Goal: Task Accomplishment & Management: Manage account settings

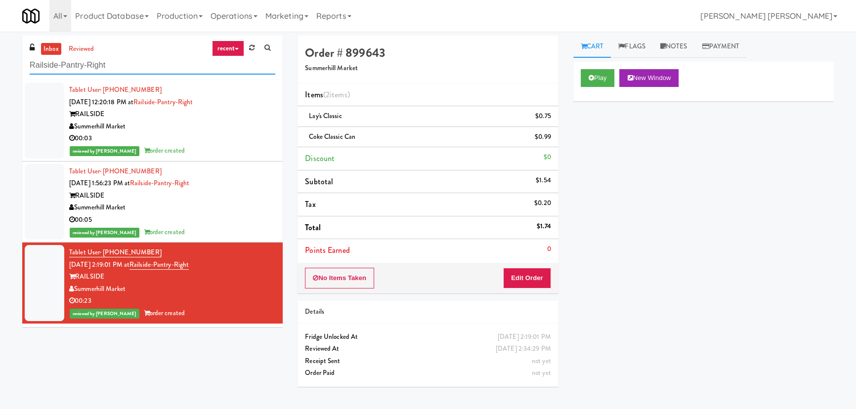
drag, startPoint x: 119, startPoint y: 62, endPoint x: 10, endPoint y: 59, distance: 108.3
click at [10, 59] on div "inbox reviewed recent all unclear take inventory issue suspicious failed recent…" at bounding box center [428, 221] width 856 height 370
paste input "Kaseya 2nd Breakroom"
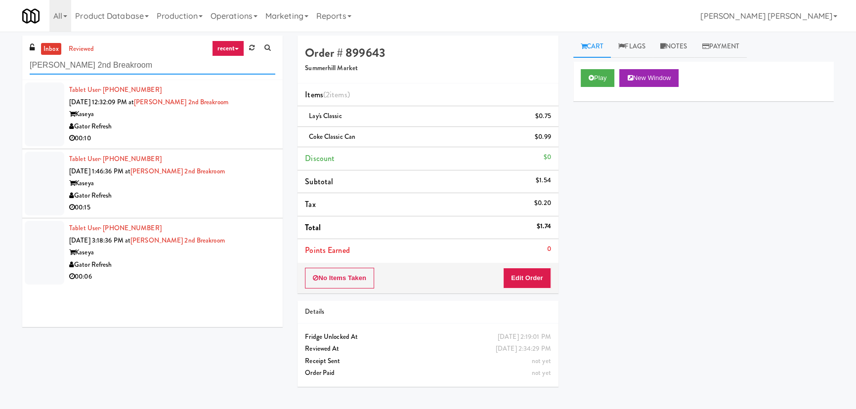
type input "Kaseya 2nd Breakroom"
click at [205, 130] on div "Gator Refresh" at bounding box center [172, 127] width 206 height 12
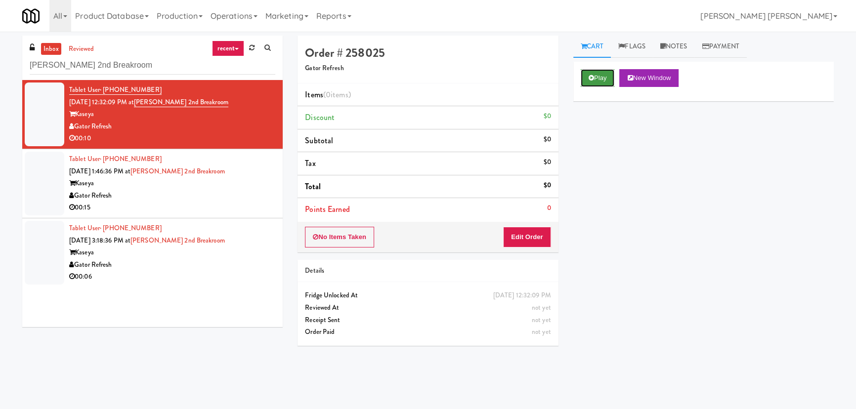
click at [599, 75] on button "Play" at bounding box center [598, 78] width 34 height 18
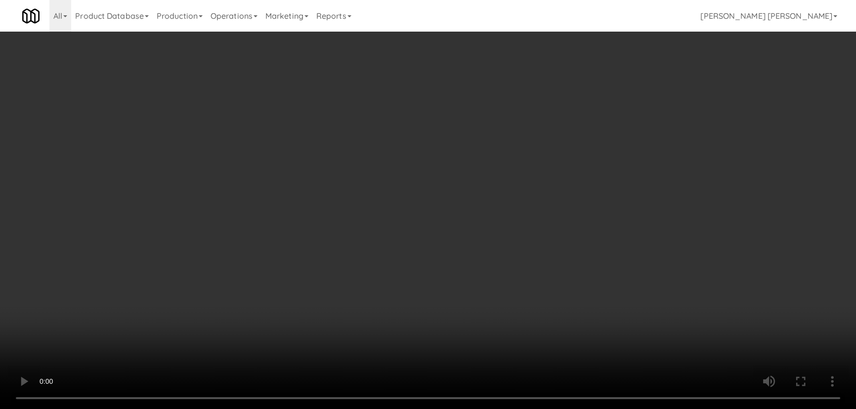
scroll to position [20, 0]
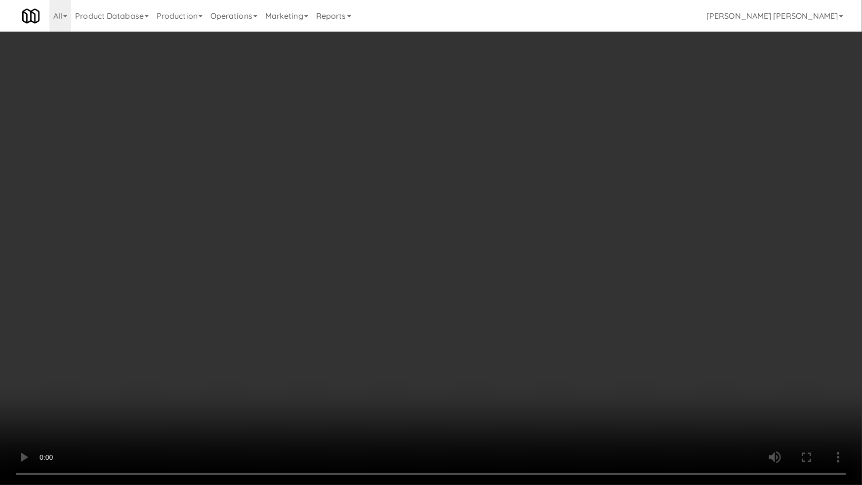
click at [588, 409] on video at bounding box center [431, 242] width 862 height 485
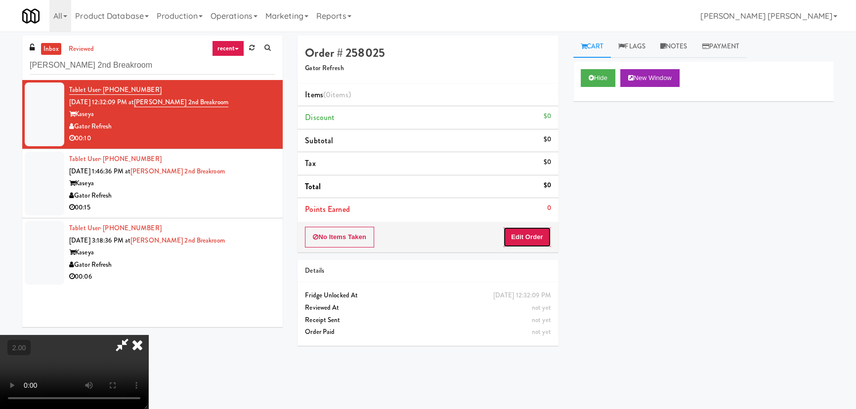
click at [534, 233] on button "Edit Order" at bounding box center [527, 237] width 48 height 21
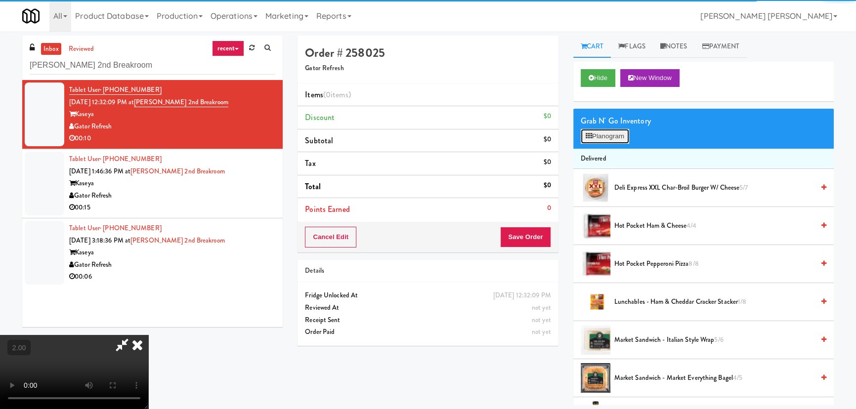
click at [591, 129] on button "Planogram" at bounding box center [605, 136] width 48 height 15
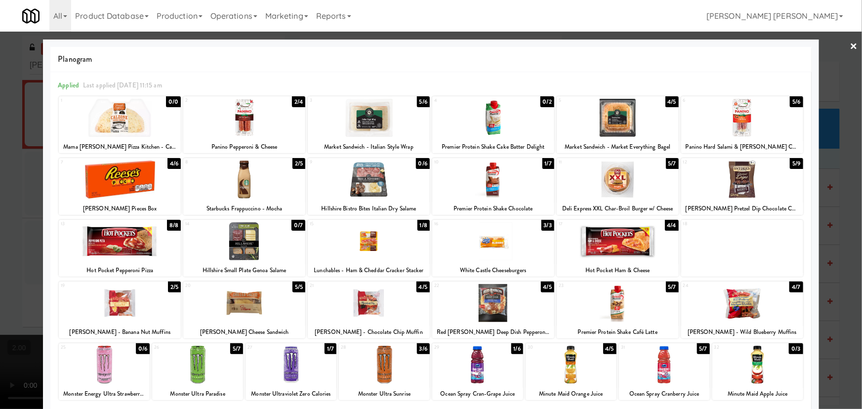
click at [362, 242] on div at bounding box center [369, 241] width 122 height 38
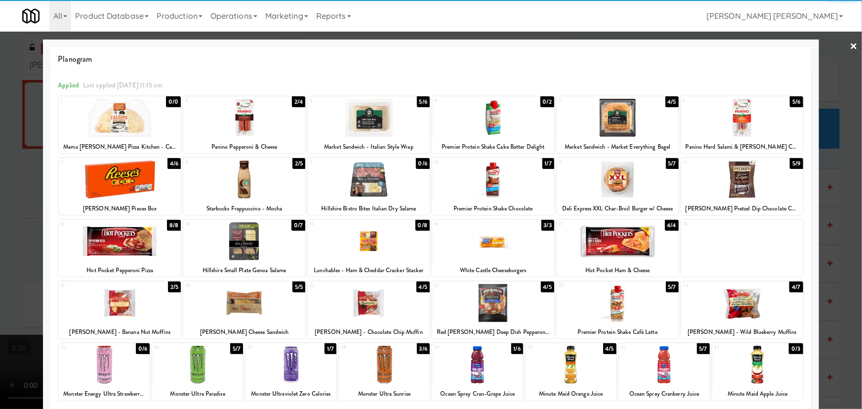
click at [850, 41] on link "×" at bounding box center [854, 47] width 8 height 31
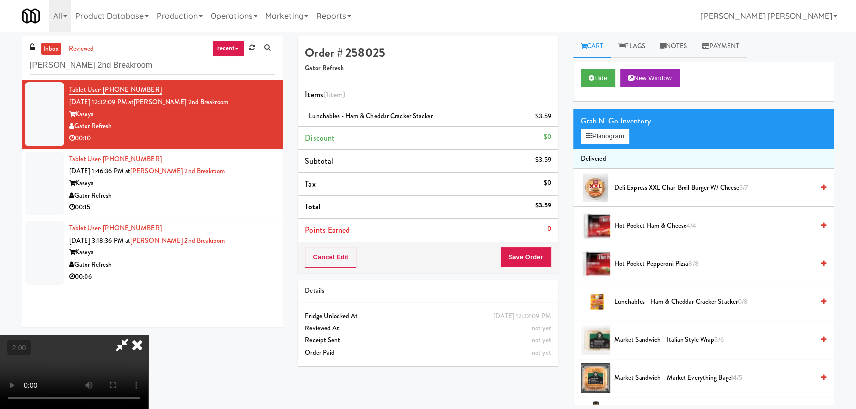
drag, startPoint x: 502, startPoint y: 41, endPoint x: 499, endPoint y: 184, distance: 143.3
click at [148, 335] on icon at bounding box center [137, 345] width 22 height 20
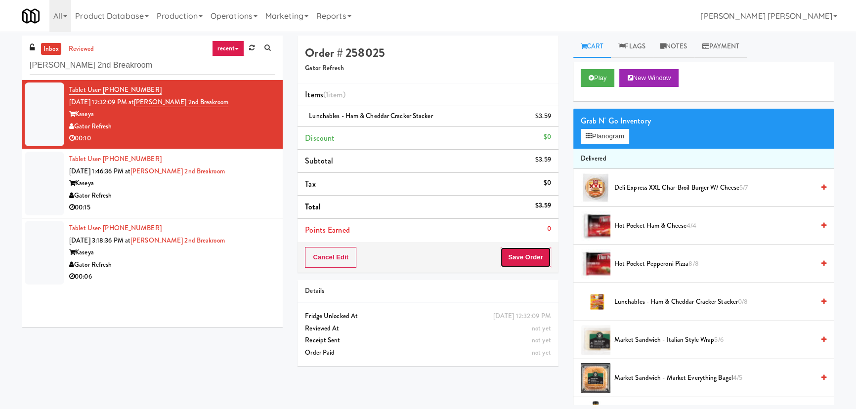
click at [519, 260] on button "Save Order" at bounding box center [525, 257] width 50 height 21
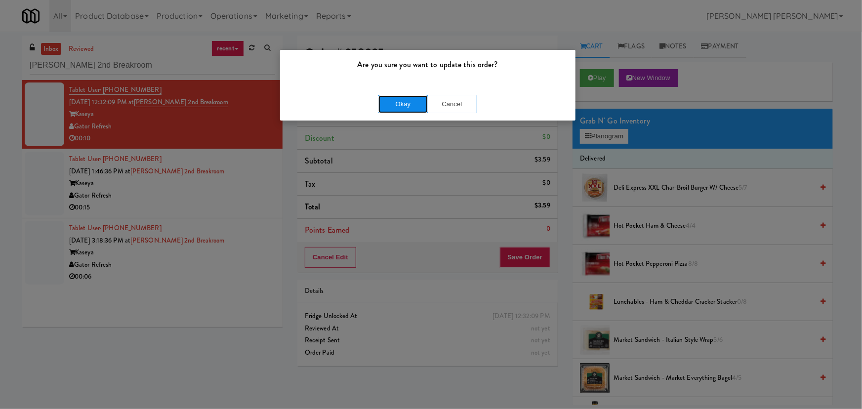
click at [396, 98] on button "Okay" at bounding box center [402, 104] width 49 height 18
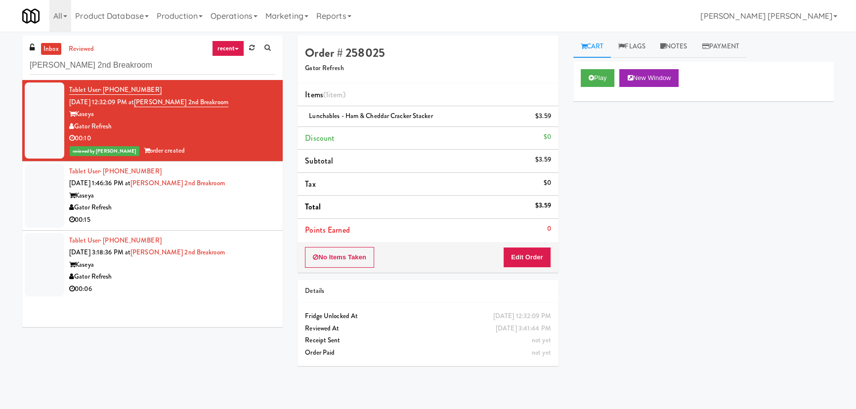
click at [219, 222] on div "00:15" at bounding box center [172, 220] width 206 height 12
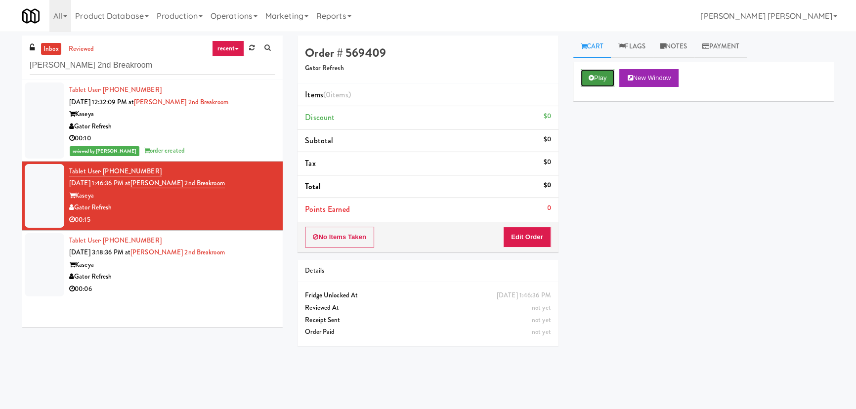
click at [588, 80] on button "Play" at bounding box center [598, 78] width 34 height 18
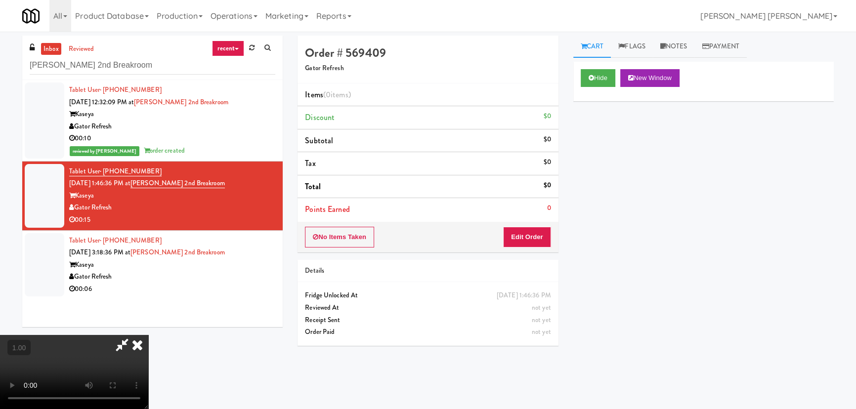
click at [148, 365] on video at bounding box center [74, 372] width 148 height 74
click at [532, 235] on button "Edit Order" at bounding box center [527, 237] width 48 height 21
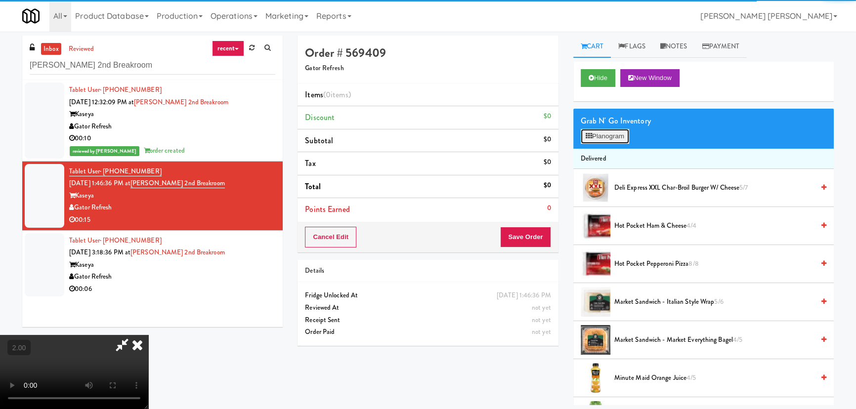
click at [607, 134] on button "Planogram" at bounding box center [605, 136] width 48 height 15
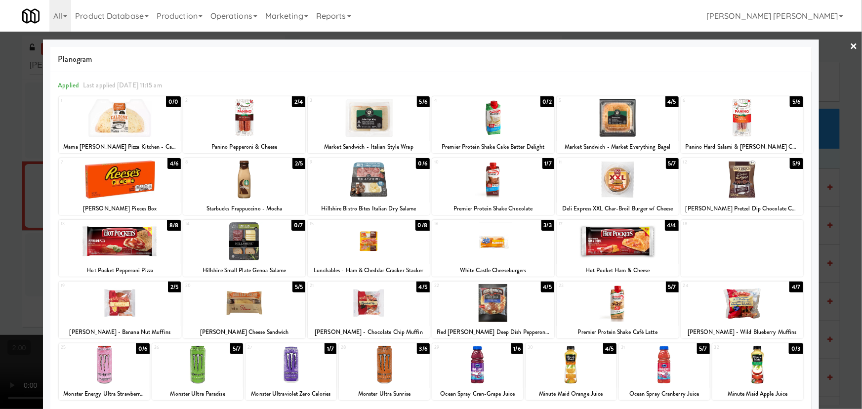
click at [850, 40] on link "×" at bounding box center [854, 47] width 8 height 31
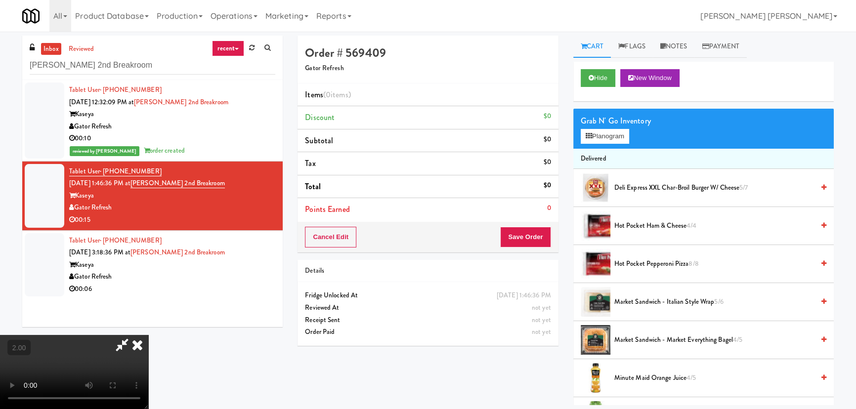
click at [148, 335] on video at bounding box center [74, 372] width 148 height 74
click at [601, 129] on button "Planogram" at bounding box center [605, 136] width 48 height 15
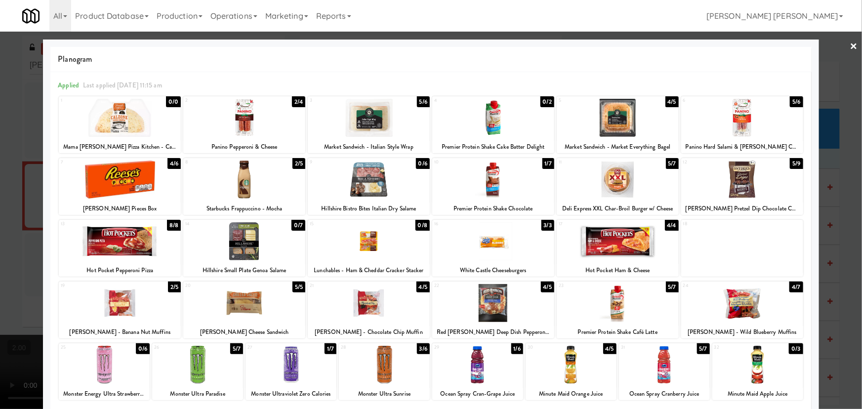
click at [489, 187] on div at bounding box center [493, 180] width 122 height 38
click at [852, 43] on div at bounding box center [431, 204] width 862 height 409
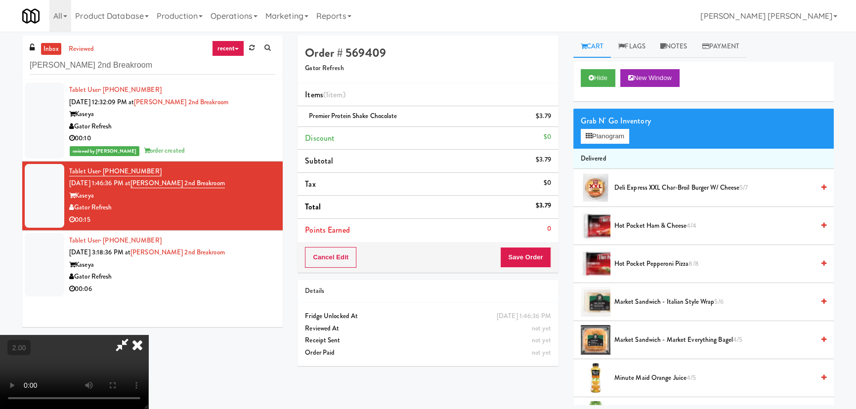
click at [133, 335] on icon at bounding box center [122, 345] width 23 height 20
click at [148, 335] on icon at bounding box center [137, 345] width 22 height 20
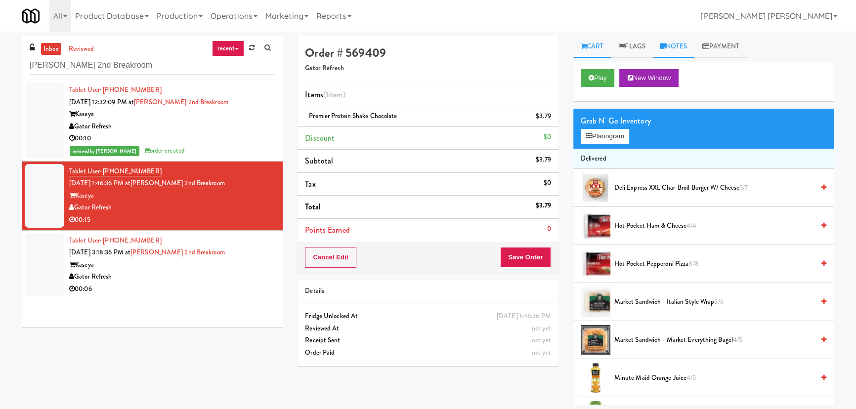
click at [673, 44] on link "Notes" at bounding box center [674, 47] width 42 height 22
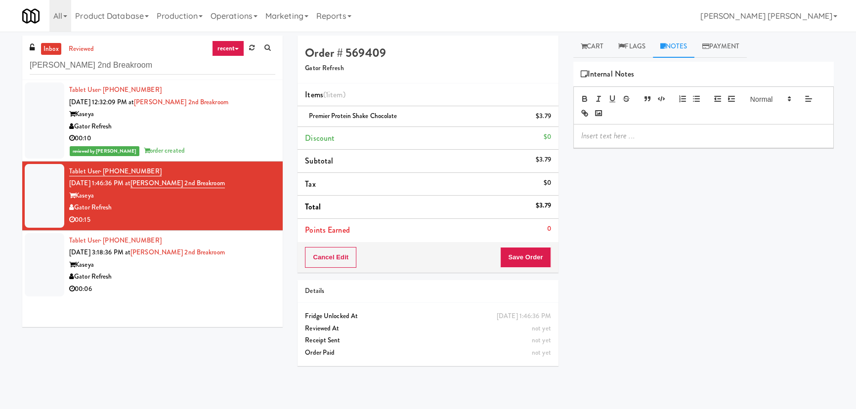
click at [630, 140] on p at bounding box center [703, 135] width 245 height 11
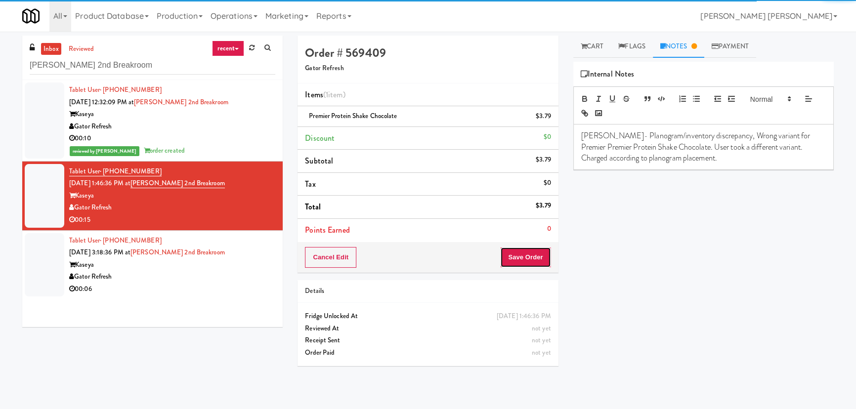
click at [524, 255] on button "Save Order" at bounding box center [525, 257] width 50 height 21
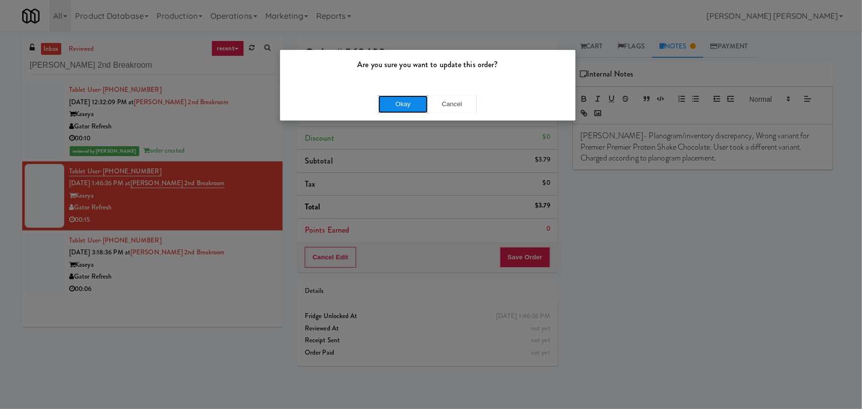
click at [402, 103] on button "Okay" at bounding box center [402, 104] width 49 height 18
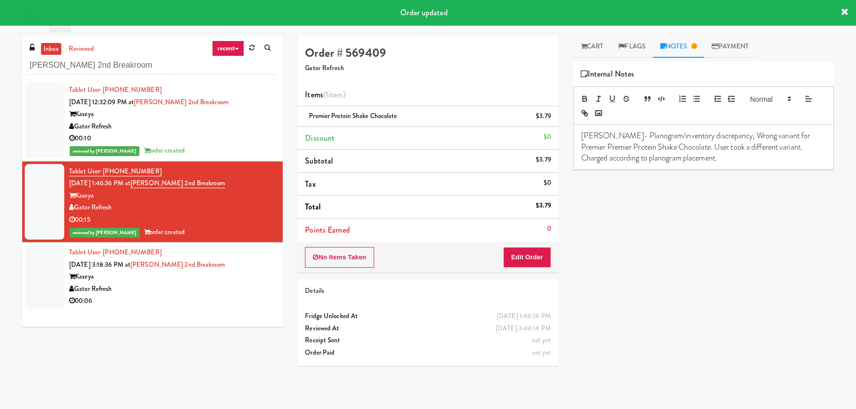
click at [219, 295] on div "00:06" at bounding box center [172, 301] width 206 height 12
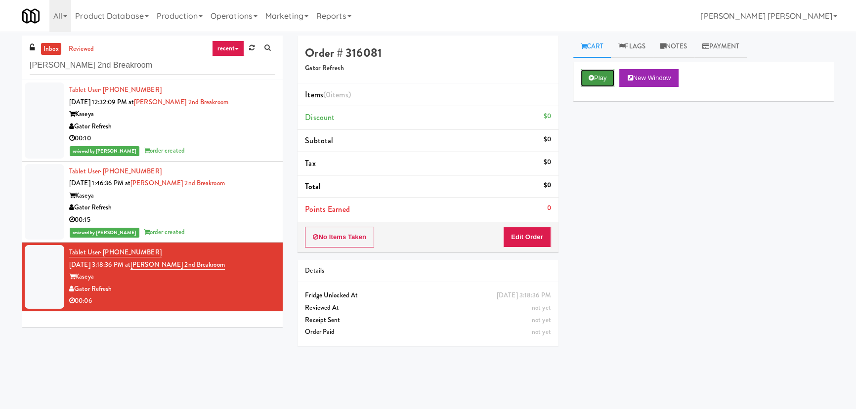
click at [598, 76] on button "Play" at bounding box center [598, 78] width 34 height 18
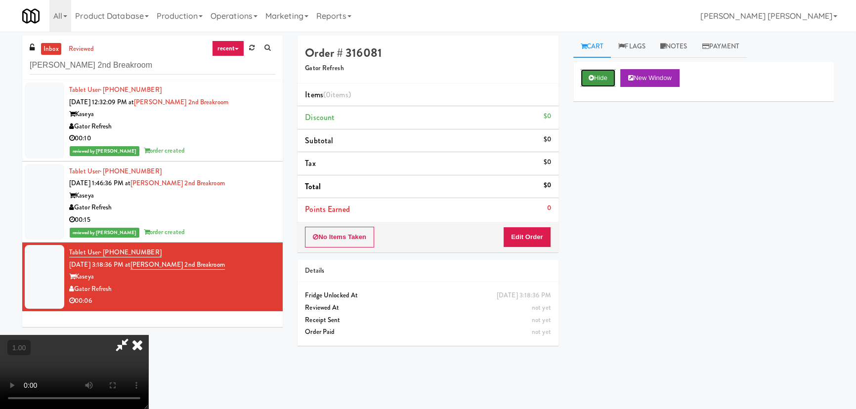
click at [607, 78] on button "Hide" at bounding box center [598, 78] width 35 height 18
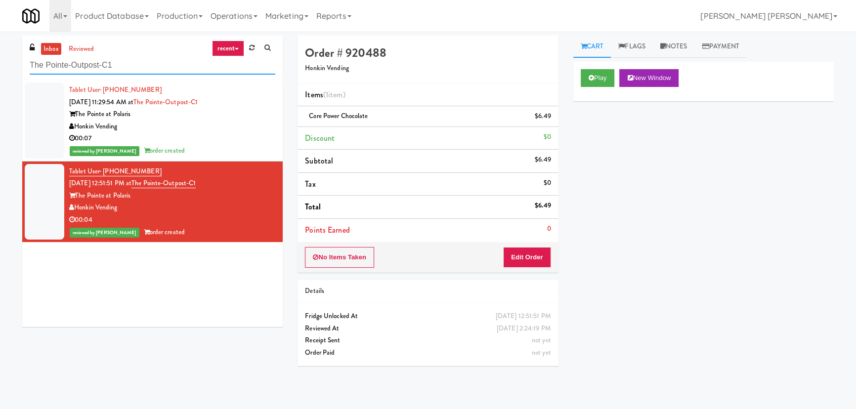
click at [128, 62] on input "The Pointe-Outpost-C1" at bounding box center [153, 65] width 246 height 18
paste input "Fridge Right-1 Columbus"
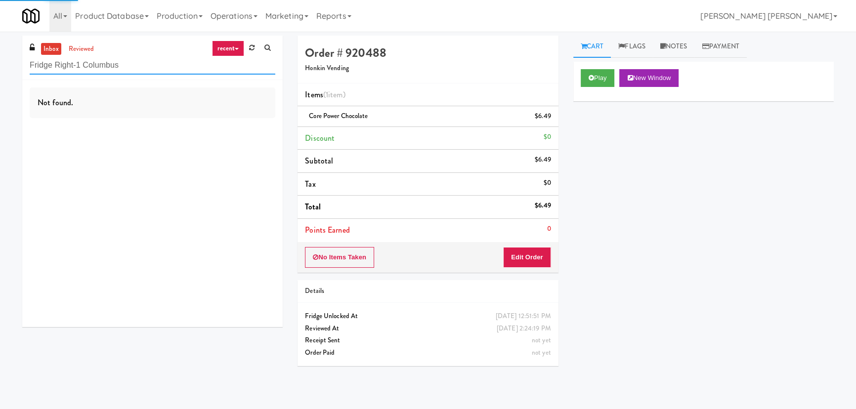
type input "Fridge Right-1 Columbus"
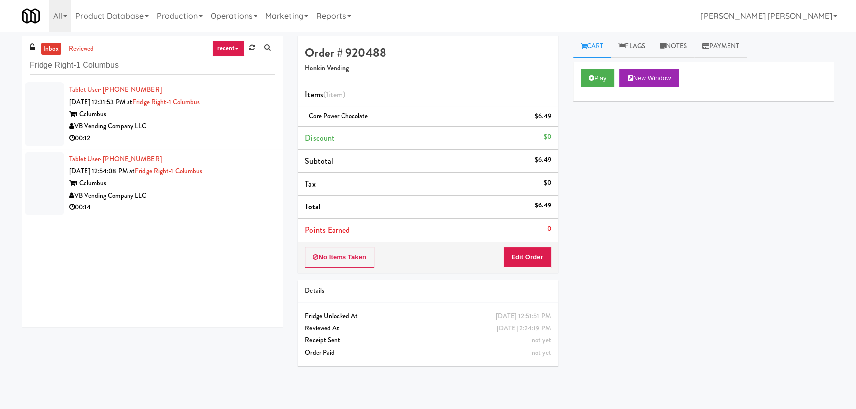
click at [179, 124] on div "VB Vending Company LLC" at bounding box center [172, 127] width 206 height 12
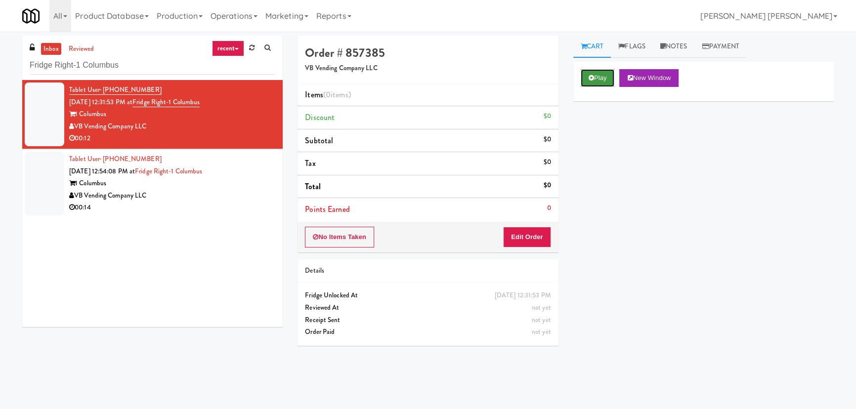
click at [601, 81] on button "Play" at bounding box center [598, 78] width 34 height 18
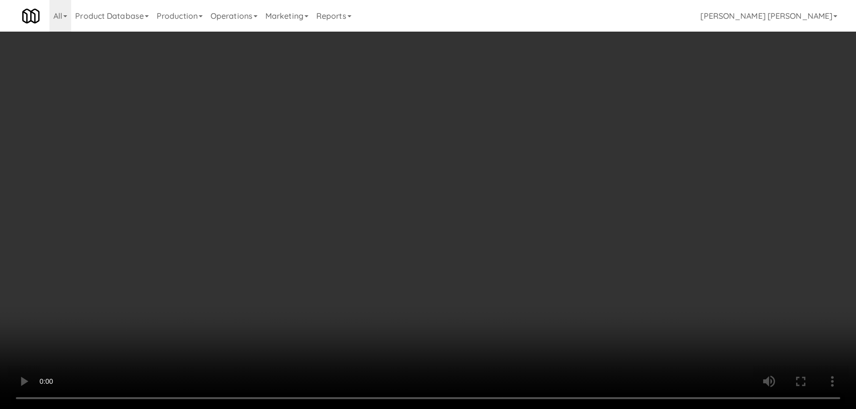
drag, startPoint x: 480, startPoint y: 429, endPoint x: 686, endPoint y: 409, distance: 207.5
click at [497, 409] on video at bounding box center [428, 204] width 856 height 409
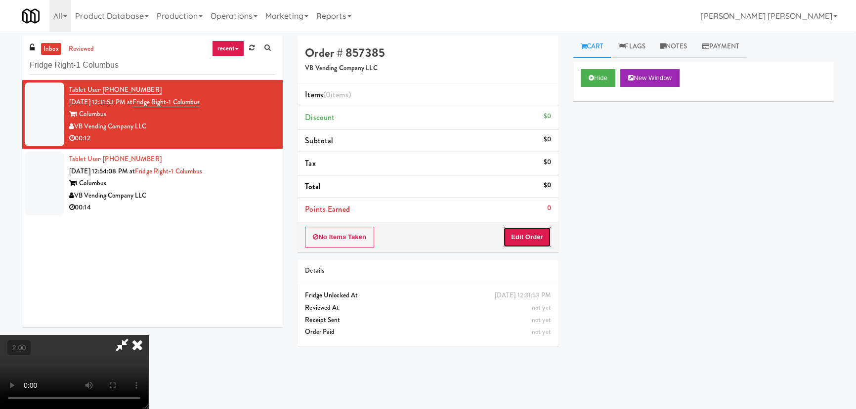
click at [547, 241] on button "Edit Order" at bounding box center [527, 237] width 48 height 21
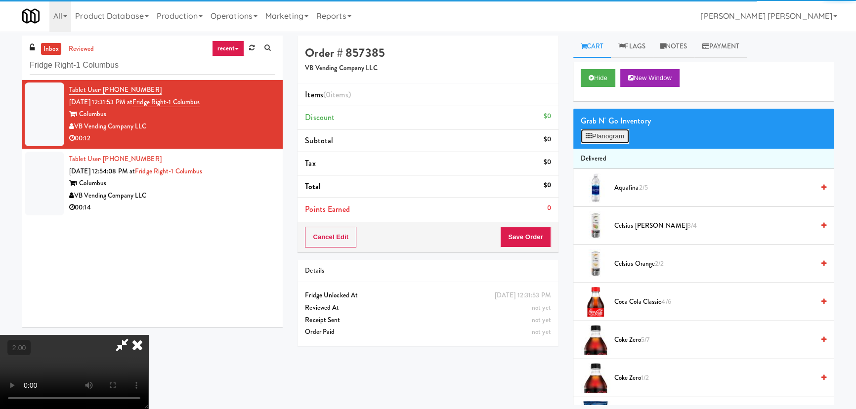
click at [612, 135] on button "Planogram" at bounding box center [605, 136] width 48 height 15
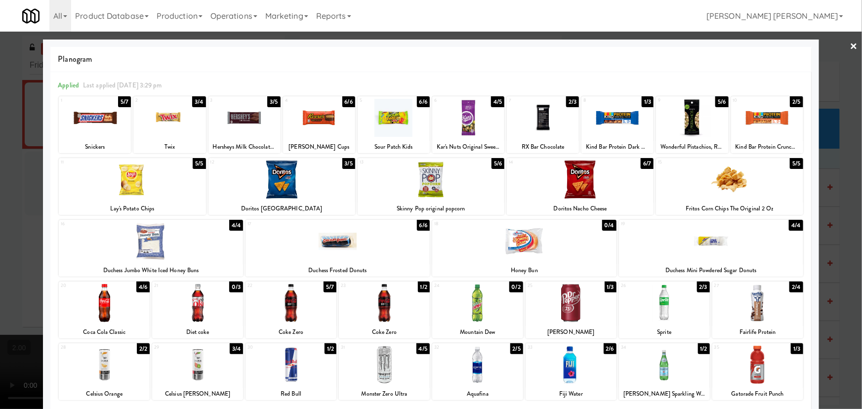
click at [657, 317] on div at bounding box center [664, 303] width 91 height 38
click at [850, 43] on link "×" at bounding box center [854, 47] width 8 height 31
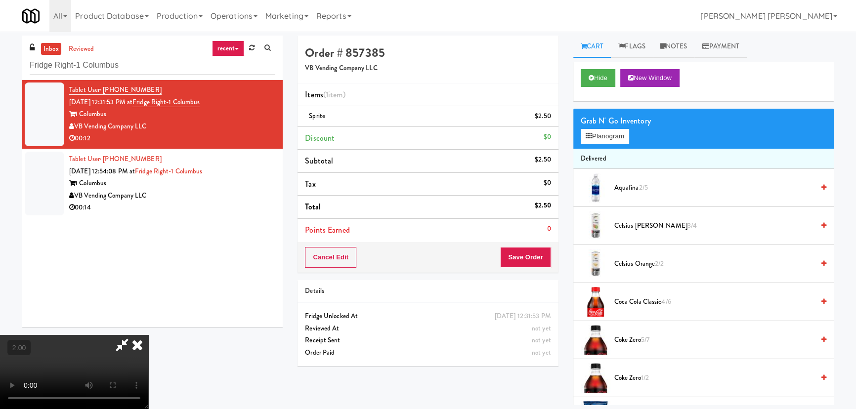
click at [148, 335] on video at bounding box center [74, 372] width 148 height 74
click at [598, 137] on button "Planogram" at bounding box center [605, 136] width 48 height 15
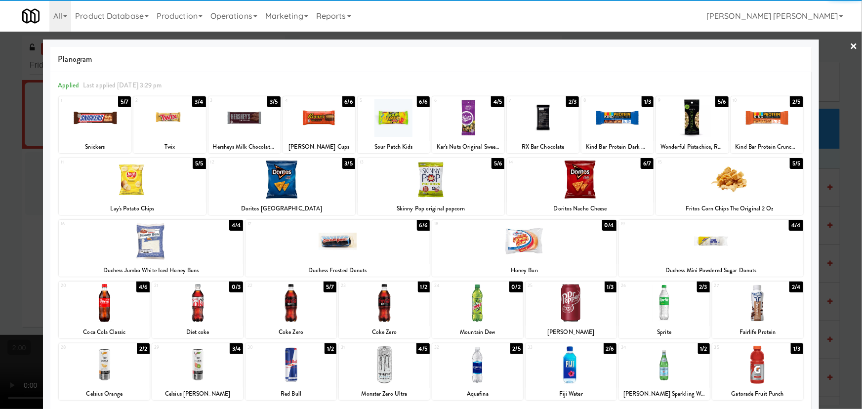
click at [423, 184] on div at bounding box center [431, 180] width 147 height 38
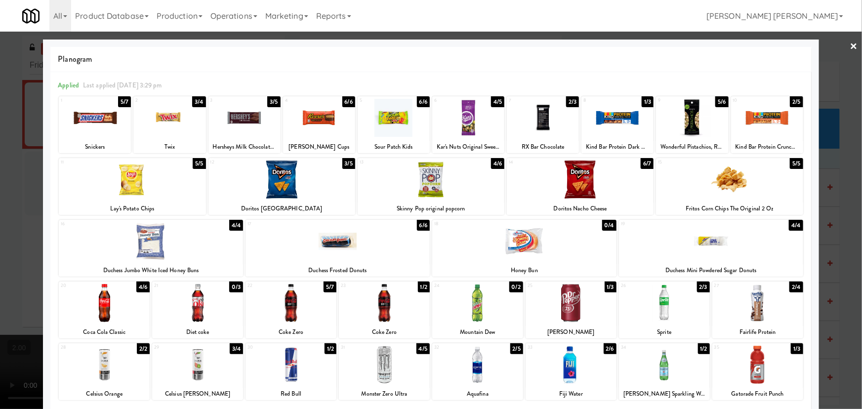
click at [852, 43] on div at bounding box center [431, 204] width 862 height 409
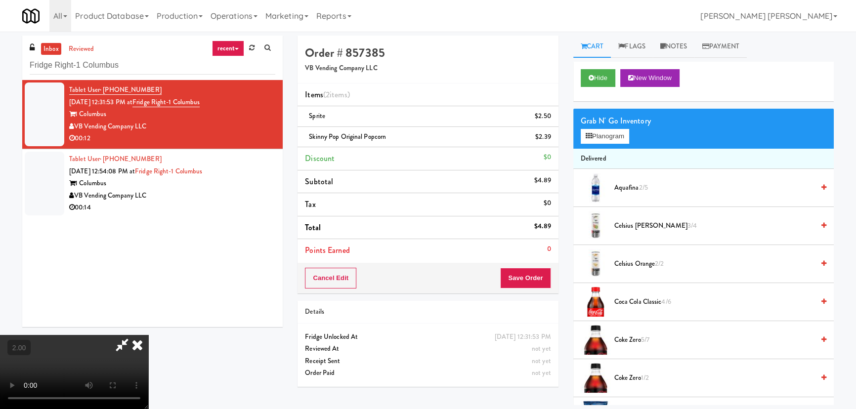
click at [148, 335] on icon at bounding box center [137, 345] width 22 height 20
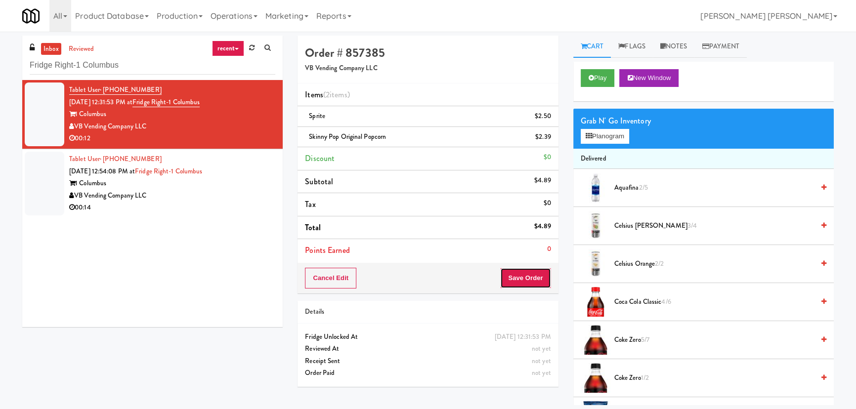
click at [514, 278] on button "Save Order" at bounding box center [525, 278] width 50 height 21
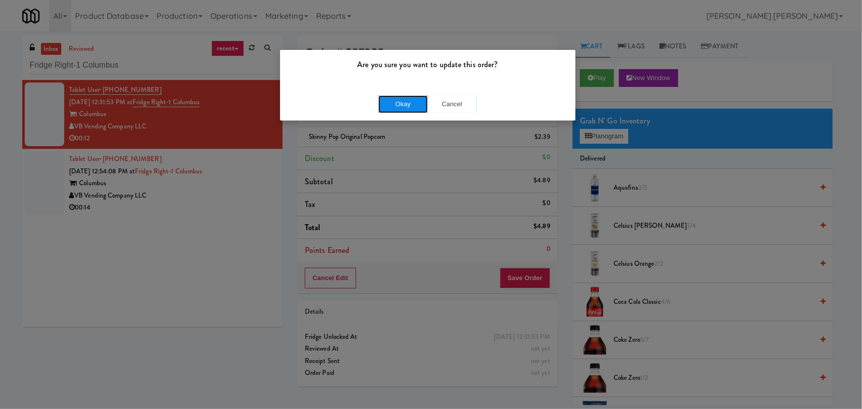
click at [411, 107] on button "Okay" at bounding box center [402, 104] width 49 height 18
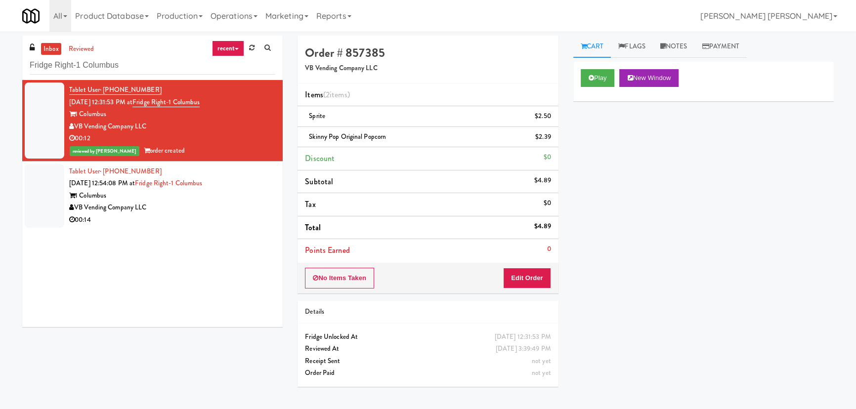
click at [182, 210] on div "VB Vending Company LLC" at bounding box center [172, 208] width 206 height 12
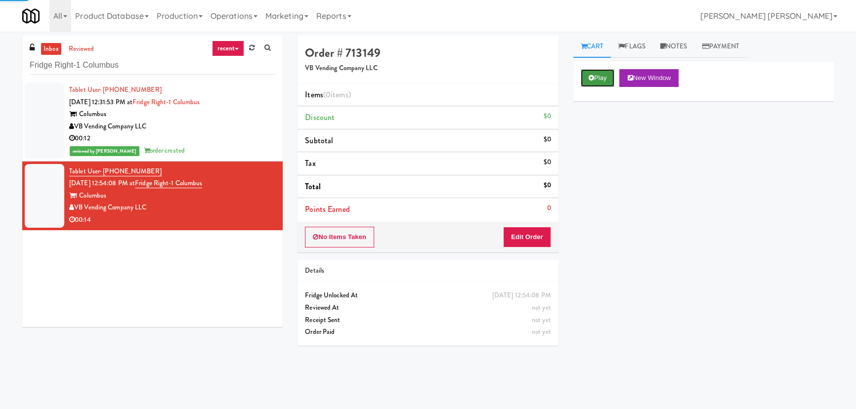
click at [610, 79] on button "Play" at bounding box center [598, 78] width 34 height 18
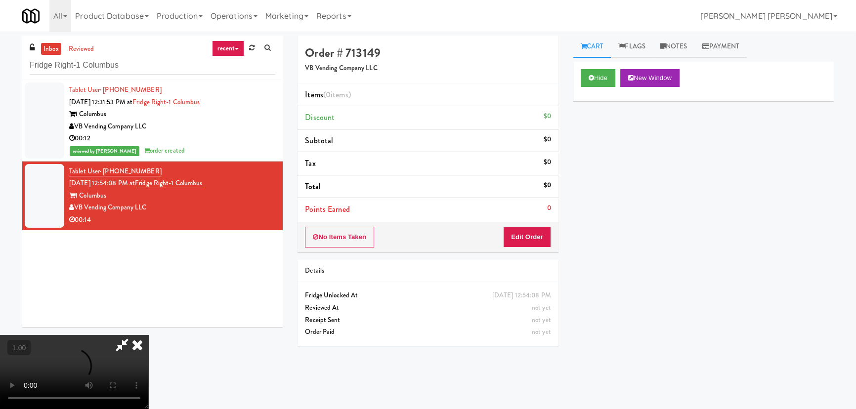
click at [148, 409] on video at bounding box center [74, 372] width 148 height 74
click at [530, 232] on button "Edit Order" at bounding box center [527, 237] width 48 height 21
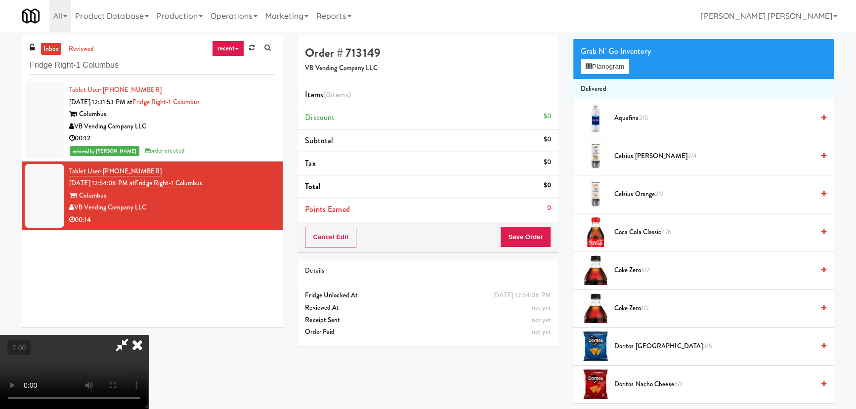
scroll to position [134, 0]
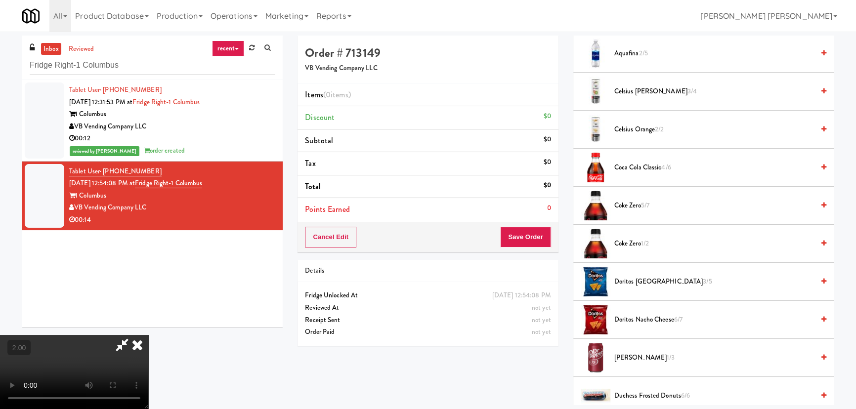
click at [628, 241] on span "Coke Zero 1/2" at bounding box center [714, 244] width 200 height 12
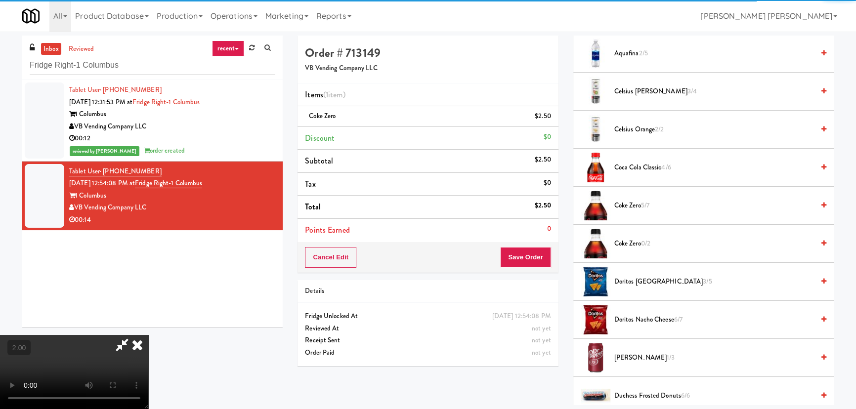
click at [148, 335] on icon at bounding box center [137, 345] width 22 height 20
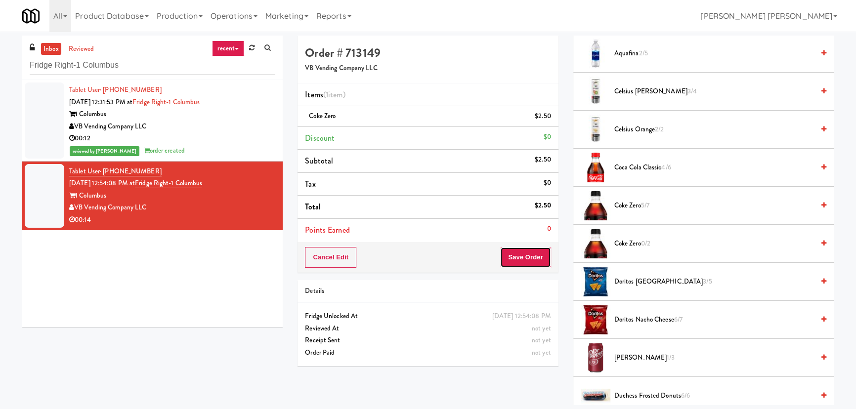
click at [521, 254] on button "Save Order" at bounding box center [525, 257] width 50 height 21
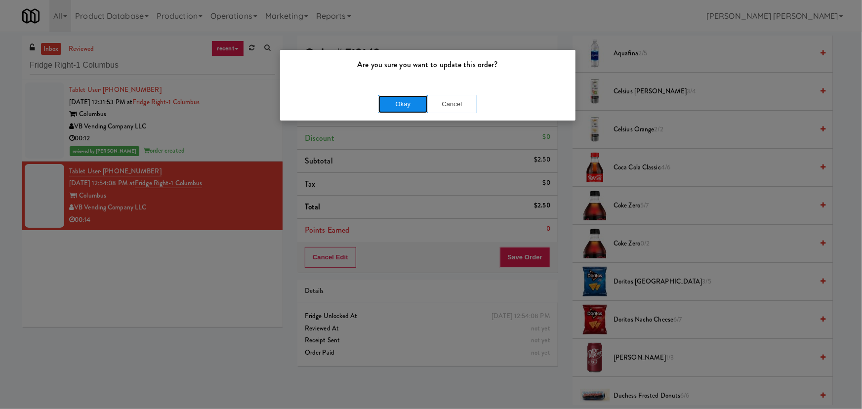
click at [391, 107] on button "Okay" at bounding box center [402, 104] width 49 height 18
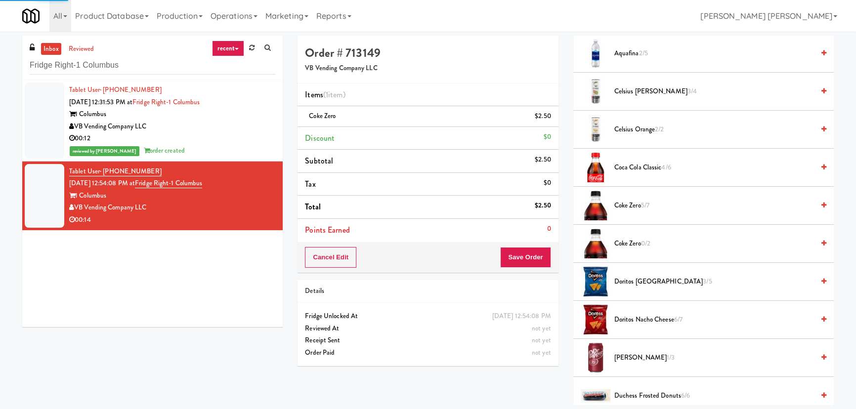
scroll to position [27, 0]
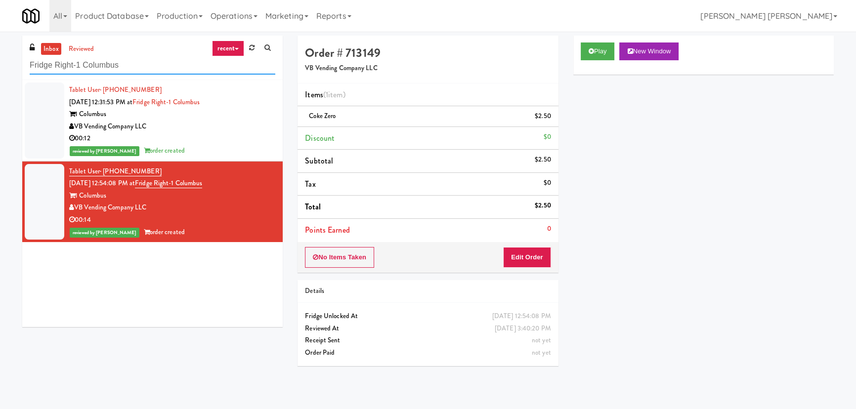
drag, startPoint x: 111, startPoint y: 65, endPoint x: 16, endPoint y: 66, distance: 94.4
click at [16, 66] on div "inbox reviewed recent all unclear take inventory issue suspicious failed recent…" at bounding box center [152, 185] width 275 height 299
paste input "Estate - Pantry - Right"
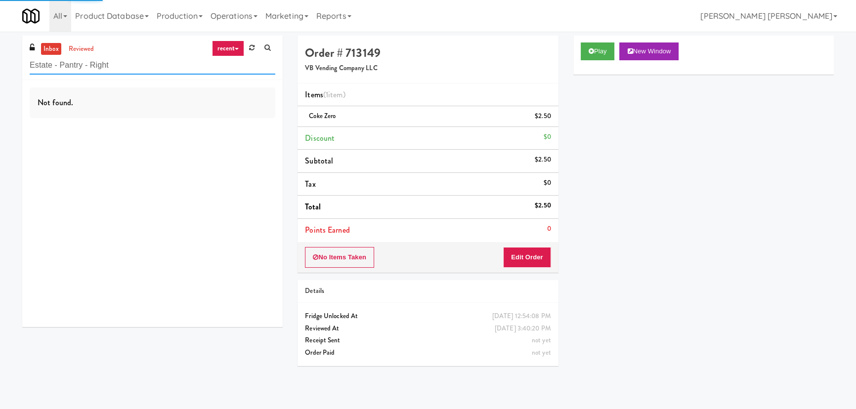
type input "Estate - Pantry - Right"
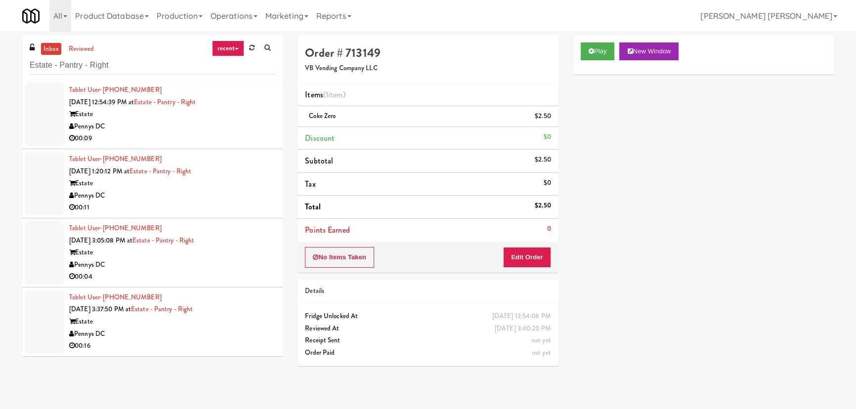
click at [186, 136] on div "00:09" at bounding box center [172, 138] width 206 height 12
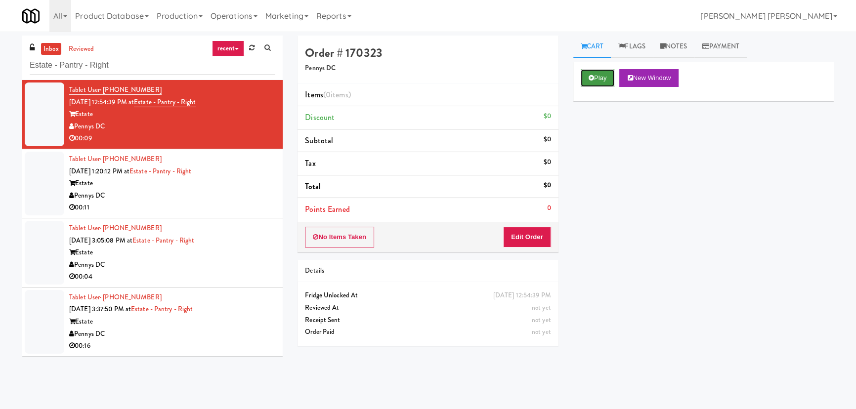
click at [595, 80] on button "Play" at bounding box center [598, 78] width 34 height 18
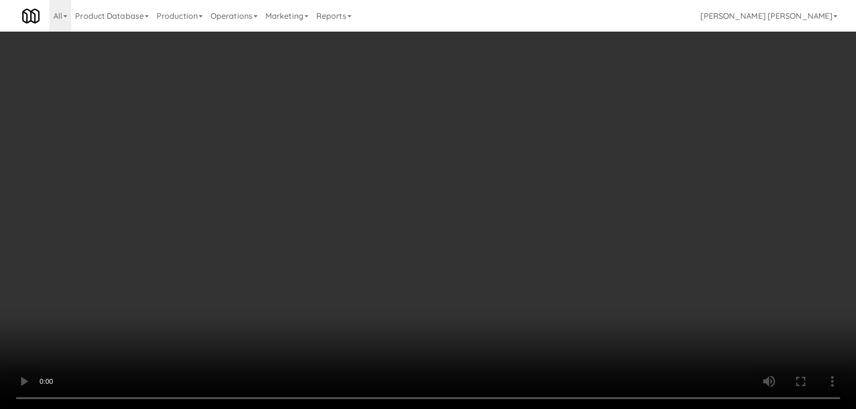
drag, startPoint x: 469, startPoint y: 437, endPoint x: 806, endPoint y: 427, distance: 337.6
click at [481, 409] on video at bounding box center [428, 204] width 856 height 409
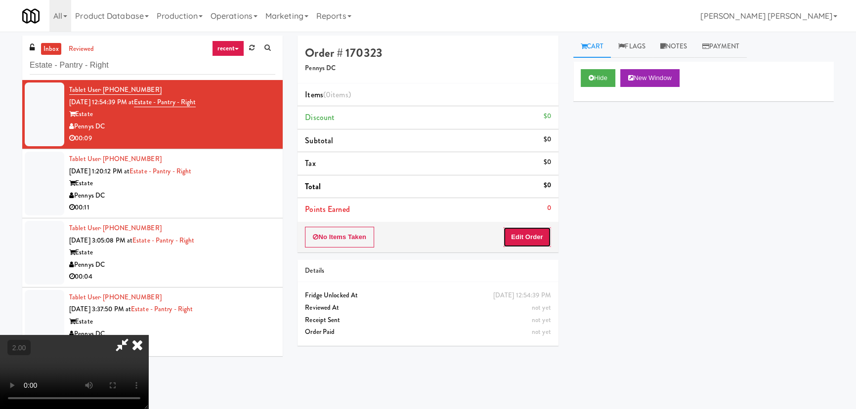
click at [543, 238] on button "Edit Order" at bounding box center [527, 237] width 48 height 21
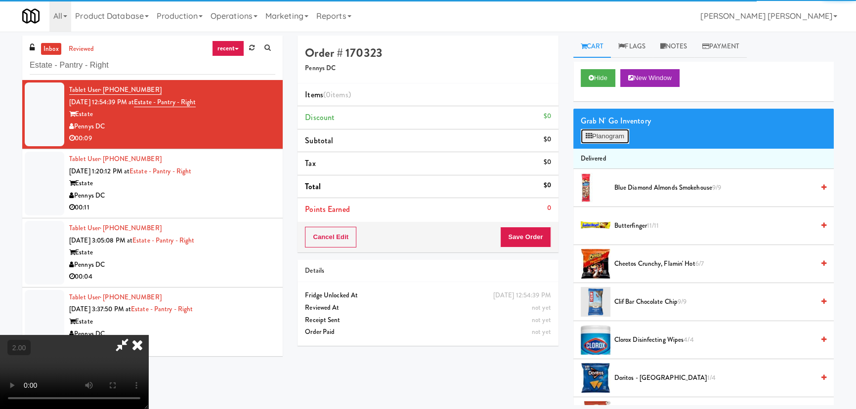
click at [617, 137] on button "Planogram" at bounding box center [605, 136] width 48 height 15
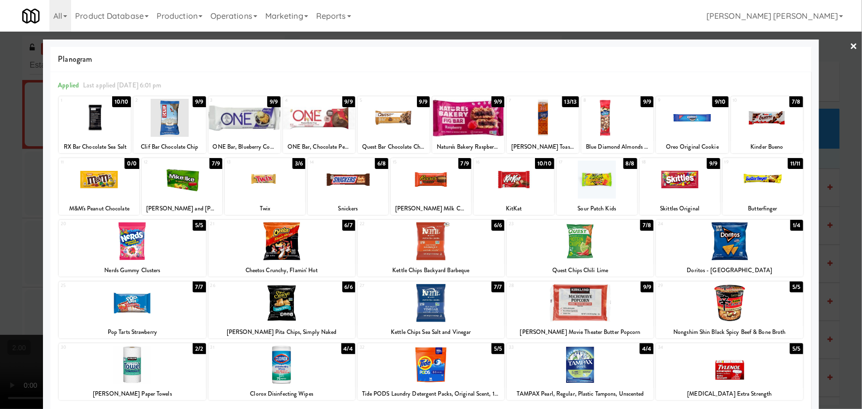
click at [682, 182] on div at bounding box center [680, 180] width 81 height 38
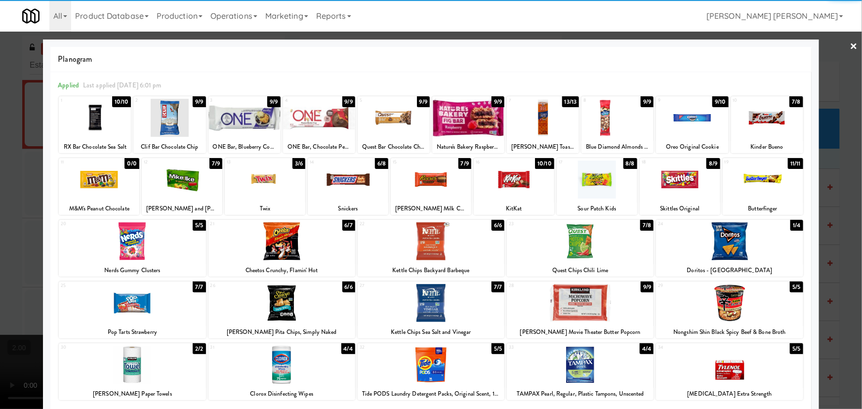
click at [850, 46] on link "×" at bounding box center [854, 47] width 8 height 31
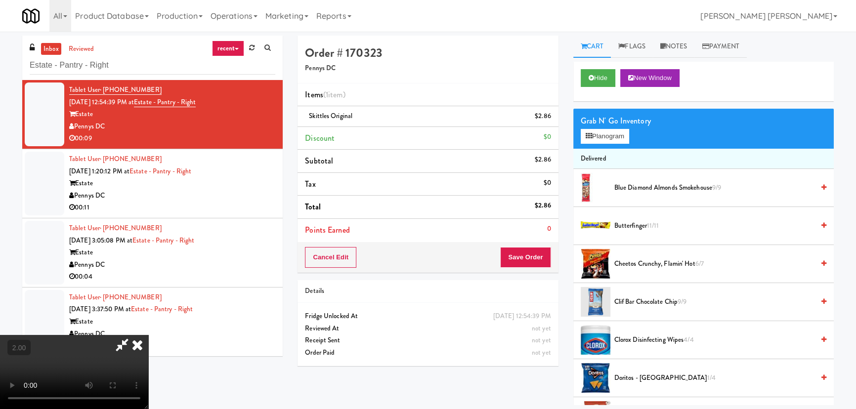
click at [148, 335] on icon at bounding box center [137, 345] width 22 height 20
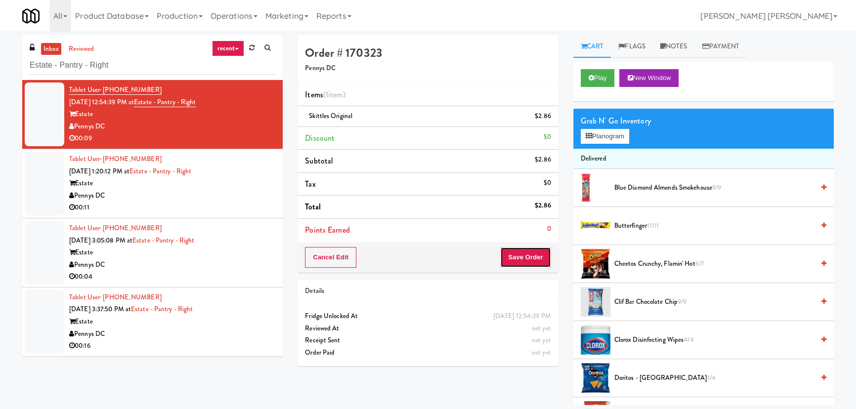
click at [521, 259] on button "Save Order" at bounding box center [525, 257] width 50 height 21
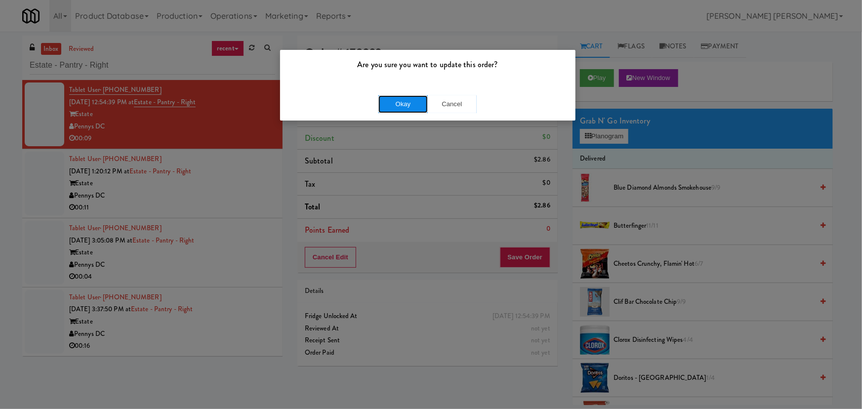
click at [415, 106] on button "Okay" at bounding box center [402, 104] width 49 height 18
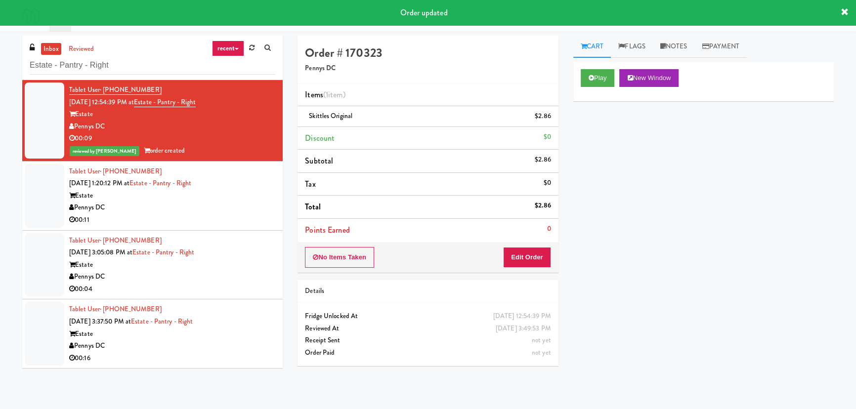
click at [218, 208] on div "Pennys DC" at bounding box center [172, 208] width 206 height 12
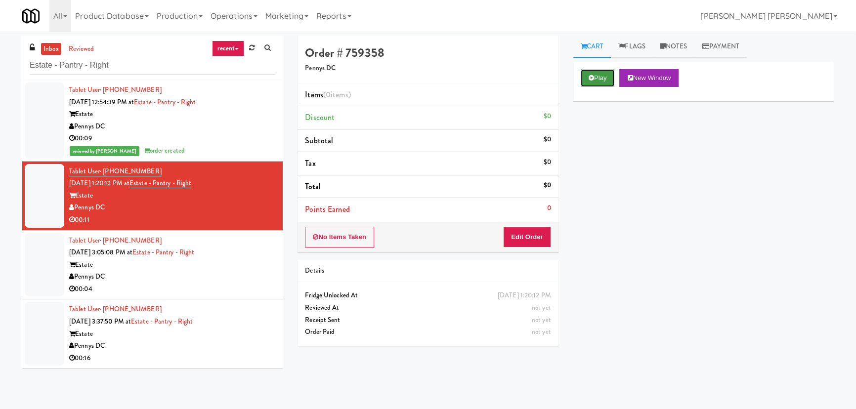
click at [592, 86] on button "Play" at bounding box center [598, 78] width 34 height 18
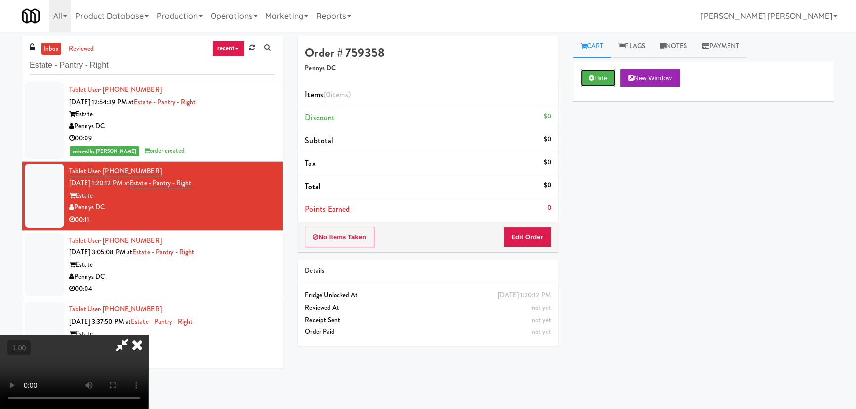
drag, startPoint x: 604, startPoint y: 78, endPoint x: 161, endPoint y: 185, distance: 455.6
click at [297, 183] on div "Order # 759358 Pennys DC Items (0 items ) Discount $0 Subtotal $0 Tax $0 Total …" at bounding box center [565, 221] width 536 height 370
click at [593, 84] on button "Hide" at bounding box center [598, 78] width 35 height 18
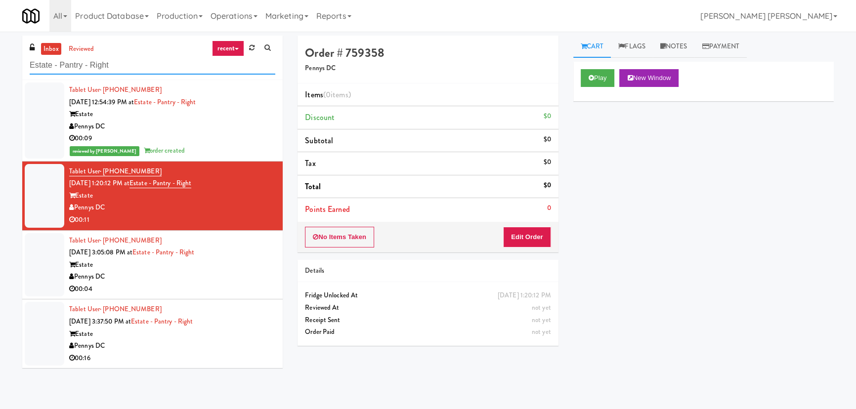
drag, startPoint x: 122, startPoint y: 64, endPoint x: 25, endPoint y: 58, distance: 97.6
click at [25, 58] on div "inbox reviewed recent all unclear take inventory issue suspicious failed recent…" at bounding box center [152, 58] width 260 height 44
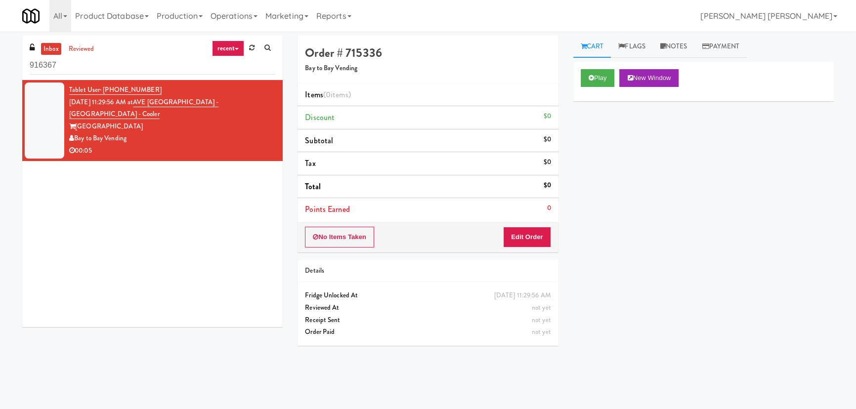
click at [0, 56] on html "Okay Okay Select date: previous 2025-Aug next Su Mo Tu We Th Fr Sa 27 28 29 30 …" at bounding box center [428, 204] width 856 height 409
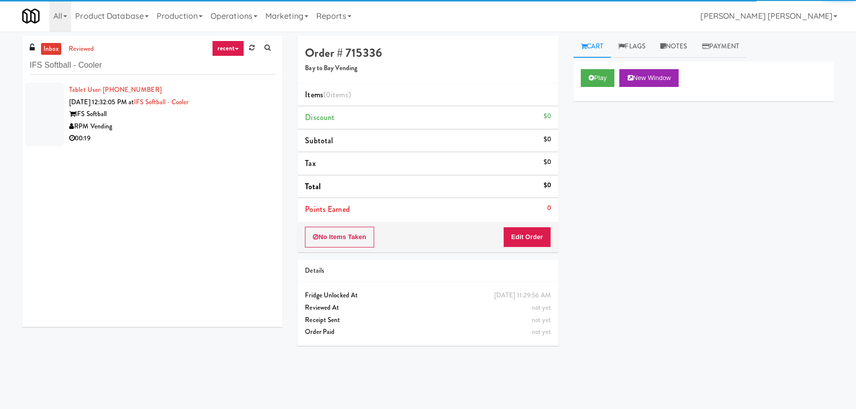
type input "IFS Softball - Cooler"
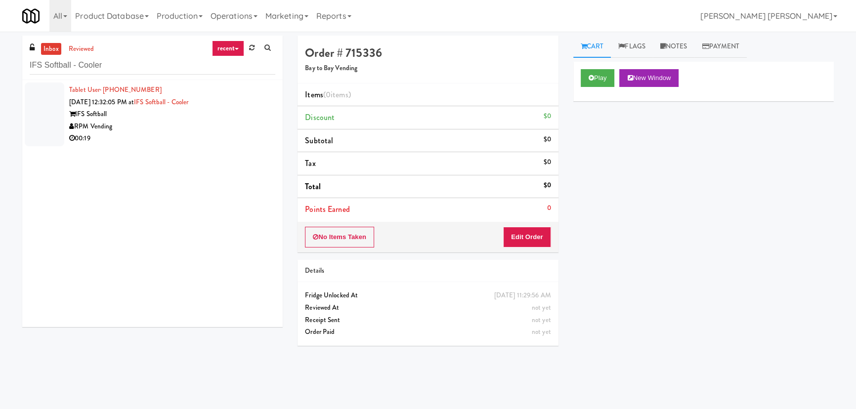
click at [201, 129] on div "RPM Vending" at bounding box center [172, 127] width 206 height 12
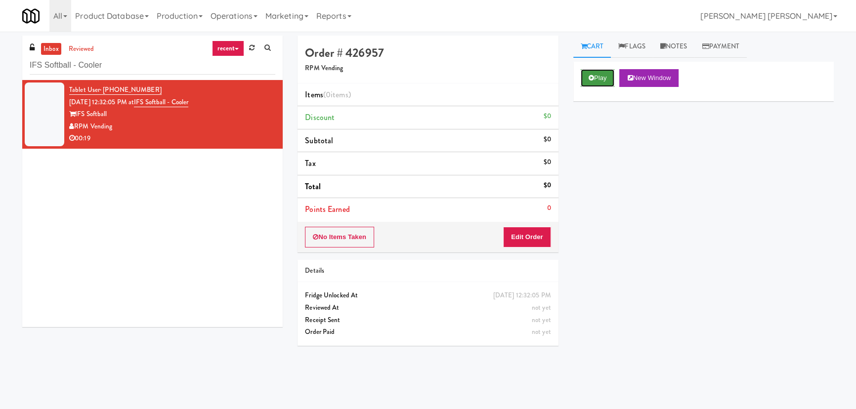
click at [593, 83] on button "Play" at bounding box center [598, 78] width 34 height 18
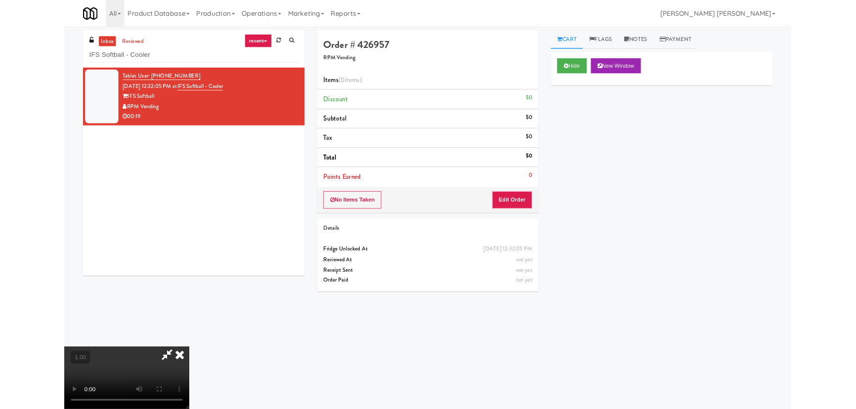
scroll to position [20, 0]
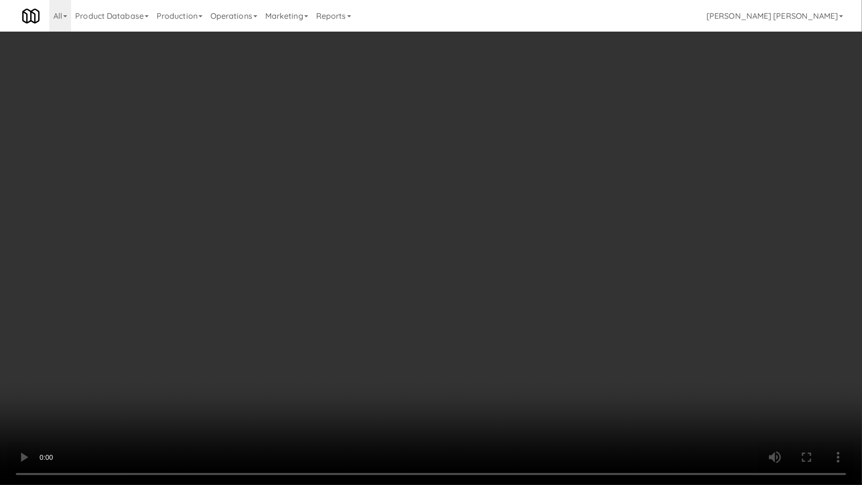
click at [619, 398] on video at bounding box center [431, 242] width 862 height 485
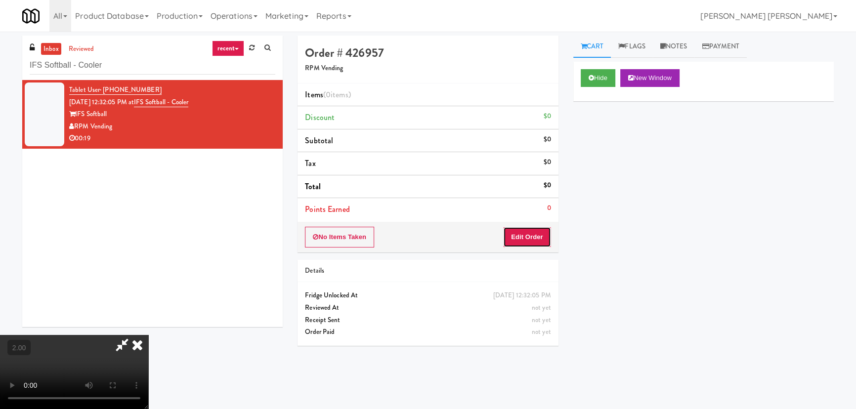
click at [540, 233] on button "Edit Order" at bounding box center [527, 237] width 48 height 21
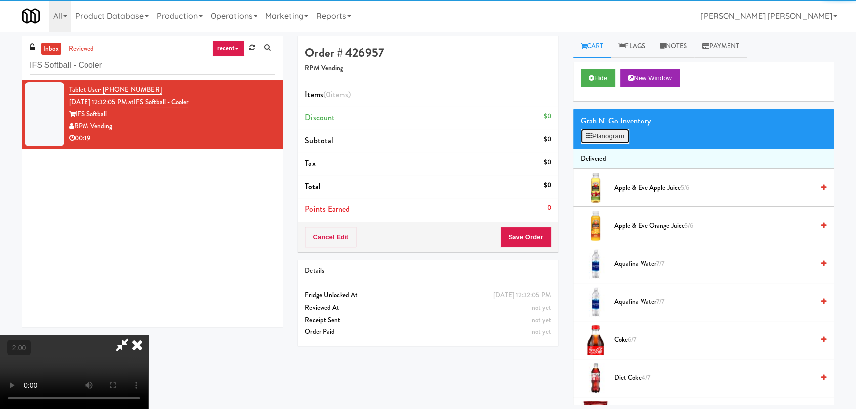
click at [593, 135] on button "Planogram" at bounding box center [605, 136] width 48 height 15
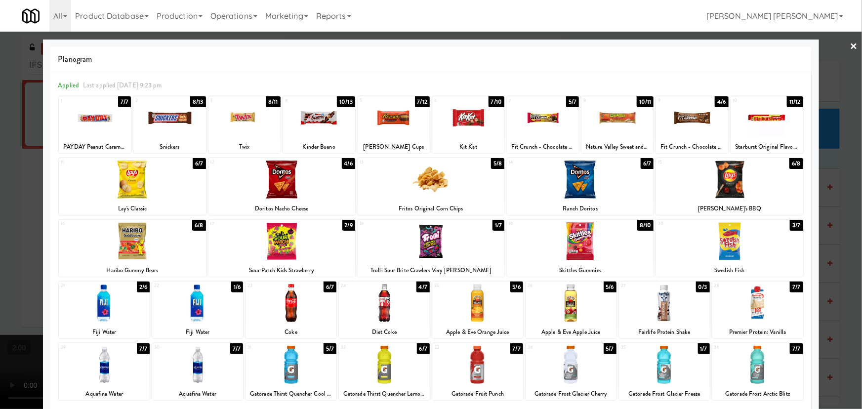
click at [662, 376] on div at bounding box center [664, 365] width 91 height 38
drag, startPoint x: 186, startPoint y: 321, endPoint x: 194, endPoint y: 319, distance: 8.0
click at [186, 321] on div at bounding box center [197, 303] width 91 height 38
click at [850, 44] on link "×" at bounding box center [854, 47] width 8 height 31
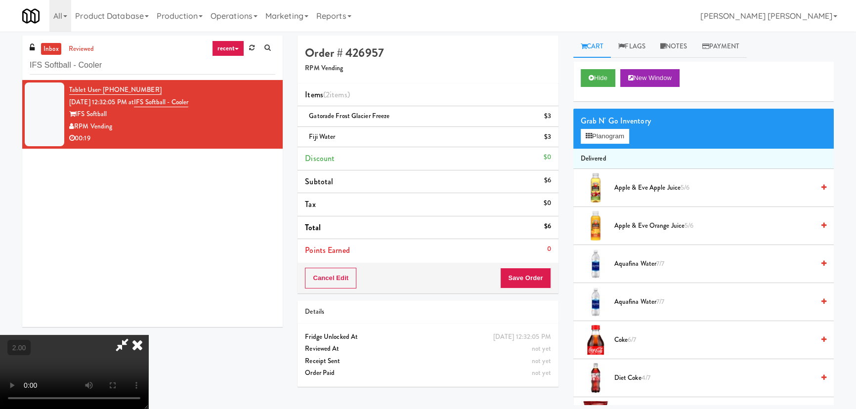
click at [133, 335] on icon at bounding box center [122, 345] width 23 height 20
click at [544, 282] on button "Save Order" at bounding box center [525, 278] width 50 height 21
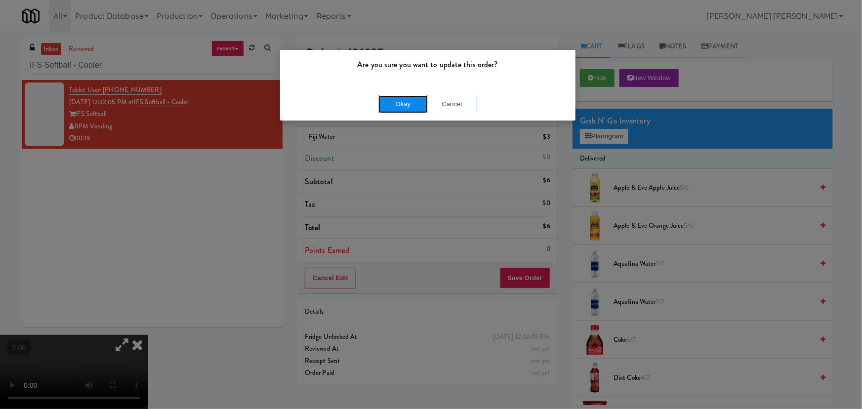
click at [399, 100] on button "Okay" at bounding box center [402, 104] width 49 height 18
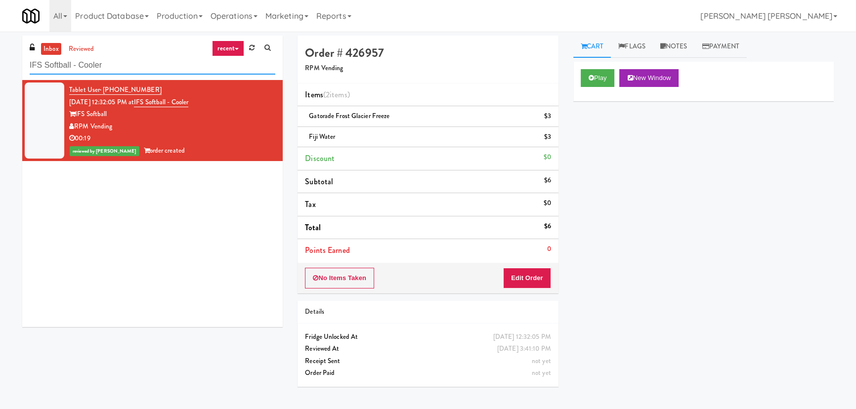
drag, startPoint x: 109, startPoint y: 65, endPoint x: -44, endPoint y: 68, distance: 152.7
click at [0, 68] on html "Are you sure you want to update this order? Okay Cancel Okay Are you sure you w…" at bounding box center [428, 204] width 856 height 409
paste input "605 Cooler 1"
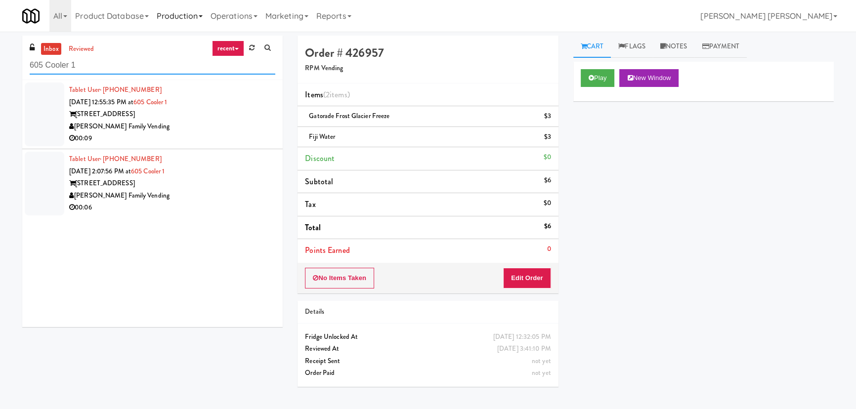
type input "605 Cooler 1"
click at [230, 113] on div "[STREET_ADDRESS]" at bounding box center [172, 114] width 206 height 12
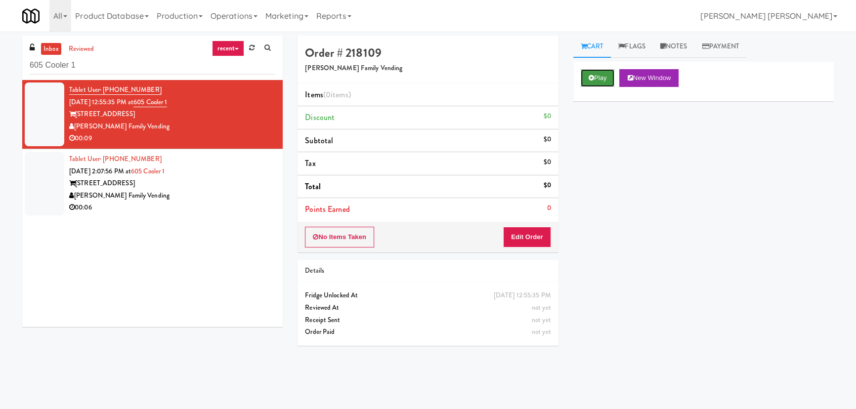
click at [596, 81] on button "Play" at bounding box center [598, 78] width 34 height 18
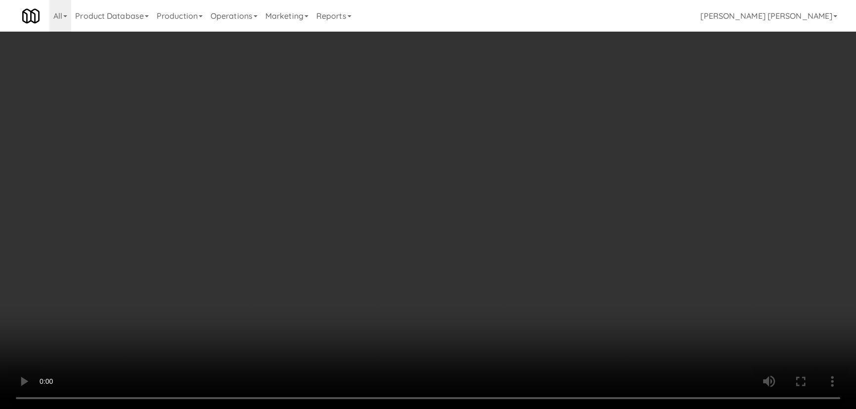
drag, startPoint x: 474, startPoint y: 432, endPoint x: 586, endPoint y: 396, distance: 117.4
click at [479, 409] on video at bounding box center [428, 204] width 856 height 409
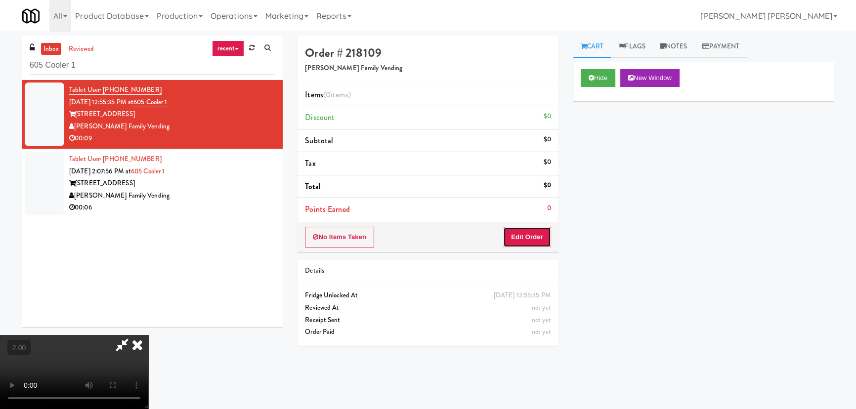
click at [537, 237] on button "Edit Order" at bounding box center [527, 237] width 48 height 21
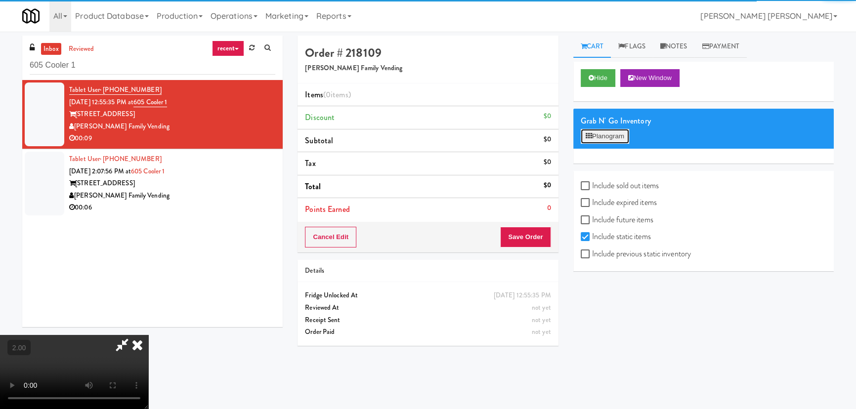
click at [595, 137] on button "Planogram" at bounding box center [605, 136] width 48 height 15
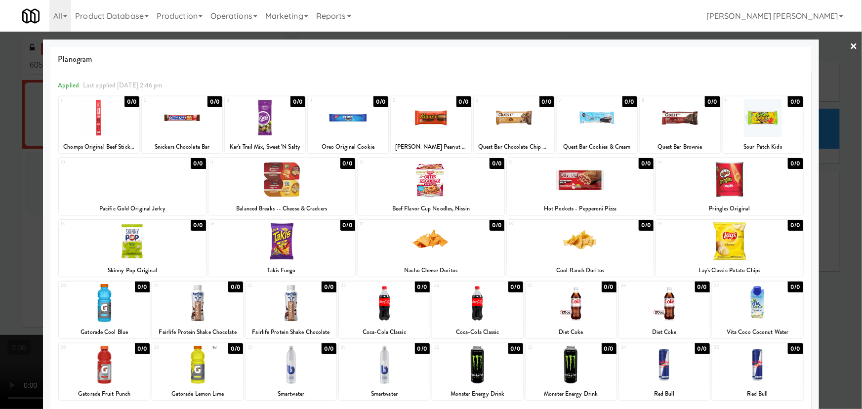
click at [850, 40] on link "×" at bounding box center [854, 47] width 8 height 31
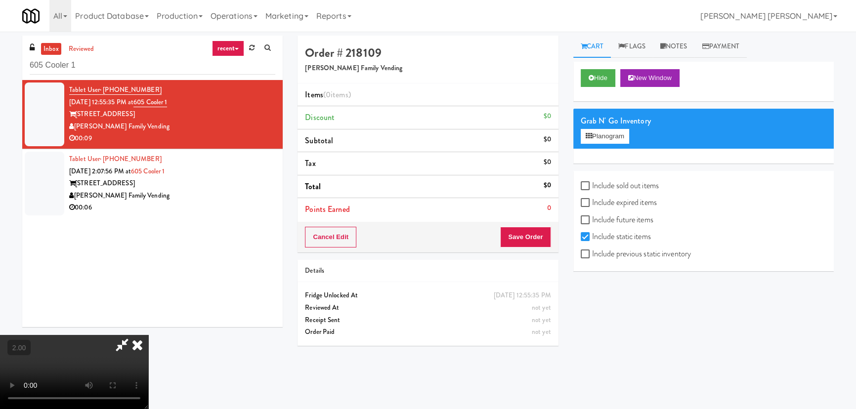
click at [597, 180] on label "Include sold out items" at bounding box center [620, 185] width 78 height 15
click at [592, 182] on input "Include sold out items" at bounding box center [586, 186] width 11 height 8
checkbox input "true"
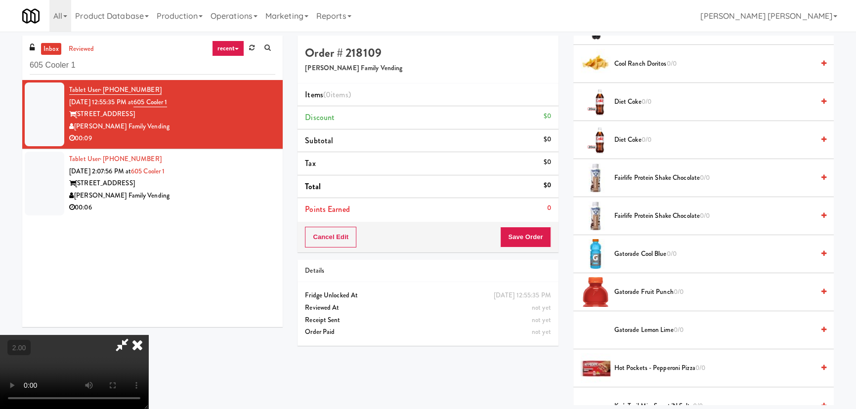
scroll to position [359, 0]
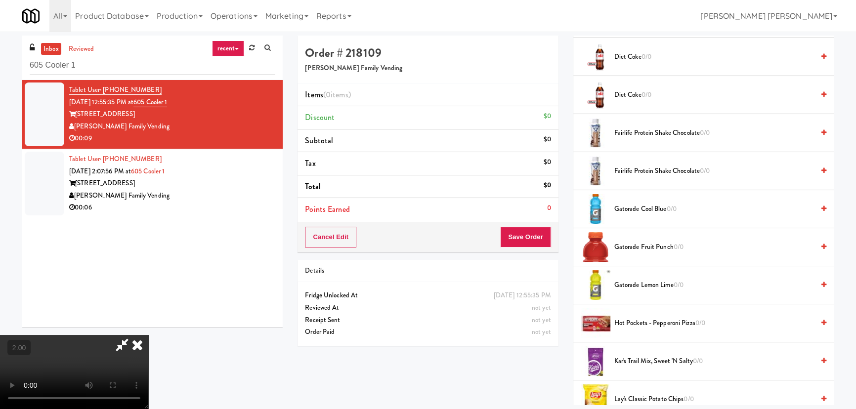
click at [637, 207] on span "Gatorade Cool Blue 0/0" at bounding box center [714, 209] width 200 height 12
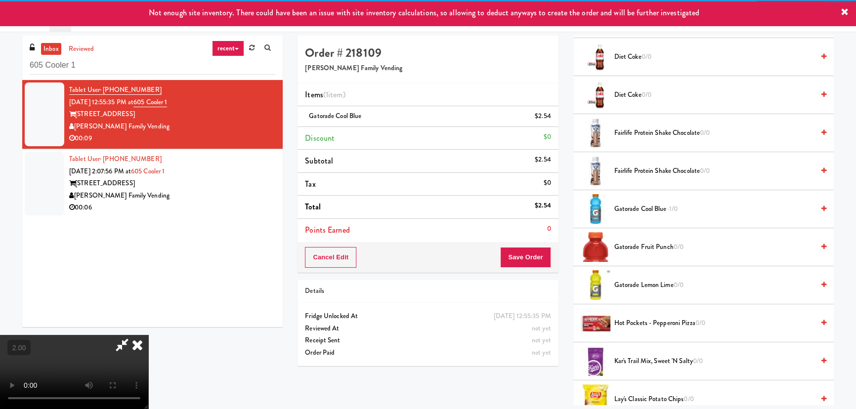
scroll to position [0, 0]
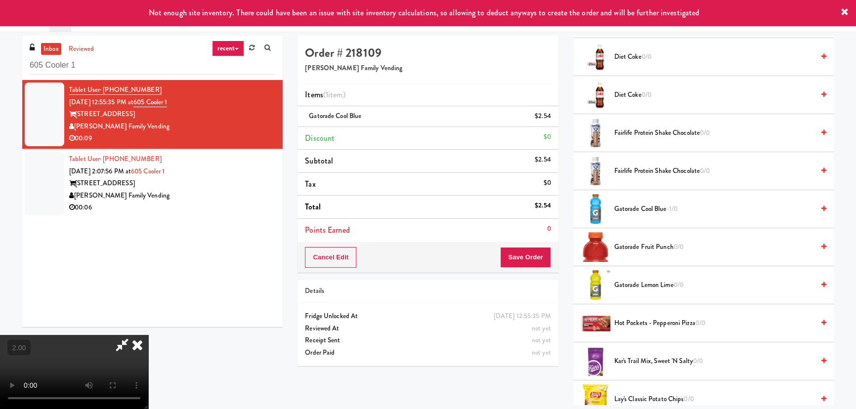
click at [148, 335] on icon at bounding box center [137, 345] width 22 height 20
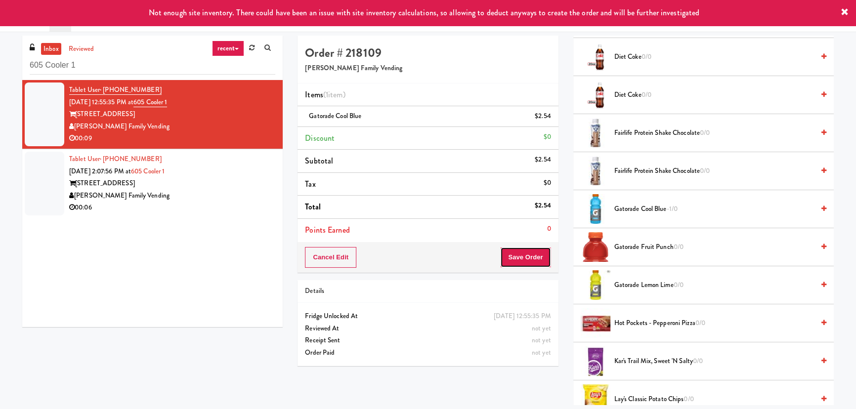
click at [515, 252] on button "Save Order" at bounding box center [525, 257] width 50 height 21
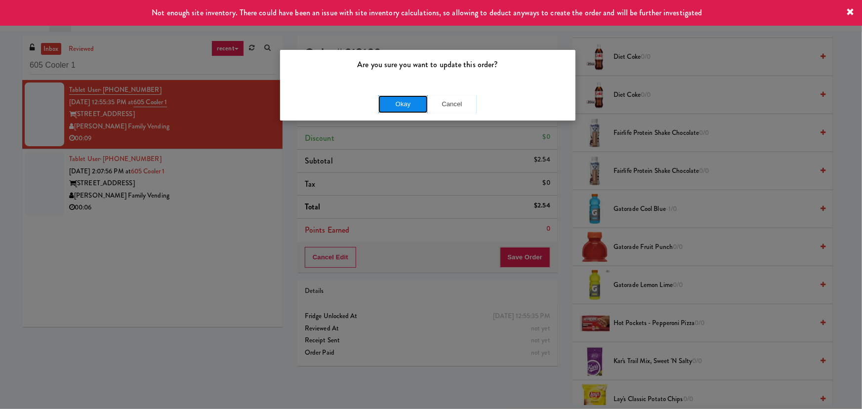
click at [405, 107] on button "Okay" at bounding box center [402, 104] width 49 height 18
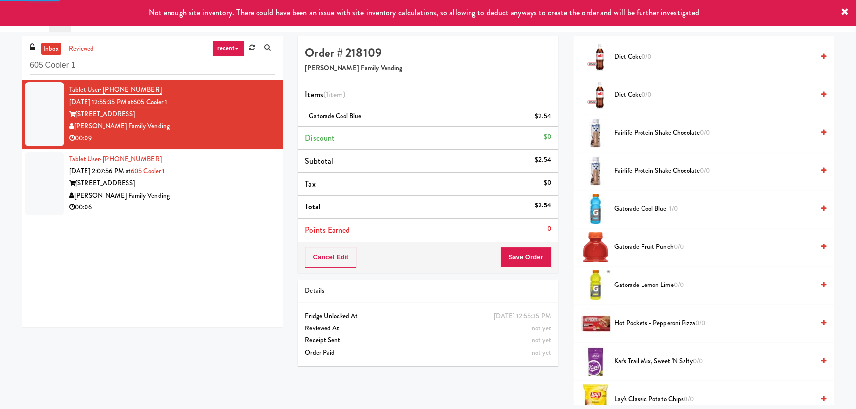
scroll to position [27, 0]
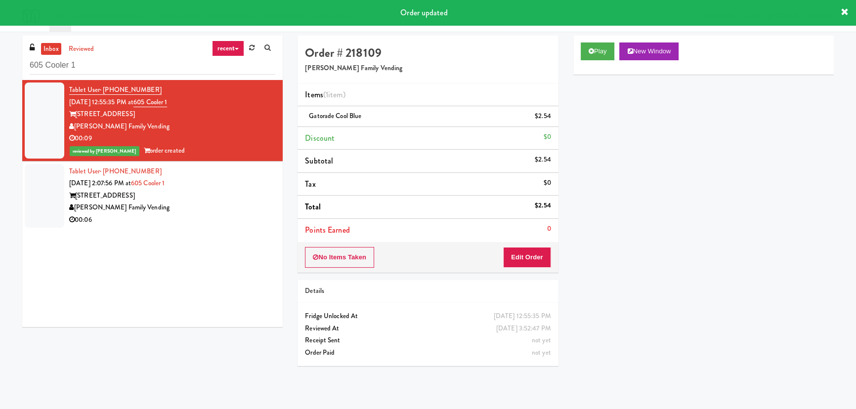
click at [190, 208] on div "[PERSON_NAME] Family Vending" at bounding box center [172, 208] width 206 height 12
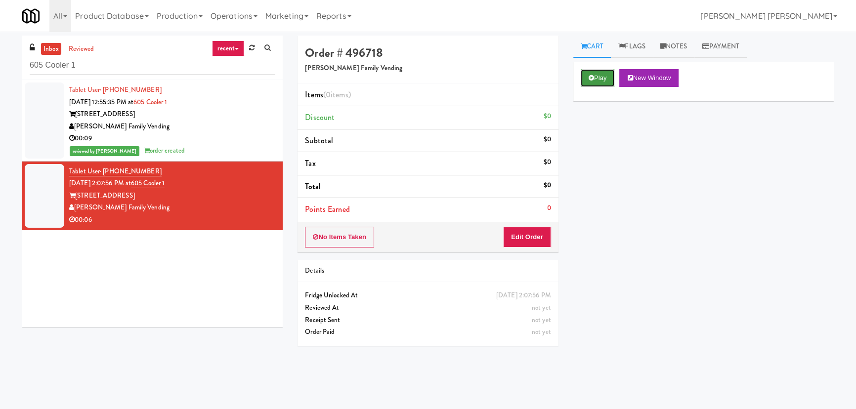
click at [598, 81] on button "Play" at bounding box center [598, 78] width 34 height 18
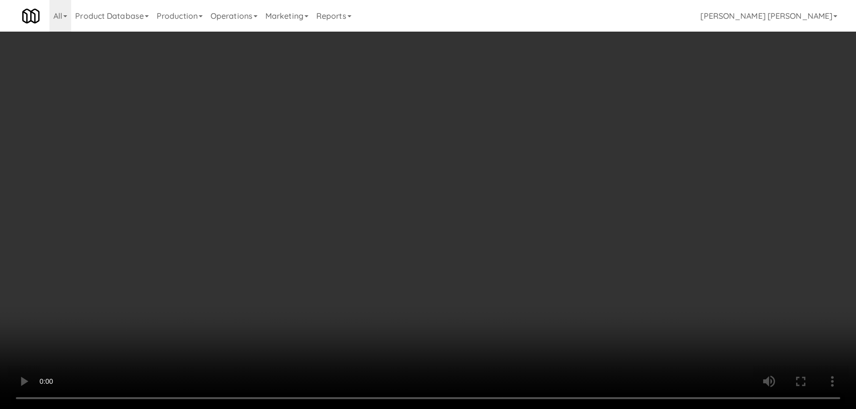
scroll to position [20, 0]
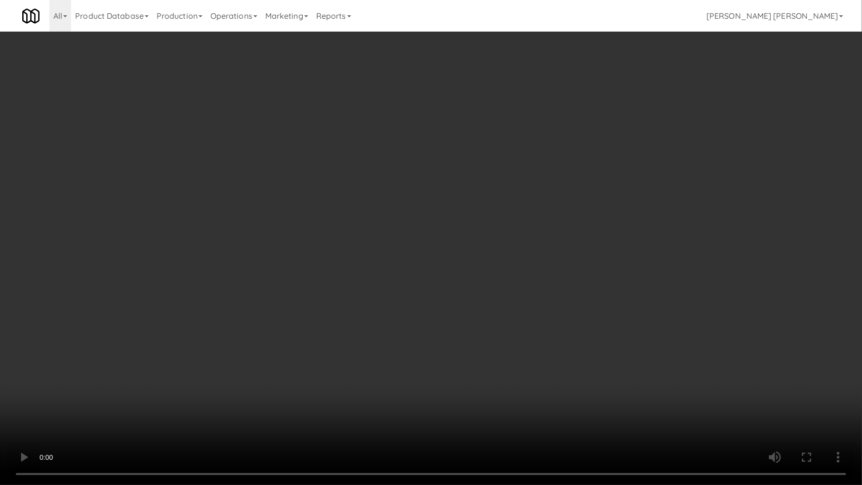
click at [498, 409] on video at bounding box center [431, 242] width 862 height 485
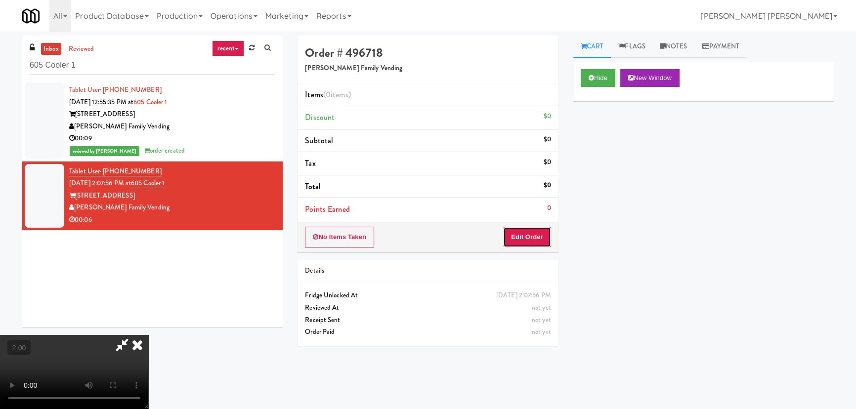
click at [547, 235] on button "Edit Order" at bounding box center [527, 237] width 48 height 21
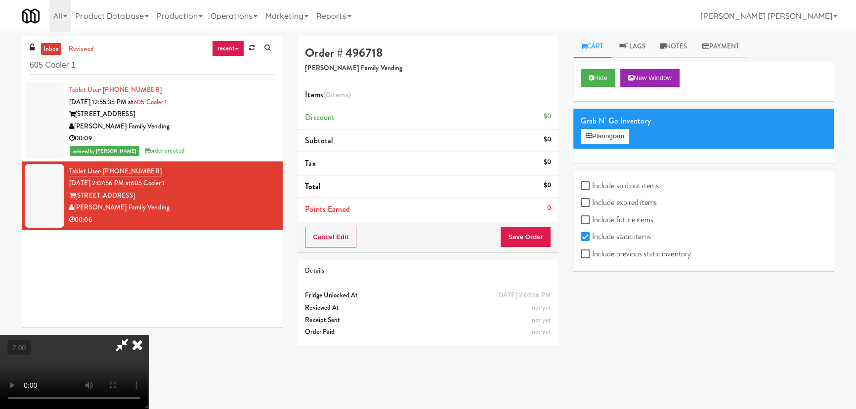
click at [608, 186] on label "Include sold out items" at bounding box center [620, 185] width 78 height 15
click at [592, 186] on input "Include sold out items" at bounding box center [586, 186] width 11 height 8
checkbox input "true"
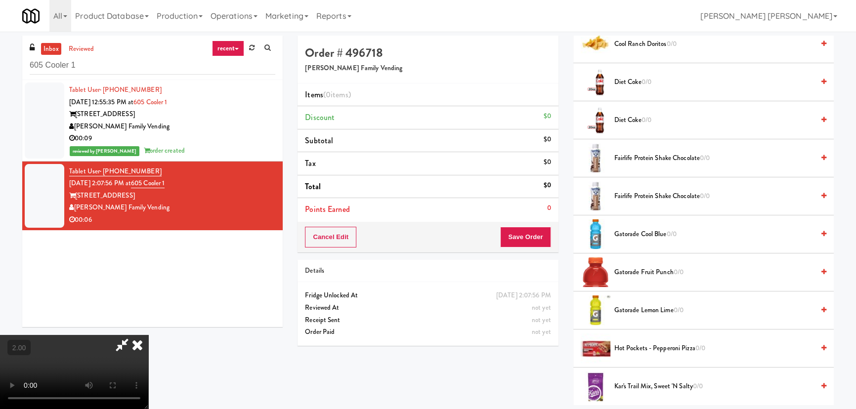
scroll to position [404, 0]
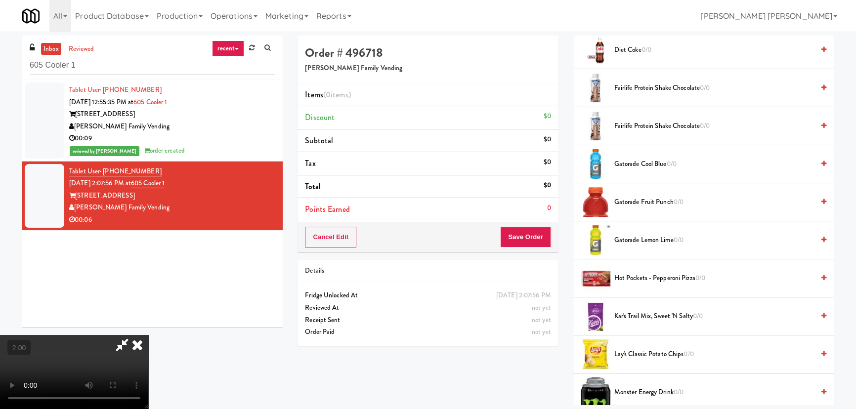
click at [634, 123] on span "Fairlife Protein Shake Chocolate 0/0" at bounding box center [714, 126] width 200 height 12
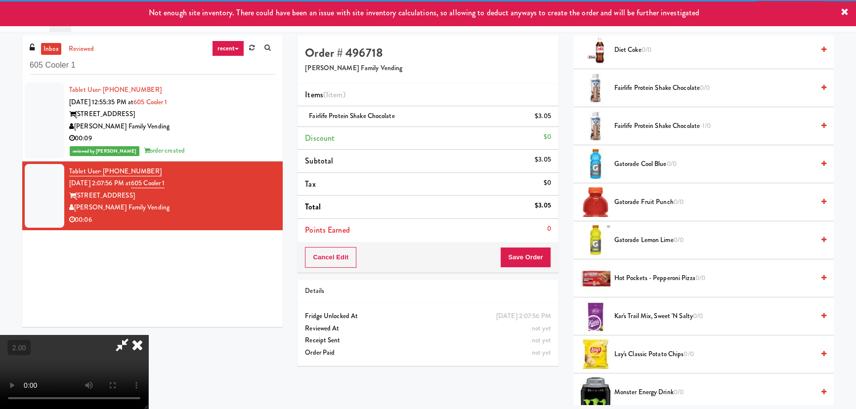
scroll to position [0, 0]
click at [133, 335] on icon at bounding box center [122, 345] width 23 height 20
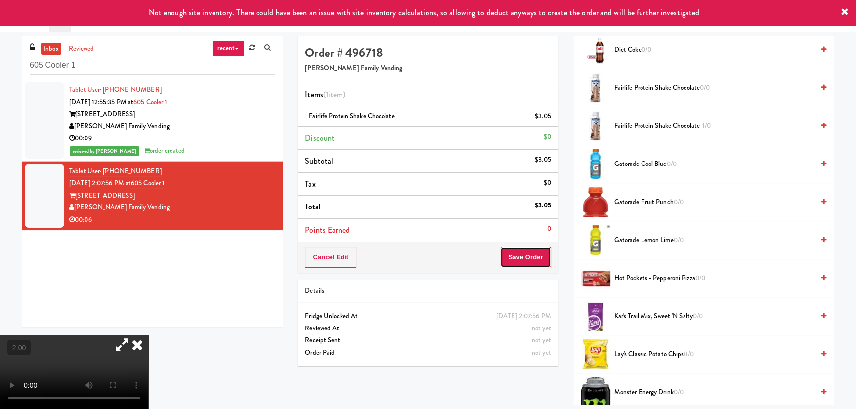
click at [514, 258] on button "Save Order" at bounding box center [525, 257] width 50 height 21
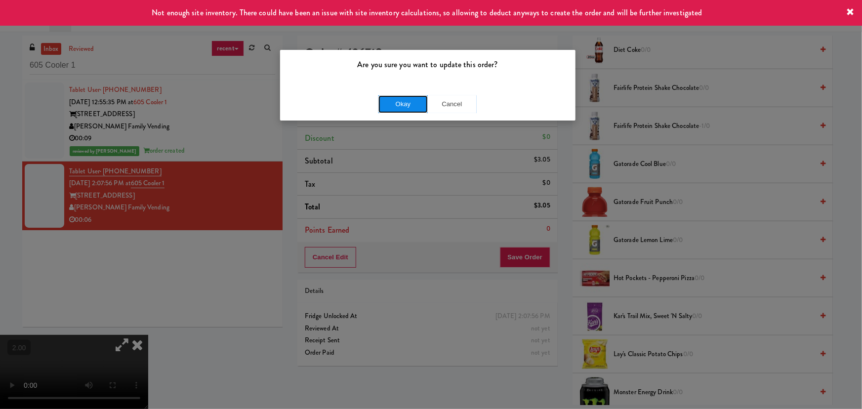
click at [417, 105] on button "Okay" at bounding box center [402, 104] width 49 height 18
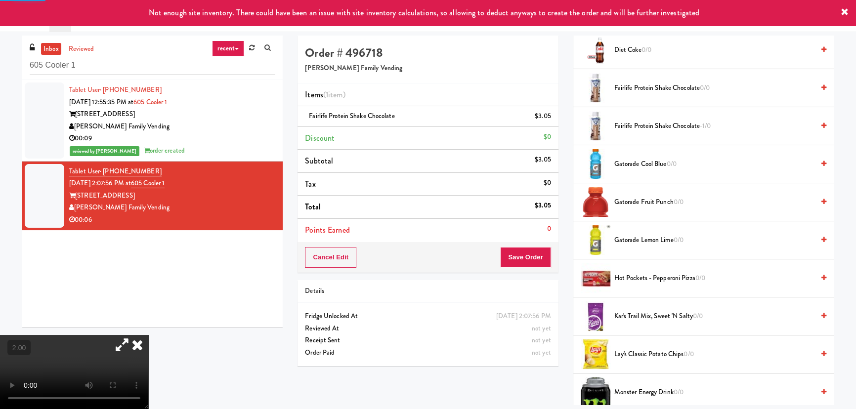
scroll to position [27, 0]
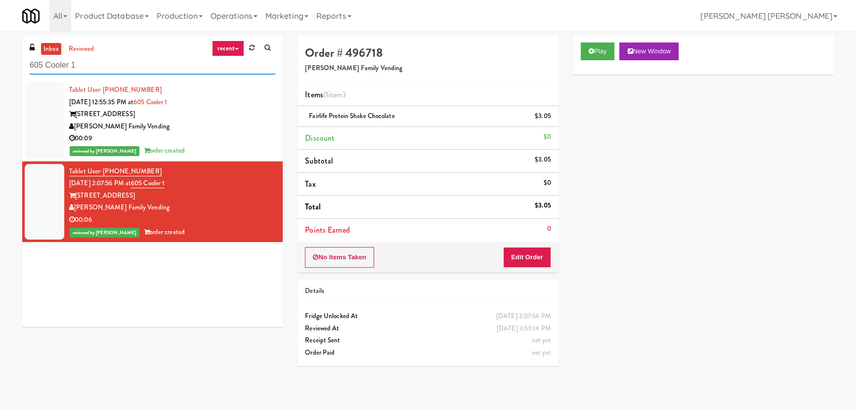
drag, startPoint x: 123, startPoint y: 66, endPoint x: 24, endPoint y: 69, distance: 98.9
click at [24, 69] on div "inbox reviewed recent all unclear take inventory issue suspicious failed recent…" at bounding box center [152, 58] width 260 height 44
paste input "Reotown Apartments -"
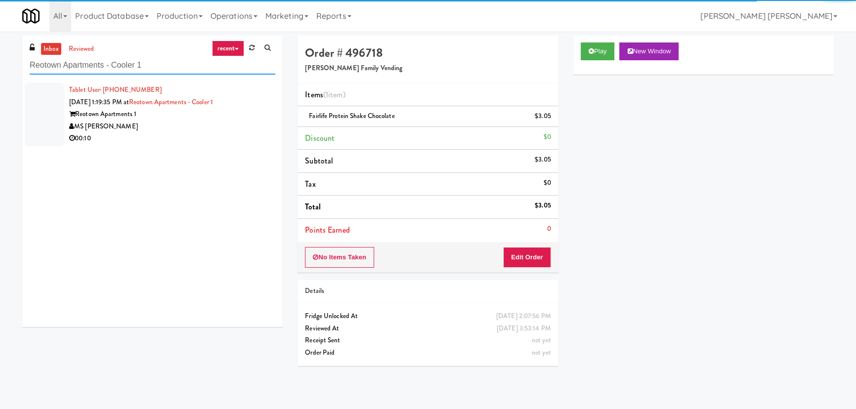
type input "Reotown Apartments - Cooler 1"
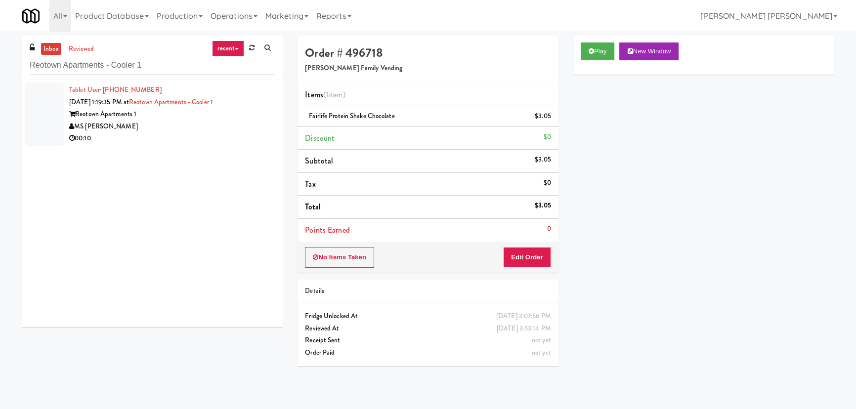
click at [206, 121] on div "MS [PERSON_NAME]" at bounding box center [172, 127] width 206 height 12
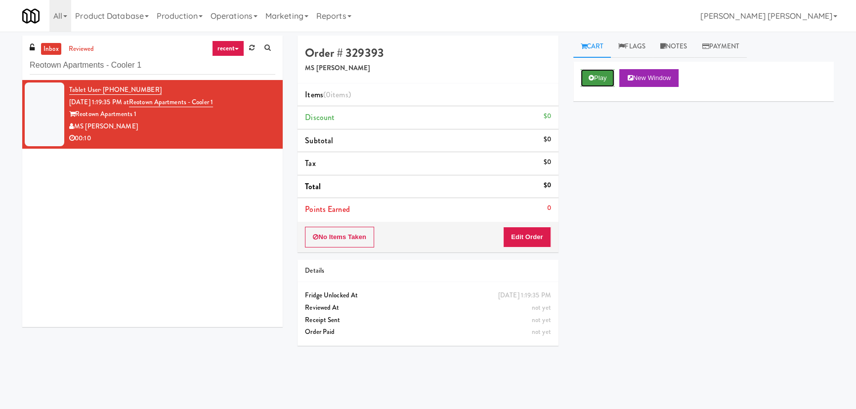
click at [606, 80] on button "Play" at bounding box center [598, 78] width 34 height 18
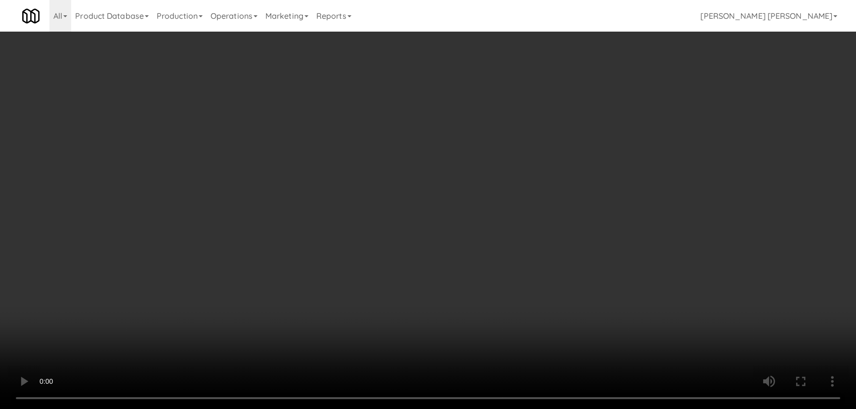
drag, startPoint x: 476, startPoint y: 438, endPoint x: 504, endPoint y: 433, distance: 28.7
click at [504, 409] on video at bounding box center [428, 204] width 856 height 409
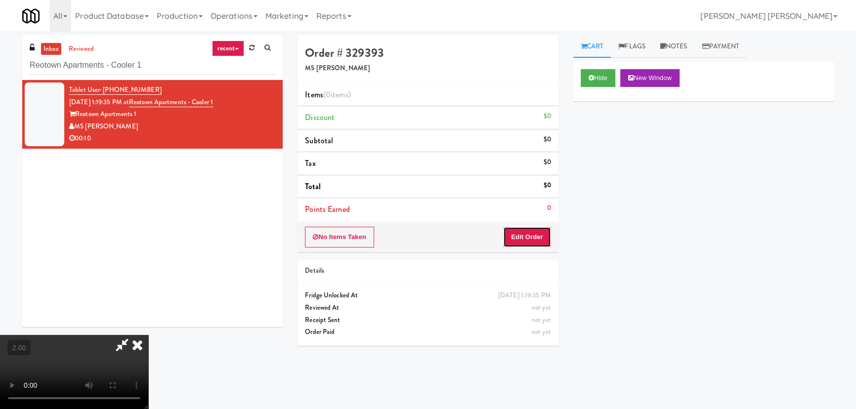
click at [539, 237] on button "Edit Order" at bounding box center [527, 237] width 48 height 21
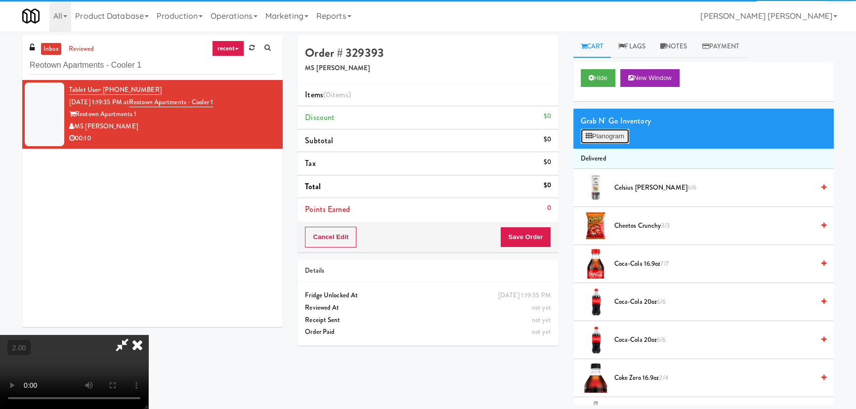
click at [592, 133] on button "Planogram" at bounding box center [605, 136] width 48 height 15
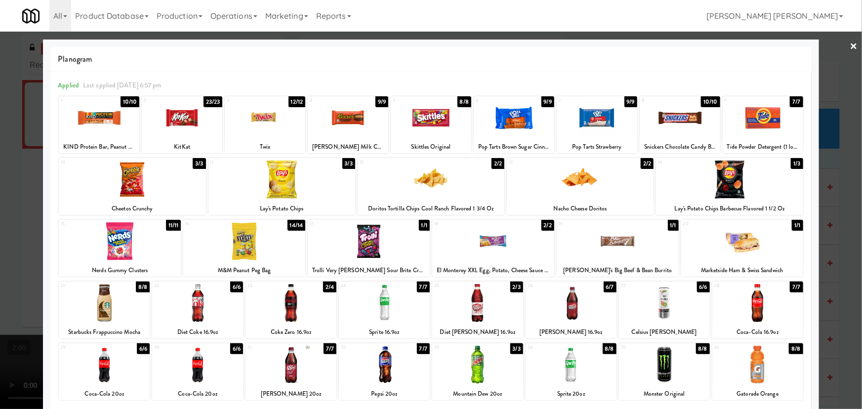
click at [750, 238] on div at bounding box center [742, 241] width 122 height 38
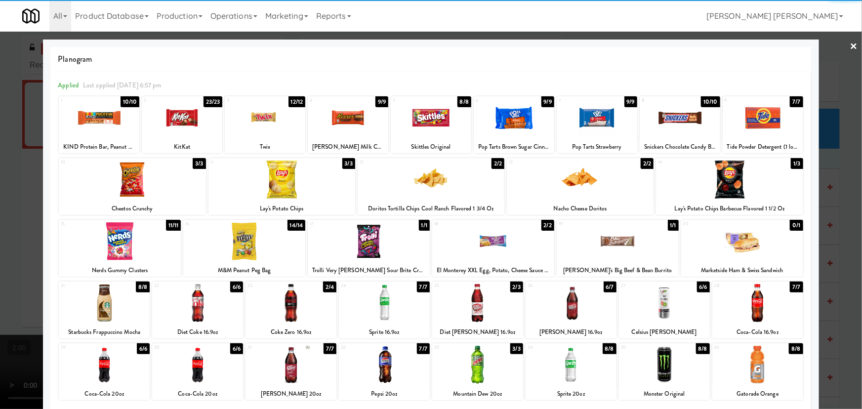
click at [387, 374] on div at bounding box center [384, 365] width 91 height 38
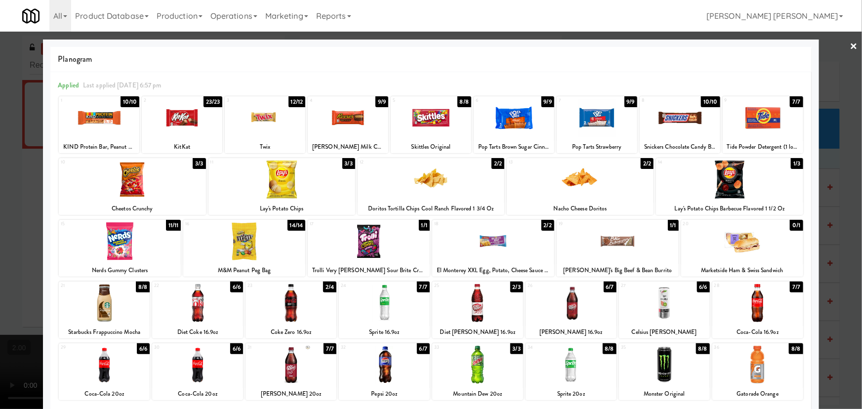
click at [850, 43] on link "×" at bounding box center [854, 47] width 8 height 31
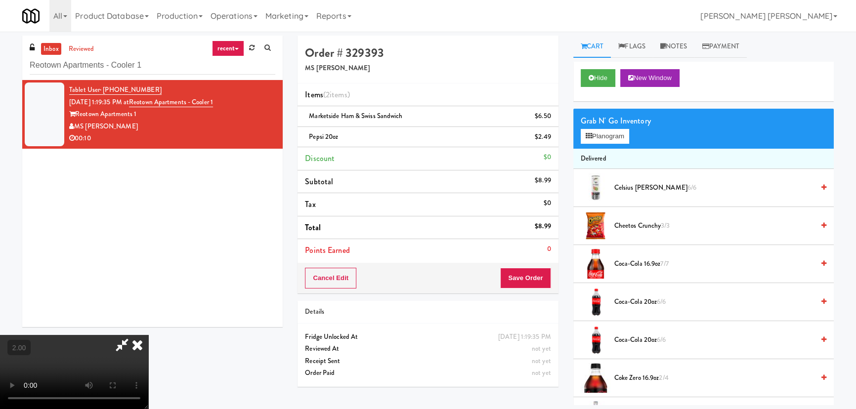
click at [148, 335] on icon at bounding box center [137, 345] width 22 height 20
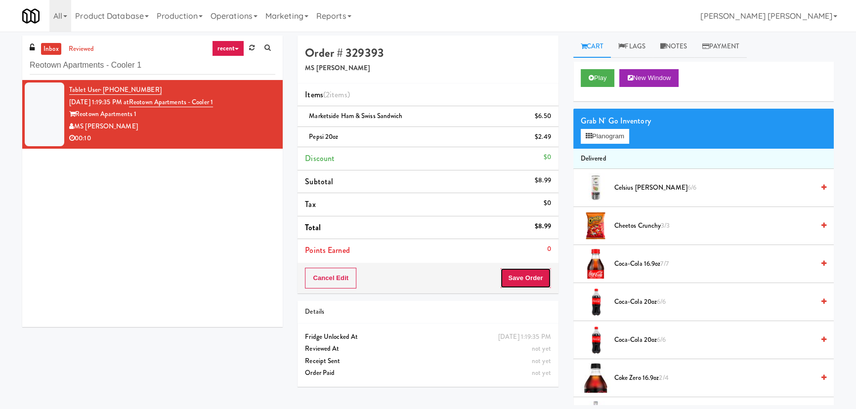
click at [525, 275] on button "Save Order" at bounding box center [525, 278] width 50 height 21
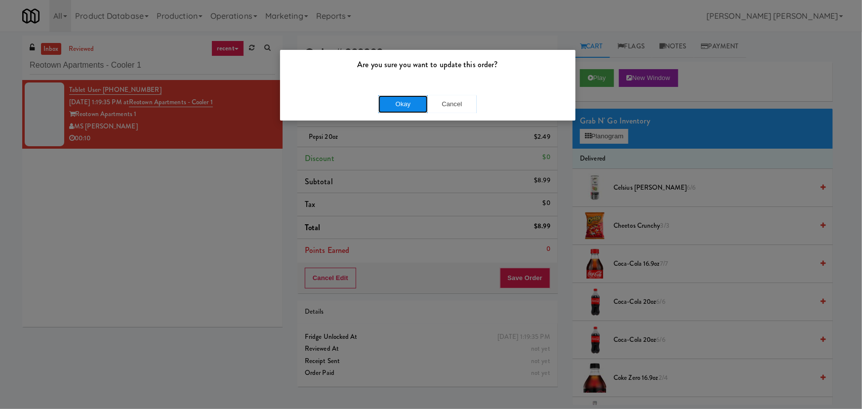
click at [404, 106] on button "Okay" at bounding box center [402, 104] width 49 height 18
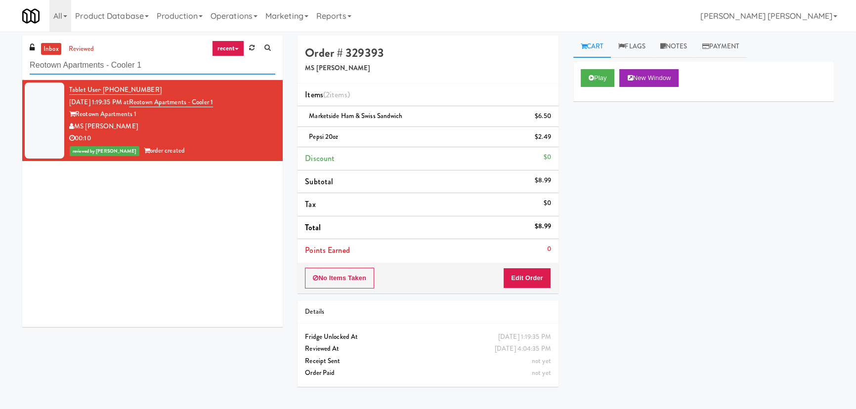
drag, startPoint x: 84, startPoint y: 70, endPoint x: -35, endPoint y: 70, distance: 119.1
click at [0, 70] on html "Are you sure you want to update this order? Okay Cancel Okay Are you sure you w…" at bounding box center [428, 204] width 856 height 409
paste input "Hale - Cooler - Right"
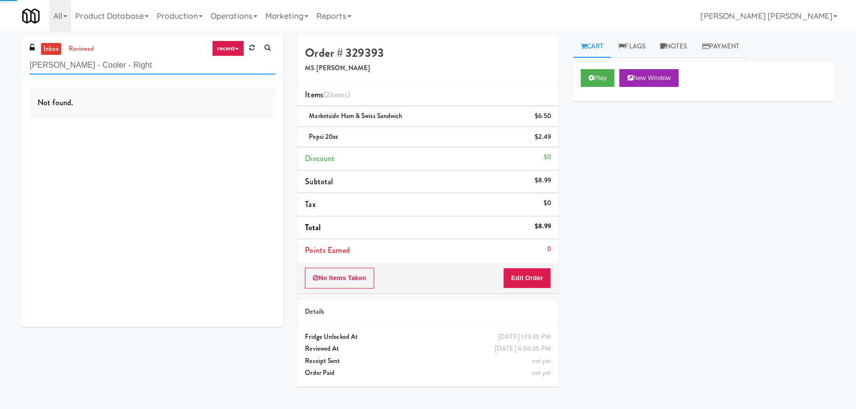
type input "Hale - Cooler - Right"
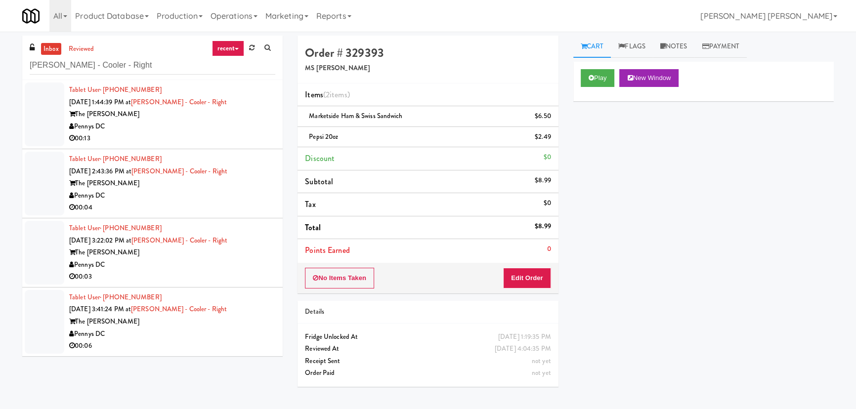
click at [239, 125] on div "Pennys DC" at bounding box center [172, 127] width 206 height 12
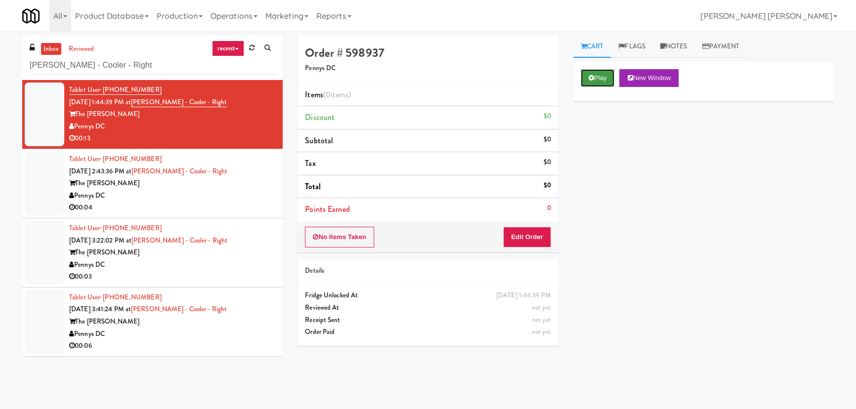
click at [606, 74] on button "Play" at bounding box center [598, 78] width 34 height 18
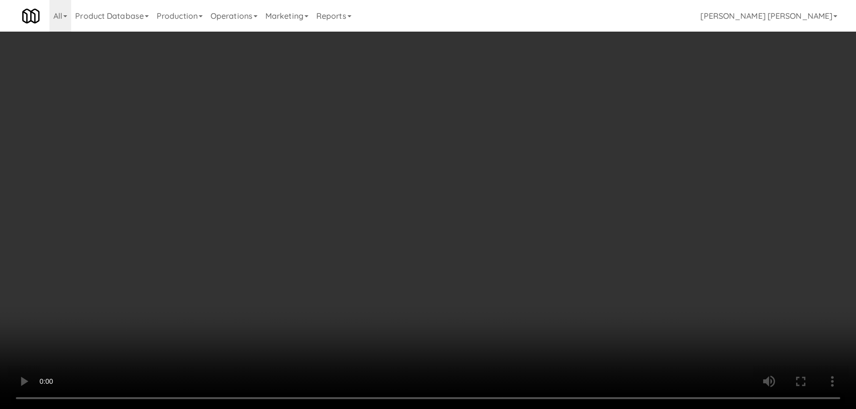
click at [489, 409] on video at bounding box center [428, 204] width 856 height 409
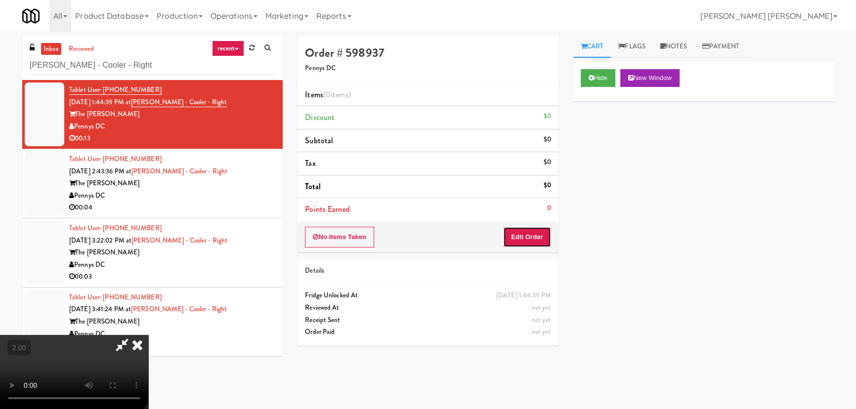
click at [532, 242] on button "Edit Order" at bounding box center [527, 237] width 48 height 21
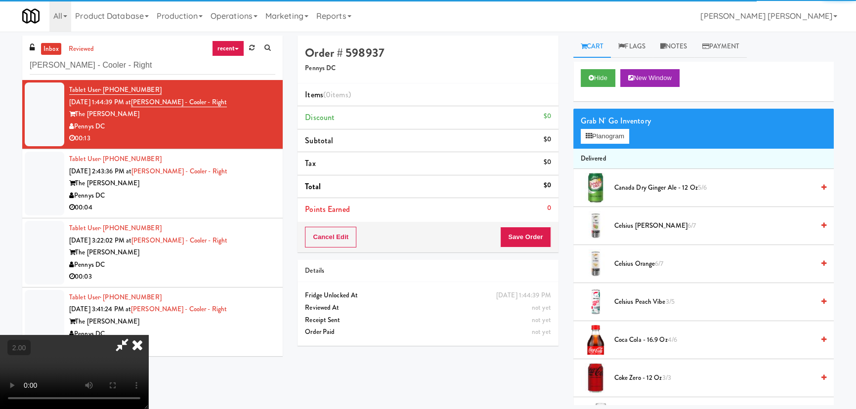
click at [613, 145] on div "Grab N' Go Inventory Planogram" at bounding box center [703, 129] width 260 height 40
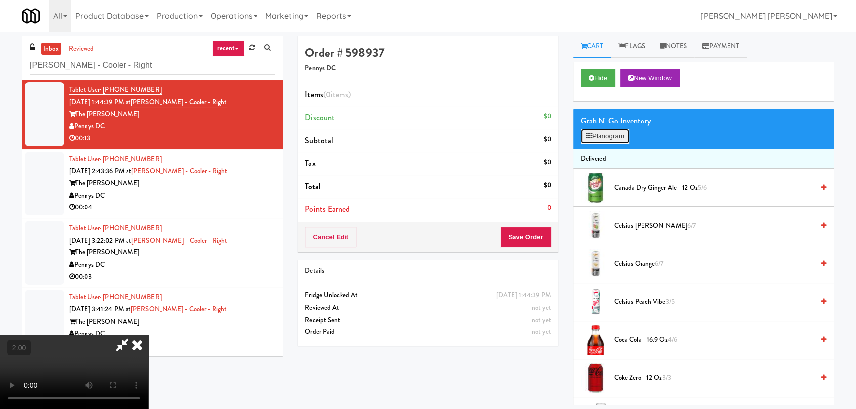
click at [612, 138] on button "Planogram" at bounding box center [605, 136] width 48 height 15
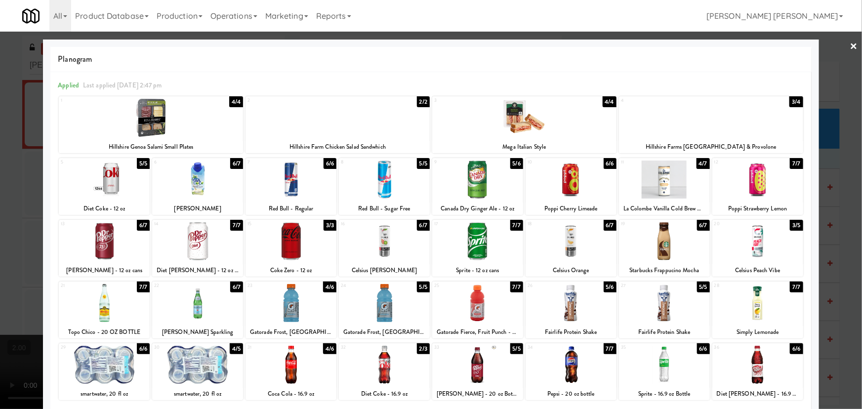
click at [321, 116] on div at bounding box center [338, 118] width 184 height 38
click at [380, 306] on div at bounding box center [384, 303] width 91 height 38
click at [850, 44] on link "×" at bounding box center [854, 47] width 8 height 31
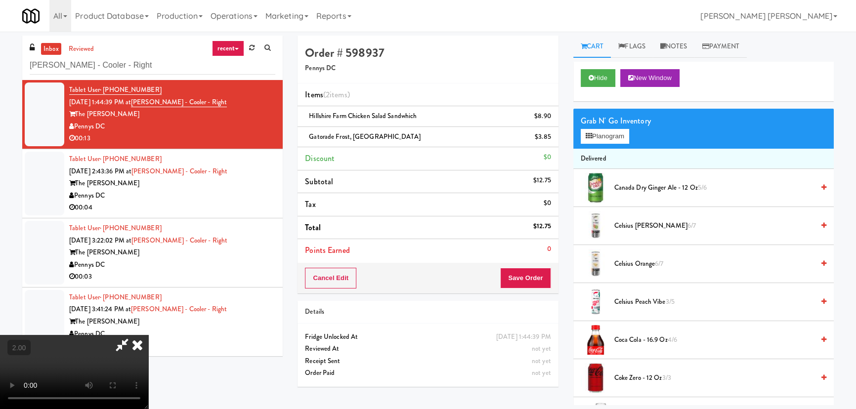
drag, startPoint x: 504, startPoint y: 127, endPoint x: 538, endPoint y: 236, distance: 114.4
click at [148, 335] on icon at bounding box center [137, 345] width 22 height 20
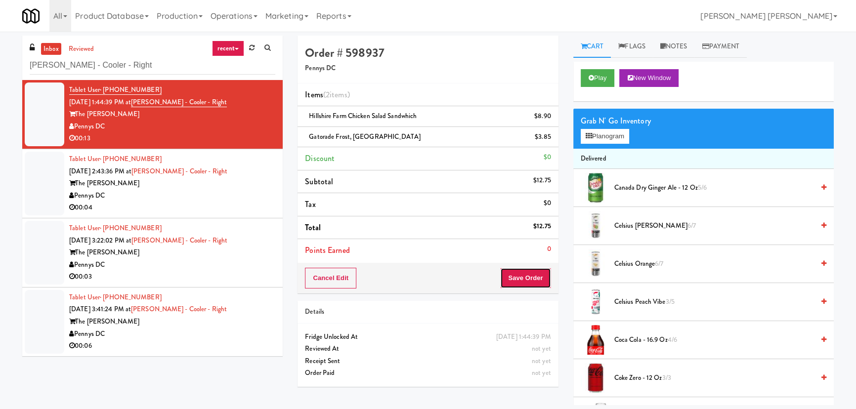
click at [527, 277] on button "Save Order" at bounding box center [525, 278] width 50 height 21
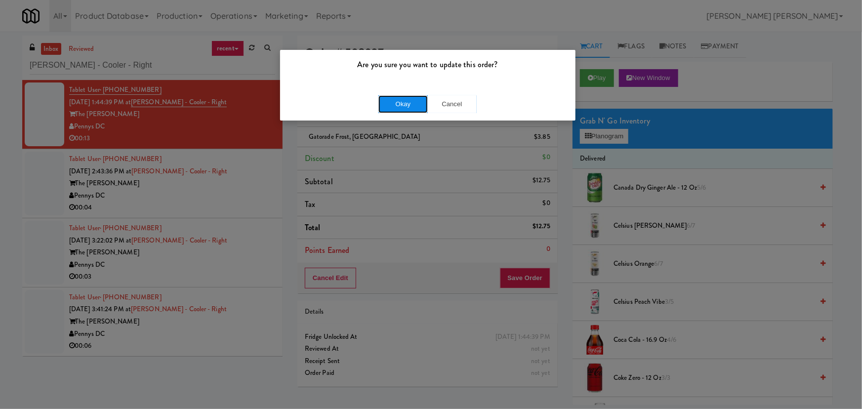
click at [402, 101] on button "Okay" at bounding box center [402, 104] width 49 height 18
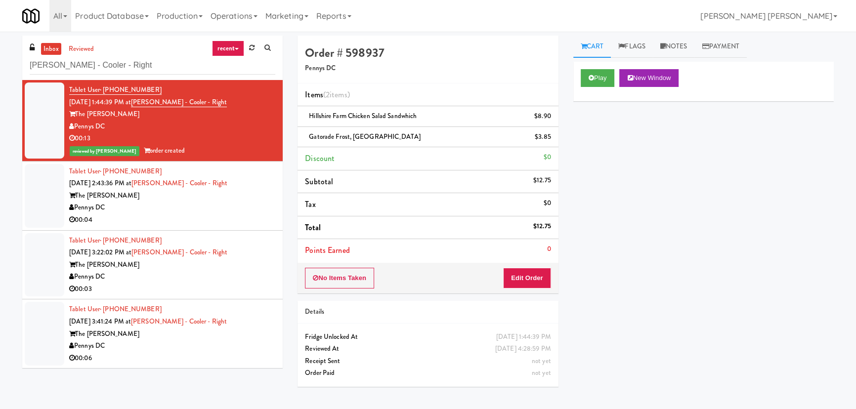
click at [205, 214] on div "00:04" at bounding box center [172, 220] width 206 height 12
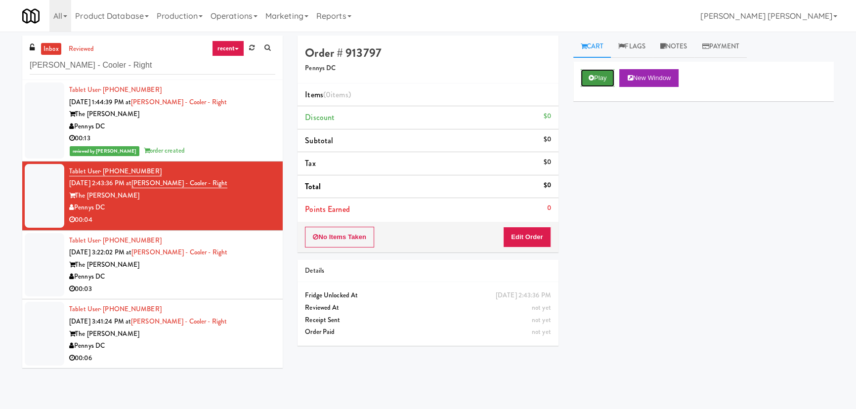
click at [609, 81] on button "Play" at bounding box center [598, 78] width 34 height 18
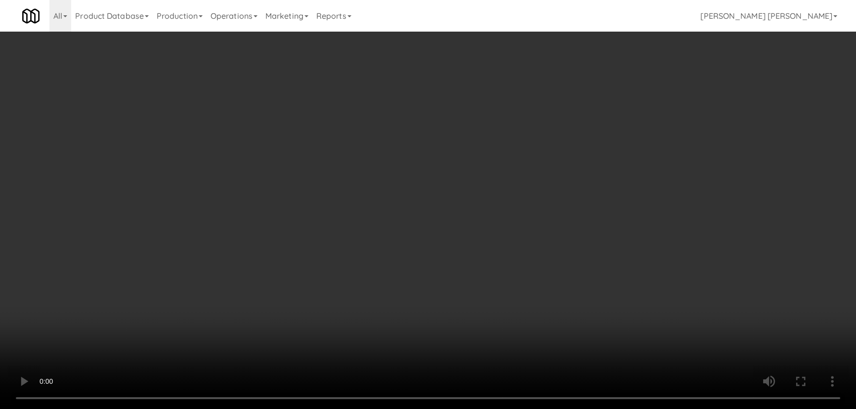
click at [522, 409] on video at bounding box center [428, 204] width 856 height 409
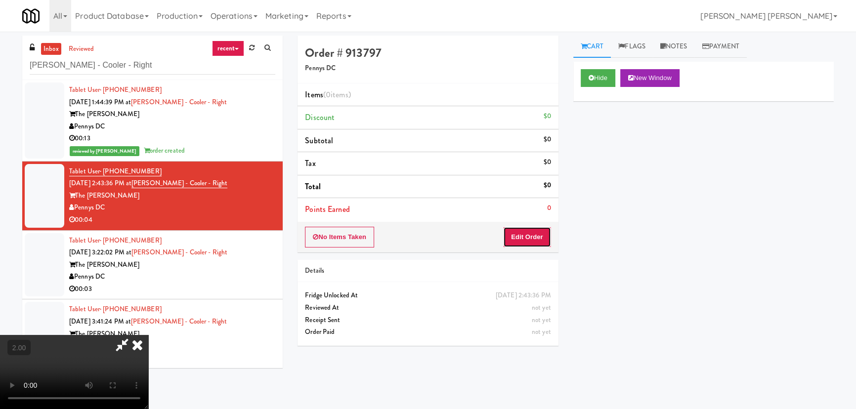
click at [531, 231] on button "Edit Order" at bounding box center [527, 237] width 48 height 21
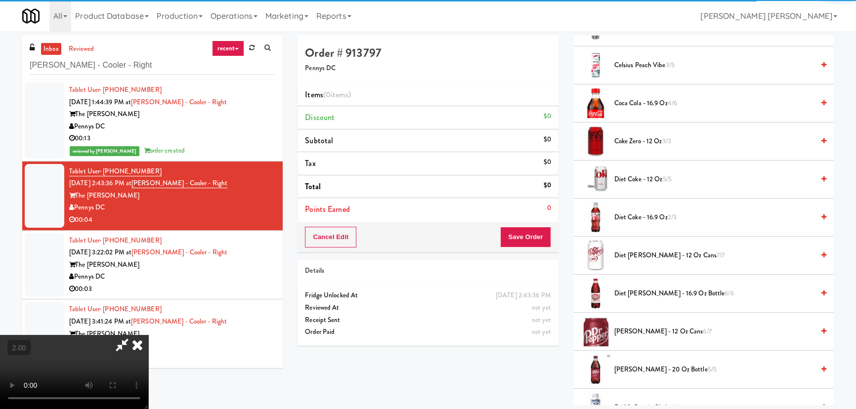
scroll to position [269, 0]
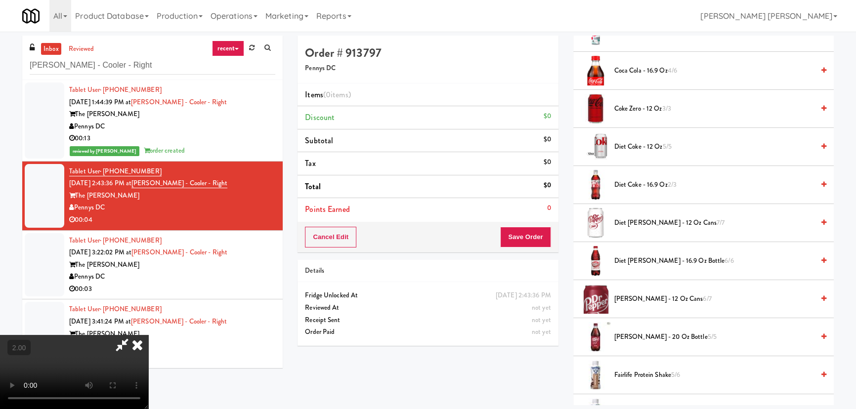
click at [634, 337] on span "Dr Pepper - 20 oz Bottle 5/5" at bounding box center [714, 337] width 200 height 12
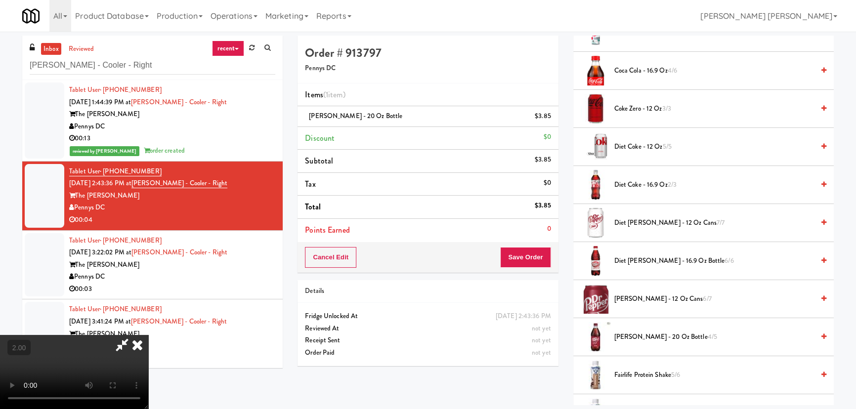
click at [148, 335] on icon at bounding box center [137, 345] width 22 height 20
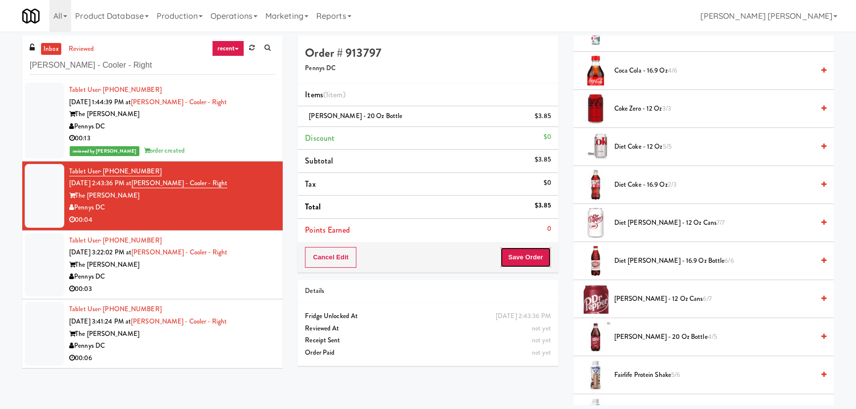
click at [519, 258] on button "Save Order" at bounding box center [525, 257] width 50 height 21
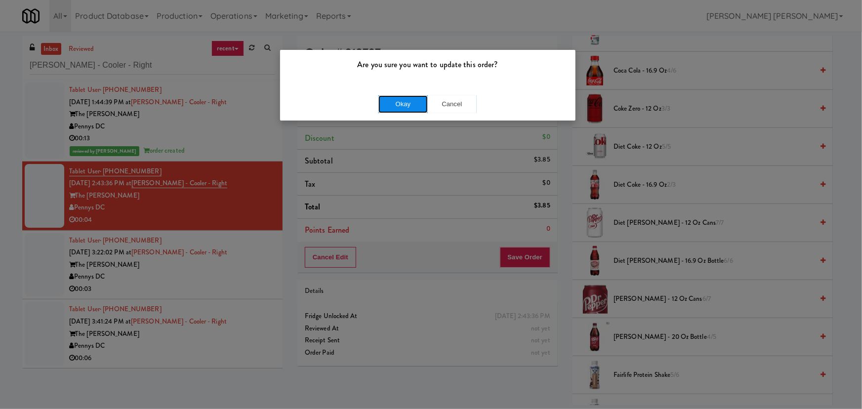
click at [396, 102] on button "Okay" at bounding box center [402, 104] width 49 height 18
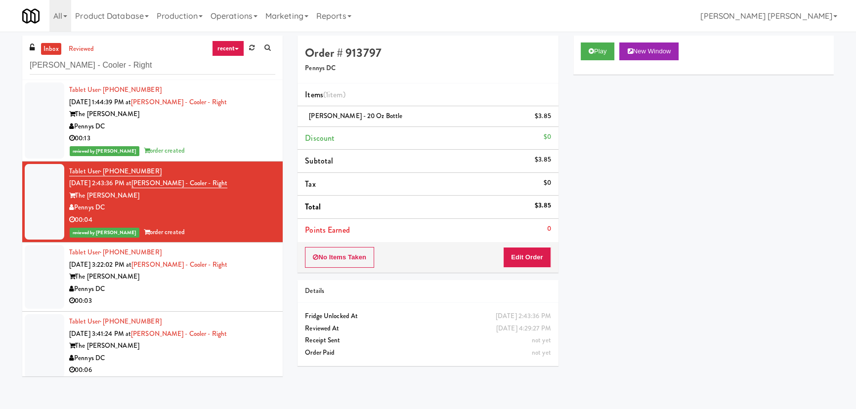
scroll to position [4, 0]
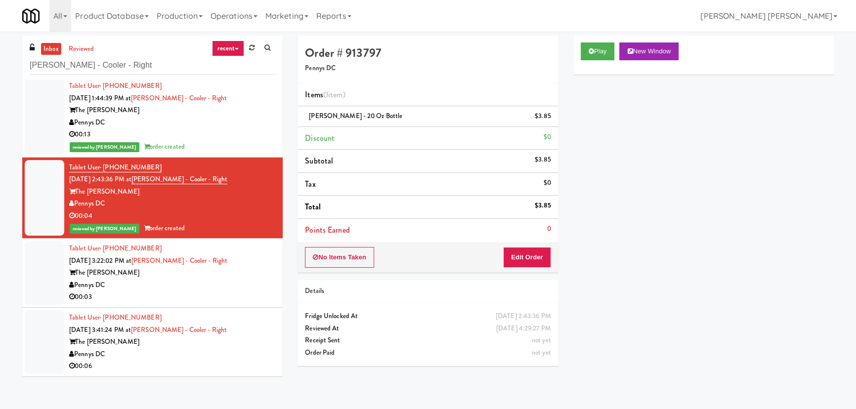
click at [245, 277] on div "The Hale" at bounding box center [172, 273] width 206 height 12
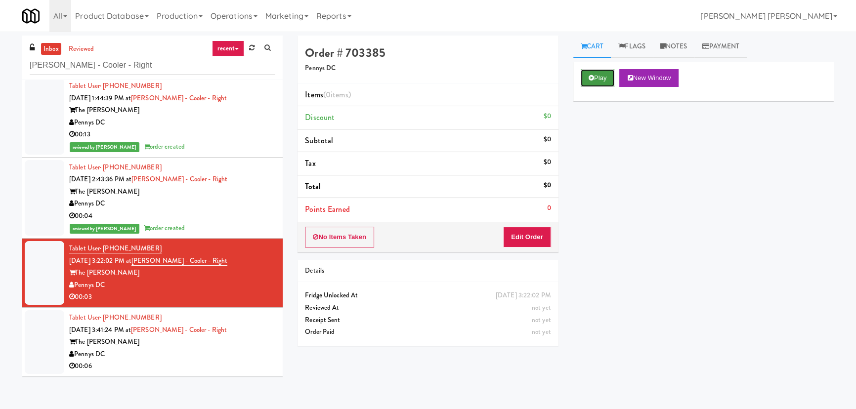
click at [588, 73] on button "Play" at bounding box center [598, 78] width 34 height 18
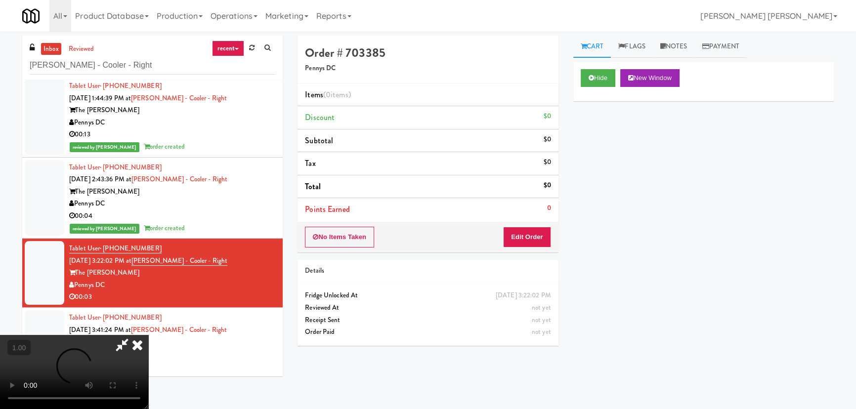
drag, startPoint x: 489, startPoint y: 434, endPoint x: 862, endPoint y: 433, distance: 373.1
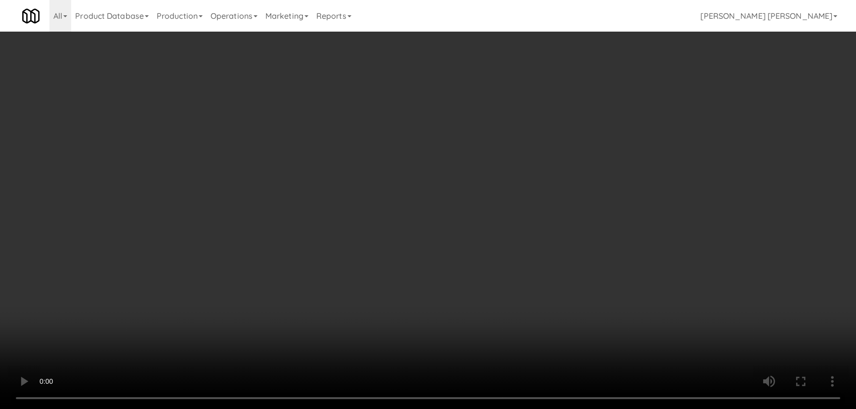
click at [552, 409] on video at bounding box center [428, 204] width 856 height 409
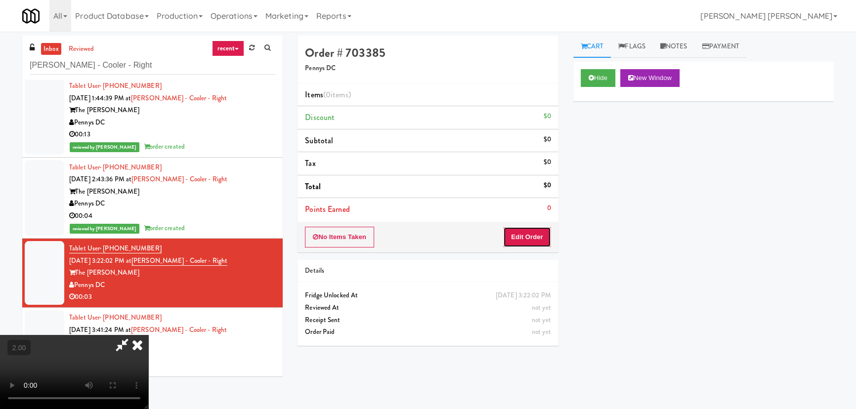
click at [545, 237] on button "Edit Order" at bounding box center [527, 237] width 48 height 21
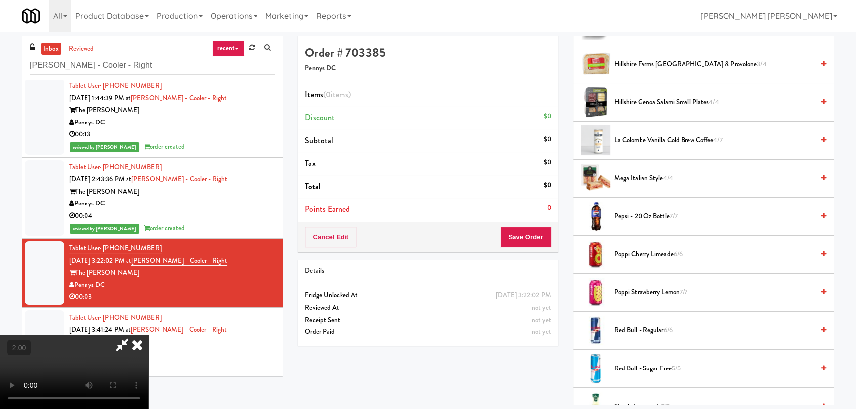
scroll to position [1078, 0]
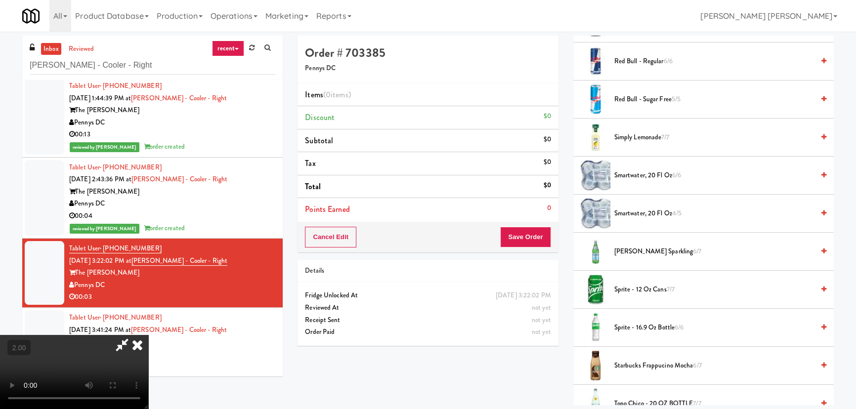
click at [632, 208] on span "smartwater, 20 fl oz 4/5" at bounding box center [714, 214] width 200 height 12
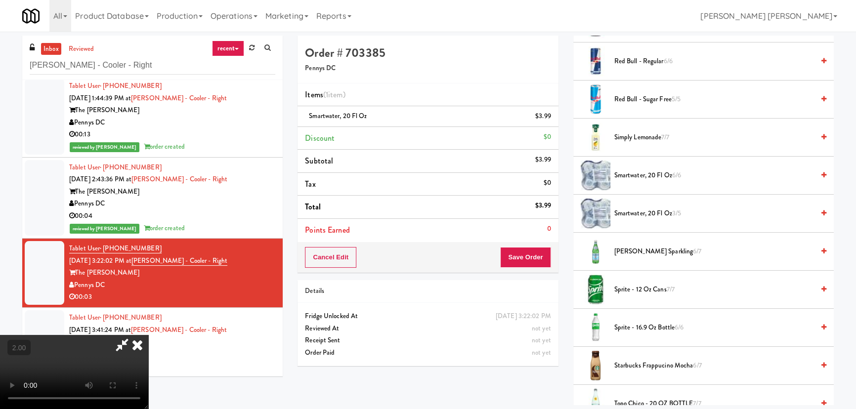
click at [148, 335] on icon at bounding box center [137, 345] width 22 height 20
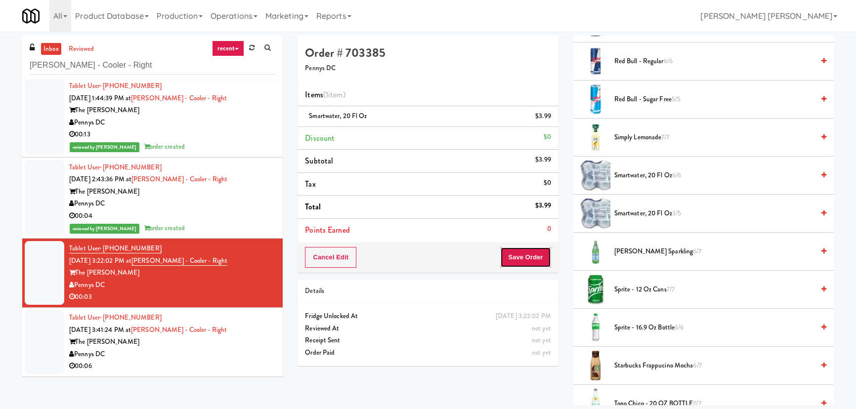
click at [527, 264] on button "Save Order" at bounding box center [525, 257] width 50 height 21
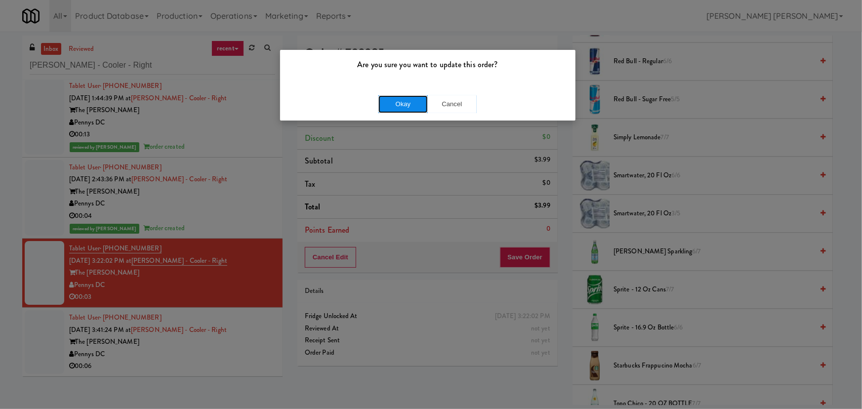
click at [408, 104] on button "Okay" at bounding box center [402, 104] width 49 height 18
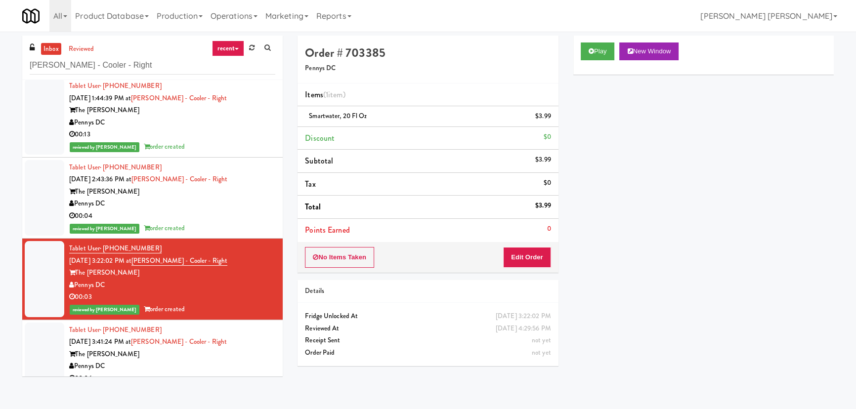
scroll to position [16, 0]
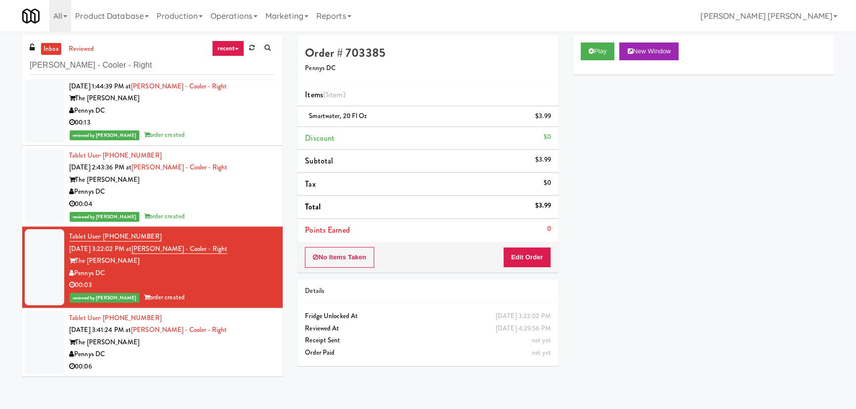
click at [236, 339] on div "The Hale" at bounding box center [172, 342] width 206 height 12
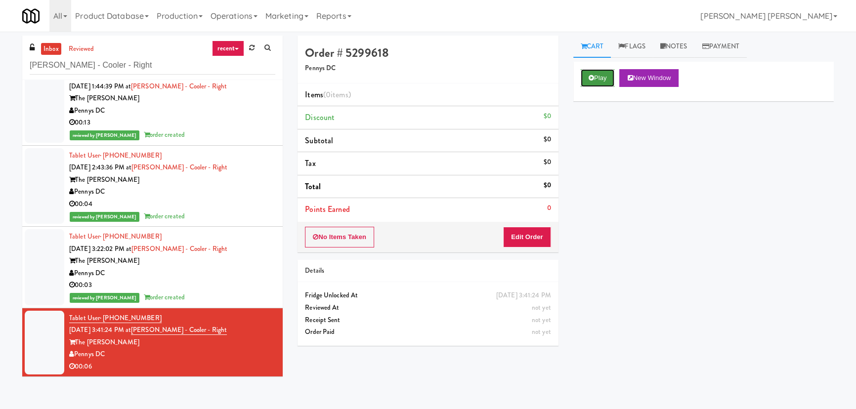
click at [595, 76] on button "Play" at bounding box center [598, 78] width 34 height 18
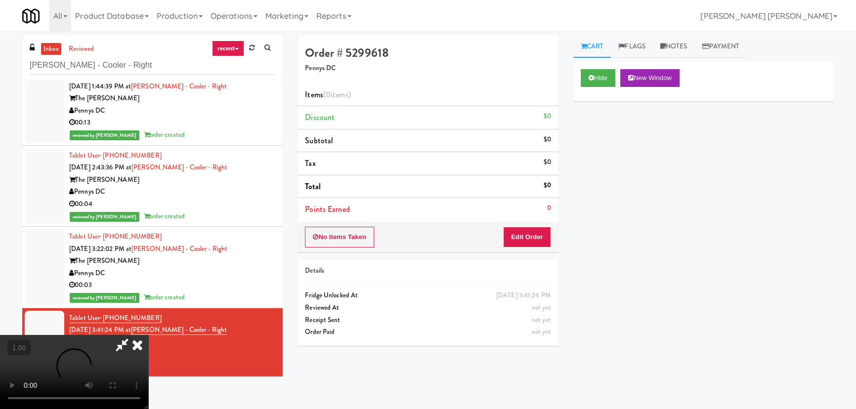
click at [148, 409] on video at bounding box center [74, 372] width 148 height 74
click at [538, 237] on button "Edit Order" at bounding box center [527, 237] width 48 height 21
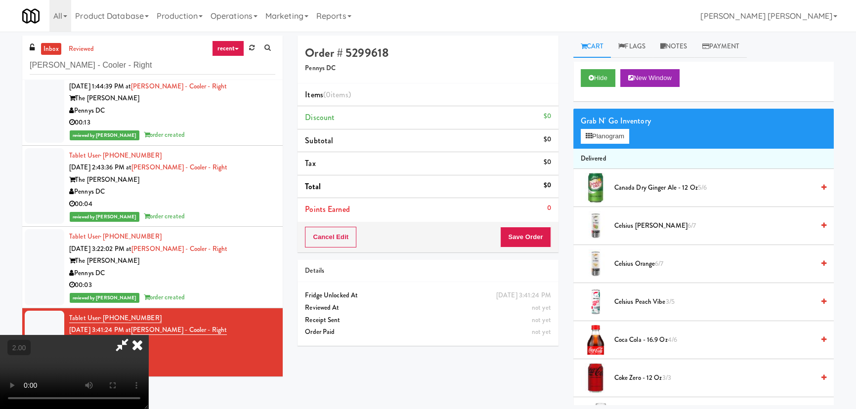
click at [633, 186] on span "Canada Dry Ginger Ale - 12 oz 5/6" at bounding box center [714, 188] width 200 height 12
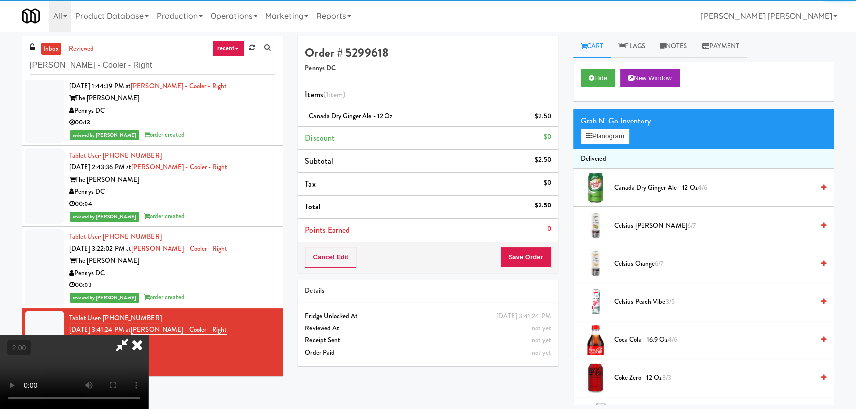
click at [148, 335] on video at bounding box center [74, 372] width 148 height 74
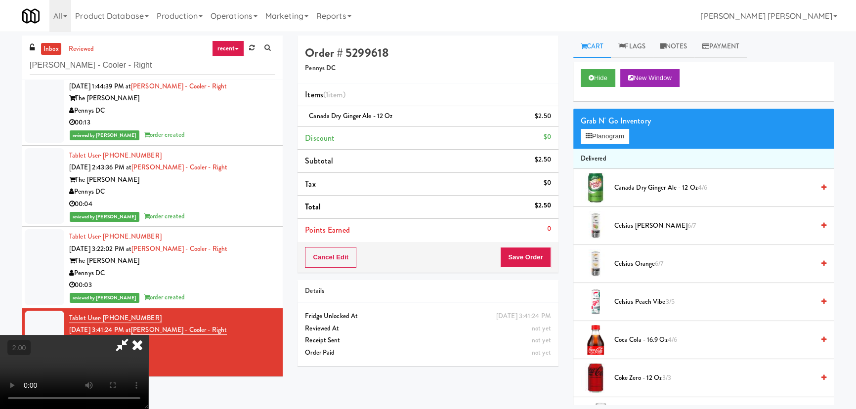
click at [652, 340] on span "Coca Cola - 16.9 oz 4/6" at bounding box center [714, 340] width 200 height 12
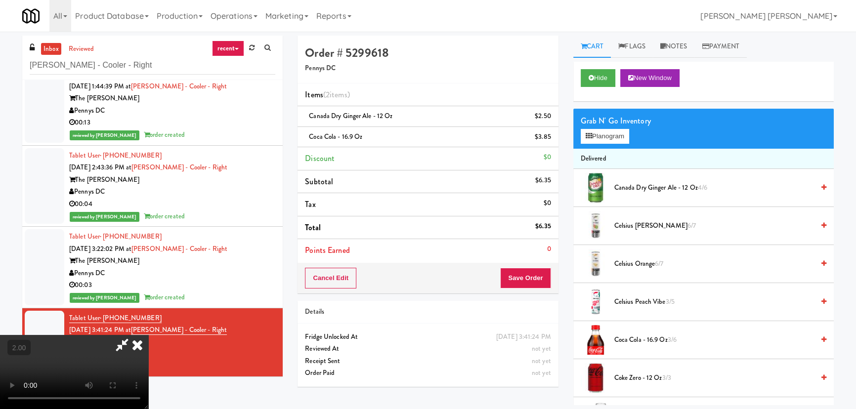
click at [148, 335] on icon at bounding box center [137, 345] width 22 height 20
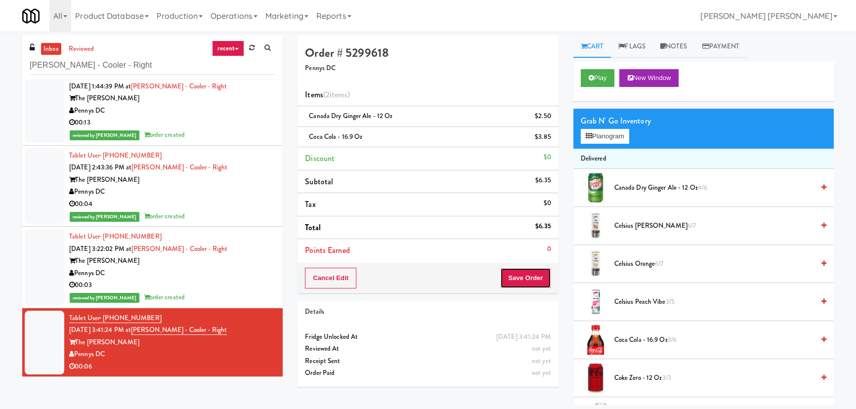
click at [519, 282] on button "Save Order" at bounding box center [525, 278] width 50 height 21
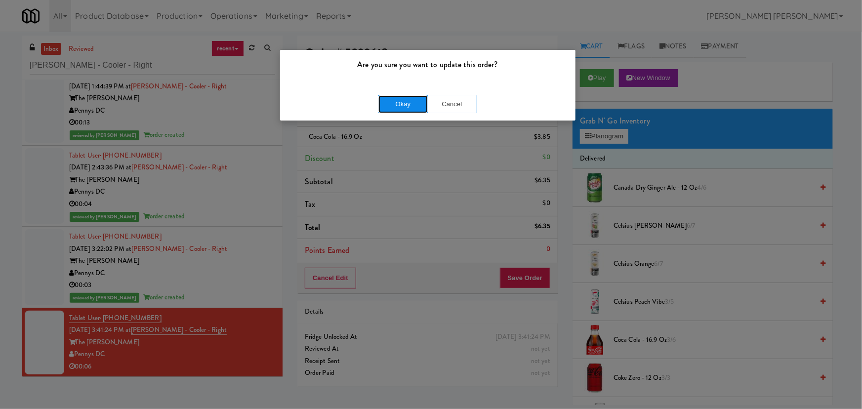
click at [394, 99] on button "Okay" at bounding box center [402, 104] width 49 height 18
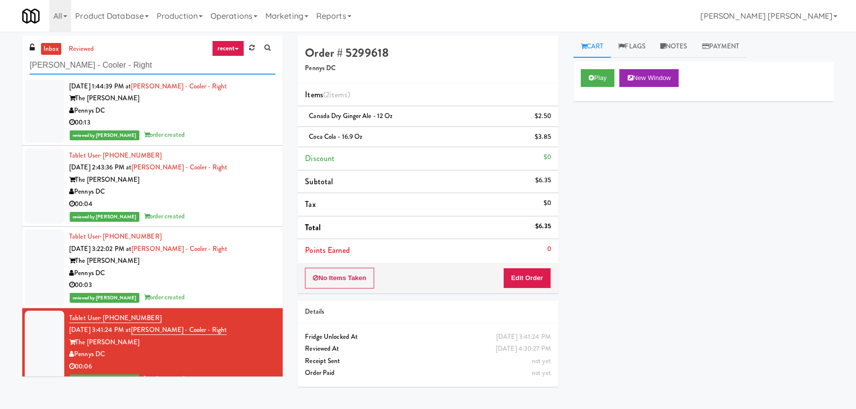
drag, startPoint x: 99, startPoint y: 62, endPoint x: -23, endPoint y: 55, distance: 122.2
click at [0, 55] on html "Are you sure you want to update this order? Okay Cancel Okay Are you sure you w…" at bounding box center [428, 204] width 856 height 409
paste input "Applewood"
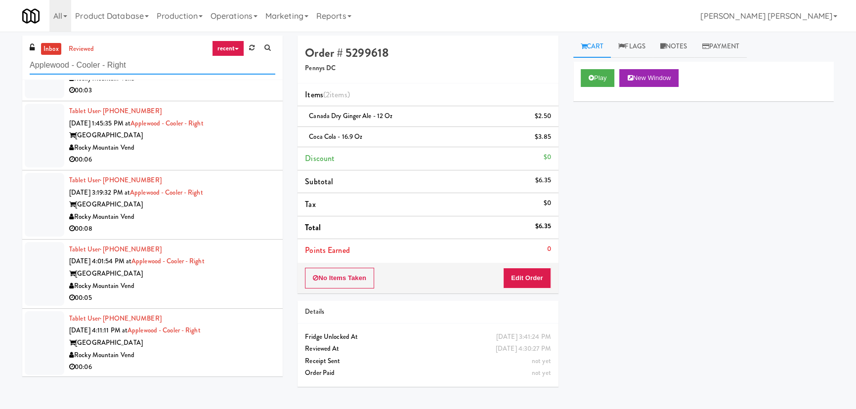
scroll to position [49, 0]
type input "Applewood - Cooler - Right"
click at [230, 352] on div "Rocky Mountain Vend" at bounding box center [172, 354] width 206 height 12
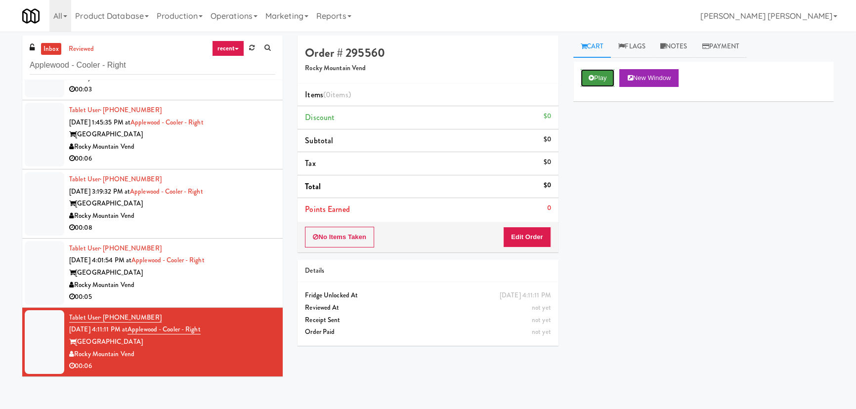
click at [597, 75] on button "Play" at bounding box center [598, 78] width 34 height 18
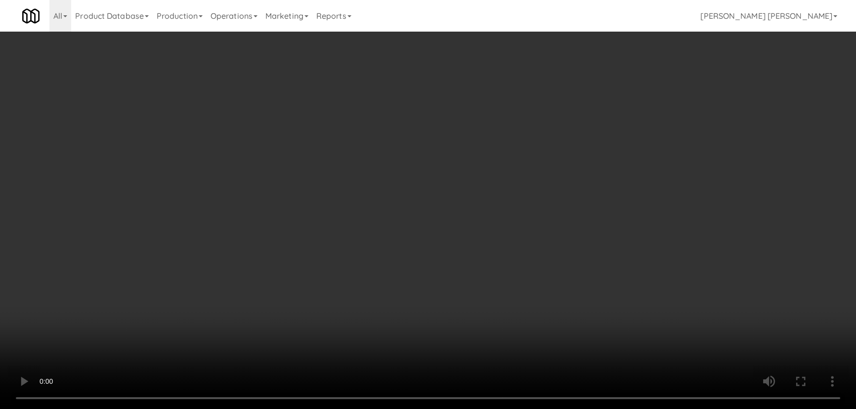
click at [484, 409] on video at bounding box center [428, 204] width 856 height 409
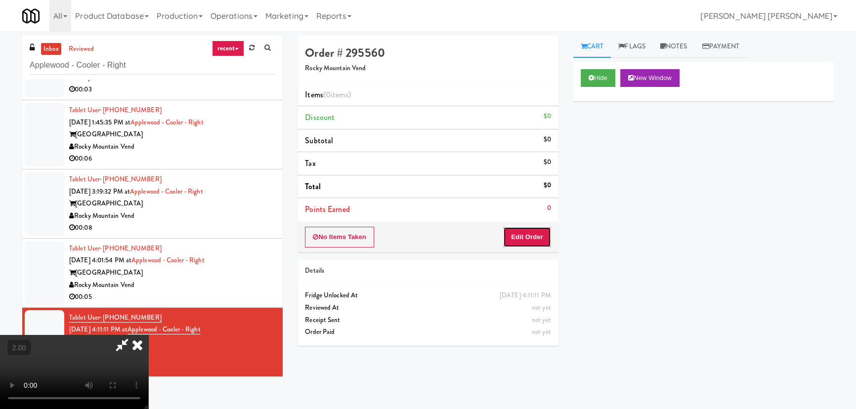
click at [528, 239] on button "Edit Order" at bounding box center [527, 237] width 48 height 21
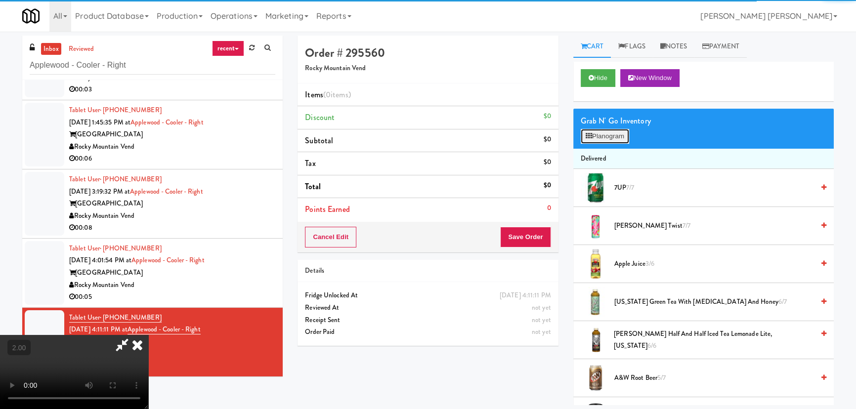
click at [595, 136] on button "Planogram" at bounding box center [605, 136] width 48 height 15
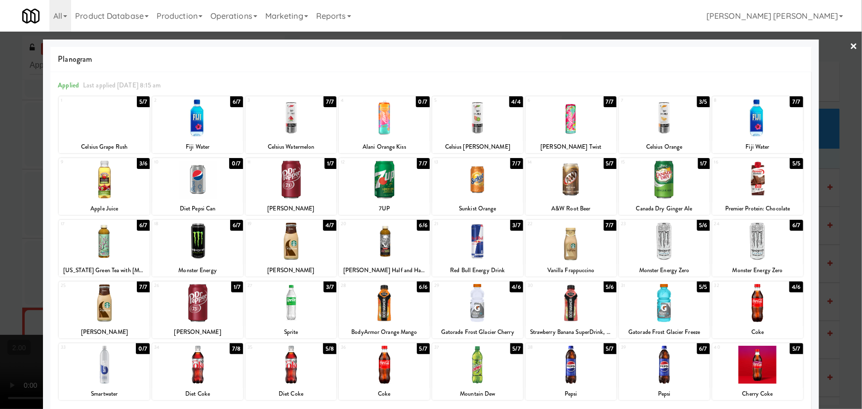
click at [661, 181] on div at bounding box center [664, 180] width 91 height 38
click at [374, 375] on div at bounding box center [384, 365] width 91 height 38
click at [850, 43] on link "×" at bounding box center [854, 47] width 8 height 31
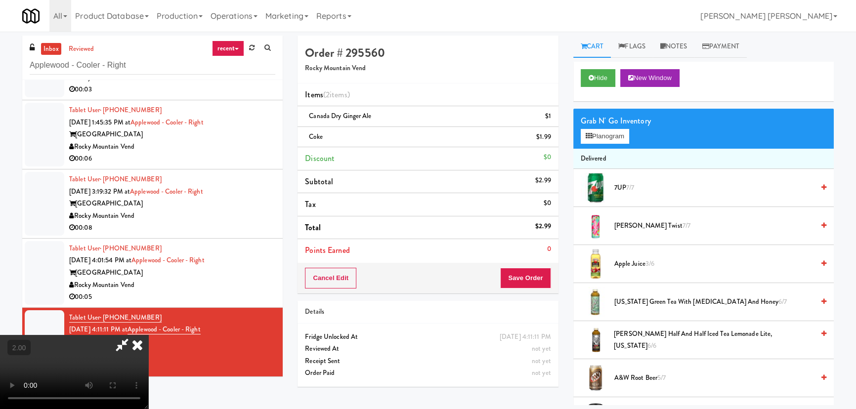
click at [114, 356] on video at bounding box center [74, 372] width 148 height 74
click at [133, 335] on icon at bounding box center [122, 345] width 23 height 20
click at [516, 282] on button "Save Order" at bounding box center [525, 278] width 50 height 21
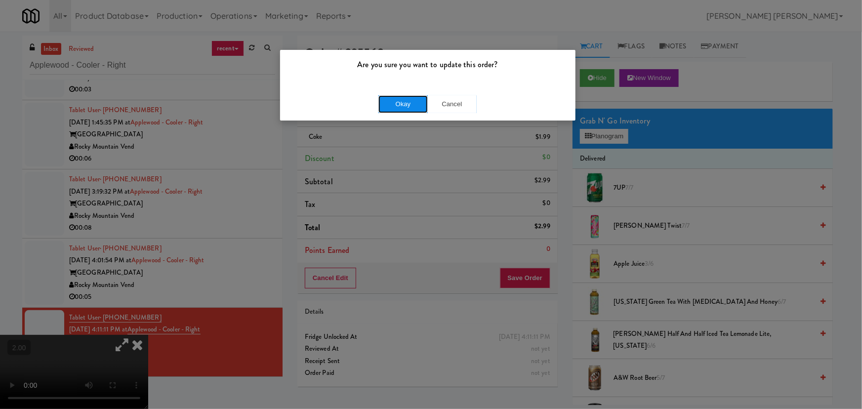
click at [417, 107] on button "Okay" at bounding box center [402, 104] width 49 height 18
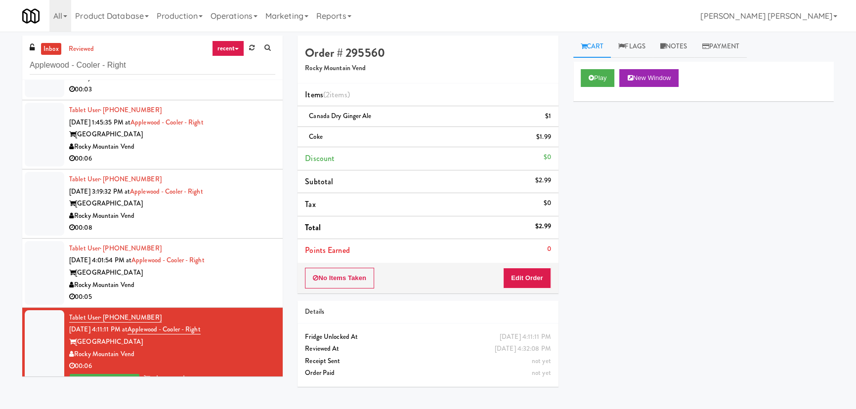
click at [245, 284] on div "Rocky Mountain Vend" at bounding box center [172, 285] width 206 height 12
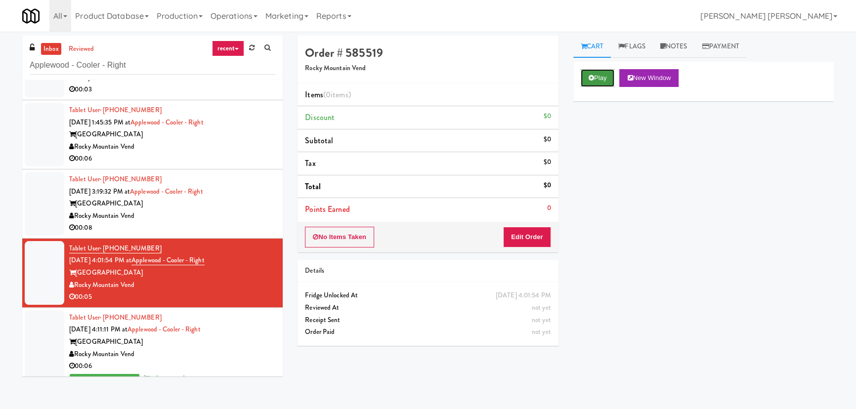
click at [589, 73] on button "Play" at bounding box center [598, 78] width 34 height 18
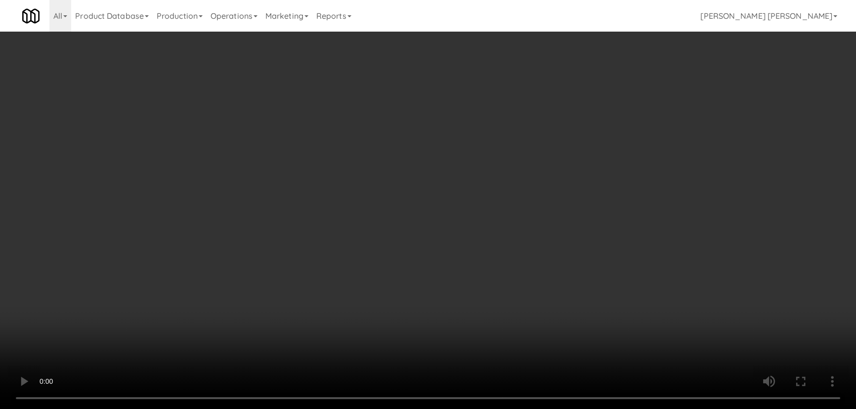
click at [498, 409] on video at bounding box center [428, 204] width 856 height 409
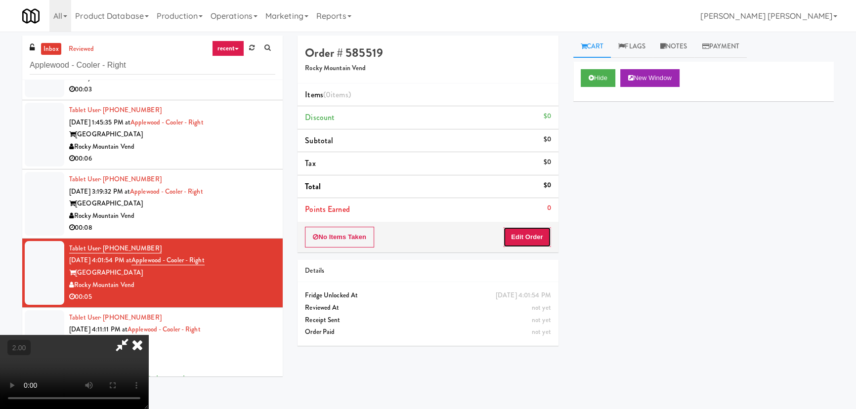
click at [537, 237] on button "Edit Order" at bounding box center [527, 237] width 48 height 21
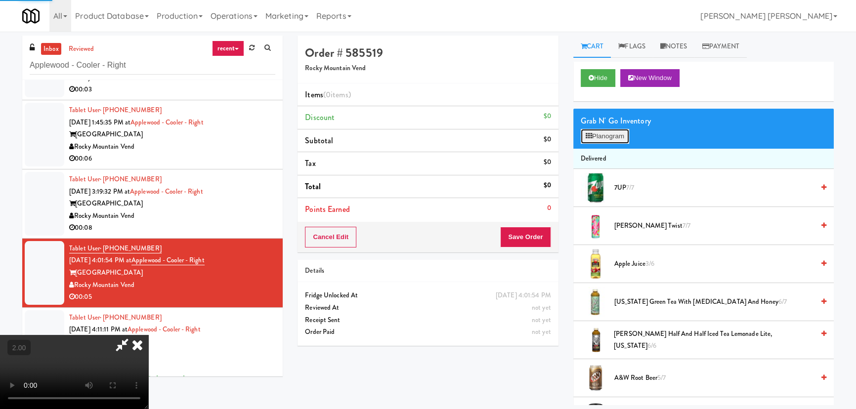
click at [607, 133] on button "Planogram" at bounding box center [605, 136] width 48 height 15
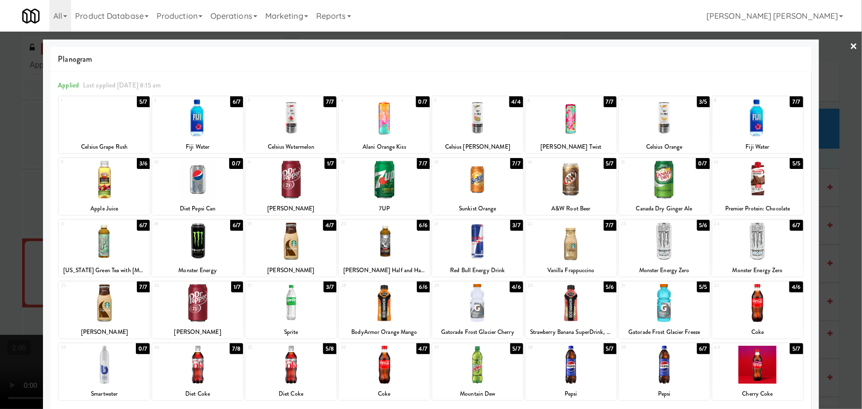
click at [294, 242] on div at bounding box center [291, 241] width 91 height 38
click at [850, 44] on link "×" at bounding box center [854, 47] width 8 height 31
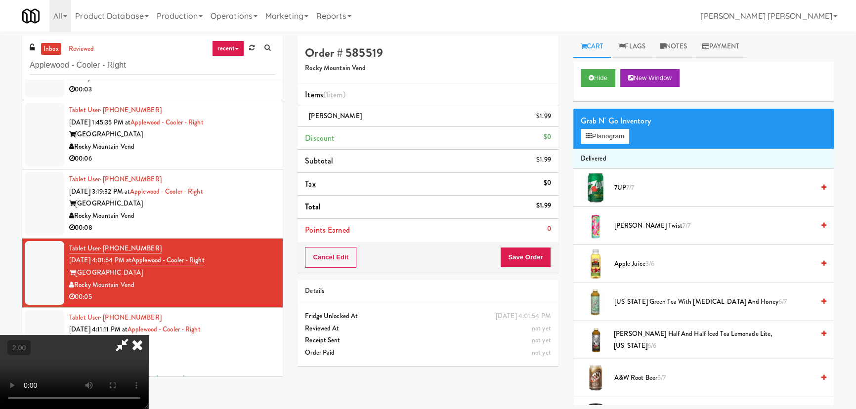
click at [148, 335] on icon at bounding box center [137, 345] width 22 height 20
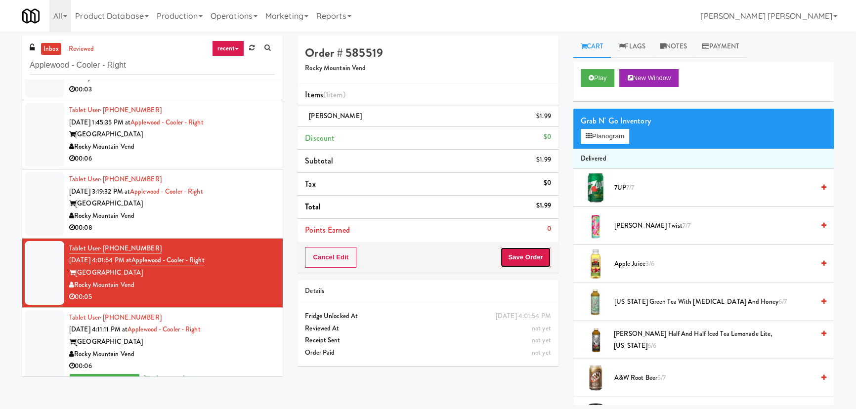
click at [519, 257] on button "Save Order" at bounding box center [525, 257] width 50 height 21
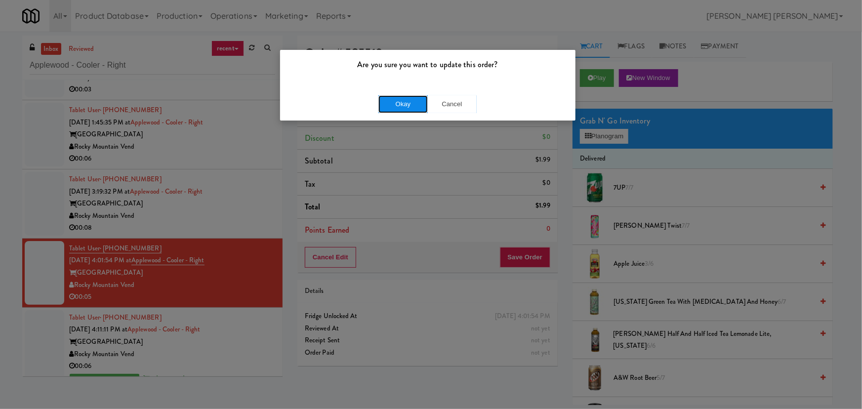
click at [421, 105] on button "Okay" at bounding box center [402, 104] width 49 height 18
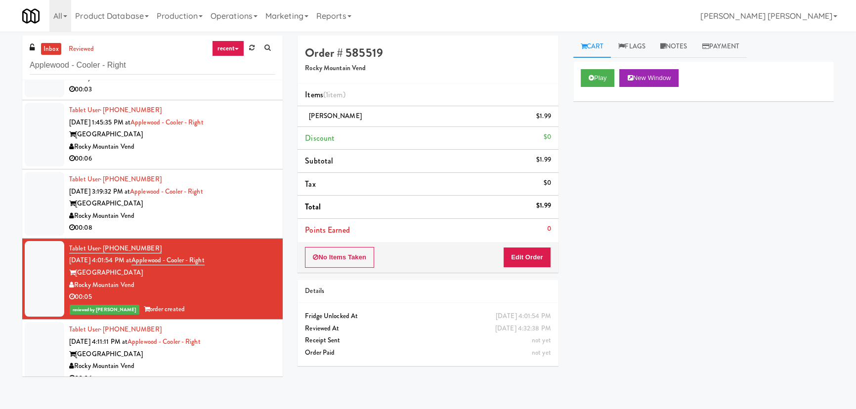
drag, startPoint x: 238, startPoint y: 213, endPoint x: 246, endPoint y: 212, distance: 8.0
click at [238, 213] on div "Rocky Mountain Vend" at bounding box center [172, 216] width 206 height 12
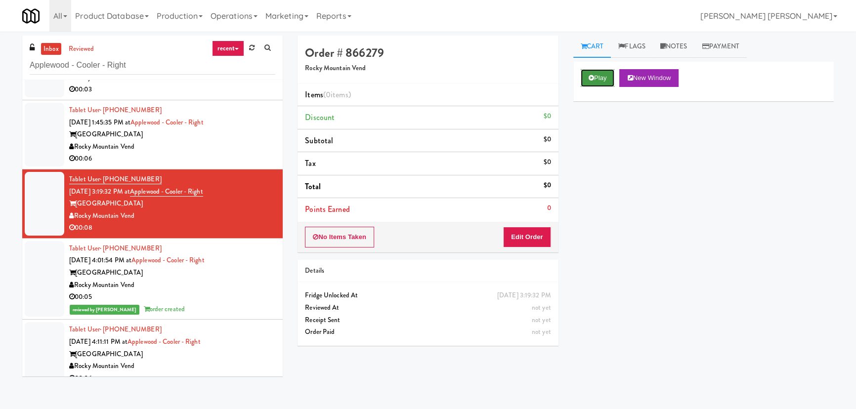
click at [597, 76] on button "Play" at bounding box center [598, 78] width 34 height 18
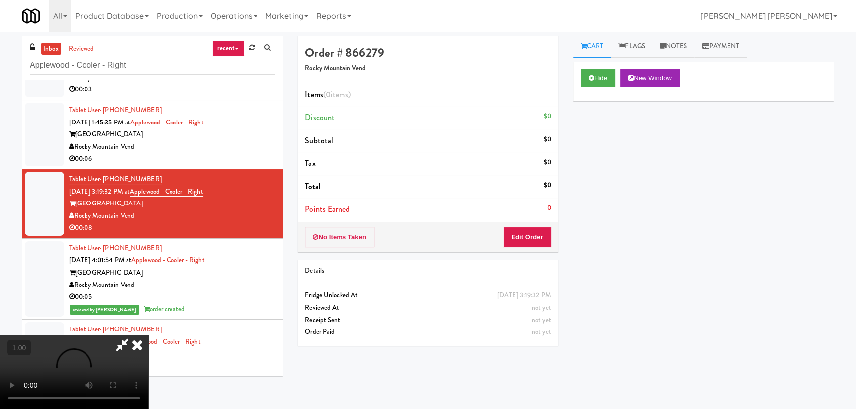
click at [148, 409] on video at bounding box center [74, 372] width 148 height 74
click at [534, 238] on button "Edit Order" at bounding box center [527, 237] width 48 height 21
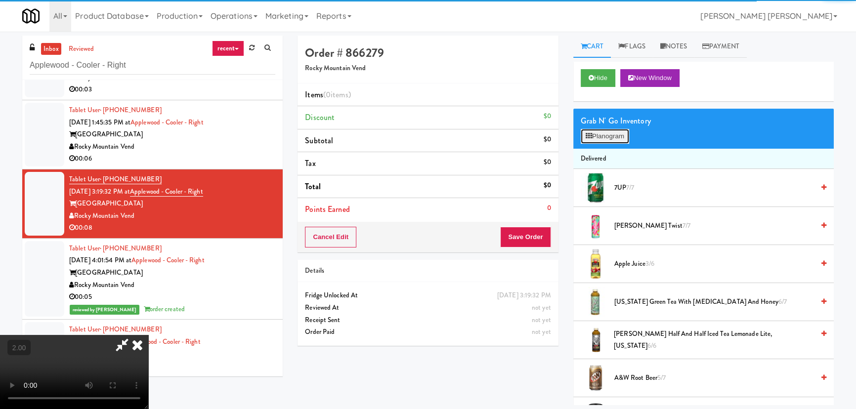
click at [601, 140] on button "Planogram" at bounding box center [605, 136] width 48 height 15
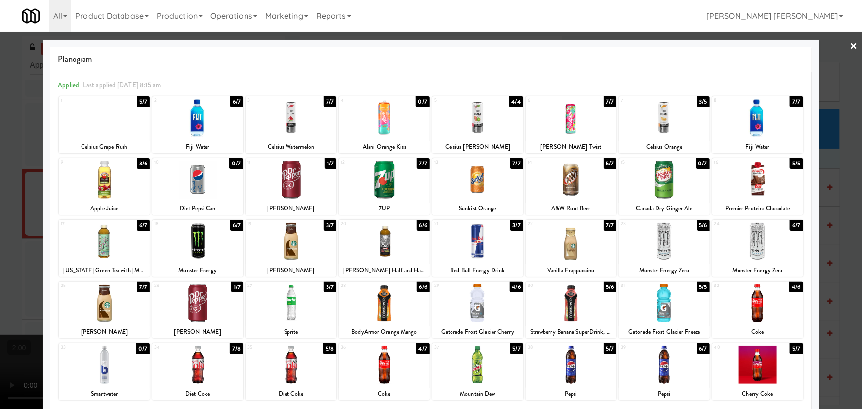
click at [289, 120] on div at bounding box center [291, 118] width 91 height 38
click at [854, 42] on div at bounding box center [431, 204] width 862 height 409
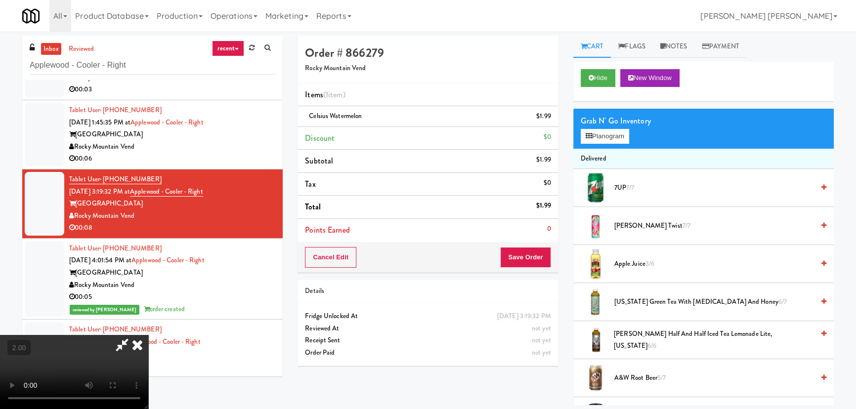
click at [148, 335] on icon at bounding box center [137, 345] width 22 height 20
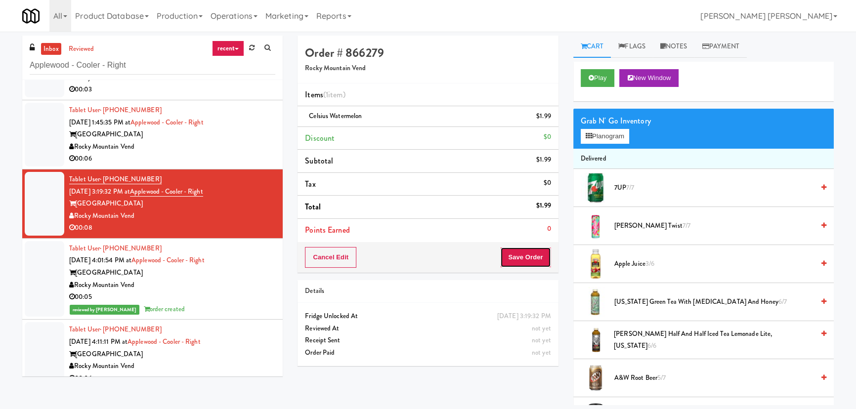
click at [525, 252] on button "Save Order" at bounding box center [525, 257] width 50 height 21
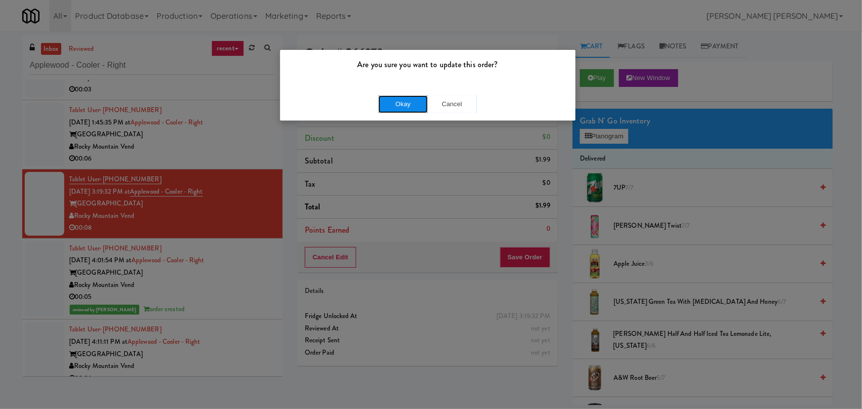
click at [406, 101] on button "Okay" at bounding box center [402, 104] width 49 height 18
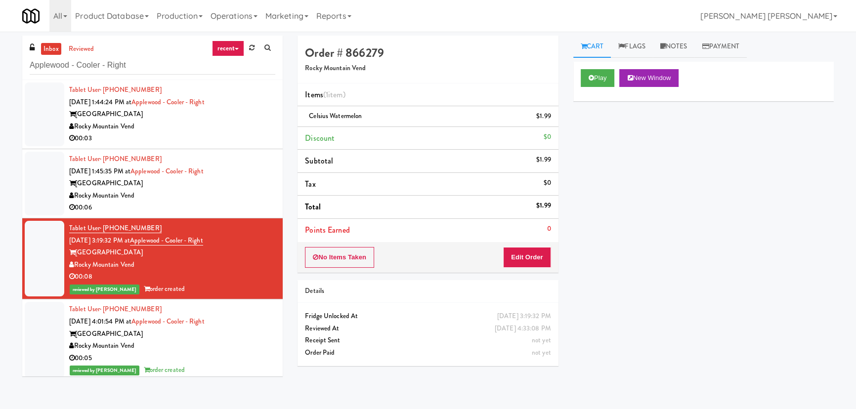
click at [241, 205] on div "00:06" at bounding box center [172, 208] width 206 height 12
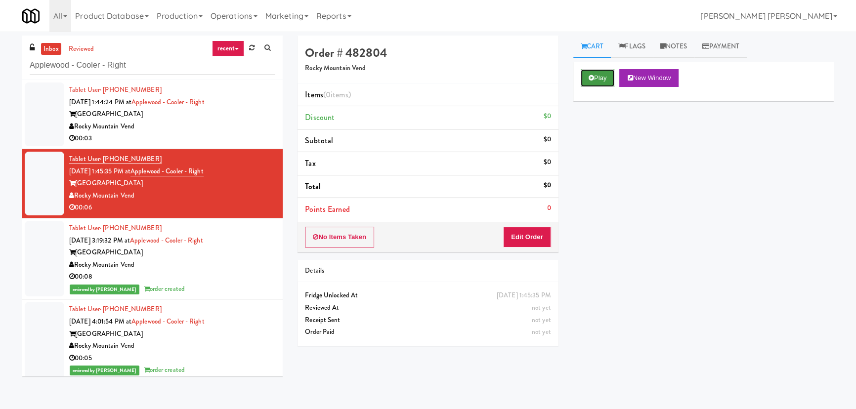
click at [597, 79] on button "Play" at bounding box center [598, 78] width 34 height 18
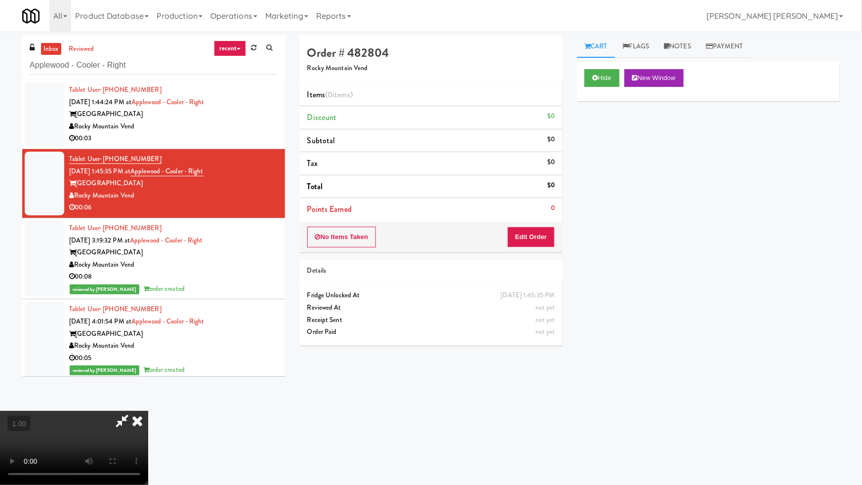
click at [148, 409] on video at bounding box center [74, 448] width 148 height 74
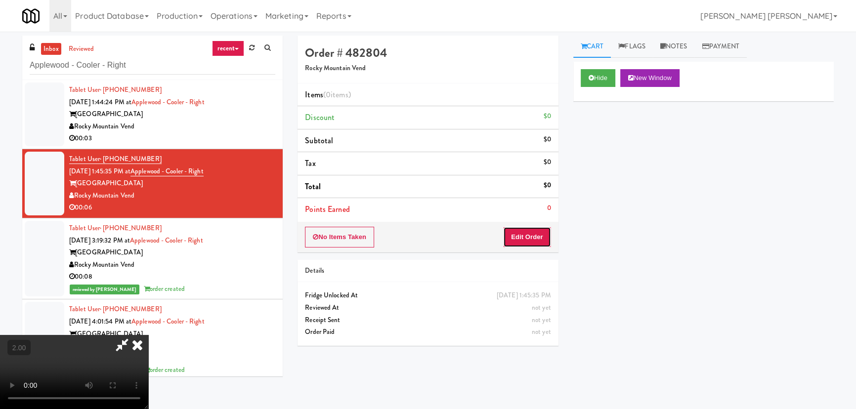
click at [537, 232] on button "Edit Order" at bounding box center [527, 237] width 48 height 21
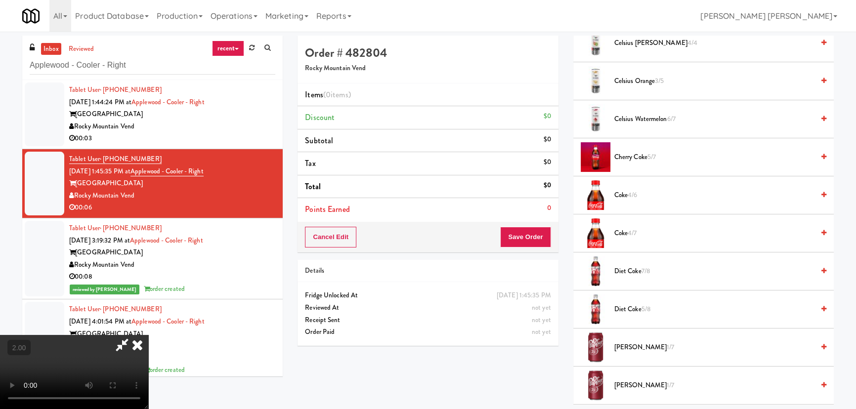
scroll to position [584, 0]
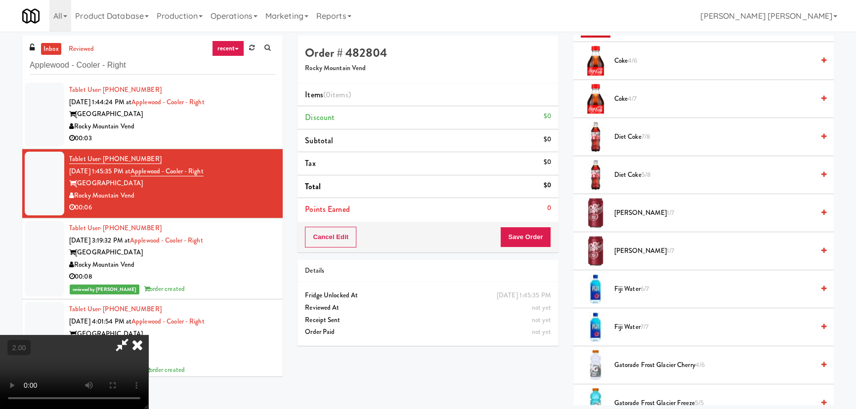
click at [624, 211] on span "Dr. Pepper 1/7" at bounding box center [714, 213] width 200 height 12
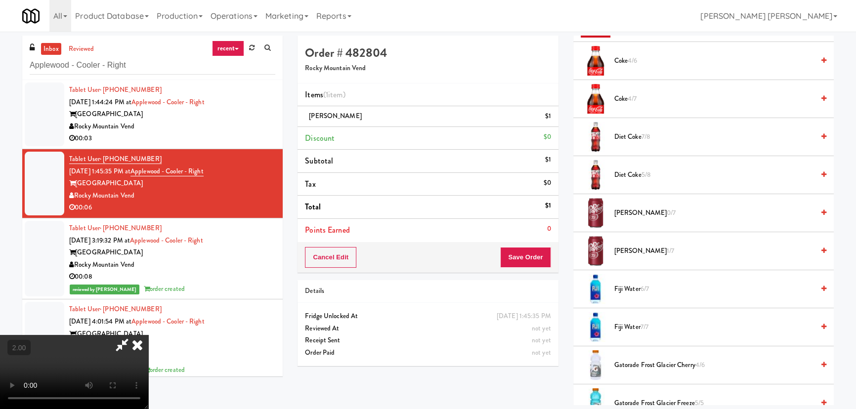
click at [148, 335] on icon at bounding box center [137, 345] width 22 height 20
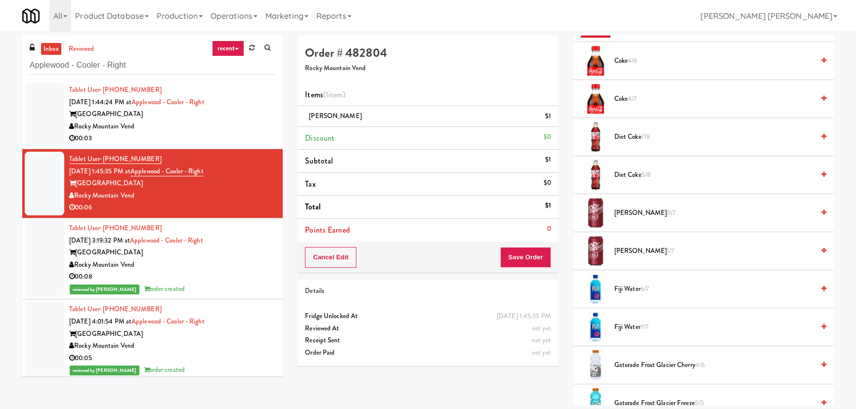
click at [521, 268] on div "Cancel Edit Save Order" at bounding box center [427, 257] width 260 height 31
click at [525, 257] on button "Save Order" at bounding box center [525, 257] width 50 height 21
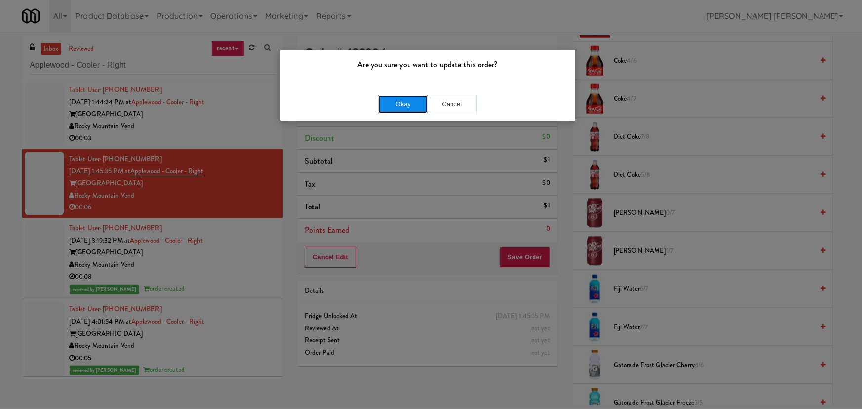
click at [395, 97] on button "Okay" at bounding box center [402, 104] width 49 height 18
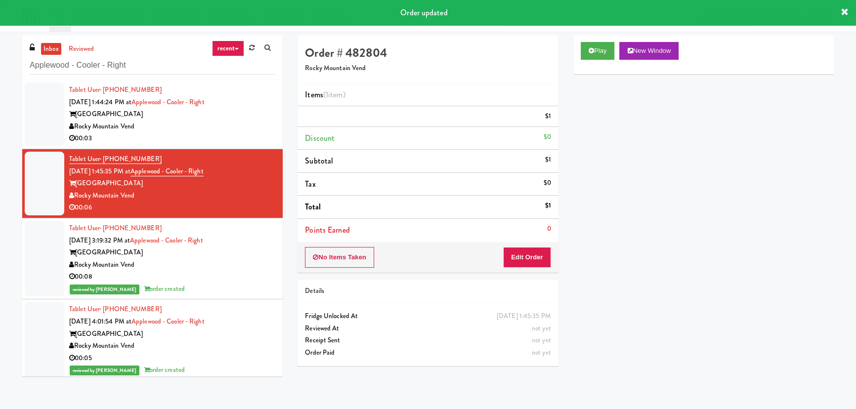
scroll to position [27, 0]
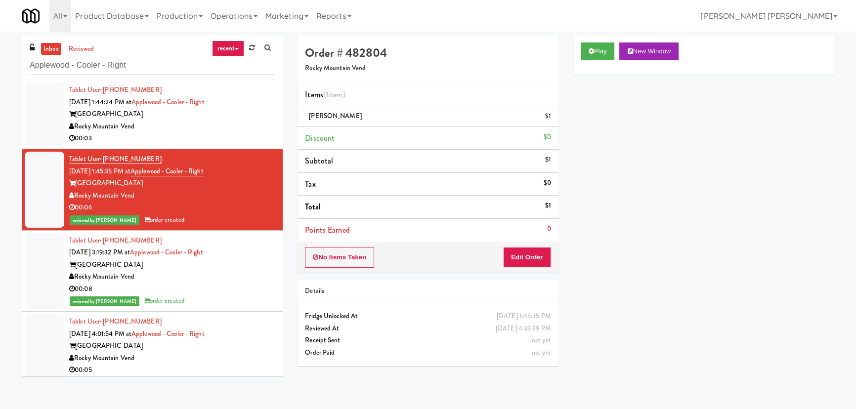
click at [221, 134] on div "00:03" at bounding box center [172, 138] width 206 height 12
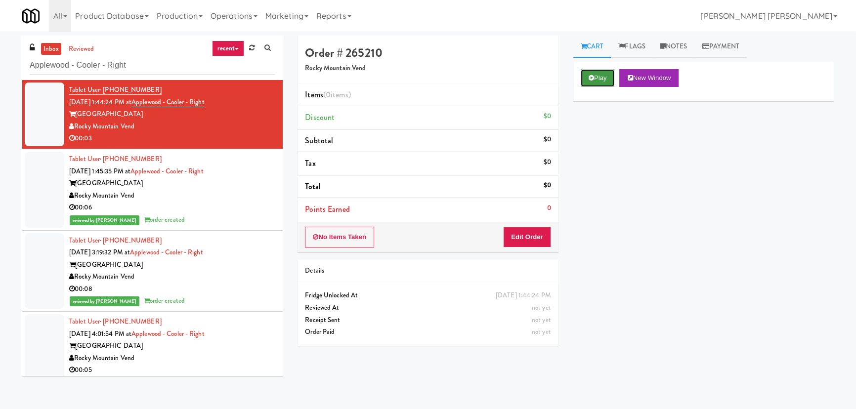
click at [593, 81] on button "Play" at bounding box center [598, 78] width 34 height 18
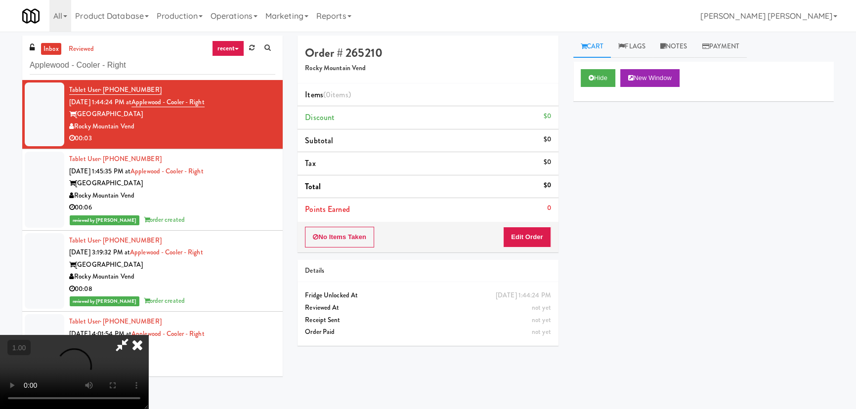
click at [148, 409] on video at bounding box center [74, 372] width 148 height 74
click at [538, 237] on button "Edit Order" at bounding box center [527, 237] width 48 height 21
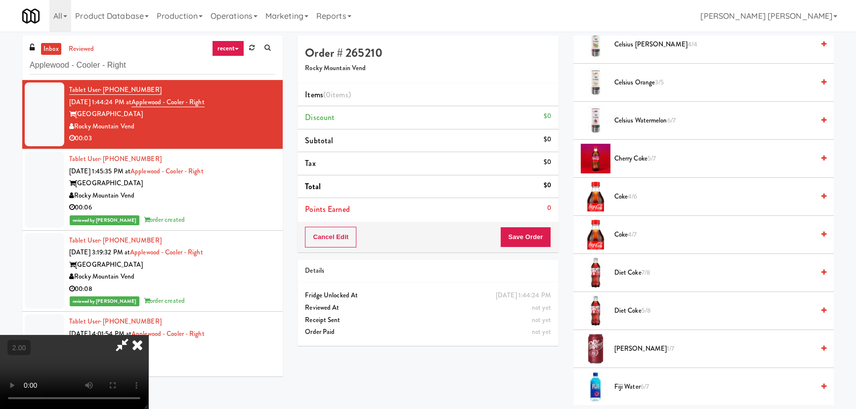
scroll to position [494, 0]
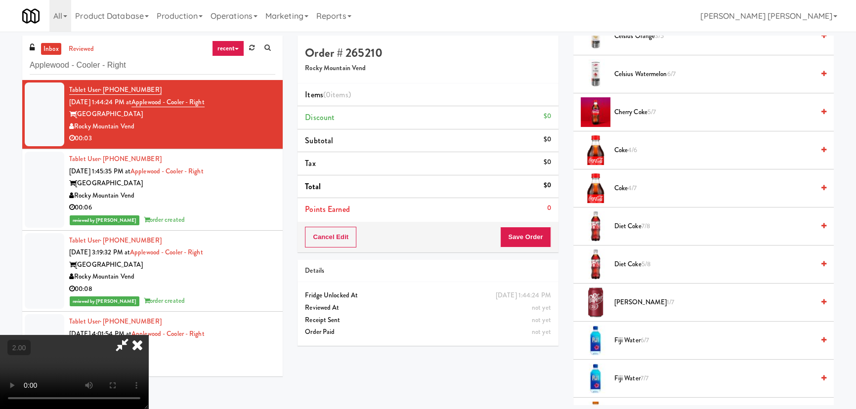
click at [630, 227] on span "Diet Coke 7/8" at bounding box center [714, 226] width 200 height 12
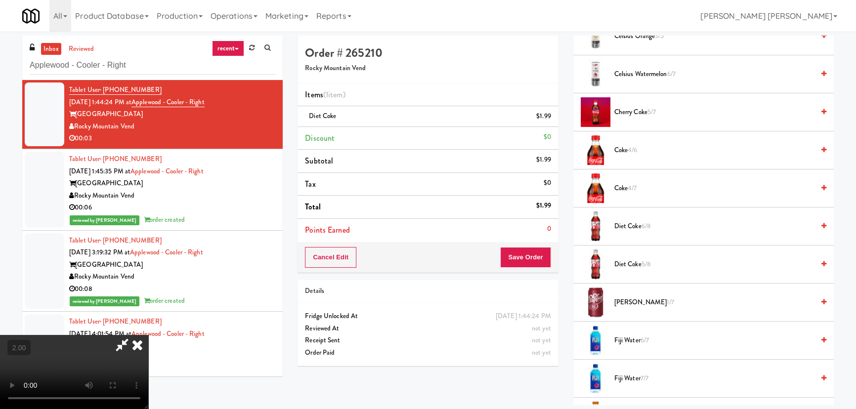
click at [148, 335] on icon at bounding box center [137, 345] width 22 height 20
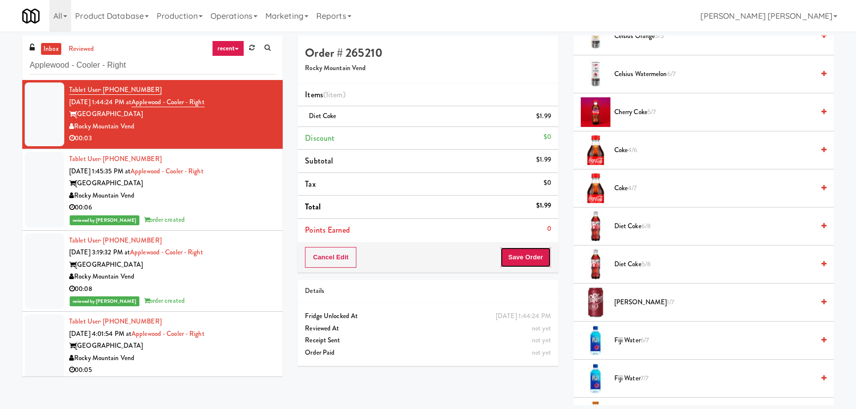
click at [540, 258] on button "Save Order" at bounding box center [525, 257] width 50 height 21
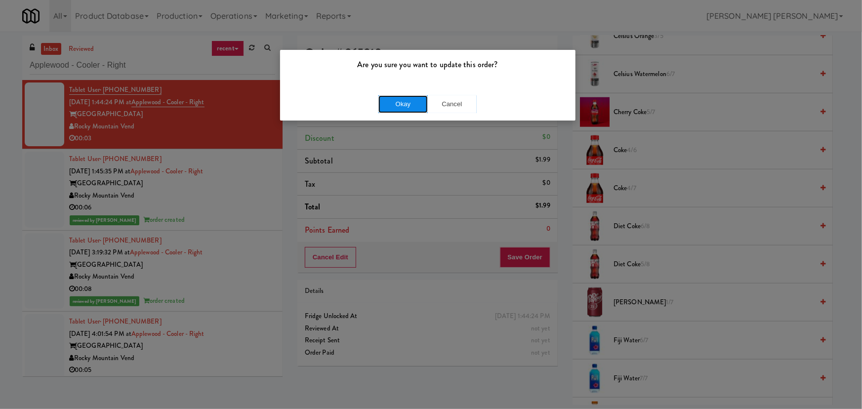
click at [415, 108] on button "Okay" at bounding box center [402, 104] width 49 height 18
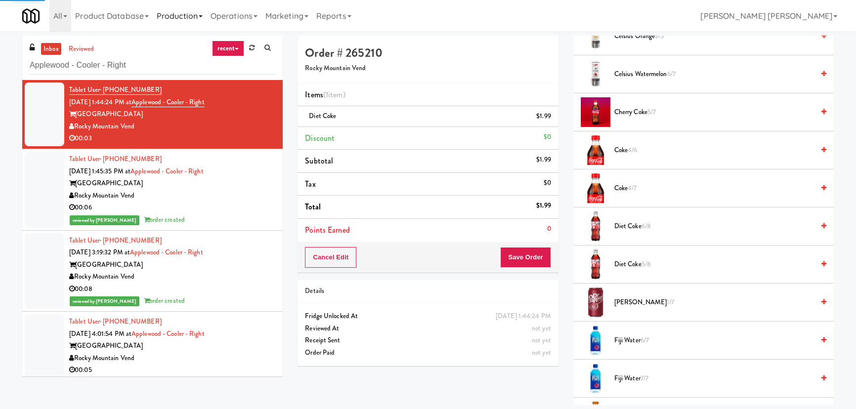
scroll to position [27, 0]
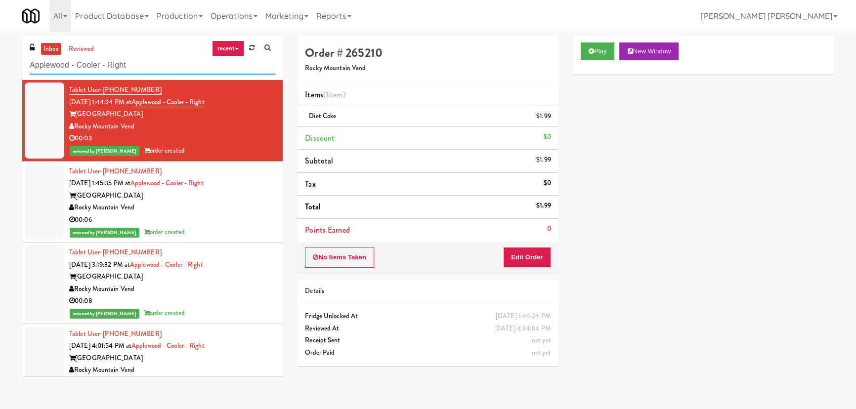
drag, startPoint x: 132, startPoint y: 66, endPoint x: -10, endPoint y: 73, distance: 142.0
click at [0, 73] on html "Are you sure you want to update this order? Okay Cancel Okay Are you sure you w…" at bounding box center [428, 204] width 856 height 409
paste input "Standard - Combo - Middle"
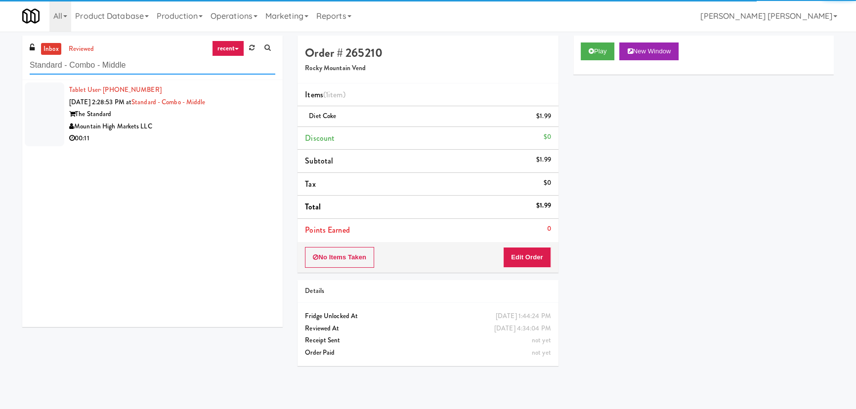
type input "Standard - Combo - Middle"
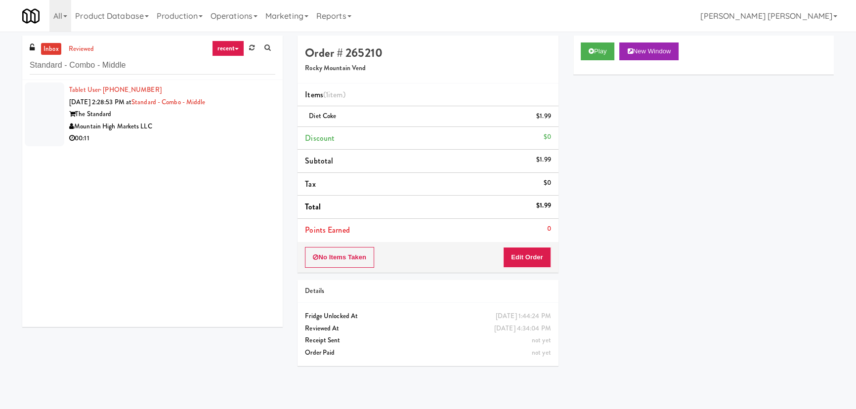
click at [185, 126] on div "Mountain High Markets LLC" at bounding box center [172, 127] width 206 height 12
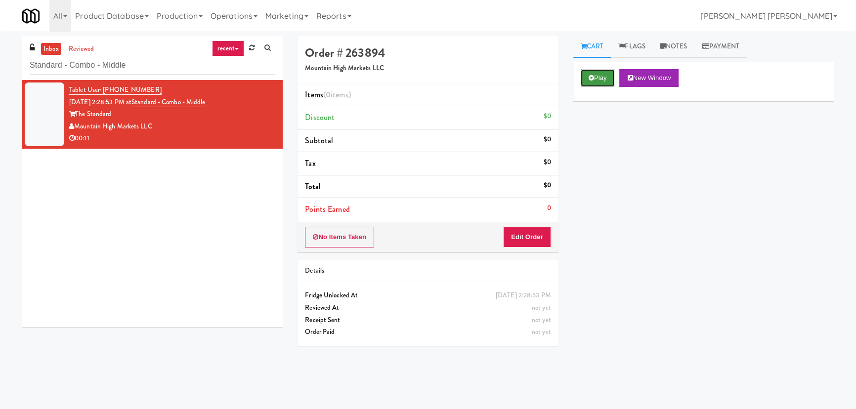
click at [599, 81] on button "Play" at bounding box center [598, 78] width 34 height 18
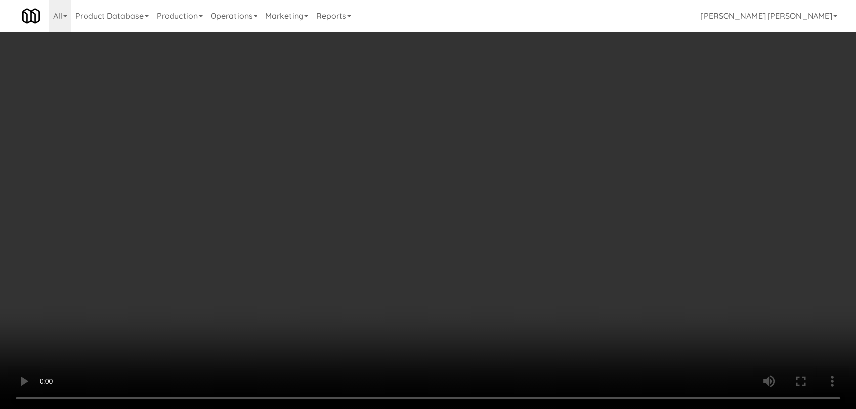
click at [487, 409] on video at bounding box center [428, 204] width 856 height 409
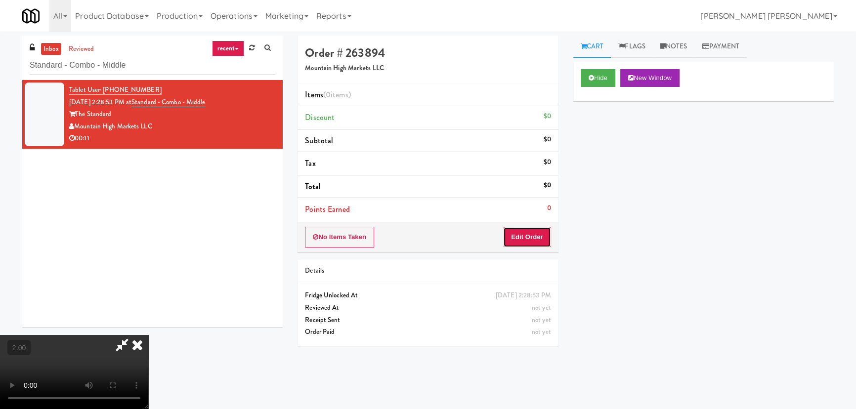
click at [537, 233] on button "Edit Order" at bounding box center [527, 237] width 48 height 21
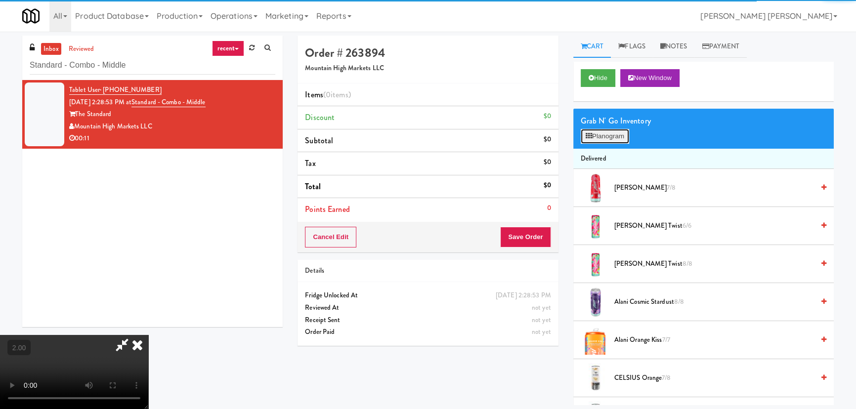
click at [608, 135] on button "Planogram" at bounding box center [605, 136] width 48 height 15
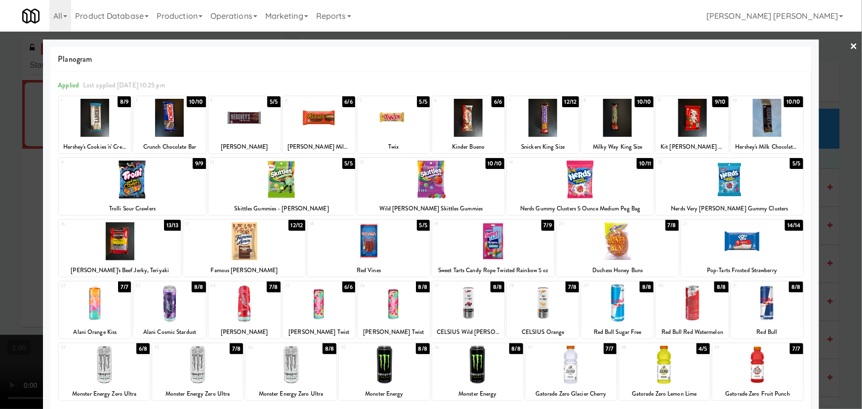
click at [491, 242] on div at bounding box center [493, 241] width 122 height 38
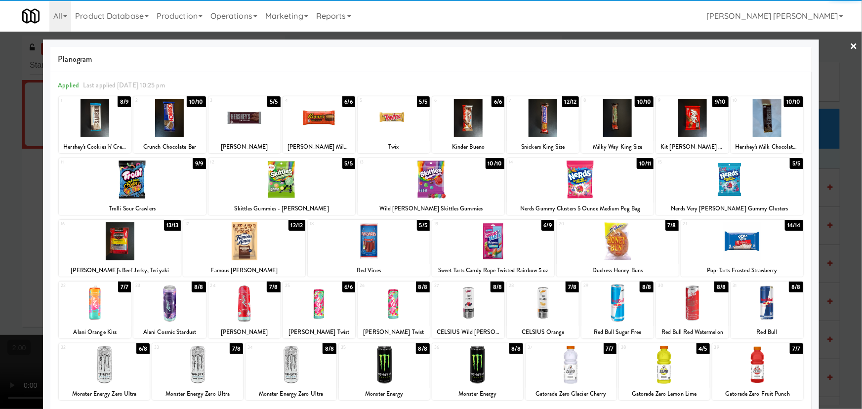
click at [121, 244] on div at bounding box center [120, 241] width 122 height 38
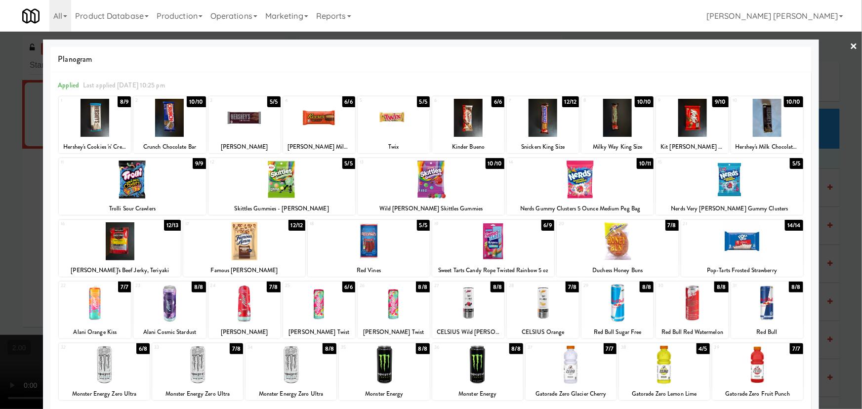
click at [850, 44] on link "×" at bounding box center [854, 47] width 8 height 31
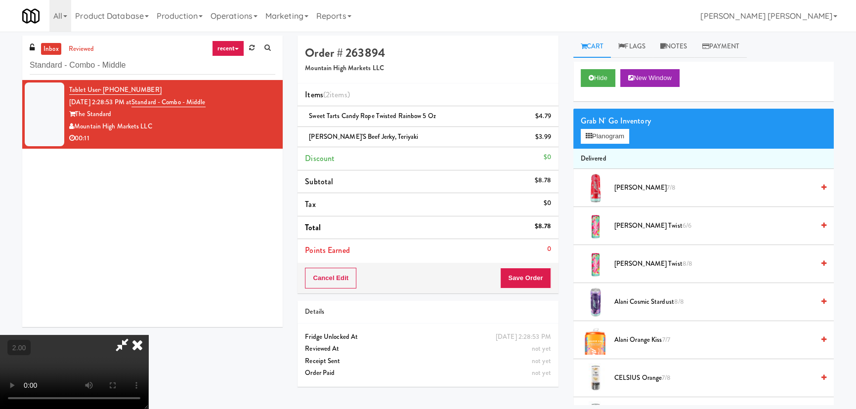
click at [148, 335] on video at bounding box center [74, 372] width 148 height 74
click at [148, 335] on icon at bounding box center [137, 345] width 22 height 20
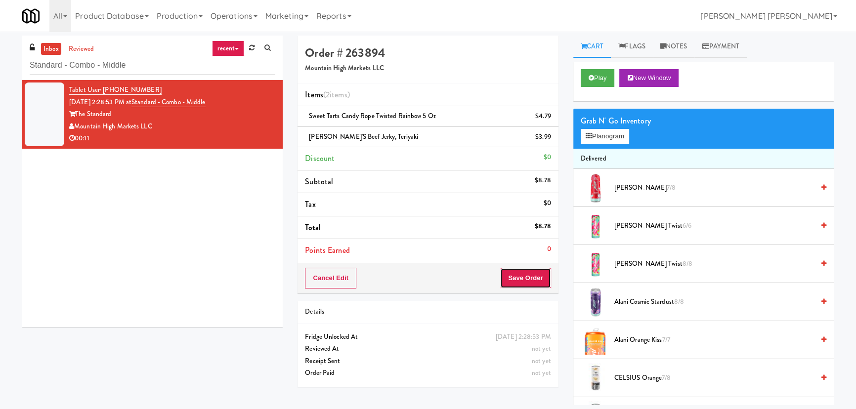
click at [531, 272] on button "Save Order" at bounding box center [525, 278] width 50 height 21
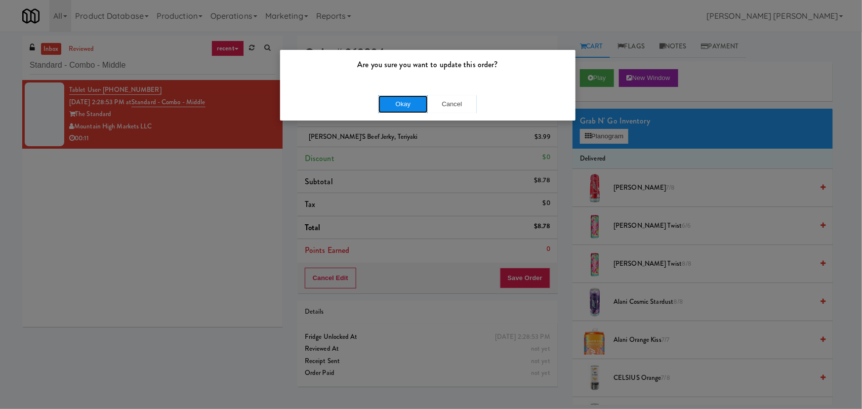
click at [409, 104] on button "Okay" at bounding box center [402, 104] width 49 height 18
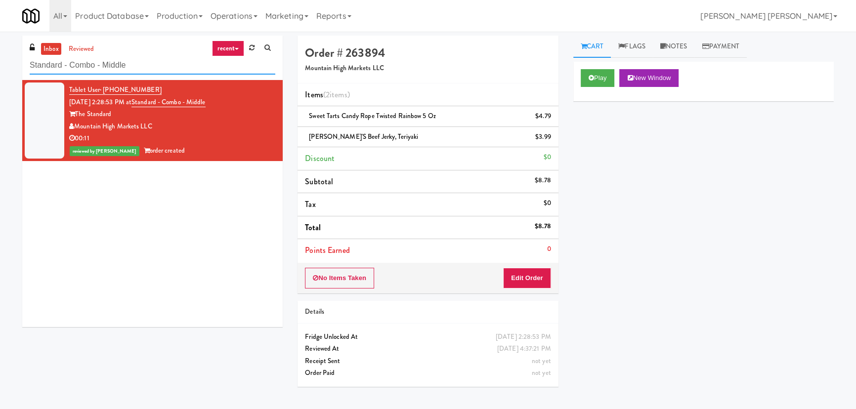
drag, startPoint x: 98, startPoint y: 70, endPoint x: 15, endPoint y: 74, distance: 83.6
click at [15, 74] on div "inbox reviewed recent all unclear take inventory issue suspicious failed recent…" at bounding box center [152, 185] width 275 height 299
paste input "AB Staffing-Cooler"
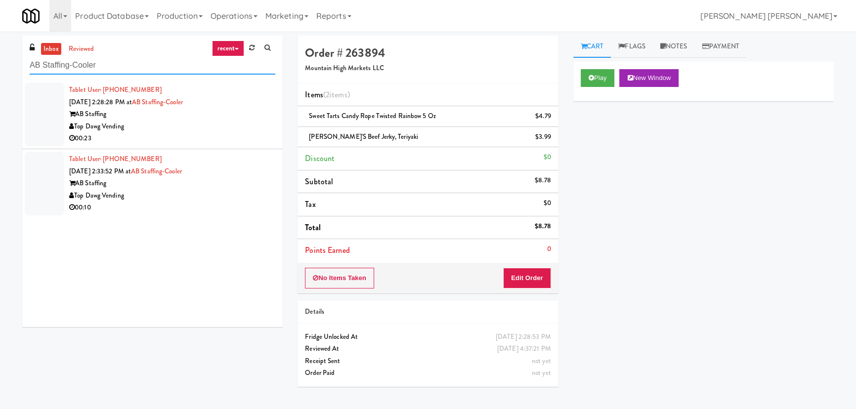
type input "AB Staffing-Cooler"
click at [189, 195] on div "Top Dawg Vending" at bounding box center [172, 196] width 206 height 12
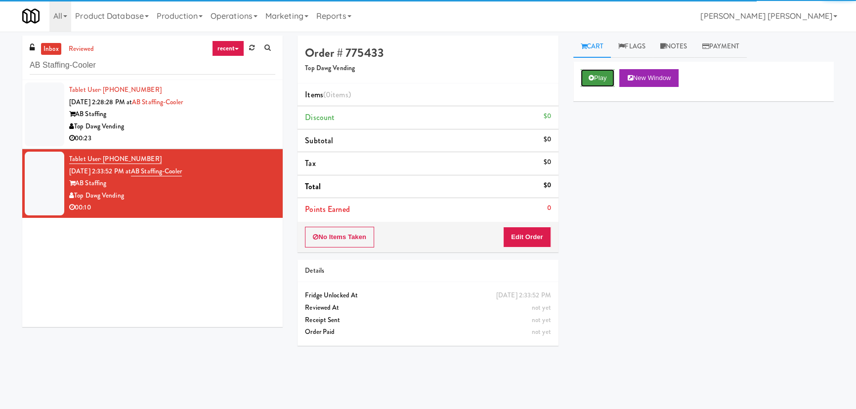
click at [601, 75] on button "Play" at bounding box center [598, 78] width 34 height 18
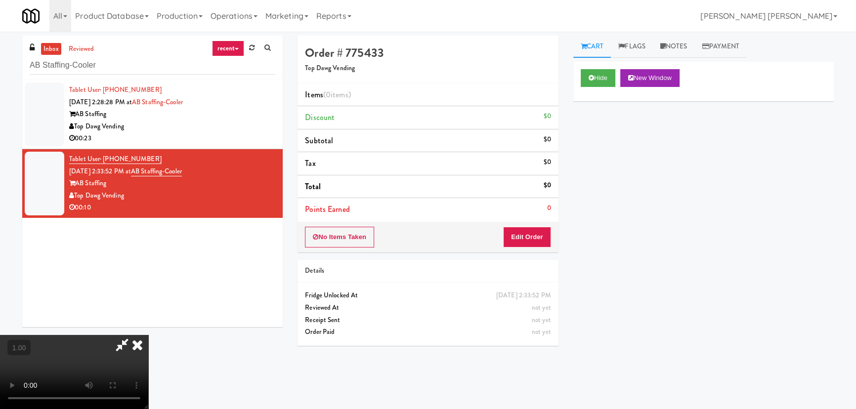
scroll to position [157, 0]
click at [596, 79] on button "Hide" at bounding box center [598, 78] width 35 height 18
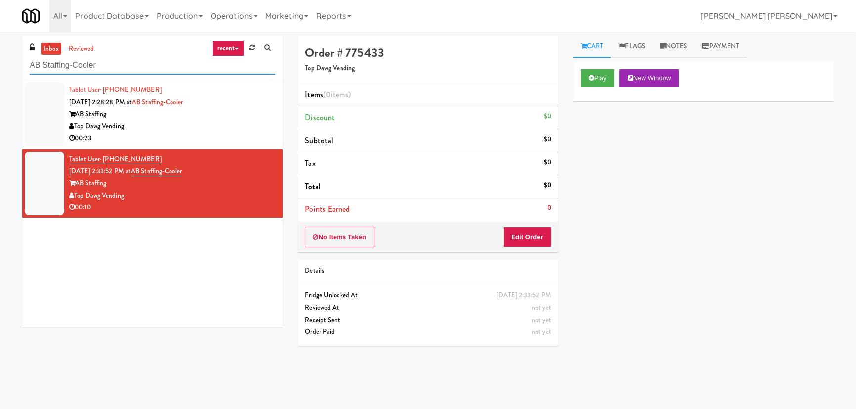
drag, startPoint x: 59, startPoint y: 65, endPoint x: 22, endPoint y: 65, distance: 37.6
click at [22, 65] on div "inbox reviewed recent all unclear take inventory issue suspicious failed recent…" at bounding box center [152, 58] width 260 height 44
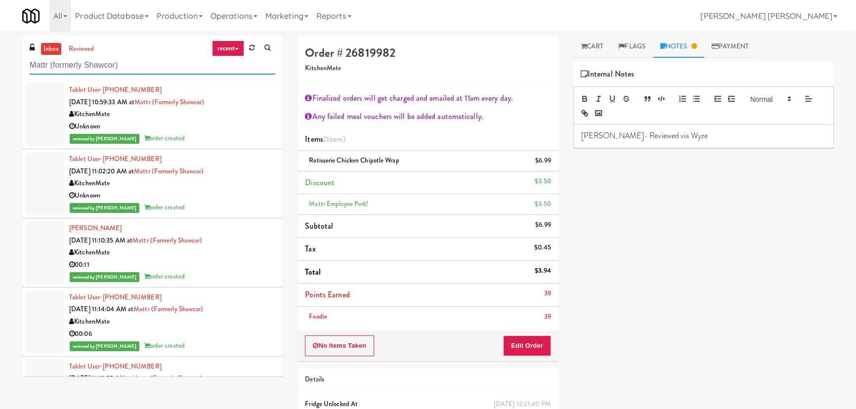
scroll to position [314, 0]
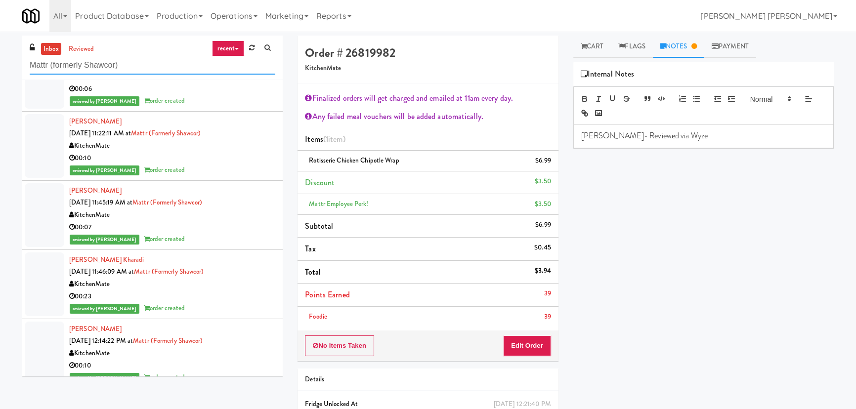
drag, startPoint x: 0, startPoint y: 0, endPoint x: -17, endPoint y: 65, distance: 67.5
click at [0, 65] on html "Are you sure you want to update this order? Okay Cancel Okay Are you sure you w…" at bounding box center [428, 204] width 856 height 409
paste input "The Park at Arlington Ridge - Cooler #2"
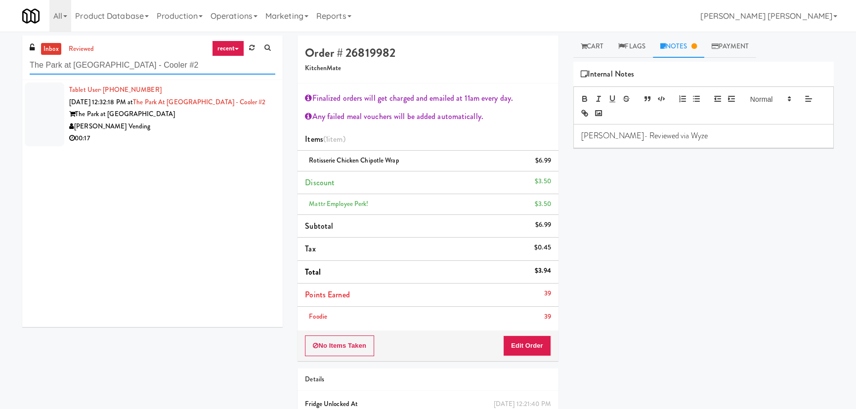
type input "The Park at Arlington Ridge - Cooler #2"
click at [177, 138] on div "00:17" at bounding box center [172, 138] width 206 height 12
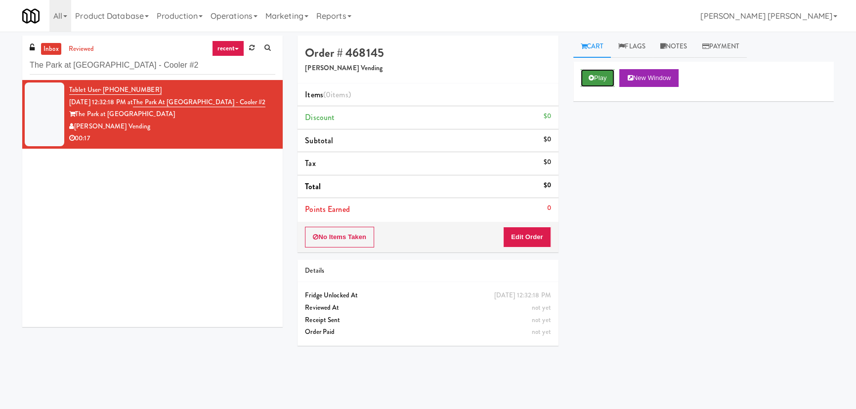
click at [595, 76] on button "Play" at bounding box center [598, 78] width 34 height 18
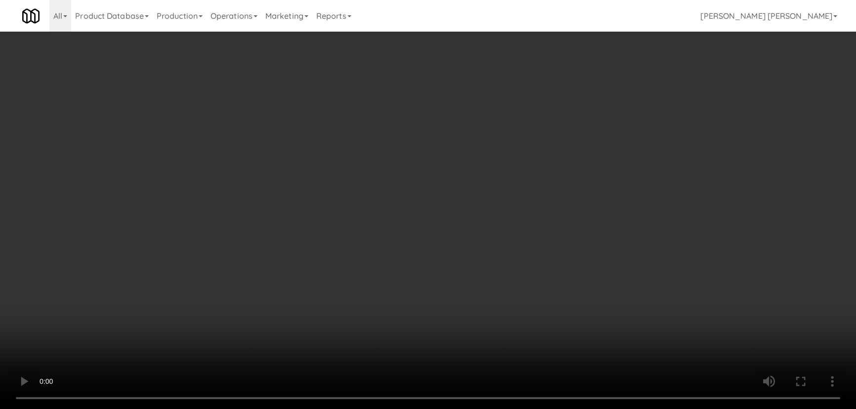
drag, startPoint x: 476, startPoint y: 434, endPoint x: 600, endPoint y: 418, distance: 125.6
click at [486, 409] on video at bounding box center [428, 204] width 856 height 409
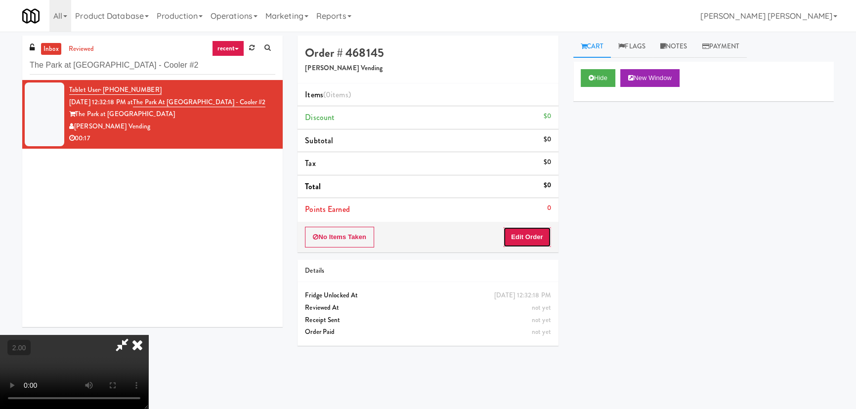
click at [534, 244] on button "Edit Order" at bounding box center [527, 237] width 48 height 21
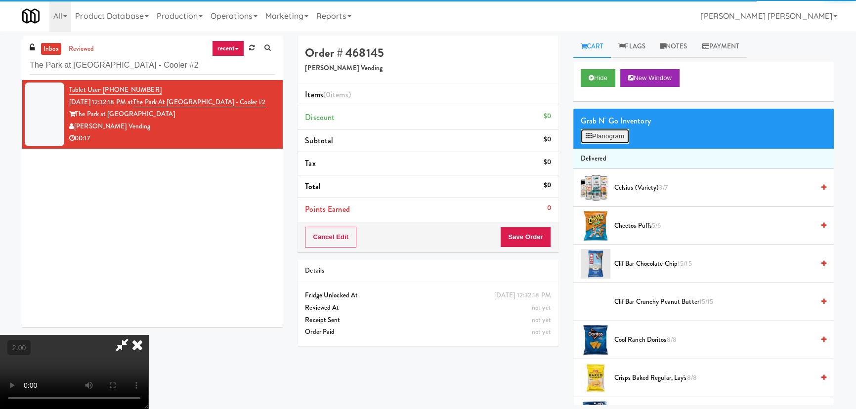
click at [601, 139] on button "Planogram" at bounding box center [605, 136] width 48 height 15
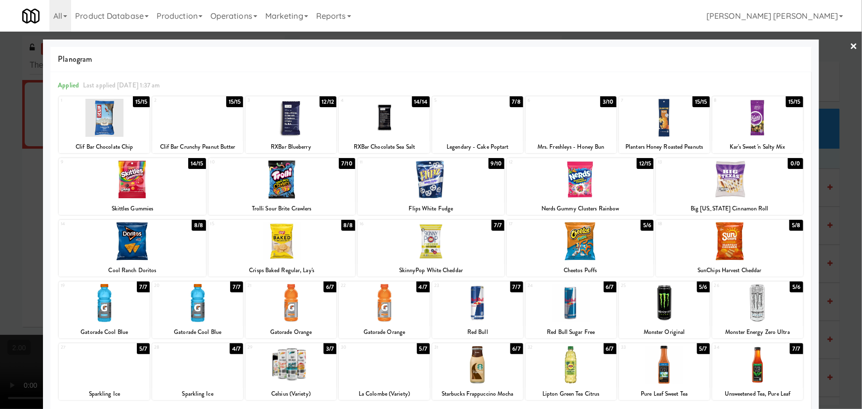
click at [658, 315] on div at bounding box center [664, 303] width 91 height 38
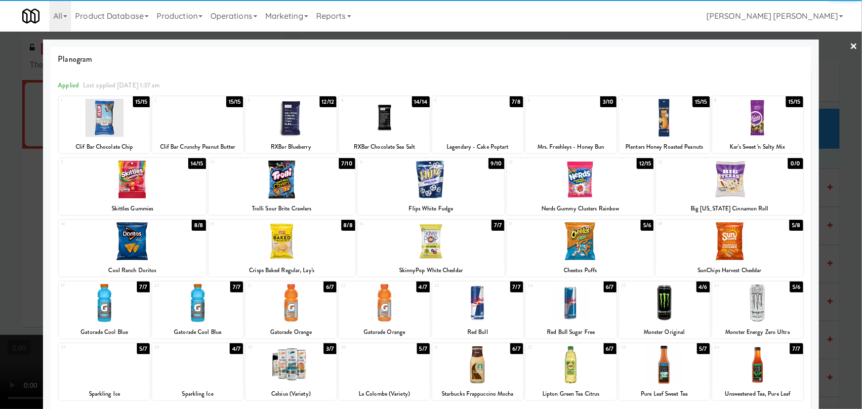
click at [563, 118] on div at bounding box center [571, 118] width 91 height 38
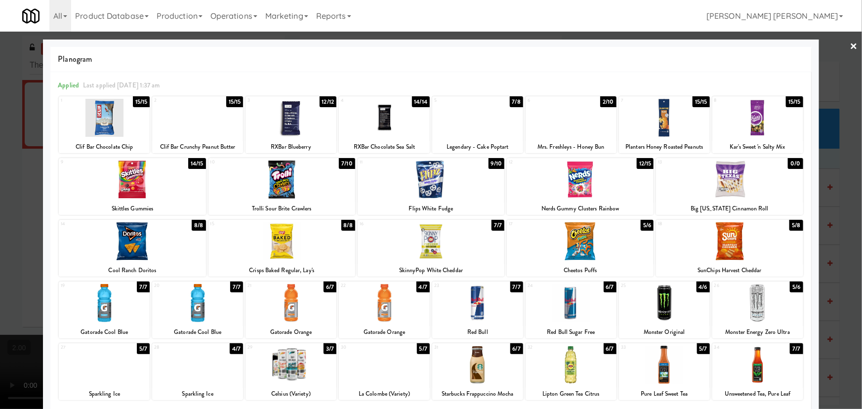
click at [850, 41] on link "×" at bounding box center [854, 47] width 8 height 31
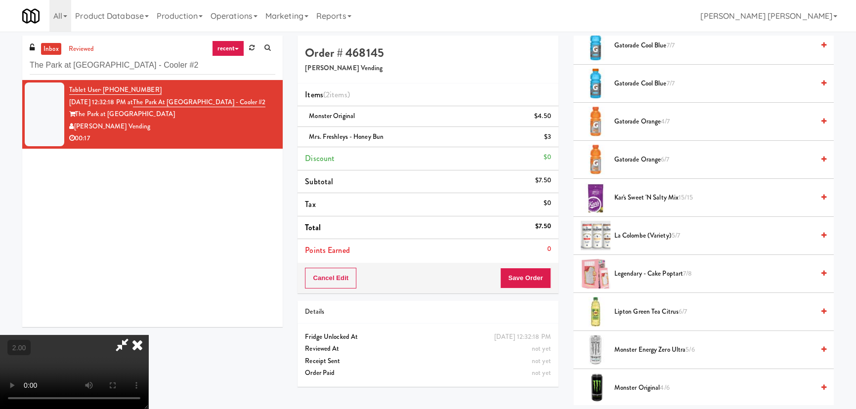
scroll to position [449, 0]
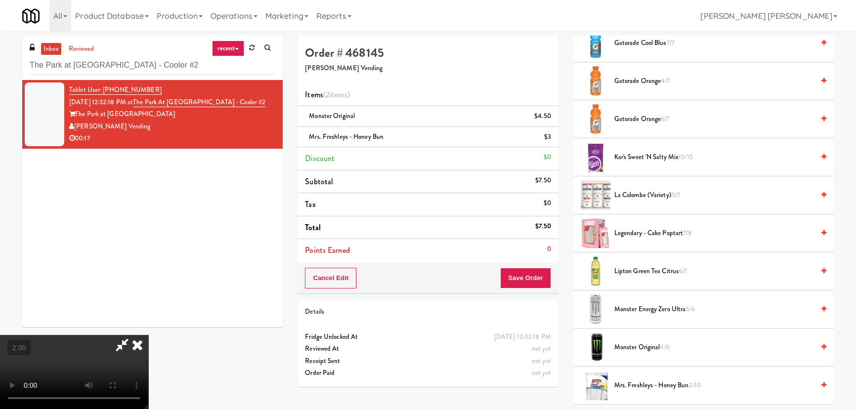
click at [148, 335] on video at bounding box center [74, 372] width 148 height 74
click at [146, 335] on video at bounding box center [74, 372] width 148 height 74
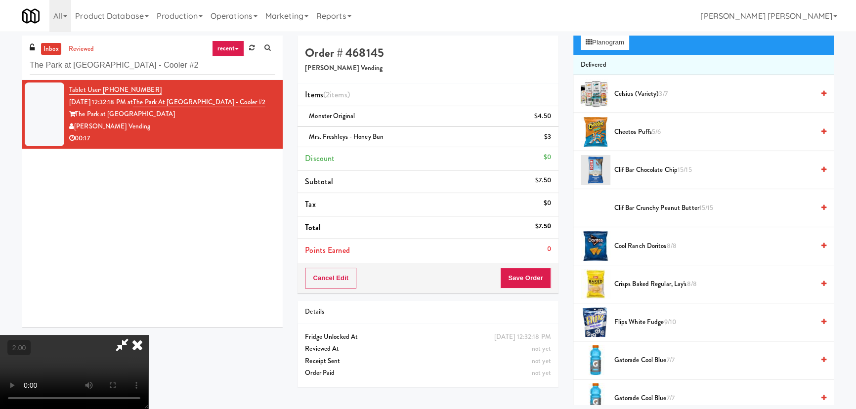
scroll to position [0, 0]
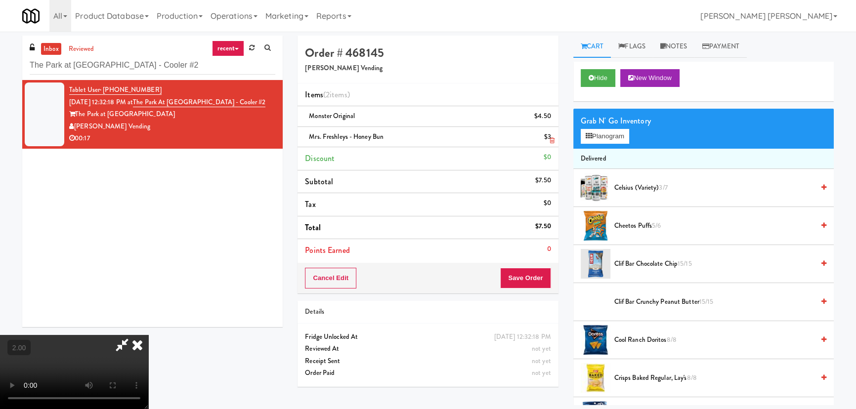
click at [549, 139] on icon at bounding box center [551, 140] width 5 height 6
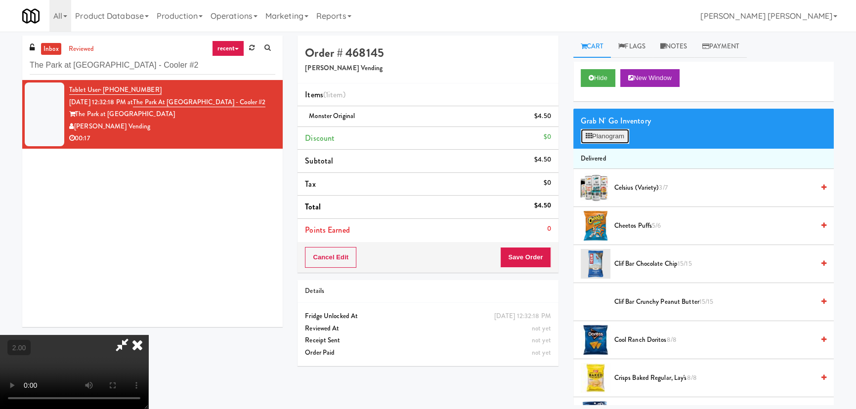
click at [617, 132] on button "Planogram" at bounding box center [605, 136] width 48 height 15
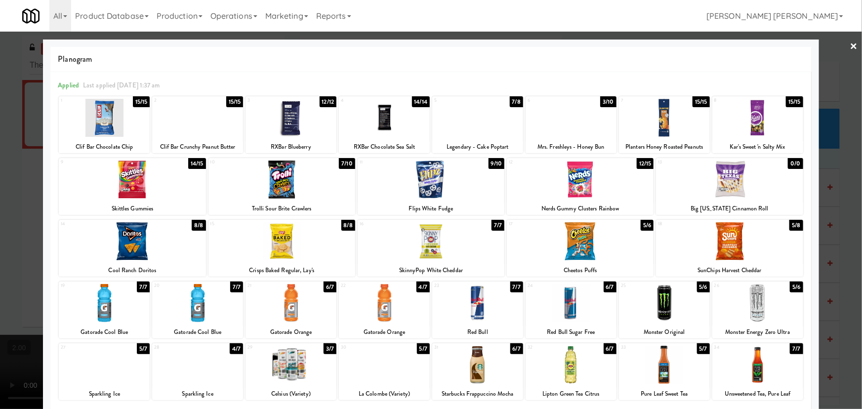
click at [470, 132] on div at bounding box center [477, 118] width 91 height 38
click at [850, 43] on link "×" at bounding box center [854, 47] width 8 height 31
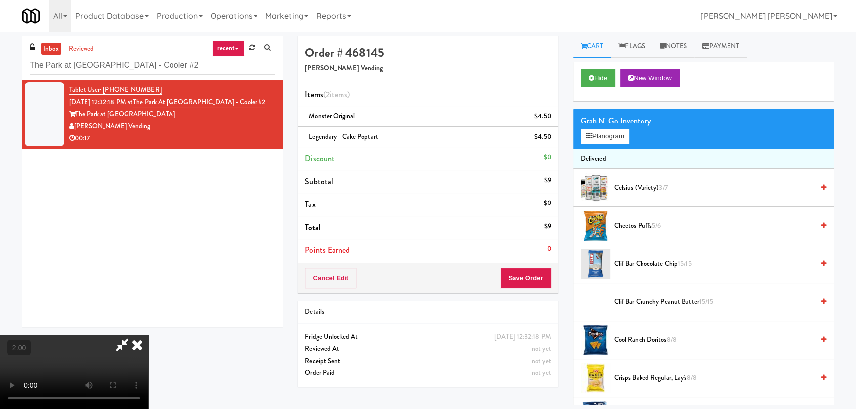
click at [148, 335] on icon at bounding box center [137, 345] width 22 height 20
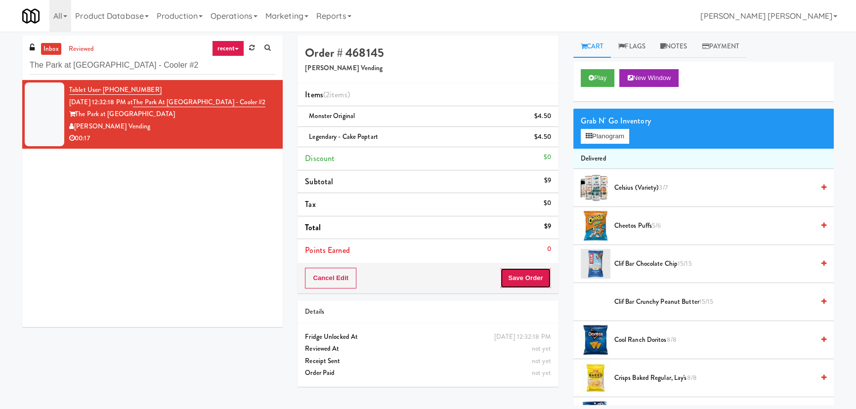
click at [509, 276] on button "Save Order" at bounding box center [525, 278] width 50 height 21
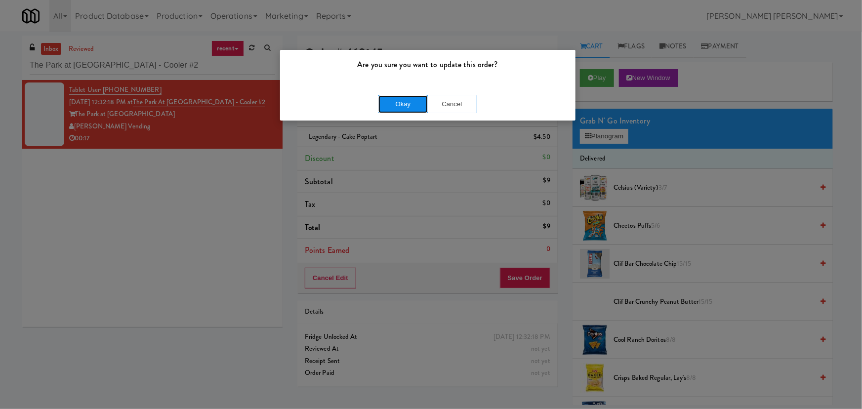
click at [398, 99] on button "Okay" at bounding box center [402, 104] width 49 height 18
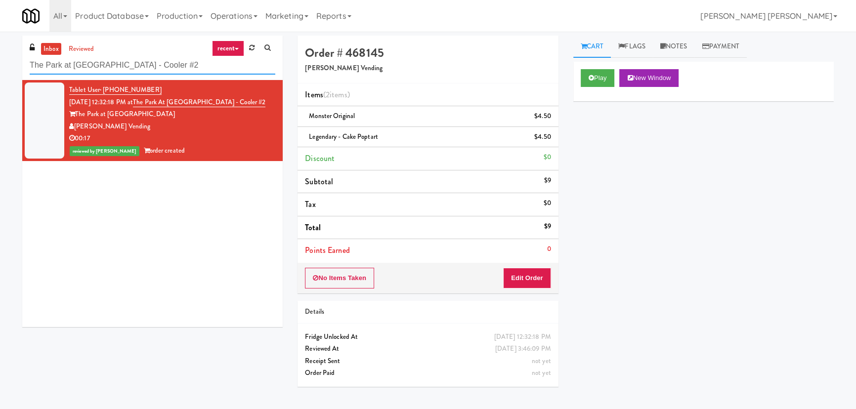
drag, startPoint x: 180, startPoint y: 70, endPoint x: -24, endPoint y: 66, distance: 204.1
click at [0, 66] on html "Are you sure you want to update this order? Okay Cancel Okay Are you sure you w…" at bounding box center [428, 204] width 856 height 409
paste input "IKEA Etobicoke"
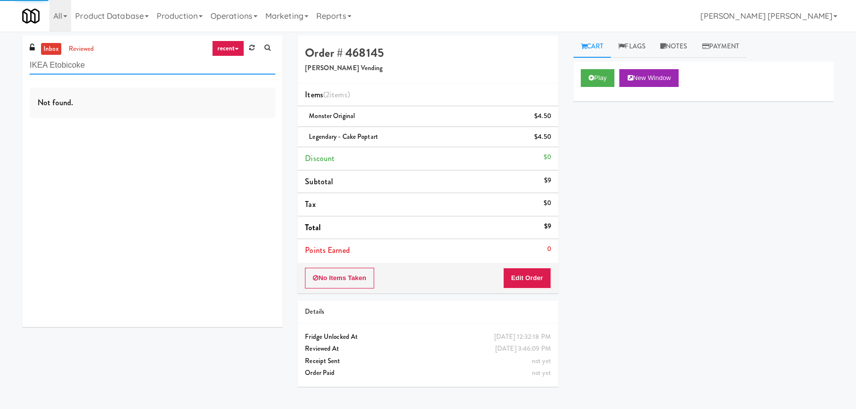
type input "IKEA Etobicoke"
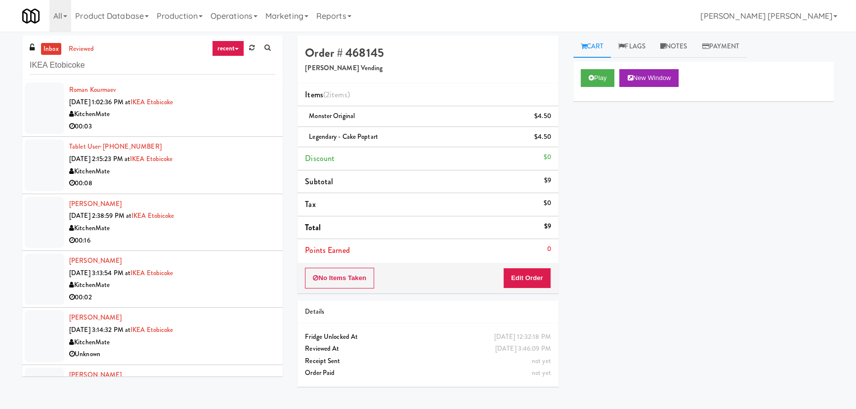
click at [245, 116] on div "KitchenMate" at bounding box center [172, 114] width 206 height 12
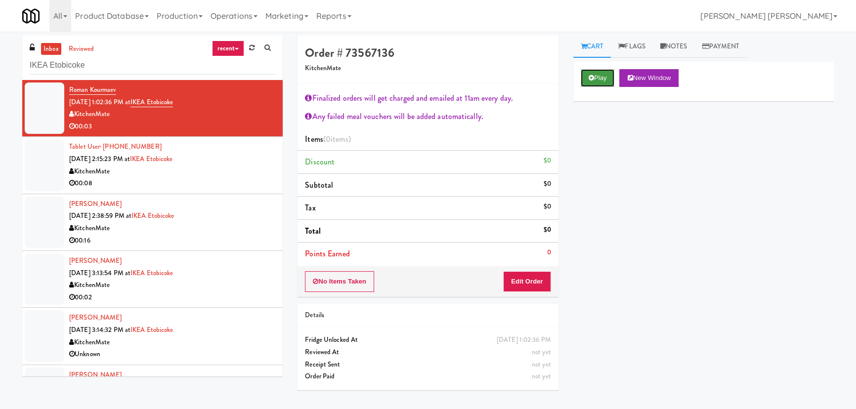
click at [604, 75] on button "Play" at bounding box center [598, 78] width 34 height 18
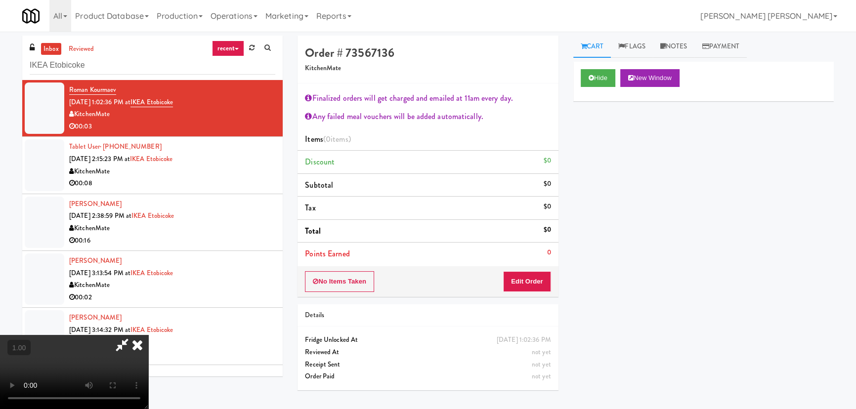
click at [148, 343] on video at bounding box center [74, 372] width 148 height 74
click at [540, 277] on button "Edit Order" at bounding box center [527, 281] width 48 height 21
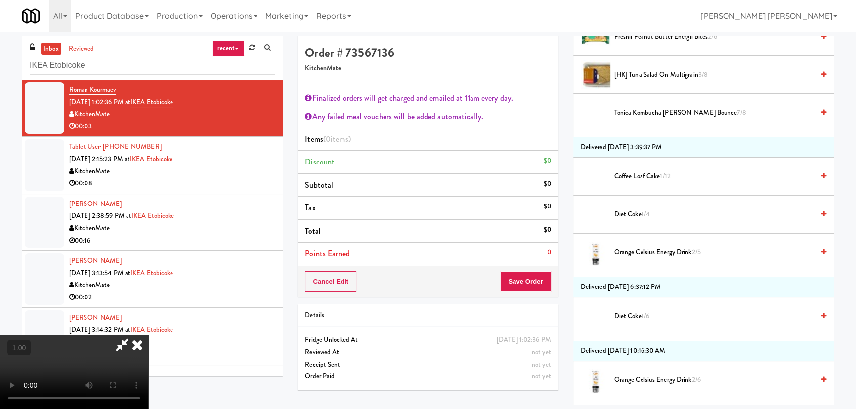
scroll to position [1033, 0]
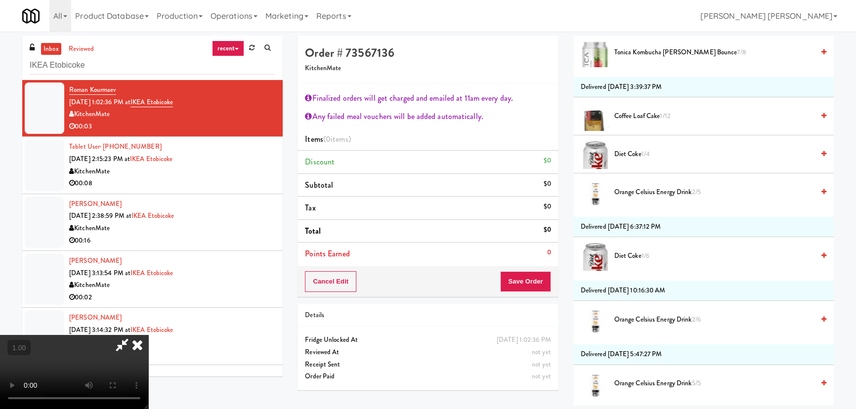
click at [630, 149] on span "Diet Coke 1/4" at bounding box center [714, 154] width 200 height 12
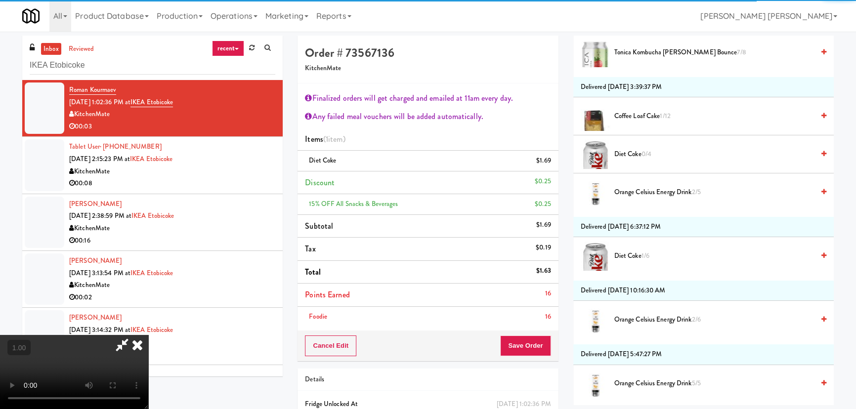
scroll to position [0, 0]
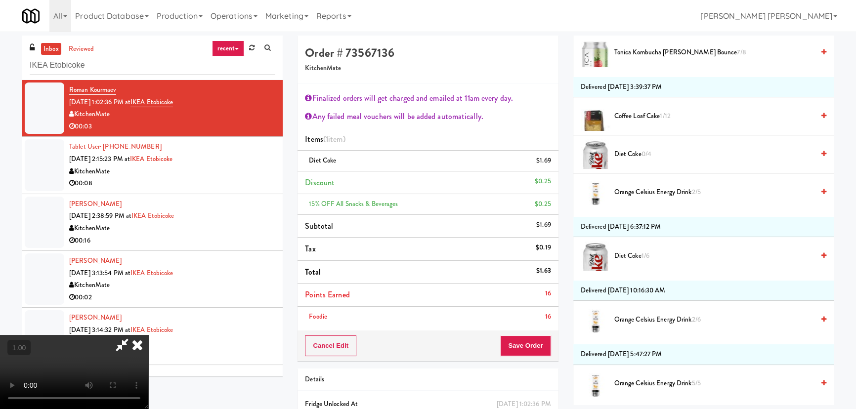
click at [148, 335] on icon at bounding box center [137, 345] width 22 height 20
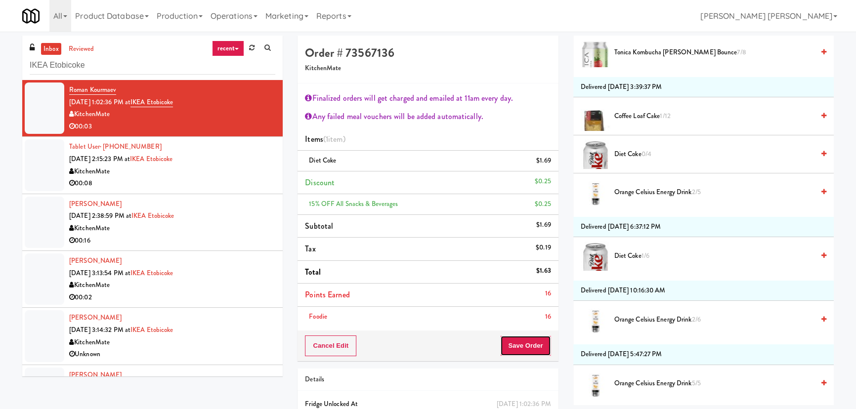
click at [530, 344] on button "Save Order" at bounding box center [525, 346] width 50 height 21
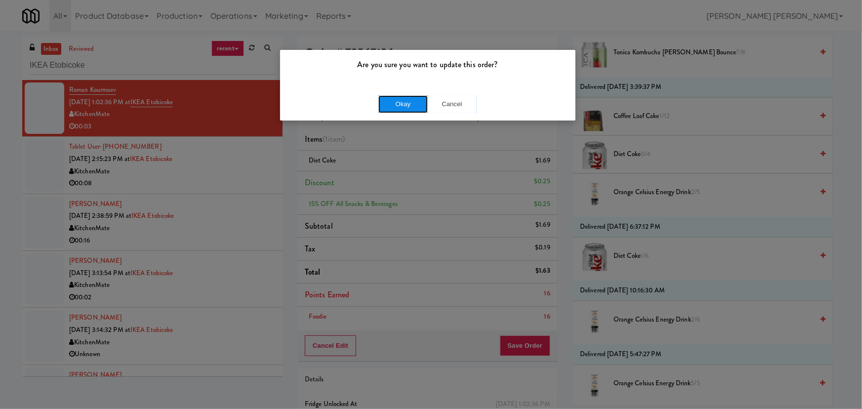
click at [410, 104] on button "Okay" at bounding box center [402, 104] width 49 height 18
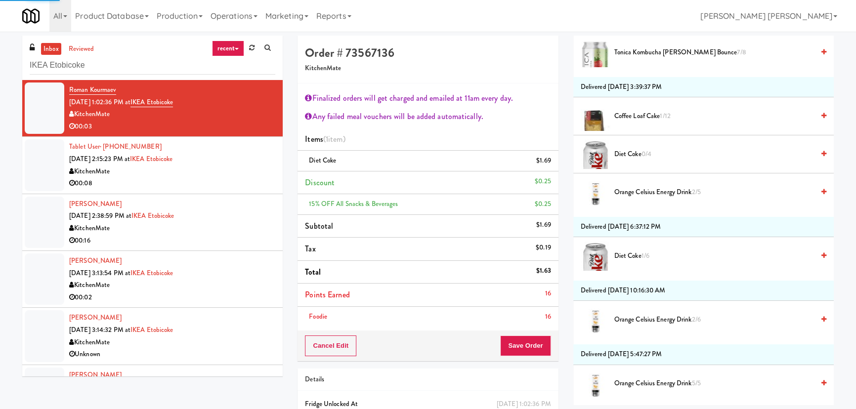
click at [223, 172] on div "KitchenMate" at bounding box center [172, 172] width 206 height 12
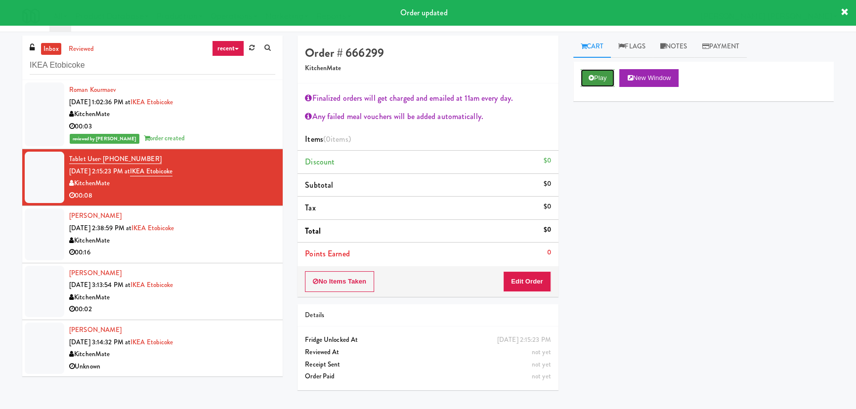
click at [593, 77] on icon at bounding box center [590, 78] width 5 height 6
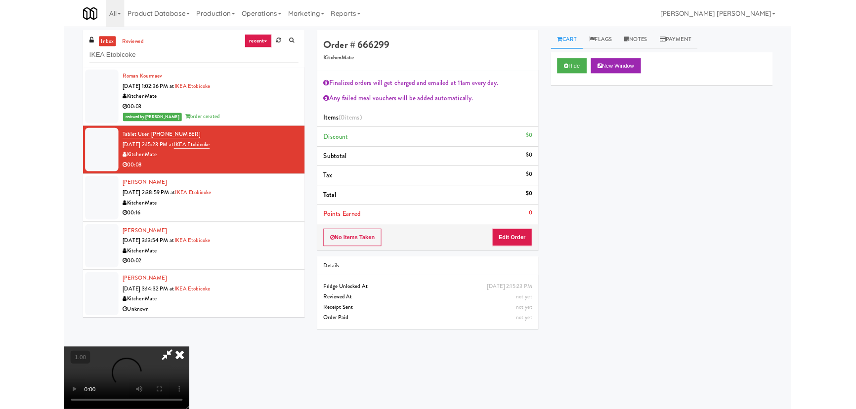
scroll to position [20, 0]
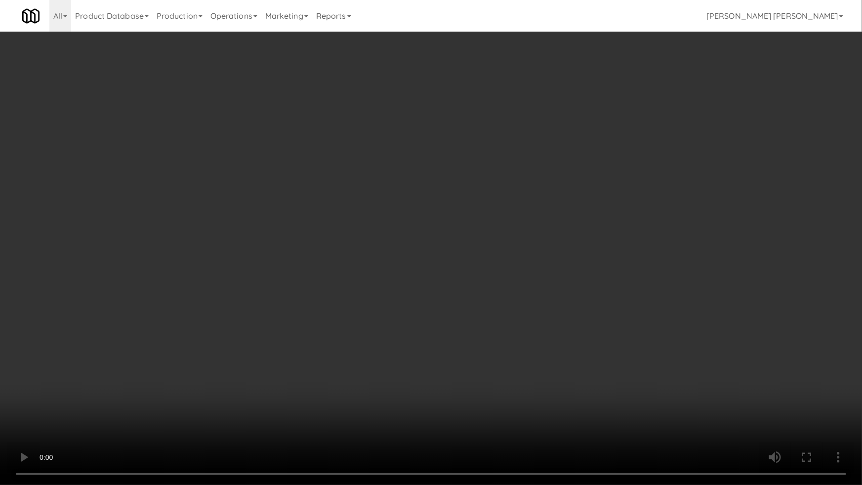
drag, startPoint x: 473, startPoint y: 406, endPoint x: 465, endPoint y: 394, distance: 14.1
click at [473, 405] on video at bounding box center [431, 242] width 862 height 485
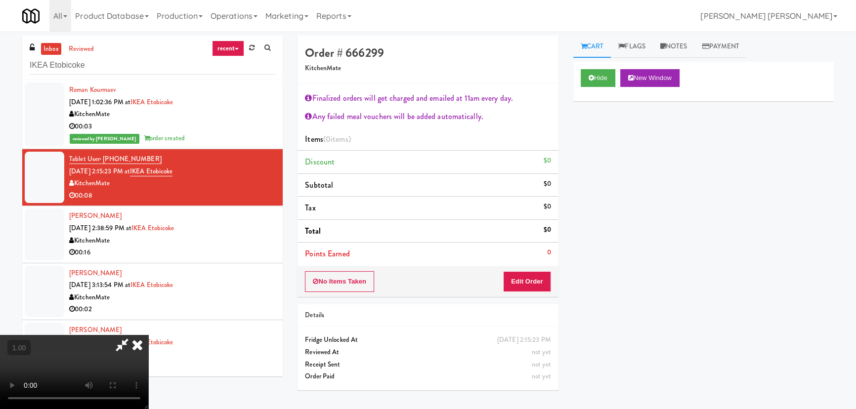
click at [551, 277] on div "No Items Taken Edit Order" at bounding box center [427, 281] width 260 height 31
click at [540, 280] on button "Edit Order" at bounding box center [527, 281] width 48 height 21
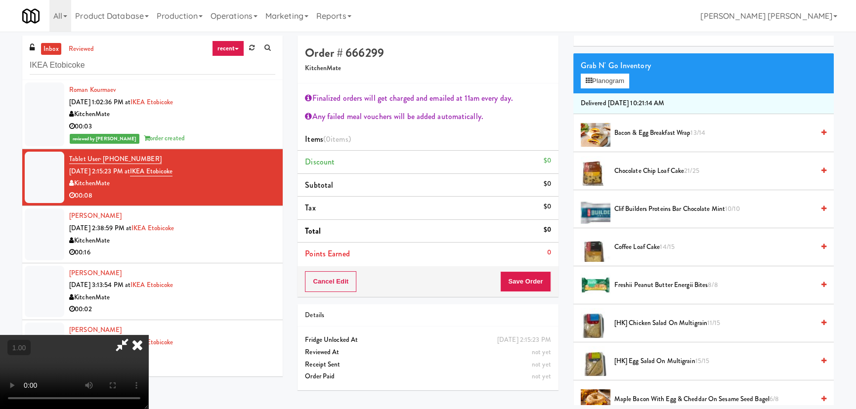
scroll to position [179, 0]
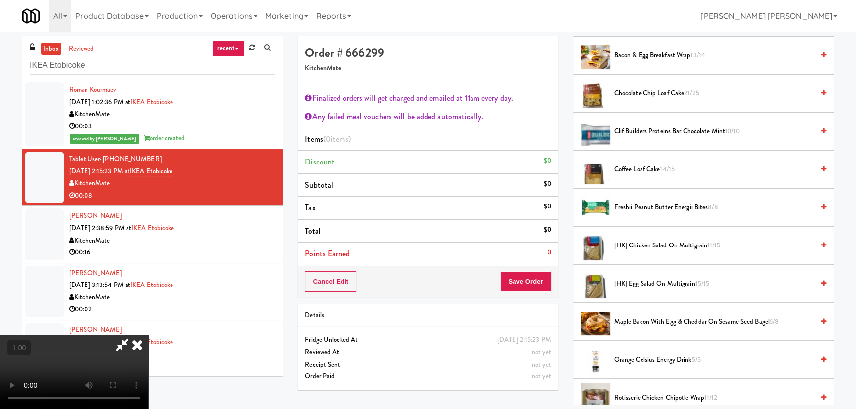
click at [644, 243] on span "[HK] Chicken Salad on Multigrain 11/15" at bounding box center [714, 246] width 200 height 12
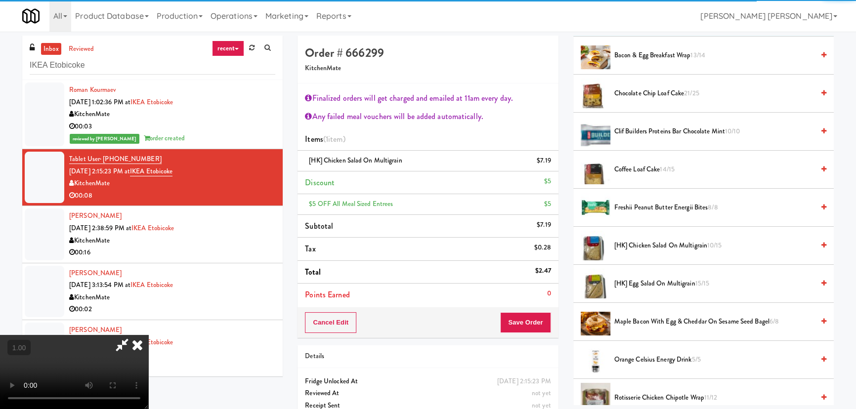
scroll to position [0, 0]
click at [133, 335] on icon at bounding box center [122, 345] width 23 height 20
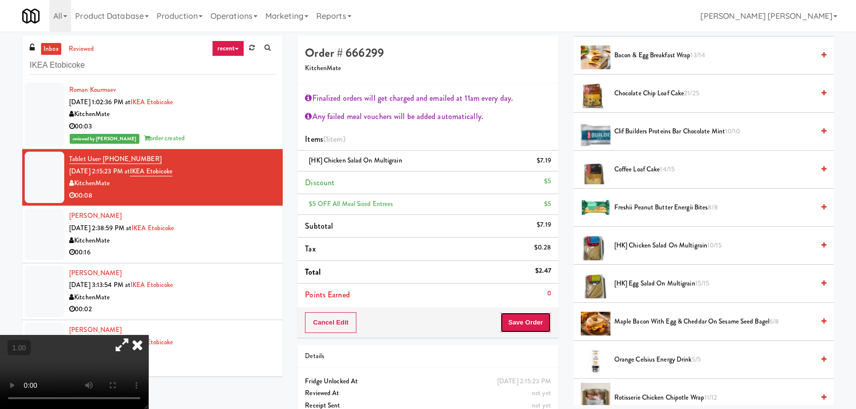
click at [523, 330] on button "Save Order" at bounding box center [525, 322] width 50 height 21
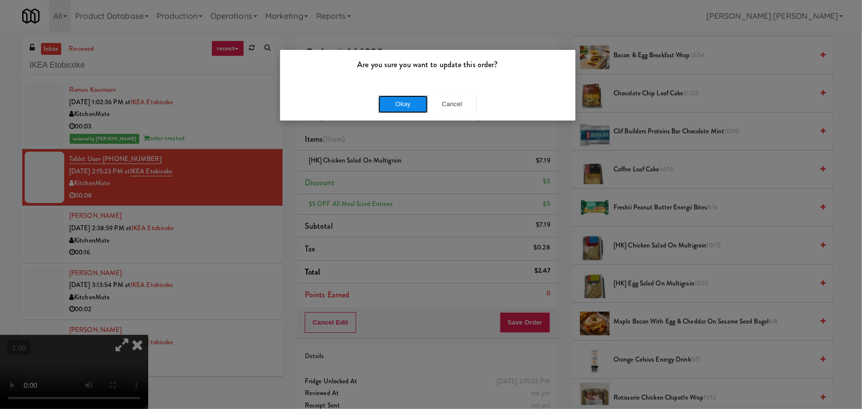
click at [395, 102] on button "Okay" at bounding box center [402, 104] width 49 height 18
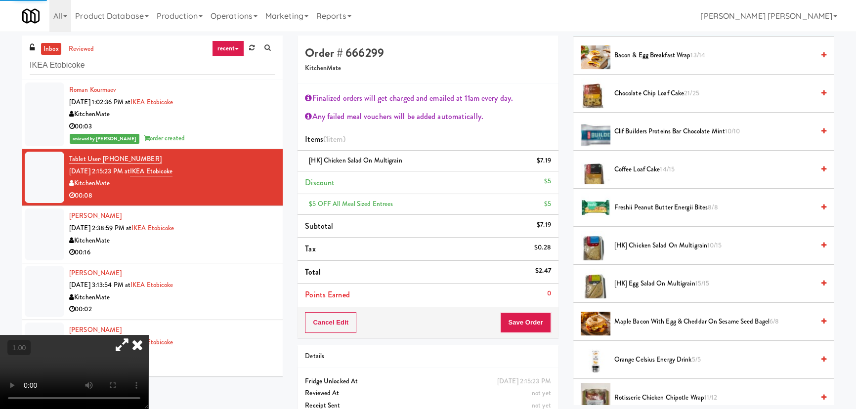
scroll to position [27, 0]
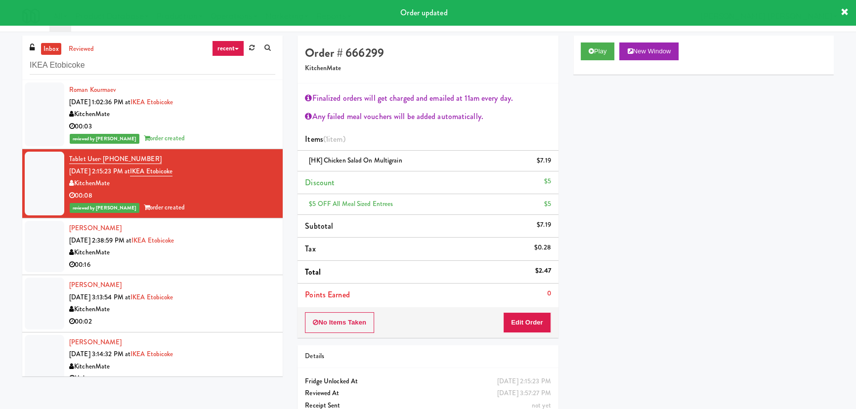
click at [229, 262] on div "00:16" at bounding box center [172, 265] width 206 height 12
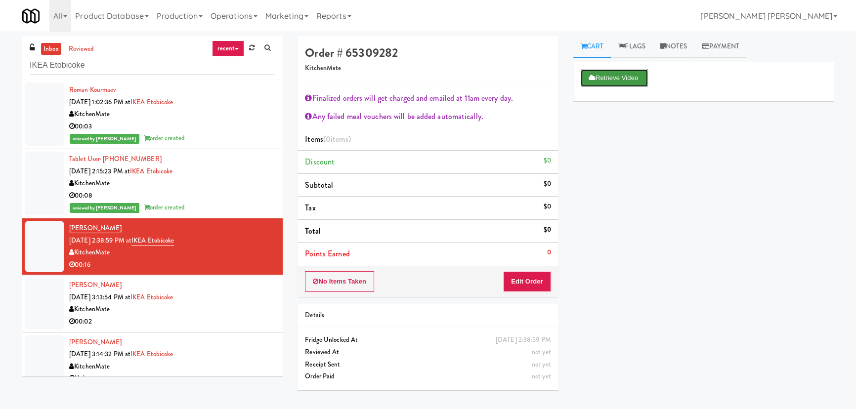
click at [617, 73] on button "Retrieve Video" at bounding box center [614, 78] width 67 height 18
click at [233, 316] on div "00:02" at bounding box center [172, 322] width 206 height 12
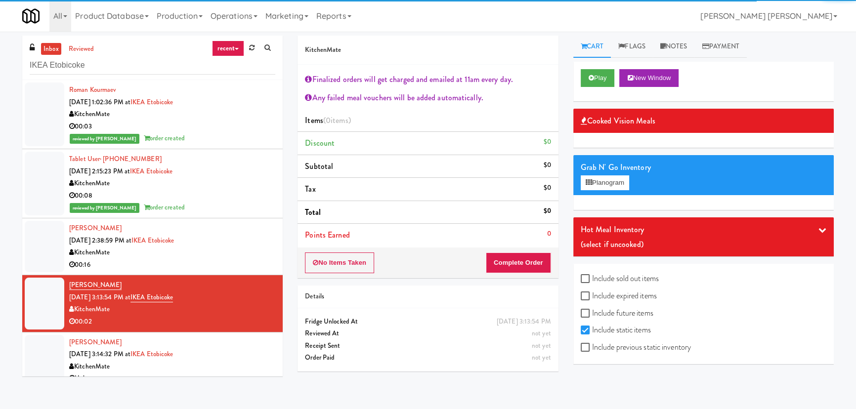
click at [223, 247] on div "KitchenMate" at bounding box center [172, 253] width 206 height 12
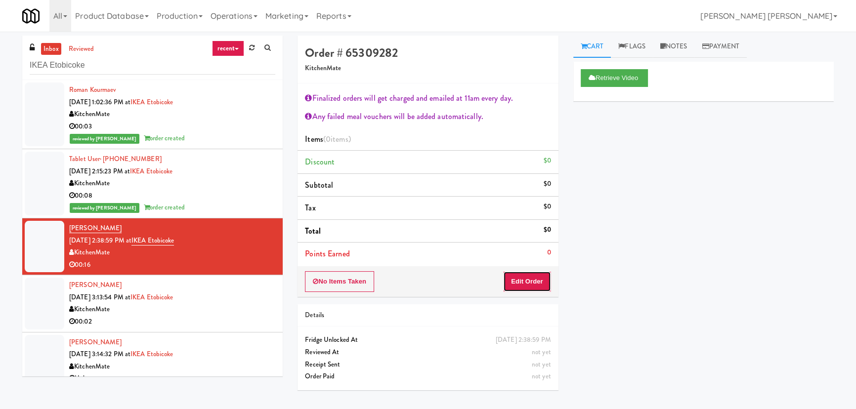
click at [547, 280] on button "Edit Order" at bounding box center [527, 281] width 48 height 21
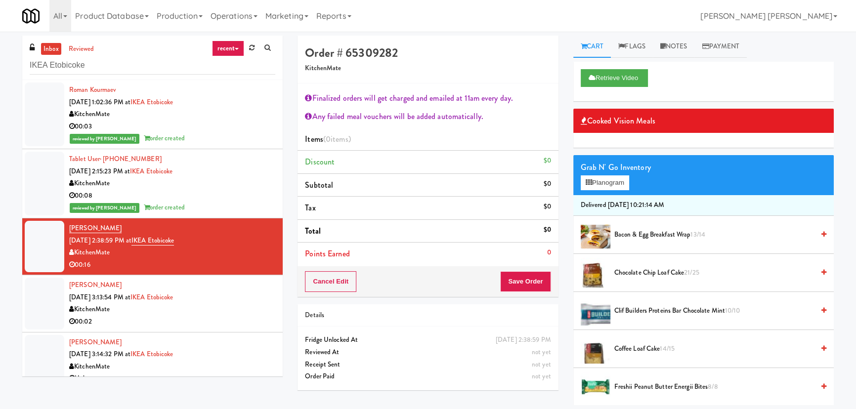
click at [641, 308] on span "Clif Builders proteins Bar Chocolate Mint 10/10" at bounding box center [714, 311] width 200 height 12
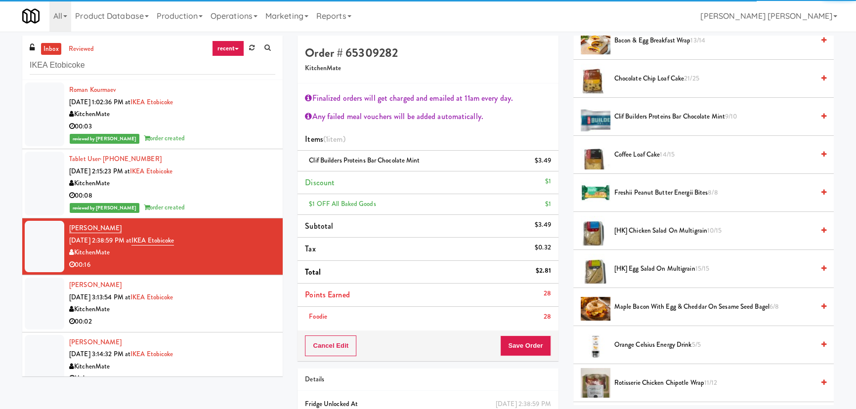
scroll to position [224, 0]
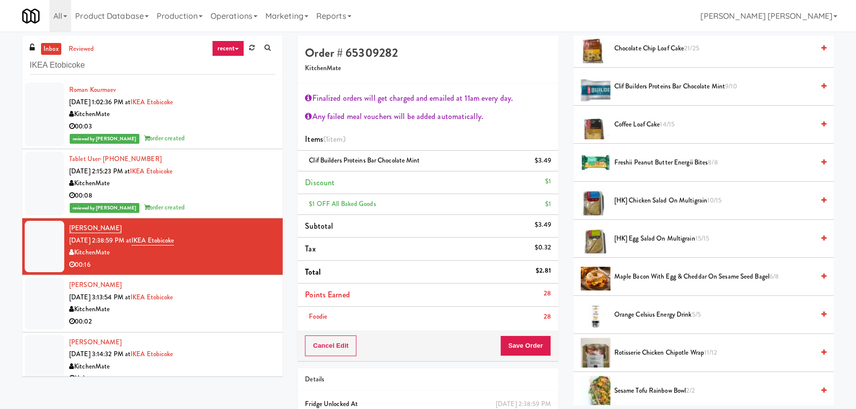
click at [639, 310] on span "Orange Celsius Energy Drink 5/5" at bounding box center [714, 315] width 200 height 12
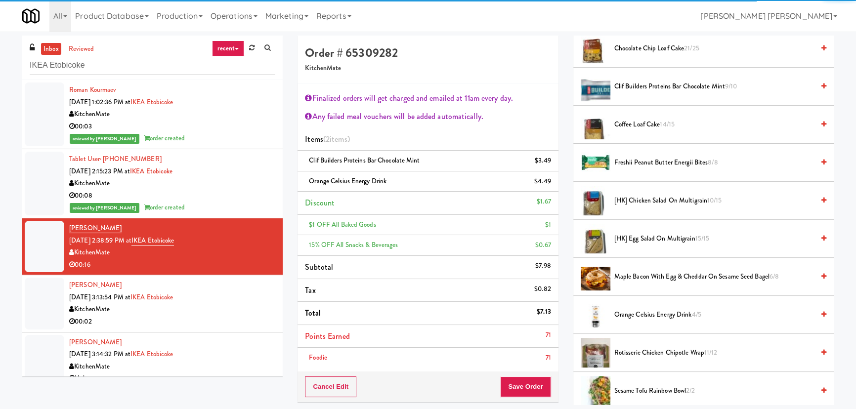
click at [532, 369] on div "Finalized orders will get charged and emailed at 11am every day. Any failed mea…" at bounding box center [427, 228] width 260 height 288
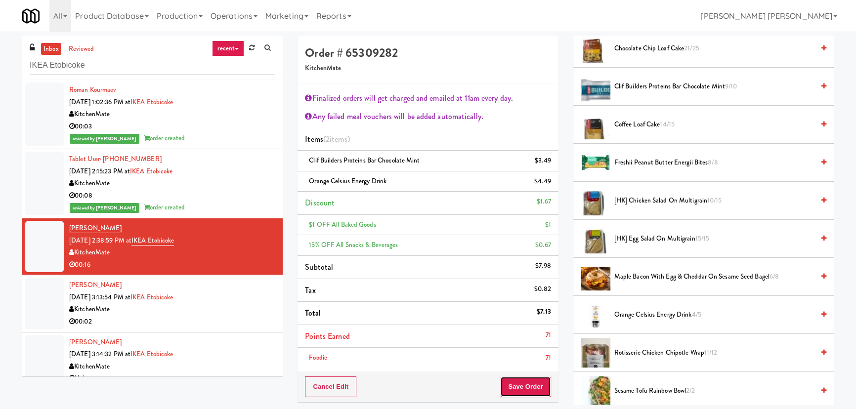
click at [528, 380] on button "Save Order" at bounding box center [525, 387] width 50 height 21
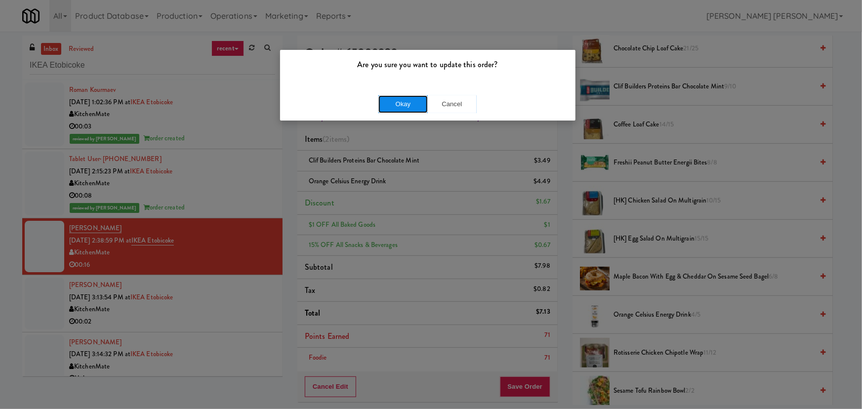
click at [404, 101] on button "Okay" at bounding box center [402, 104] width 49 height 18
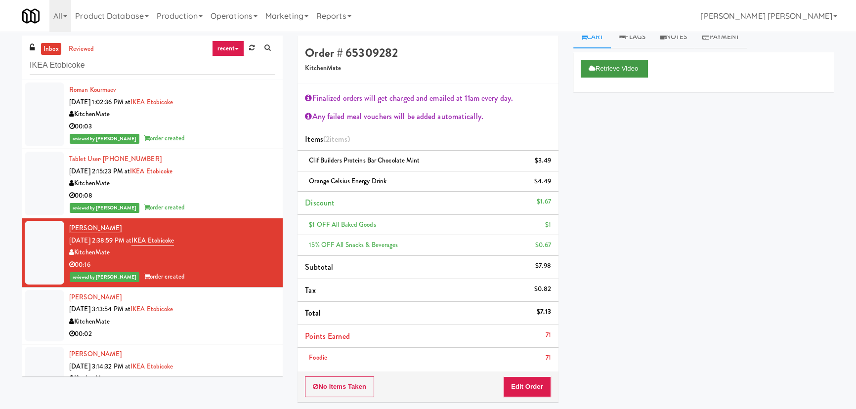
scroll to position [0, 0]
click at [683, 38] on link "Notes" at bounding box center [674, 47] width 42 height 22
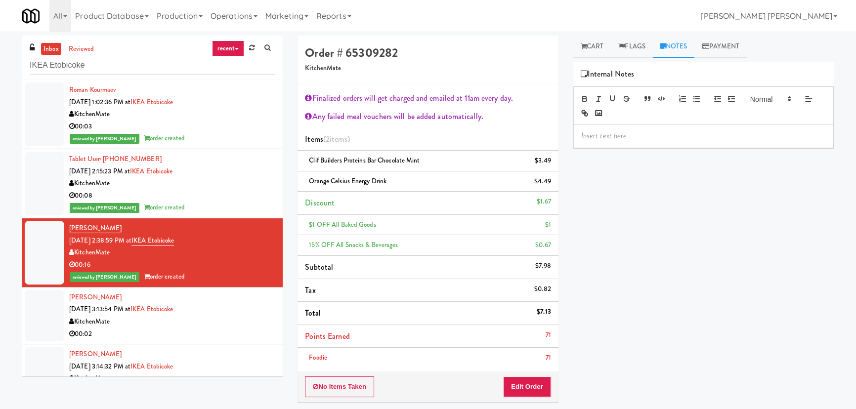
click at [638, 139] on p at bounding box center [703, 135] width 245 height 11
click at [253, 330] on div "00:02" at bounding box center [172, 334] width 206 height 12
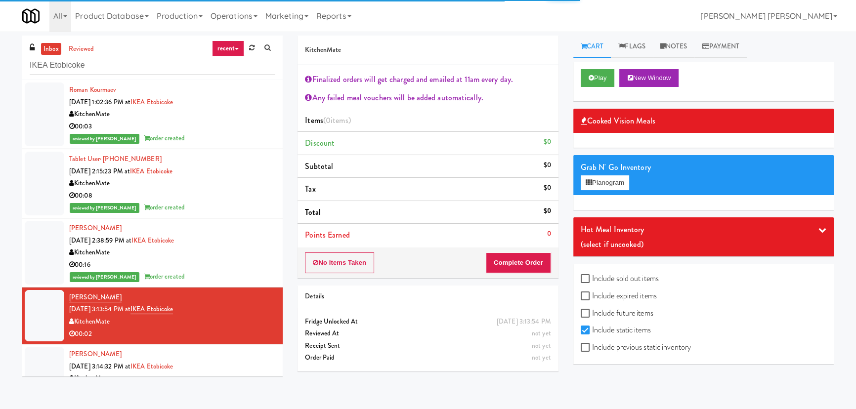
click at [259, 281] on div "reviewed by Frederick G order created" at bounding box center [172, 277] width 206 height 12
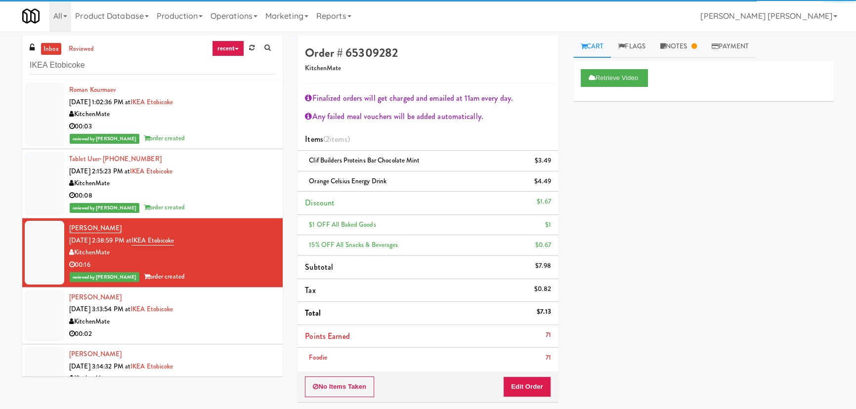
click at [245, 301] on div "Alice Rosch Aug 21, 2025 3:13:54 PM at IKEA Etobicoke KitchenMate 00:02" at bounding box center [172, 316] width 206 height 48
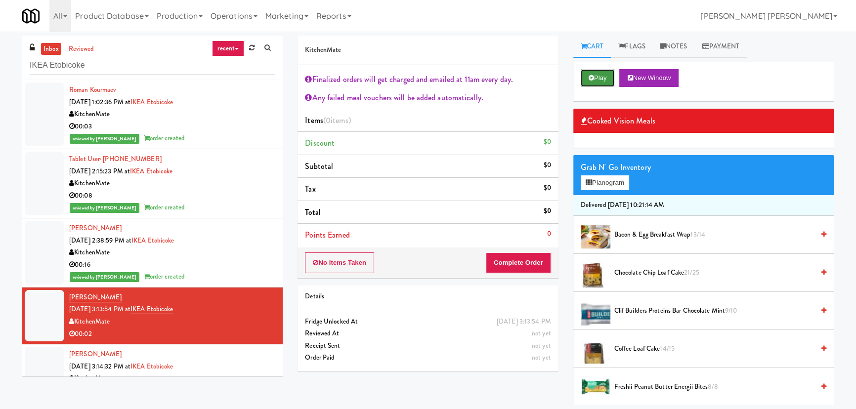
click at [591, 74] on button "Play" at bounding box center [598, 78] width 34 height 18
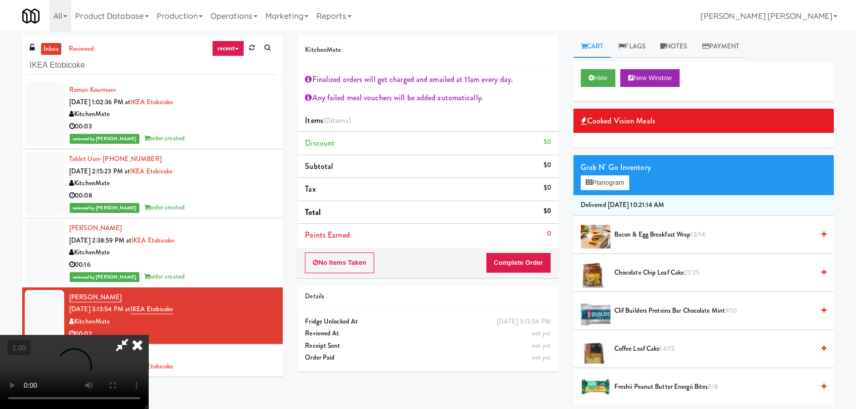
scroll to position [20, 0]
click at [640, 387] on span "Freshii Peanut Butter Energii Bites 8/8" at bounding box center [714, 387] width 200 height 12
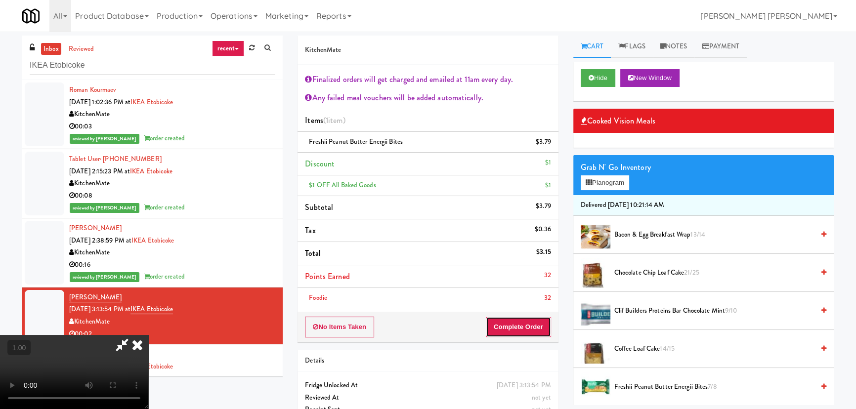
click at [534, 331] on button "Complete Order" at bounding box center [518, 327] width 65 height 21
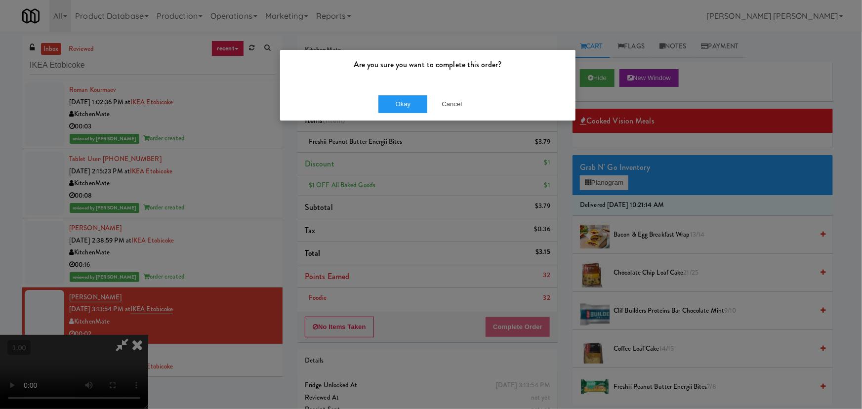
click at [410, 88] on div "Okay Cancel" at bounding box center [427, 103] width 295 height 33
click at [405, 100] on button "Okay" at bounding box center [402, 104] width 49 height 18
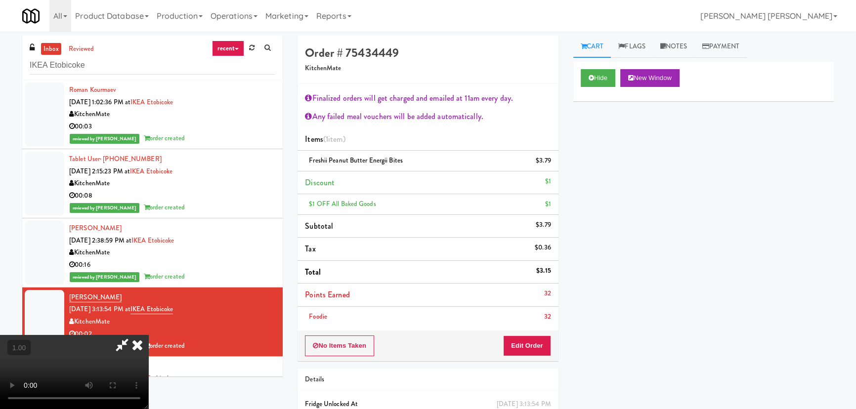
scroll to position [0, 0]
click at [148, 335] on icon at bounding box center [137, 345] width 22 height 20
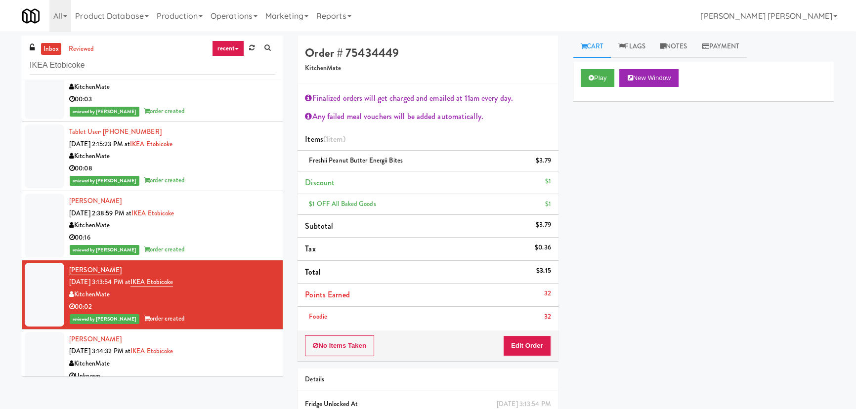
scroll to position [94, 0]
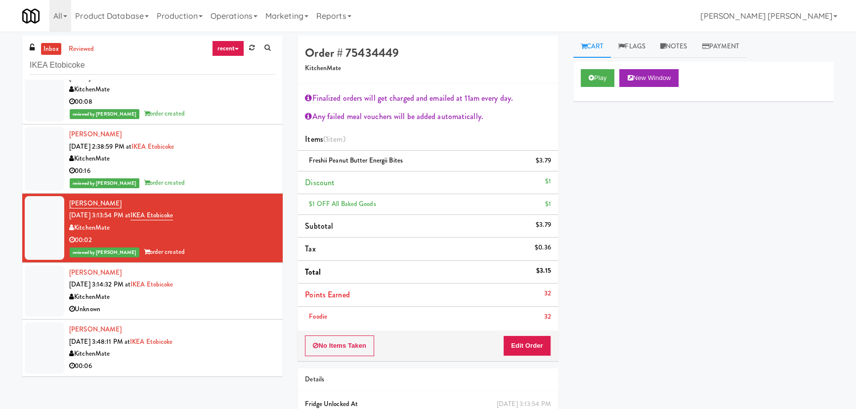
click at [222, 290] on div "Alice Rosch Aug 21, 2025 3:14:32 PM at IKEA Etobicoke KitchenMate Unknown" at bounding box center [172, 291] width 206 height 48
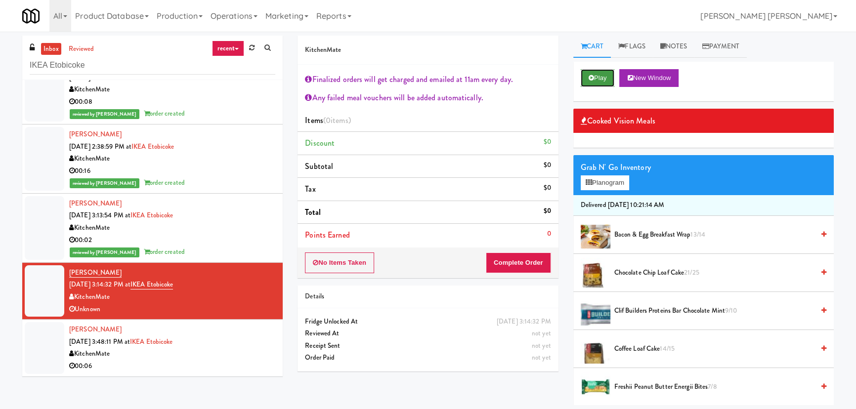
click at [605, 69] on button "Play" at bounding box center [598, 78] width 34 height 18
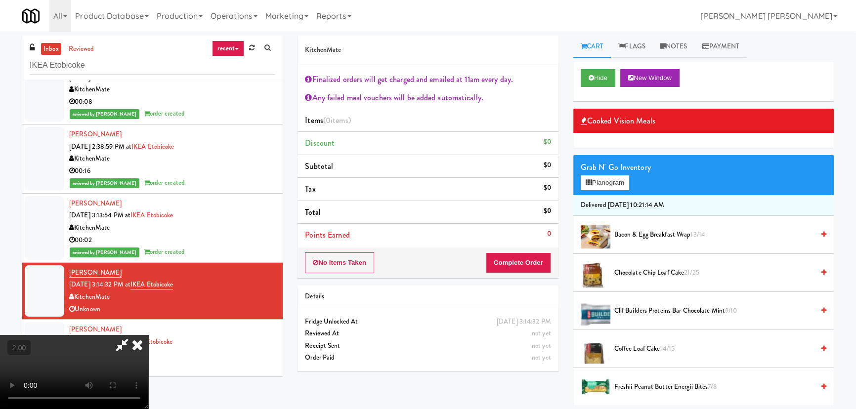
click at [148, 335] on icon at bounding box center [137, 345] width 22 height 20
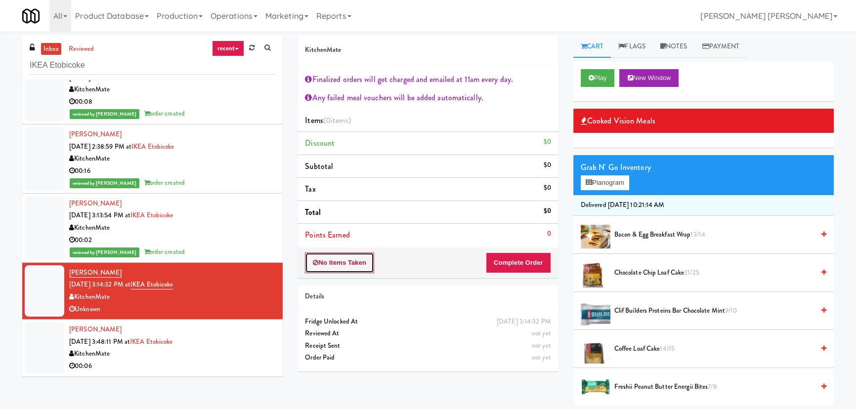
click at [330, 260] on button "No Items Taken" at bounding box center [339, 262] width 69 height 21
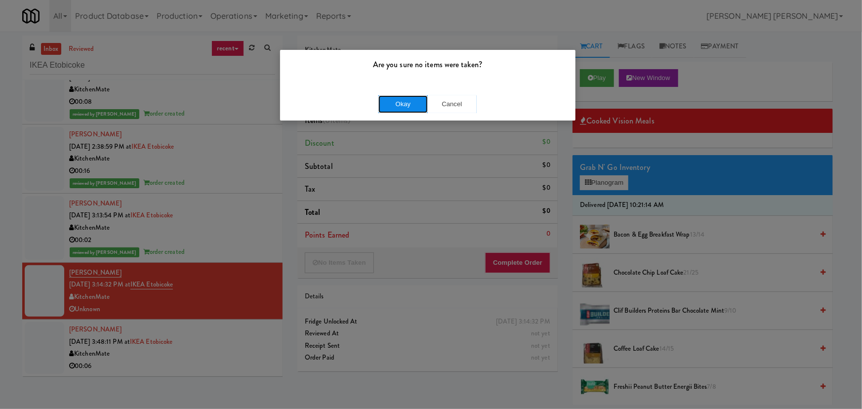
click at [391, 101] on button "Okay" at bounding box center [402, 104] width 49 height 18
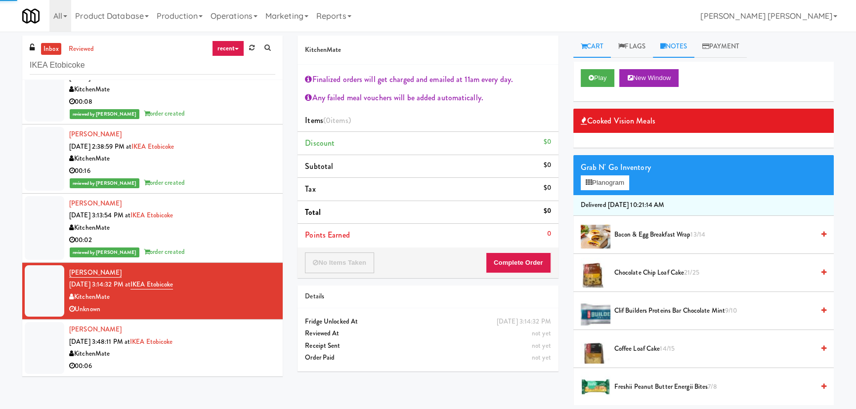
click at [682, 45] on link "Notes" at bounding box center [674, 47] width 42 height 22
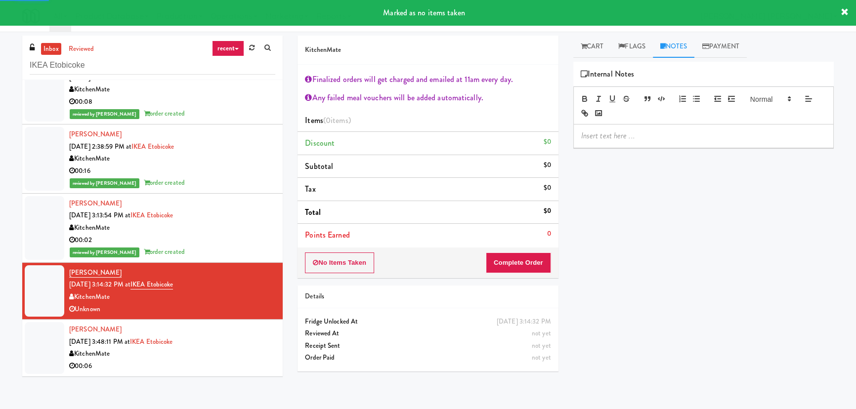
click at [660, 131] on p at bounding box center [703, 135] width 245 height 11
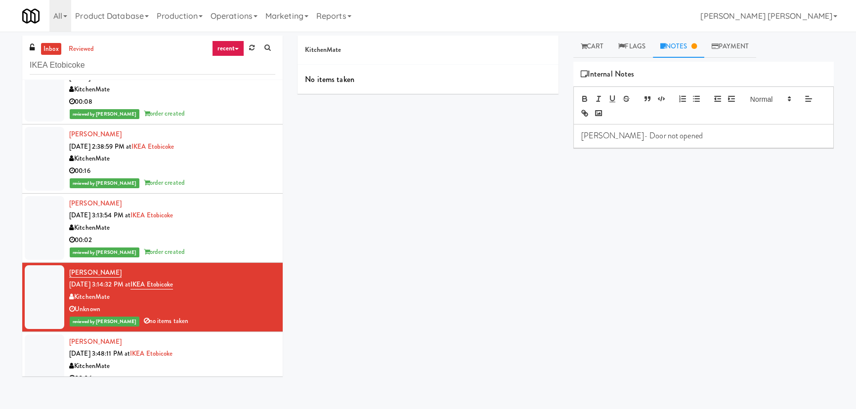
scroll to position [106, 0]
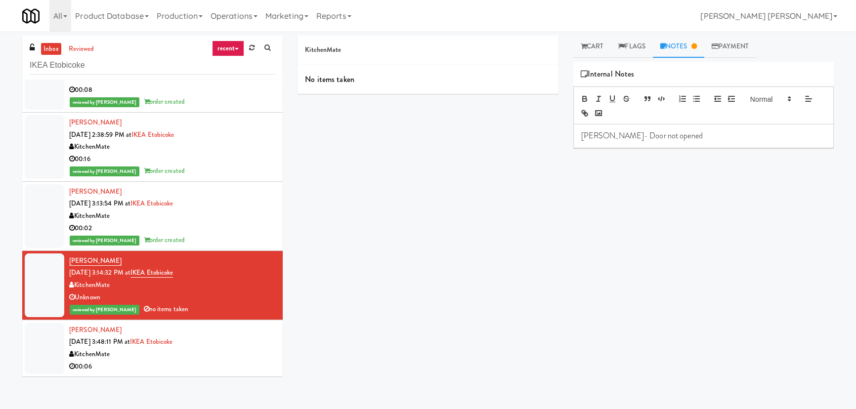
click at [240, 345] on div "Joshua Mendez Aug 21, 2025 3:48:11 PM at IKEA Etobicoke KitchenMate 00:06" at bounding box center [172, 348] width 206 height 48
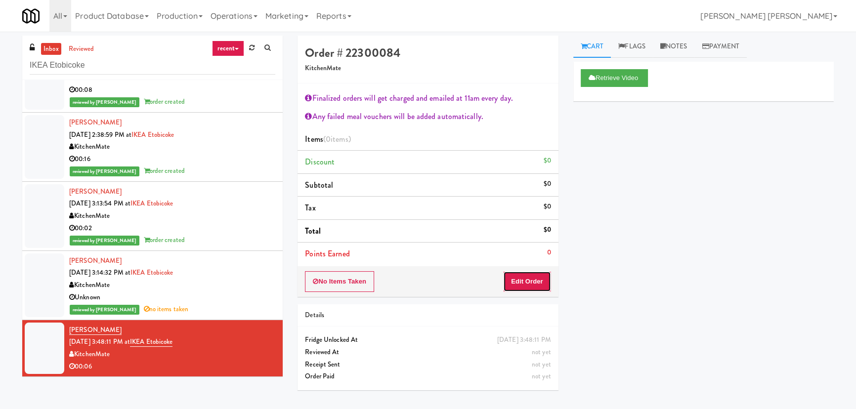
click at [537, 277] on button "Edit Order" at bounding box center [527, 281] width 48 height 21
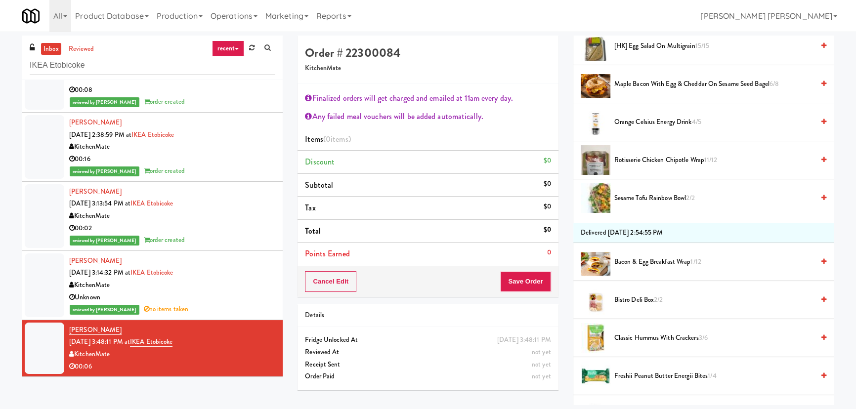
scroll to position [494, 0]
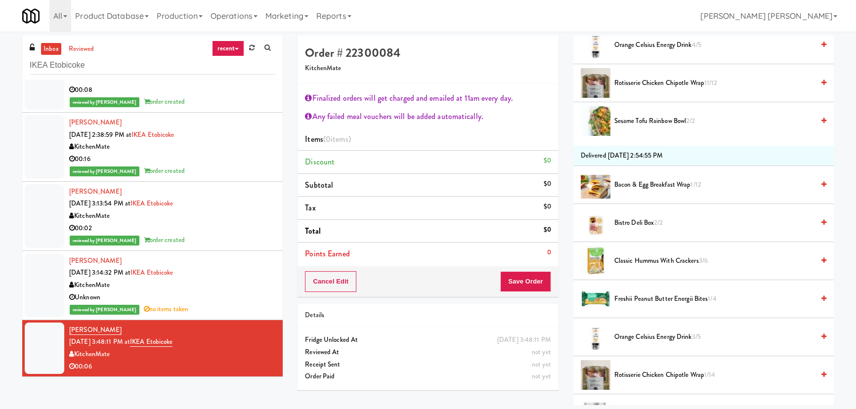
click at [632, 260] on span "Classic Hummus With Crackers 3/6" at bounding box center [714, 261] width 200 height 12
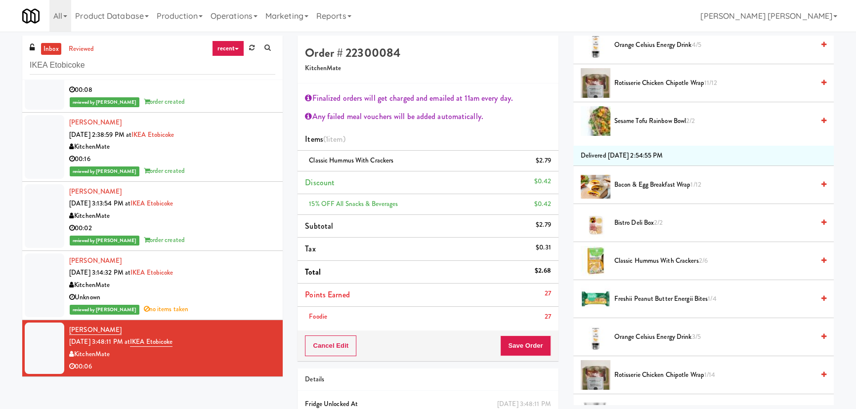
click at [637, 335] on span "Orange Celsius Energy Drink 3/5" at bounding box center [714, 337] width 200 height 12
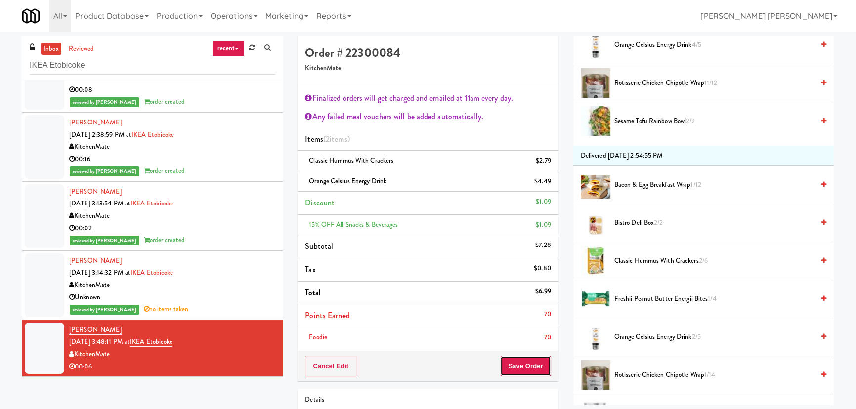
click at [526, 372] on button "Save Order" at bounding box center [525, 366] width 50 height 21
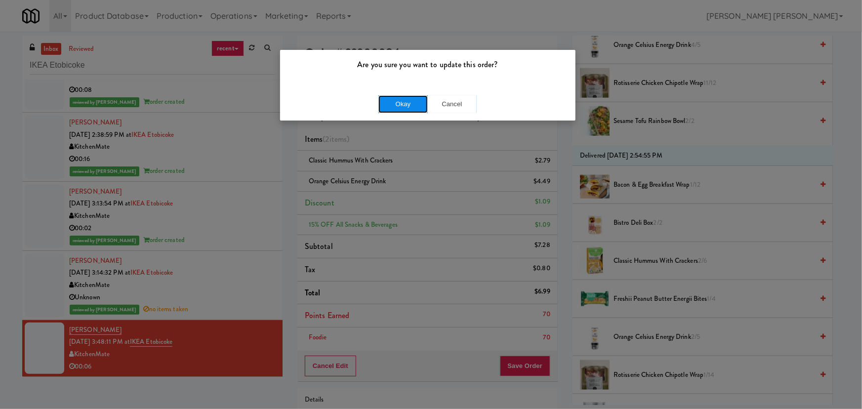
click at [401, 105] on button "Okay" at bounding box center [402, 104] width 49 height 18
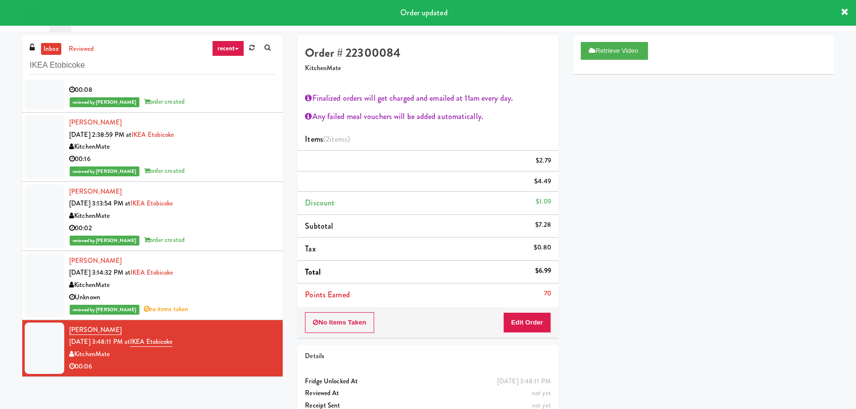
scroll to position [27, 0]
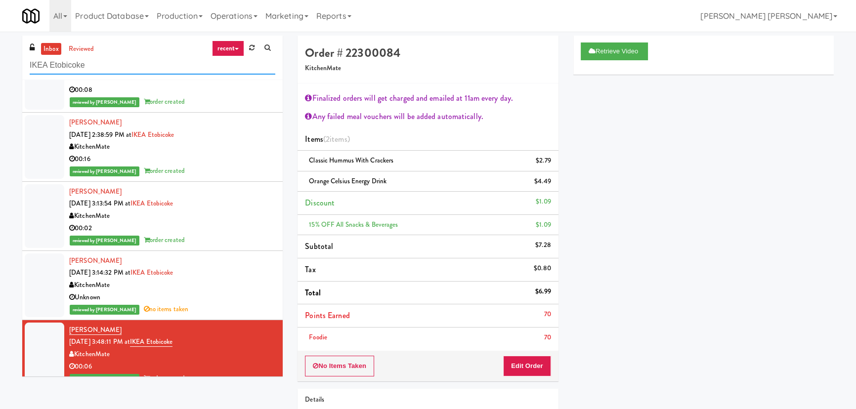
drag, startPoint x: 130, startPoint y: 65, endPoint x: -26, endPoint y: 75, distance: 156.5
click at [0, 75] on html "Are you sure you want to update this order? Okay Cancel Okay Are you sure you w…" at bounding box center [428, 204] width 856 height 409
paste input "Westgate on University - Drink"
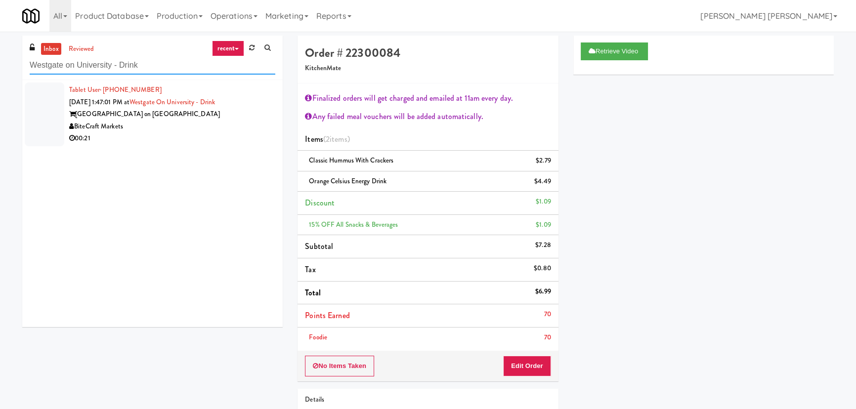
type input "Westgate on University - Drink"
click at [224, 138] on div "00:21" at bounding box center [172, 138] width 206 height 12
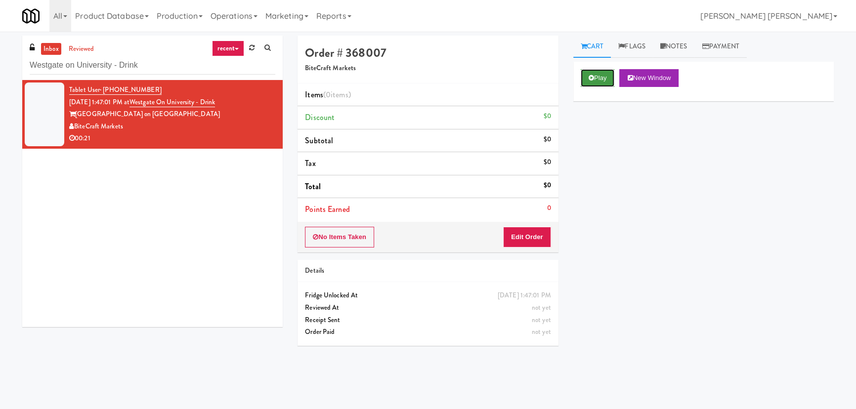
click at [595, 81] on button "Play" at bounding box center [598, 78] width 34 height 18
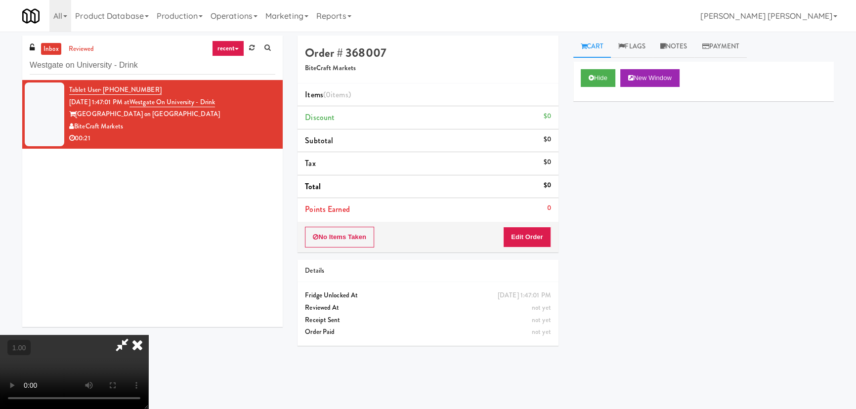
scroll to position [157, 0]
click at [604, 75] on button "Hide" at bounding box center [598, 78] width 35 height 18
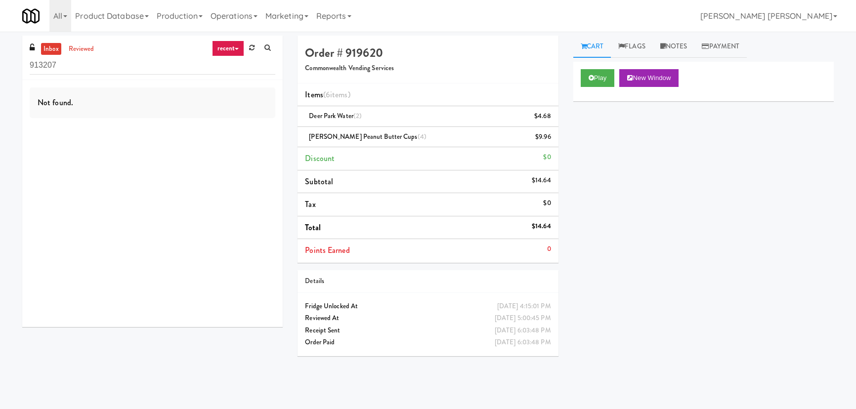
click at [0, 78] on html "Okay Okay Select date: previous 2025-Aug next Su Mo Tu We Th Fr Sa 27 28 29 30 …" at bounding box center [428, 204] width 856 height 409
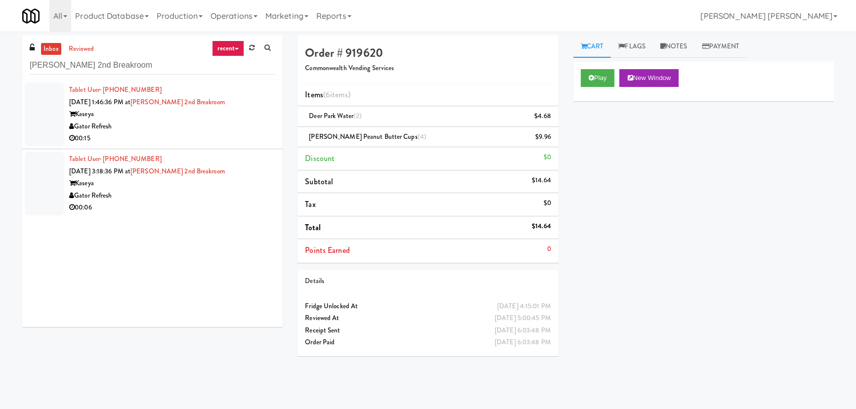
type input "[PERSON_NAME] 2nd Breakroom"
drag, startPoint x: 118, startPoint y: 123, endPoint x: 77, endPoint y: 126, distance: 41.6
click at [77, 126] on div "Gator Refresh" at bounding box center [172, 127] width 206 height 12
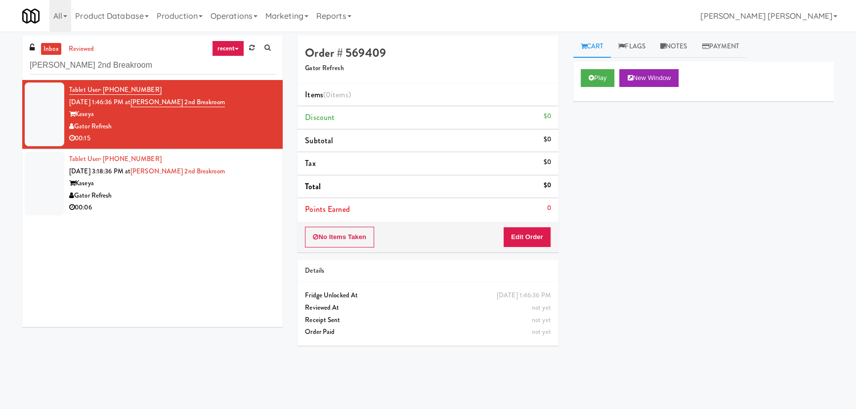
drag, startPoint x: 215, startPoint y: 104, endPoint x: 121, endPoint y: 106, distance: 94.4
click at [145, 102] on div "Tablet User · (475) 239-9361 [DATE] 1:46:36 PM at [GEOGRAPHIC_DATA] Kaseya Gato…" at bounding box center [172, 114] width 206 height 61
copy span "[PERSON_NAME] 2nd Breakroom"
drag, startPoint x: 136, startPoint y: 68, endPoint x: -40, endPoint y: 56, distance: 176.3
click at [0, 56] on html "Okay Okay Select date: previous 2025-Aug next Su Mo Tu We Th Fr Sa 27 28 29 30 …" at bounding box center [428, 204] width 856 height 409
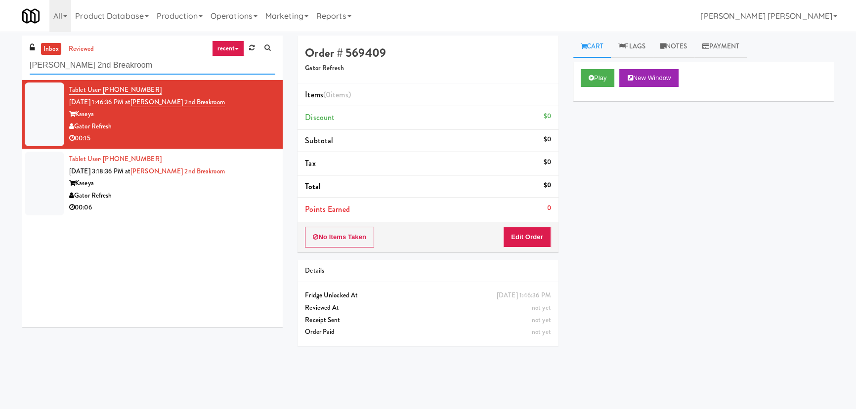
paste input "Stonebriar"
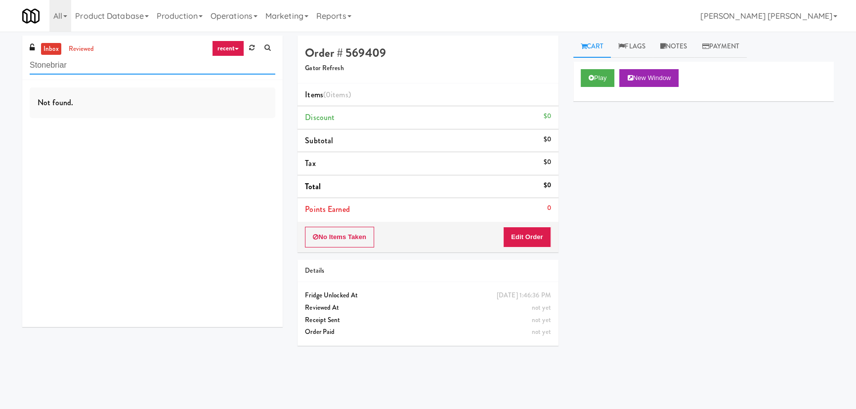
drag, startPoint x: 54, startPoint y: 63, endPoint x: 78, endPoint y: 63, distance: 24.2
click at [78, 63] on input "Stonebriar" at bounding box center [153, 65] width 246 height 18
click at [51, 50] on link "inbox" at bounding box center [51, 49] width 20 height 12
drag, startPoint x: 106, startPoint y: 69, endPoint x: -19, endPoint y: 69, distance: 124.5
click at [0, 69] on html "Okay Okay Select date: previous 2025-Aug next Su Mo Tu We Th Fr Sa 27 28 29 30 …" at bounding box center [428, 204] width 856 height 409
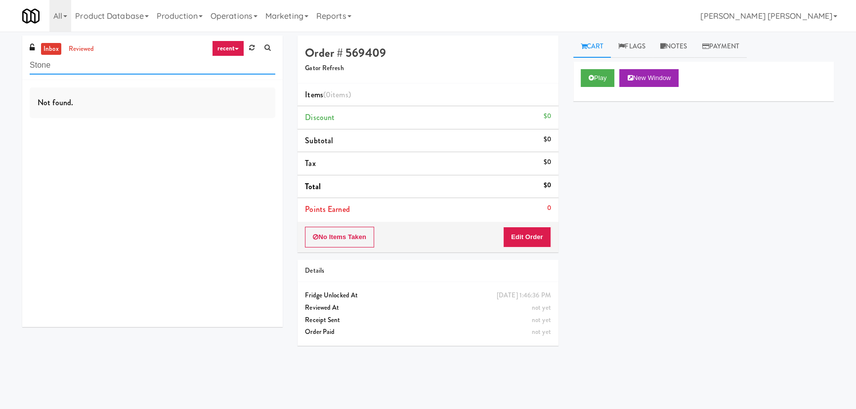
paste input "Westgate on University - Drink"
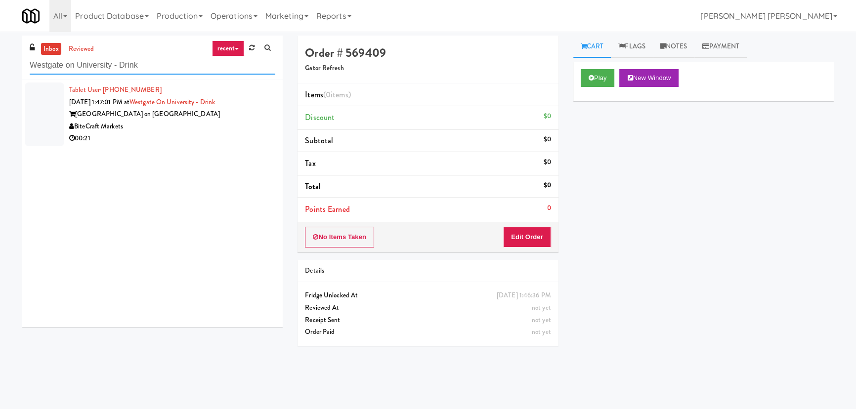
type input "Westgate on University - Drink"
drag, startPoint x: 138, startPoint y: 127, endPoint x: 76, endPoint y: 126, distance: 62.8
click at [76, 126] on div "BiteCraft Markets" at bounding box center [172, 127] width 206 height 12
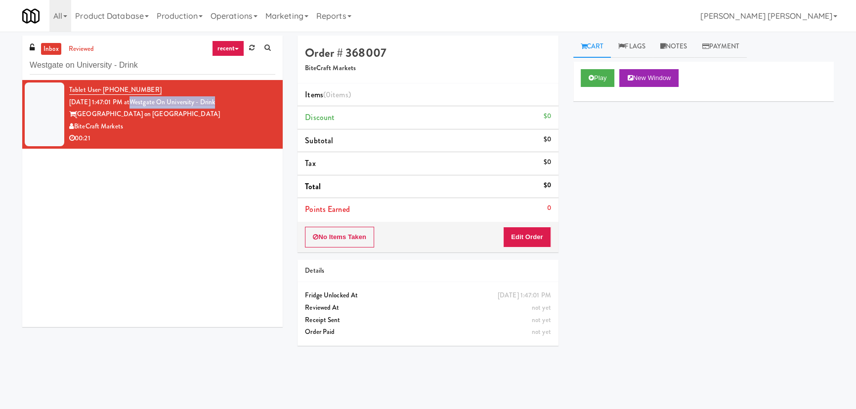
drag, startPoint x: 243, startPoint y: 101, endPoint x: 145, endPoint y: 107, distance: 97.6
click at [145, 107] on div "Tablet User · (240) 610-1233 [DATE] 1:47:01 PM at [GEOGRAPHIC_DATA] - [GEOGRAPH…" at bounding box center [172, 114] width 206 height 61
copy link "Westgate on University - Drink"
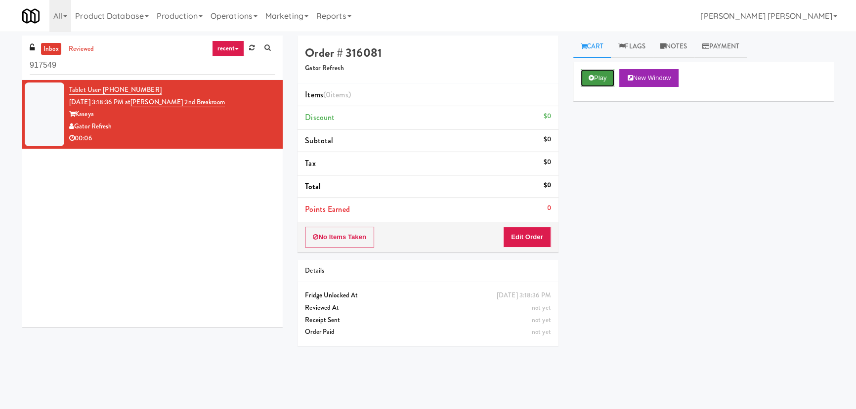
click at [594, 79] on button "Play" at bounding box center [598, 78] width 34 height 18
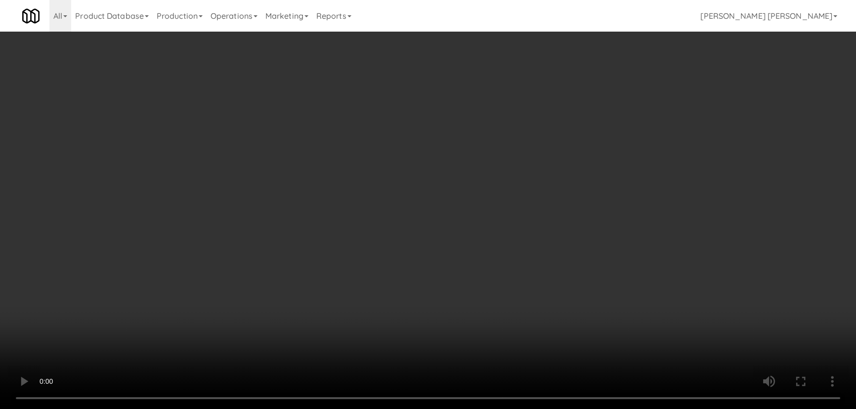
drag, startPoint x: 474, startPoint y: 439, endPoint x: 670, endPoint y: 431, distance: 195.8
click at [546, 409] on video at bounding box center [428, 204] width 856 height 409
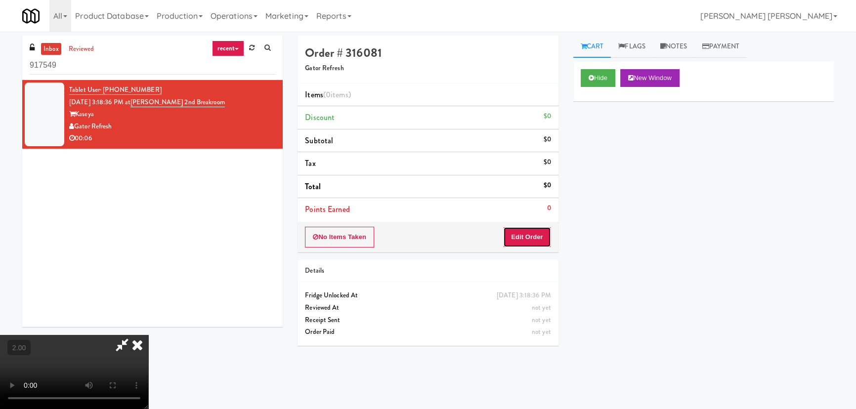
click at [548, 232] on button "Edit Order" at bounding box center [527, 237] width 48 height 21
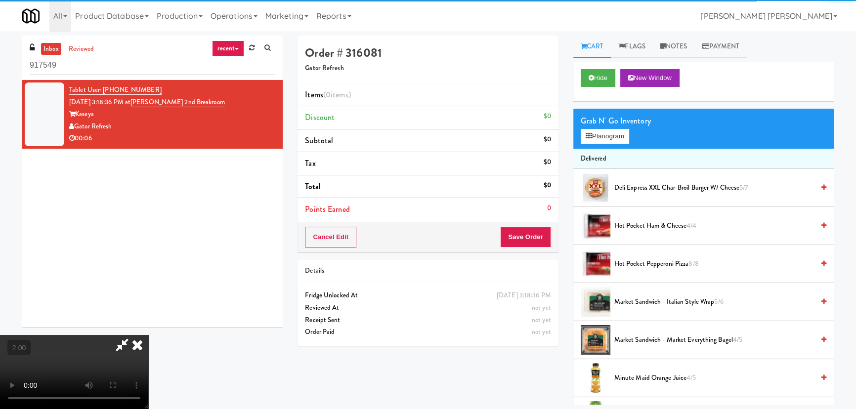
click at [588, 126] on div "Grab N' Go Inventory" at bounding box center [704, 121] width 246 height 15
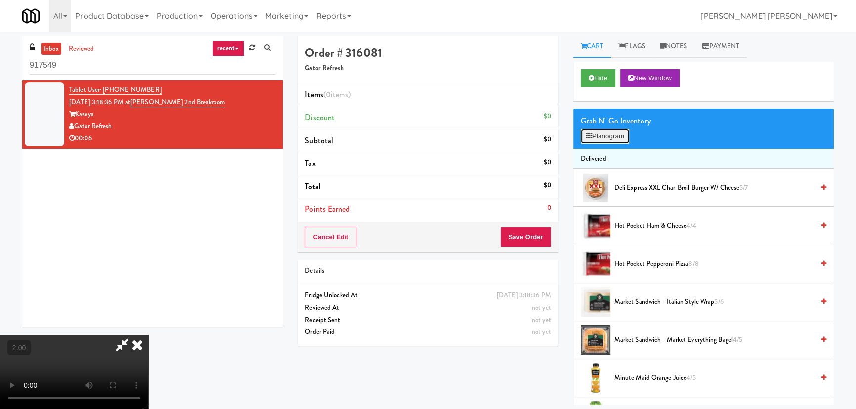
click at [596, 133] on button "Planogram" at bounding box center [605, 136] width 48 height 15
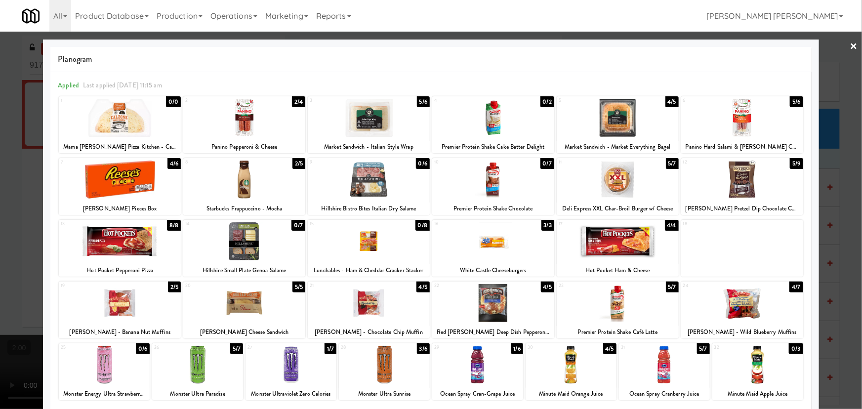
click at [358, 306] on div at bounding box center [369, 303] width 122 height 38
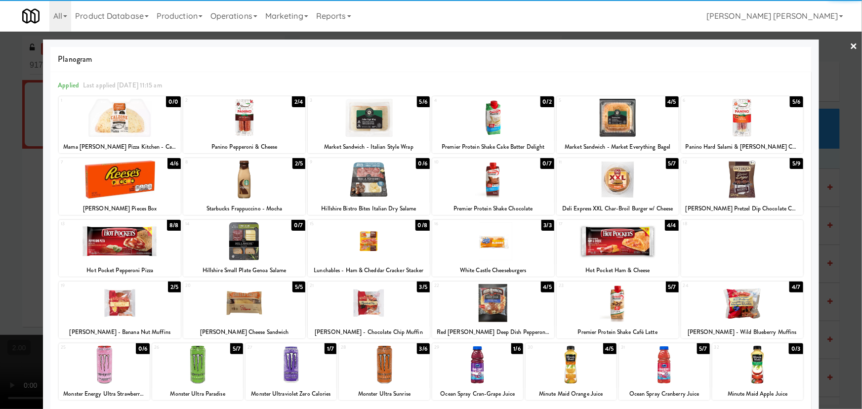
drag, startPoint x: 848, startPoint y: 44, endPoint x: 752, endPoint y: 54, distance: 96.8
click at [850, 45] on link "×" at bounding box center [854, 47] width 8 height 31
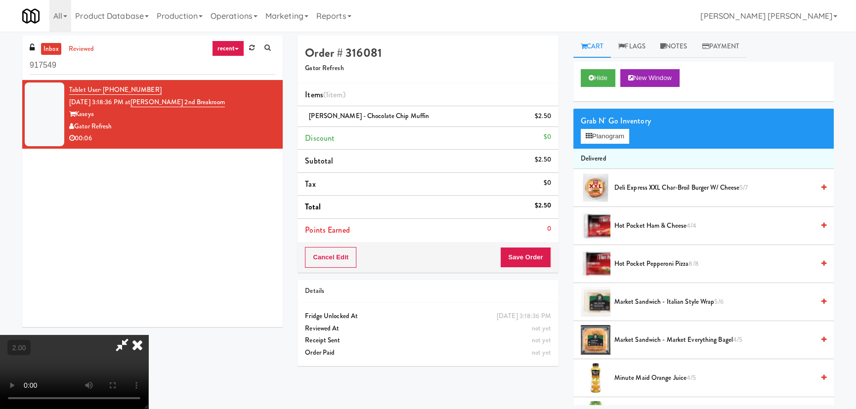
drag, startPoint x: 494, startPoint y: 42, endPoint x: 509, endPoint y: 207, distance: 165.7
click at [148, 335] on icon at bounding box center [137, 345] width 22 height 20
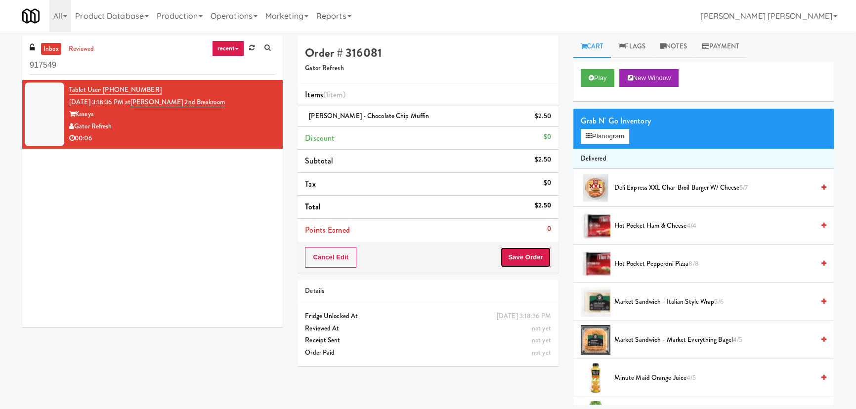
click at [524, 257] on button "Save Order" at bounding box center [525, 257] width 50 height 21
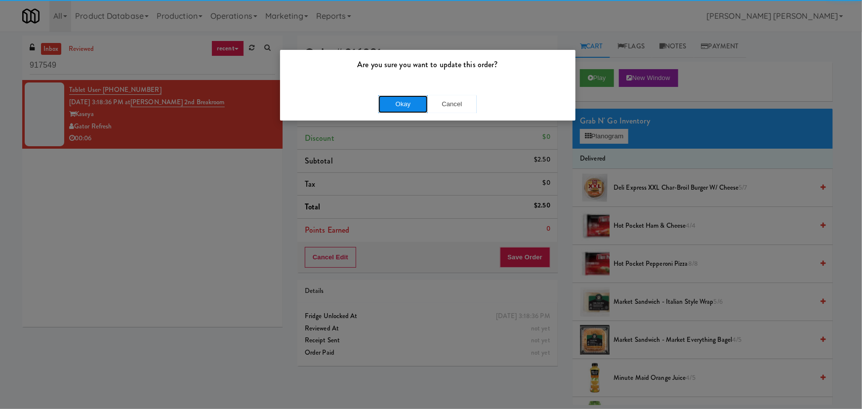
click at [395, 102] on button "Okay" at bounding box center [402, 104] width 49 height 18
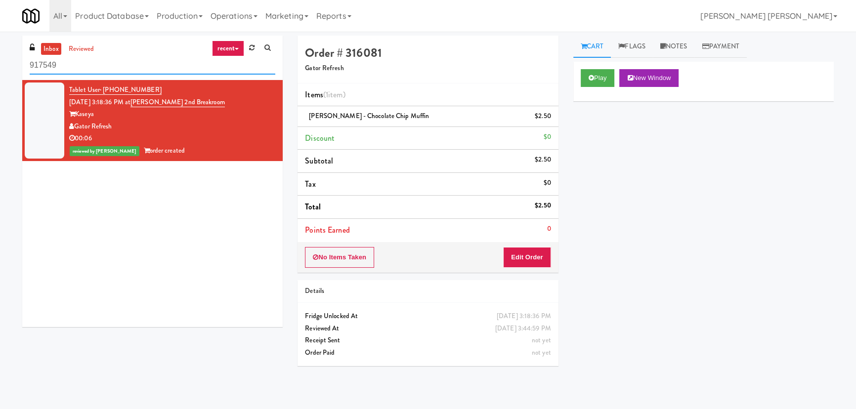
drag, startPoint x: 99, startPoint y: 69, endPoint x: -32, endPoint y: 62, distance: 131.6
click at [0, 62] on html "Are you sure you want to update this order? Okay Cancel Okay Are you sure you w…" at bounding box center [428, 204] width 856 height 409
paste input "CSMO - Cooler - Left"
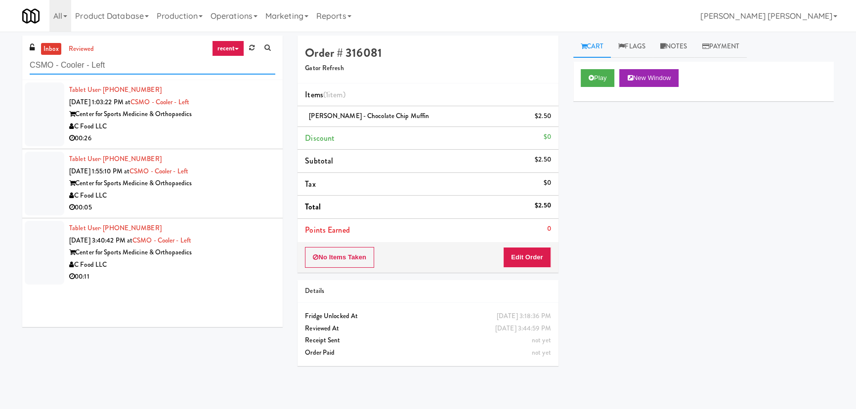
type input "CSMO - Cooler - Left"
click at [227, 128] on div "C Food LLC" at bounding box center [172, 127] width 206 height 12
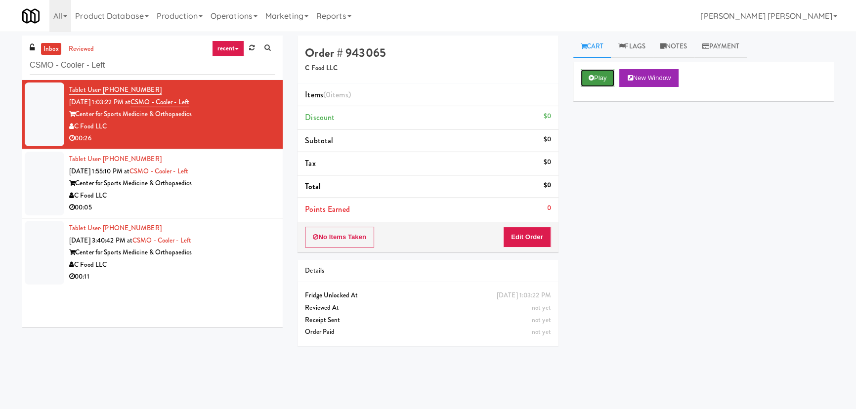
click at [598, 83] on button "Play" at bounding box center [598, 78] width 34 height 18
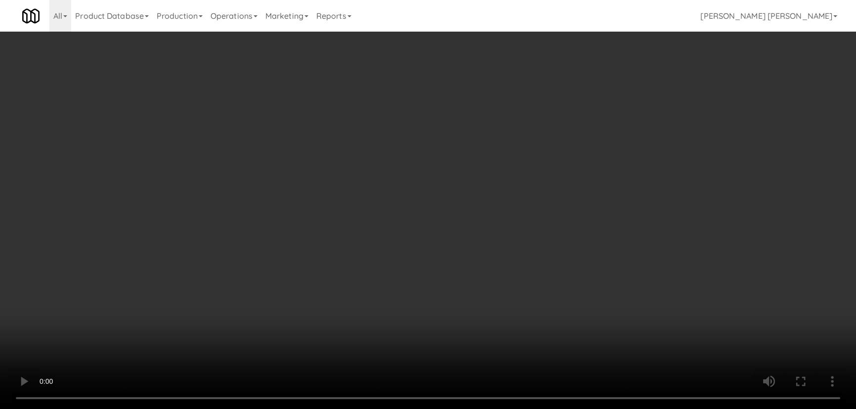
drag, startPoint x: 482, startPoint y: 436, endPoint x: 860, endPoint y: 454, distance: 378.4
click at [515, 409] on video at bounding box center [428, 204] width 856 height 409
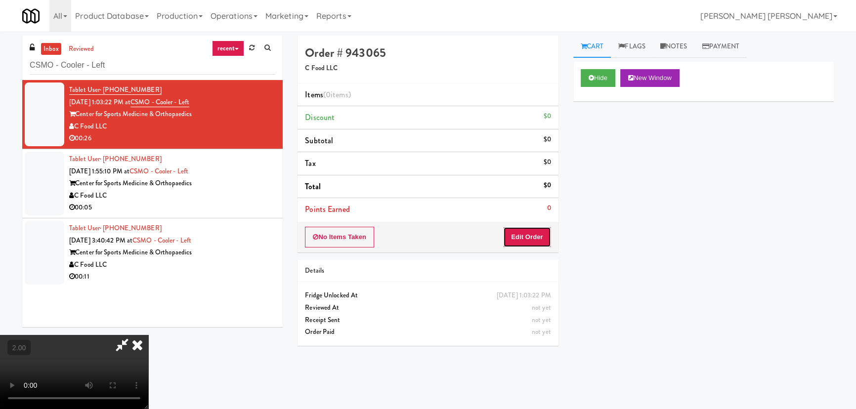
click at [544, 238] on button "Edit Order" at bounding box center [527, 237] width 48 height 21
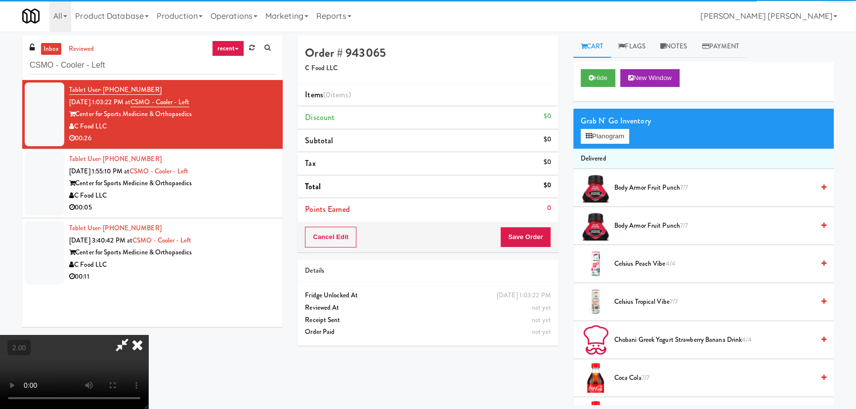
click at [618, 144] on div "Grab N' Go Inventory Planogram" at bounding box center [703, 129] width 260 height 40
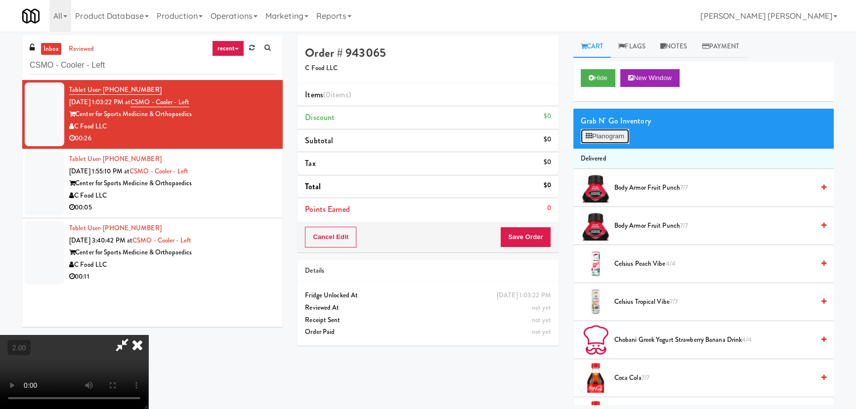
click at [609, 133] on button "Planogram" at bounding box center [605, 136] width 48 height 15
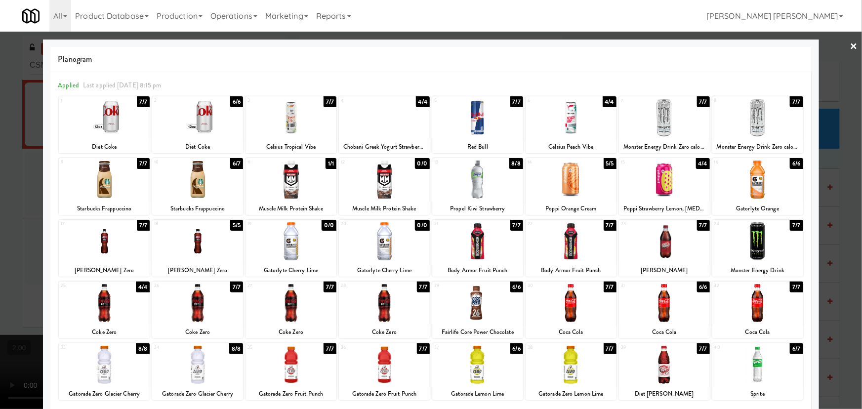
click at [474, 186] on div at bounding box center [477, 180] width 91 height 38
click at [850, 44] on link "×" at bounding box center [854, 47] width 8 height 31
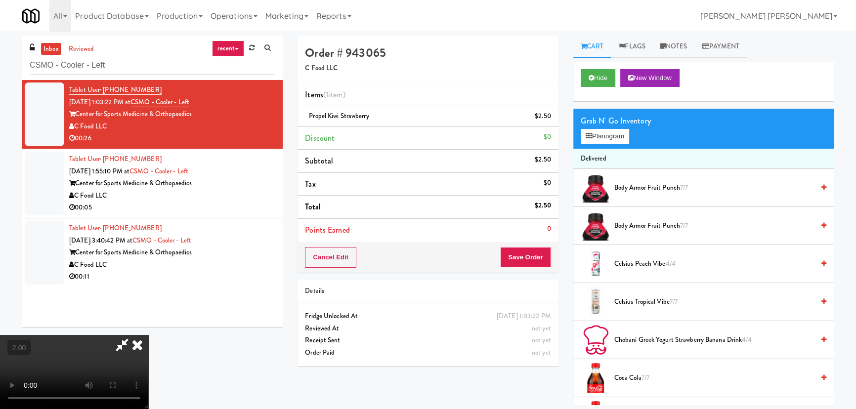
click at [148, 335] on icon at bounding box center [137, 345] width 22 height 20
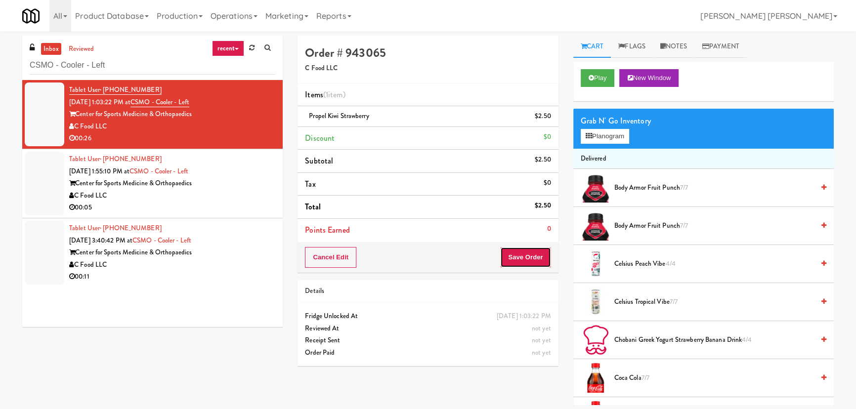
click at [528, 251] on button "Save Order" at bounding box center [525, 257] width 50 height 21
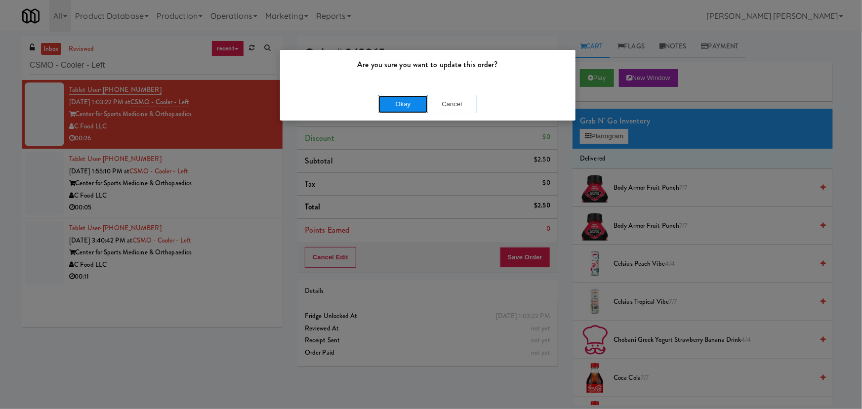
click at [416, 108] on button "Okay" at bounding box center [402, 104] width 49 height 18
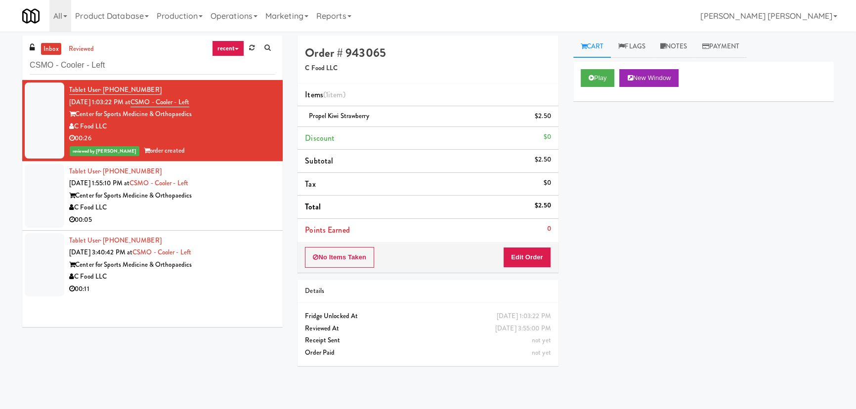
click at [238, 219] on div "00:05" at bounding box center [172, 220] width 206 height 12
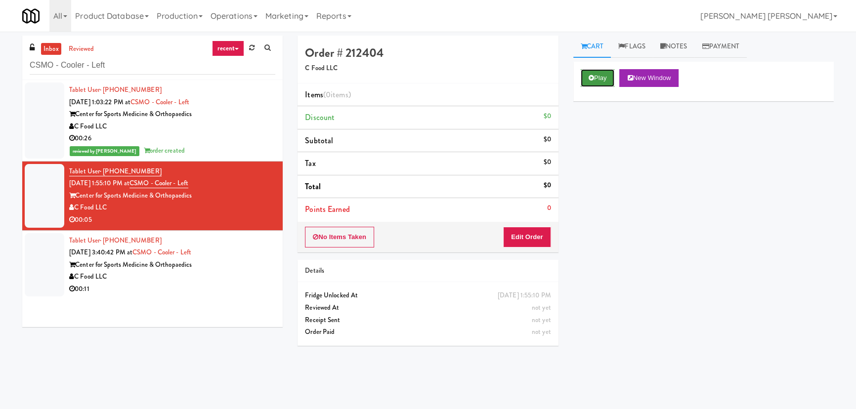
click at [593, 77] on button "Play" at bounding box center [598, 78] width 34 height 18
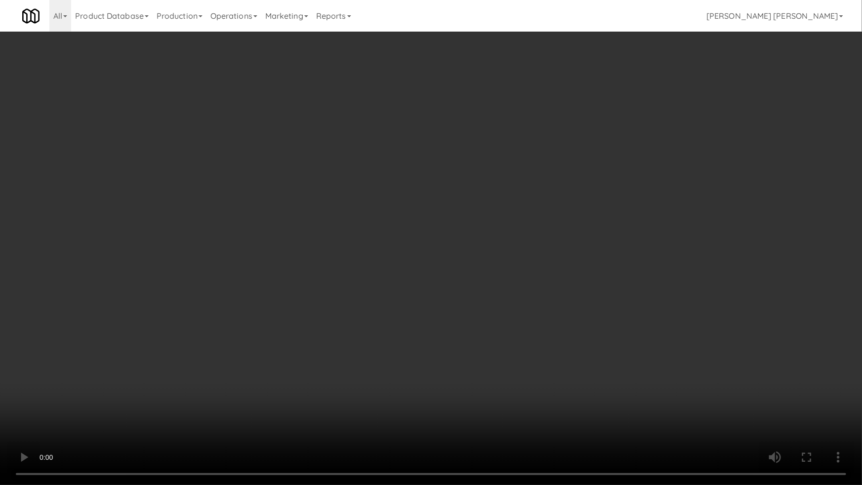
click at [509, 409] on video at bounding box center [431, 242] width 862 height 485
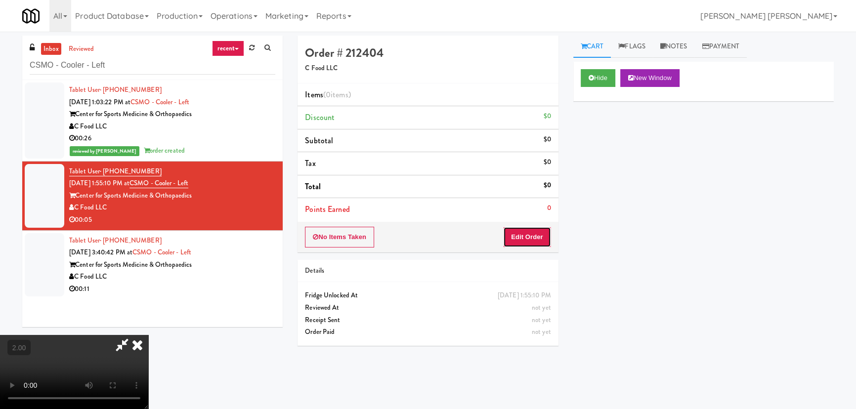
click at [529, 236] on button "Edit Order" at bounding box center [527, 237] width 48 height 21
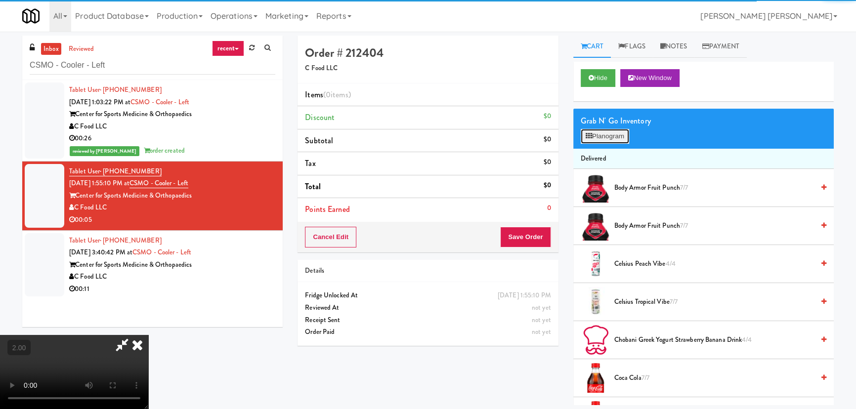
click at [587, 143] on button "Planogram" at bounding box center [605, 136] width 48 height 15
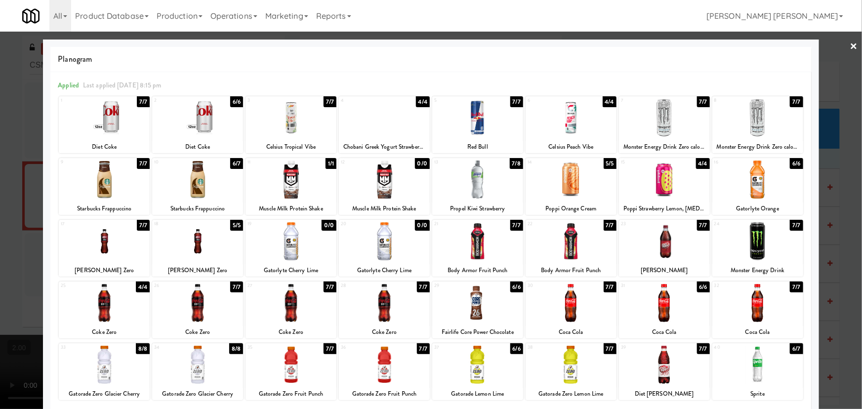
click at [197, 245] on div at bounding box center [197, 241] width 91 height 38
click at [851, 44] on link "×" at bounding box center [854, 47] width 8 height 31
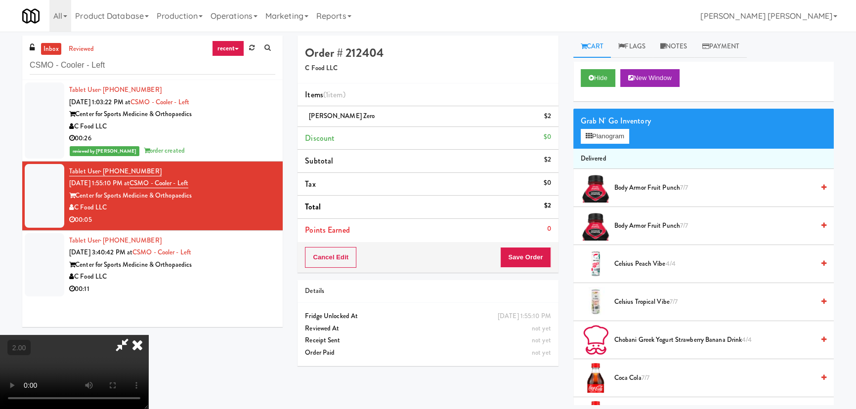
click at [148, 335] on icon at bounding box center [137, 345] width 22 height 20
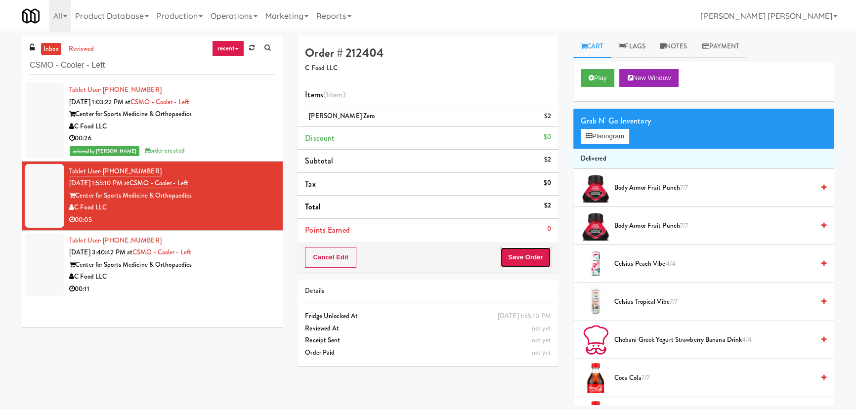
click at [527, 257] on button "Save Order" at bounding box center [525, 257] width 50 height 21
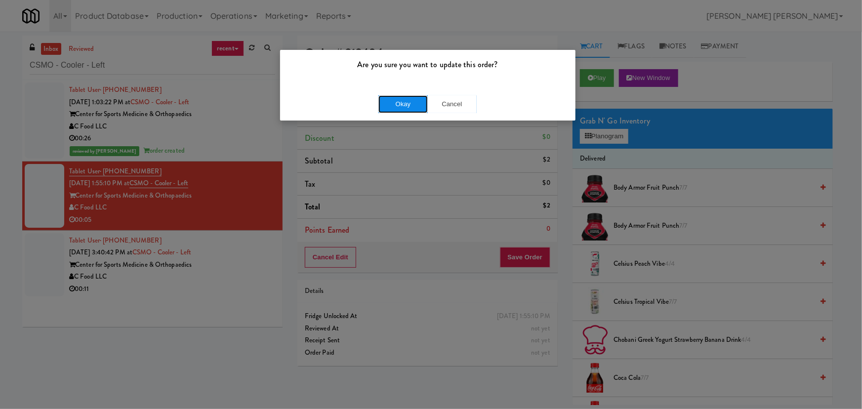
click at [408, 109] on button "Okay" at bounding box center [402, 104] width 49 height 18
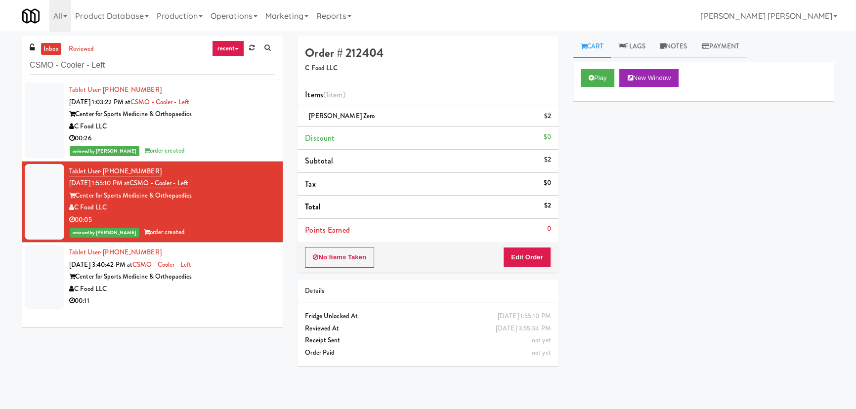
click at [239, 287] on div "C Food LLC" at bounding box center [172, 289] width 206 height 12
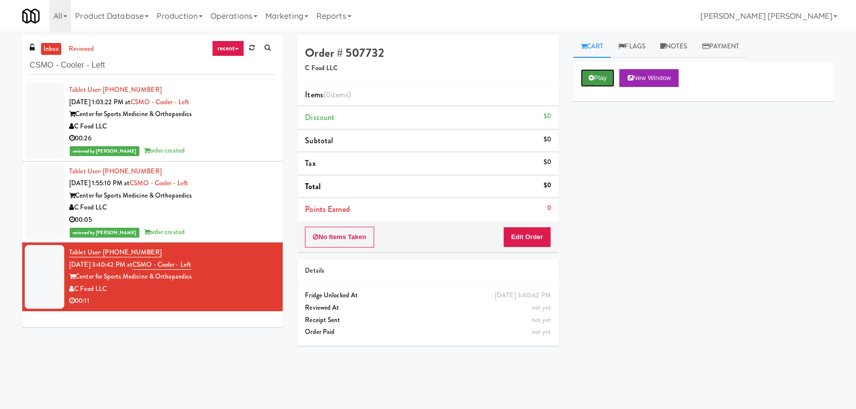
click at [604, 76] on button "Play" at bounding box center [598, 78] width 34 height 18
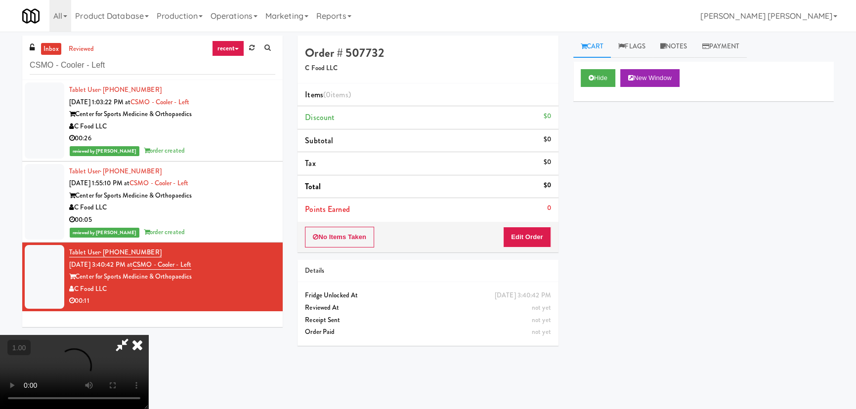
click at [148, 409] on video at bounding box center [74, 372] width 148 height 74
click at [541, 238] on button "Edit Order" at bounding box center [527, 237] width 48 height 21
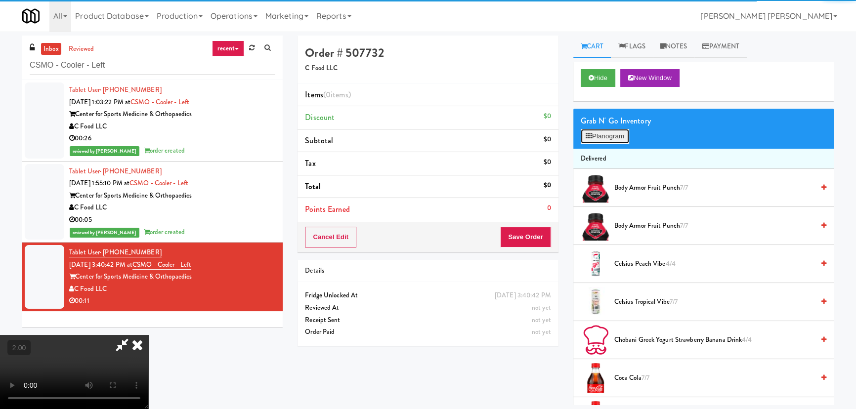
click at [608, 136] on button "Planogram" at bounding box center [605, 136] width 48 height 15
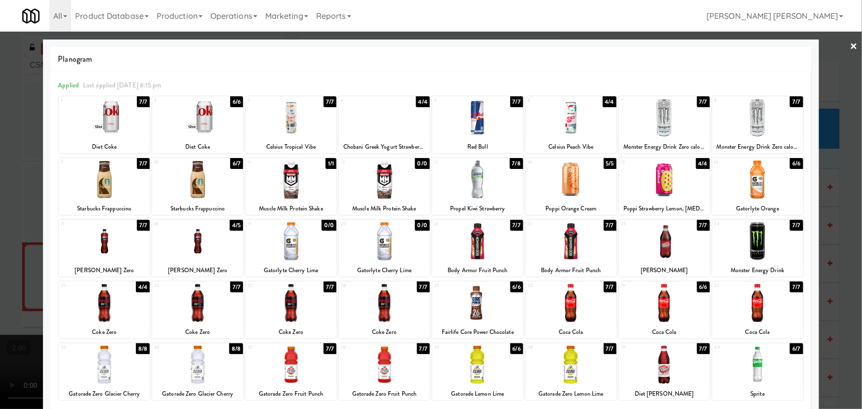
click at [287, 243] on div at bounding box center [291, 241] width 91 height 38
click at [850, 42] on link "×" at bounding box center [854, 47] width 8 height 31
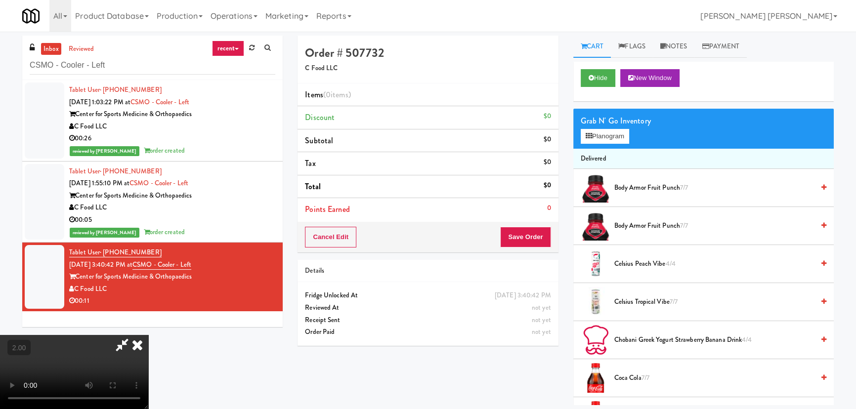
click at [148, 335] on icon at bounding box center [137, 345] width 22 height 20
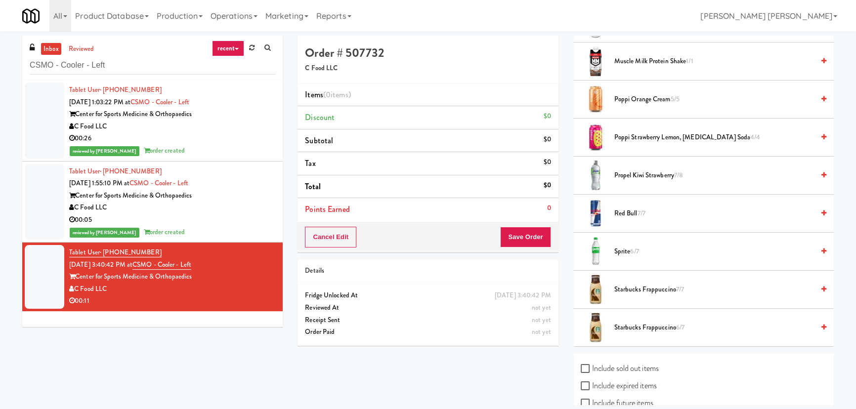
scroll to position [1284, 0]
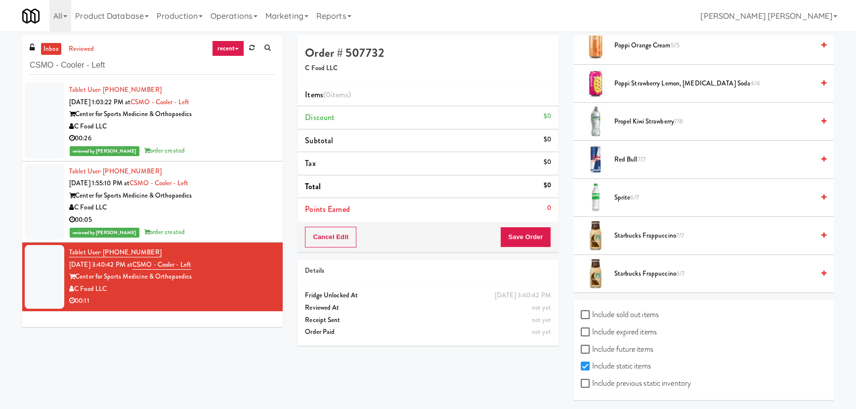
click at [616, 312] on label "Include sold out items" at bounding box center [620, 314] width 78 height 15
click at [592, 312] on input "Include sold out items" at bounding box center [586, 315] width 11 height 8
checkbox input "true"
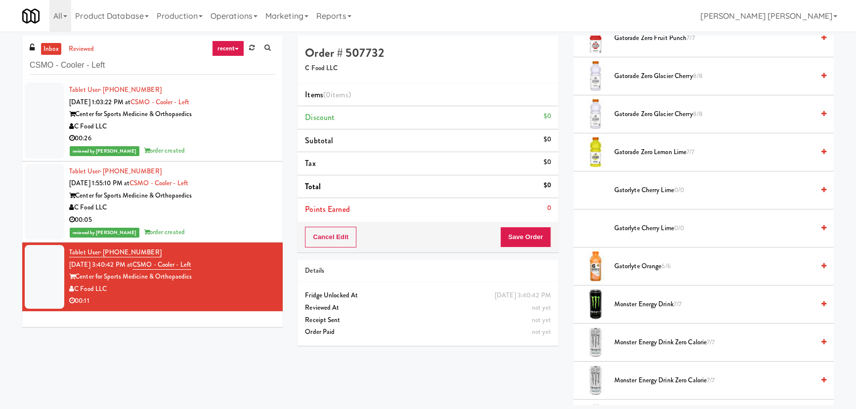
scroll to position [880, 0]
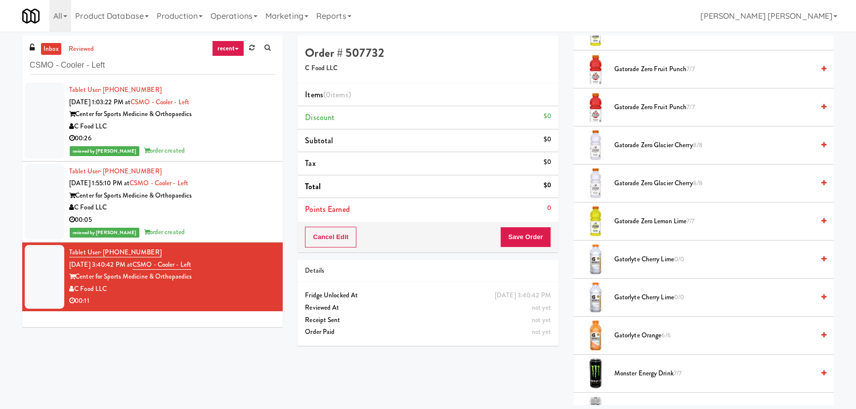
click at [637, 258] on span "Gatorlyte Cherry Lime 0/0" at bounding box center [714, 259] width 200 height 12
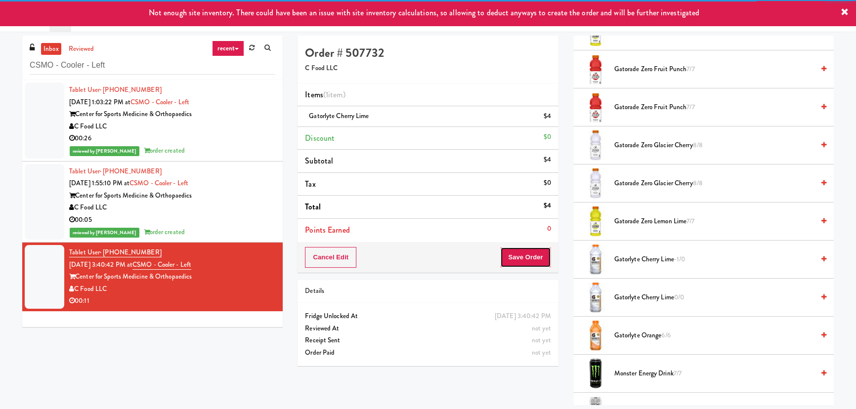
click at [524, 259] on button "Save Order" at bounding box center [525, 257] width 50 height 21
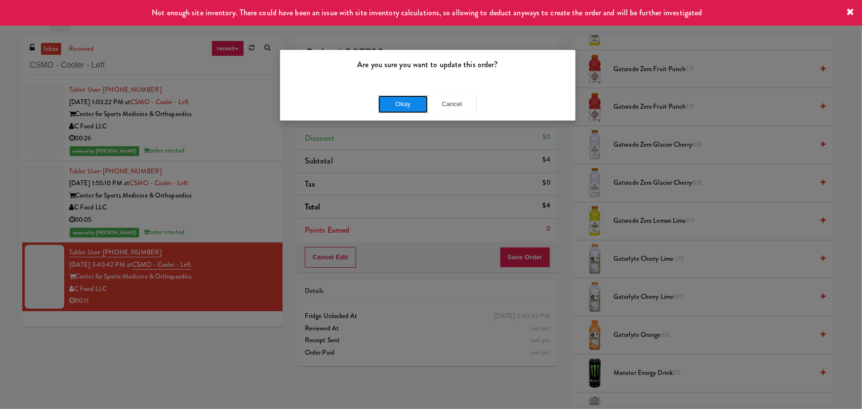
click at [400, 105] on button "Okay" at bounding box center [402, 104] width 49 height 18
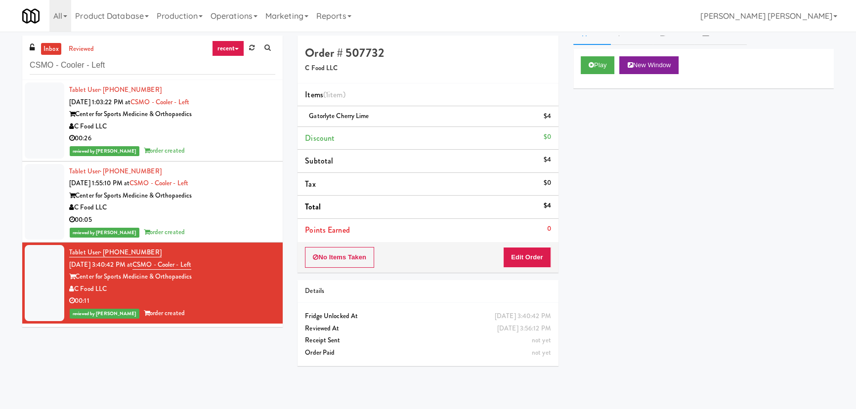
scroll to position [0, 0]
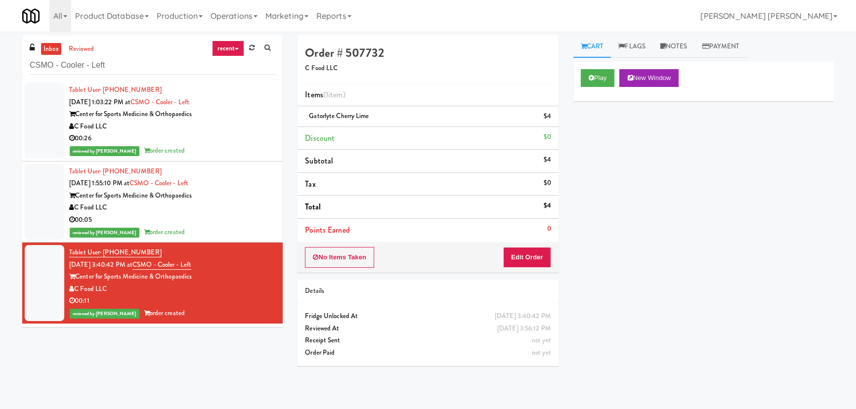
drag, startPoint x: 680, startPoint y: 42, endPoint x: 665, endPoint y: 64, distance: 27.3
click at [680, 42] on link "Notes" at bounding box center [674, 47] width 42 height 22
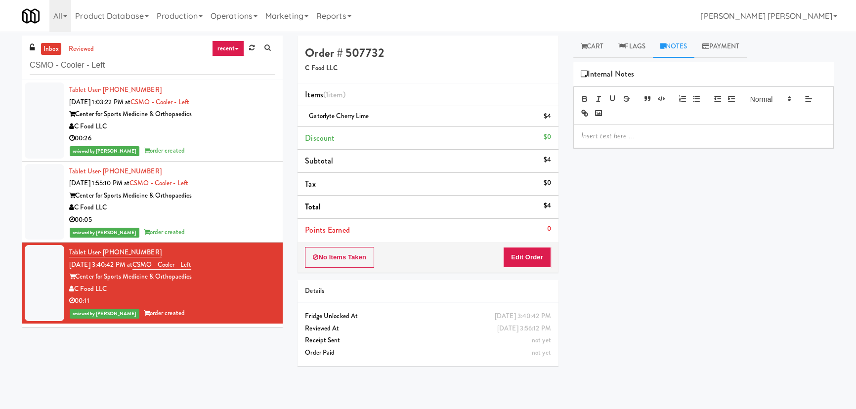
click at [626, 136] on p at bounding box center [703, 135] width 245 height 11
drag, startPoint x: 712, startPoint y: 136, endPoint x: 574, endPoint y: 135, distance: 137.4
click at [574, 135] on div "Erick- #DisabledCamera #BottomLeft" at bounding box center [703, 142] width 259 height 34
copy p "Erick- #DisabledCamera #BottomLeft"
click at [234, 207] on div "C Food LLC" at bounding box center [172, 208] width 206 height 12
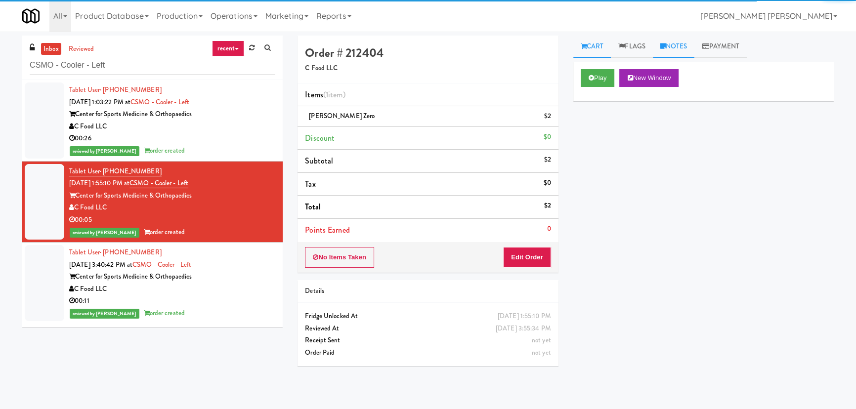
click at [675, 42] on link "Notes" at bounding box center [674, 47] width 42 height 22
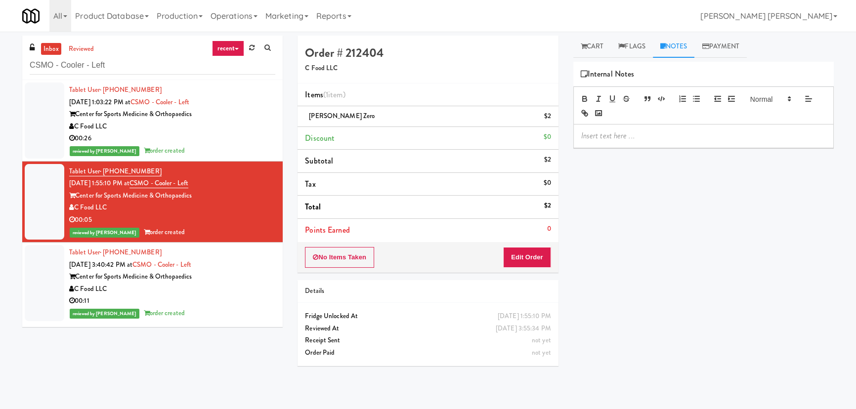
click at [631, 130] on div at bounding box center [703, 136] width 259 height 23
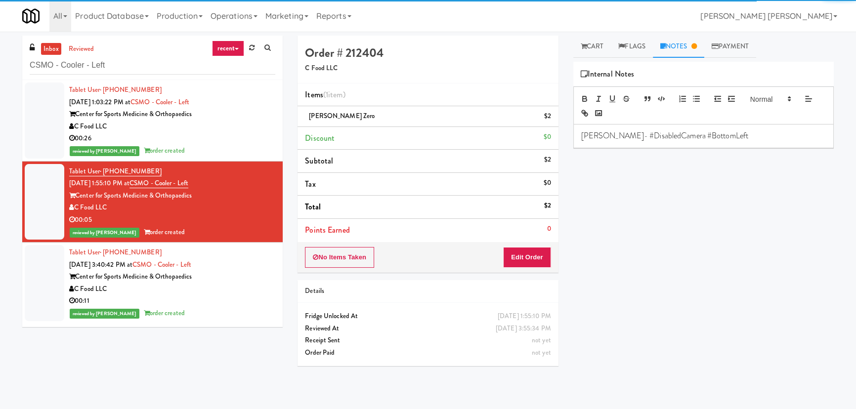
click at [227, 133] on div "00:26" at bounding box center [172, 138] width 206 height 12
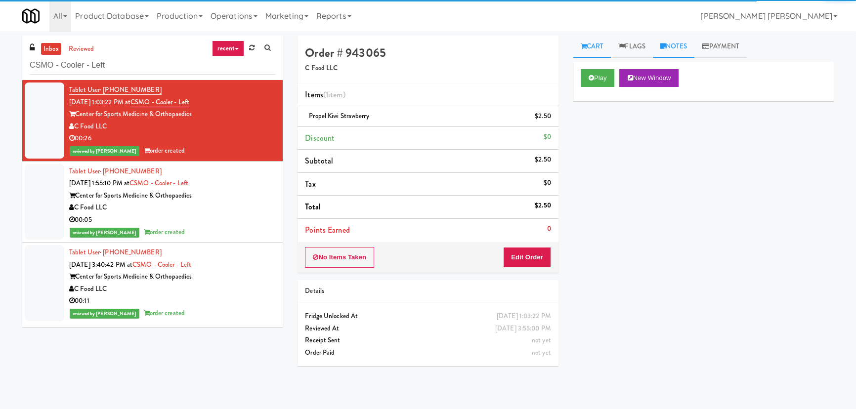
click at [686, 38] on link "Notes" at bounding box center [674, 47] width 42 height 22
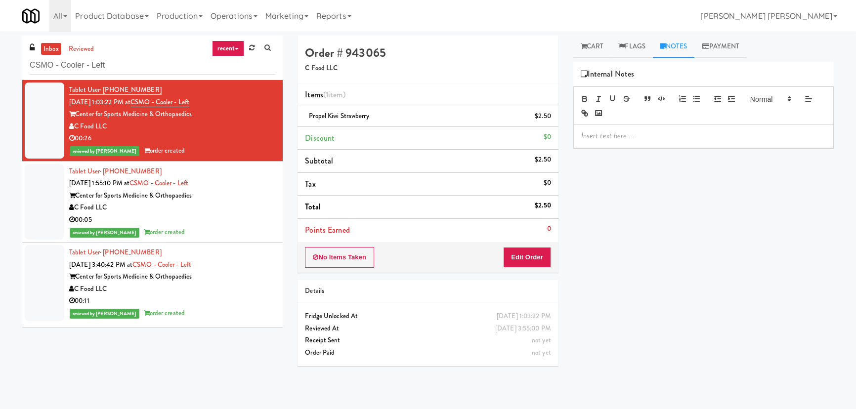
click at [631, 136] on p at bounding box center [703, 135] width 245 height 11
drag, startPoint x: 128, startPoint y: 64, endPoint x: -55, endPoint y: 72, distance: 183.5
click at [0, 72] on html "Are you sure you want to update this order? Okay Cancel Okay Are you sure you w…" at bounding box center [428, 204] width 856 height 409
paste input "IKEA Burlington Store"
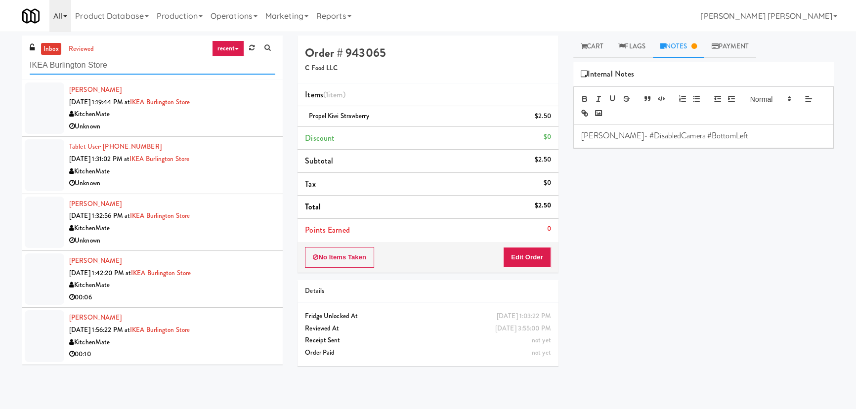
type input "IKEA Burlington Store"
click at [246, 112] on div "KitchenMate" at bounding box center [172, 114] width 206 height 12
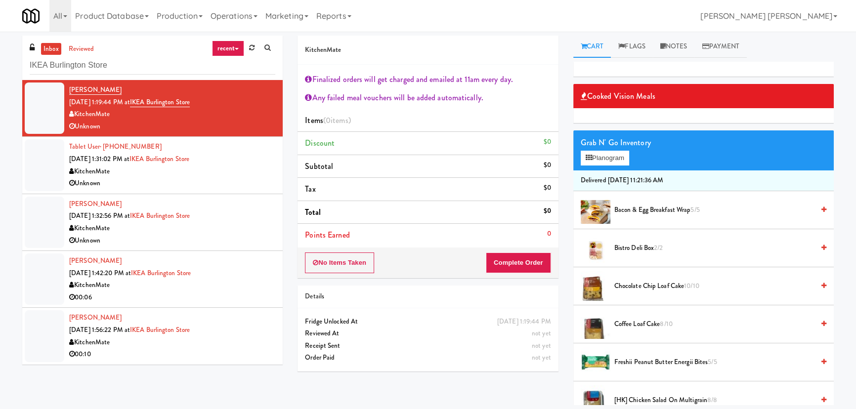
click at [230, 173] on div "KitchenMate" at bounding box center [172, 172] width 206 height 12
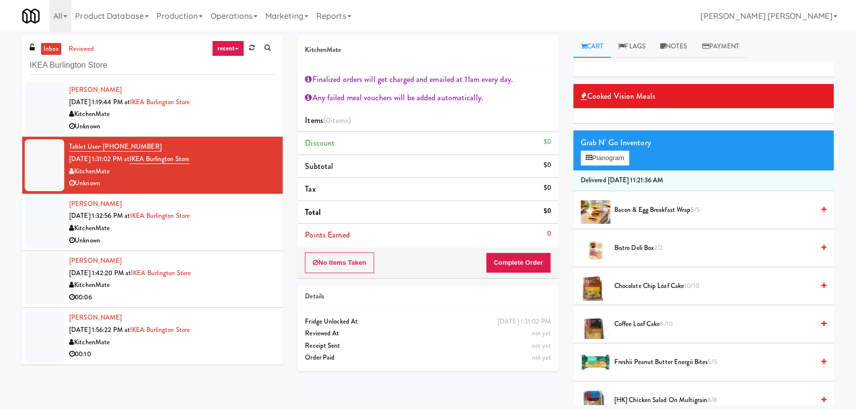
click at [206, 237] on div "Unknown" at bounding box center [172, 241] width 206 height 12
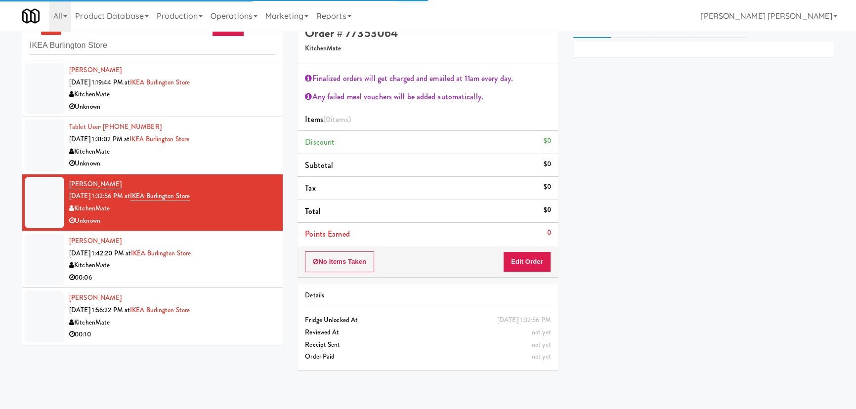
scroll to position [31, 0]
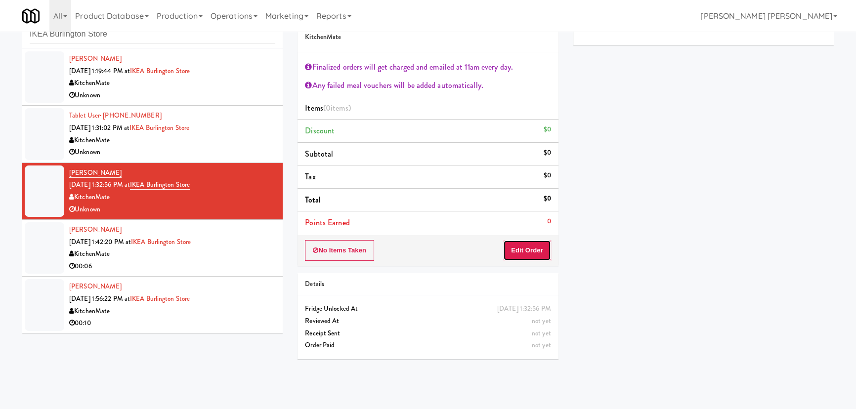
click at [525, 250] on button "Edit Order" at bounding box center [527, 250] width 48 height 21
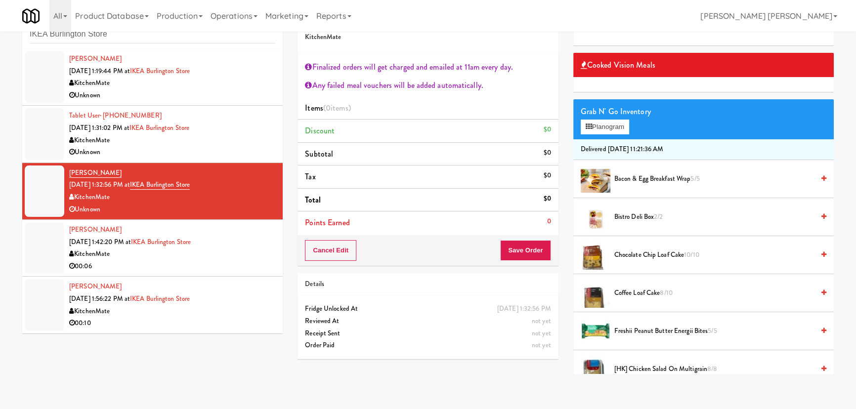
click at [640, 217] on span "Bistro Deli Box 2/2" at bounding box center [714, 217] width 200 height 12
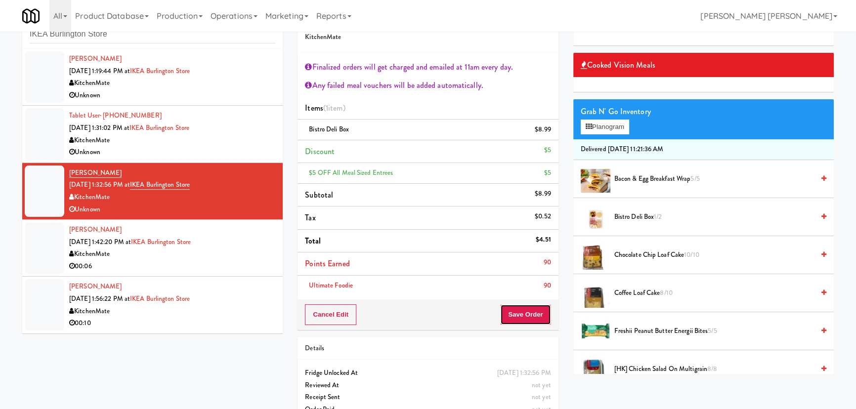
click at [524, 313] on button "Save Order" at bounding box center [525, 314] width 50 height 21
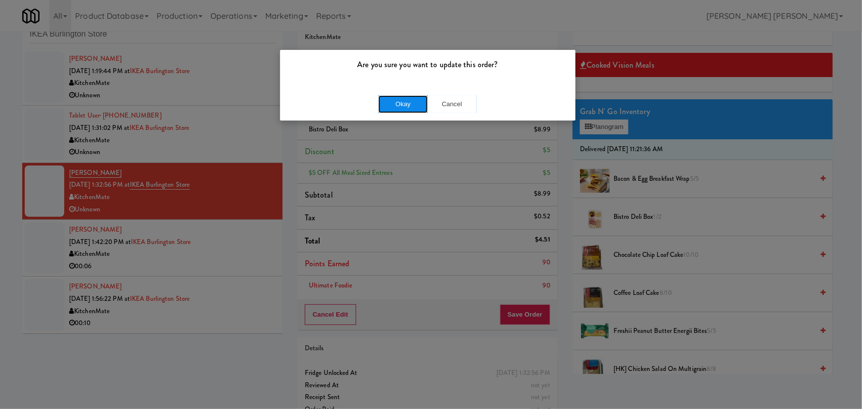
click at [394, 106] on button "Okay" at bounding box center [402, 104] width 49 height 18
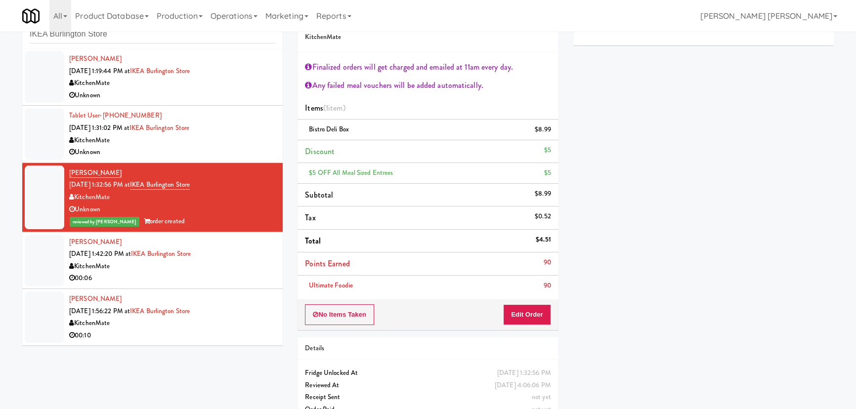
click at [243, 274] on div "00:06" at bounding box center [172, 278] width 206 height 12
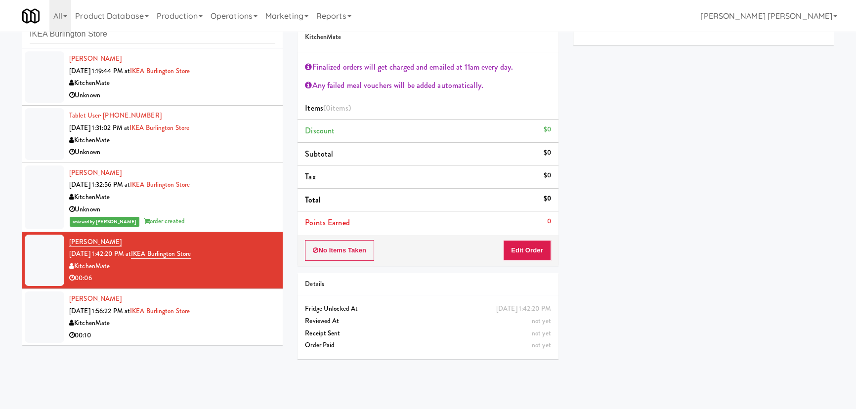
click at [214, 205] on div "Unknown" at bounding box center [172, 210] width 206 height 12
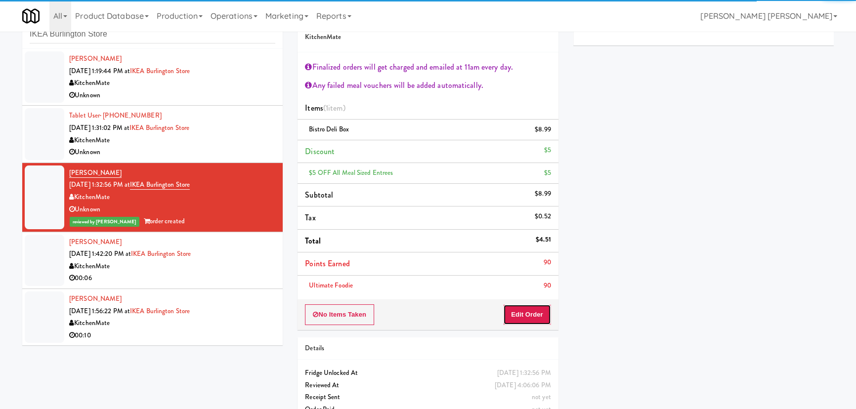
click at [521, 312] on button "Edit Order" at bounding box center [527, 314] width 48 height 21
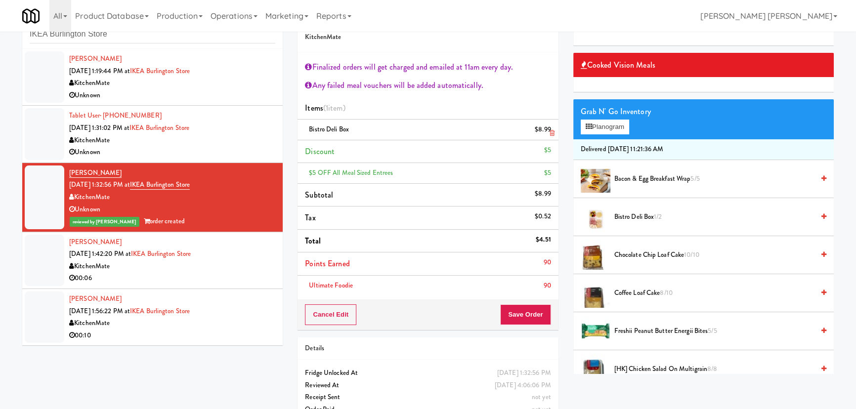
click at [553, 130] on icon at bounding box center [551, 133] width 5 height 6
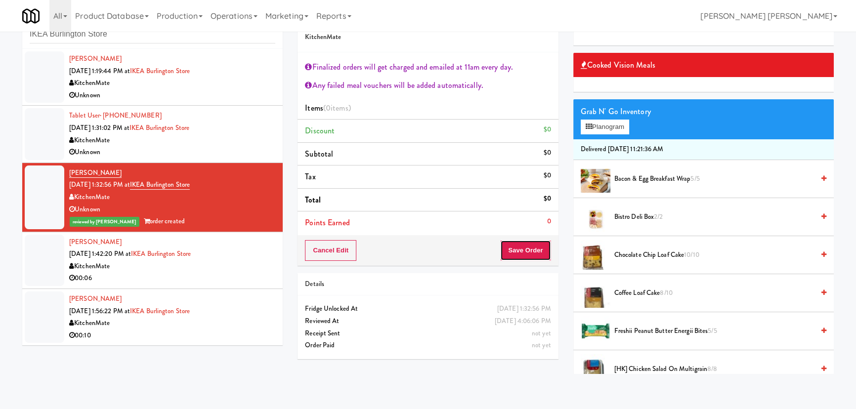
click at [528, 257] on button "Save Order" at bounding box center [525, 250] width 50 height 21
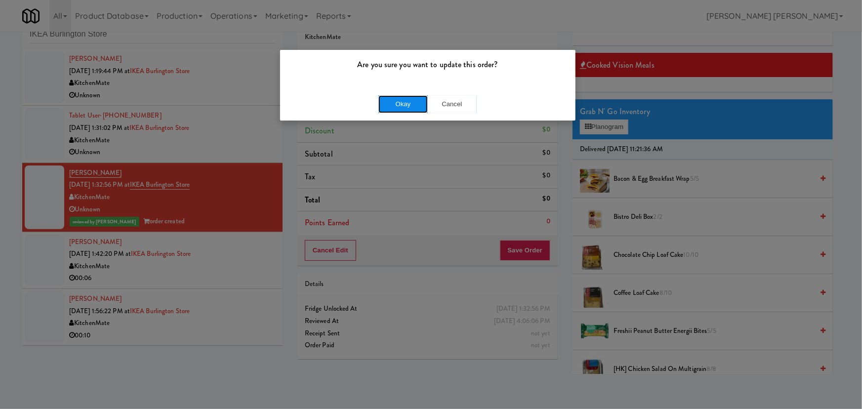
click at [404, 105] on button "Okay" at bounding box center [402, 104] width 49 height 18
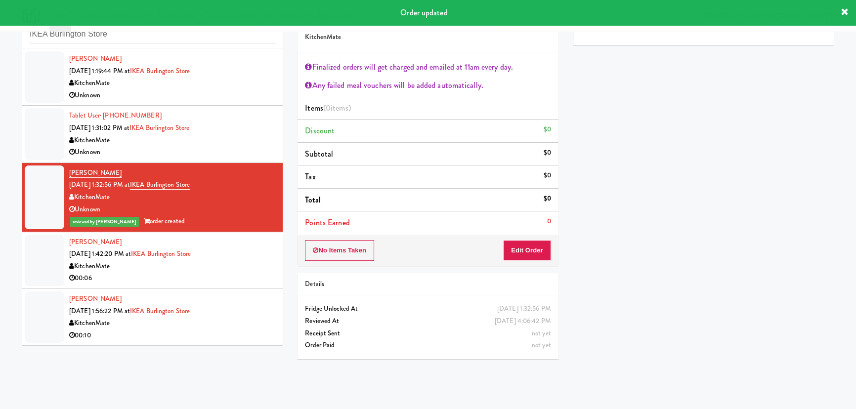
click at [221, 268] on div "KitchenMate" at bounding box center [172, 266] width 206 height 12
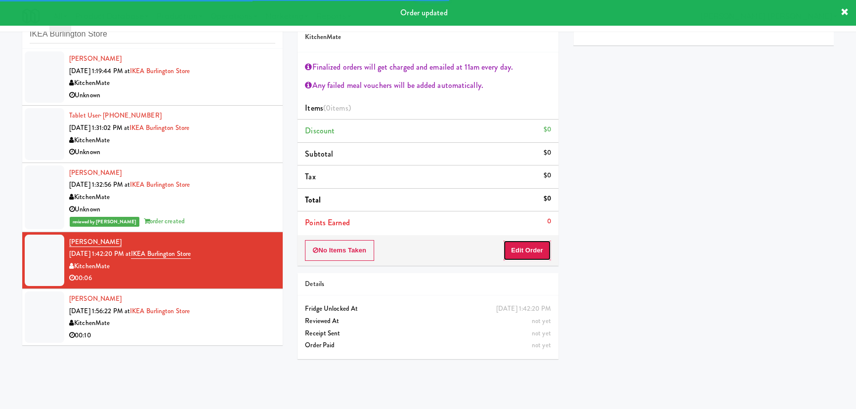
click at [529, 250] on button "Edit Order" at bounding box center [527, 250] width 48 height 21
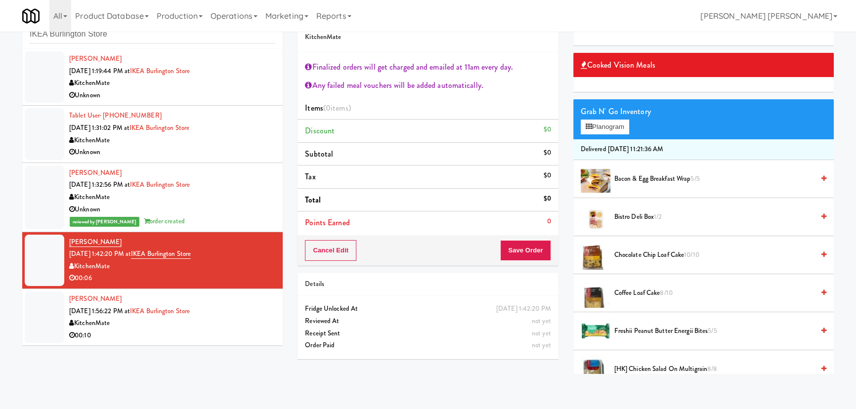
click at [631, 214] on span "Bistro Deli Box 1/2" at bounding box center [714, 217] width 200 height 12
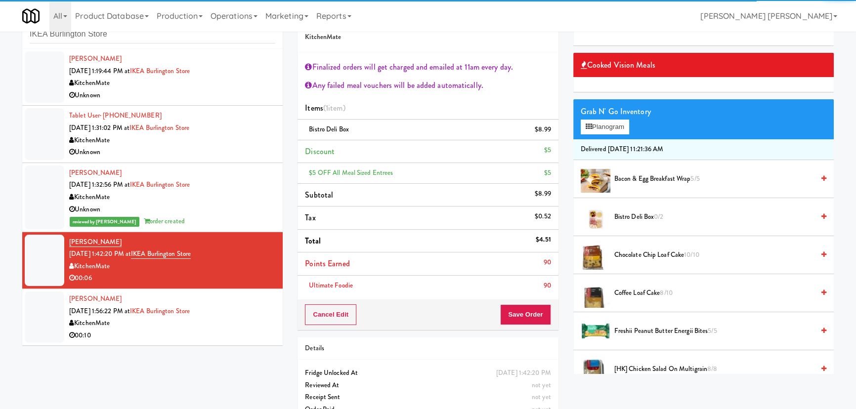
click at [526, 271] on li "Points Earned 90" at bounding box center [427, 263] width 260 height 23
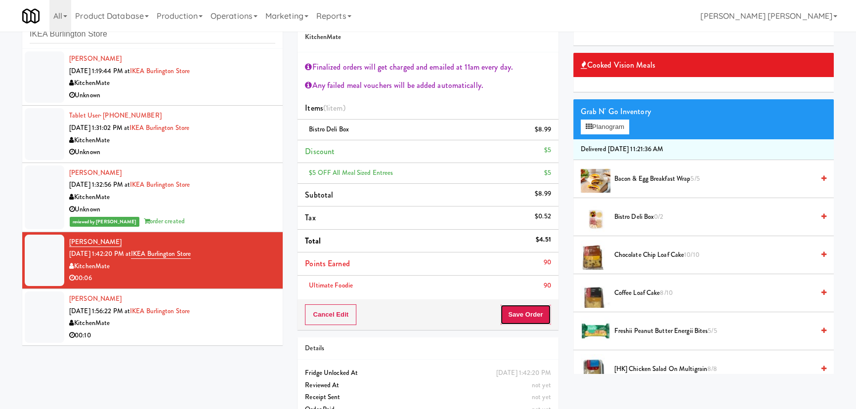
click at [525, 309] on button "Save Order" at bounding box center [525, 314] width 50 height 21
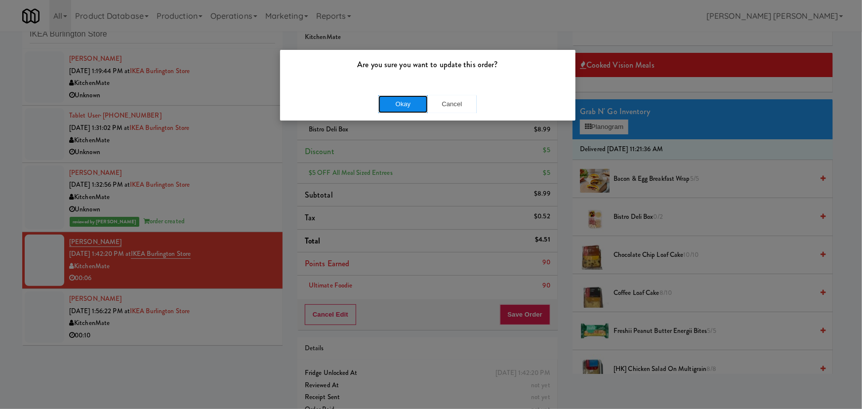
click at [416, 102] on button "Okay" at bounding box center [402, 104] width 49 height 18
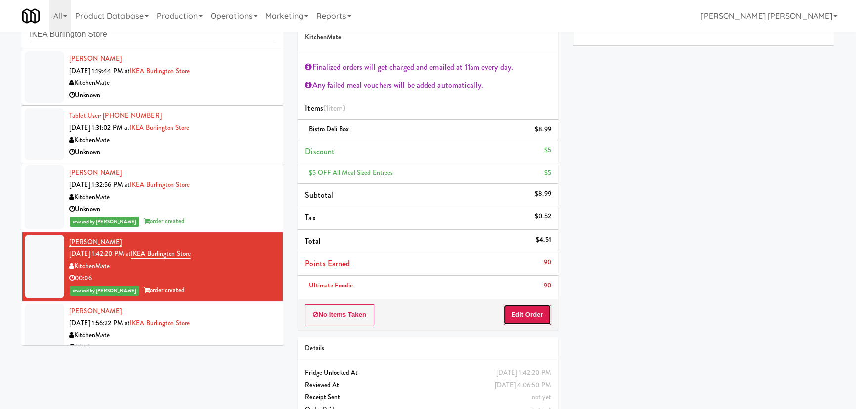
click at [522, 313] on button "Edit Order" at bounding box center [527, 314] width 48 height 21
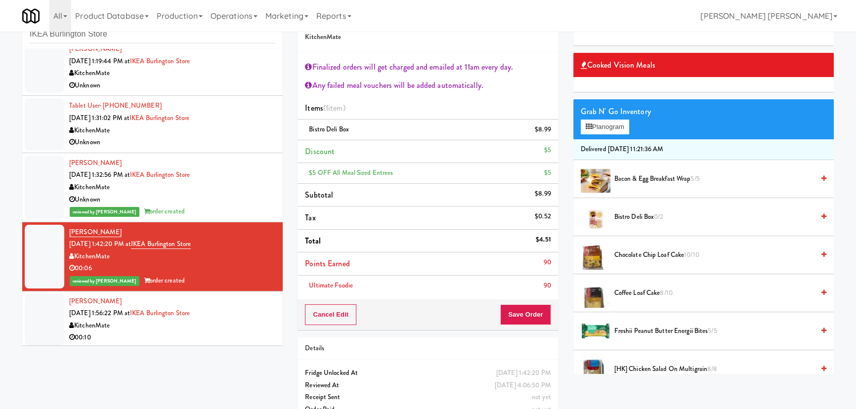
scroll to position [12, 0]
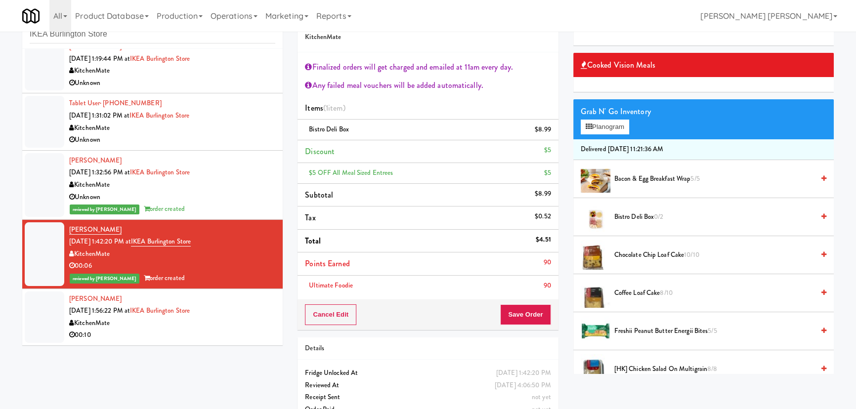
click at [247, 328] on div "KitchenMate" at bounding box center [172, 323] width 206 height 12
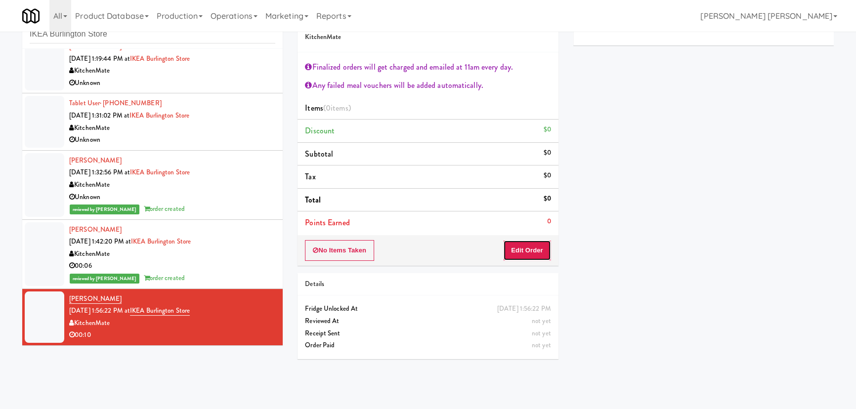
click at [529, 249] on button "Edit Order" at bounding box center [527, 250] width 48 height 21
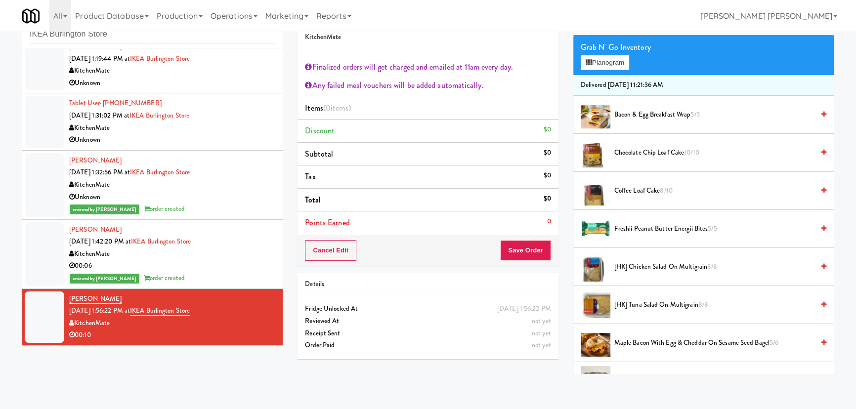
scroll to position [134, 0]
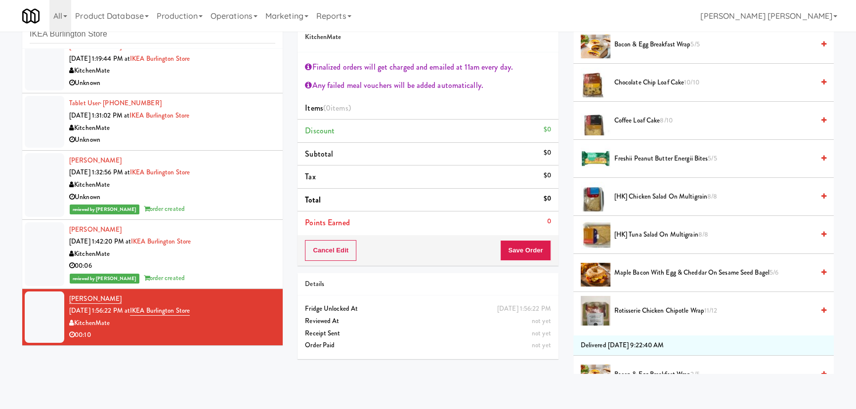
click at [643, 305] on span "Rotisserie Chicken Chipotle Wrap 11/12" at bounding box center [714, 311] width 200 height 12
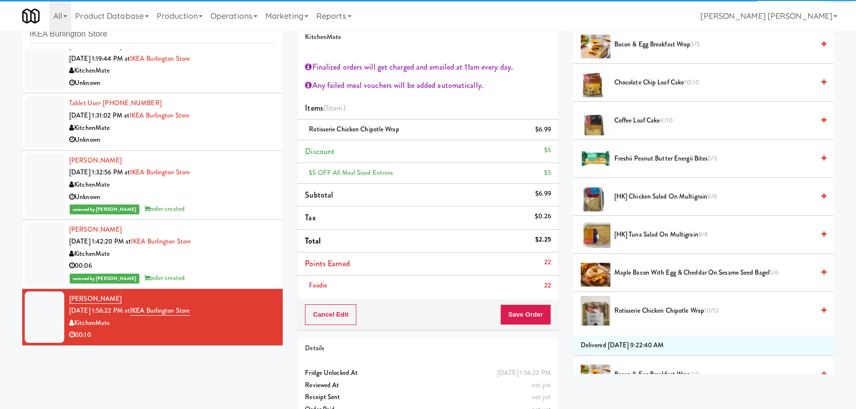
click at [534, 280] on div "Foodie 22" at bounding box center [428, 286] width 246 height 12
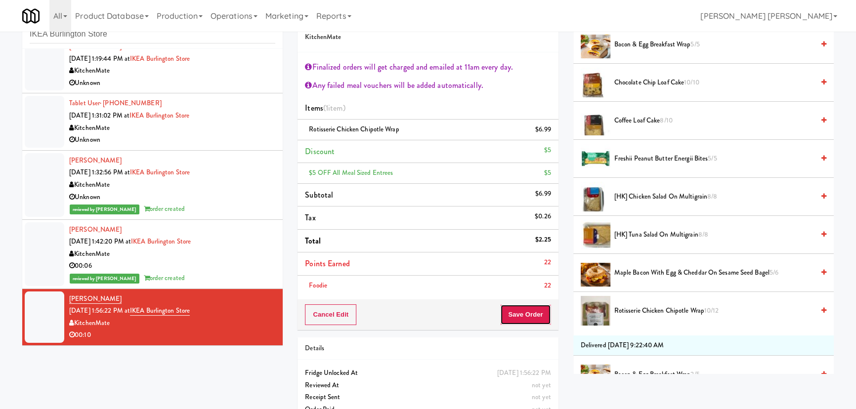
click at [528, 314] on button "Save Order" at bounding box center [525, 314] width 50 height 21
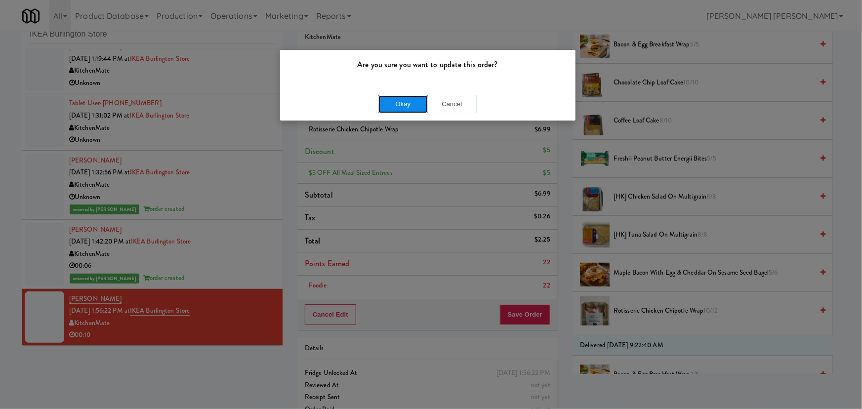
click at [395, 113] on button "Okay" at bounding box center [402, 104] width 49 height 18
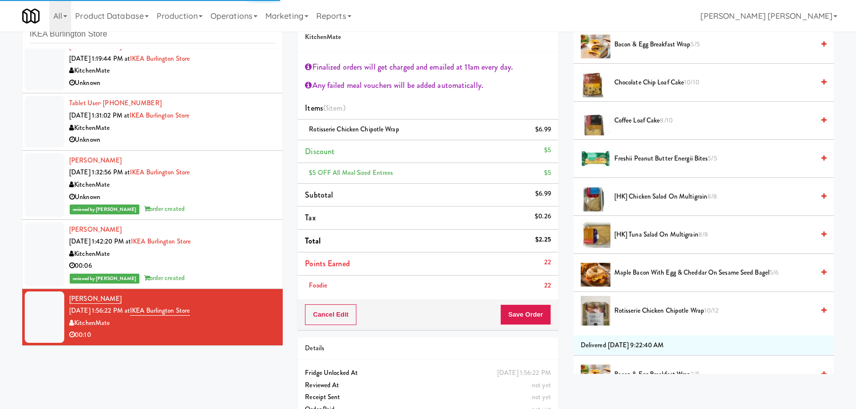
click at [249, 255] on div "KitchenMate" at bounding box center [172, 254] width 206 height 12
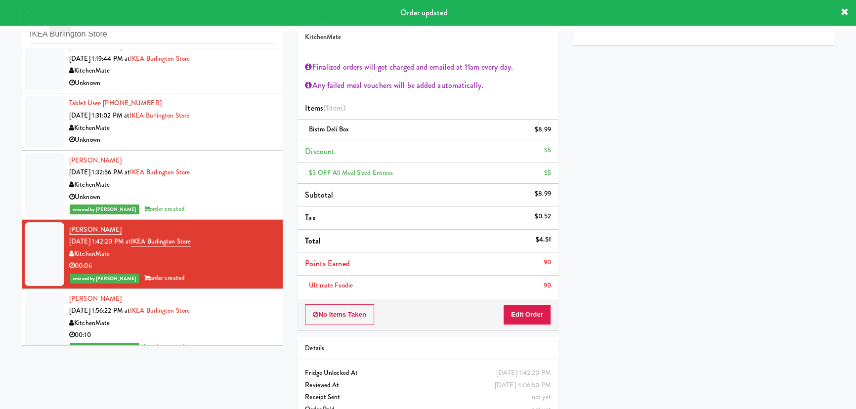
click at [230, 181] on div "KitchenMate" at bounding box center [172, 185] width 206 height 12
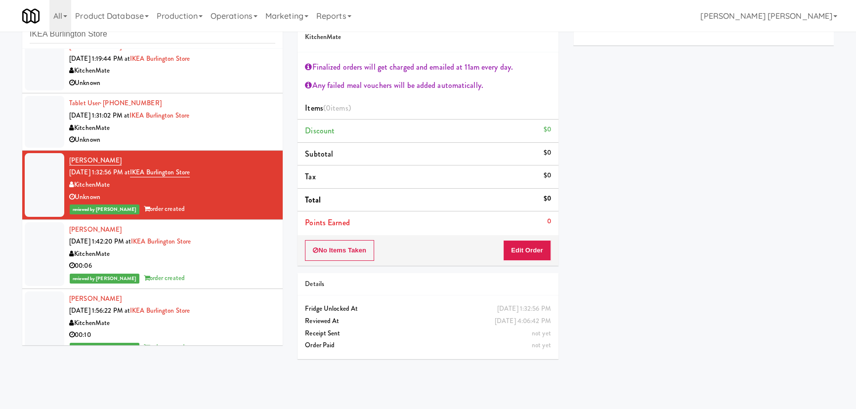
click at [217, 260] on div "00:06" at bounding box center [172, 266] width 206 height 12
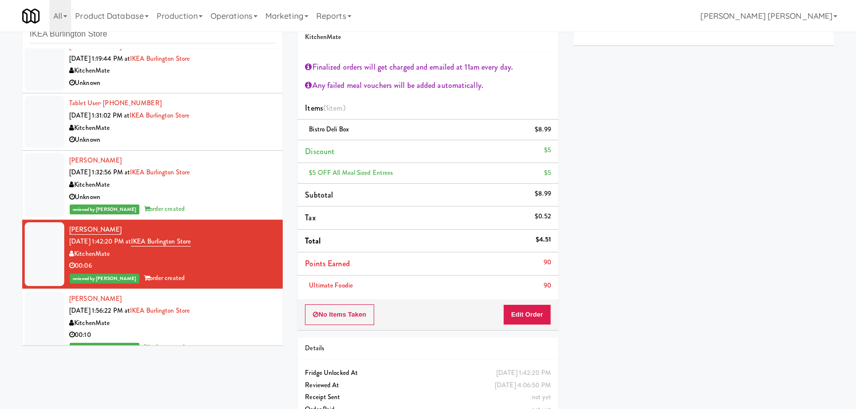
click at [246, 326] on div "KitchenMate" at bounding box center [172, 323] width 206 height 12
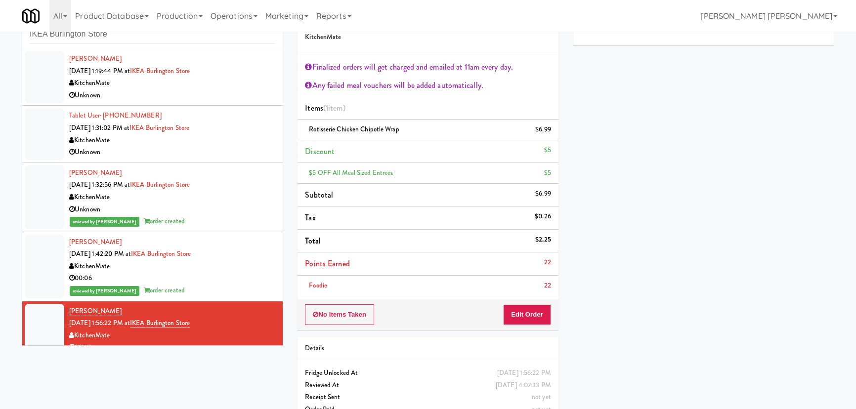
click at [235, 75] on div "Harley Brown Aug 21, 2025 1:19:44 PM at IKEA Burlington Store KitchenMate Unkno…" at bounding box center [172, 77] width 206 height 48
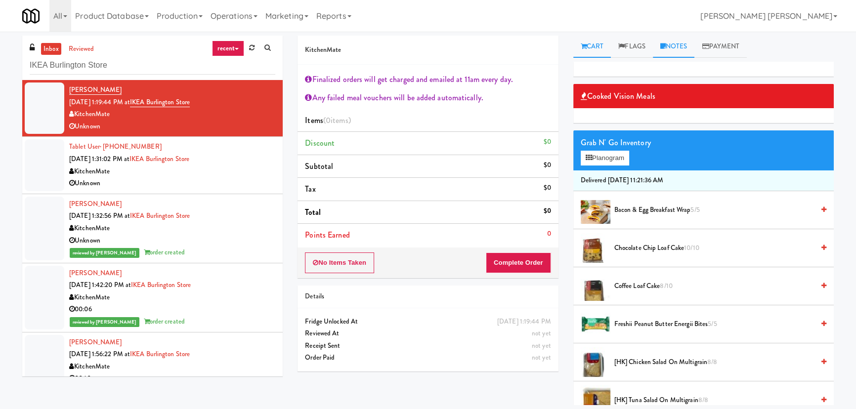
click at [686, 47] on link "Notes" at bounding box center [674, 47] width 42 height 22
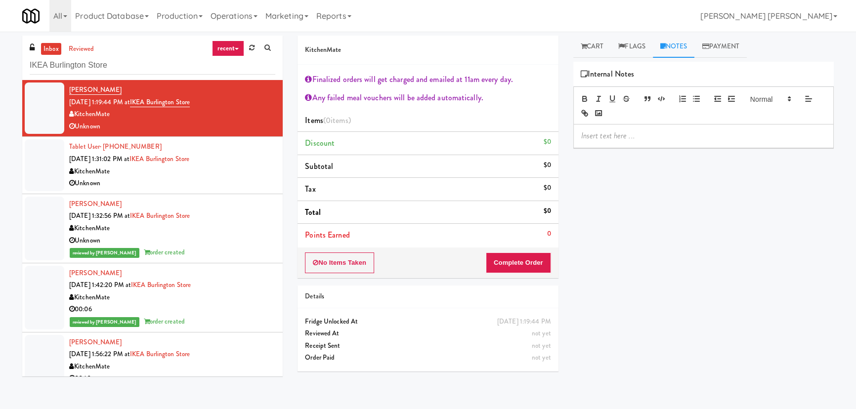
click at [622, 139] on p at bounding box center [703, 135] width 245 height 11
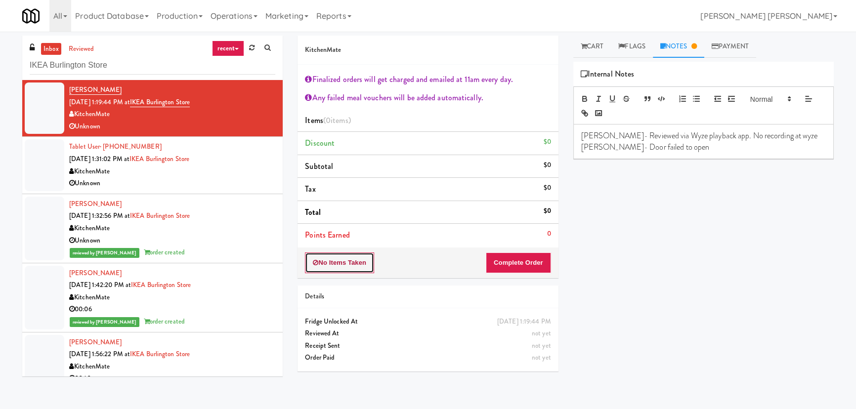
click at [340, 261] on button "No Items Taken" at bounding box center [339, 262] width 69 height 21
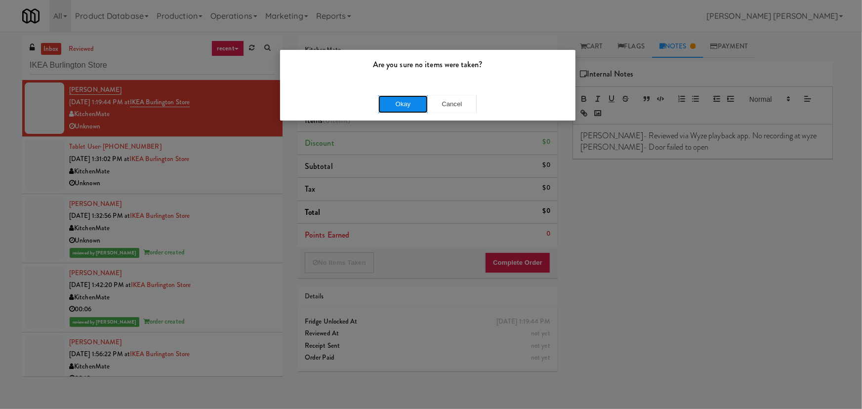
click at [395, 100] on button "Okay" at bounding box center [402, 104] width 49 height 18
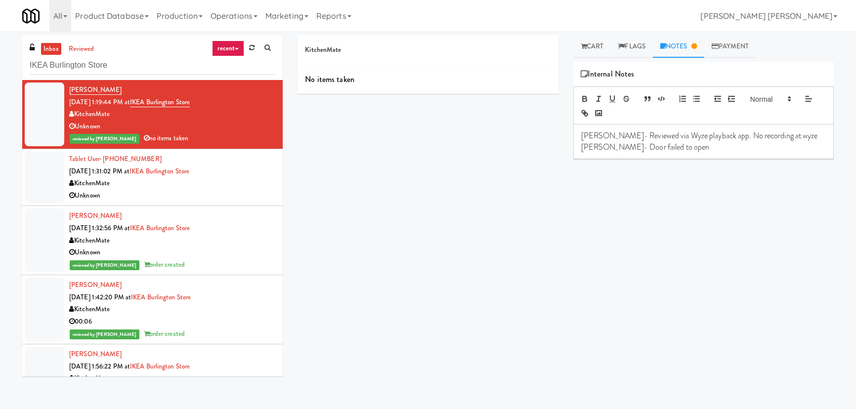
click at [241, 187] on div "KitchenMate" at bounding box center [172, 183] width 206 height 12
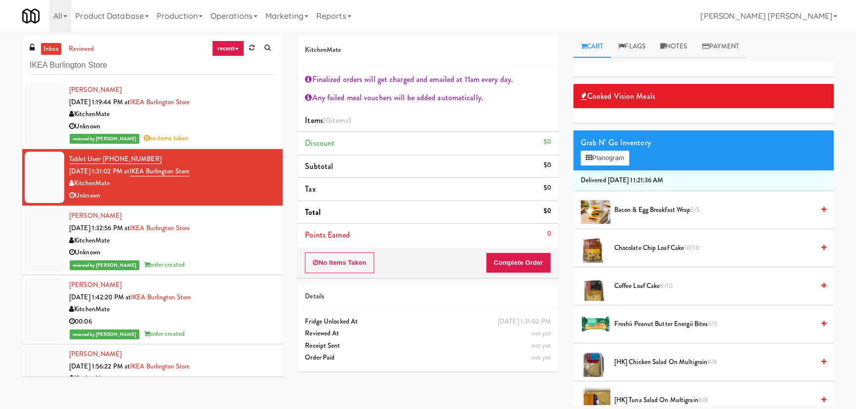
click at [218, 123] on div "Unknown" at bounding box center [172, 127] width 206 height 12
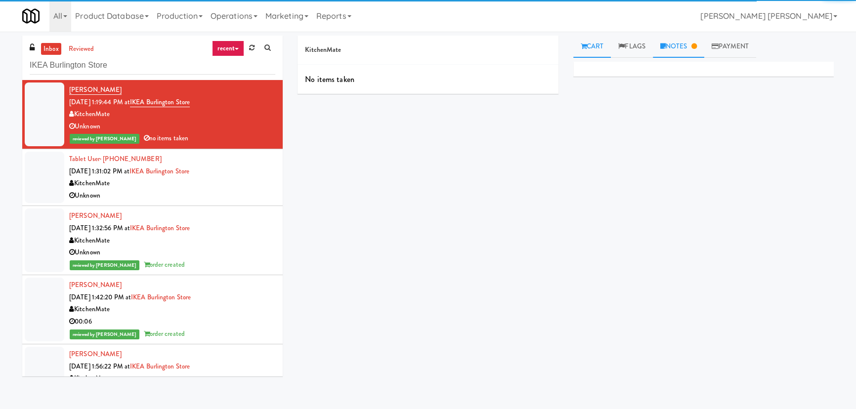
click at [682, 45] on link "Notes" at bounding box center [678, 47] width 51 height 22
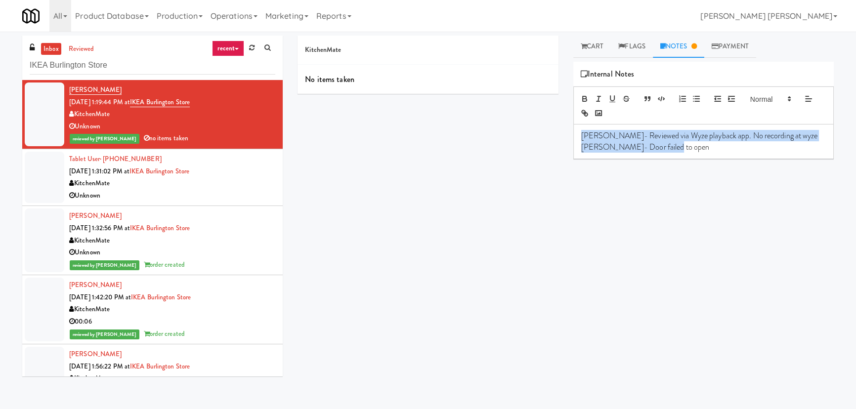
drag, startPoint x: 677, startPoint y: 148, endPoint x: 575, endPoint y: 132, distance: 104.0
click at [575, 132] on div "Erick- Reviewed via Wyze playback app. No recording at wyze Erick- Door failed …" at bounding box center [703, 142] width 259 height 34
copy div "Erick- Reviewed via Wyze playback app. No recording at wyze Erick- Door failed …"
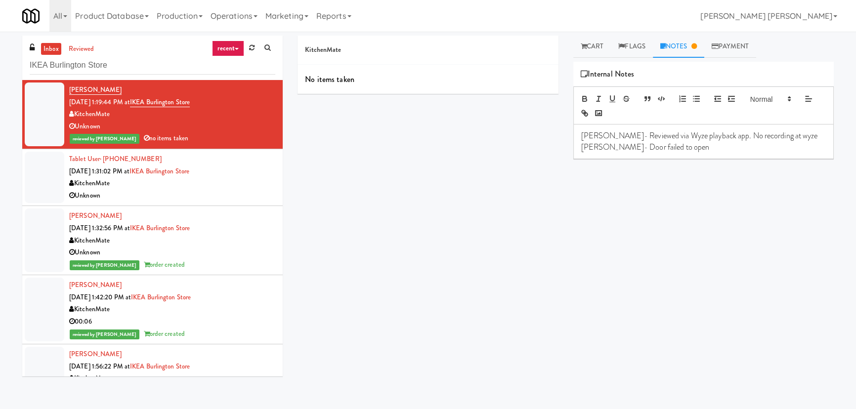
click at [237, 175] on div "Tablet User · (905) 807-6485 Aug 21, 2025 1:31:02 PM at IKEA Burlington Store K…" at bounding box center [172, 177] width 206 height 48
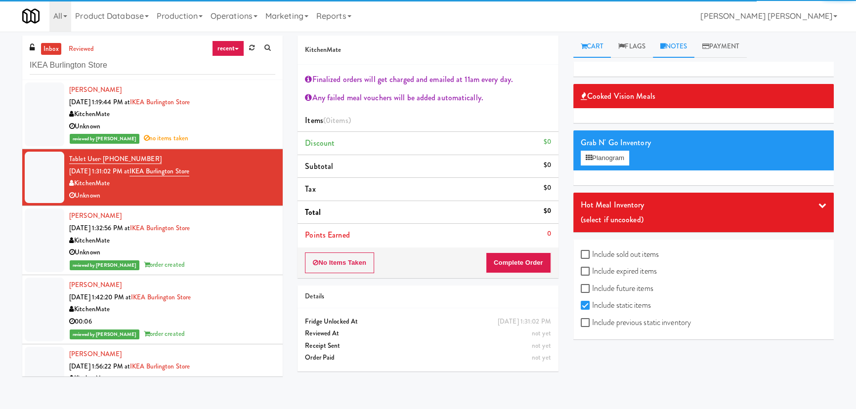
click at [677, 44] on link "Notes" at bounding box center [674, 47] width 42 height 22
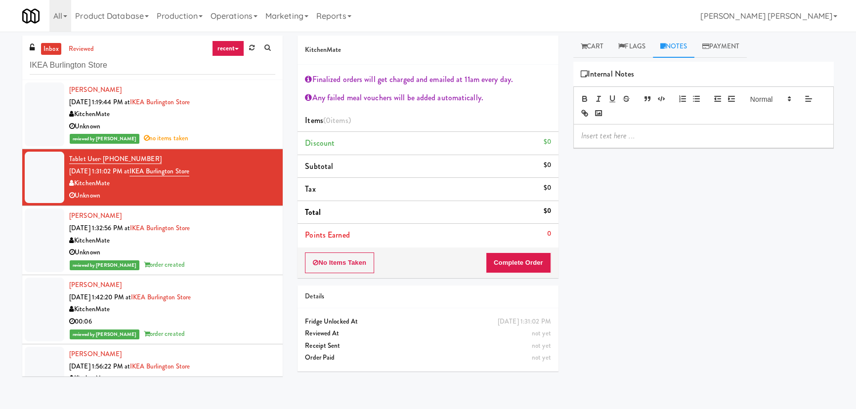
click at [608, 132] on p at bounding box center [703, 135] width 245 height 11
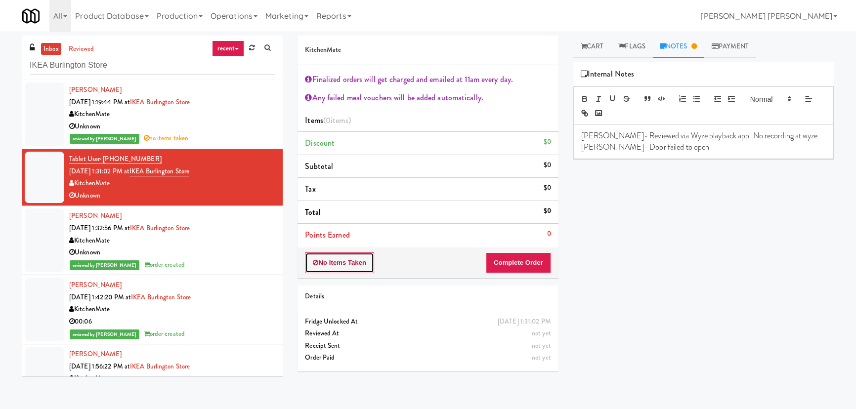
click at [346, 264] on button "No Items Taken" at bounding box center [339, 262] width 69 height 21
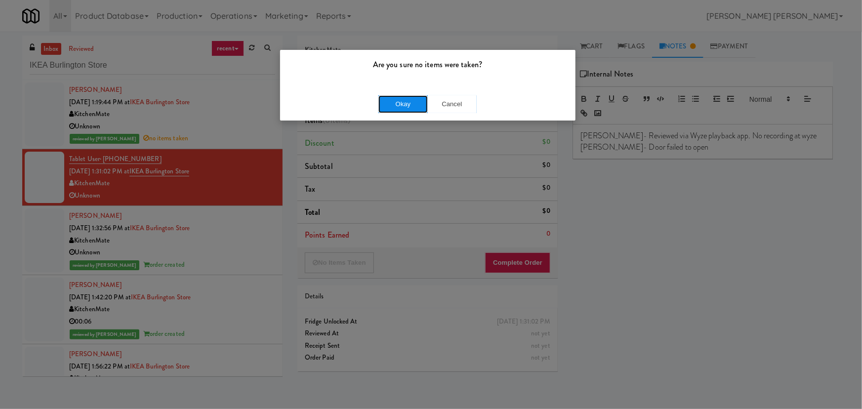
click at [408, 102] on button "Okay" at bounding box center [402, 104] width 49 height 18
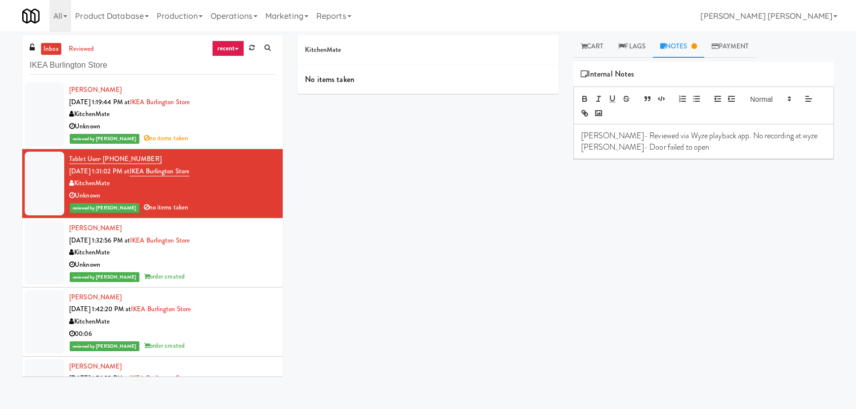
click at [246, 260] on div "Unknown" at bounding box center [172, 265] width 206 height 12
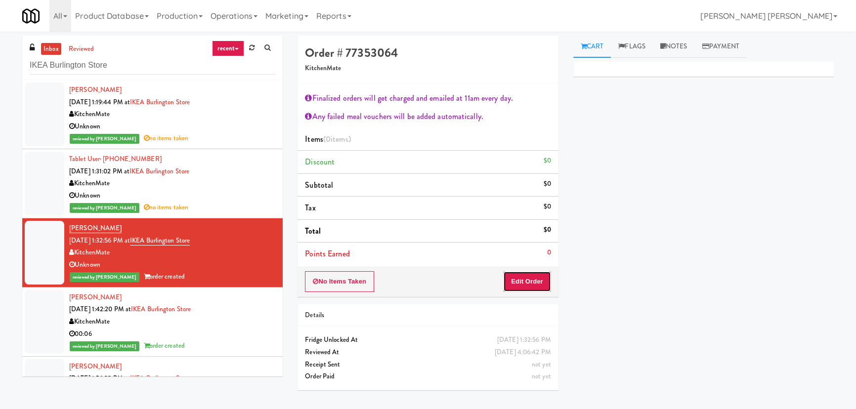
click at [527, 282] on button "Edit Order" at bounding box center [527, 281] width 48 height 21
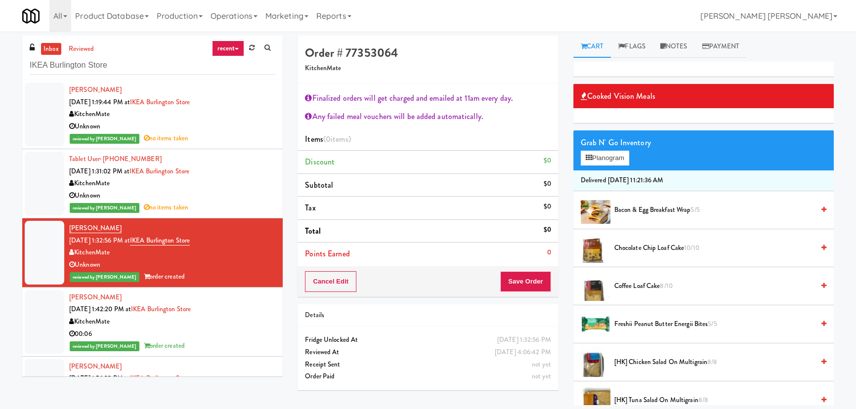
click at [241, 182] on div "KitchenMate" at bounding box center [172, 183] width 206 height 12
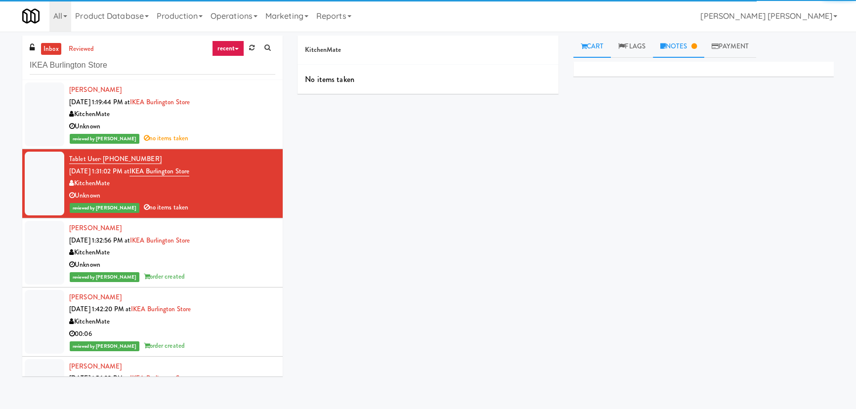
click at [689, 44] on link "Notes" at bounding box center [678, 47] width 51 height 22
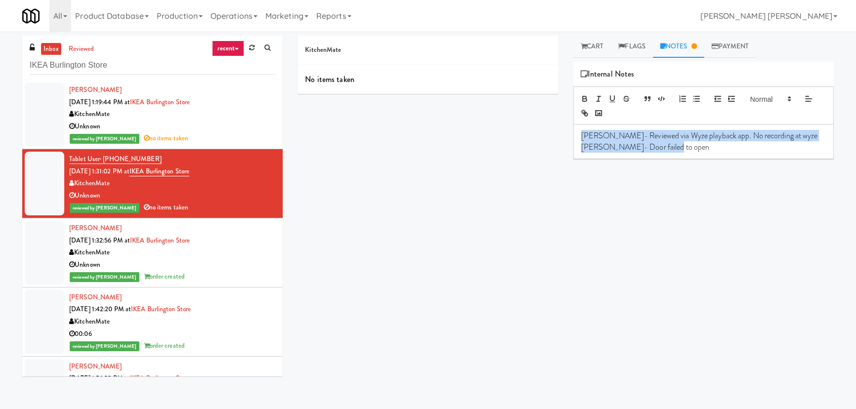
drag, startPoint x: 685, startPoint y: 147, endPoint x: 579, endPoint y: 133, distance: 107.6
click at [579, 133] on div "Erick- Reviewed via Wyze playback app. No recording at wyze Erick- Door failed …" at bounding box center [703, 142] width 259 height 34
copy div "Erick- Reviewed via Wyze playback app. No recording at wyze Erick- Door failed …"
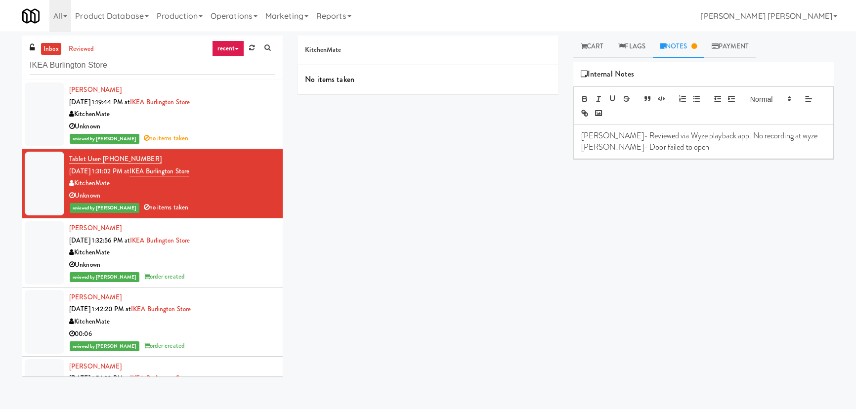
click at [236, 266] on div "Unknown" at bounding box center [172, 265] width 206 height 12
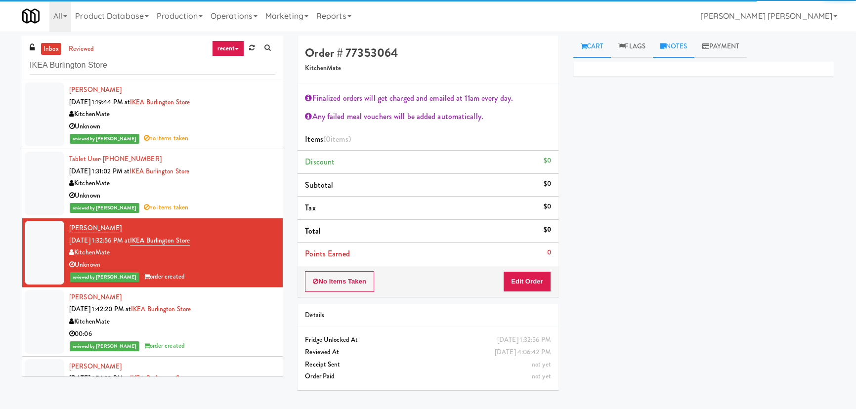
click at [691, 43] on link "Notes" at bounding box center [674, 47] width 42 height 22
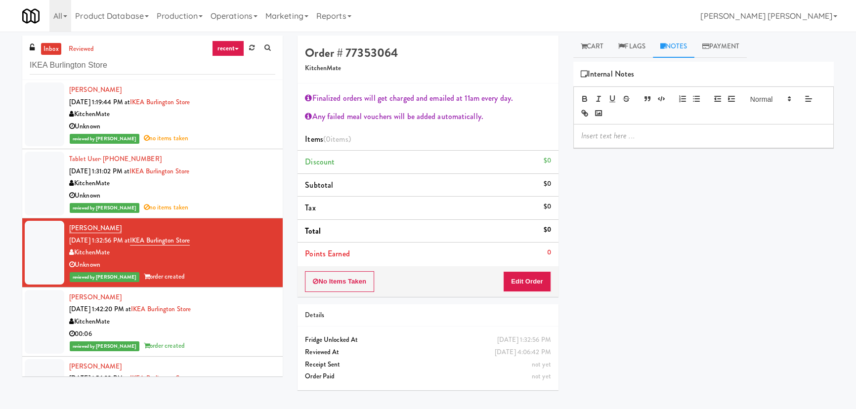
click at [626, 136] on p at bounding box center [703, 135] width 245 height 11
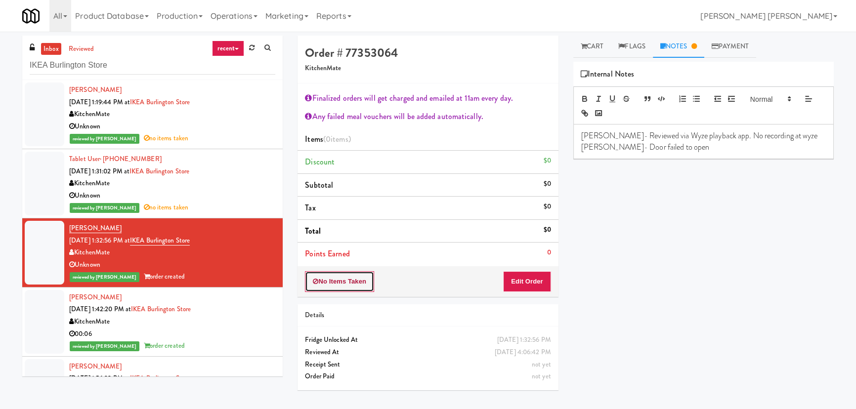
click at [351, 278] on button "No Items Taken" at bounding box center [339, 281] width 69 height 21
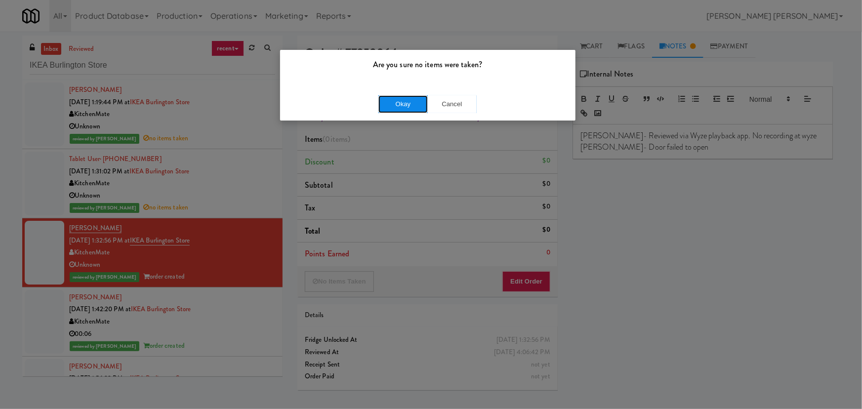
click at [397, 99] on button "Okay" at bounding box center [402, 104] width 49 height 18
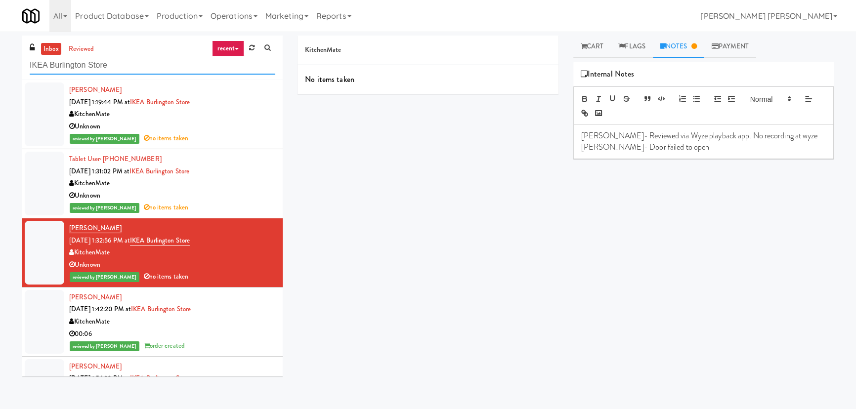
drag, startPoint x: -5, startPoint y: 71, endPoint x: -29, endPoint y: 72, distance: 24.2
click at [0, 72] on html "Are you sure no items were taken? Okay Cancel Okay Are you sure no items were t…" at bounding box center [428, 204] width 856 height 409
paste input "MH - Cooler - Left"
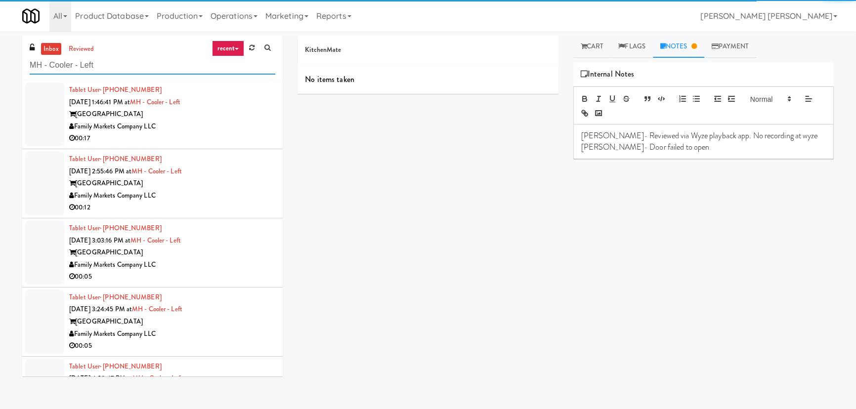
type input "MH - Cooler - Left"
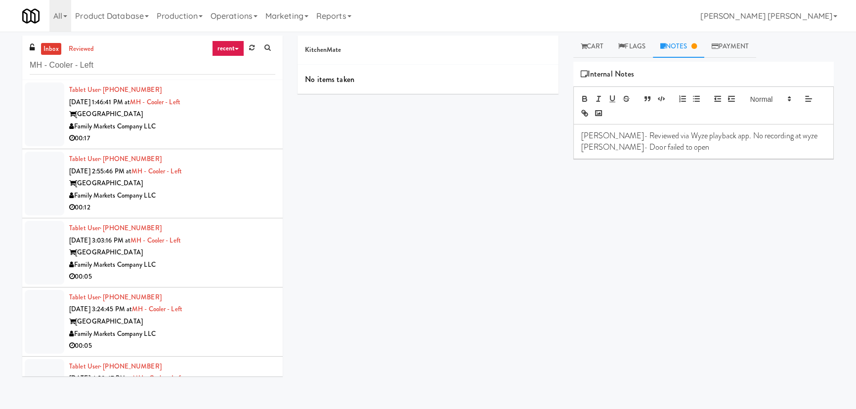
click at [237, 121] on div "Family Markets Company LLC" at bounding box center [172, 127] width 206 height 12
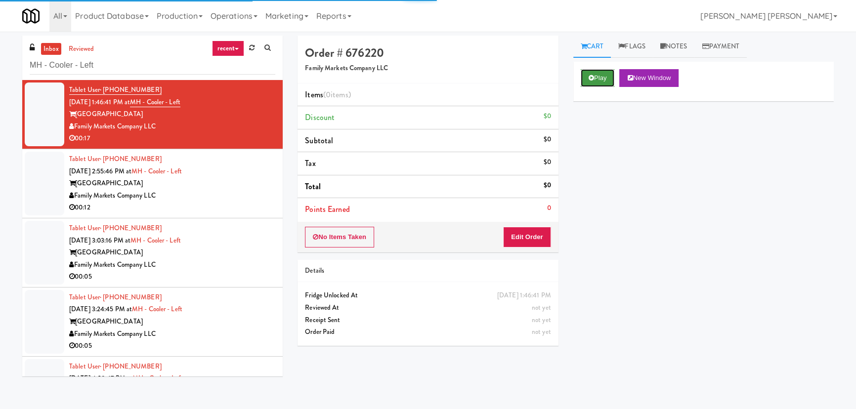
click at [594, 74] on button "Play" at bounding box center [598, 78] width 34 height 18
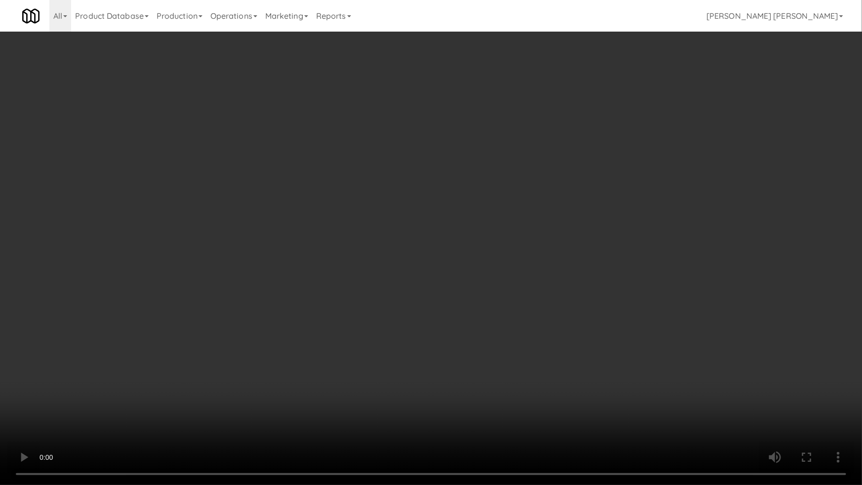
click at [299, 302] on video at bounding box center [431, 242] width 862 height 485
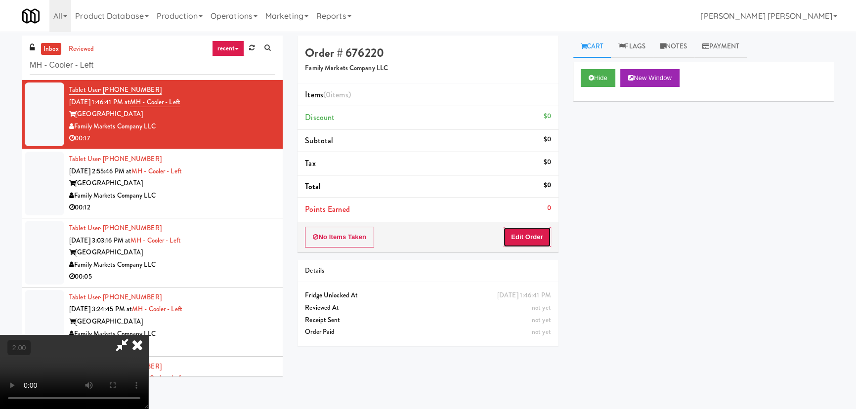
click at [548, 239] on button "Edit Order" at bounding box center [527, 237] width 48 height 21
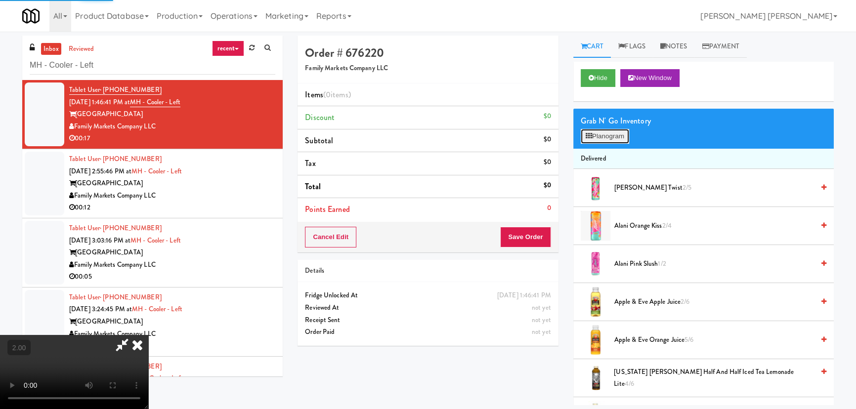
click at [609, 136] on button "Planogram" at bounding box center [605, 136] width 48 height 15
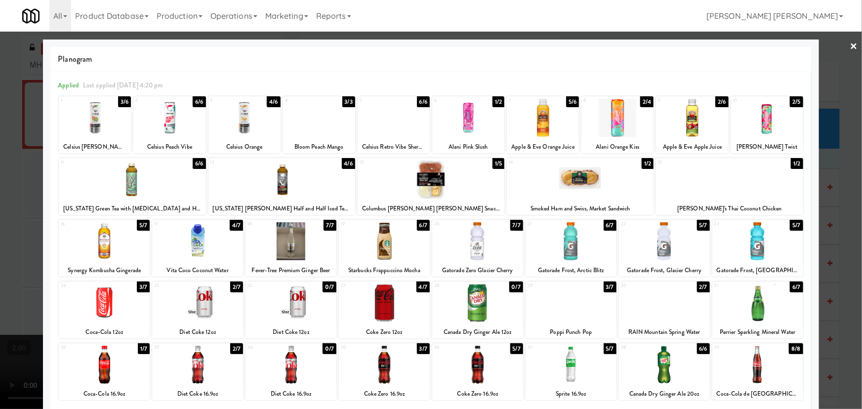
click at [320, 122] on div at bounding box center [319, 118] width 72 height 38
click at [851, 40] on link "×" at bounding box center [854, 47] width 8 height 31
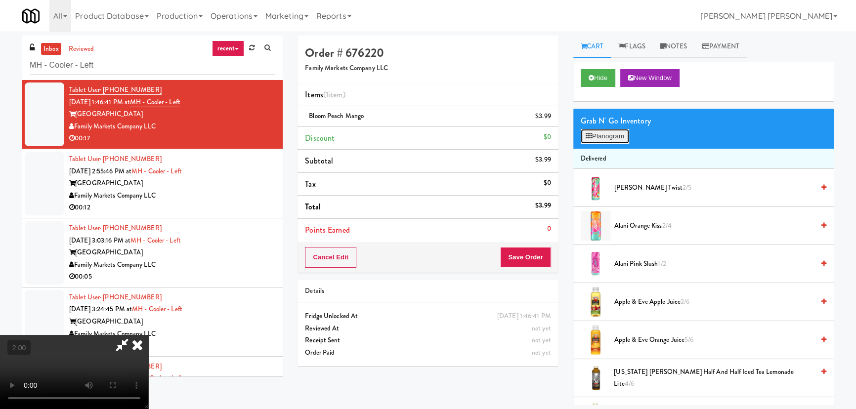
click at [606, 139] on button "Planogram" at bounding box center [605, 136] width 48 height 15
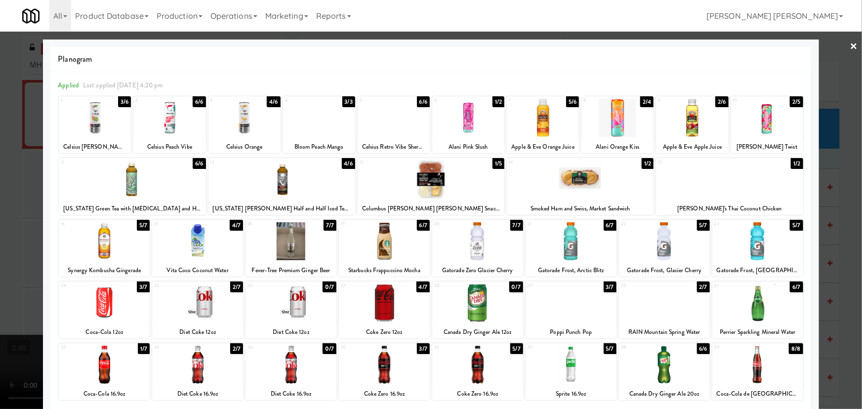
click at [650, 315] on div at bounding box center [664, 303] width 91 height 38
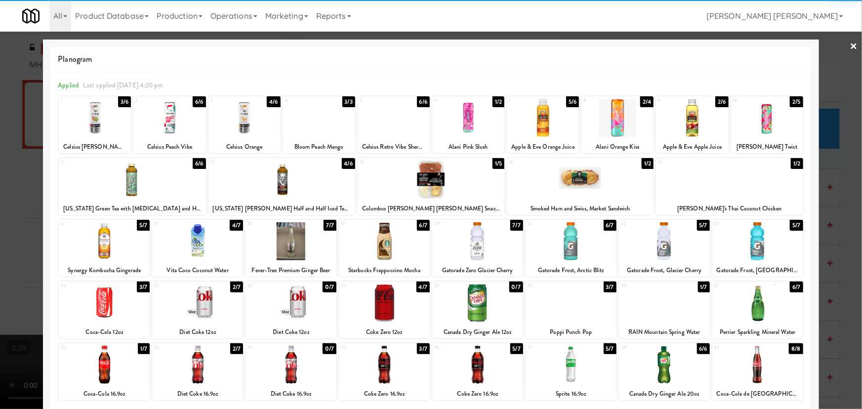
click at [850, 41] on link "×" at bounding box center [854, 47] width 8 height 31
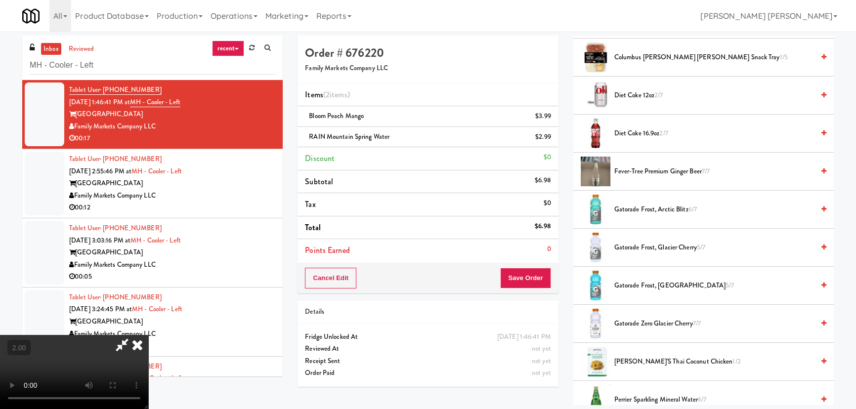
scroll to position [1078, 0]
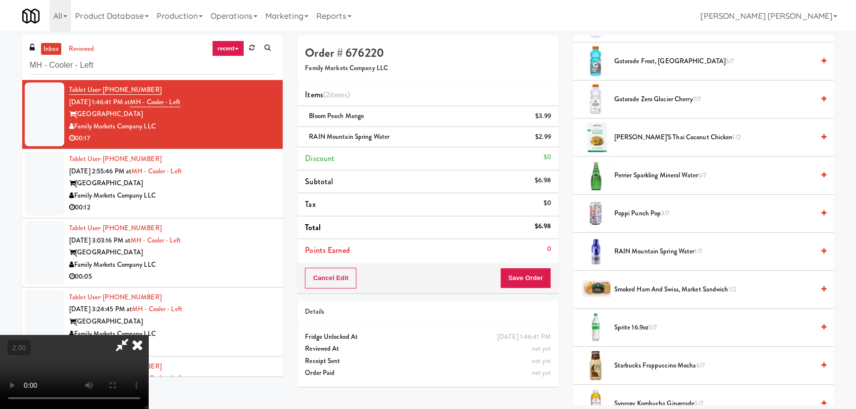
click at [148, 335] on icon at bounding box center [137, 345] width 22 height 20
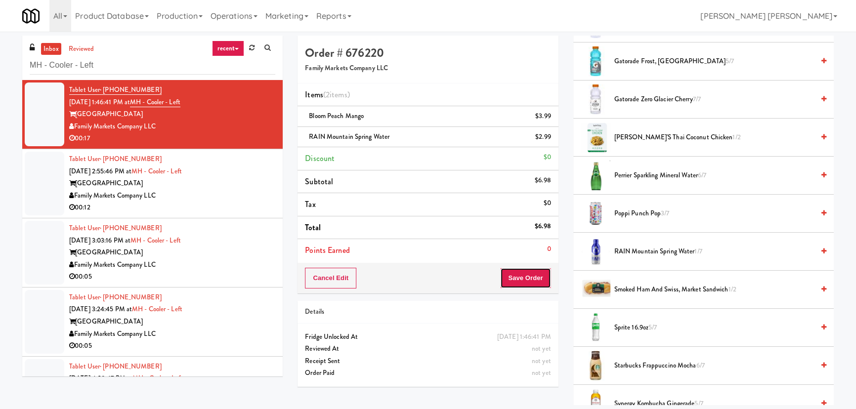
click at [544, 277] on button "Save Order" at bounding box center [525, 278] width 50 height 21
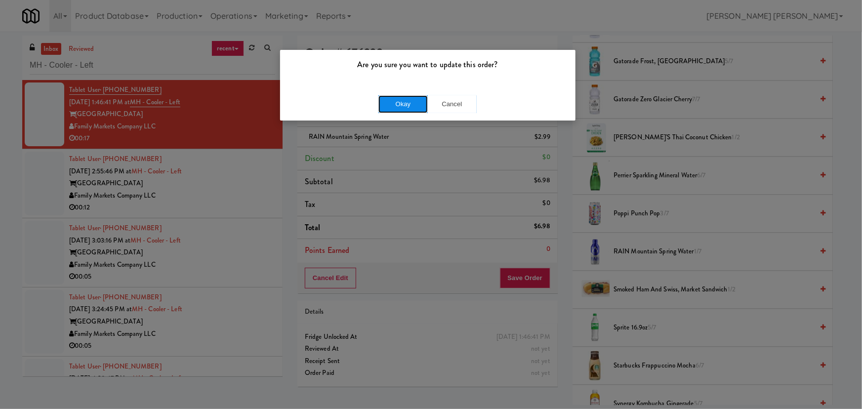
click at [392, 103] on button "Okay" at bounding box center [402, 104] width 49 height 18
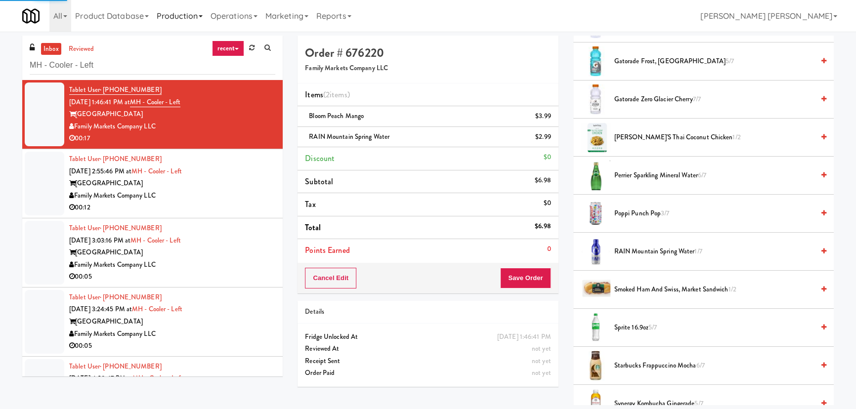
scroll to position [27, 0]
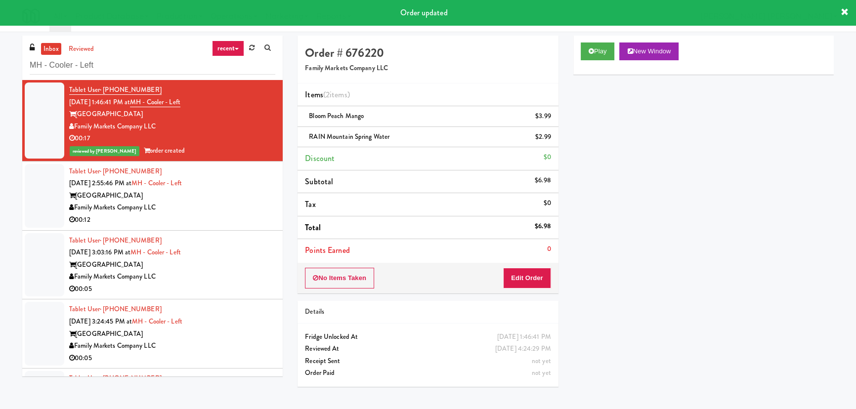
click at [226, 206] on div "Family Markets Company LLC" at bounding box center [172, 208] width 206 height 12
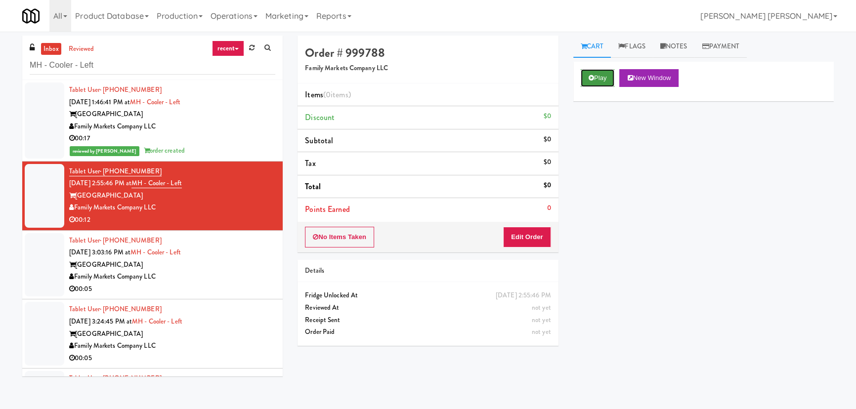
click at [602, 79] on button "Play" at bounding box center [598, 78] width 34 height 18
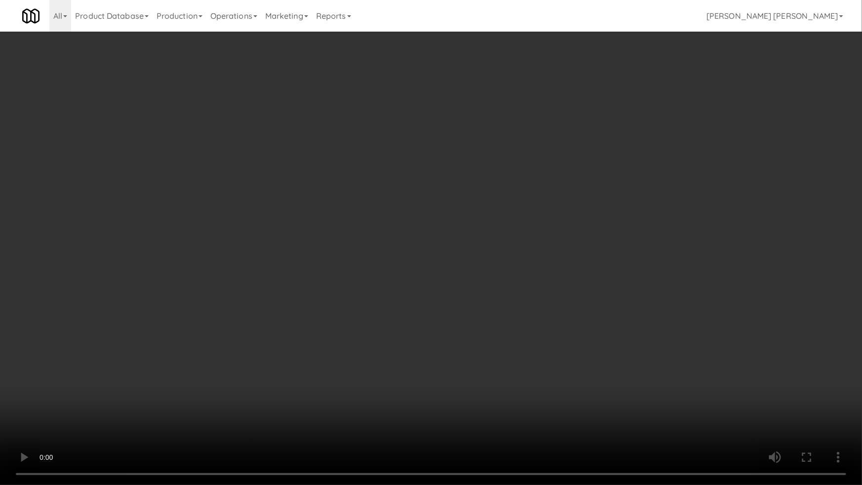
click at [501, 409] on video at bounding box center [431, 242] width 862 height 485
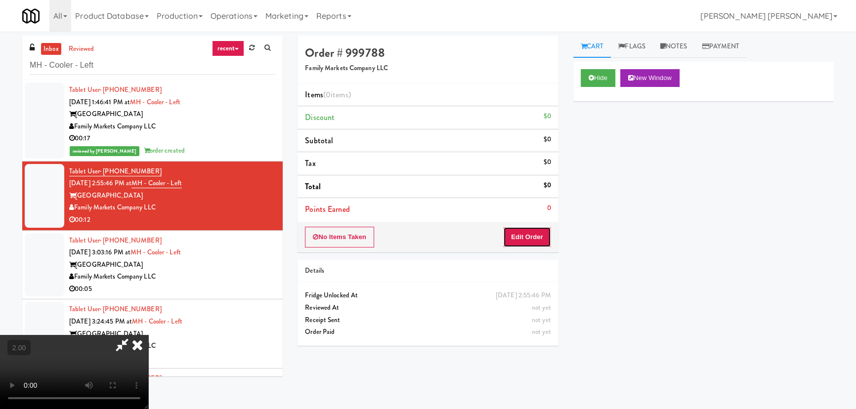
click at [524, 236] on button "Edit Order" at bounding box center [527, 237] width 48 height 21
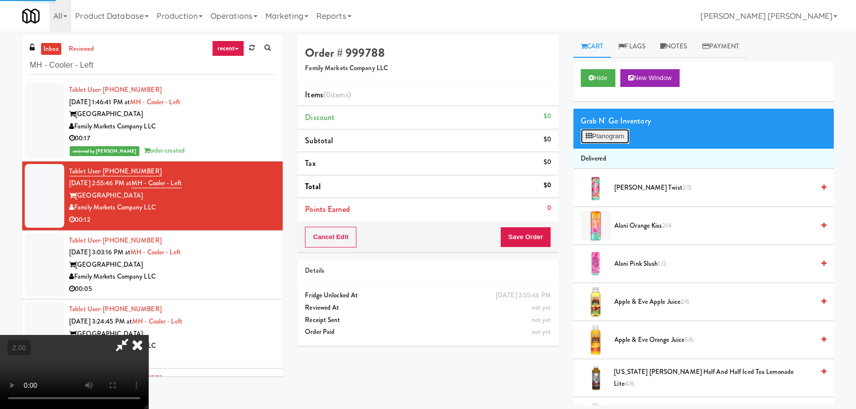
click at [603, 134] on button "Planogram" at bounding box center [605, 136] width 48 height 15
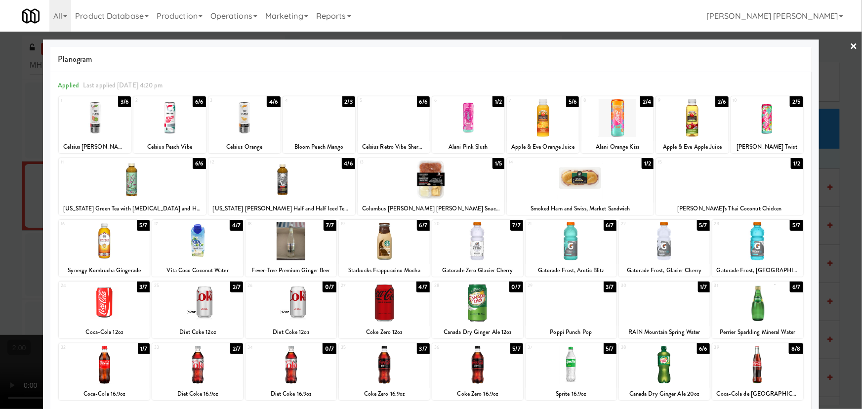
click at [95, 120] on div at bounding box center [95, 118] width 72 height 38
click at [237, 118] on div at bounding box center [245, 118] width 72 height 38
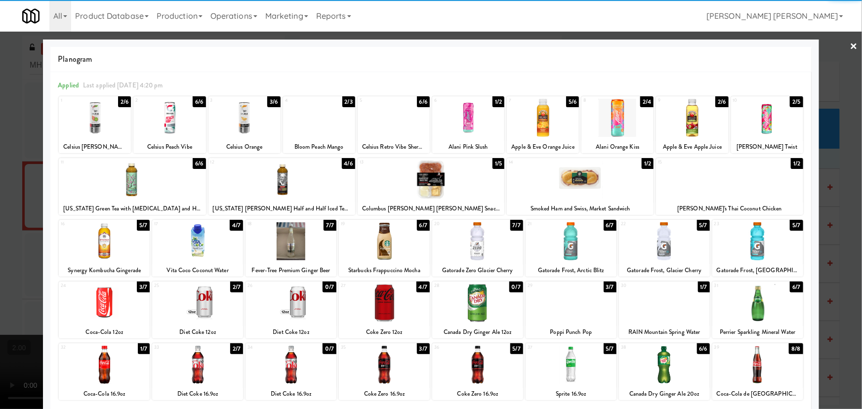
click at [850, 45] on link "×" at bounding box center [854, 47] width 8 height 31
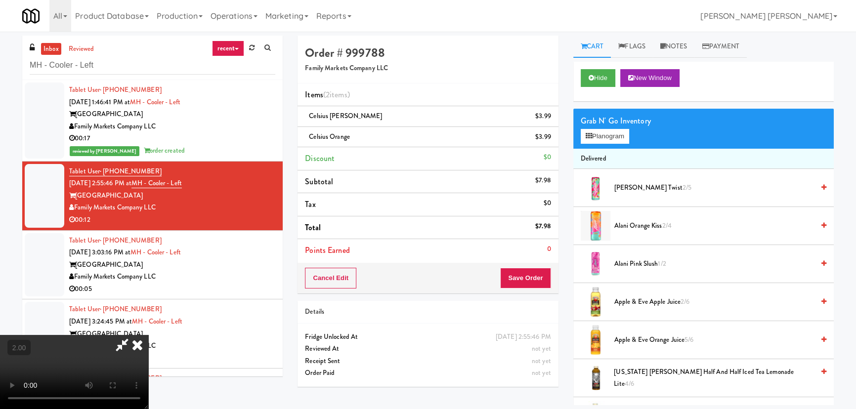
click at [148, 335] on video at bounding box center [74, 372] width 148 height 74
drag, startPoint x: 498, startPoint y: 133, endPoint x: 593, endPoint y: 157, distance: 98.7
click at [133, 335] on icon at bounding box center [122, 345] width 23 height 20
click at [605, 139] on button "Planogram" at bounding box center [605, 136] width 48 height 15
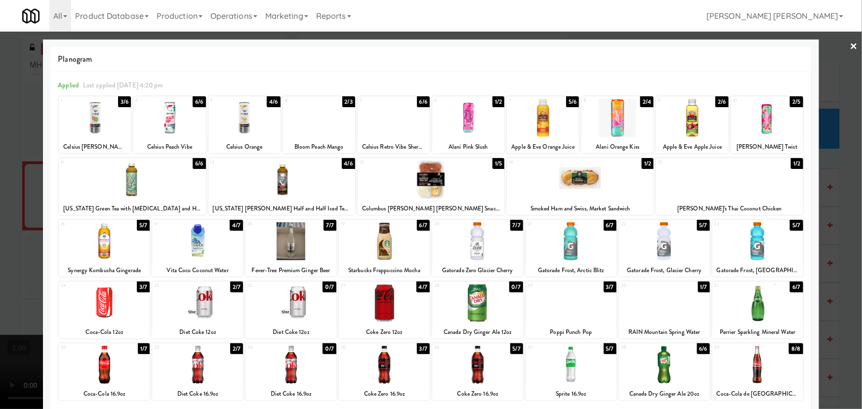
click at [167, 119] on div at bounding box center [169, 118] width 72 height 38
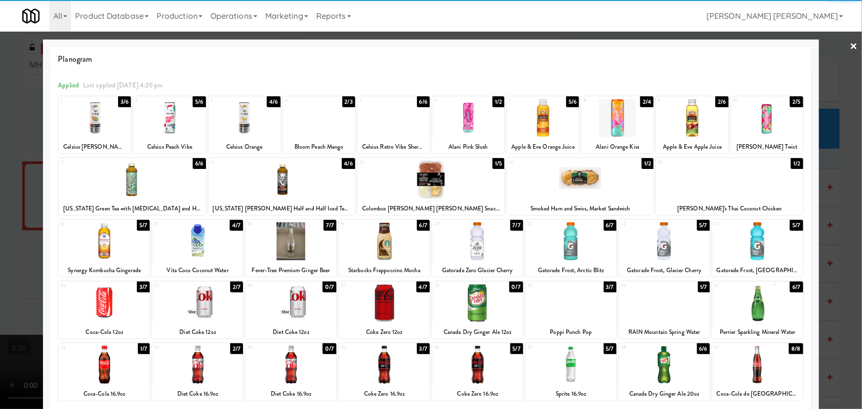
click at [850, 46] on link "×" at bounding box center [854, 47] width 8 height 31
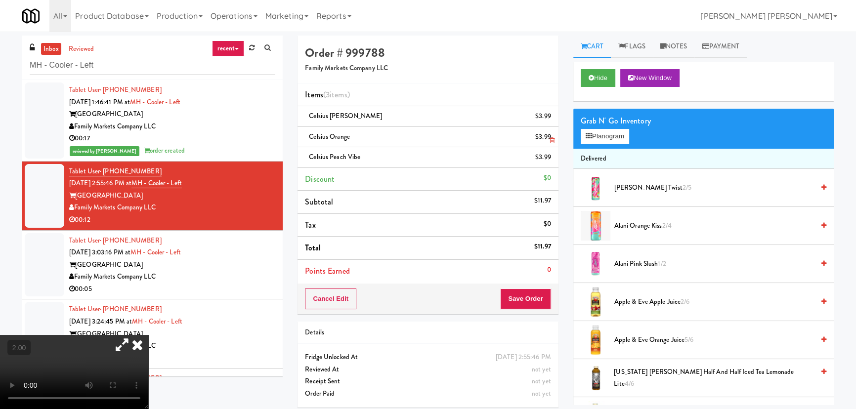
click at [551, 141] on icon at bounding box center [551, 140] width 5 height 6
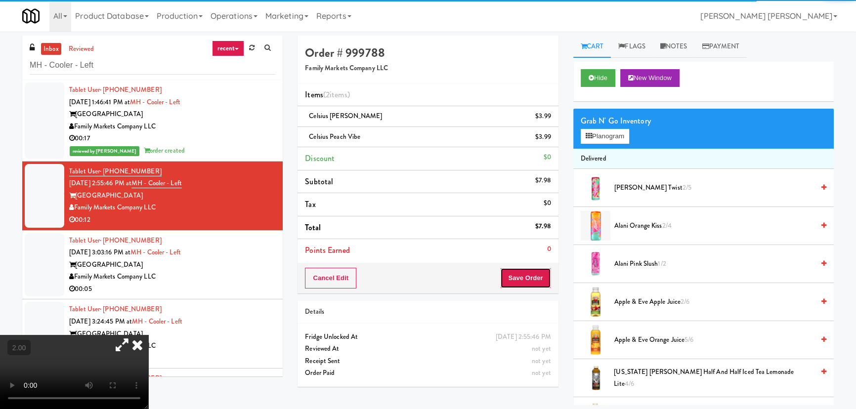
click at [522, 277] on button "Save Order" at bounding box center [525, 278] width 50 height 21
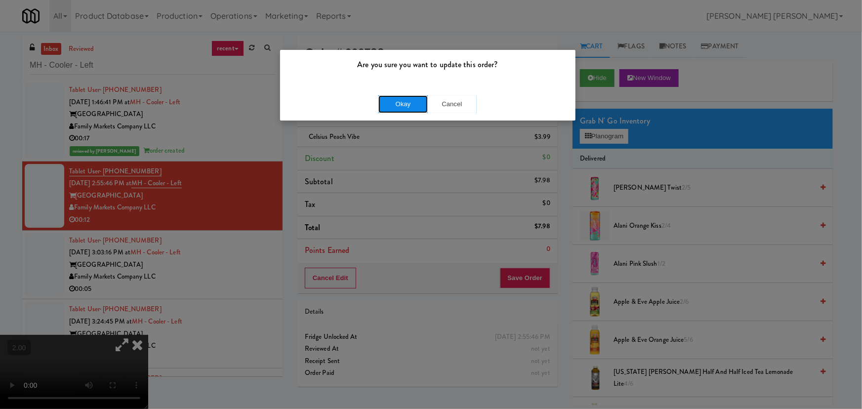
click at [405, 109] on button "Okay" at bounding box center [402, 104] width 49 height 18
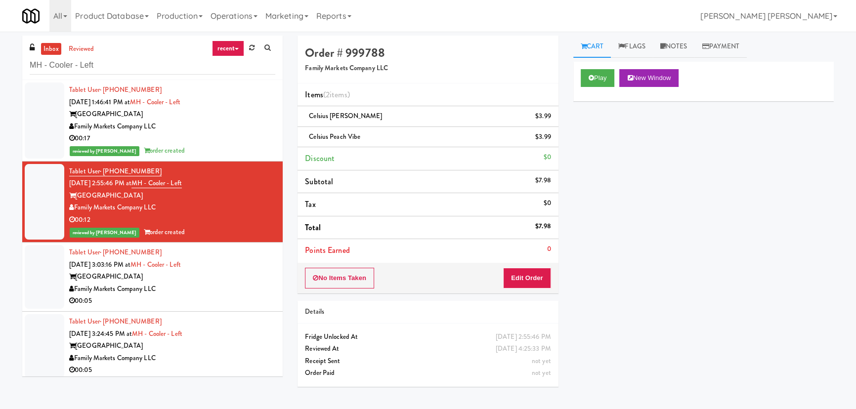
click at [234, 286] on div "Family Markets Company LLC" at bounding box center [172, 289] width 206 height 12
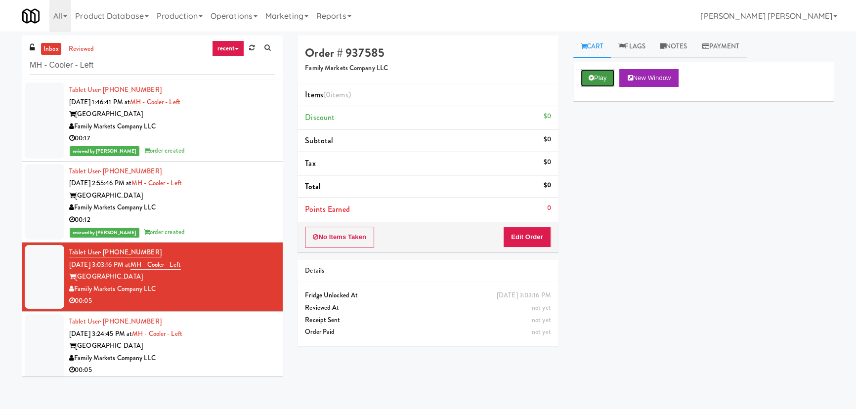
click at [590, 84] on button "Play" at bounding box center [598, 78] width 34 height 18
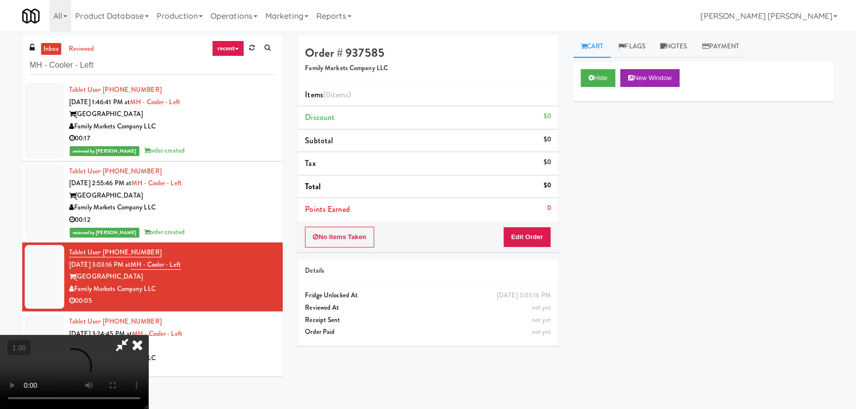
click at [148, 409] on video at bounding box center [74, 372] width 148 height 74
drag, startPoint x: 527, startPoint y: 233, endPoint x: 558, endPoint y: 227, distance: 32.2
click at [527, 233] on button "Edit Order" at bounding box center [527, 237] width 48 height 21
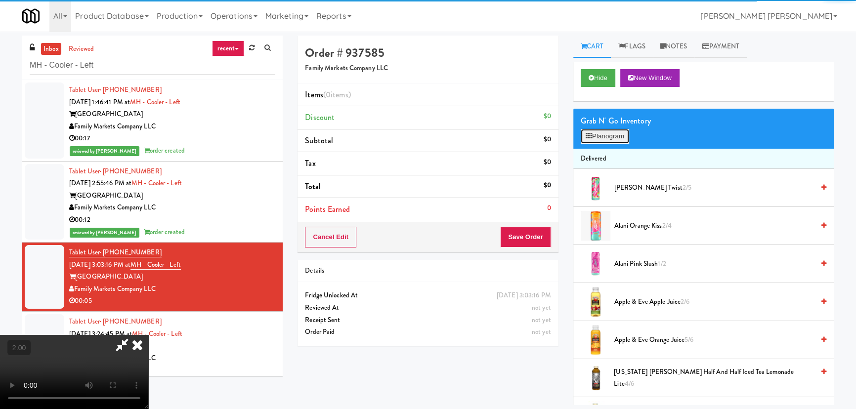
click at [608, 139] on button "Planogram" at bounding box center [605, 136] width 48 height 15
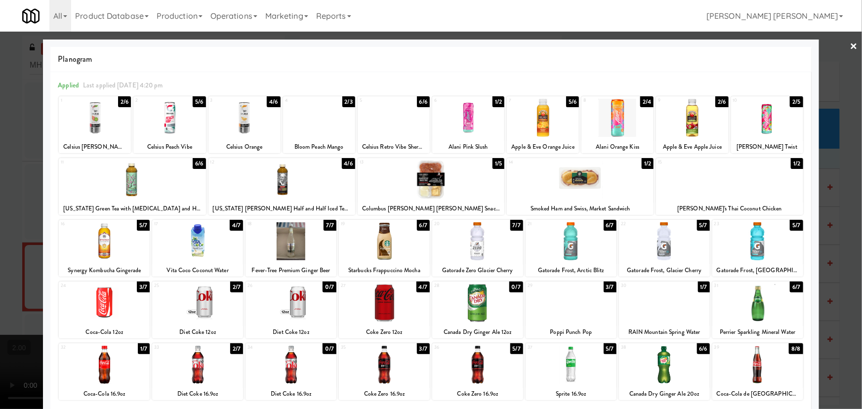
click at [568, 316] on div at bounding box center [571, 303] width 91 height 38
click at [850, 44] on link "×" at bounding box center [854, 47] width 8 height 31
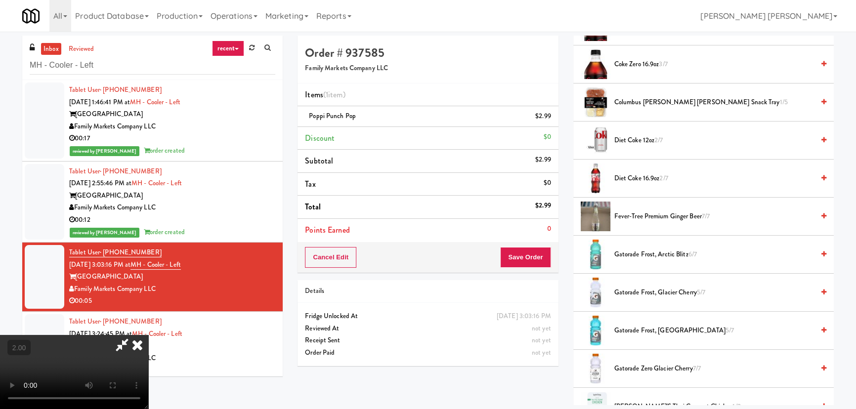
scroll to position [1033, 0]
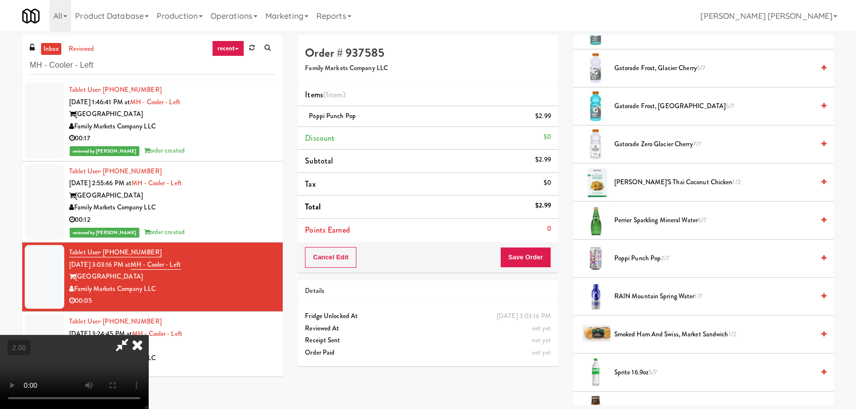
click at [148, 335] on icon at bounding box center [137, 345] width 22 height 20
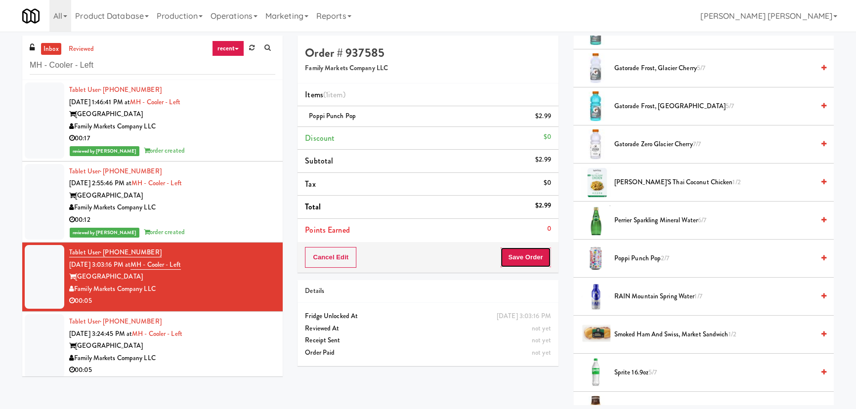
click at [524, 254] on button "Save Order" at bounding box center [525, 257] width 50 height 21
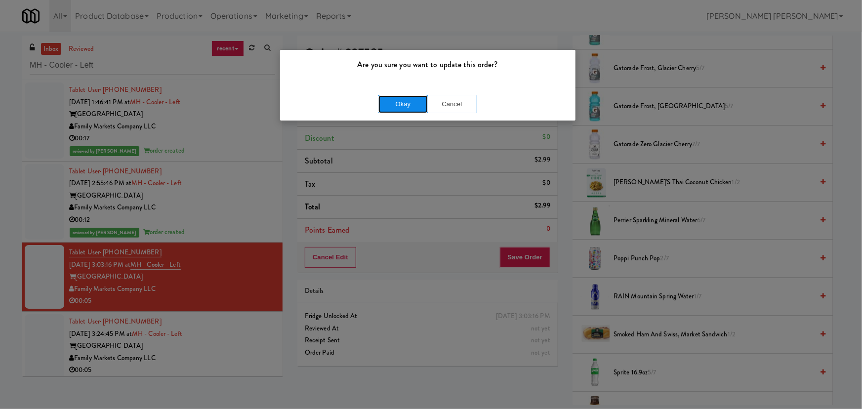
click at [406, 108] on button "Okay" at bounding box center [402, 104] width 49 height 18
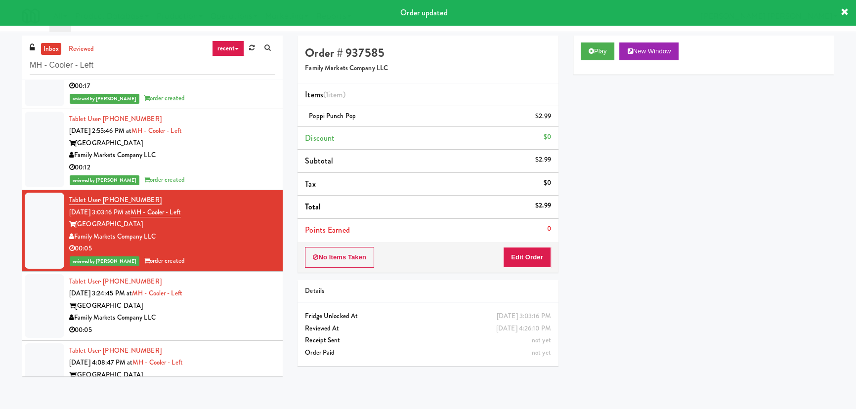
scroll to position [85, 0]
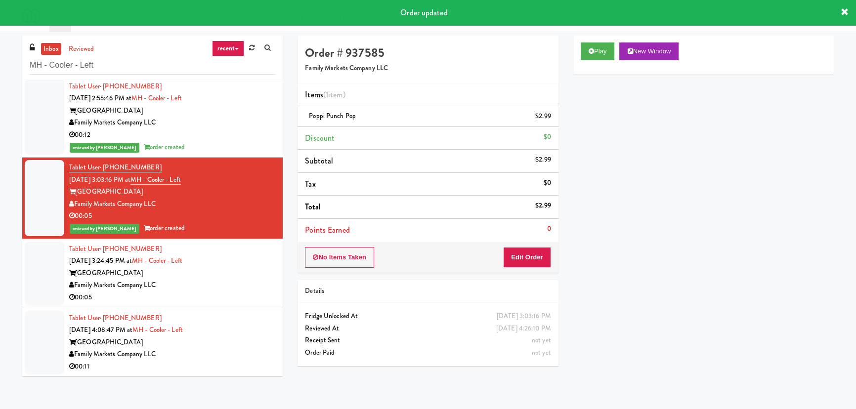
click at [244, 284] on div "Family Markets Company LLC" at bounding box center [172, 285] width 206 height 12
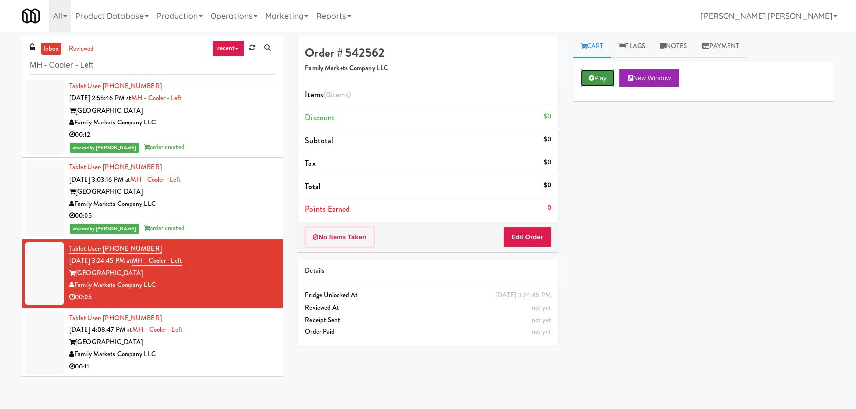
click at [603, 84] on button "Play" at bounding box center [598, 78] width 34 height 18
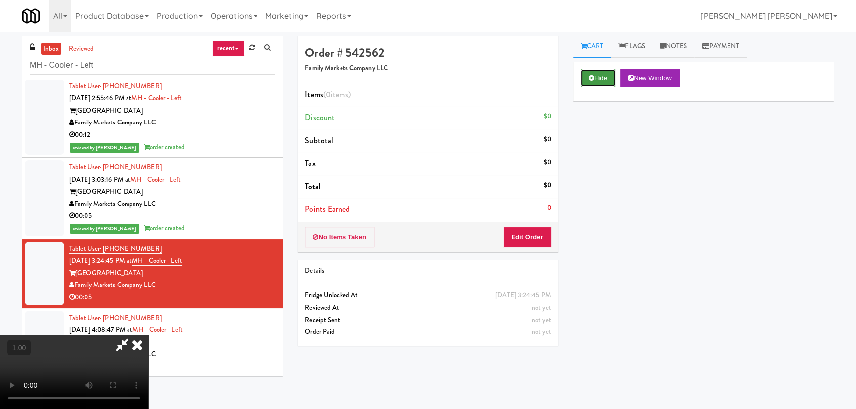
click at [609, 74] on button "Hide" at bounding box center [598, 78] width 35 height 18
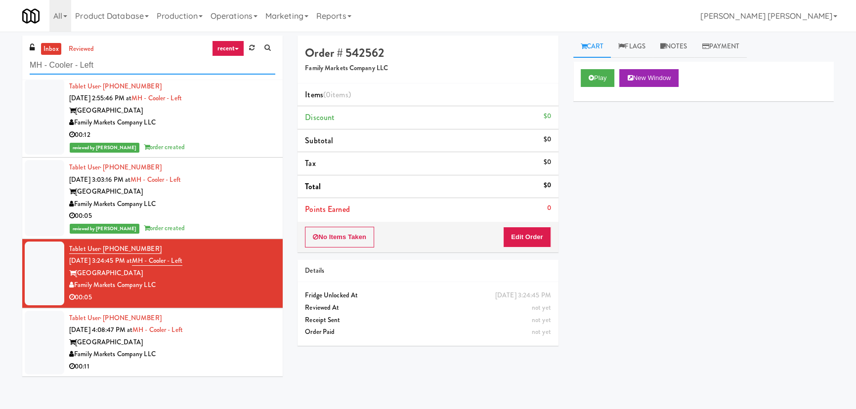
drag, startPoint x: 123, startPoint y: 66, endPoint x: 10, endPoint y: 63, distance: 112.7
click at [10, 63] on div "inbox reviewed recent all unclear take inventory issue suspicious failed recent…" at bounding box center [428, 221] width 856 height 370
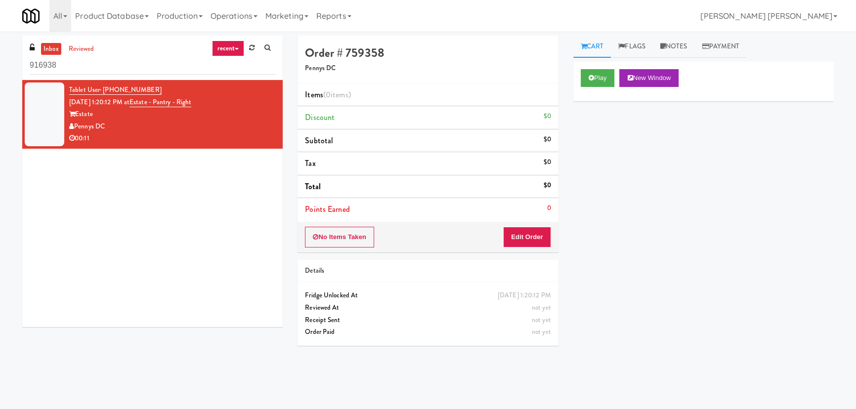
drag, startPoint x: 76, startPoint y: 59, endPoint x: -3, endPoint y: 68, distance: 79.1
click at [0, 68] on html "Okay Okay Select date: previous 2025-Aug next Su Mo Tu We Th Fr Sa 27 28 29 30 …" at bounding box center [428, 204] width 856 height 409
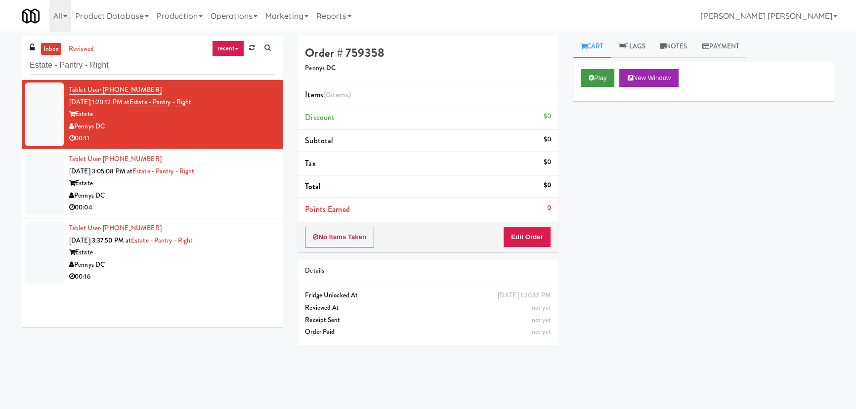
type input "Estate - Pantry - Right"
click at [600, 77] on button "Play" at bounding box center [598, 78] width 34 height 18
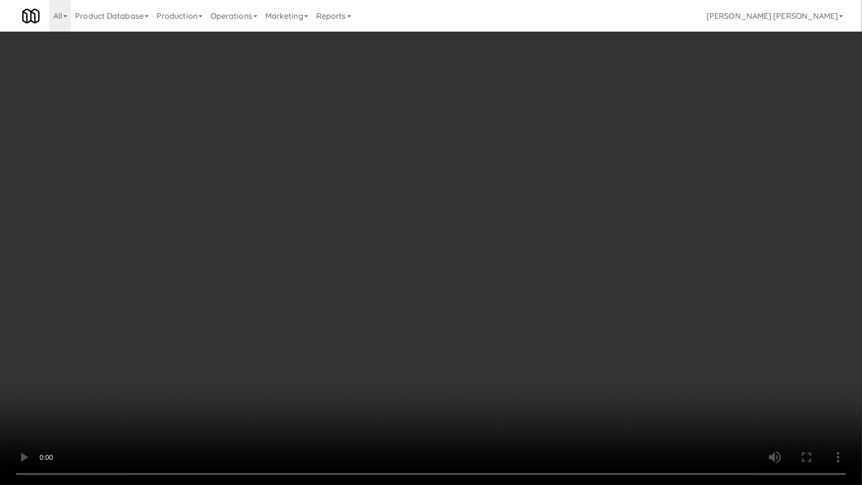
click at [479, 409] on video at bounding box center [431, 242] width 862 height 485
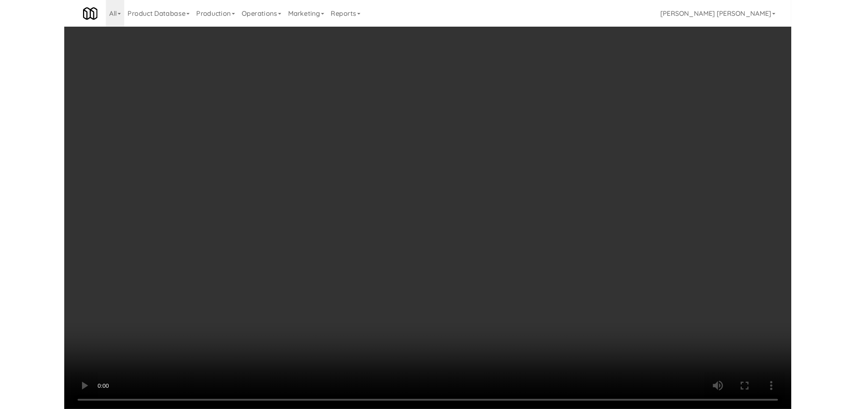
scroll to position [20, 0]
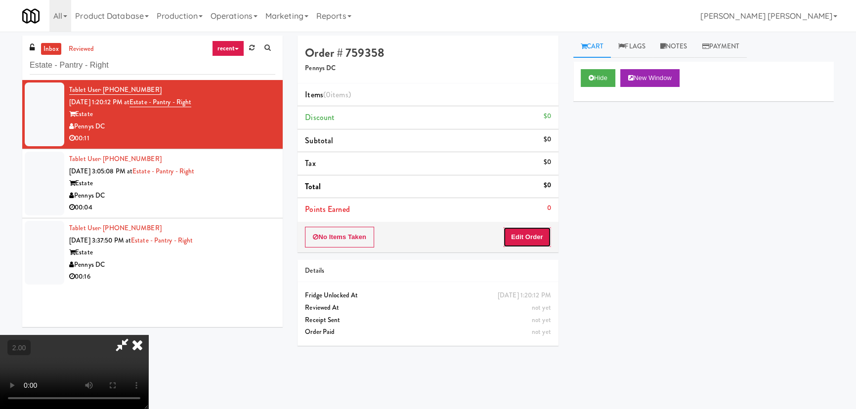
click at [529, 237] on button "Edit Order" at bounding box center [527, 237] width 48 height 21
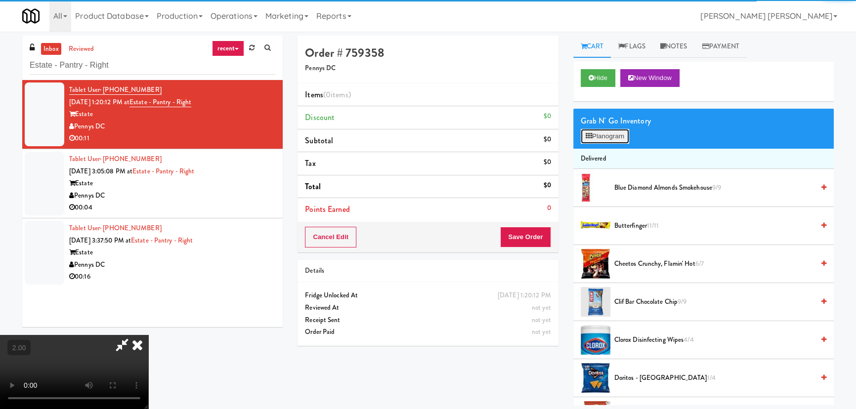
click at [601, 137] on button "Planogram" at bounding box center [605, 136] width 48 height 15
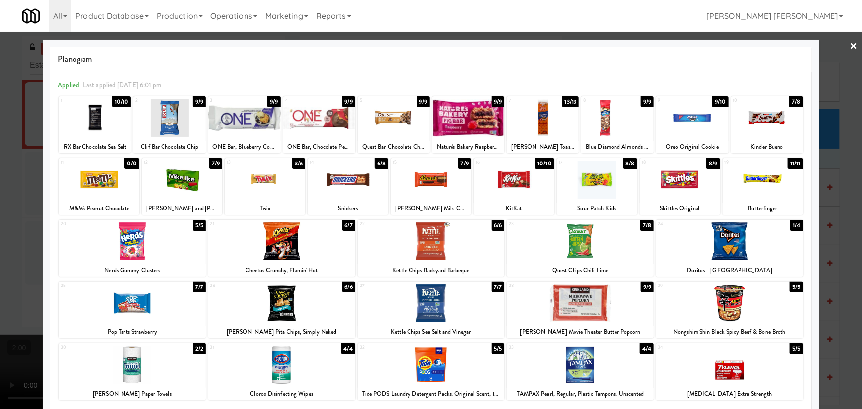
click at [731, 242] on div at bounding box center [729, 241] width 147 height 38
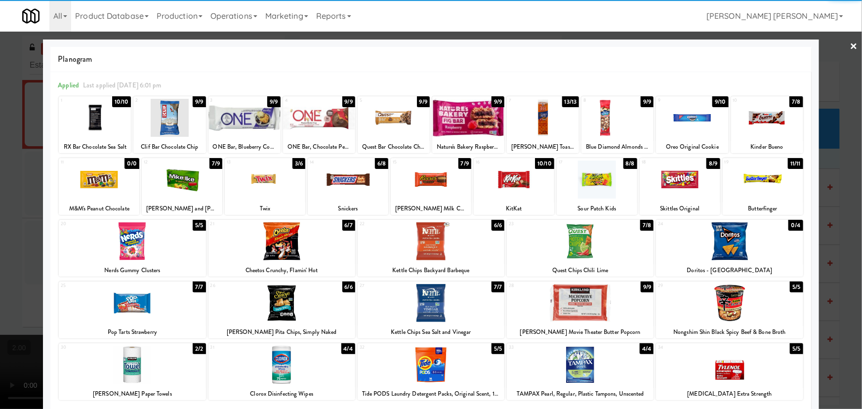
click at [288, 307] on div at bounding box center [282, 303] width 147 height 38
click at [850, 46] on link "×" at bounding box center [854, 47] width 8 height 31
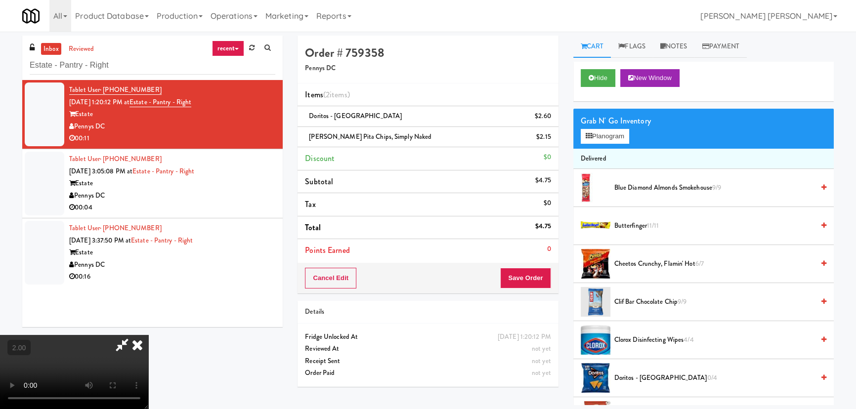
drag, startPoint x: 498, startPoint y: 42, endPoint x: 544, endPoint y: 236, distance: 200.0
click at [148, 335] on div at bounding box center [74, 372] width 148 height 74
click at [148, 335] on icon at bounding box center [137, 345] width 22 height 20
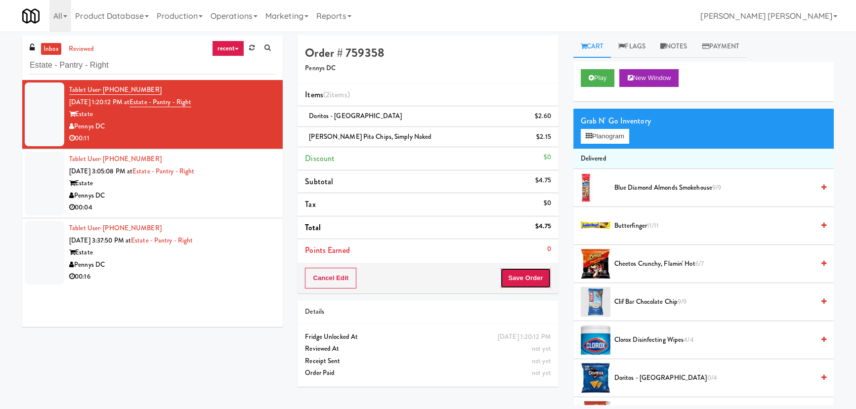
click at [534, 282] on button "Save Order" at bounding box center [525, 278] width 50 height 21
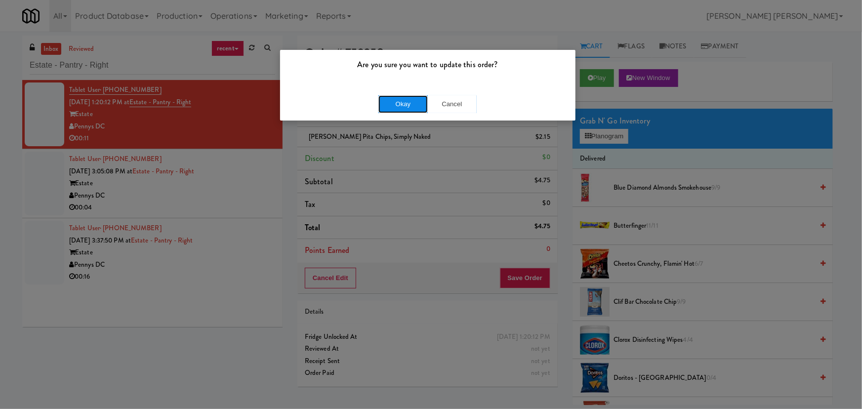
click at [405, 101] on button "Okay" at bounding box center [402, 104] width 49 height 18
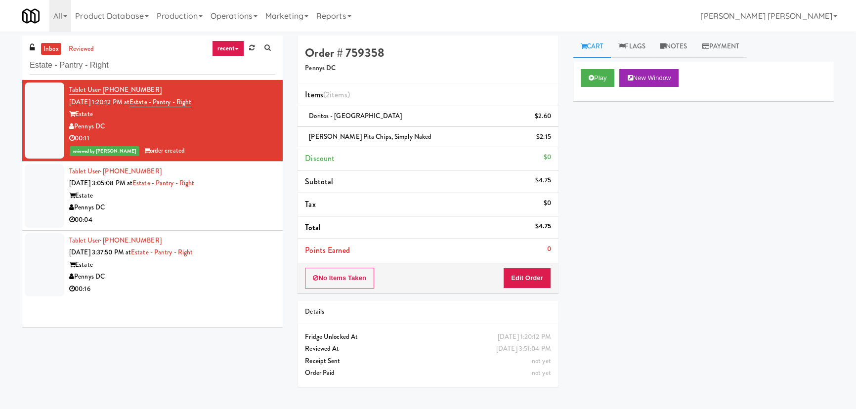
click at [245, 199] on div "Estate" at bounding box center [172, 196] width 206 height 12
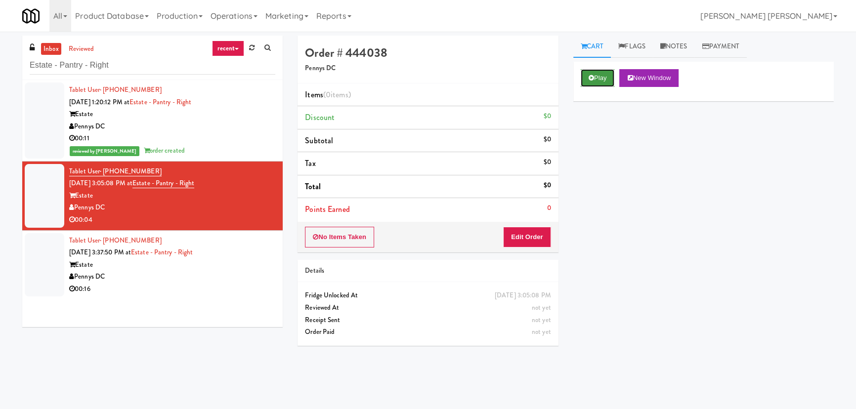
click at [603, 78] on button "Play" at bounding box center [598, 78] width 34 height 18
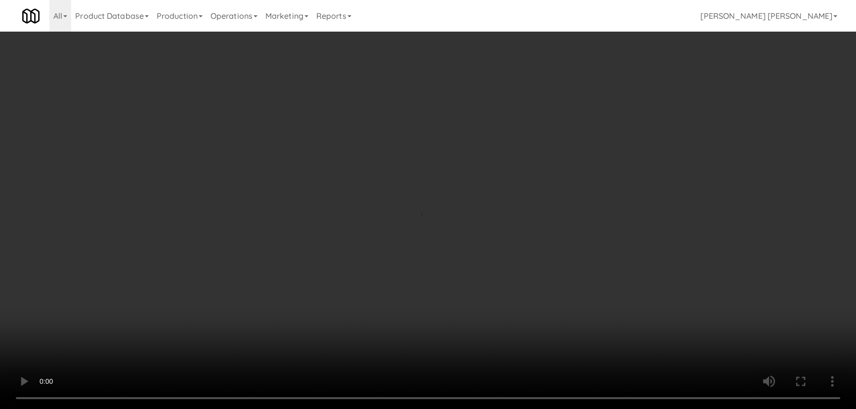
drag, startPoint x: 475, startPoint y: 439, endPoint x: 820, endPoint y: 433, distance: 344.5
click at [484, 409] on video at bounding box center [428, 204] width 856 height 409
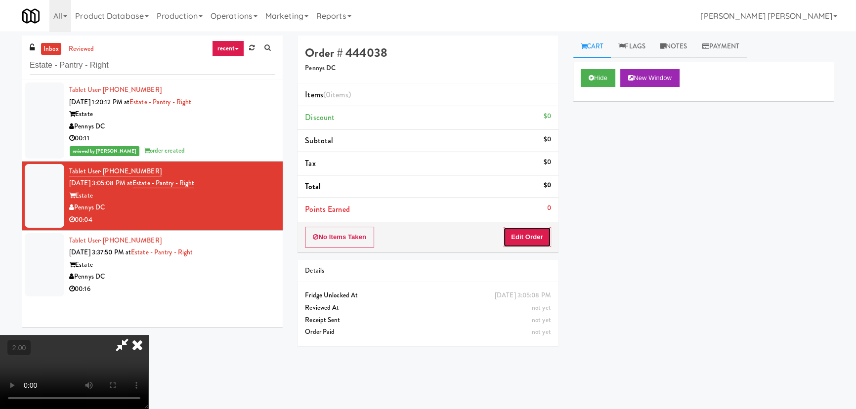
click at [539, 237] on button "Edit Order" at bounding box center [527, 237] width 48 height 21
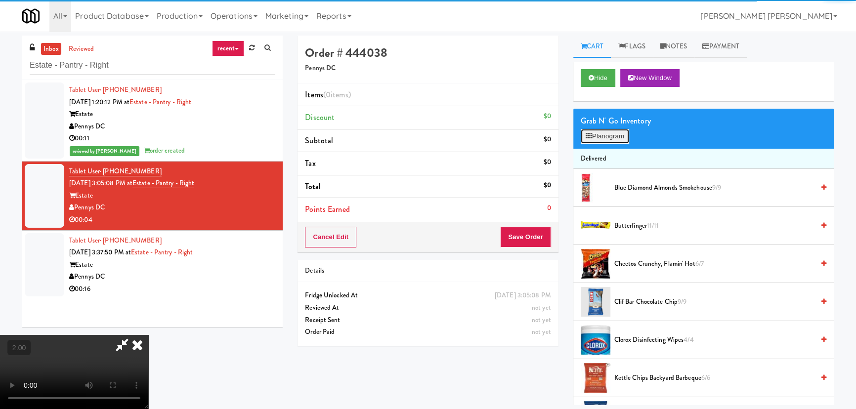
click at [587, 135] on icon at bounding box center [589, 136] width 6 height 6
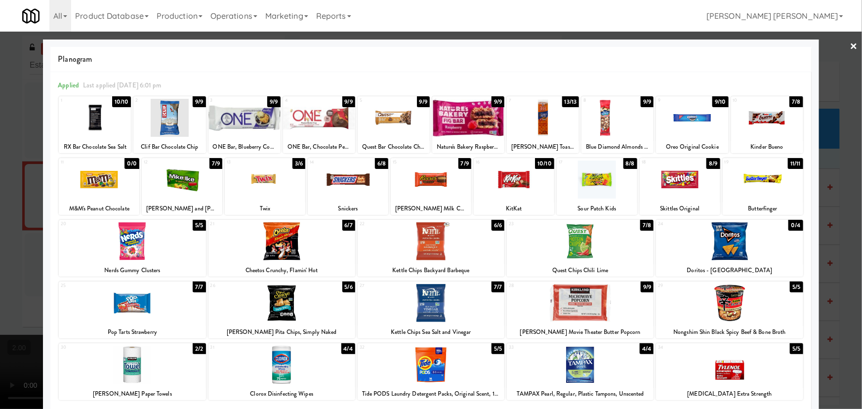
click at [469, 118] on div at bounding box center [468, 118] width 72 height 38
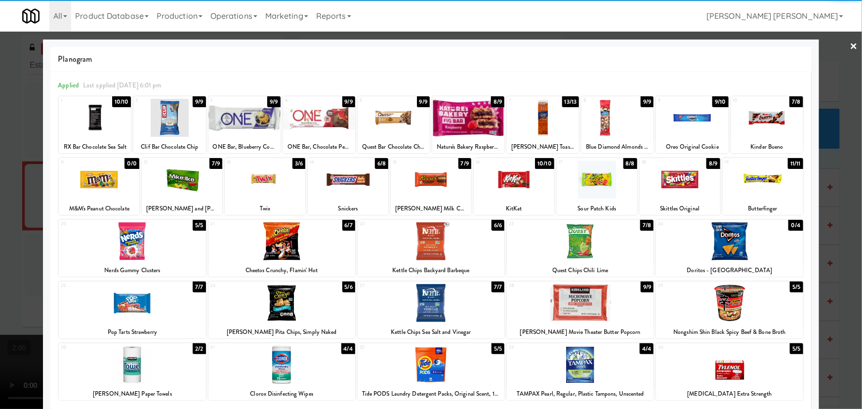
click at [850, 47] on link "×" at bounding box center [854, 47] width 8 height 31
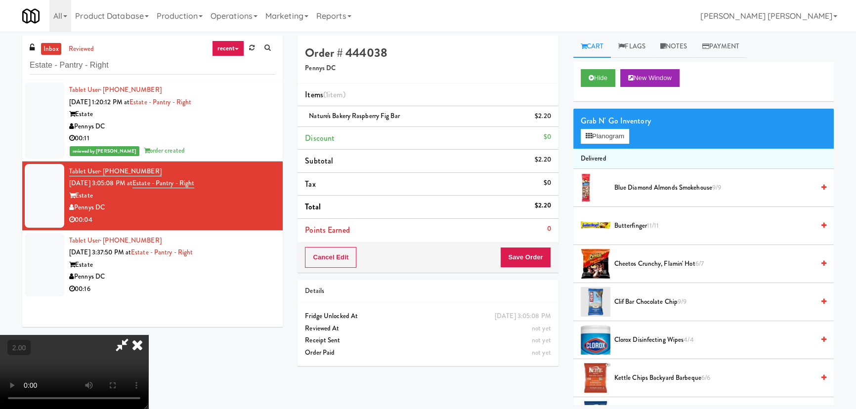
click at [148, 335] on icon at bounding box center [137, 345] width 22 height 20
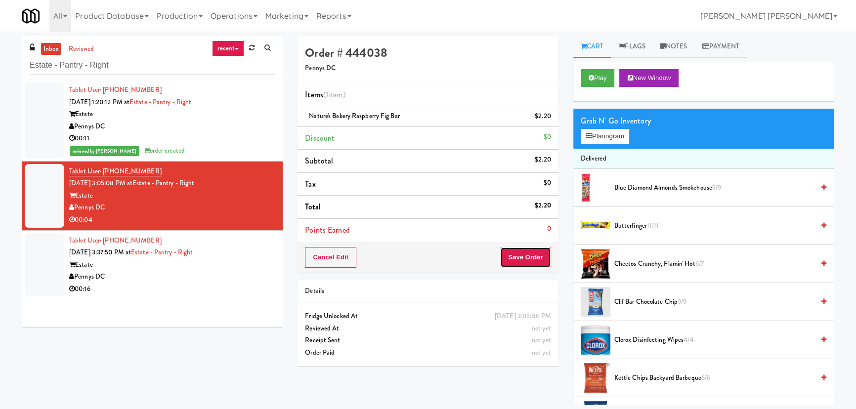
click at [529, 254] on button "Save Order" at bounding box center [525, 257] width 50 height 21
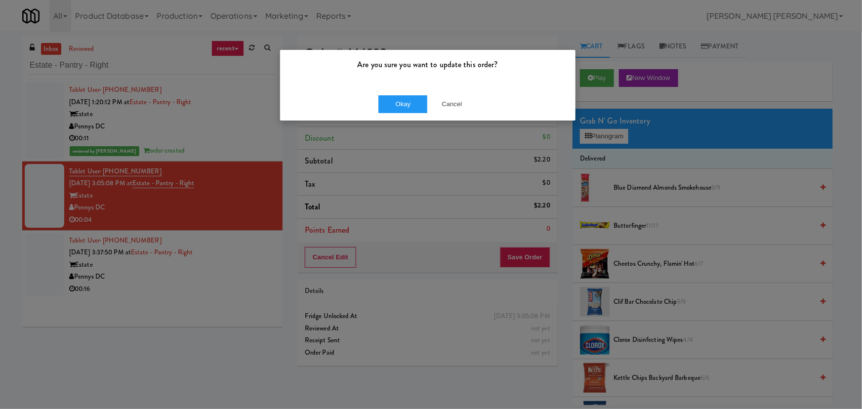
click at [409, 114] on div "Okay Cancel" at bounding box center [427, 103] width 295 height 33
click at [409, 104] on button "Okay" at bounding box center [402, 104] width 49 height 18
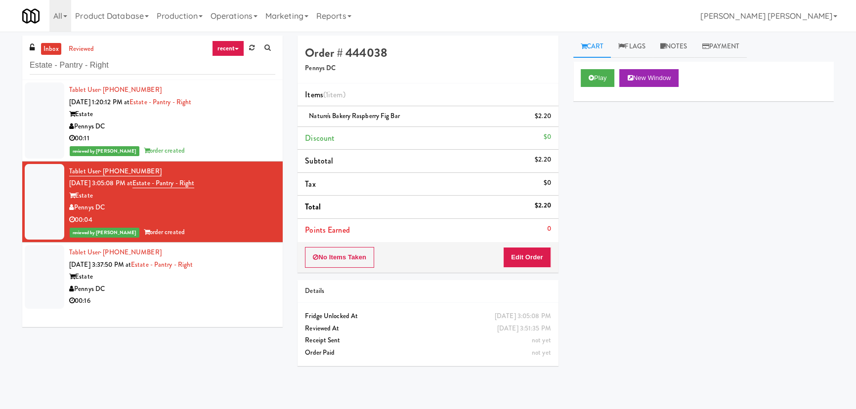
click at [229, 286] on div "Pennys DC" at bounding box center [172, 289] width 206 height 12
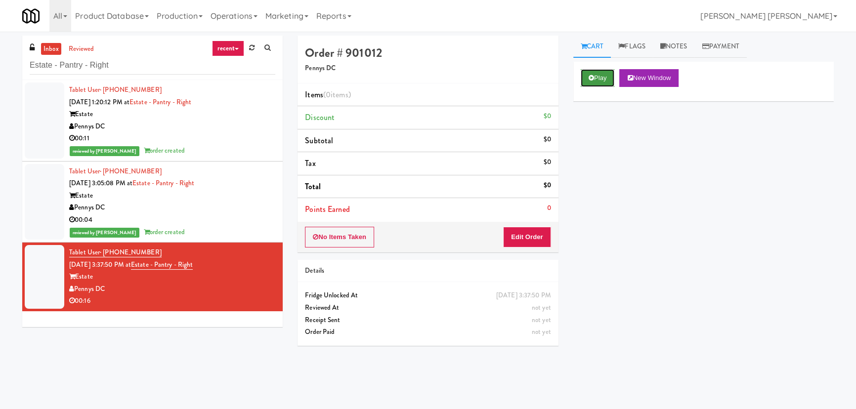
click at [606, 76] on button "Play" at bounding box center [598, 78] width 34 height 18
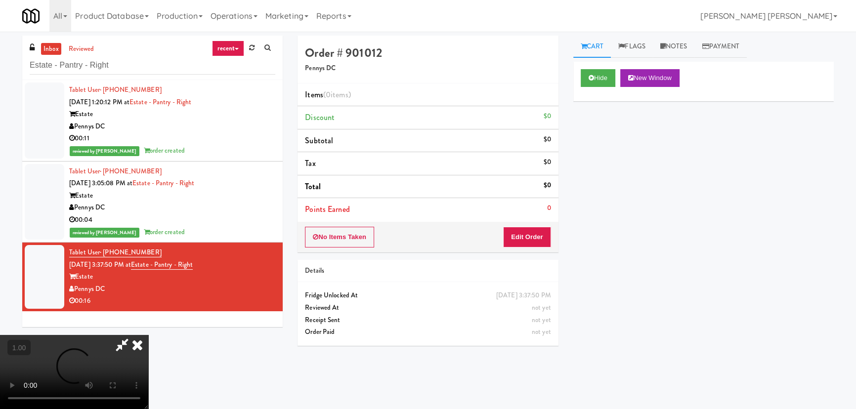
scroll to position [20, 0]
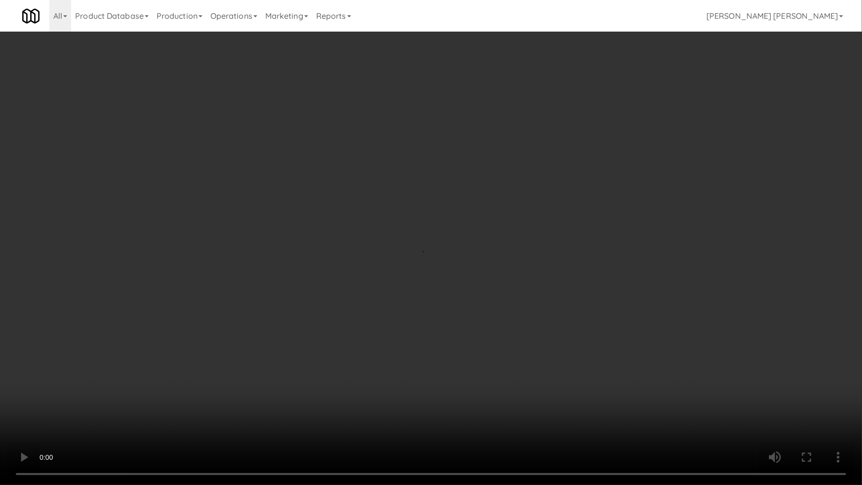
click at [499, 409] on video at bounding box center [431, 242] width 862 height 485
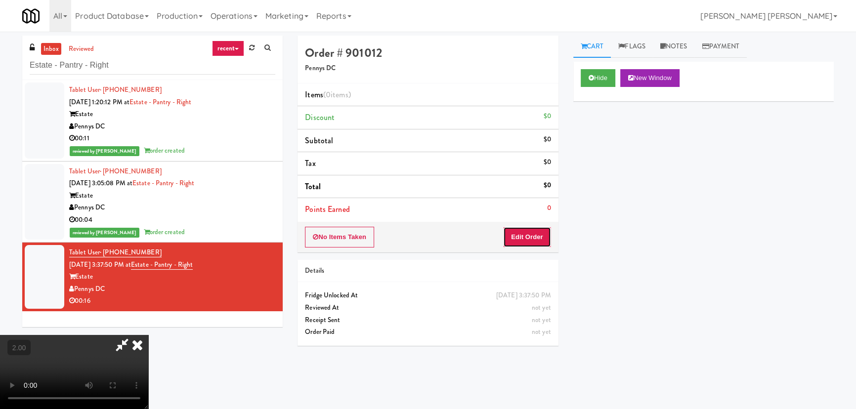
click at [532, 236] on button "Edit Order" at bounding box center [527, 237] width 48 height 21
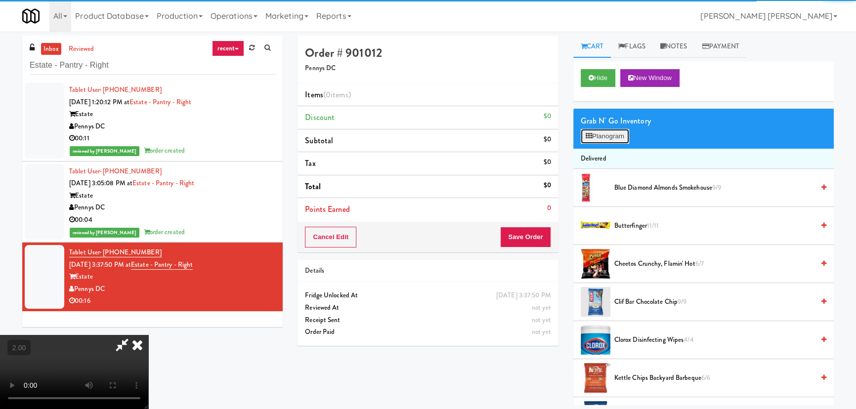
click at [601, 137] on button "Planogram" at bounding box center [605, 136] width 48 height 15
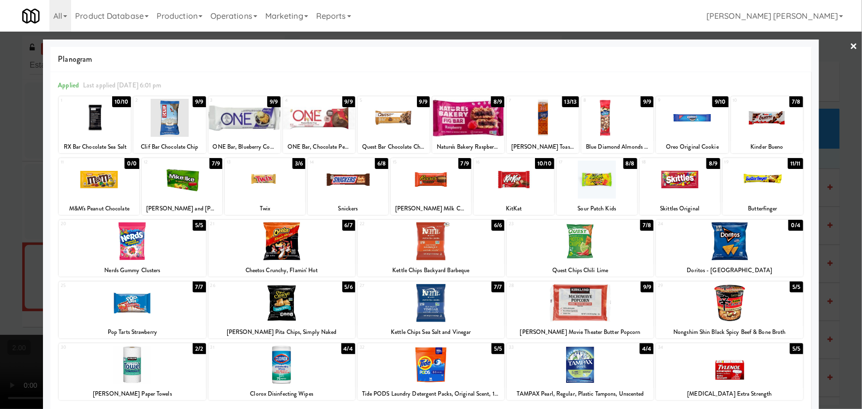
click at [689, 114] on div at bounding box center [692, 118] width 72 height 38
click at [850, 44] on link "×" at bounding box center [854, 47] width 8 height 31
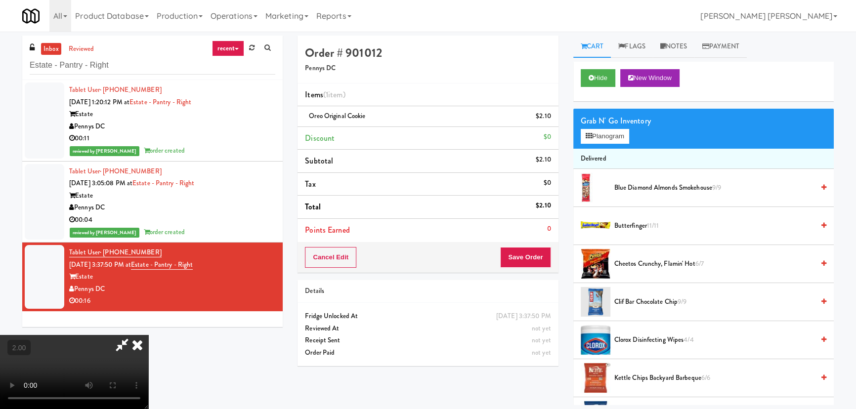
click at [148, 335] on icon at bounding box center [137, 345] width 22 height 20
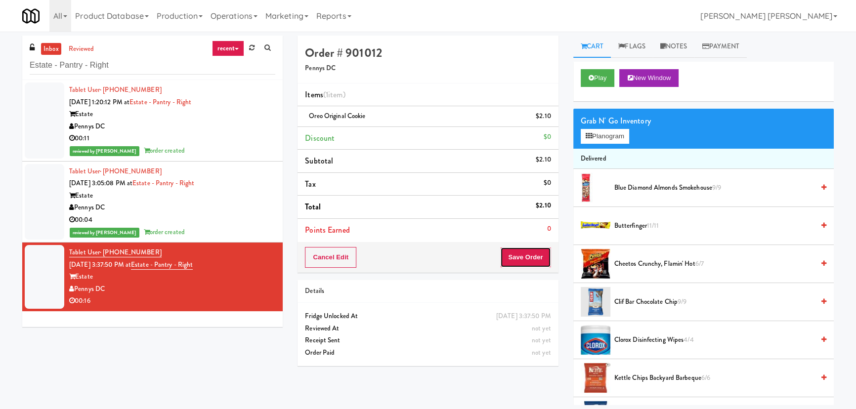
click at [524, 252] on button "Save Order" at bounding box center [525, 257] width 50 height 21
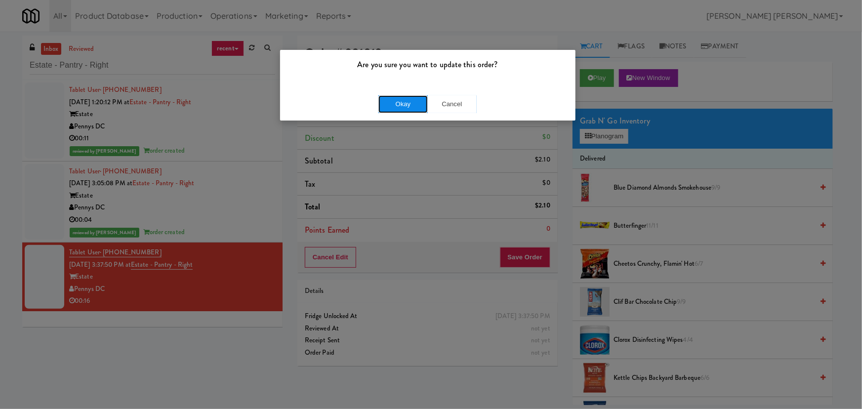
click at [402, 110] on button "Okay" at bounding box center [402, 104] width 49 height 18
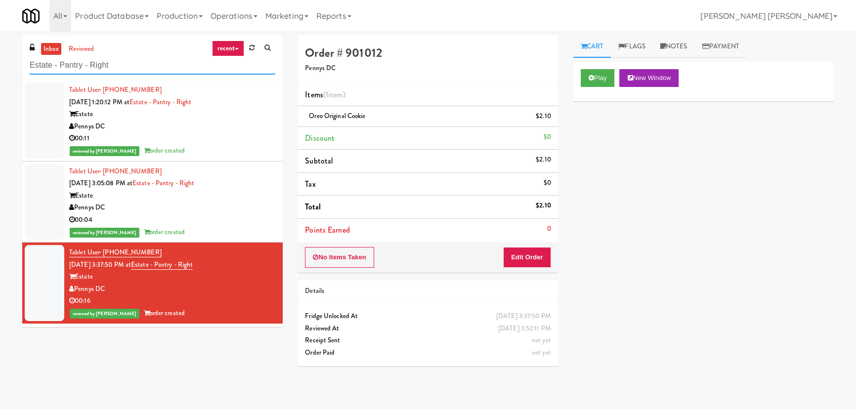
drag, startPoint x: 116, startPoint y: 65, endPoint x: 27, endPoint y: 67, distance: 89.0
click at [27, 67] on div "inbox reviewed recent all unclear take inventory issue suspicious failed recent…" at bounding box center [152, 58] width 260 height 44
paste input "Lockheed Orlando Fab"
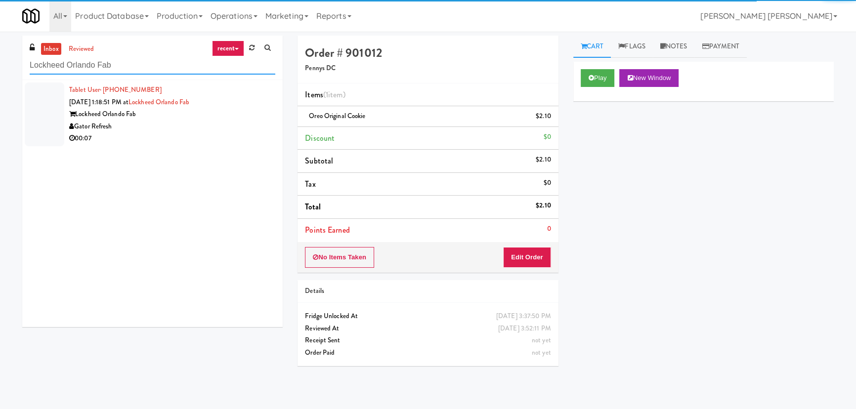
type input "Lockheed Orlando Fab"
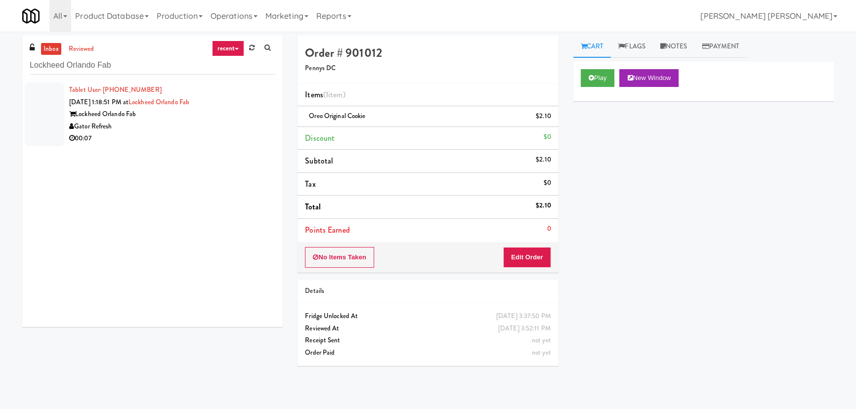
click at [174, 131] on div "Gator Refresh" at bounding box center [172, 127] width 206 height 12
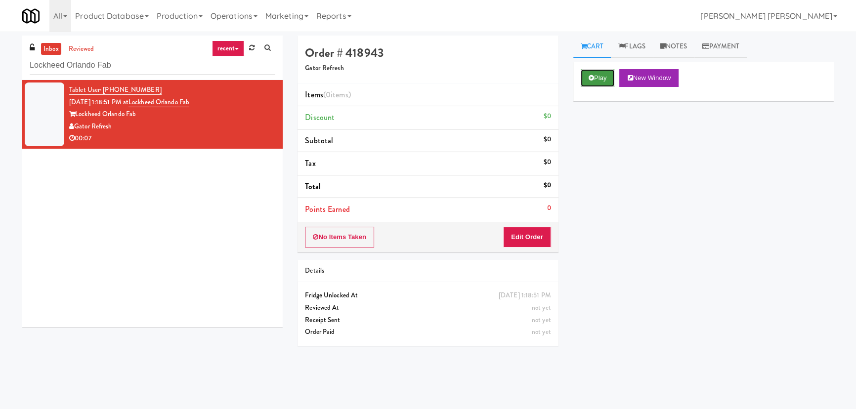
click at [598, 79] on button "Play" at bounding box center [598, 78] width 34 height 18
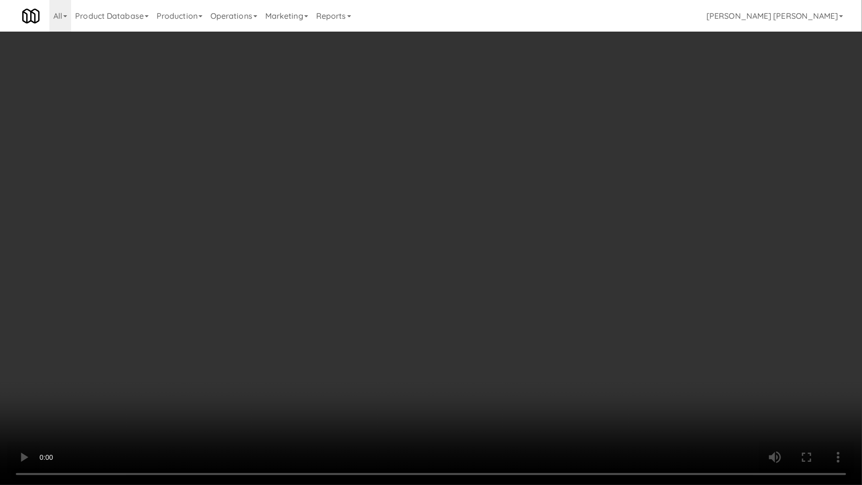
click at [489, 409] on video at bounding box center [431, 242] width 862 height 485
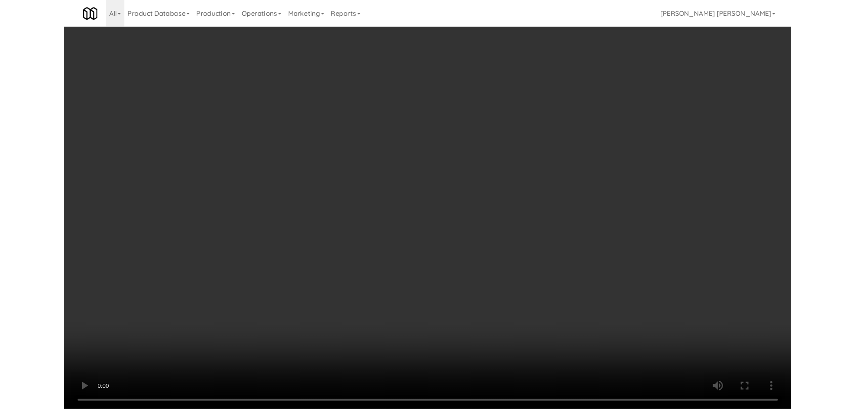
scroll to position [20, 0]
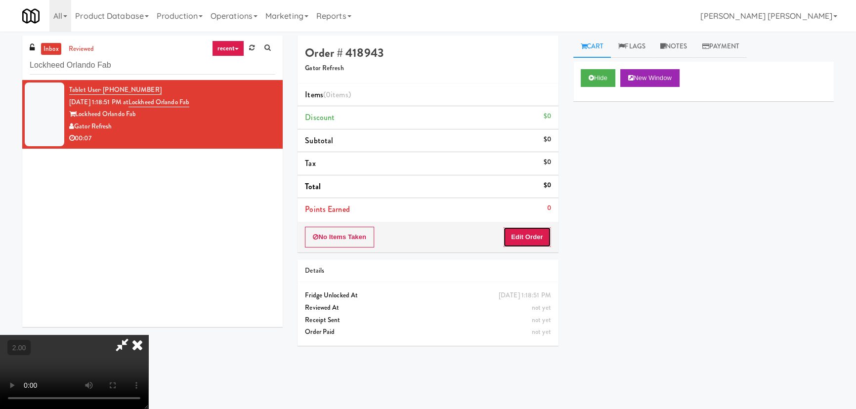
click at [541, 237] on button "Edit Order" at bounding box center [527, 237] width 48 height 21
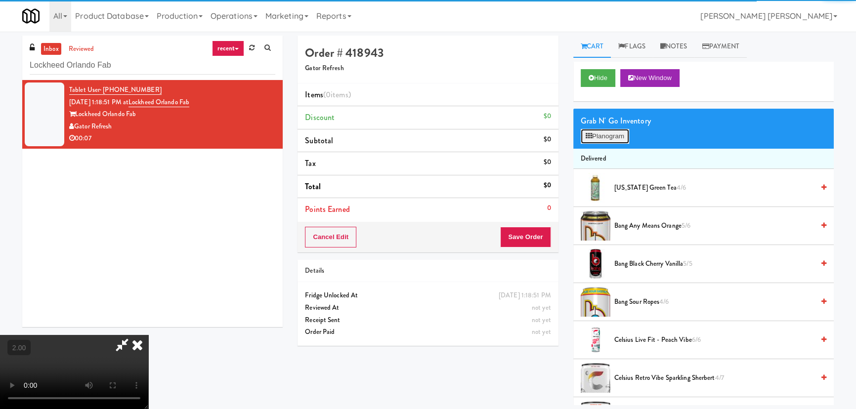
click at [590, 138] on icon at bounding box center [589, 136] width 6 height 6
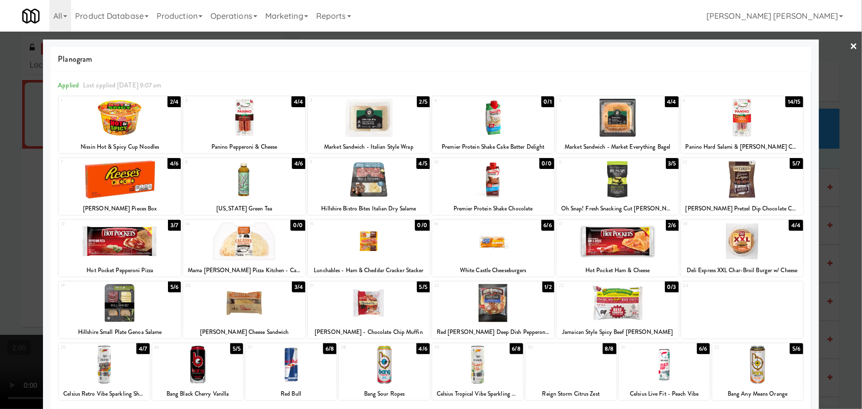
click at [379, 371] on div at bounding box center [384, 365] width 91 height 38
click at [850, 46] on link "×" at bounding box center [854, 47] width 8 height 31
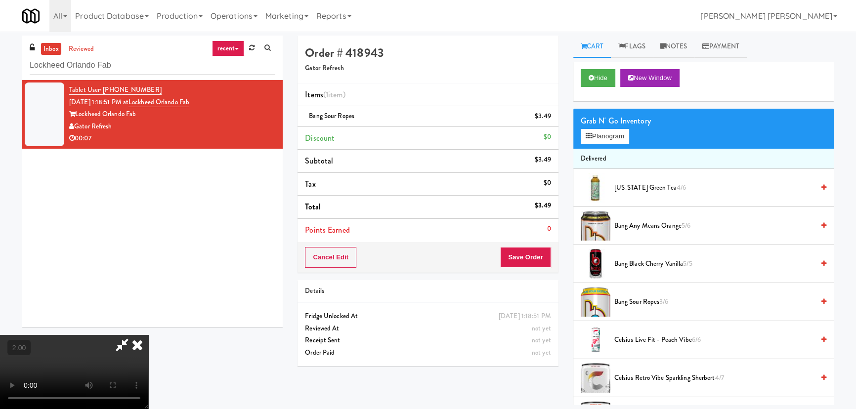
click at [148, 335] on icon at bounding box center [137, 345] width 22 height 20
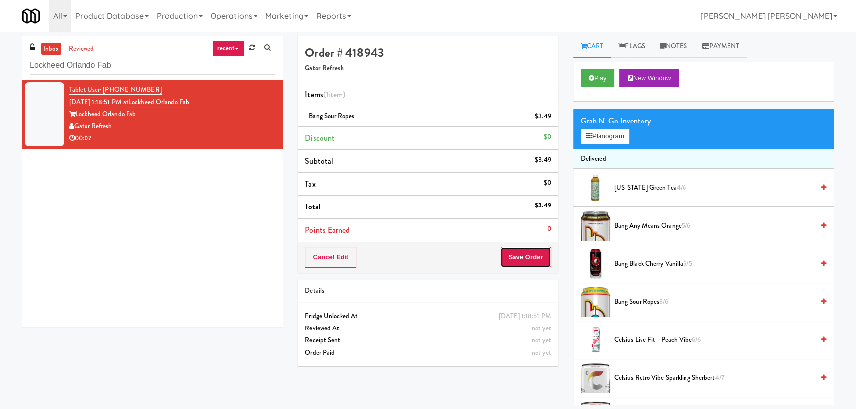
click at [509, 256] on button "Save Order" at bounding box center [525, 257] width 50 height 21
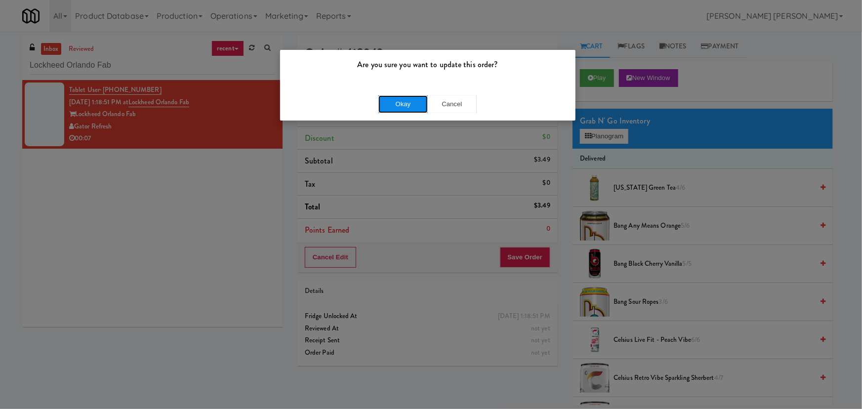
click at [412, 103] on button "Okay" at bounding box center [402, 104] width 49 height 18
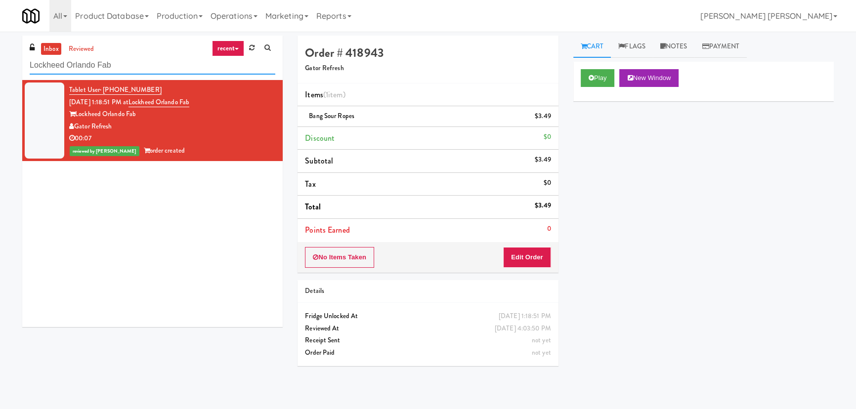
drag, startPoint x: 126, startPoint y: 63, endPoint x: -21, endPoint y: 64, distance: 146.3
click at [0, 64] on html "Are you sure you want to update this order? Okay Cancel Okay Are you sure you w…" at bounding box center [428, 204] width 856 height 409
paste input "Applewood - Cooler - Right"
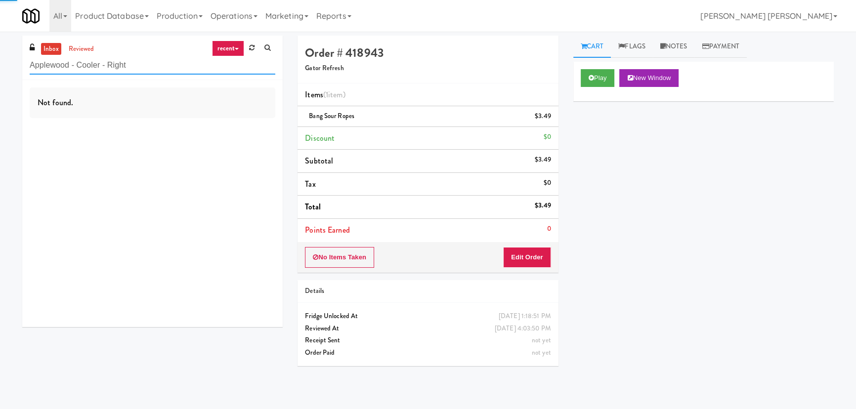
type input "Applewood - Cooler - Right"
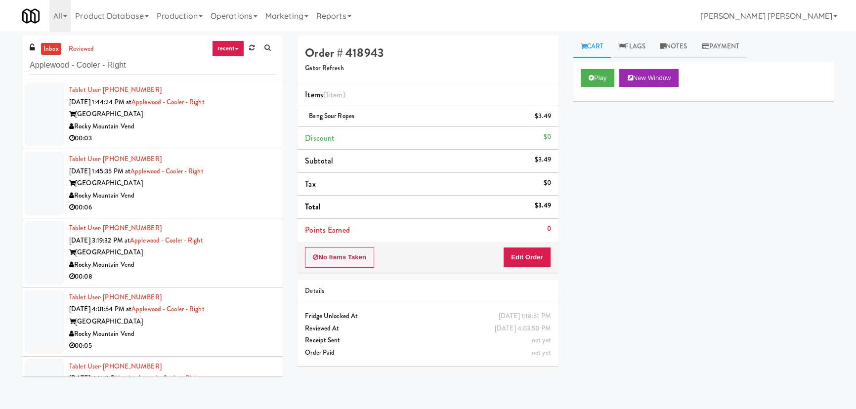
click at [217, 137] on div "00:03" at bounding box center [172, 138] width 206 height 12
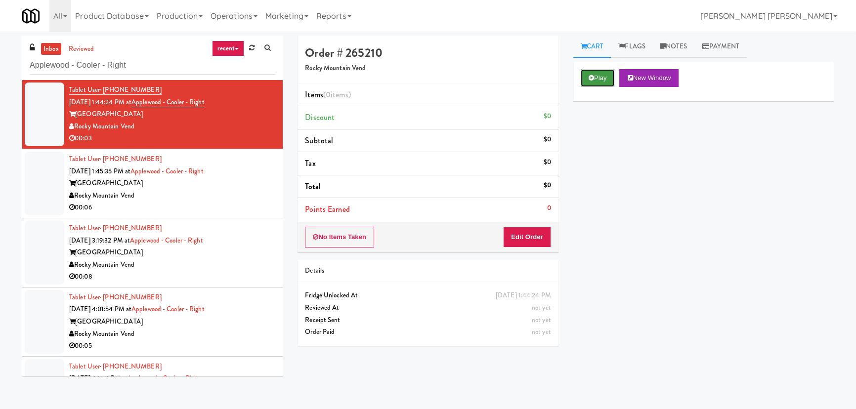
click at [589, 74] on button "Play" at bounding box center [598, 78] width 34 height 18
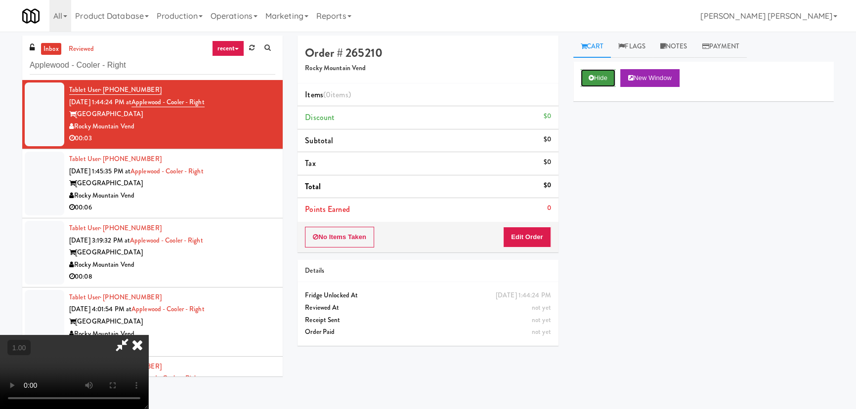
click at [605, 71] on button "Hide" at bounding box center [598, 78] width 35 height 18
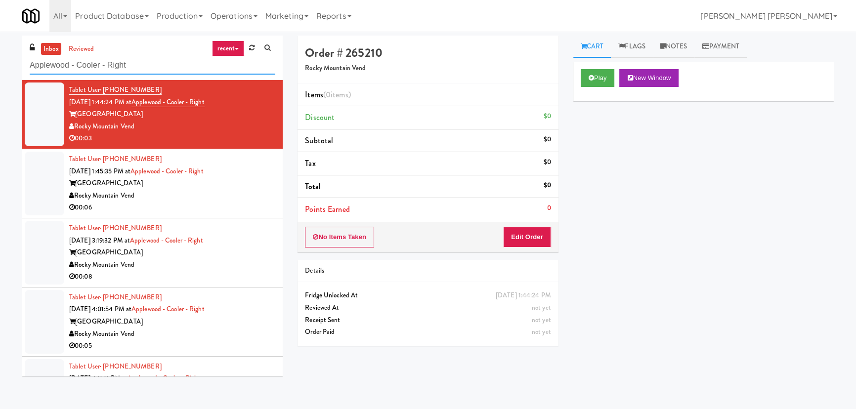
drag, startPoint x: 141, startPoint y: 64, endPoint x: 8, endPoint y: 58, distance: 132.6
click at [8, 58] on div "inbox reviewed recent all unclear take inventory issue suspicious failed recent…" at bounding box center [428, 221] width 856 height 370
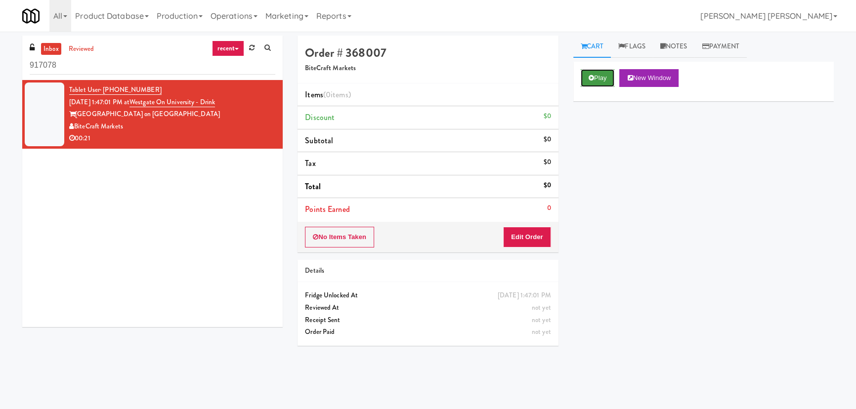
click at [600, 83] on button "Play" at bounding box center [598, 78] width 34 height 18
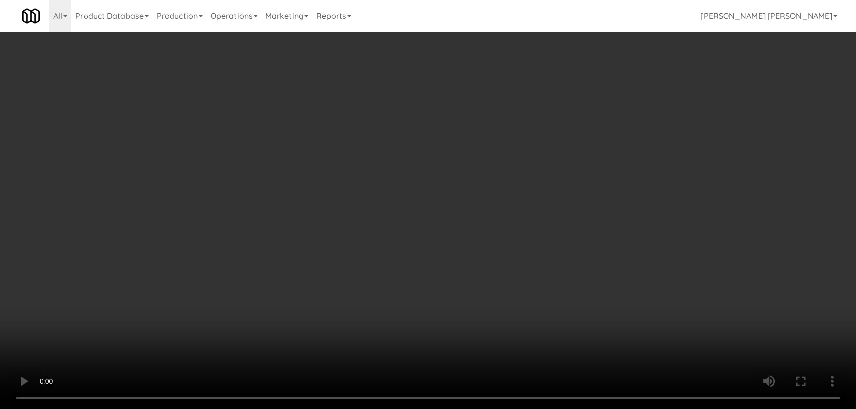
scroll to position [20, 0]
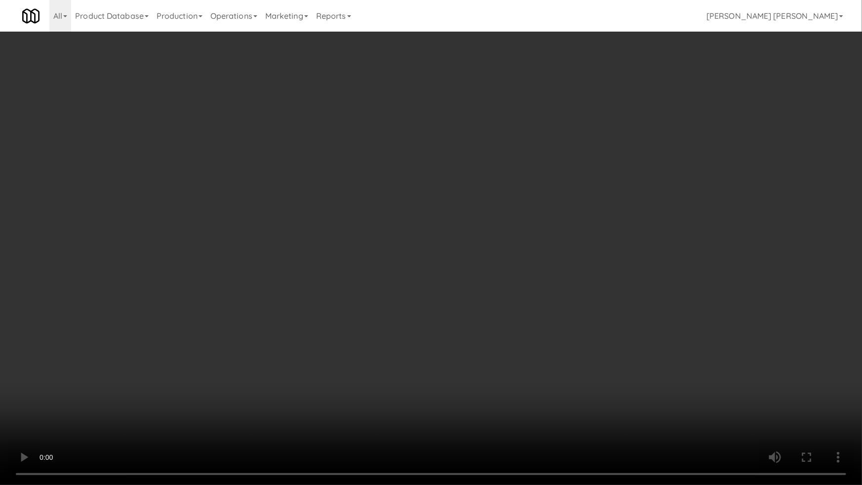
click at [511, 409] on video at bounding box center [431, 242] width 862 height 485
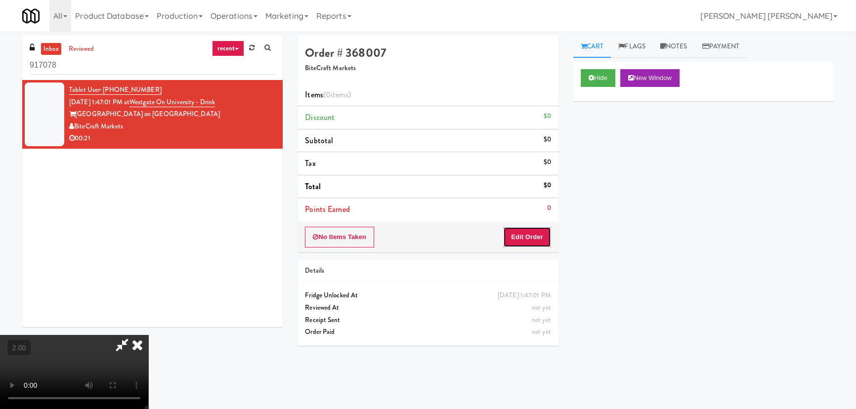
click at [536, 238] on button "Edit Order" at bounding box center [527, 237] width 48 height 21
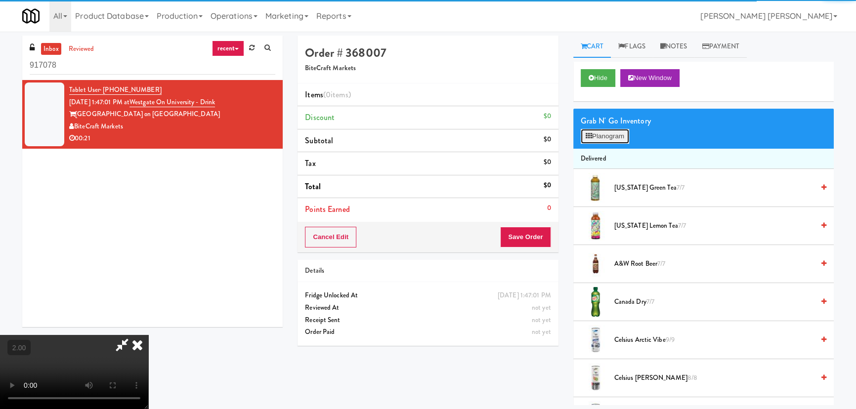
click at [592, 136] on button "Planogram" at bounding box center [605, 136] width 48 height 15
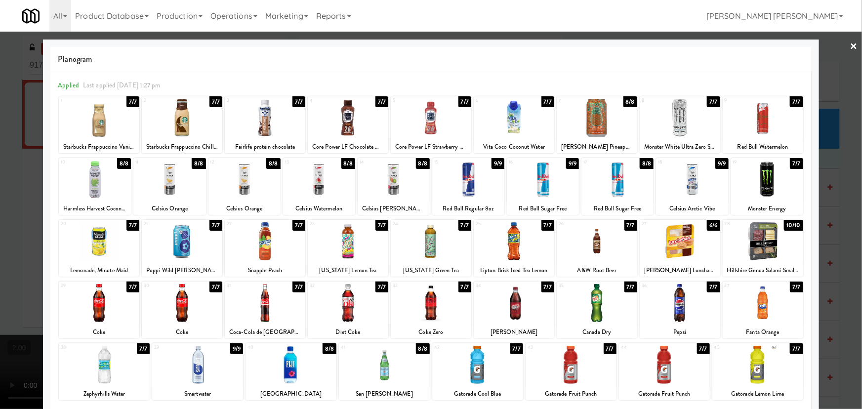
click at [97, 237] on div at bounding box center [99, 241] width 81 height 38
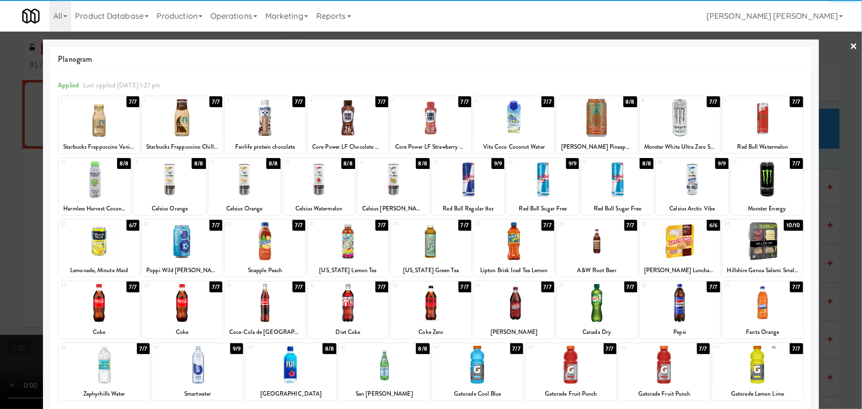
click at [260, 313] on div at bounding box center [265, 303] width 81 height 38
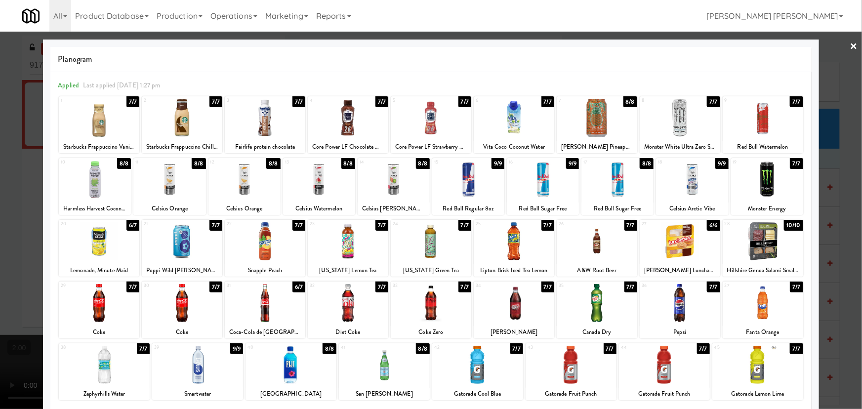
click at [850, 43] on link "×" at bounding box center [854, 47] width 8 height 31
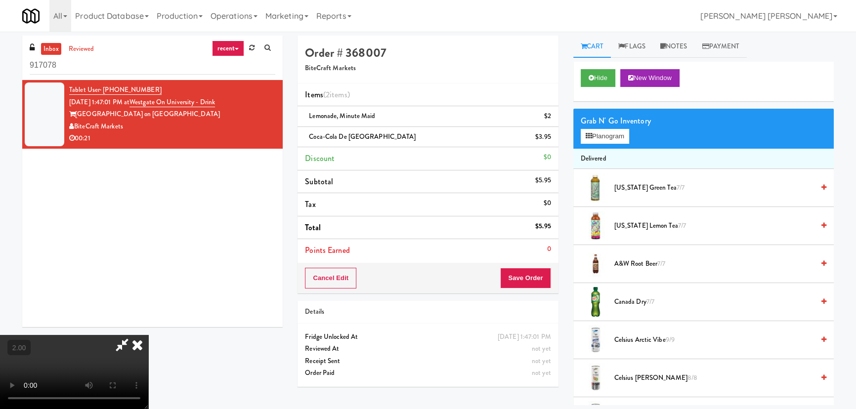
click at [133, 335] on icon at bounding box center [122, 345] width 23 height 20
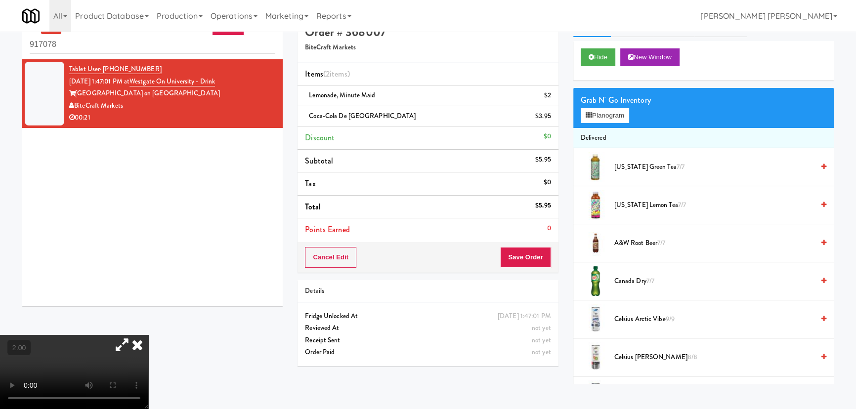
scroll to position [31, 0]
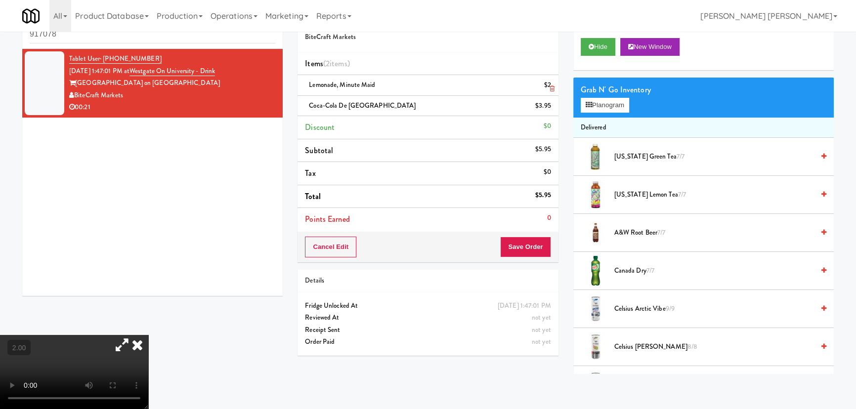
drag, startPoint x: 378, startPoint y: 84, endPoint x: 309, endPoint y: 84, distance: 68.7
click at [309, 84] on div "Lemonade, Minute Maid $2" at bounding box center [428, 85] width 246 height 12
copy span "Lemonade, Minute Maid"
click at [148, 335] on icon at bounding box center [137, 345] width 22 height 20
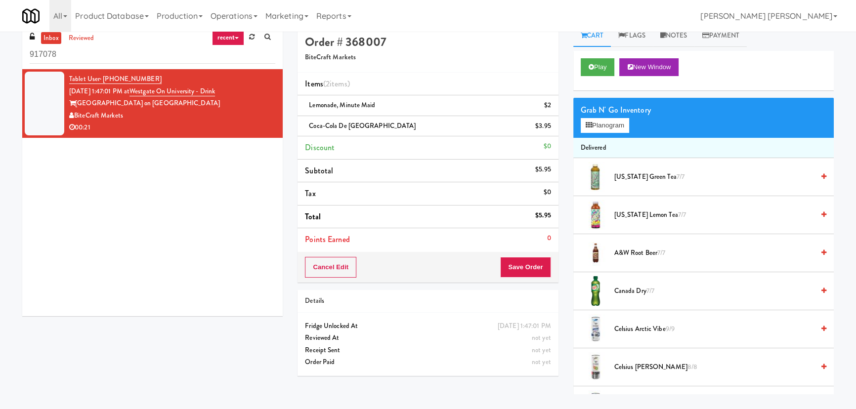
scroll to position [0, 0]
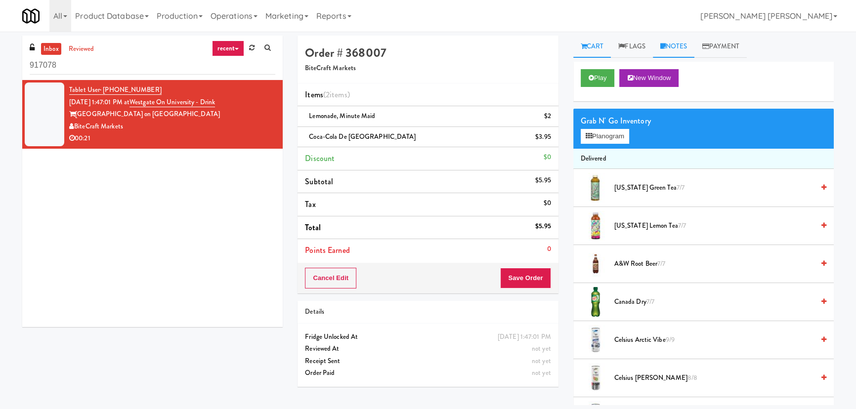
click at [677, 45] on link "Notes" at bounding box center [674, 47] width 42 height 22
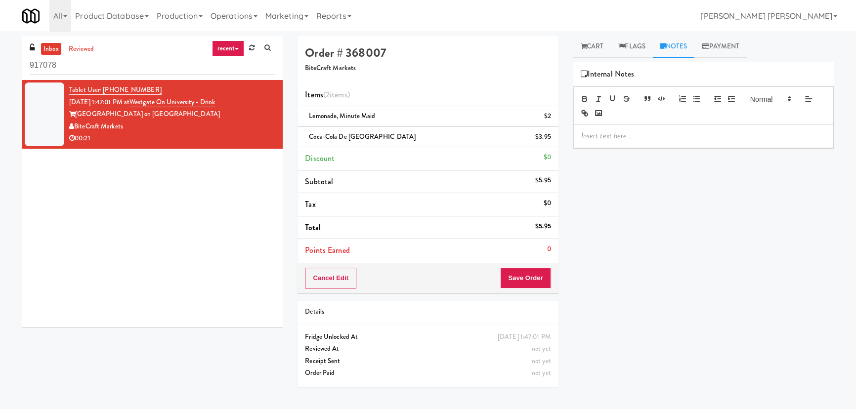
click at [635, 145] on div at bounding box center [703, 136] width 259 height 23
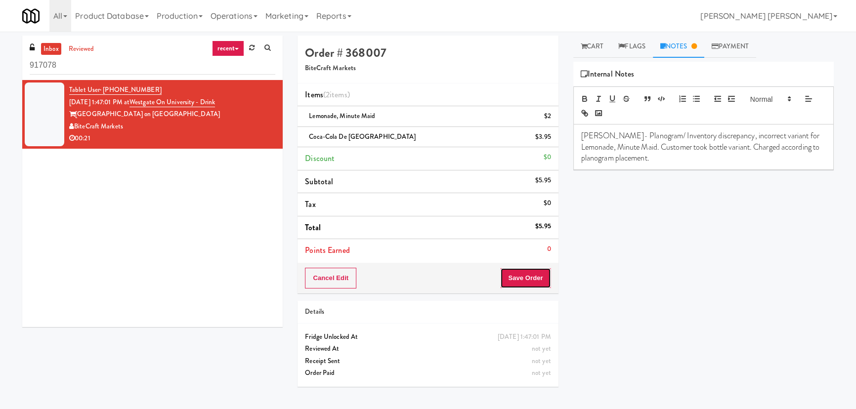
click at [527, 277] on button "Save Order" at bounding box center [525, 278] width 50 height 21
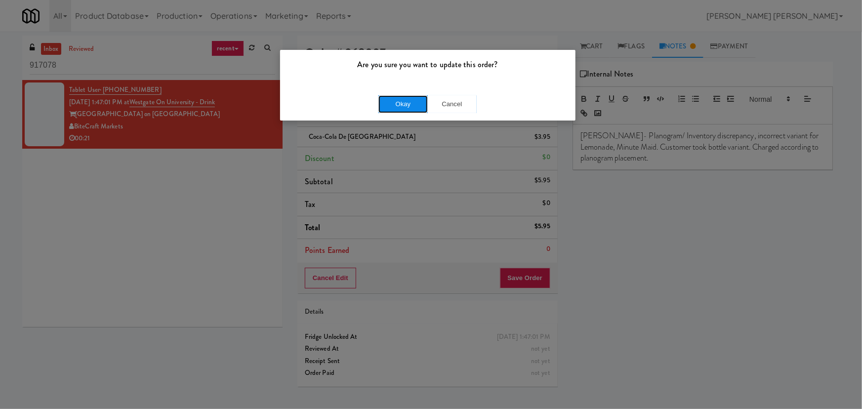
click at [397, 100] on button "Okay" at bounding box center [402, 104] width 49 height 18
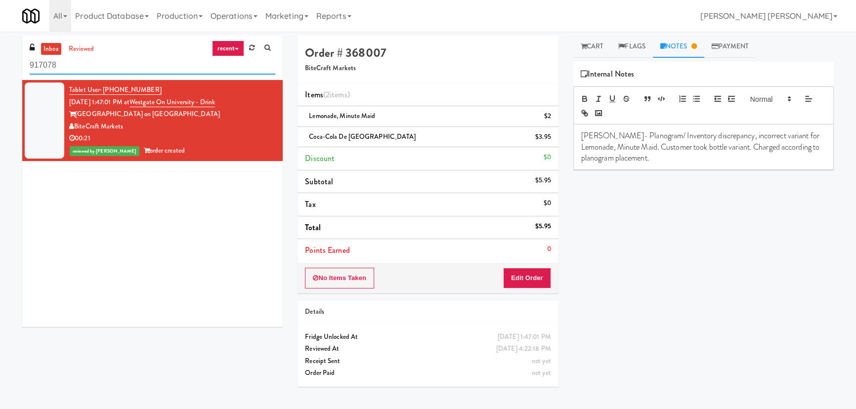
drag, startPoint x: 54, startPoint y: 63, endPoint x: 13, endPoint y: 63, distance: 41.0
click at [13, 63] on div "inbox reviewed recent all unclear take inventory issue suspicious failed recent…" at bounding box center [428, 221] width 856 height 370
paste input "La Posada Pusch Ridge - Cooler"
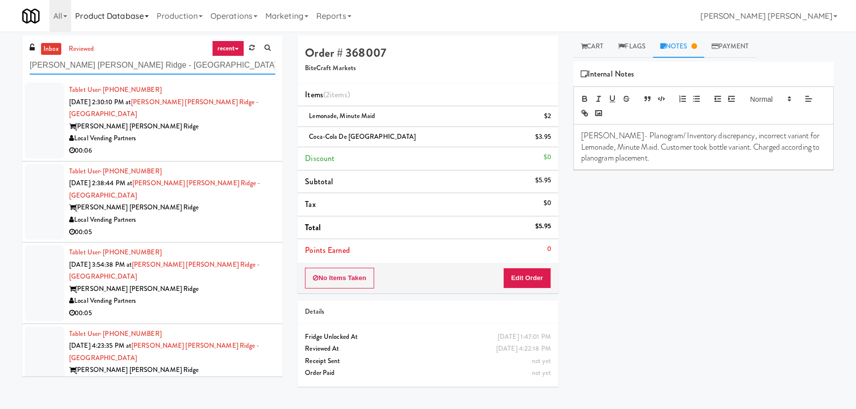
type input "La Posada Pusch Ridge - Cooler"
click at [234, 132] on div "Local Vending Partners" at bounding box center [172, 138] width 206 height 12
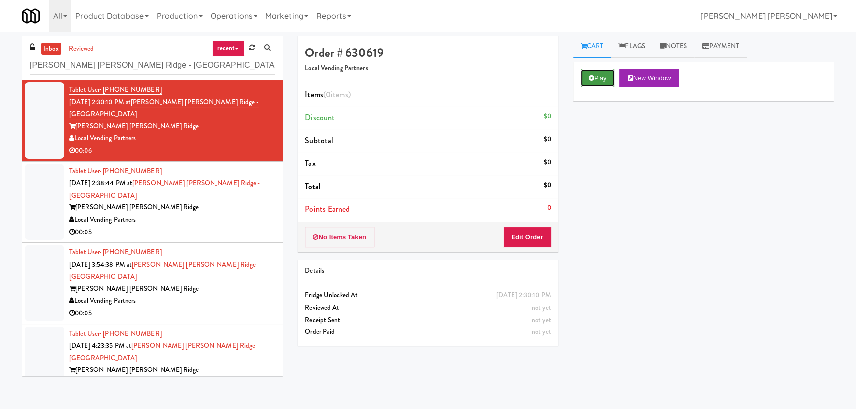
click at [594, 77] on button "Play" at bounding box center [598, 78] width 34 height 18
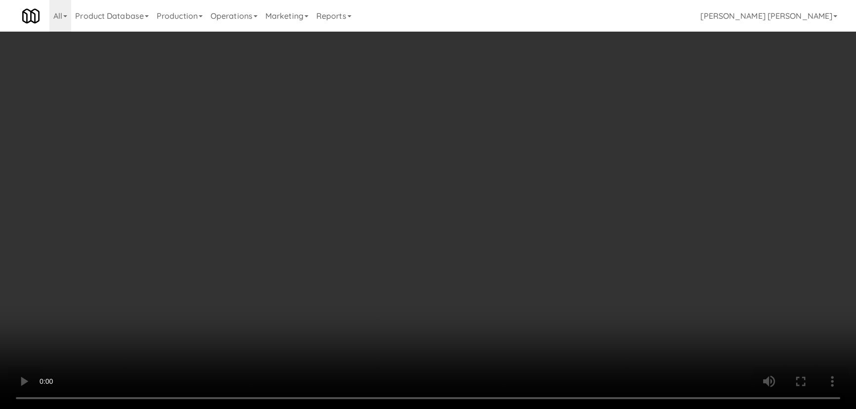
click at [486, 409] on video at bounding box center [428, 204] width 856 height 409
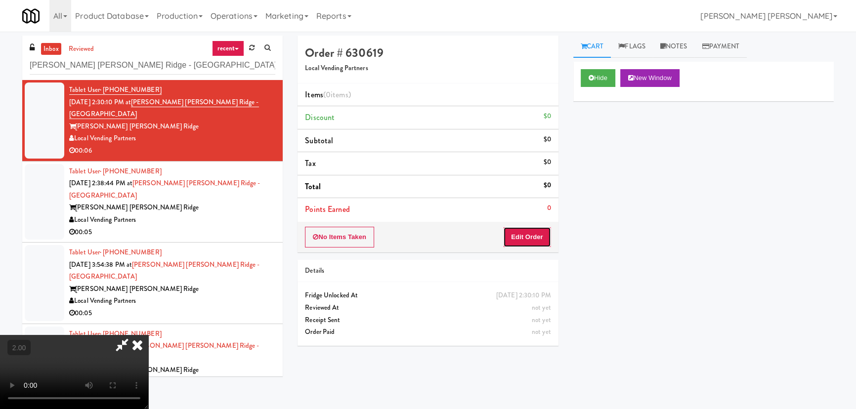
click at [538, 240] on button "Edit Order" at bounding box center [527, 237] width 48 height 21
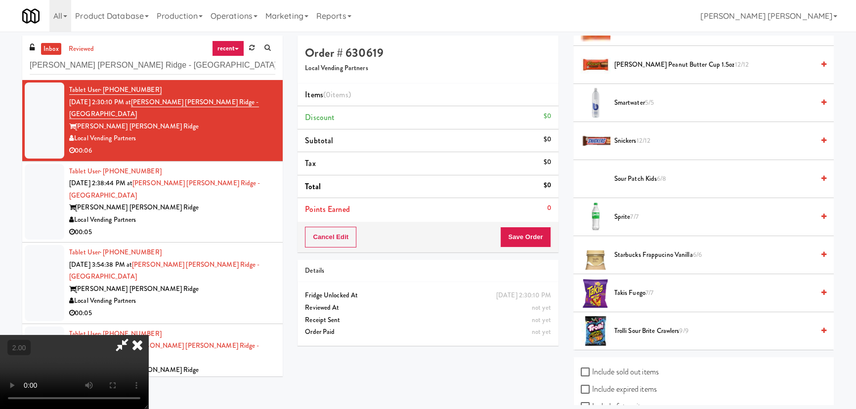
scroll to position [1111, 0]
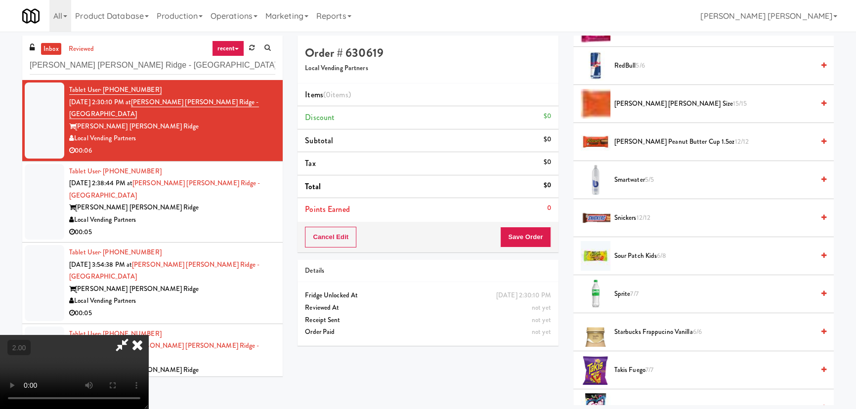
click at [621, 179] on span "Smartwater 5/5" at bounding box center [714, 180] width 200 height 12
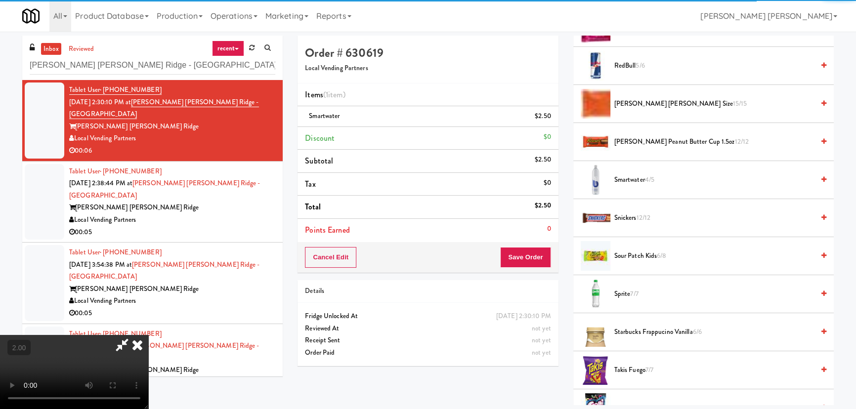
click at [148, 335] on icon at bounding box center [137, 345] width 22 height 20
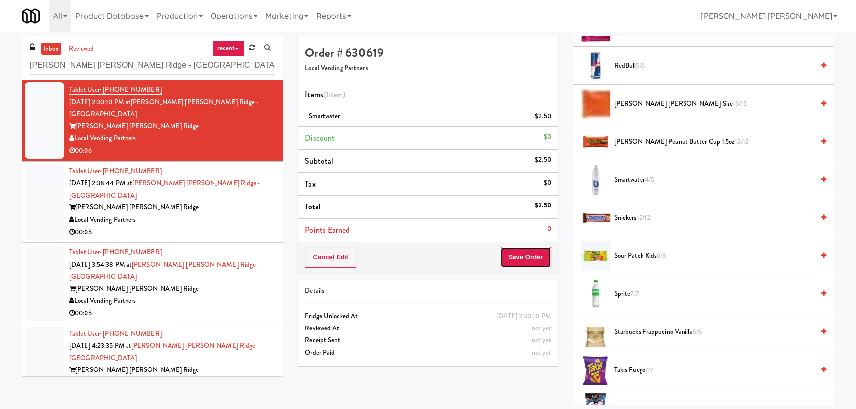
click at [529, 257] on button "Save Order" at bounding box center [525, 257] width 50 height 21
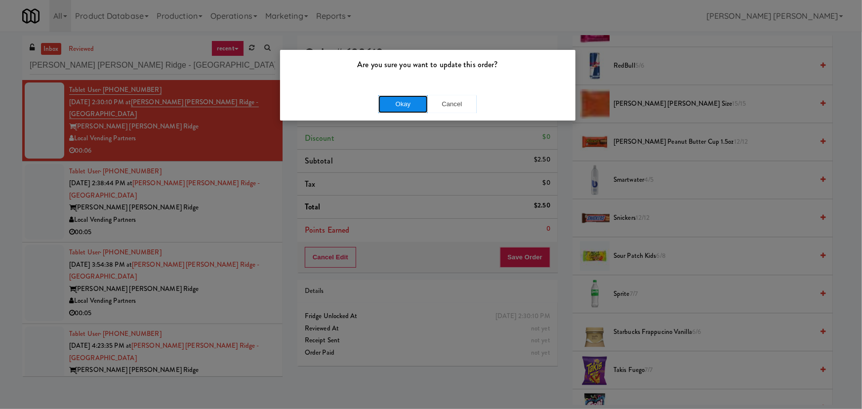
click at [405, 100] on button "Okay" at bounding box center [402, 104] width 49 height 18
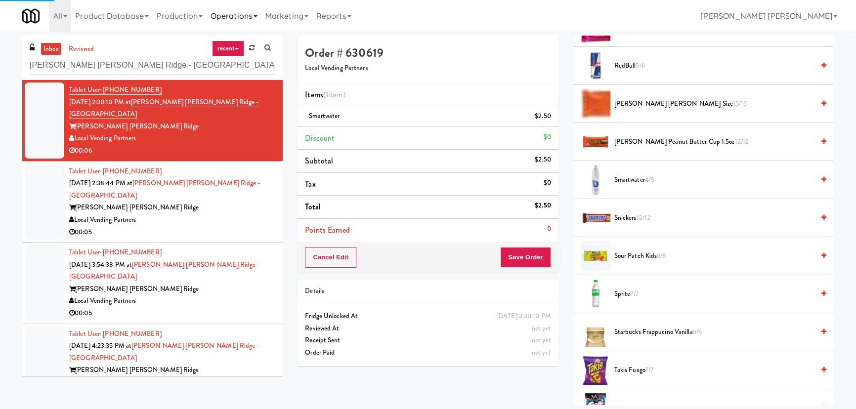
scroll to position [27, 0]
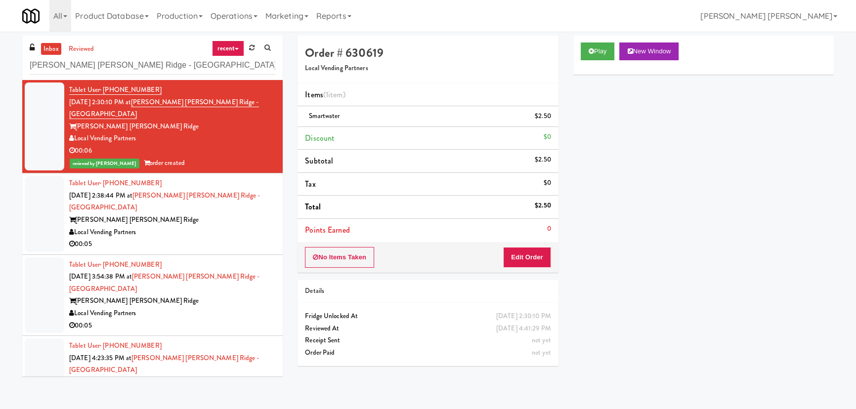
click at [238, 226] on div "Local Vending Partners" at bounding box center [172, 232] width 206 height 12
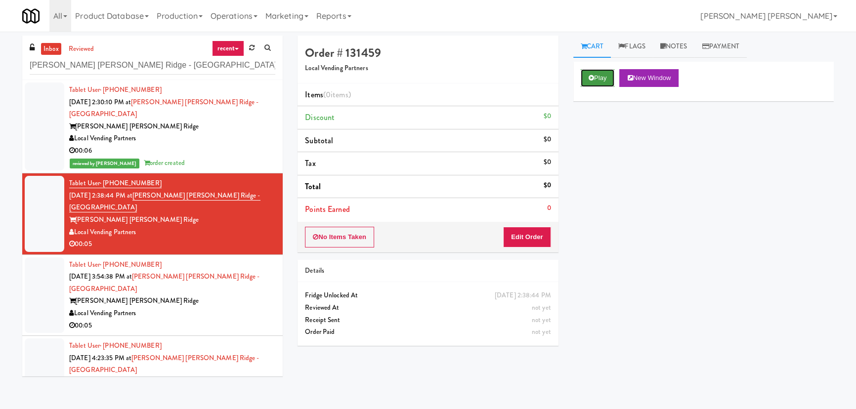
click at [586, 83] on button "Play" at bounding box center [598, 78] width 34 height 18
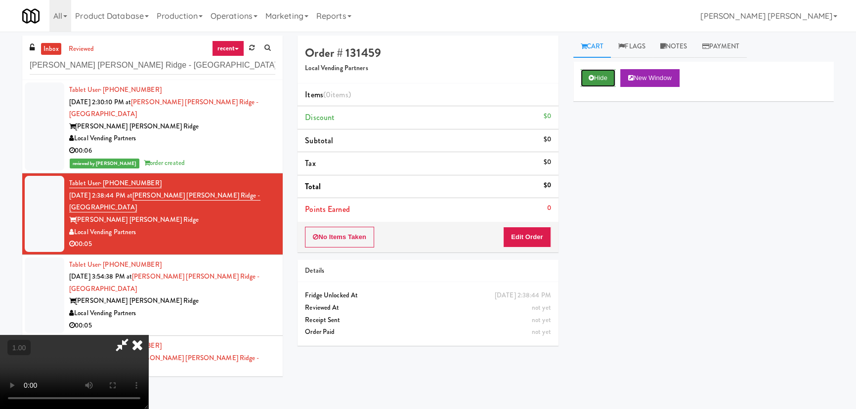
click at [613, 78] on button "Hide" at bounding box center [598, 78] width 35 height 18
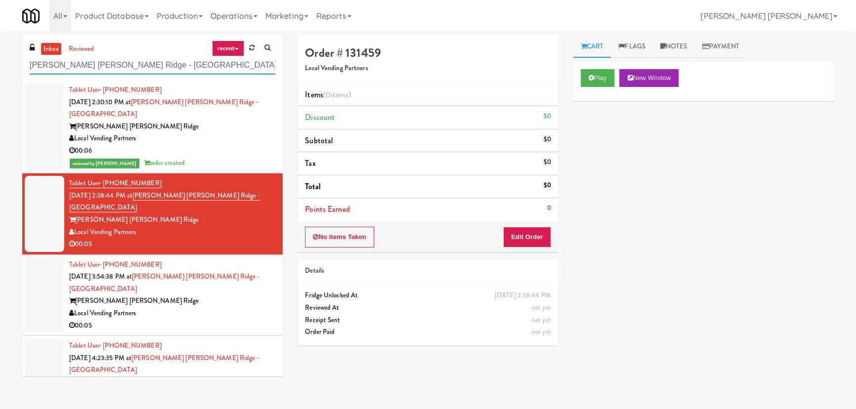
drag, startPoint x: 157, startPoint y: 64, endPoint x: 19, endPoint y: 69, distance: 137.4
click at [19, 69] on div "inbox reviewed recent all unclear take inventory issue suspicious failed recent…" at bounding box center [152, 210] width 275 height 348
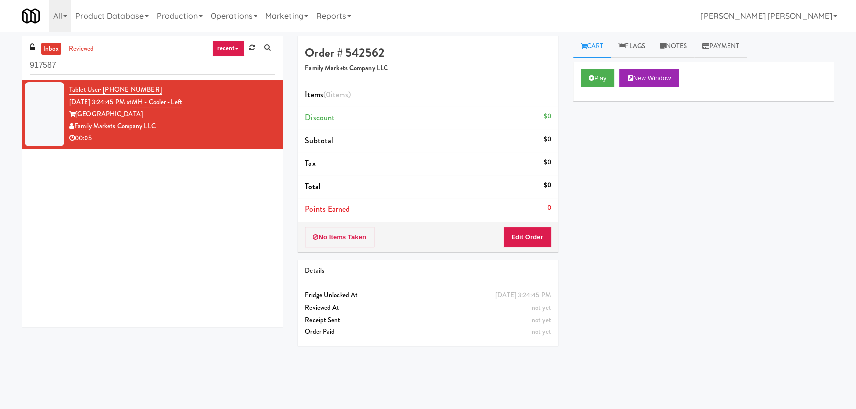
drag, startPoint x: 66, startPoint y: 61, endPoint x: 15, endPoint y: 61, distance: 50.4
click at [15, 61] on div "inbox reviewed recent all unclear take inventory issue suspicious failed recent…" at bounding box center [152, 185] width 275 height 299
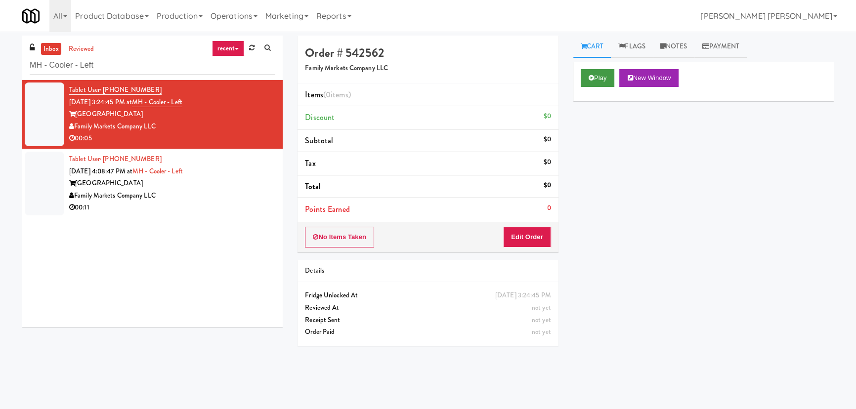
type input "MH - Cooler - Left"
click at [592, 78] on icon at bounding box center [590, 78] width 5 height 6
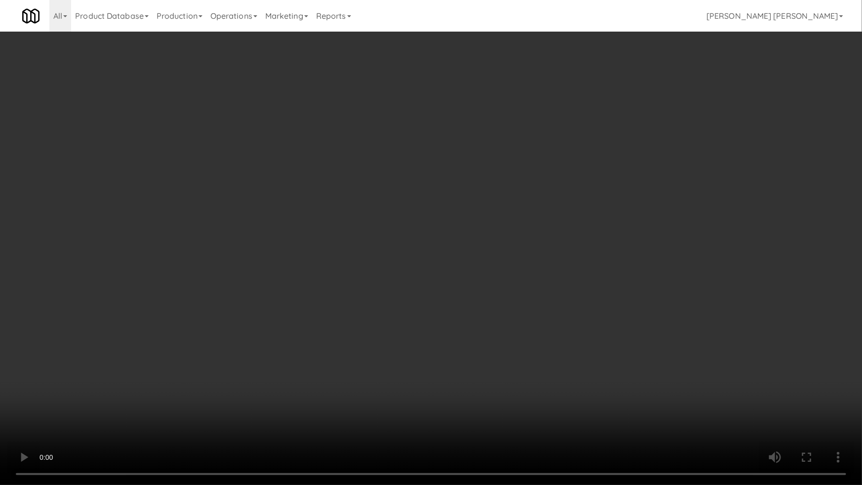
click at [513, 409] on video at bounding box center [431, 242] width 862 height 485
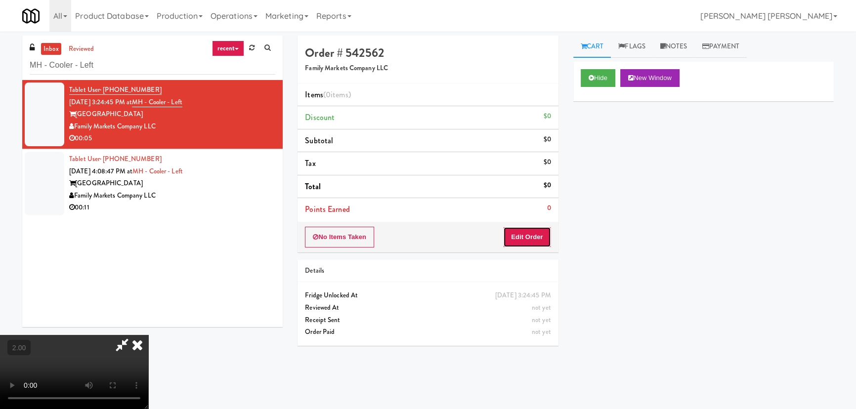
click at [525, 244] on button "Edit Order" at bounding box center [527, 237] width 48 height 21
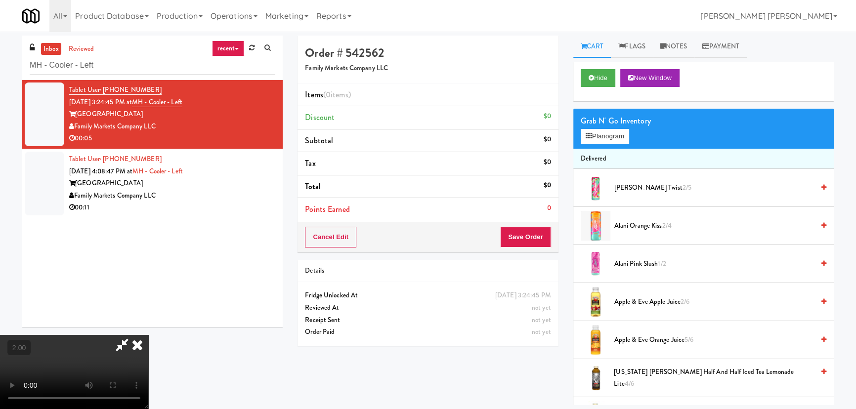
click at [646, 302] on span "Apple & Eve Apple Juice 2/6" at bounding box center [714, 302] width 200 height 12
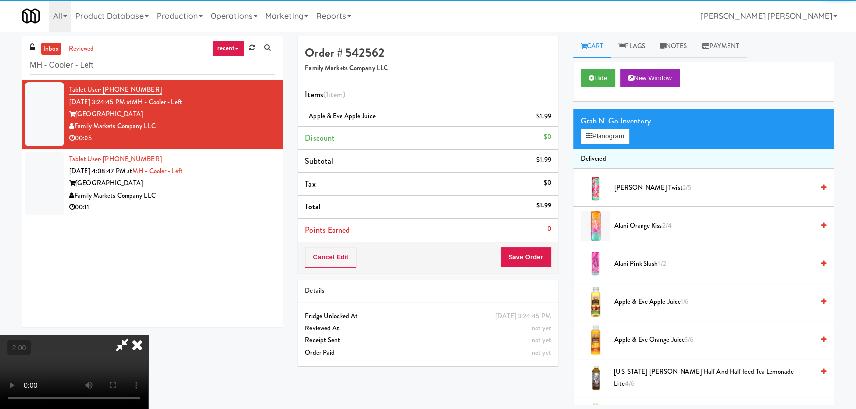
click at [148, 335] on icon at bounding box center [137, 345] width 22 height 20
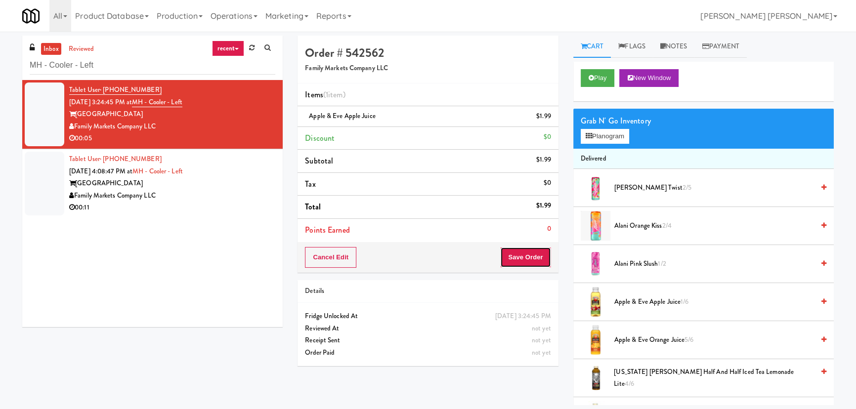
click at [531, 260] on button "Save Order" at bounding box center [525, 257] width 50 height 21
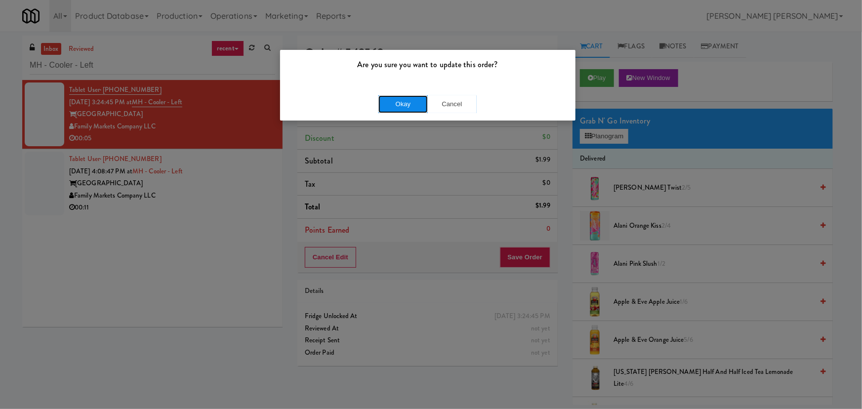
click at [395, 103] on button "Okay" at bounding box center [402, 104] width 49 height 18
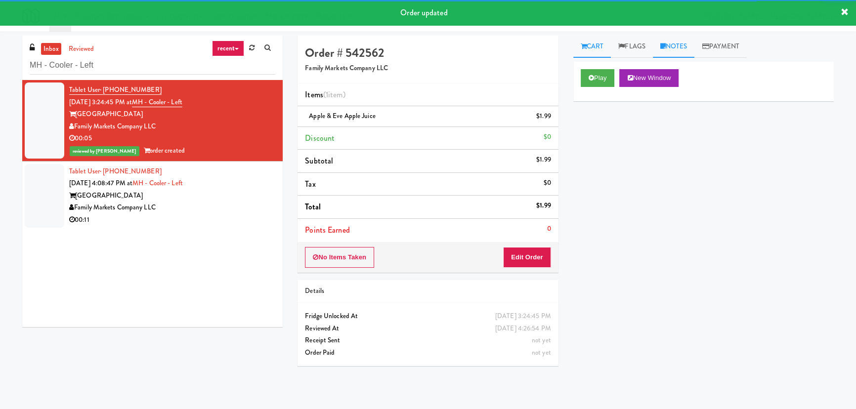
click at [682, 45] on link "Notes" at bounding box center [674, 47] width 42 height 22
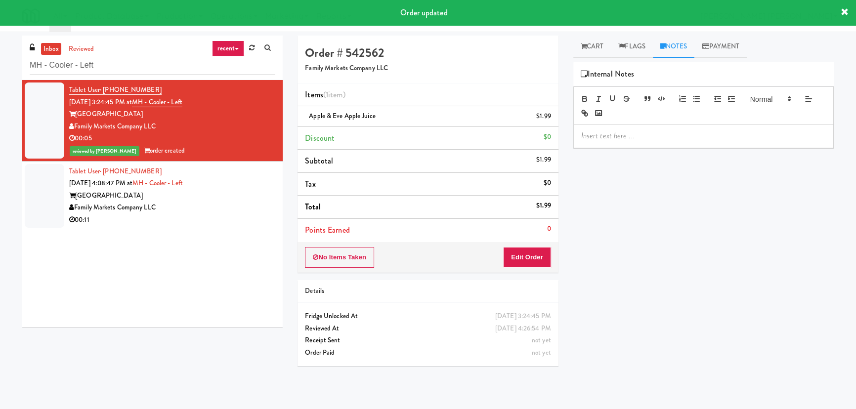
click at [628, 140] on p at bounding box center [703, 135] width 245 height 11
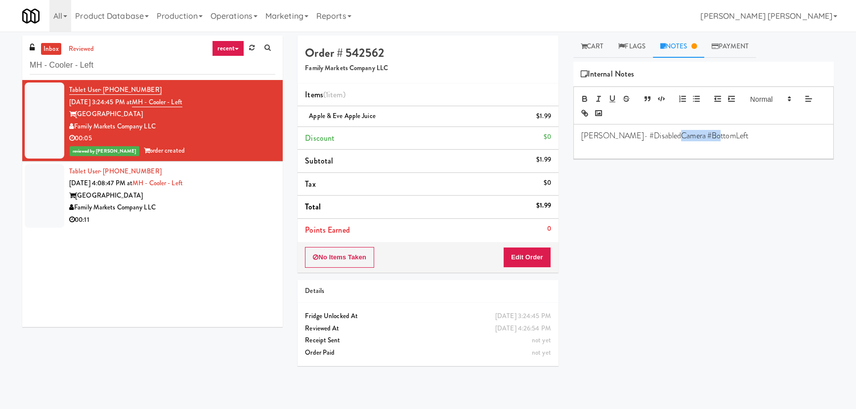
drag, startPoint x: 666, startPoint y: 134, endPoint x: 729, endPoint y: 134, distance: 63.7
click at [729, 134] on p "[PERSON_NAME]- #DisabledCamera #BottomLeft" at bounding box center [703, 135] width 245 height 11
drag, startPoint x: 729, startPoint y: 135, endPoint x: 571, endPoint y: 136, distance: 158.6
click at [571, 136] on div "Cart Flags Notes Payment Play New Window Primary Flag Clear Flag if unable to d…" at bounding box center [703, 221] width 275 height 370
copy p "[PERSON_NAME]- #DisabledCamera #TopRight"
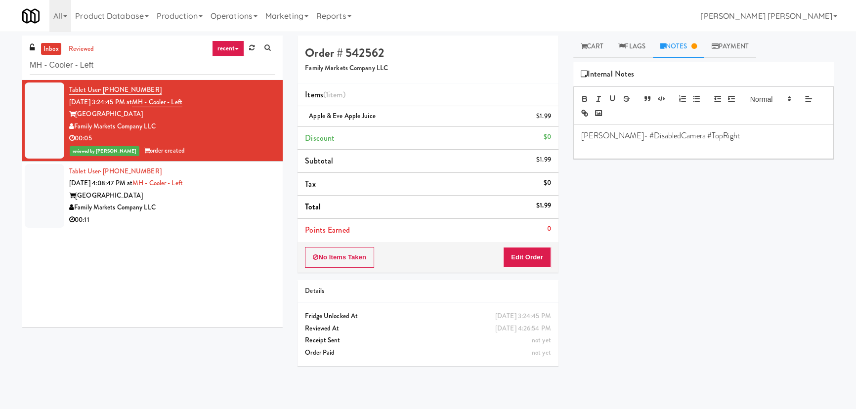
click at [217, 203] on div "Family Markets Company LLC" at bounding box center [172, 208] width 206 height 12
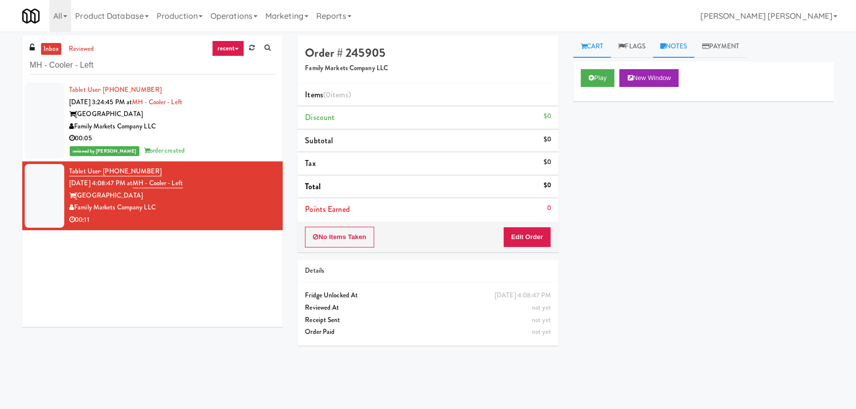
click at [684, 47] on link "Notes" at bounding box center [674, 47] width 42 height 22
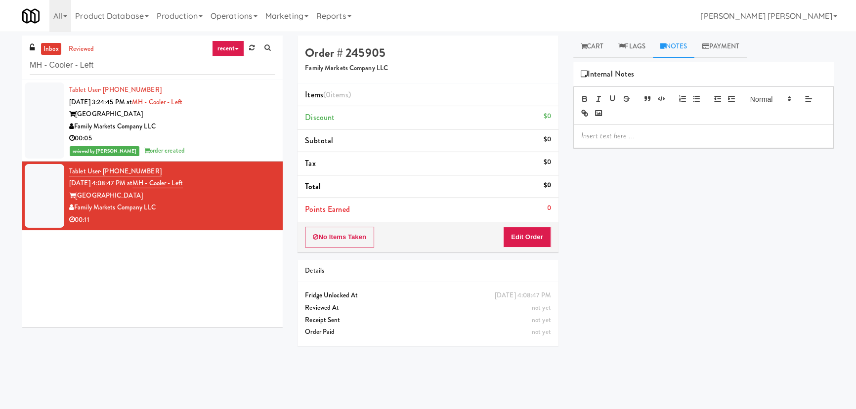
click at [655, 123] on div at bounding box center [703, 105] width 260 height 38
click at [654, 132] on p at bounding box center [703, 135] width 245 height 11
click at [600, 47] on link "Cart" at bounding box center [592, 47] width 38 height 22
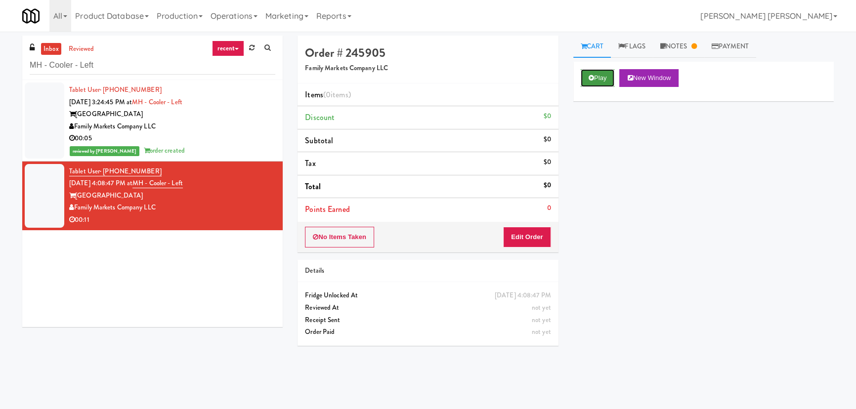
click at [588, 78] on button "Play" at bounding box center [598, 78] width 34 height 18
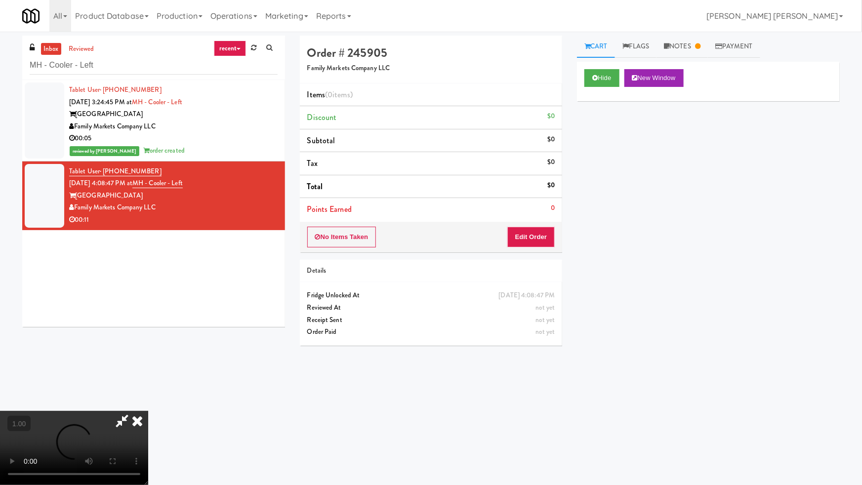
click at [148, 409] on video at bounding box center [74, 448] width 148 height 74
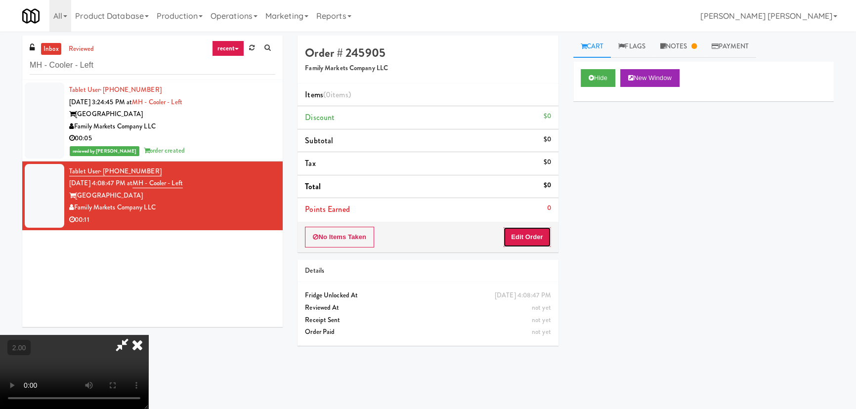
click at [534, 232] on button "Edit Order" at bounding box center [527, 237] width 48 height 21
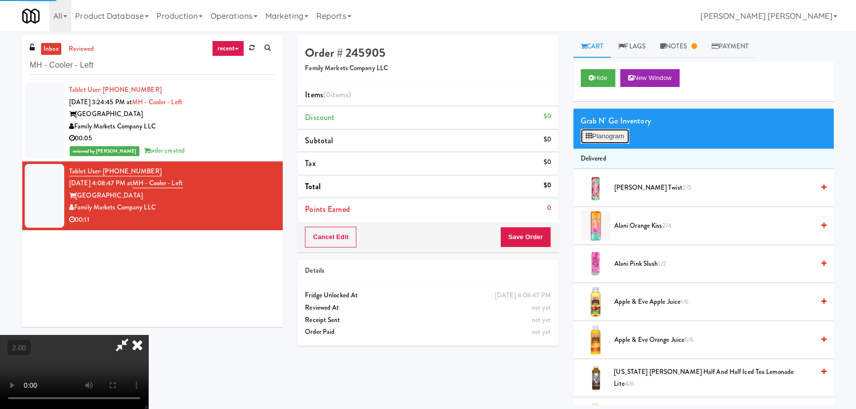
click at [611, 133] on button "Planogram" at bounding box center [605, 136] width 48 height 15
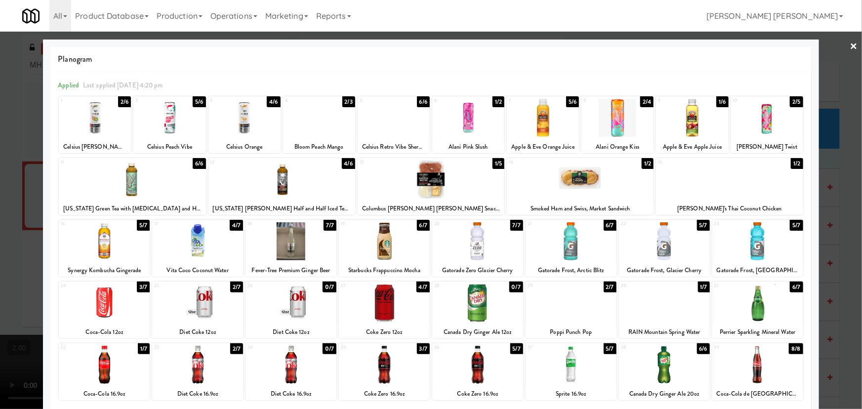
click at [565, 381] on div at bounding box center [571, 365] width 91 height 38
click at [850, 40] on link "×" at bounding box center [854, 47] width 8 height 31
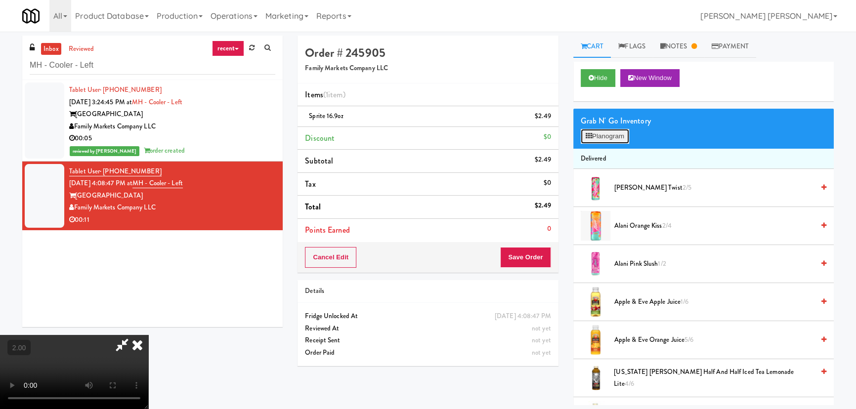
click at [604, 140] on button "Planogram" at bounding box center [605, 136] width 48 height 15
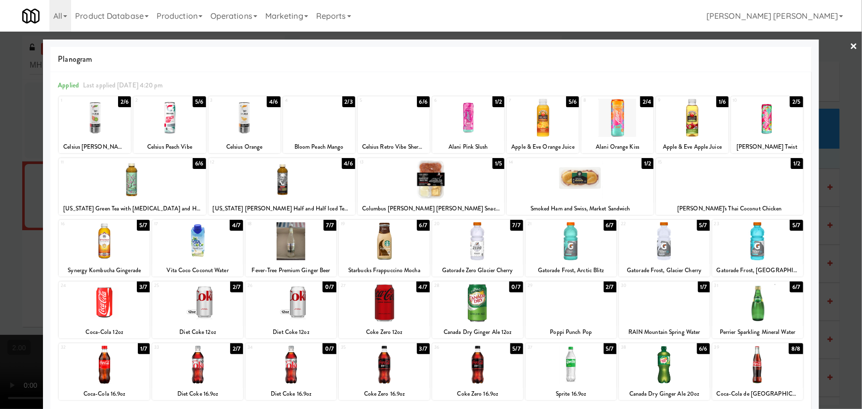
click at [561, 247] on div at bounding box center [571, 241] width 91 height 38
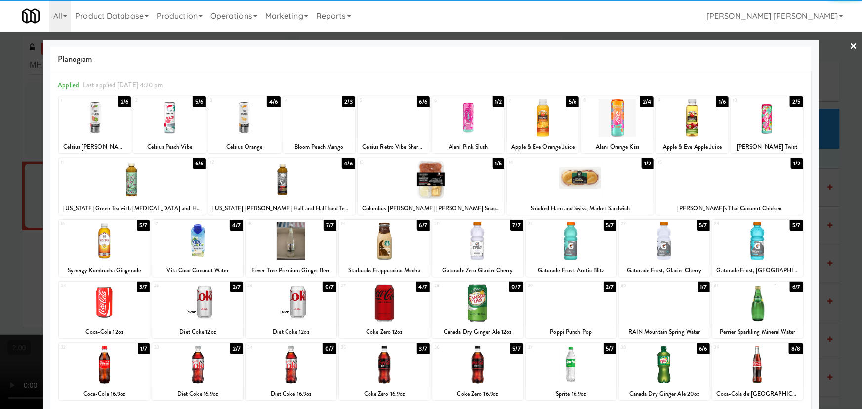
click at [850, 44] on link "×" at bounding box center [854, 47] width 8 height 31
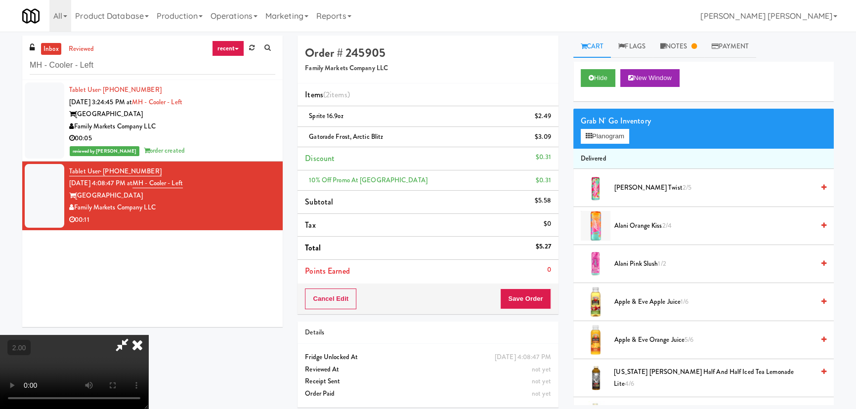
drag, startPoint x: 499, startPoint y: 128, endPoint x: 503, endPoint y: 153, distance: 25.0
click at [148, 335] on icon at bounding box center [137, 345] width 22 height 20
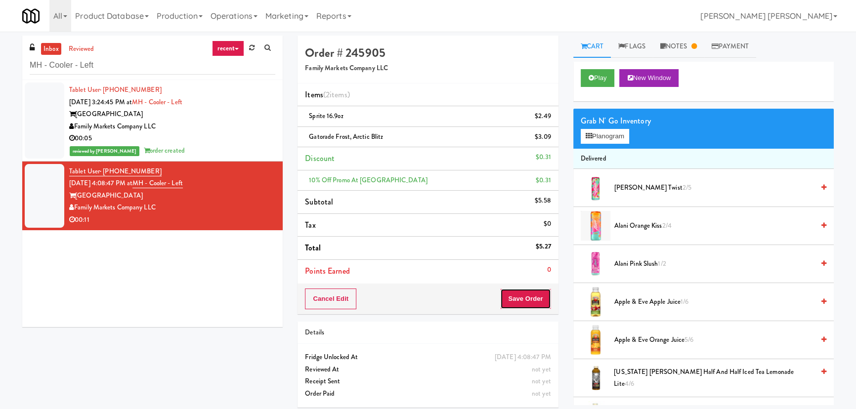
click at [519, 295] on button "Save Order" at bounding box center [525, 299] width 50 height 21
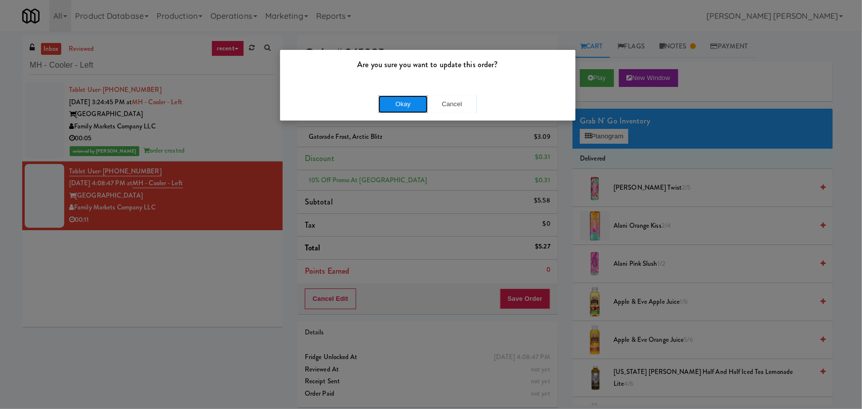
click at [411, 103] on button "Okay" at bounding box center [402, 104] width 49 height 18
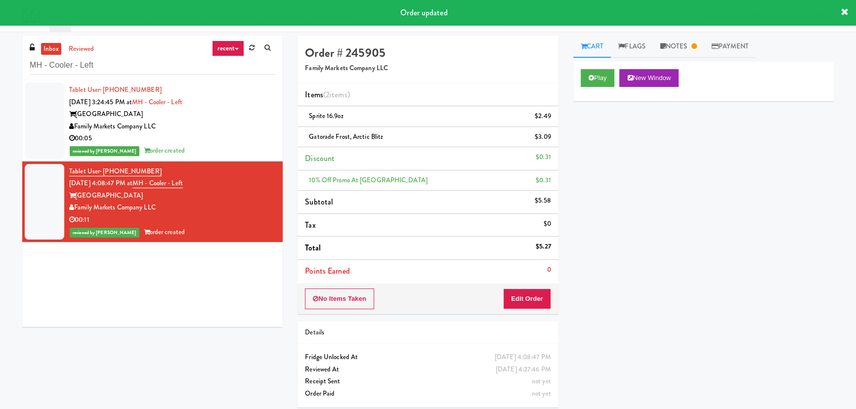
drag, startPoint x: 245, startPoint y: 131, endPoint x: 310, endPoint y: 130, distance: 64.7
click at [245, 131] on div "Family Markets Company LLC" at bounding box center [172, 127] width 206 height 12
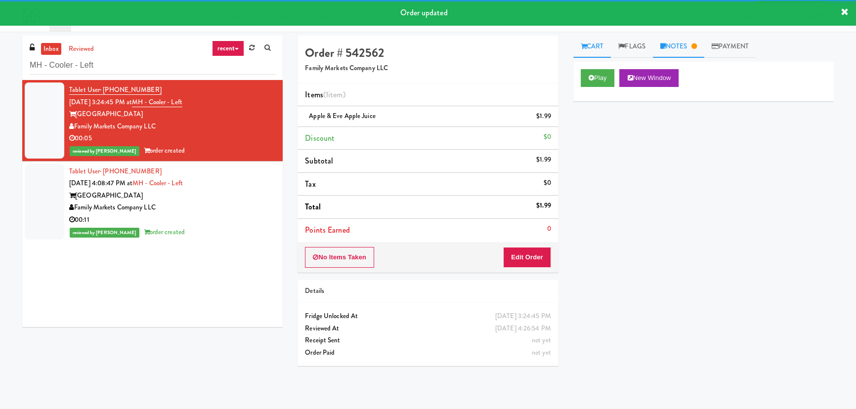
click at [692, 49] on link "Notes" at bounding box center [678, 47] width 51 height 22
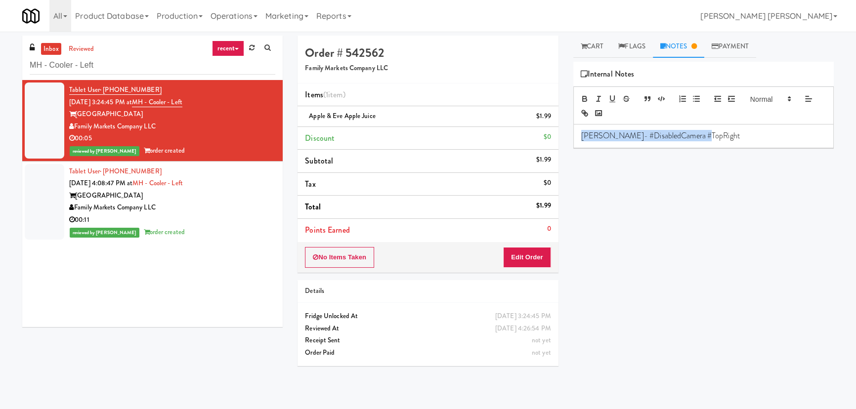
drag, startPoint x: 692, startPoint y: 144, endPoint x: 575, endPoint y: 148, distance: 116.7
click at [575, 148] on div "Play New Window Primary Flag Clear Flag if unable to determine what was taken o…" at bounding box center [703, 247] width 260 height 371
copy p "Erick- #DisabledCamera #TopRight"
click at [185, 214] on div "00:11" at bounding box center [172, 220] width 206 height 12
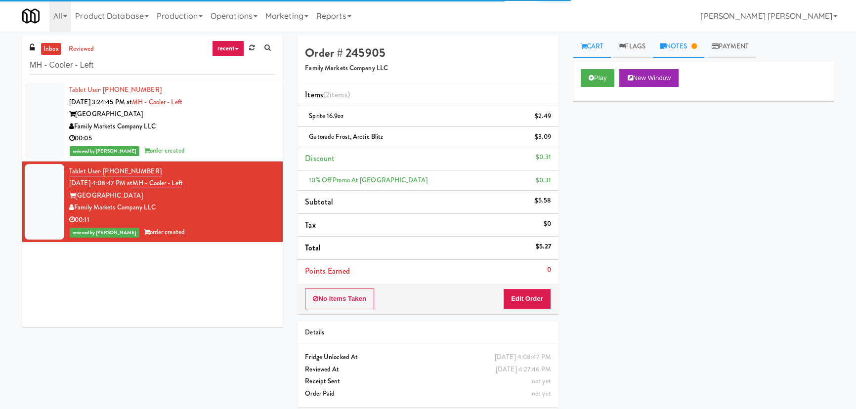
click at [680, 43] on link "Notes" at bounding box center [678, 47] width 51 height 22
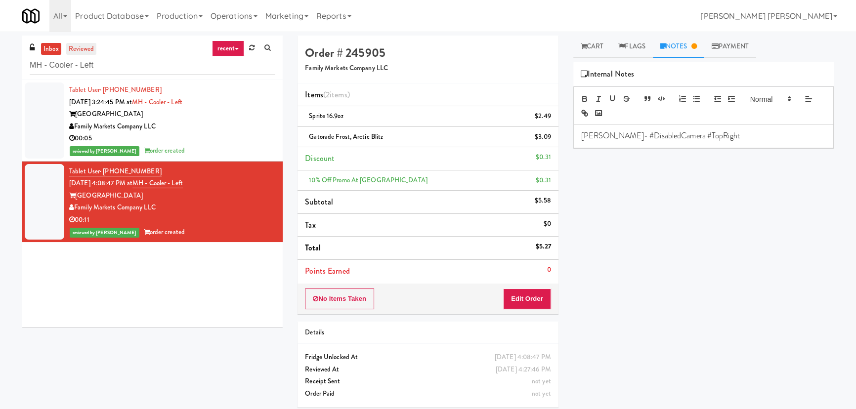
click at [74, 45] on link "reviewed" at bounding box center [81, 49] width 31 height 12
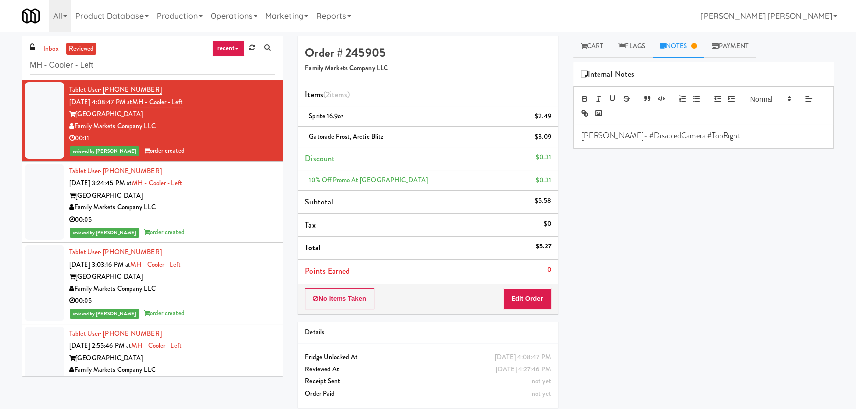
click at [237, 133] on div "00:11" at bounding box center [172, 138] width 206 height 12
click at [220, 217] on div "00:05" at bounding box center [172, 220] width 206 height 12
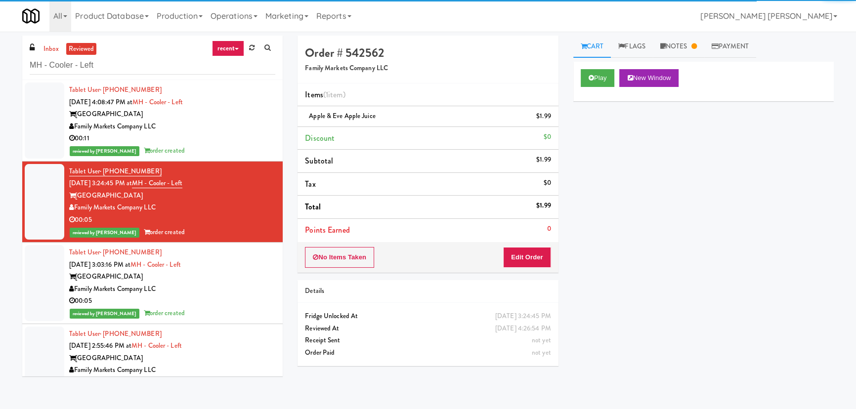
click at [220, 296] on div "00:05" at bounding box center [172, 301] width 206 height 12
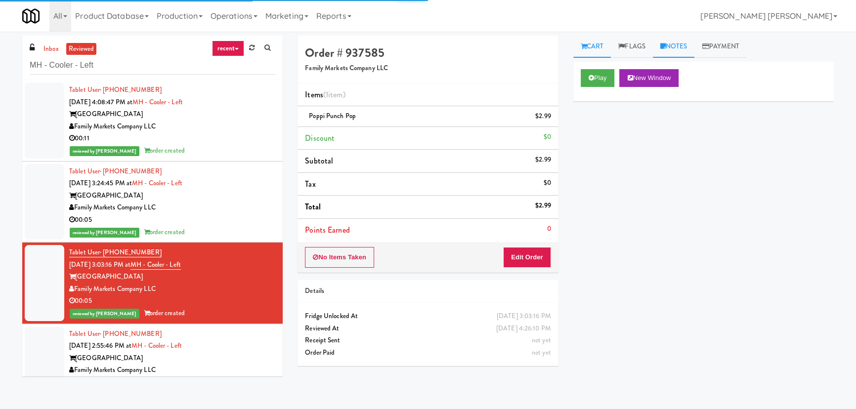
click at [683, 44] on link "Notes" at bounding box center [674, 47] width 42 height 22
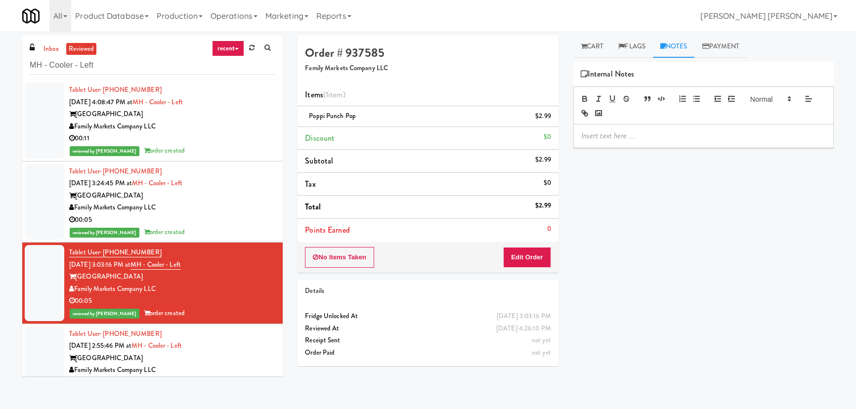
click at [652, 142] on div at bounding box center [703, 136] width 259 height 23
click at [234, 356] on div "Market House" at bounding box center [172, 358] width 206 height 12
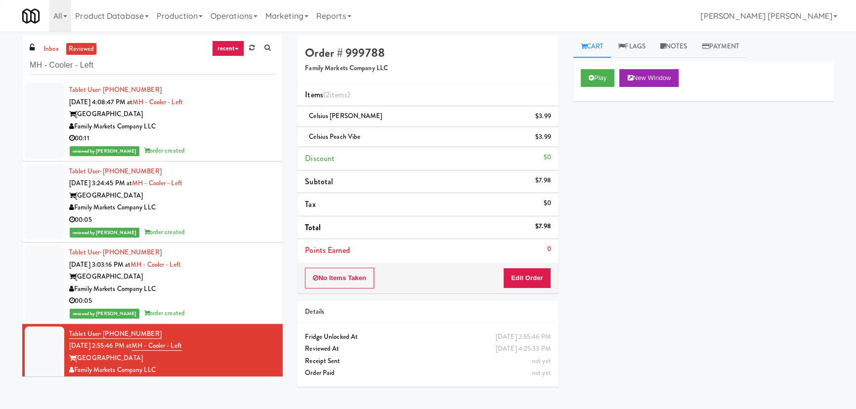
scroll to position [179, 0]
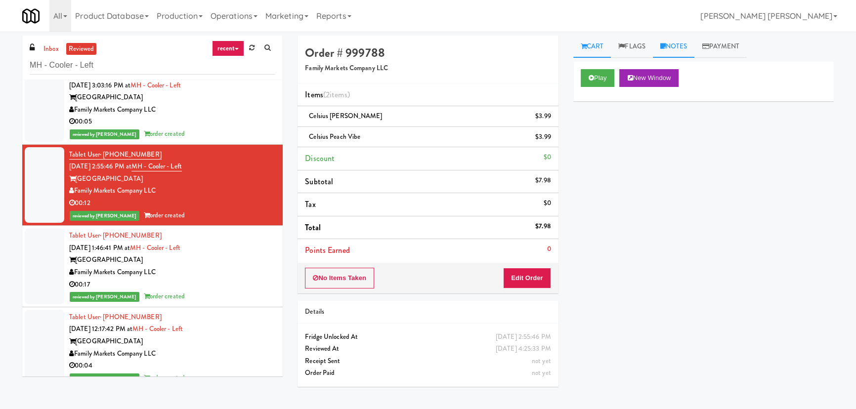
click at [671, 48] on link "Notes" at bounding box center [674, 47] width 42 height 22
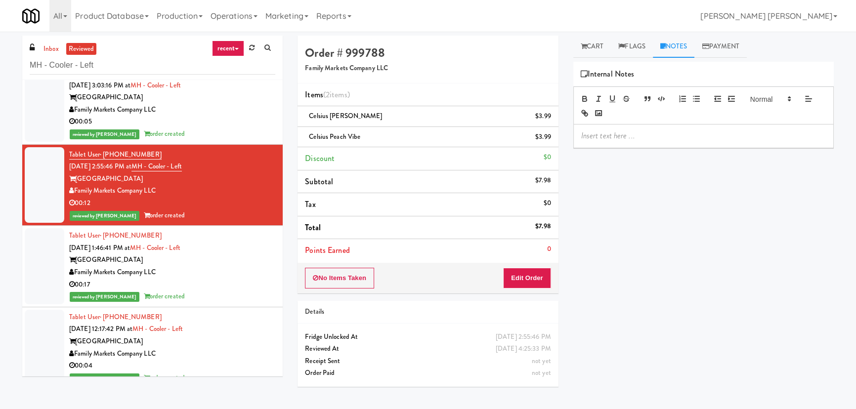
click at [651, 132] on p at bounding box center [703, 135] width 245 height 11
click at [250, 265] on div "Market House" at bounding box center [172, 260] width 206 height 12
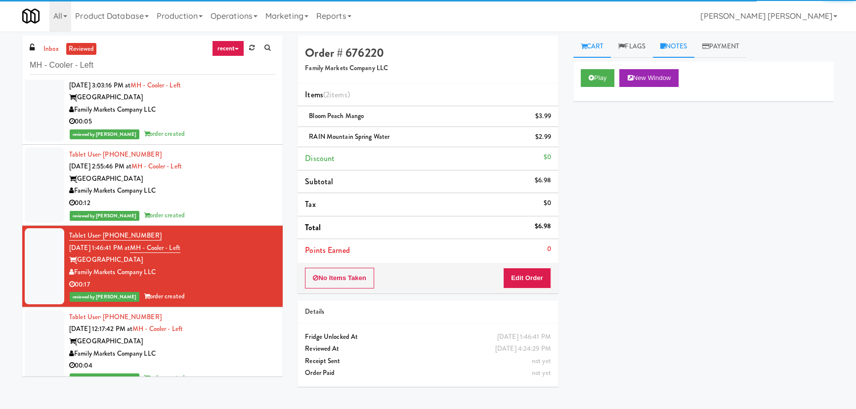
click at [683, 43] on link "Notes" at bounding box center [674, 47] width 42 height 22
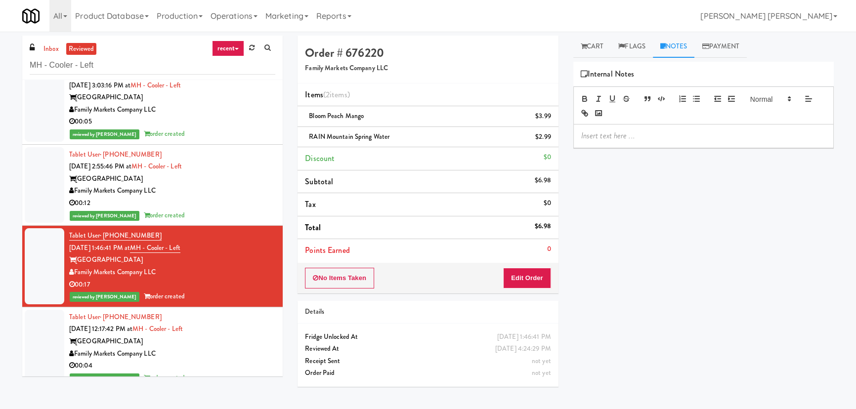
click at [647, 142] on div at bounding box center [703, 136] width 259 height 23
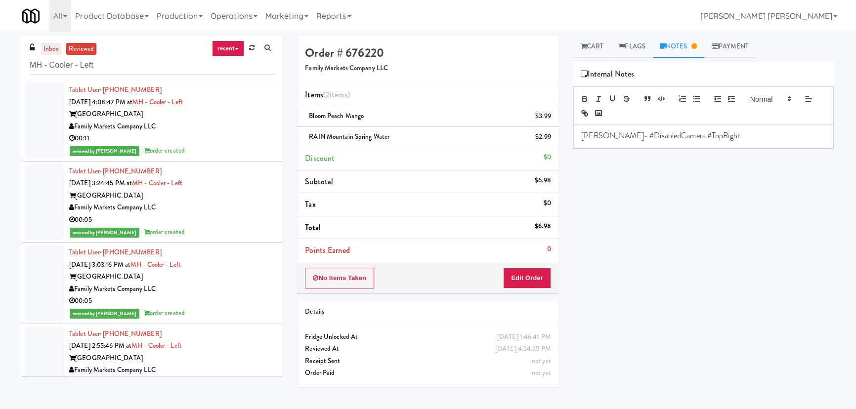
click at [49, 47] on link "inbox" at bounding box center [51, 49] width 20 height 12
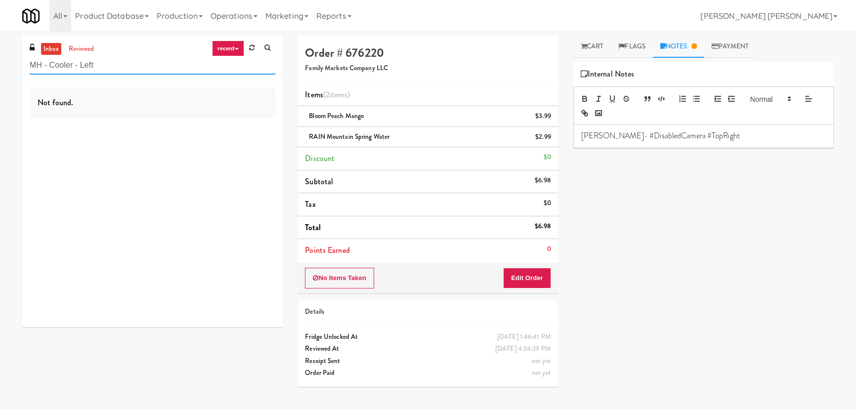
drag, startPoint x: 103, startPoint y: 63, endPoint x: -13, endPoint y: 69, distance: 116.3
click at [0, 69] on html "Are you sure you want to update this order? Okay Cancel Okay Are you sure you w…" at bounding box center [428, 204] width 856 height 409
paste input "Vista St. Clair - Cooler"
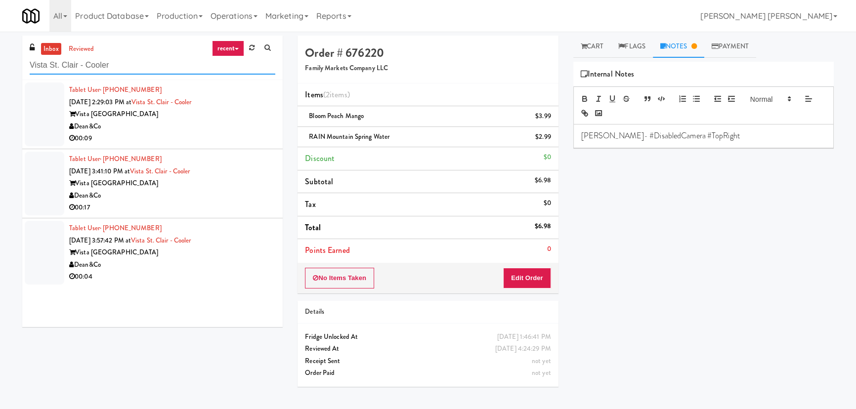
type input "Vista St. Clair - Cooler"
click at [224, 128] on div "Dean&Co" at bounding box center [172, 127] width 206 height 12
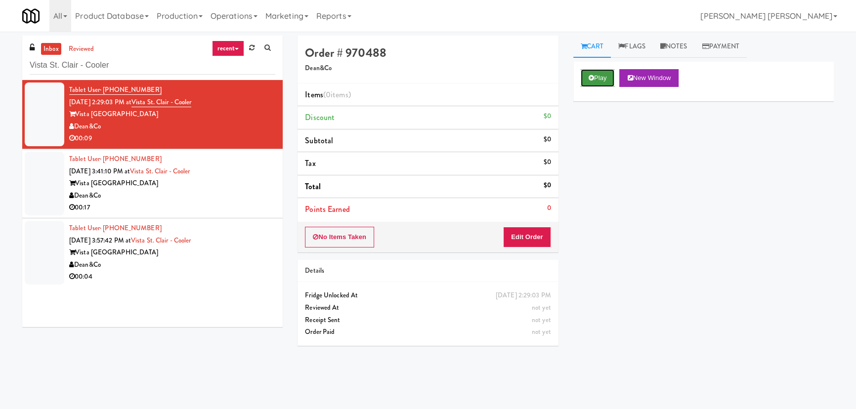
click at [589, 74] on button "Play" at bounding box center [598, 78] width 34 height 18
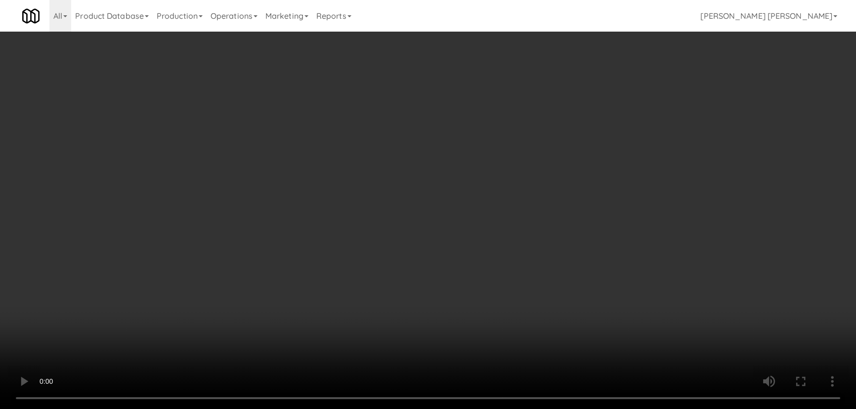
drag, startPoint x: 476, startPoint y: 440, endPoint x: 552, endPoint y: 434, distance: 76.4
click at [524, 409] on video at bounding box center [428, 204] width 856 height 409
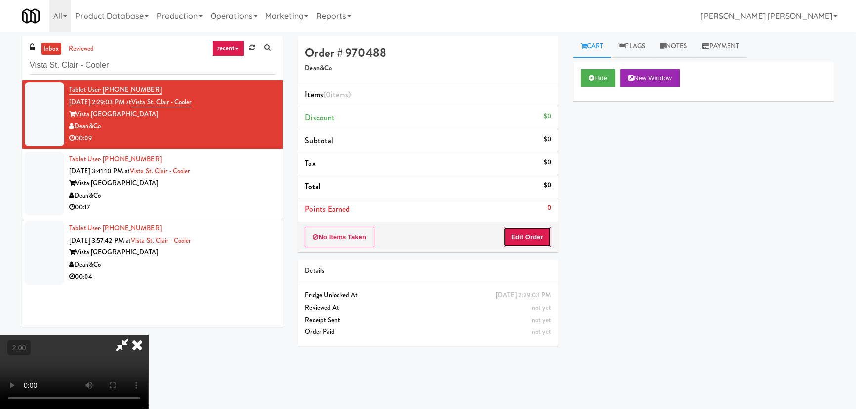
click at [531, 237] on button "Edit Order" at bounding box center [527, 237] width 48 height 21
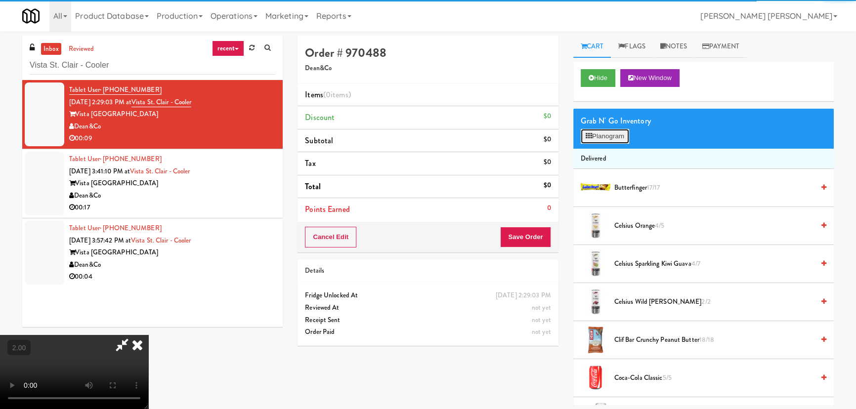
click at [617, 140] on button "Planogram" at bounding box center [605, 136] width 48 height 15
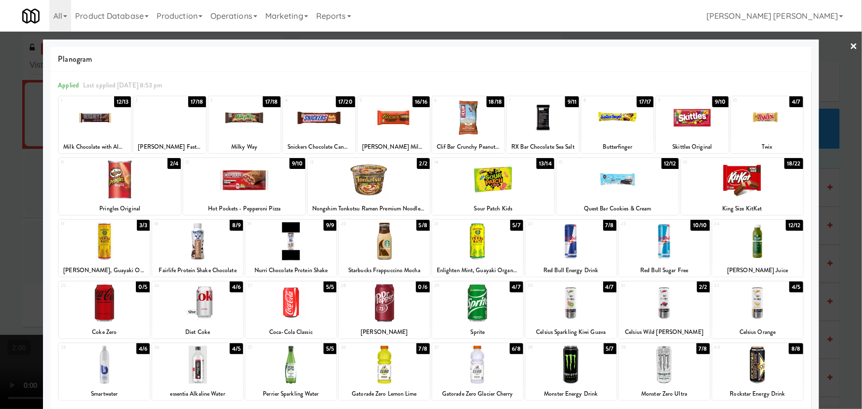
click at [128, 181] on div at bounding box center [120, 180] width 122 height 38
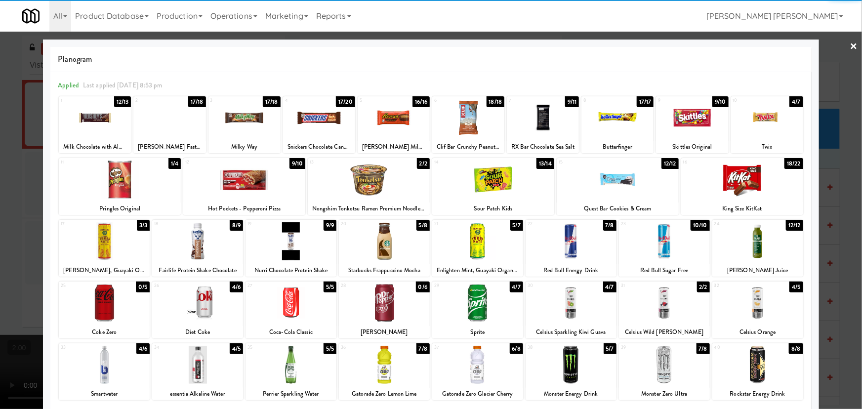
click at [293, 310] on div at bounding box center [291, 303] width 91 height 38
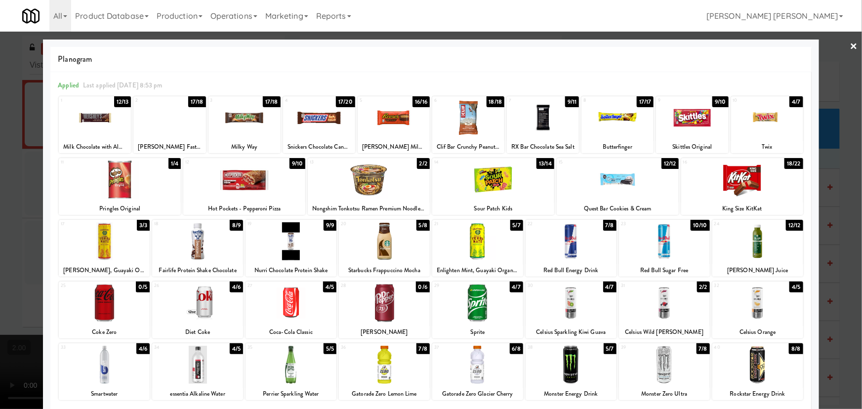
click at [850, 40] on link "×" at bounding box center [854, 47] width 8 height 31
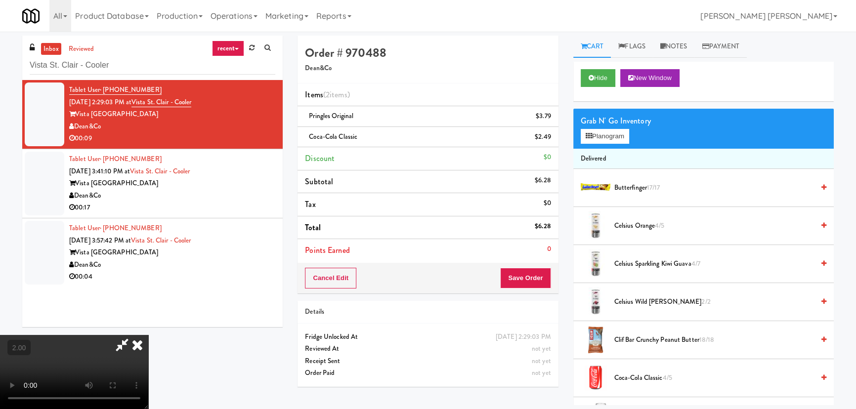
click at [148, 335] on icon at bounding box center [137, 345] width 22 height 20
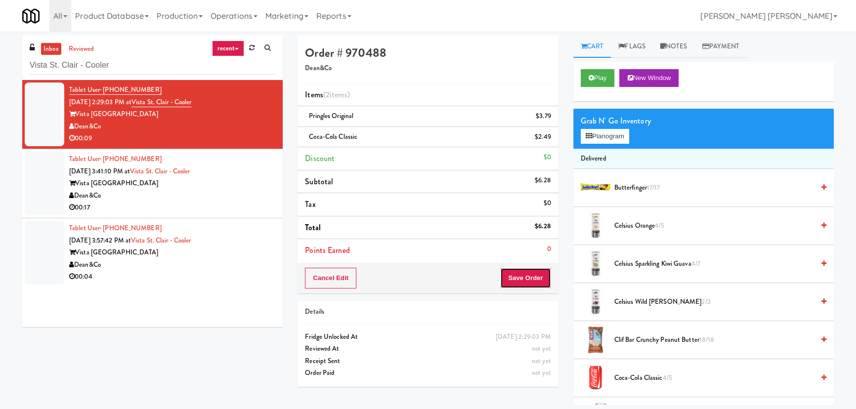
click at [523, 276] on button "Save Order" at bounding box center [525, 278] width 50 height 21
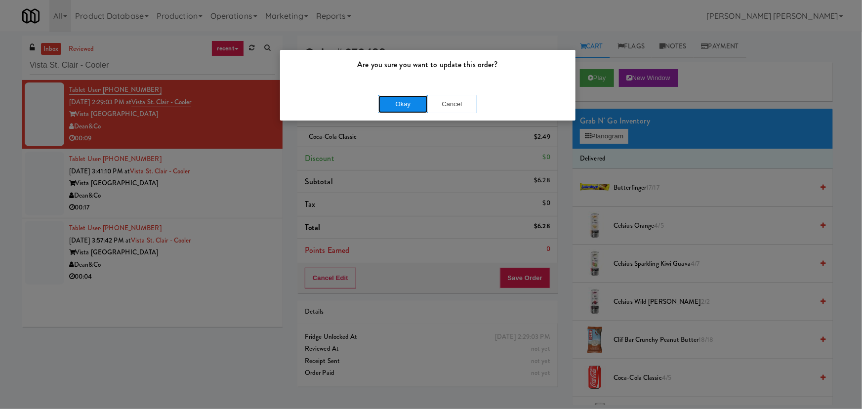
drag, startPoint x: 398, startPoint y: 105, endPoint x: 385, endPoint y: 105, distance: 12.8
click at [398, 105] on button "Okay" at bounding box center [402, 104] width 49 height 18
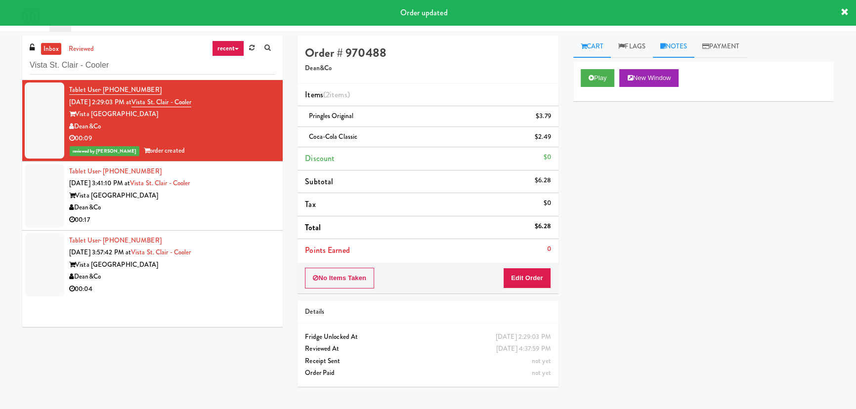
click at [679, 47] on link "Notes" at bounding box center [674, 47] width 42 height 22
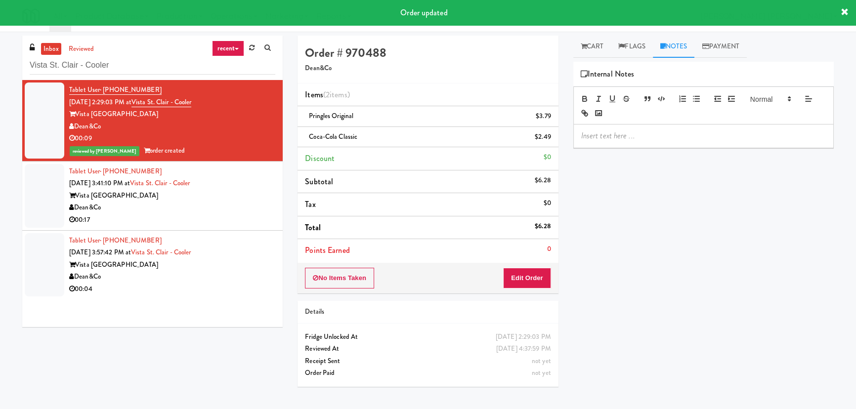
click at [626, 140] on p at bounding box center [703, 135] width 245 height 11
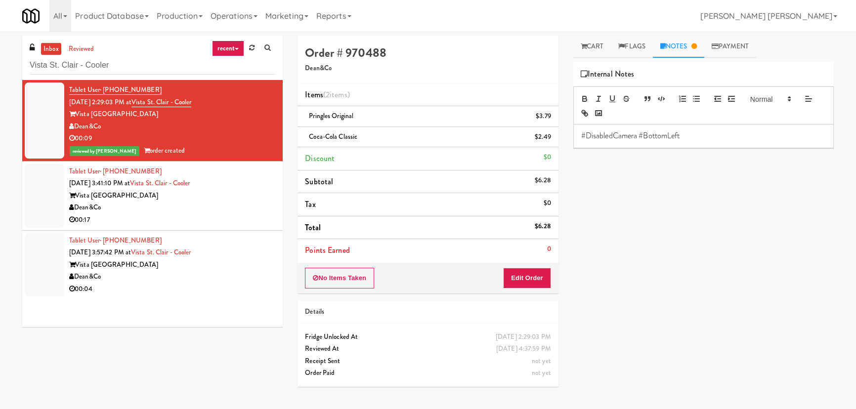
click at [586, 135] on p "#DisabledCamera #BottomLeft" at bounding box center [703, 135] width 245 height 11
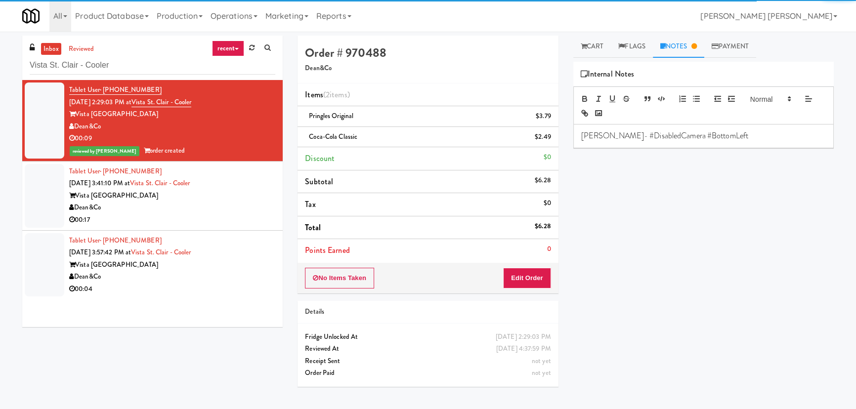
click at [586, 135] on p "[PERSON_NAME]- #DisabledCamera #BottomLeft" at bounding box center [703, 135] width 245 height 11
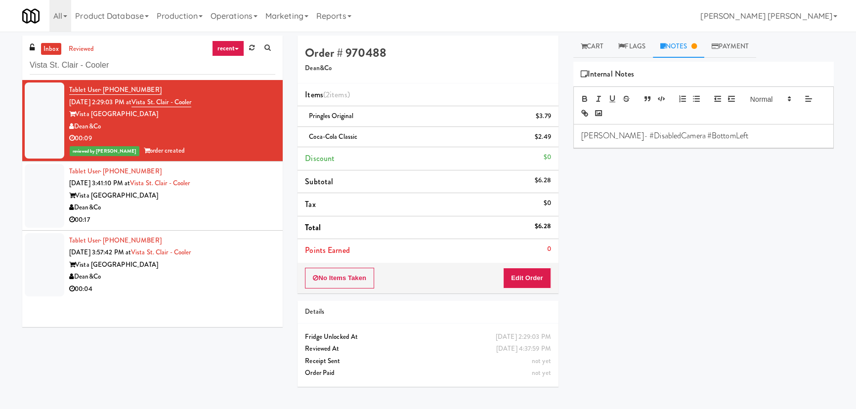
click at [661, 135] on p "[PERSON_NAME]- #DisabledCamera #BottomLeft" at bounding box center [703, 135] width 245 height 11
click at [236, 215] on div "00:17" at bounding box center [172, 220] width 206 height 12
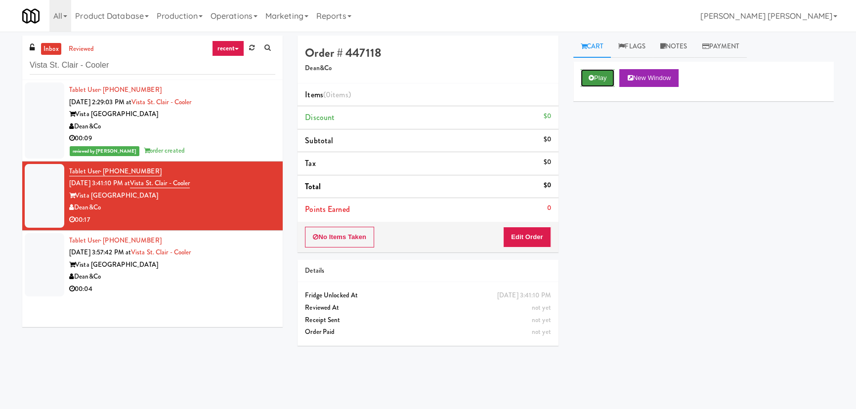
click at [602, 82] on button "Play" at bounding box center [598, 78] width 34 height 18
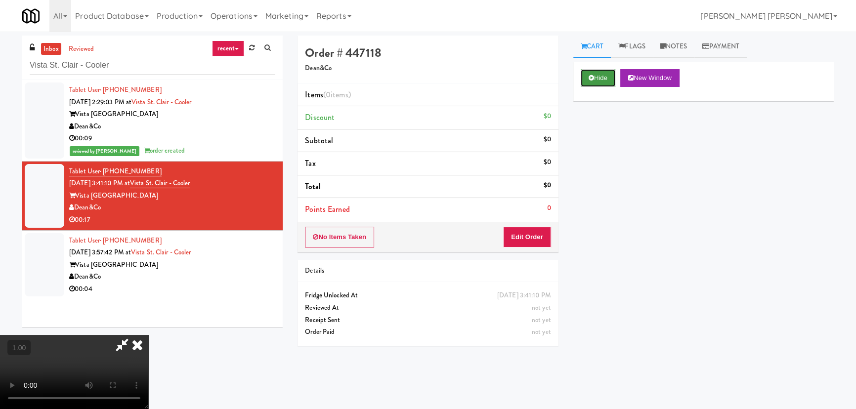
click at [593, 83] on button "Hide" at bounding box center [598, 78] width 35 height 18
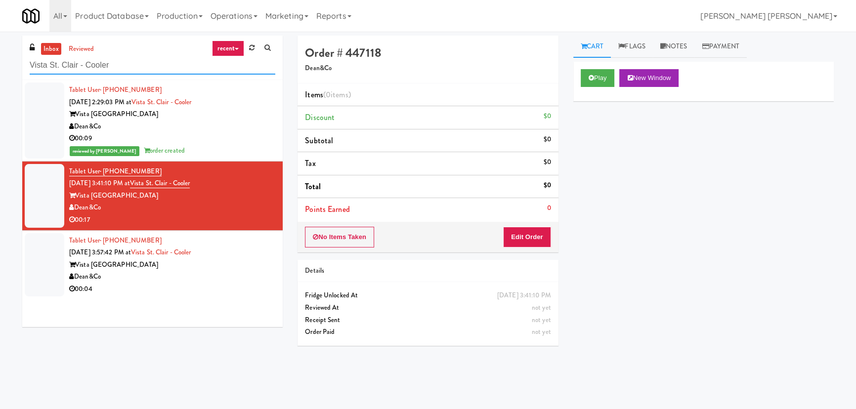
drag, startPoint x: 133, startPoint y: 67, endPoint x: 11, endPoint y: 59, distance: 122.3
click at [11, 59] on div "inbox reviewed recent all unclear take inventory issue suspicious failed recent…" at bounding box center [428, 221] width 856 height 370
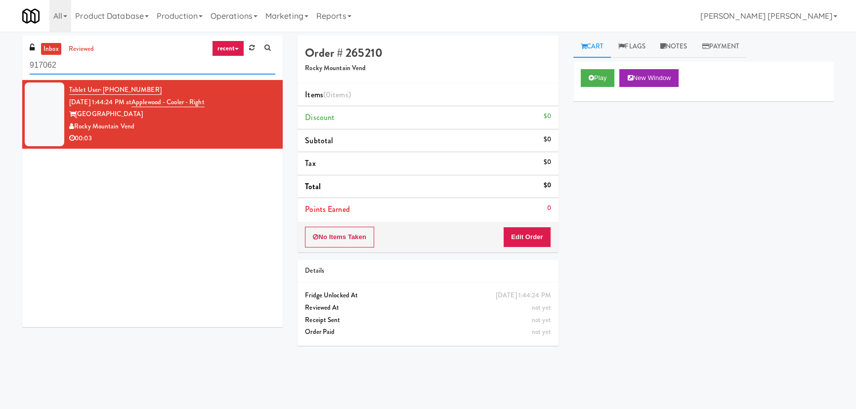
drag, startPoint x: 91, startPoint y: 66, endPoint x: 14, endPoint y: 63, distance: 76.6
click at [15, 63] on div "inbox reviewed recent all unclear take inventory issue suspicious failed recent…" at bounding box center [152, 185] width 275 height 299
paste input "AB Staffing-Cooler"
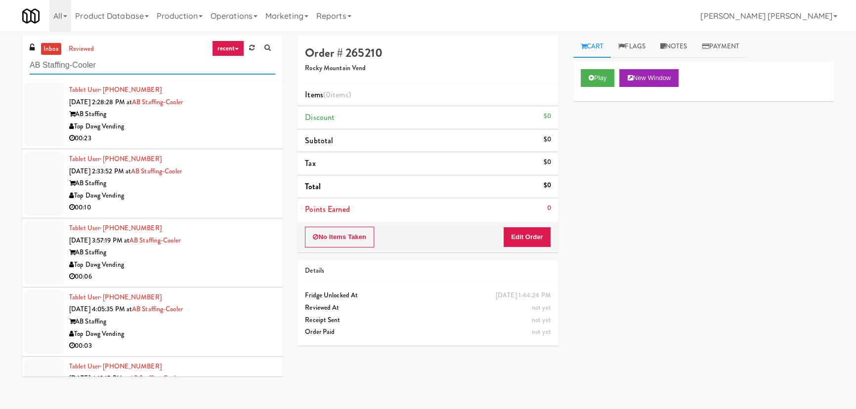
type input "AB Staffing-Cooler"
click at [219, 129] on div "Top Dawg Vending" at bounding box center [172, 127] width 206 height 12
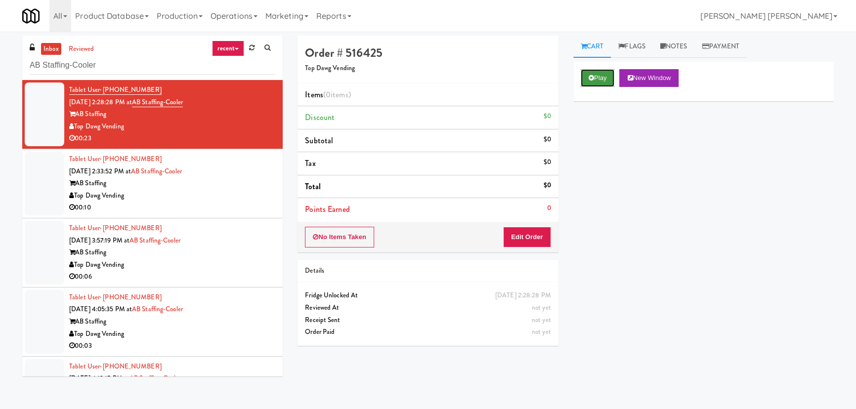
click at [595, 71] on button "Play" at bounding box center [598, 78] width 34 height 18
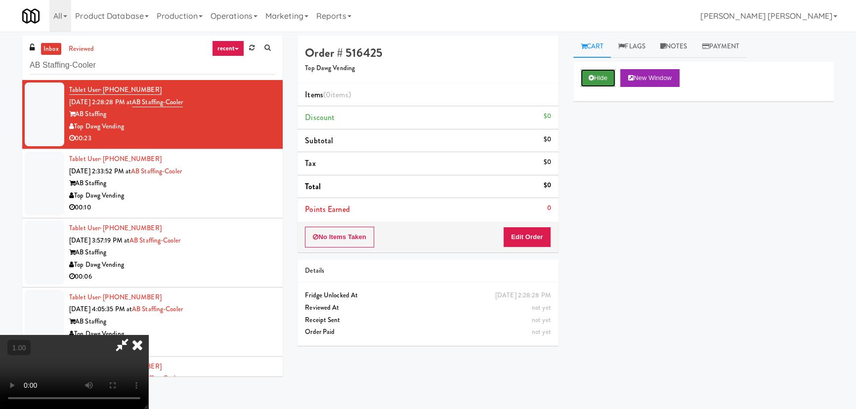
click at [598, 77] on button "Hide" at bounding box center [598, 78] width 35 height 18
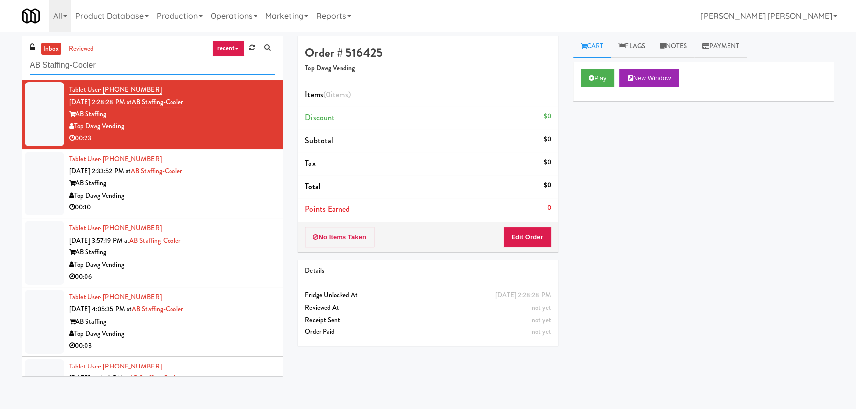
drag, startPoint x: 111, startPoint y: 64, endPoint x: 9, endPoint y: 64, distance: 101.3
click at [9, 64] on div "inbox reviewed recent all unclear take inventory issue suspicious failed recent…" at bounding box center [428, 221] width 856 height 370
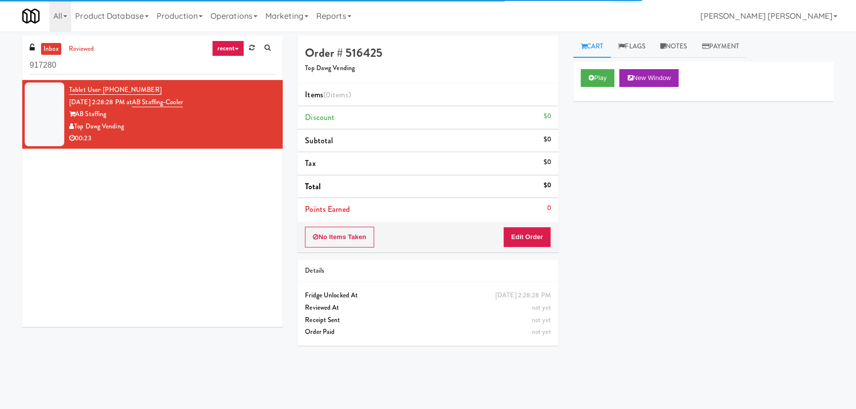
drag, startPoint x: 64, startPoint y: 67, endPoint x: 16, endPoint y: 64, distance: 48.1
click at [16, 64] on div "inbox reviewed recent all unclear take inventory issue suspicious failed recent…" at bounding box center [152, 185] width 275 height 299
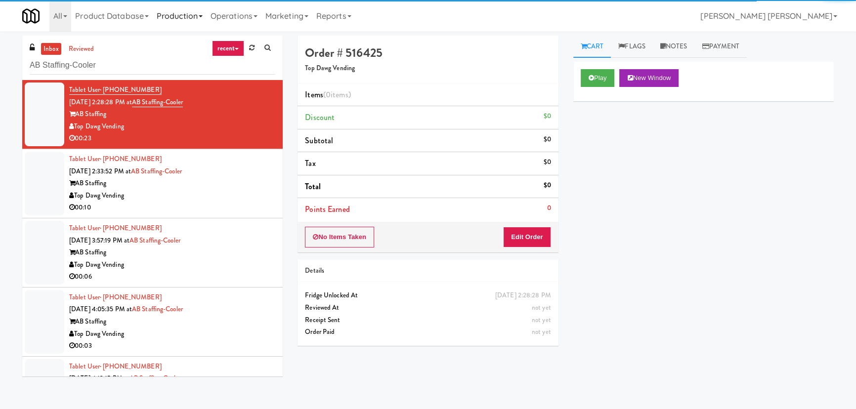
type input "AB Staffing-Cooler"
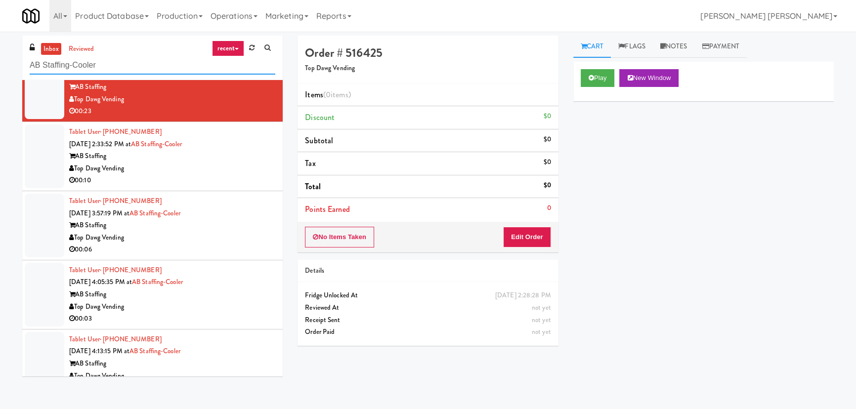
scroll to position [49, 0]
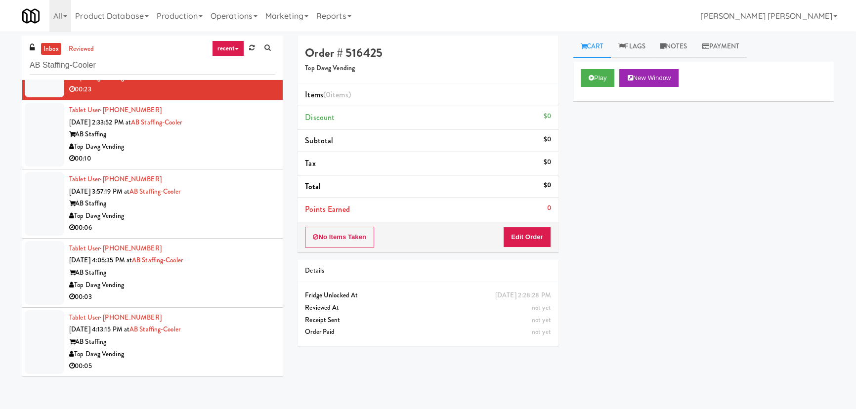
click at [237, 354] on div "Top Dawg Vending" at bounding box center [172, 354] width 206 height 12
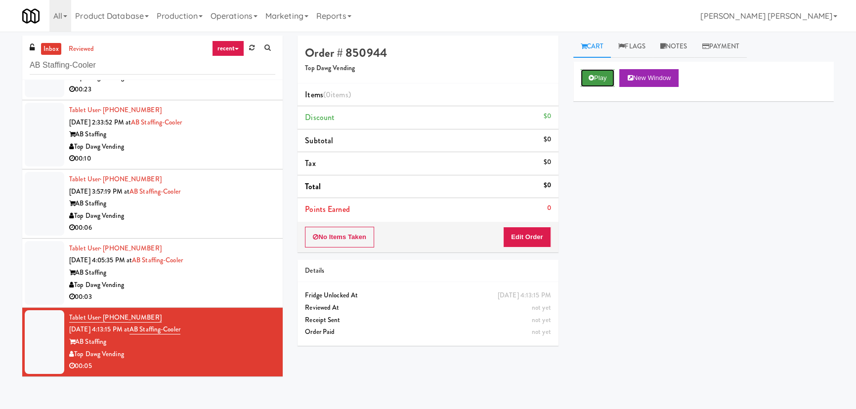
click at [605, 77] on button "Play" at bounding box center [598, 78] width 34 height 18
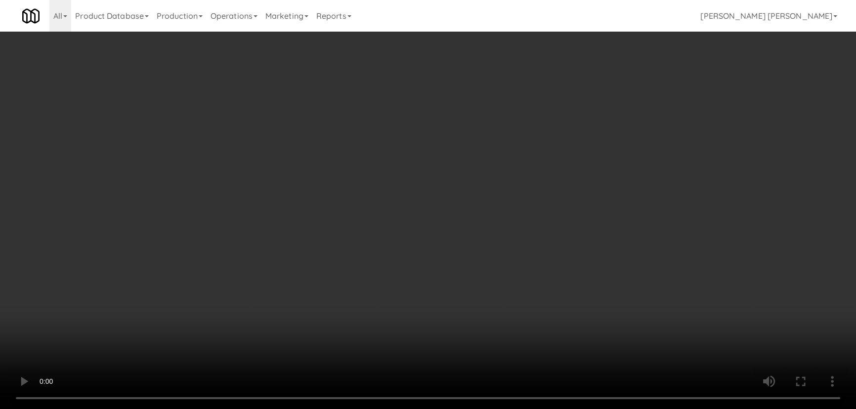
drag, startPoint x: 475, startPoint y: 438, endPoint x: 585, endPoint y: 425, distance: 110.9
click at [484, 409] on video at bounding box center [428, 204] width 856 height 409
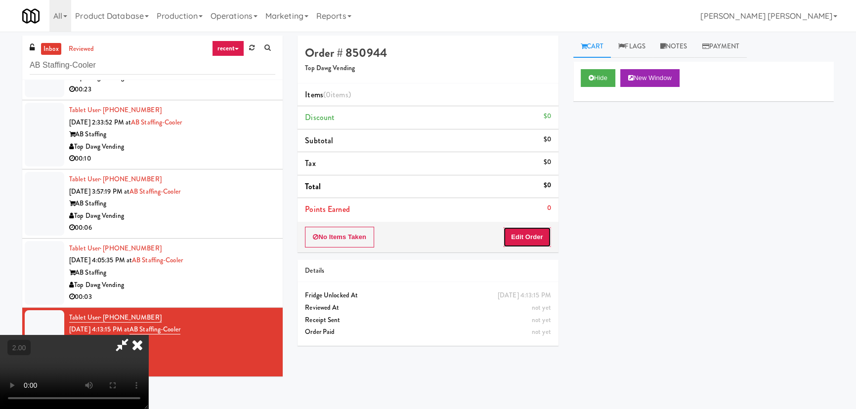
click at [534, 240] on button "Edit Order" at bounding box center [527, 237] width 48 height 21
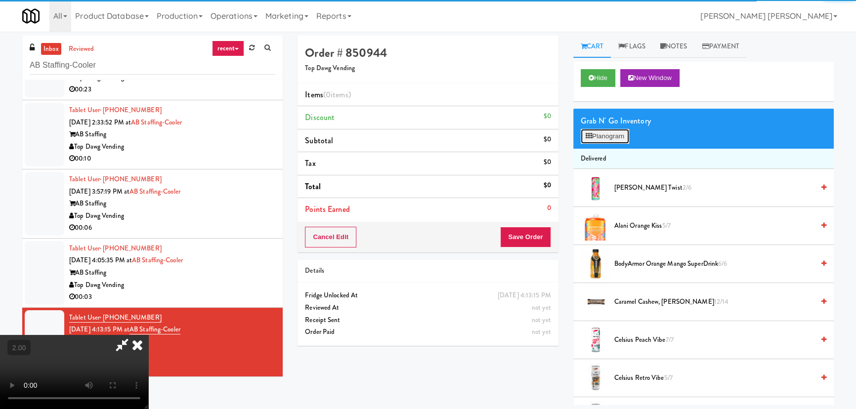
click at [621, 138] on button "Planogram" at bounding box center [605, 136] width 48 height 15
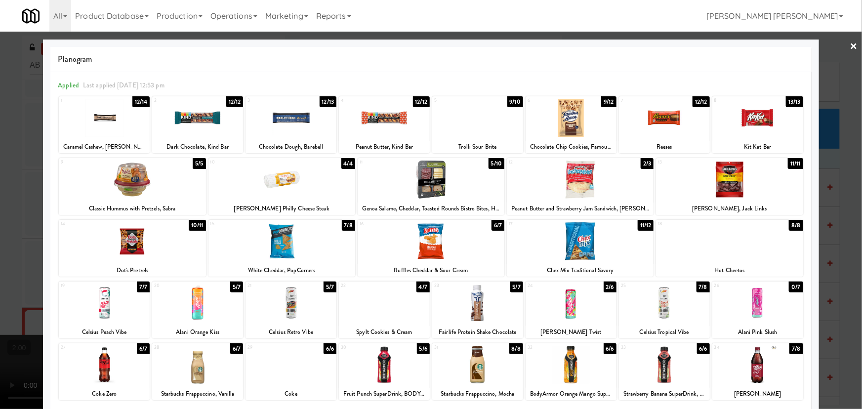
click at [565, 309] on div at bounding box center [571, 303] width 91 height 38
click at [850, 46] on link "×" at bounding box center [854, 47] width 8 height 31
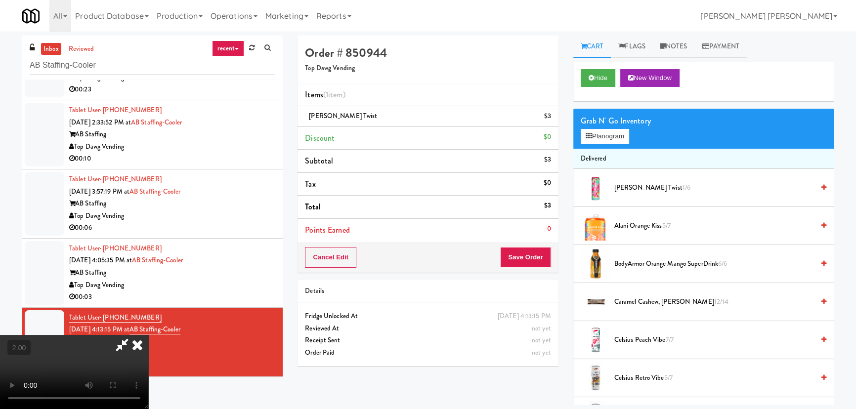
click at [148, 335] on icon at bounding box center [137, 345] width 22 height 20
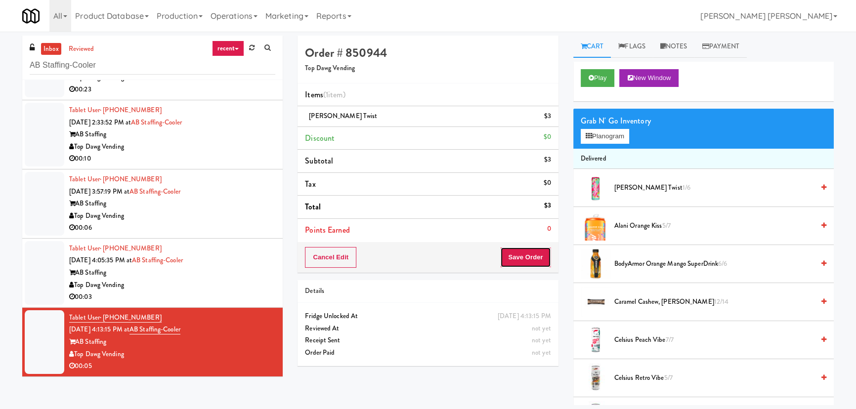
click at [544, 253] on button "Save Order" at bounding box center [525, 257] width 50 height 21
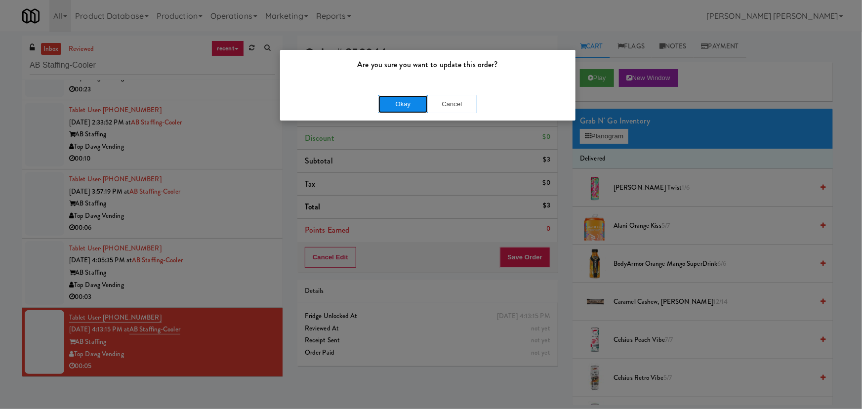
click at [387, 99] on button "Okay" at bounding box center [402, 104] width 49 height 18
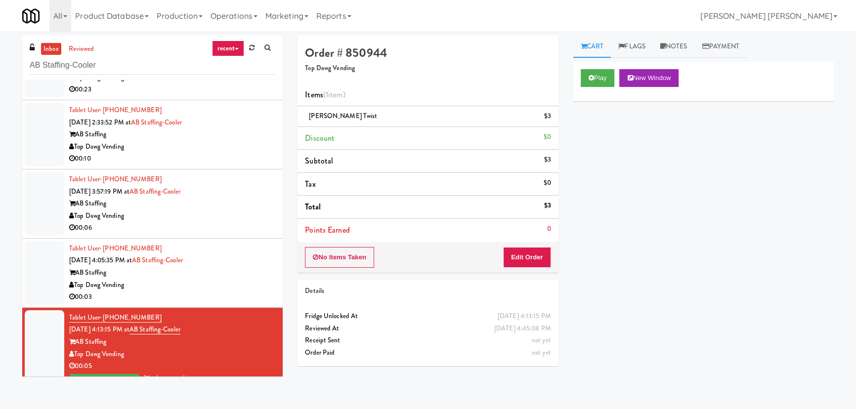
click at [220, 273] on div "AB Staffing" at bounding box center [172, 273] width 206 height 12
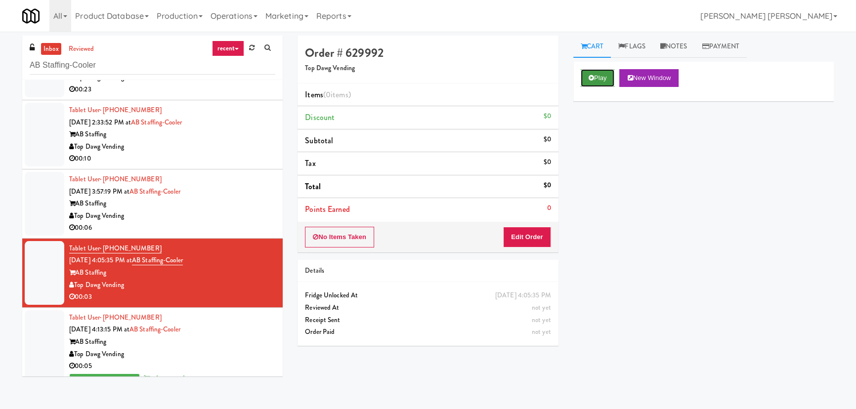
click at [611, 74] on button "Play" at bounding box center [598, 78] width 34 height 18
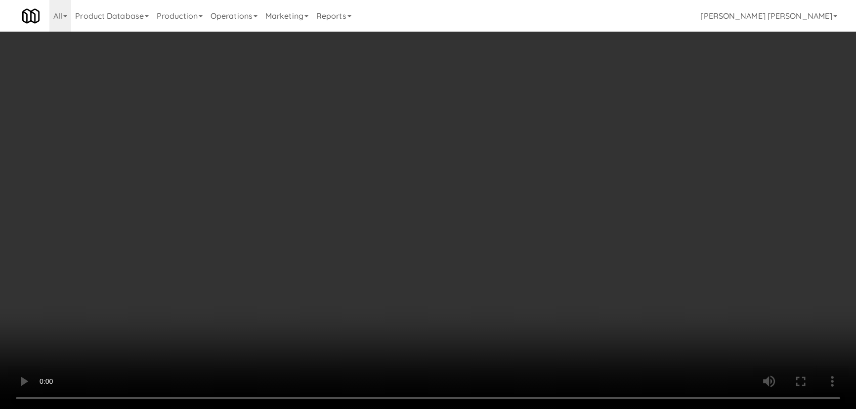
drag, startPoint x: 479, startPoint y: 437, endPoint x: 862, endPoint y: 425, distance: 383.1
click at [512, 409] on video at bounding box center [428, 204] width 856 height 409
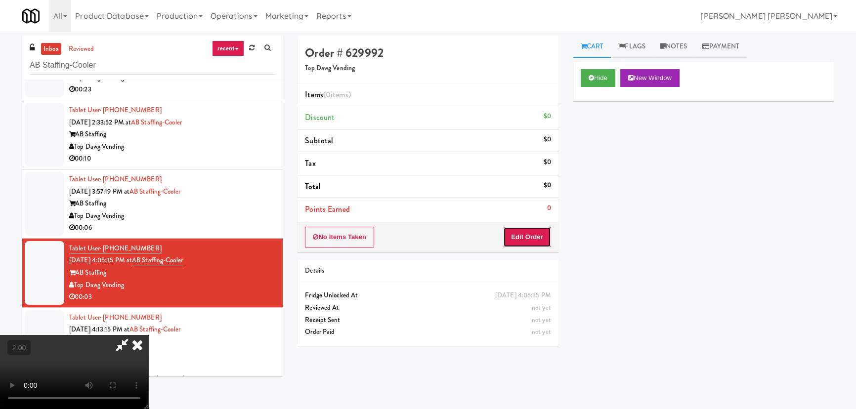
click at [543, 232] on button "Edit Order" at bounding box center [527, 237] width 48 height 21
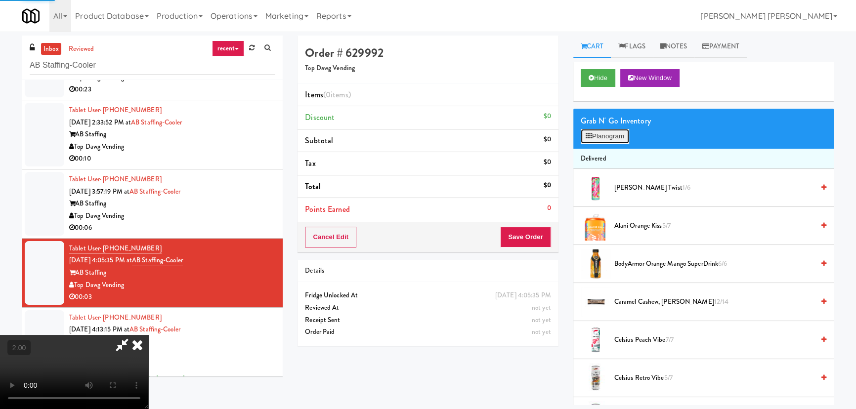
click at [592, 137] on button "Planogram" at bounding box center [605, 136] width 48 height 15
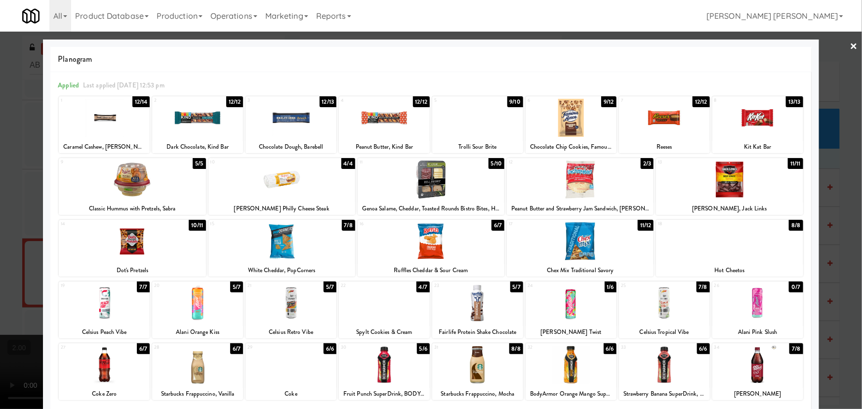
click at [112, 120] on div at bounding box center [104, 118] width 91 height 38
click at [850, 45] on link "×" at bounding box center [854, 47] width 8 height 31
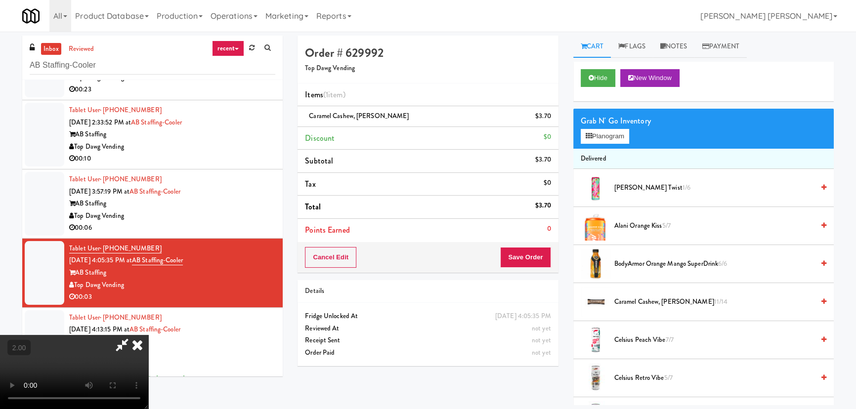
click at [148, 335] on icon at bounding box center [137, 345] width 22 height 20
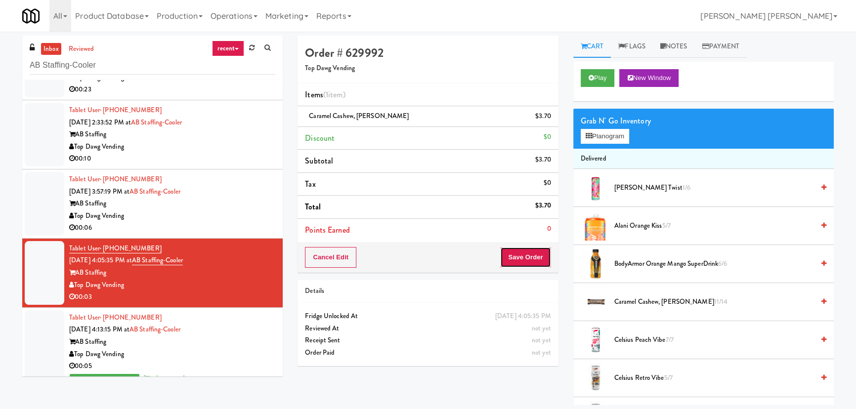
click at [523, 260] on button "Save Order" at bounding box center [525, 257] width 50 height 21
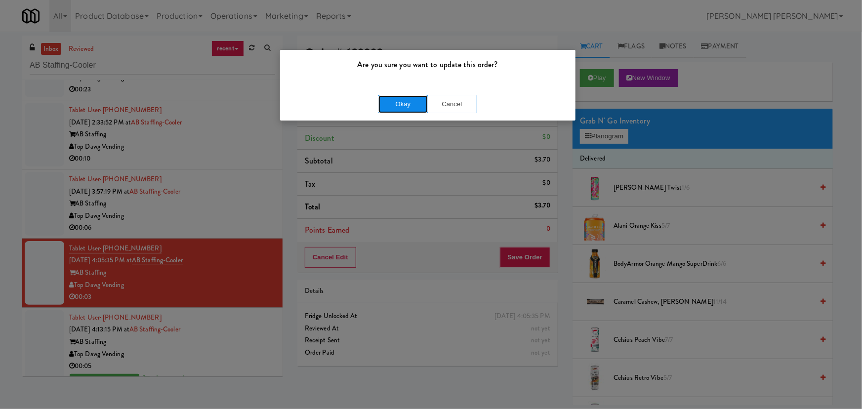
click at [413, 107] on button "Okay" at bounding box center [402, 104] width 49 height 18
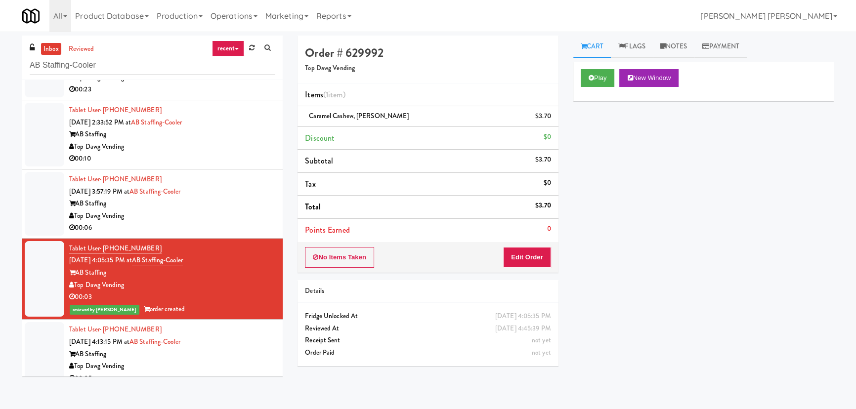
click at [222, 215] on div "Top Dawg Vending" at bounding box center [172, 216] width 206 height 12
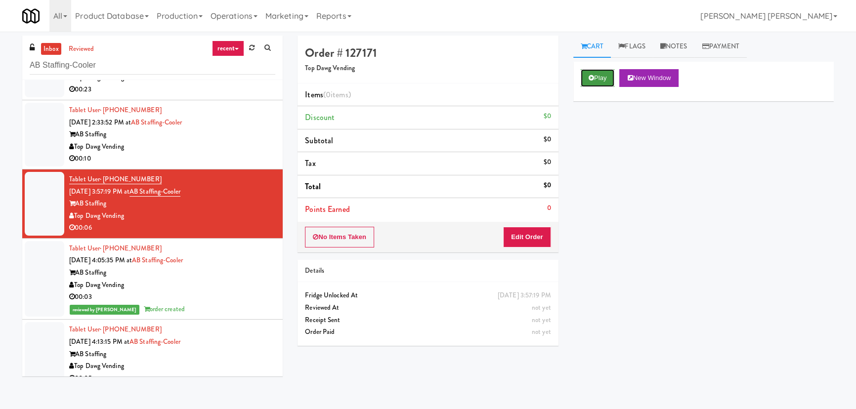
click at [600, 76] on button "Play" at bounding box center [598, 78] width 34 height 18
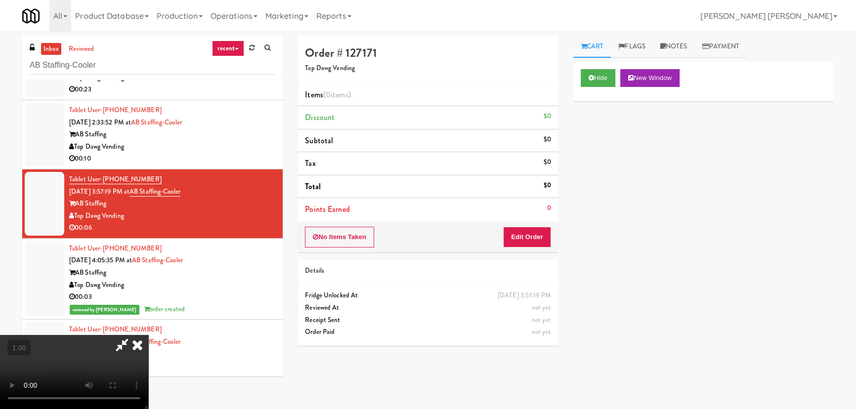
click at [148, 409] on video at bounding box center [74, 372] width 148 height 74
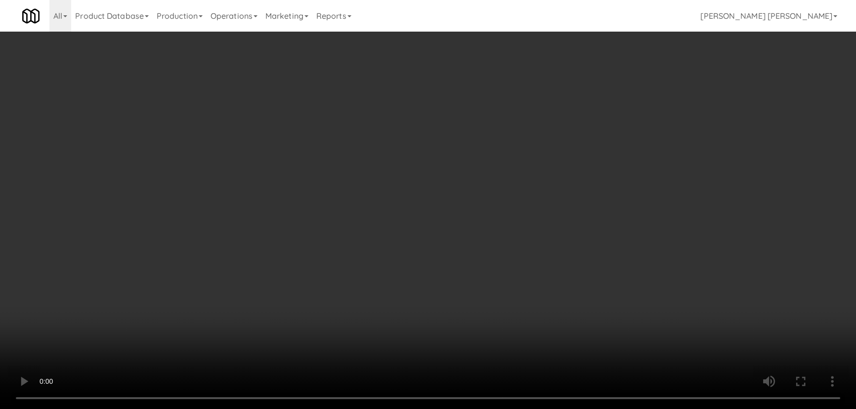
scroll to position [20, 0]
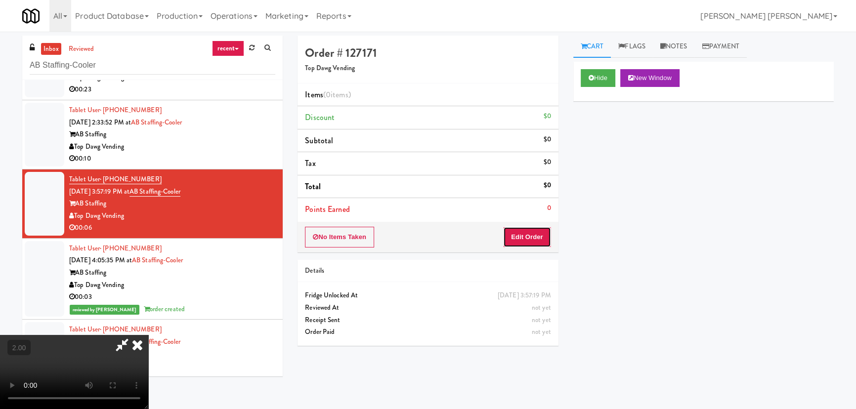
click at [539, 230] on button "Edit Order" at bounding box center [527, 237] width 48 height 21
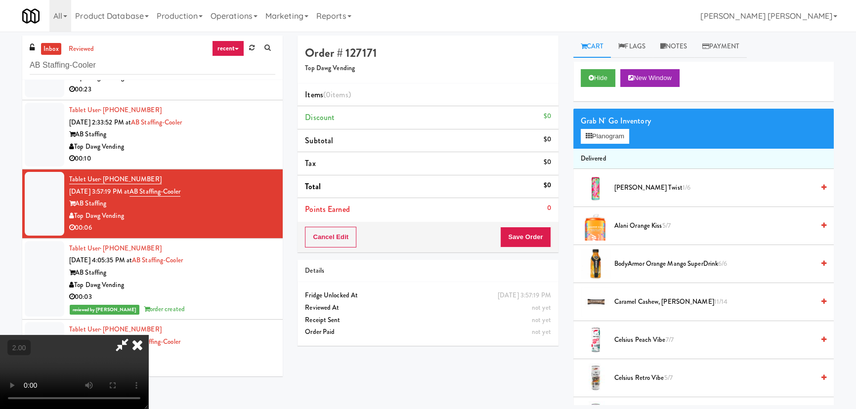
click at [647, 188] on span "Alani Cherry Twist 1/6" at bounding box center [714, 188] width 200 height 12
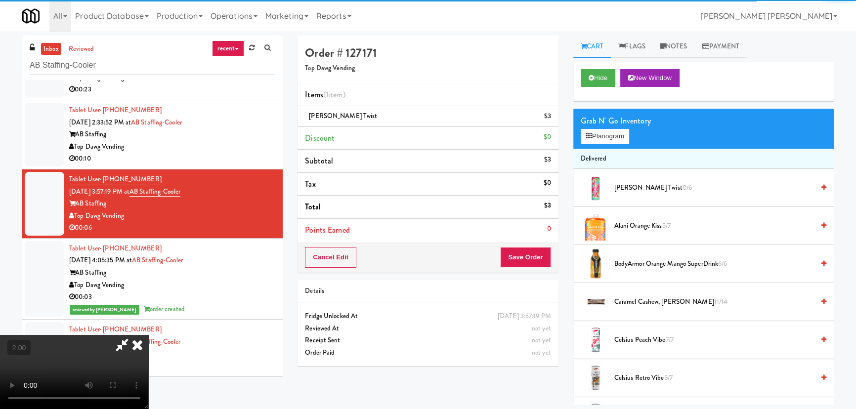
scroll to position [0, 0]
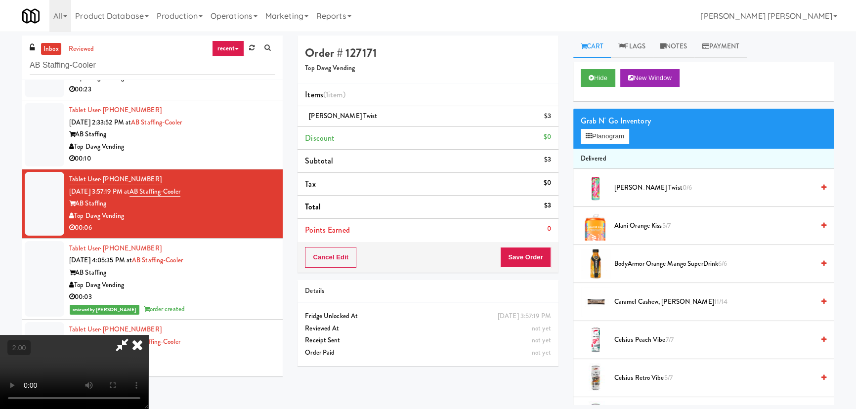
click at [148, 335] on icon at bounding box center [137, 345] width 22 height 20
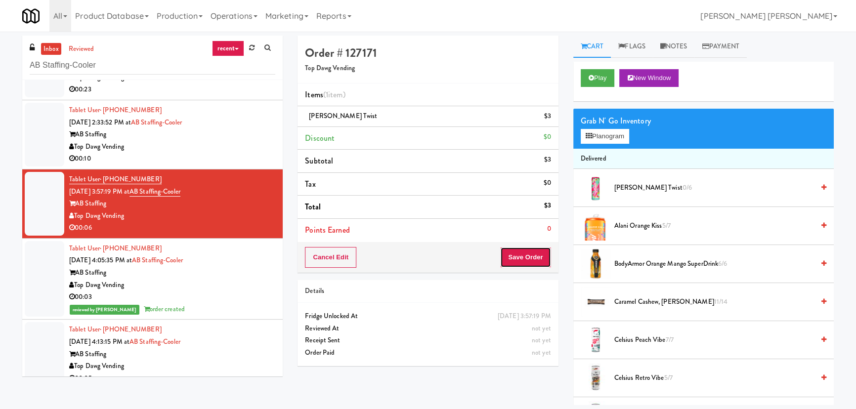
click at [534, 262] on button "Save Order" at bounding box center [525, 257] width 50 height 21
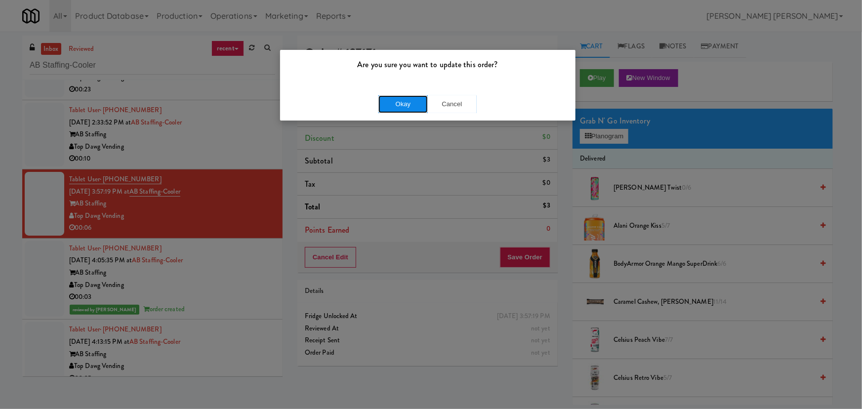
click at [399, 99] on button "Okay" at bounding box center [402, 104] width 49 height 18
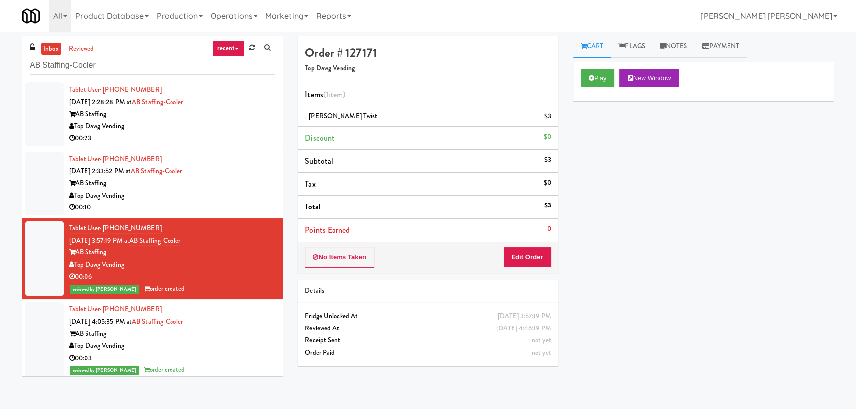
click at [218, 187] on div "AB Staffing" at bounding box center [172, 183] width 206 height 12
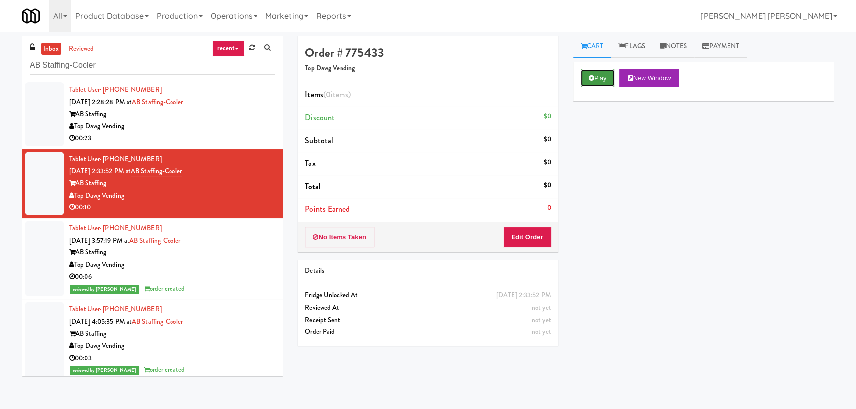
click at [592, 85] on button "Play" at bounding box center [598, 78] width 34 height 18
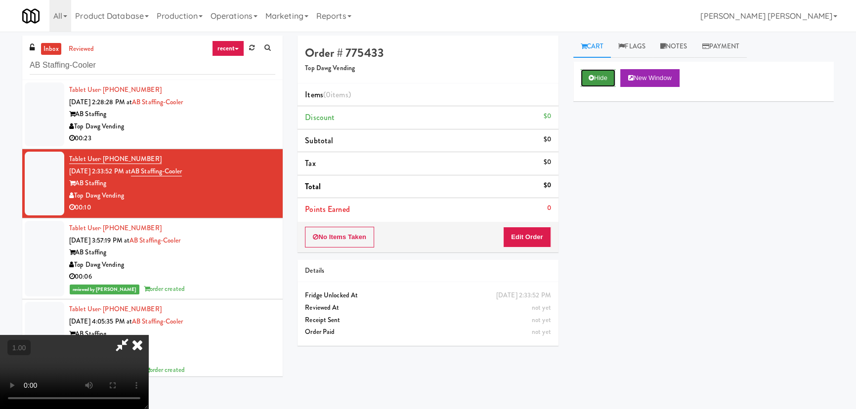
click at [592, 75] on icon at bounding box center [590, 78] width 5 height 6
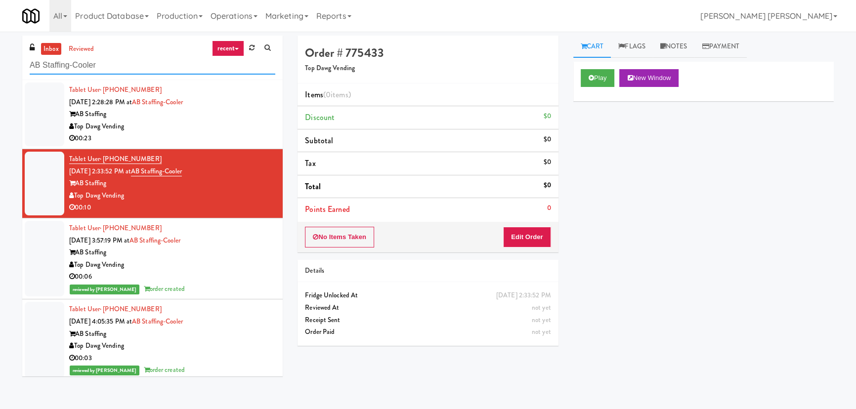
drag, startPoint x: 118, startPoint y: 67, endPoint x: 14, endPoint y: 68, distance: 103.8
click at [14, 68] on div "inbox reviewed recent all unclear take inventory issue suspicious failed recent…" at bounding box center [428, 221] width 856 height 370
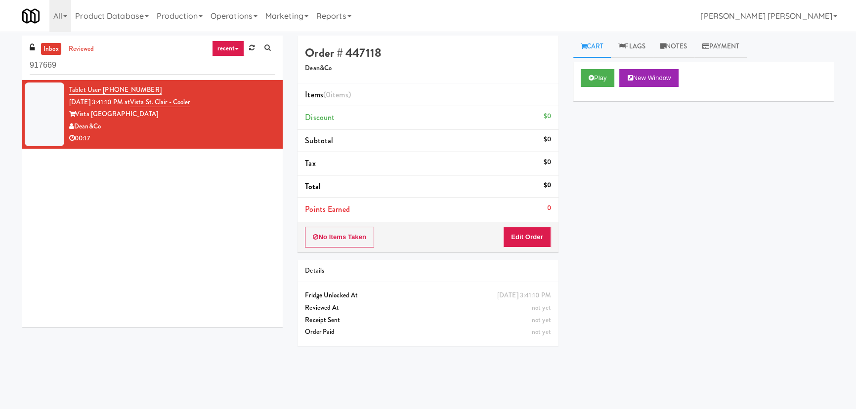
drag, startPoint x: 37, startPoint y: 62, endPoint x: 5, endPoint y: 58, distance: 31.9
click at [5, 59] on div "inbox reviewed recent all unclear take inventory issue suspicious failed recent…" at bounding box center [428, 221] width 856 height 370
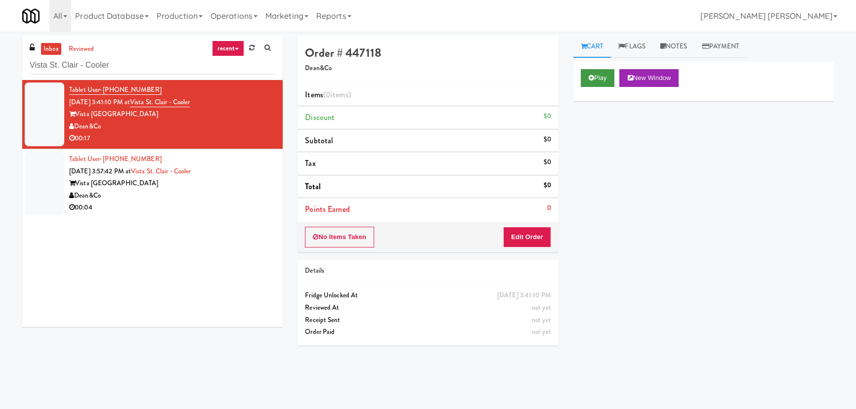
type input "Vista St. Clair - Cooler"
click at [598, 76] on button "Play" at bounding box center [598, 78] width 34 height 18
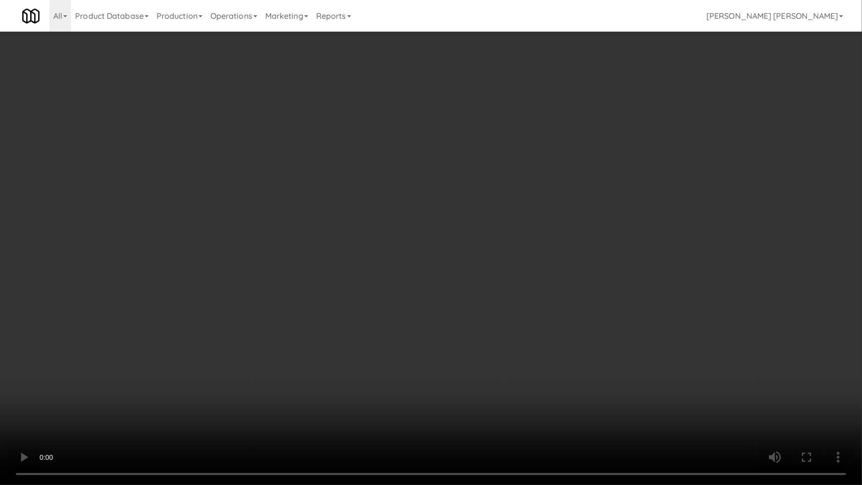
drag, startPoint x: 651, startPoint y: 393, endPoint x: 783, endPoint y: 406, distance: 132.6
click at [657, 393] on video at bounding box center [431, 242] width 862 height 485
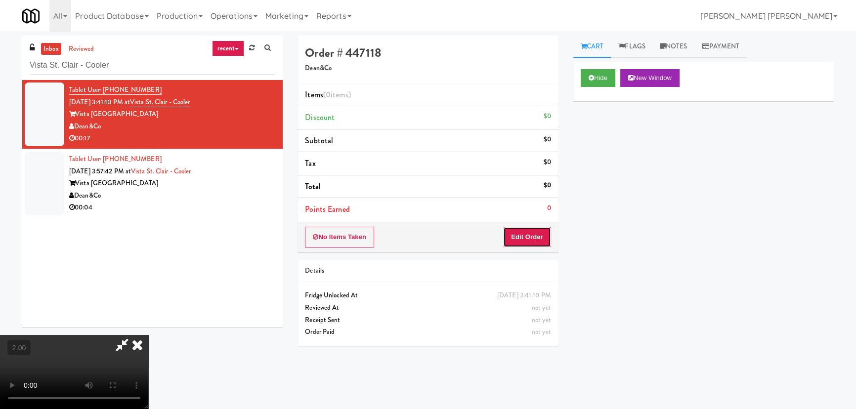
click at [531, 234] on button "Edit Order" at bounding box center [527, 237] width 48 height 21
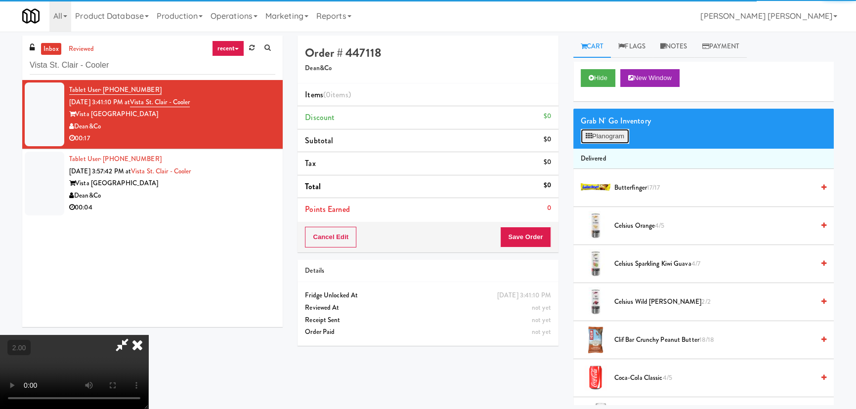
click at [609, 138] on button "Planogram" at bounding box center [605, 136] width 48 height 15
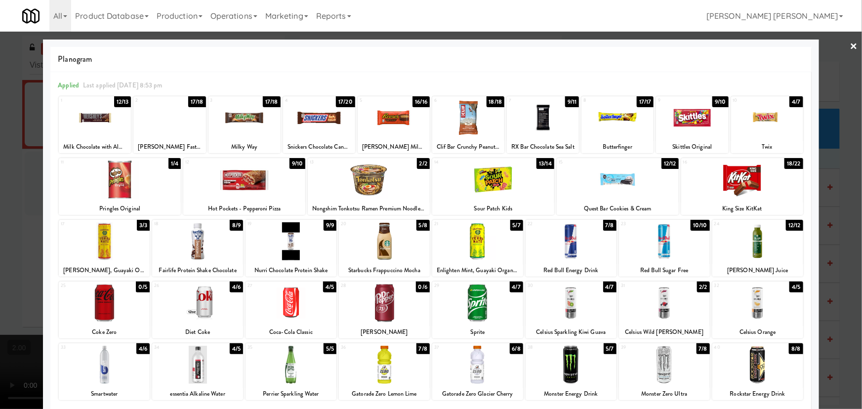
click at [252, 183] on div at bounding box center [244, 180] width 122 height 38
click at [378, 311] on div at bounding box center [384, 303] width 91 height 38
click at [850, 42] on link "×" at bounding box center [854, 47] width 8 height 31
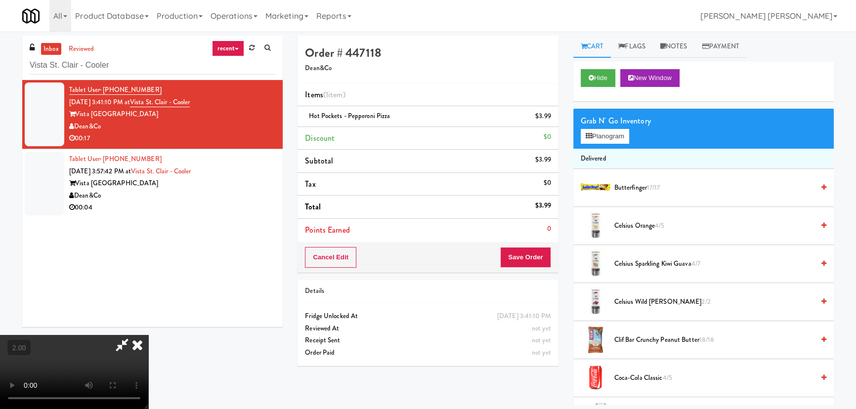
click at [148, 335] on video at bounding box center [74, 372] width 148 height 74
click at [609, 135] on button "Planogram" at bounding box center [605, 136] width 48 height 15
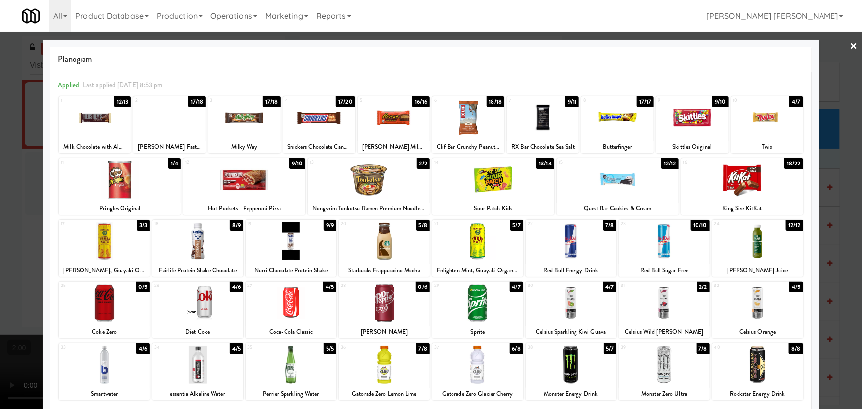
click at [389, 249] on div at bounding box center [384, 241] width 91 height 38
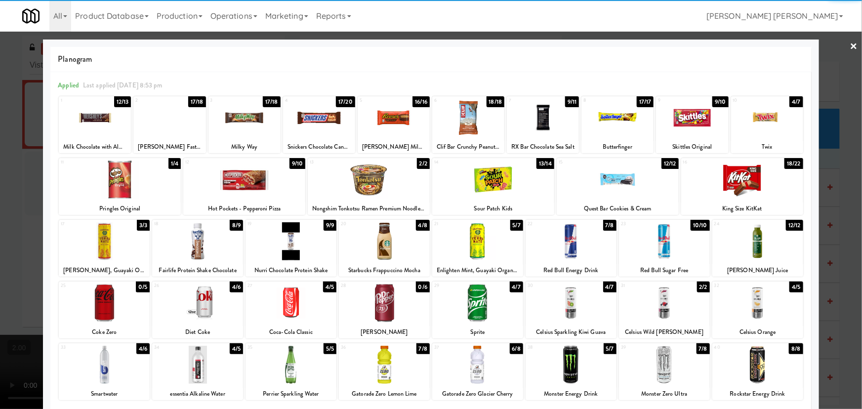
drag, startPoint x: 849, startPoint y: 47, endPoint x: 649, endPoint y: 47, distance: 200.6
click at [850, 47] on link "×" at bounding box center [854, 47] width 8 height 31
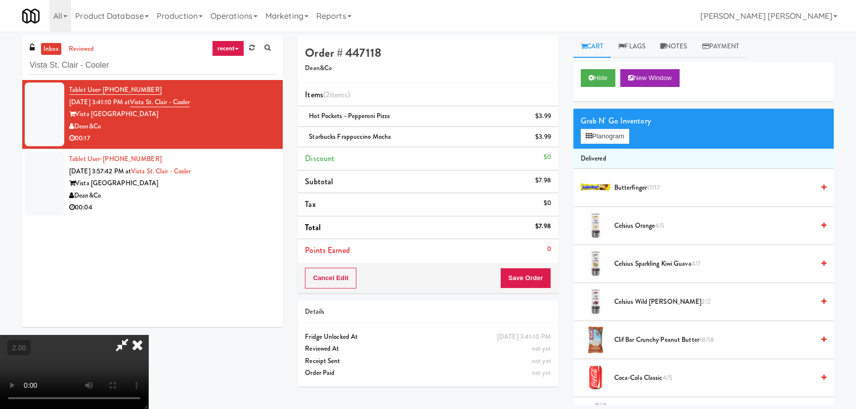
click at [148, 335] on icon at bounding box center [137, 345] width 22 height 20
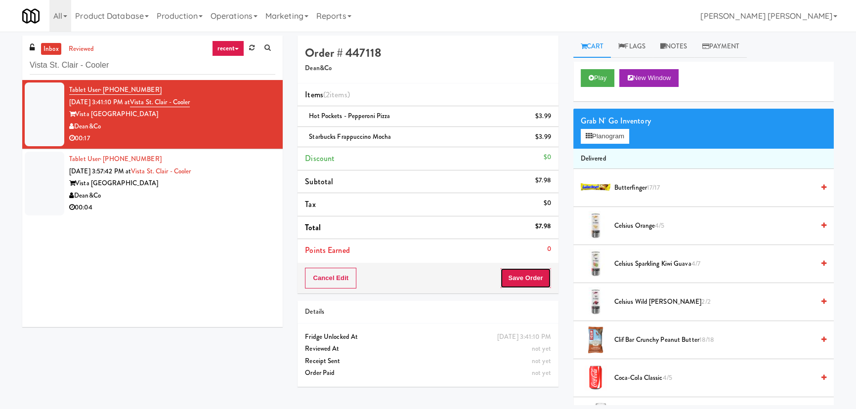
click at [529, 277] on button "Save Order" at bounding box center [525, 278] width 50 height 21
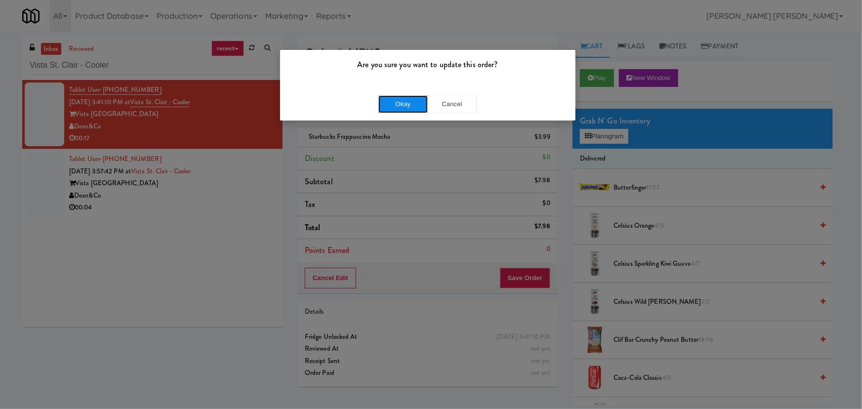
click at [411, 103] on button "Okay" at bounding box center [402, 104] width 49 height 18
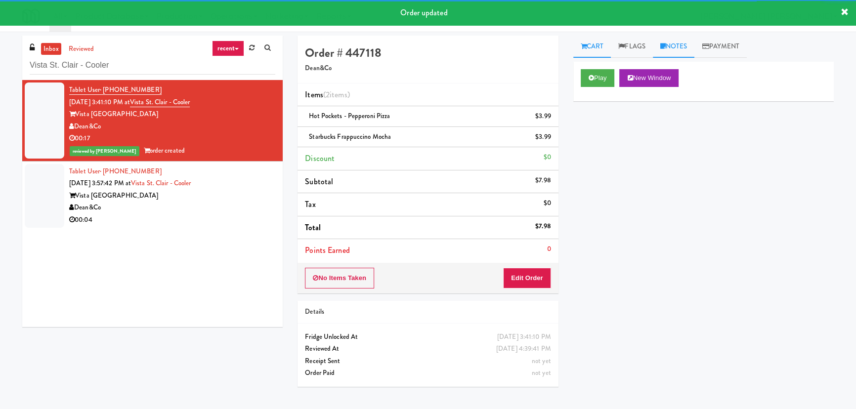
click at [678, 43] on link "Notes" at bounding box center [674, 47] width 42 height 22
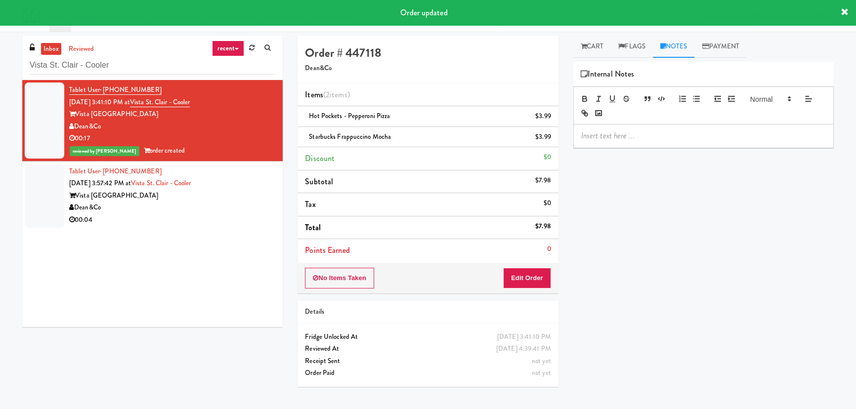
click at [612, 138] on p at bounding box center [703, 135] width 245 height 11
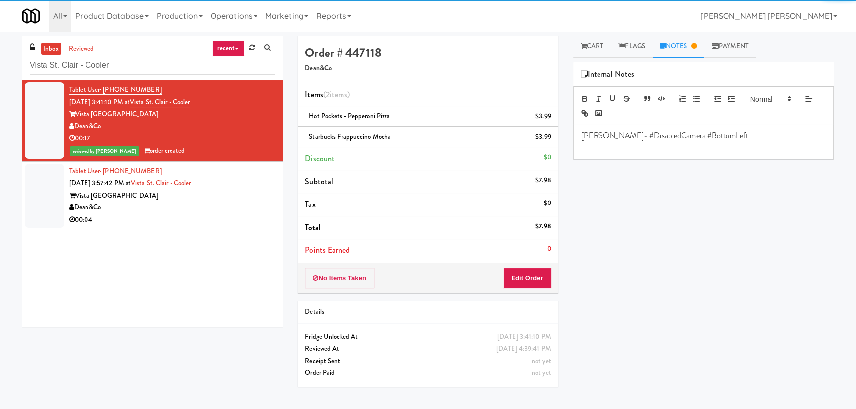
click at [661, 133] on p "Erick- #DisabledCamera #BottomLeft" at bounding box center [703, 135] width 245 height 11
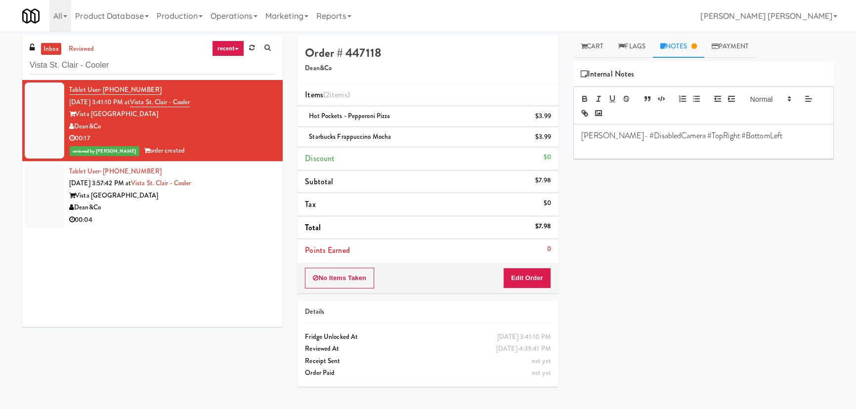
click at [247, 204] on div "Dean&Co" at bounding box center [172, 208] width 206 height 12
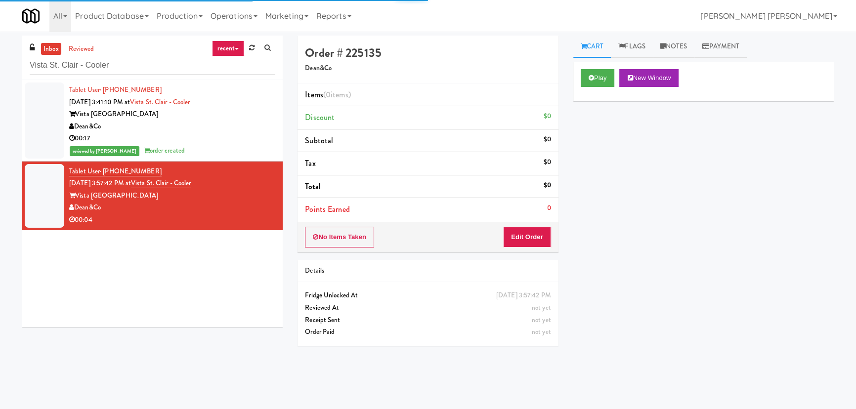
drag, startPoint x: 243, startPoint y: 131, endPoint x: 243, endPoint y: 18, distance: 113.2
click at [243, 130] on div "Dean&Co" at bounding box center [172, 127] width 206 height 12
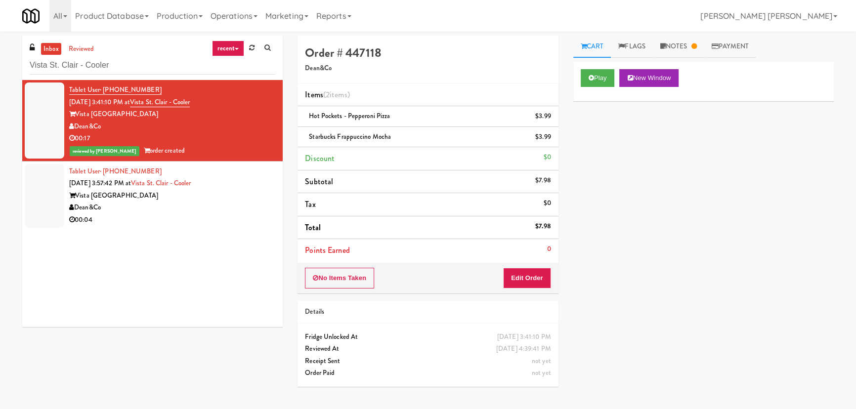
click at [218, 223] on div "00:04" at bounding box center [172, 220] width 206 height 12
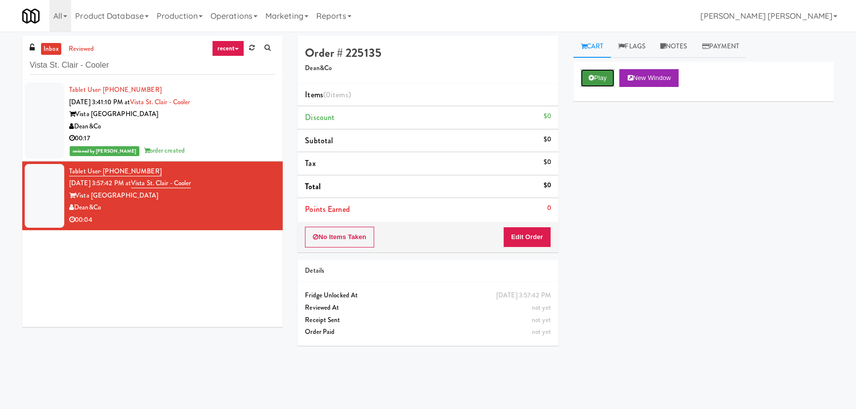
click at [598, 76] on button "Play" at bounding box center [598, 78] width 34 height 18
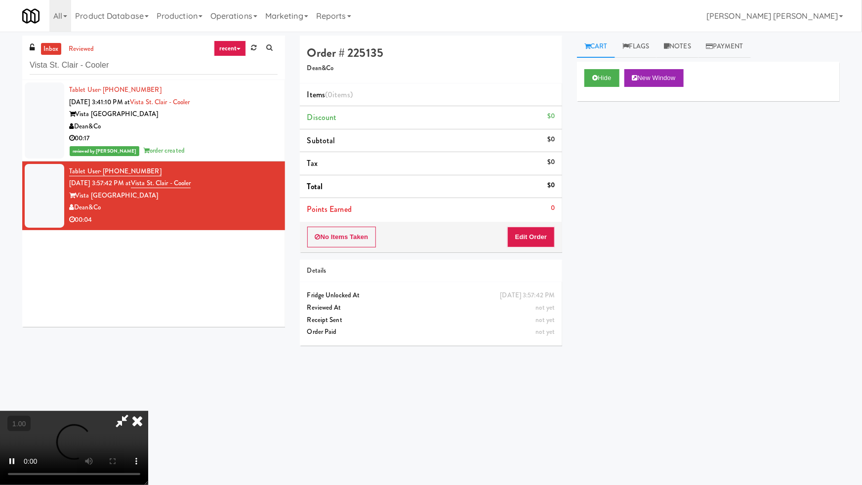
drag, startPoint x: 587, startPoint y: 405, endPoint x: 664, endPoint y: 393, distance: 78.5
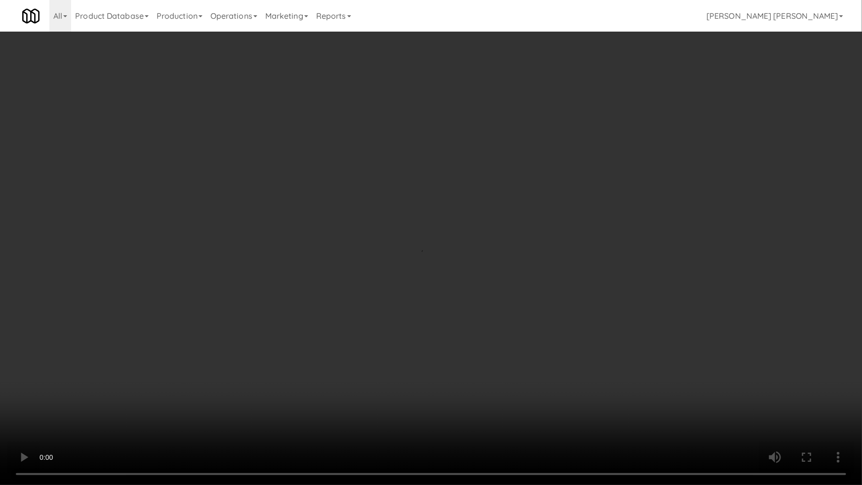
click at [616, 399] on video at bounding box center [431, 242] width 862 height 485
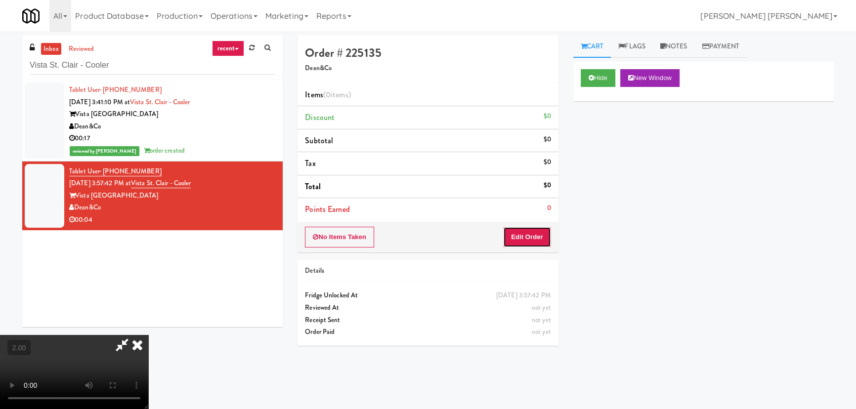
click at [539, 235] on button "Edit Order" at bounding box center [527, 237] width 48 height 21
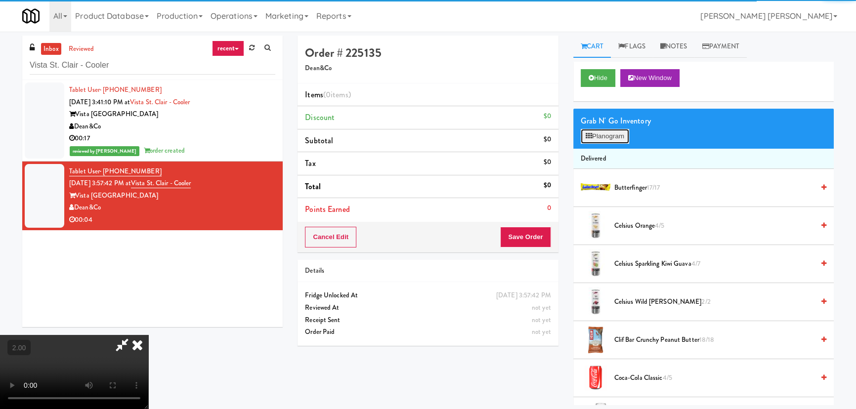
click at [605, 139] on button "Planogram" at bounding box center [605, 136] width 48 height 15
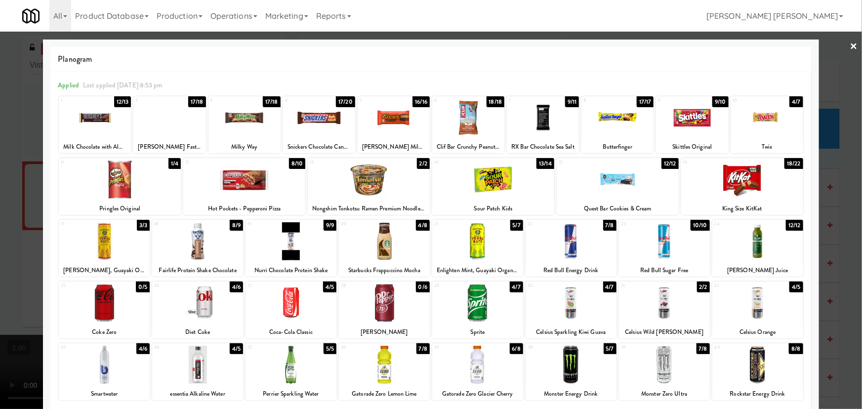
click at [851, 46] on link "×" at bounding box center [854, 47] width 8 height 31
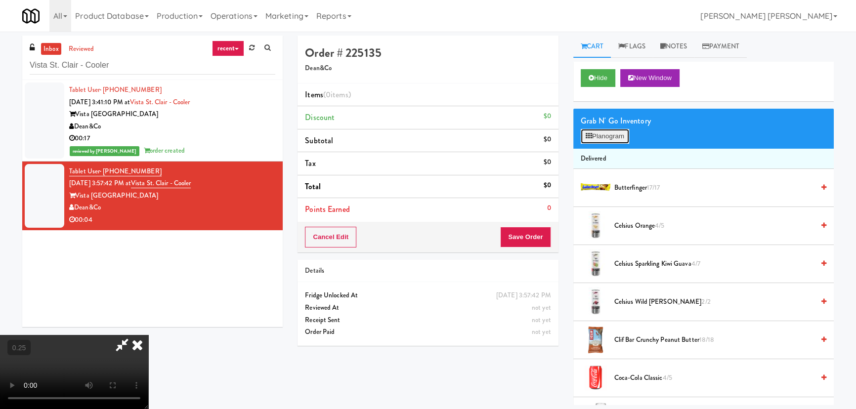
click at [606, 133] on button "Planogram" at bounding box center [605, 136] width 48 height 15
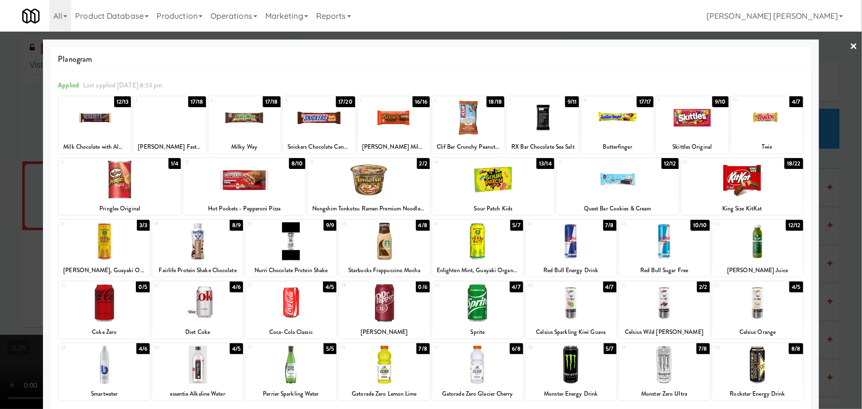
click at [568, 316] on div at bounding box center [571, 303] width 91 height 38
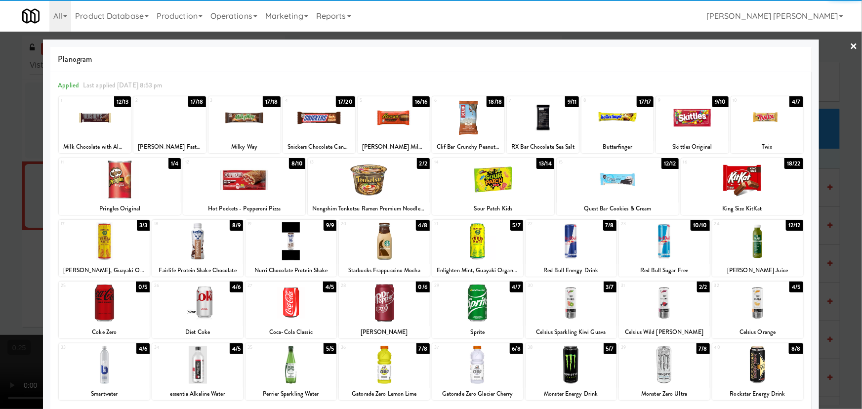
click at [850, 47] on link "×" at bounding box center [854, 47] width 8 height 31
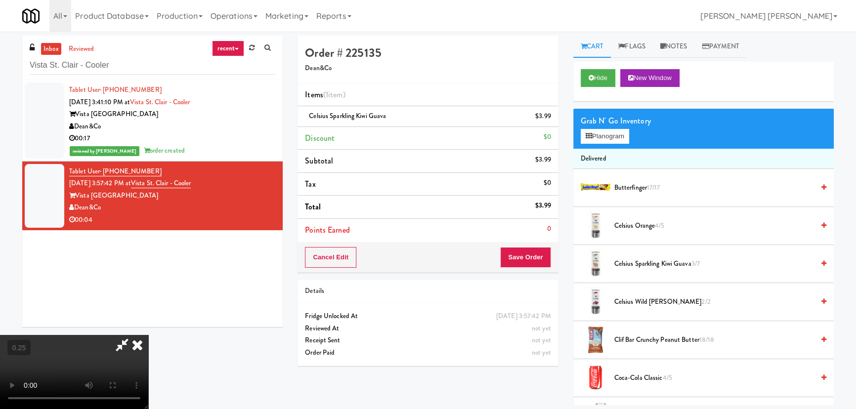
click at [148, 335] on video at bounding box center [74, 372] width 148 height 74
click at [148, 335] on icon at bounding box center [137, 345] width 22 height 20
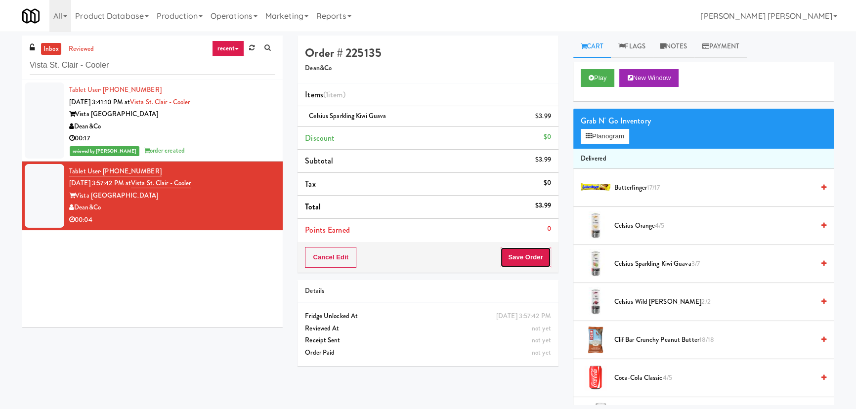
click at [525, 256] on button "Save Order" at bounding box center [525, 257] width 50 height 21
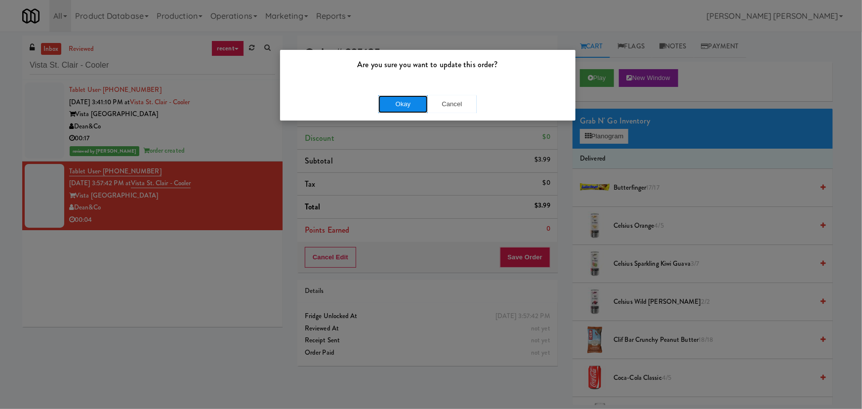
click at [397, 101] on button "Okay" at bounding box center [402, 104] width 49 height 18
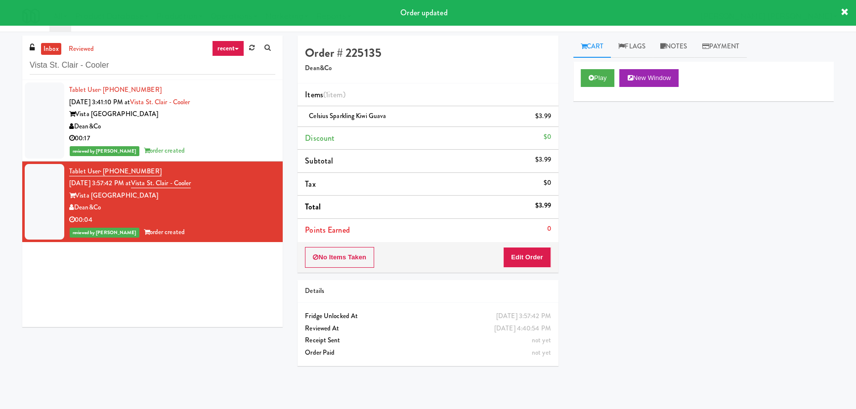
click at [233, 138] on div "00:17" at bounding box center [172, 138] width 206 height 12
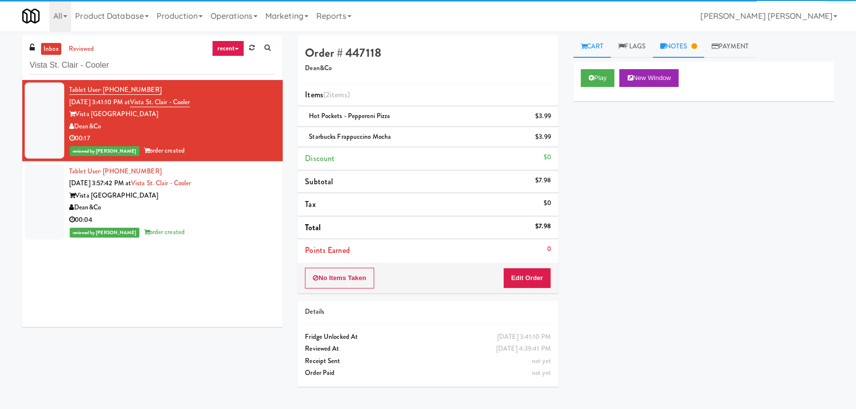
click at [668, 49] on link "Notes" at bounding box center [678, 47] width 51 height 22
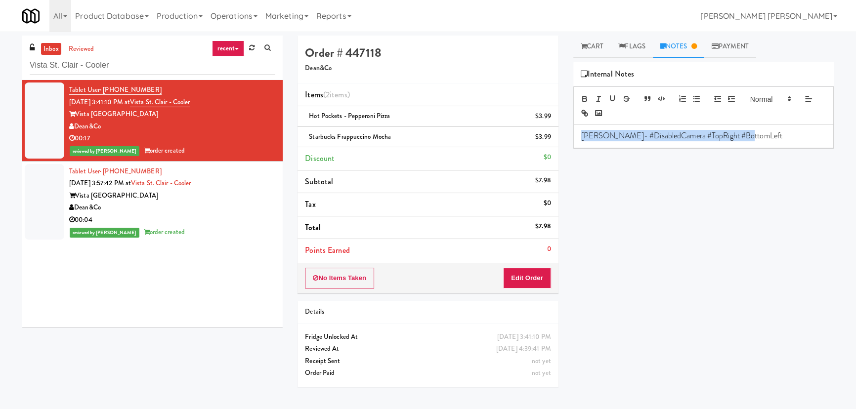
drag, startPoint x: 752, startPoint y: 132, endPoint x: 571, endPoint y: 139, distance: 181.5
click at [571, 139] on div "Cart Flags Notes Payment Play New Window Primary Flag Clear Flag if unable to d…" at bounding box center [703, 221] width 275 height 370
copy p "Erick- #DisabledCamera #TopRight #BottomLeft"
click at [248, 182] on div "Tablet User · (406) 218-9653 Aug 21, 2025 3:57:42 PM at Vista St. Clair - Coole…" at bounding box center [172, 202] width 206 height 73
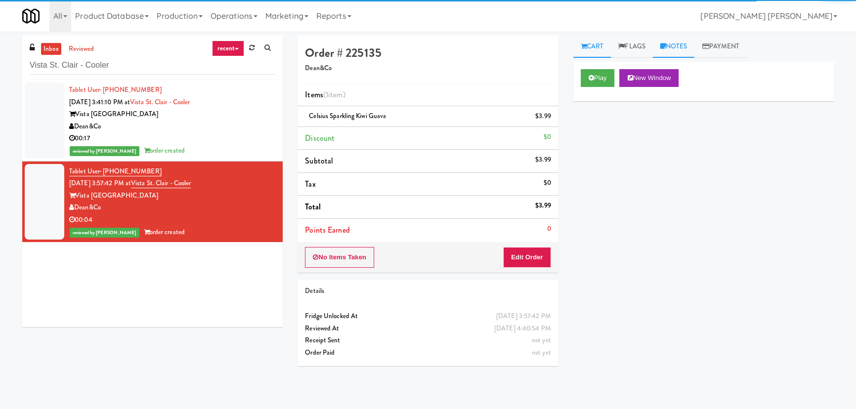
click at [682, 45] on link "Notes" at bounding box center [674, 47] width 42 height 22
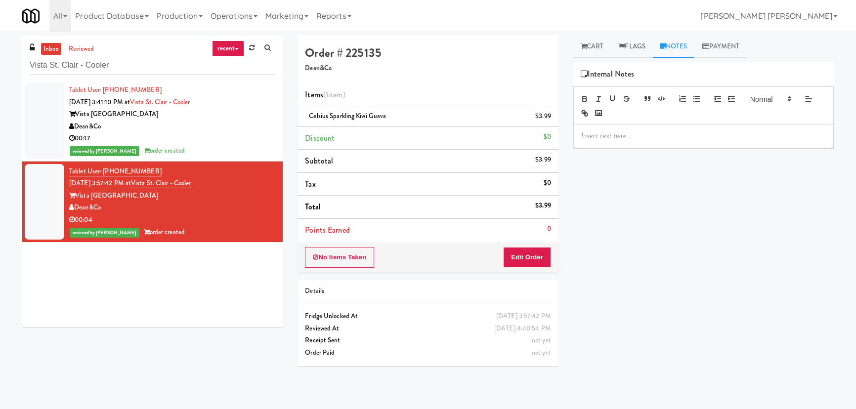
click at [635, 133] on p at bounding box center [703, 135] width 245 height 11
drag, startPoint x: 126, startPoint y: 68, endPoint x: -3, endPoint y: 68, distance: 129.0
click at [0, 68] on html "Are you sure you want to update this order? Okay Cancel Okay Are you sure you w…" at bounding box center [428, 204] width 856 height 409
paste input "AB Staffing-"
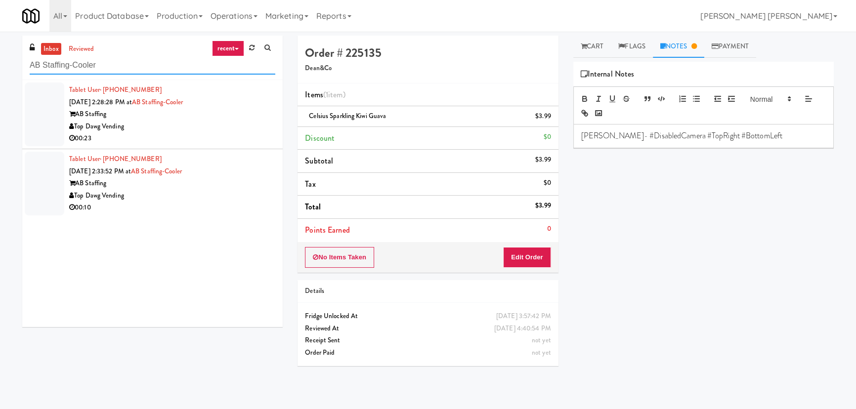
type input "AB Staffing-Cooler"
click at [187, 118] on div "AB Staffing" at bounding box center [172, 114] width 206 height 12
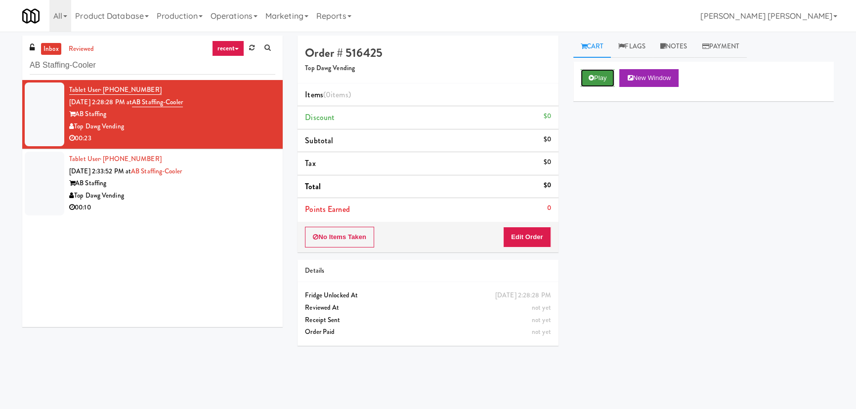
click at [584, 80] on button "Play" at bounding box center [598, 78] width 34 height 18
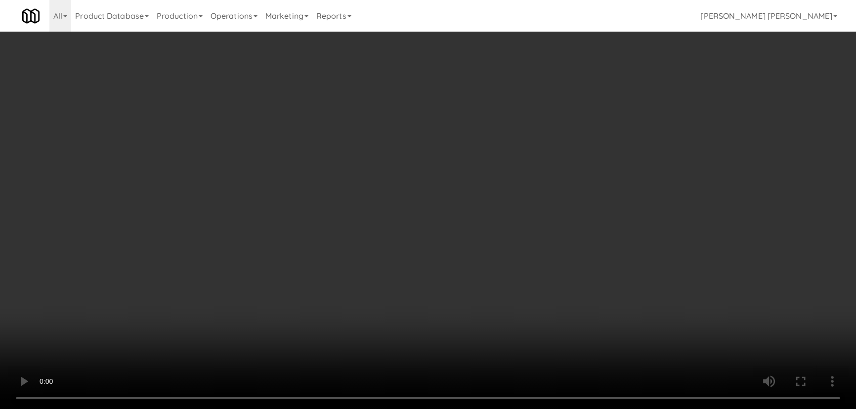
click at [504, 409] on video at bounding box center [428, 204] width 856 height 409
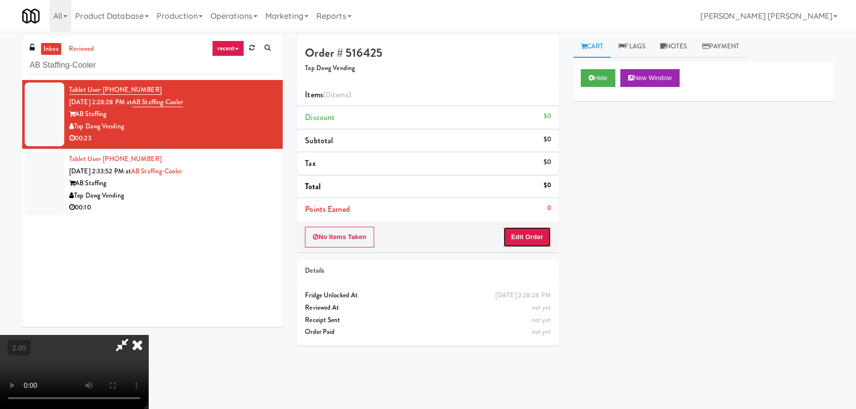
click at [543, 234] on button "Edit Order" at bounding box center [527, 237] width 48 height 21
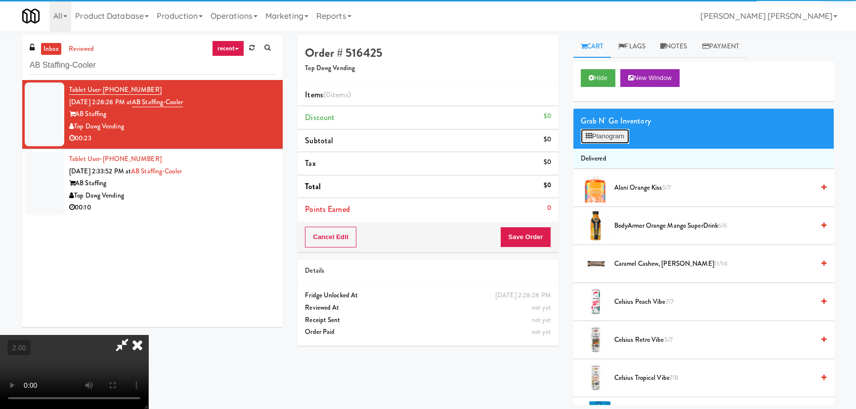
click at [601, 131] on button "Planogram" at bounding box center [605, 136] width 48 height 15
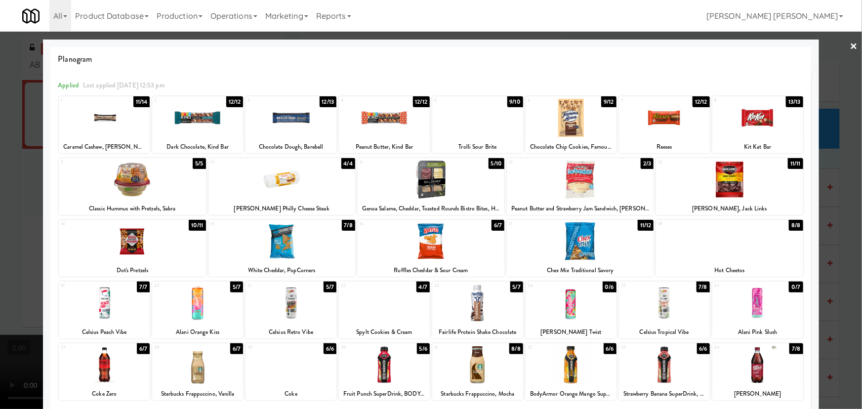
click at [427, 182] on div at bounding box center [431, 180] width 147 height 38
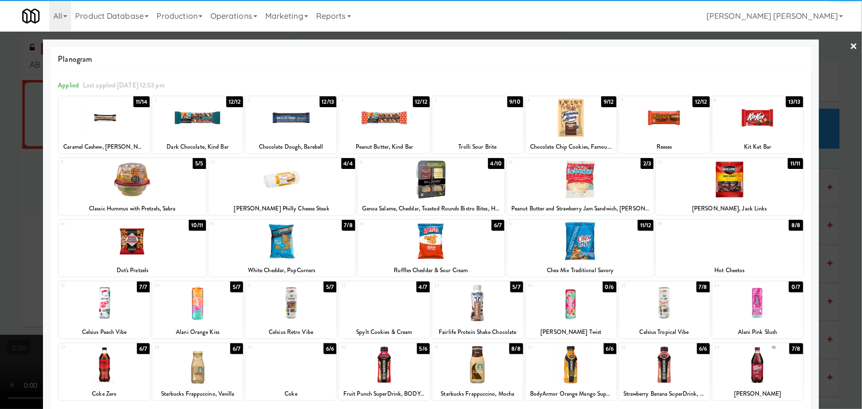
click at [745, 247] on div at bounding box center [729, 241] width 147 height 38
click at [850, 44] on link "×" at bounding box center [854, 47] width 8 height 31
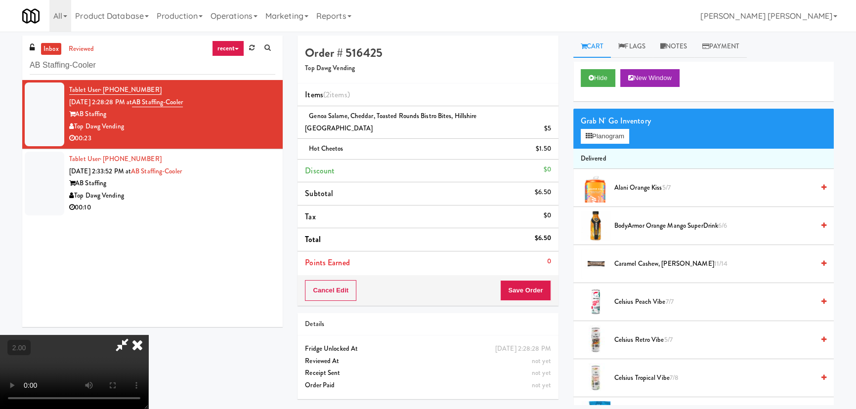
click at [148, 335] on video at bounding box center [74, 372] width 148 height 74
click at [148, 335] on icon at bounding box center [137, 345] width 22 height 20
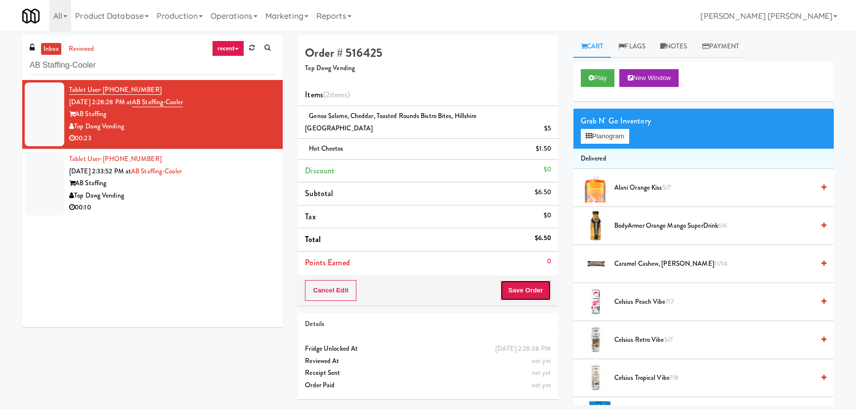
click at [532, 280] on button "Save Order" at bounding box center [525, 290] width 50 height 21
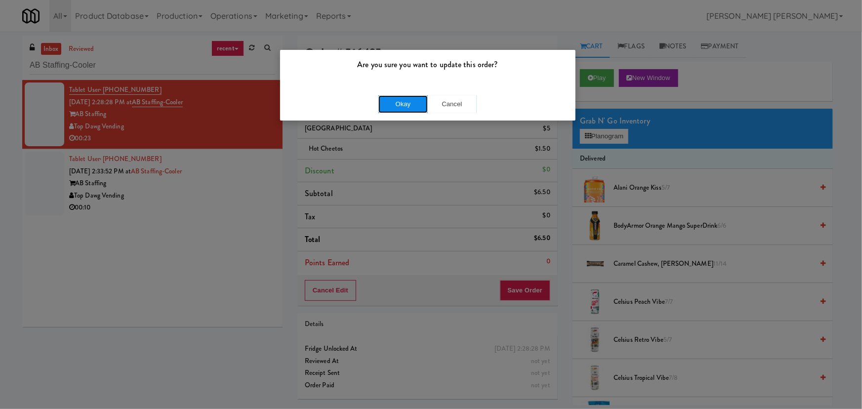
click at [398, 105] on button "Okay" at bounding box center [402, 104] width 49 height 18
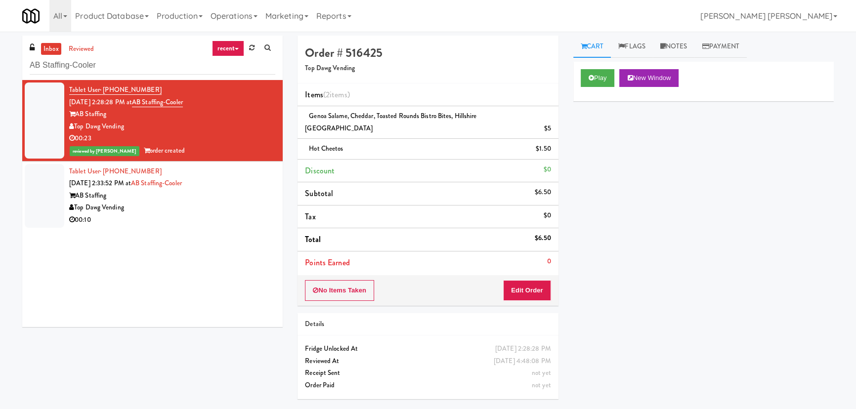
click at [199, 204] on div "Top Dawg Vending" at bounding box center [172, 208] width 206 height 12
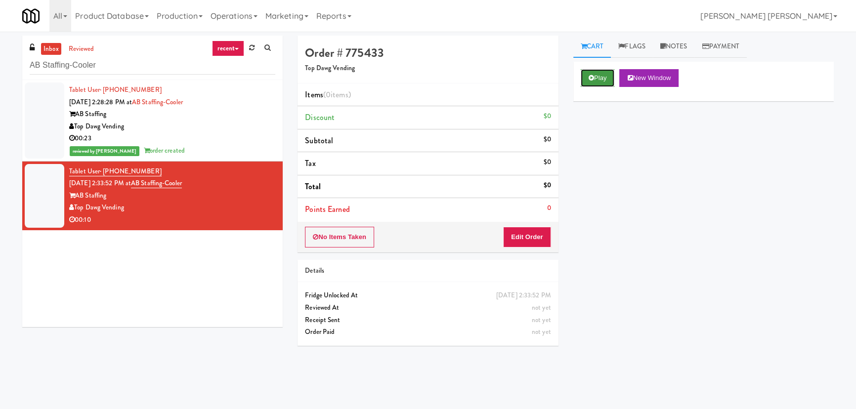
click at [596, 83] on button "Play" at bounding box center [598, 78] width 34 height 18
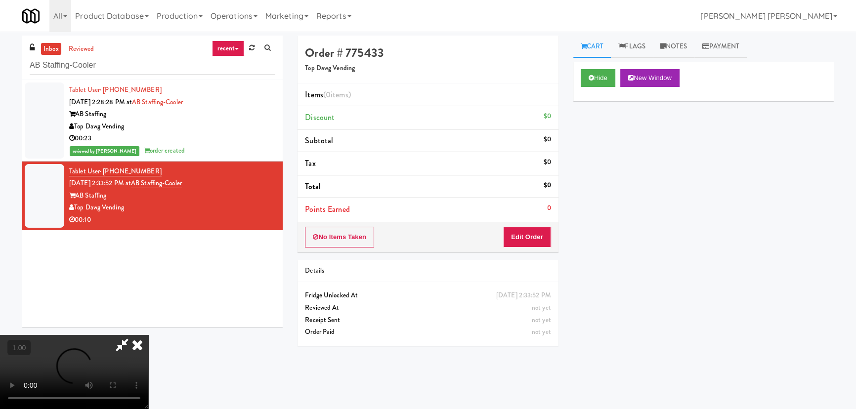
click at [148, 409] on video at bounding box center [74, 372] width 148 height 74
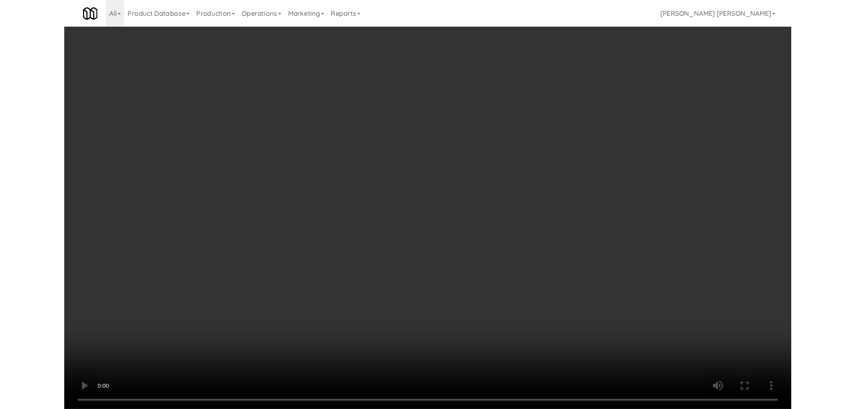
scroll to position [20, 0]
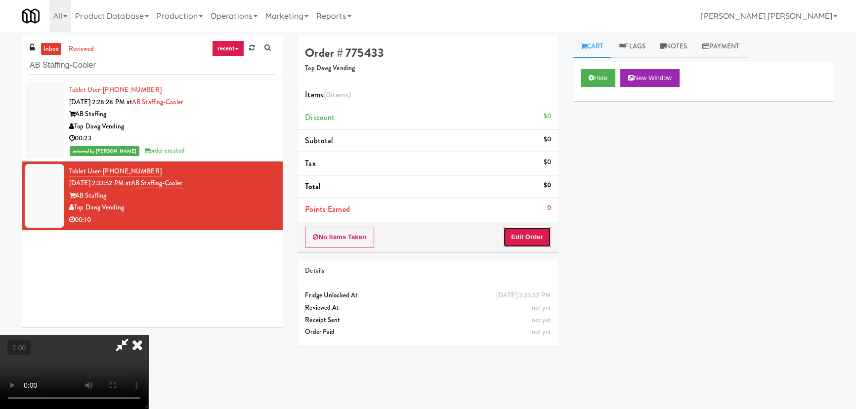
click at [537, 238] on button "Edit Order" at bounding box center [527, 237] width 48 height 21
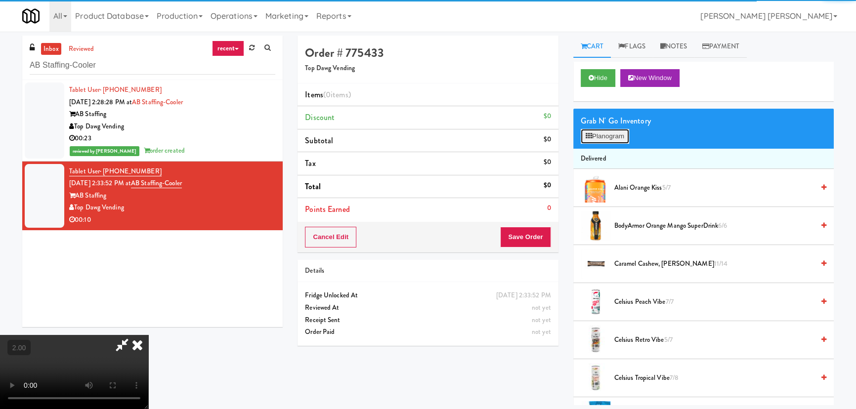
click at [598, 134] on button "Planogram" at bounding box center [605, 136] width 48 height 15
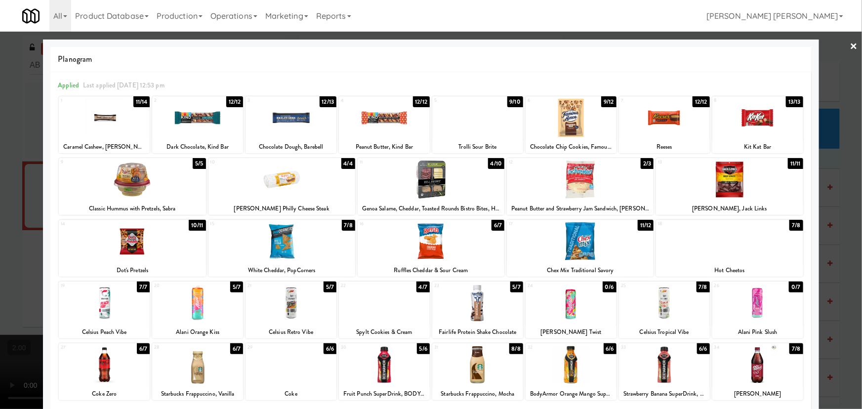
click at [725, 255] on div at bounding box center [729, 241] width 147 height 38
click at [850, 45] on link "×" at bounding box center [854, 47] width 8 height 31
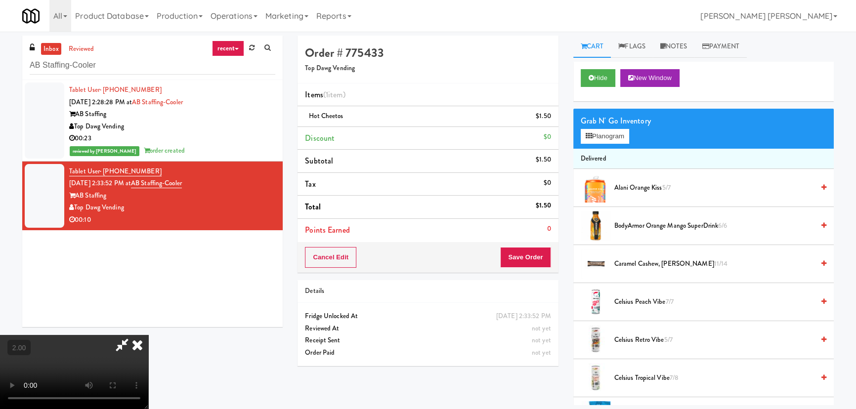
click at [148, 335] on icon at bounding box center [137, 345] width 22 height 20
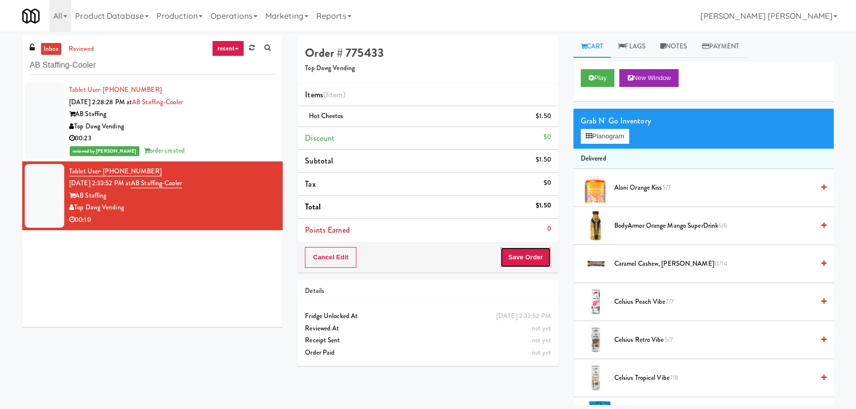
click at [519, 257] on button "Save Order" at bounding box center [525, 257] width 50 height 21
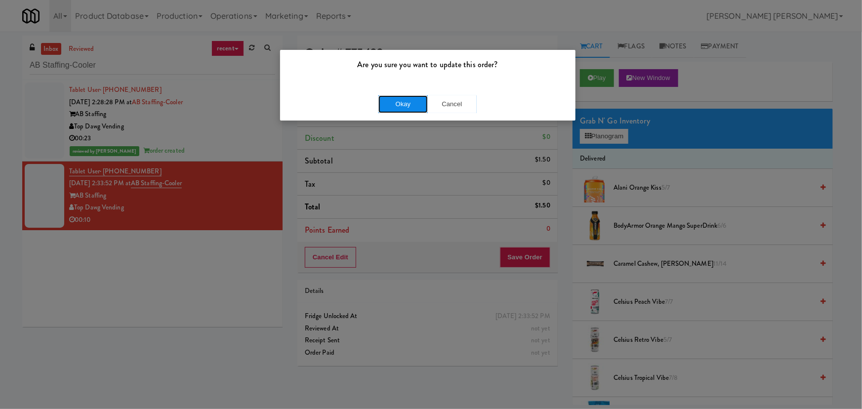
click at [402, 107] on button "Okay" at bounding box center [402, 104] width 49 height 18
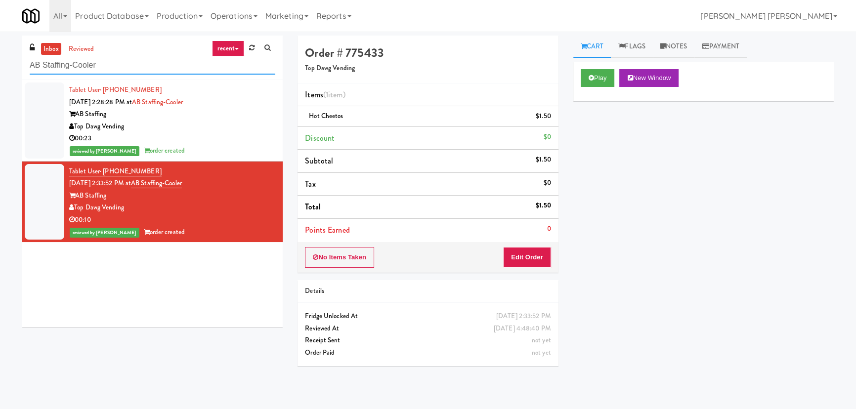
drag, startPoint x: 105, startPoint y: 68, endPoint x: 8, endPoint y: 68, distance: 96.8
click at [8, 68] on div "inbox reviewed recent all unclear take inventory issue suspicious failed recent…" at bounding box center [428, 221] width 856 height 370
paste input "SEIU - Combo"
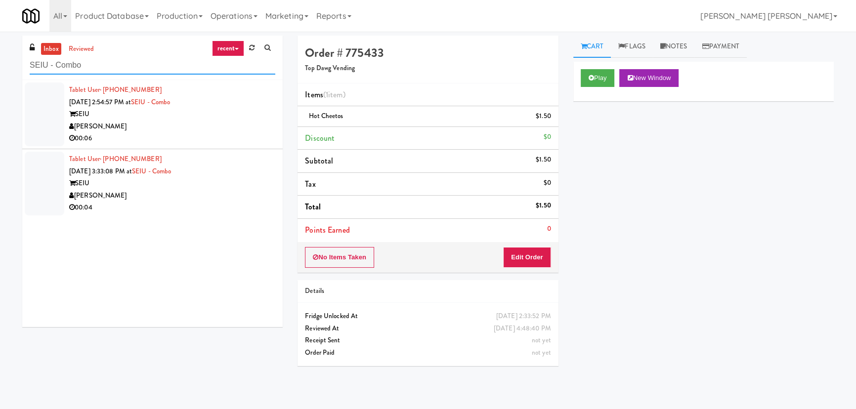
type input "SEIU - Combo"
click at [201, 133] on div "00:06" at bounding box center [172, 138] width 206 height 12
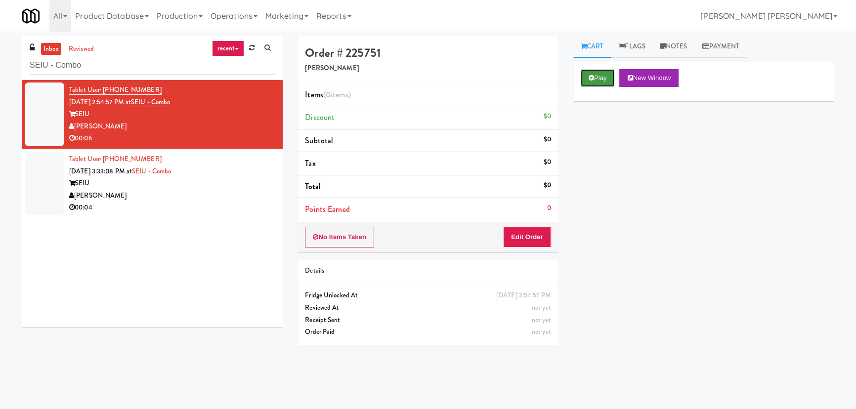
click at [596, 70] on button "Play" at bounding box center [598, 78] width 34 height 18
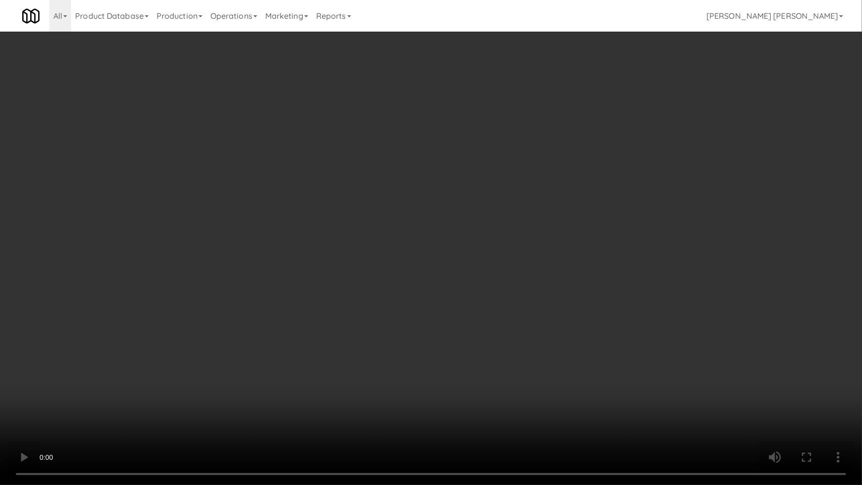
drag, startPoint x: 480, startPoint y: 434, endPoint x: 862, endPoint y: 413, distance: 382.5
click at [505, 409] on video at bounding box center [431, 242] width 862 height 485
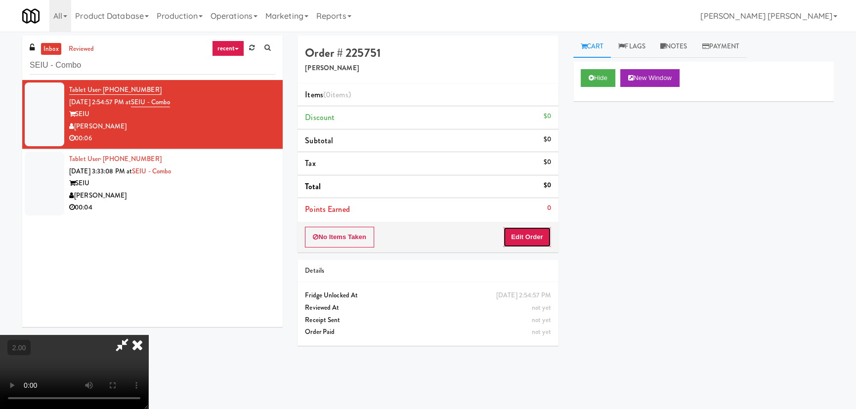
click at [543, 238] on button "Edit Order" at bounding box center [527, 237] width 48 height 21
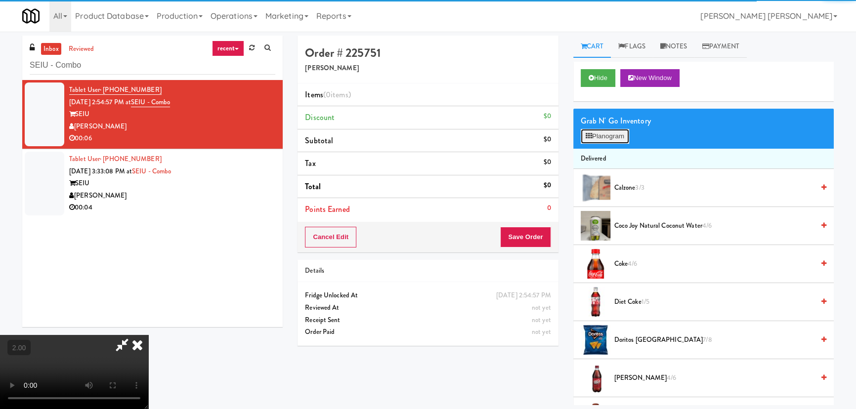
click at [599, 134] on button "Planogram" at bounding box center [605, 136] width 48 height 15
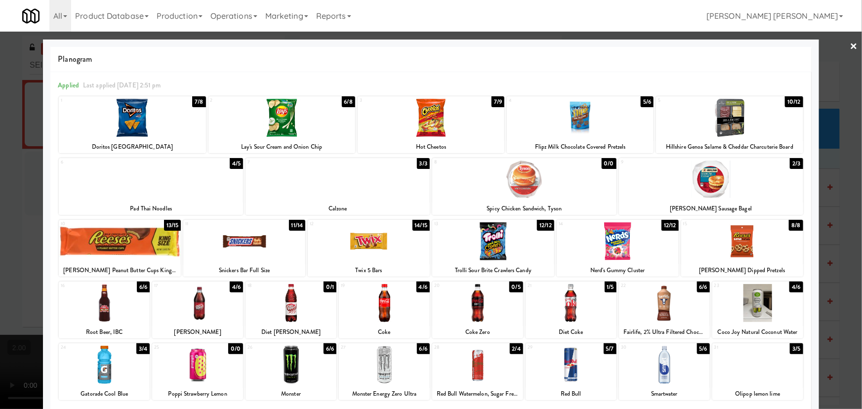
click at [142, 193] on div at bounding box center [151, 180] width 184 height 38
click at [850, 47] on link "×" at bounding box center [854, 47] width 8 height 31
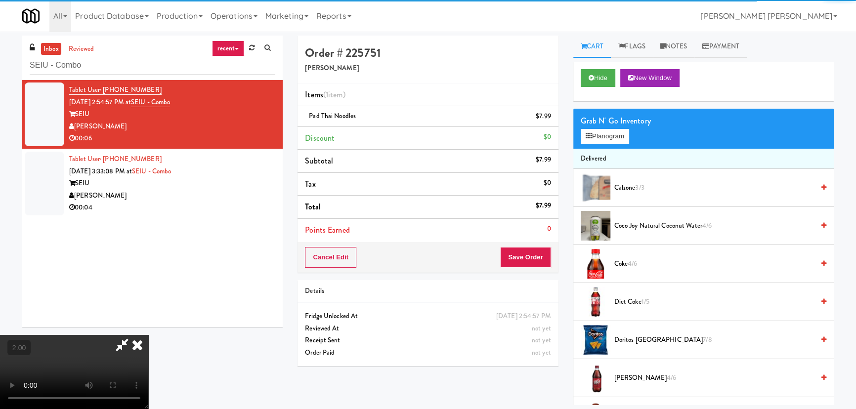
click at [148, 335] on icon at bounding box center [137, 345] width 22 height 20
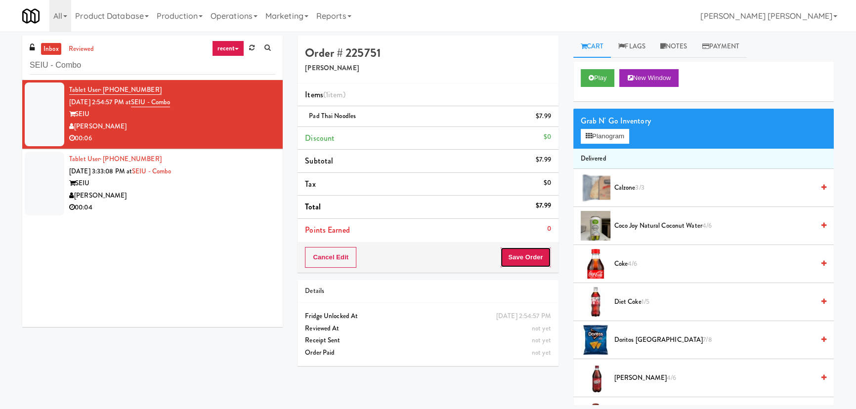
click at [534, 256] on button "Save Order" at bounding box center [525, 257] width 50 height 21
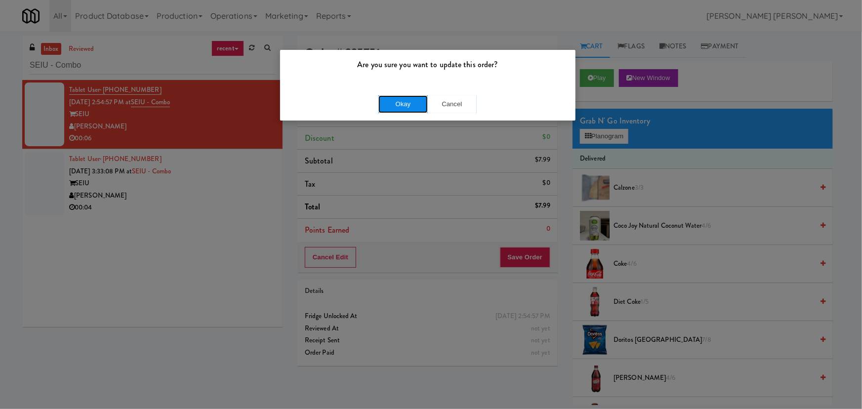
click at [405, 104] on button "Okay" at bounding box center [402, 104] width 49 height 18
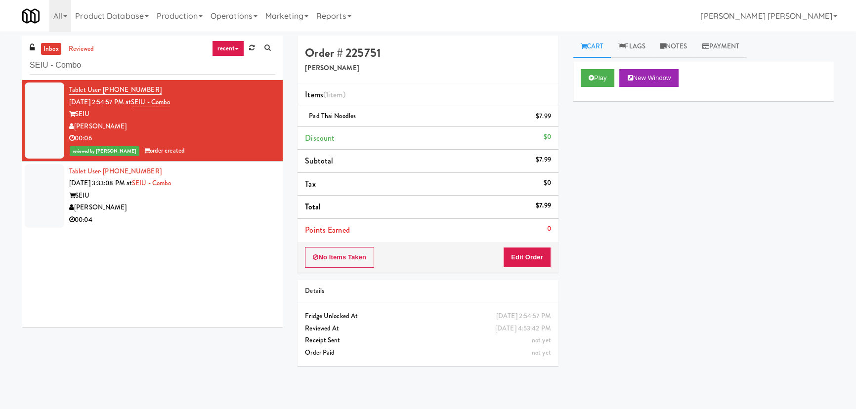
click at [210, 203] on div "[PERSON_NAME]" at bounding box center [172, 208] width 206 height 12
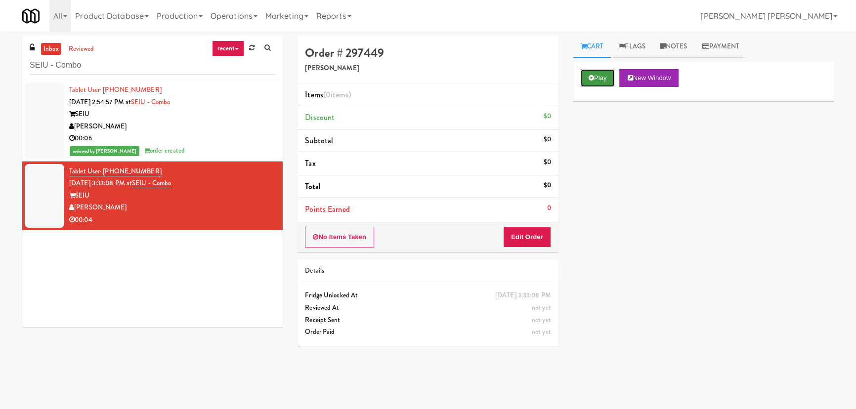
click at [602, 79] on button "Play" at bounding box center [598, 78] width 34 height 18
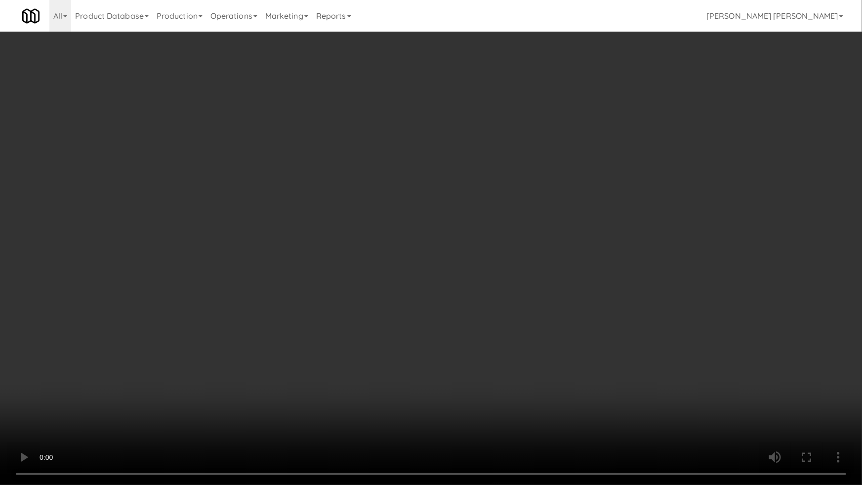
drag, startPoint x: 478, startPoint y: 436, endPoint x: 558, endPoint y: 431, distance: 80.2
click at [504, 409] on video at bounding box center [431, 242] width 862 height 485
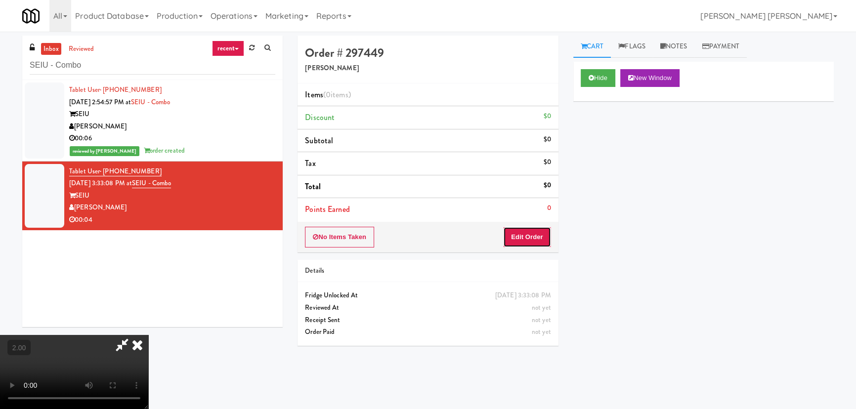
click at [544, 237] on button "Edit Order" at bounding box center [527, 237] width 48 height 21
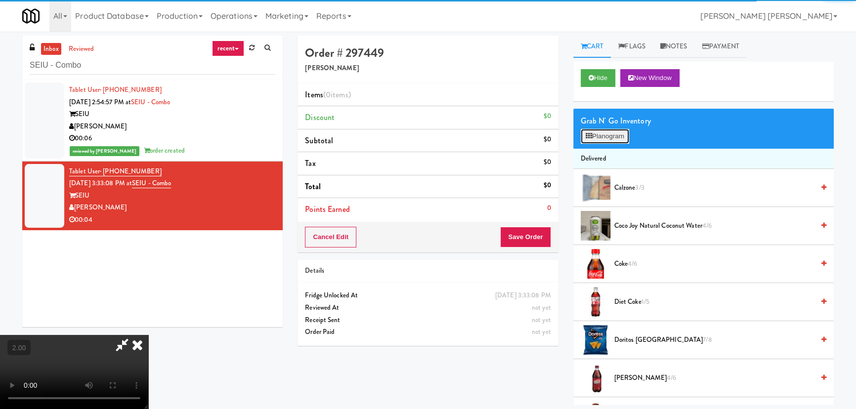
click at [600, 132] on button "Planogram" at bounding box center [605, 136] width 48 height 15
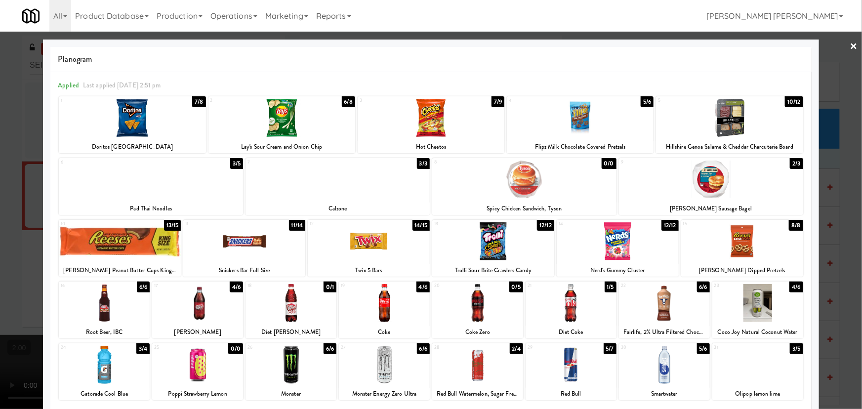
click at [248, 241] on div at bounding box center [244, 241] width 122 height 38
click at [850, 44] on link "×" at bounding box center [854, 47] width 8 height 31
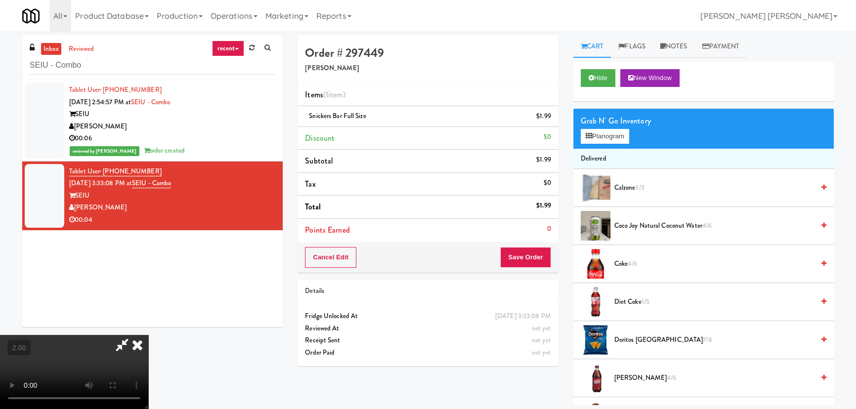
drag, startPoint x: 504, startPoint y: 128, endPoint x: 550, endPoint y: 267, distance: 146.1
click at [148, 335] on icon at bounding box center [137, 345] width 22 height 20
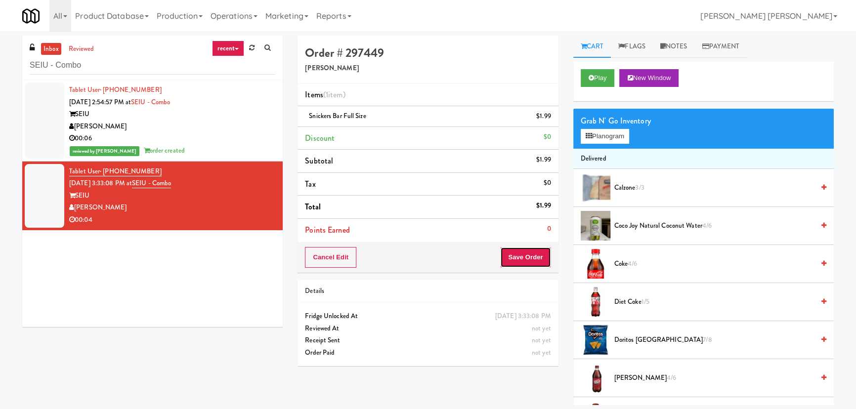
click at [525, 262] on button "Save Order" at bounding box center [525, 257] width 50 height 21
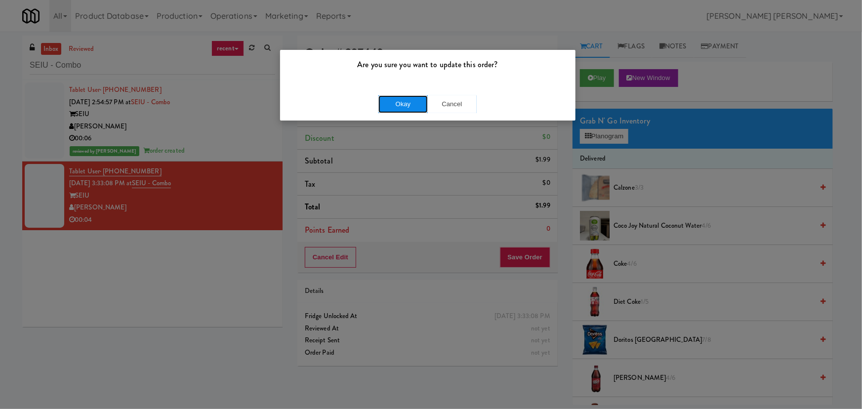
click at [412, 97] on button "Okay" at bounding box center [402, 104] width 49 height 18
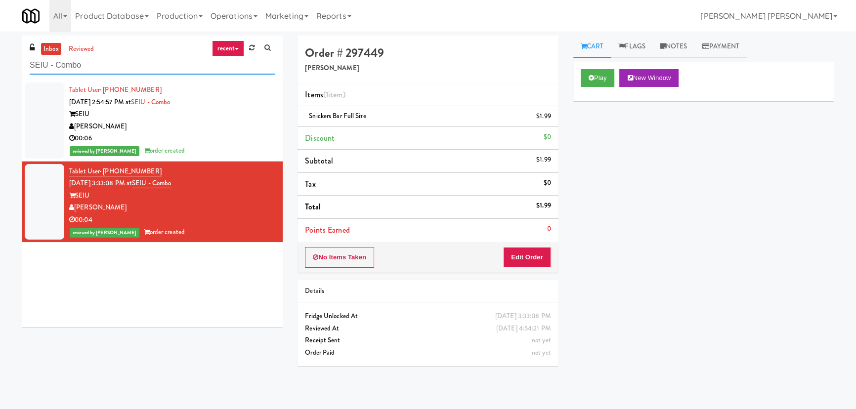
drag, startPoint x: 127, startPoint y: 61, endPoint x: -33, endPoint y: 60, distance: 159.6
click at [0, 60] on html "Are you sure you want to update this order? Okay Cancel Okay Are you sure you w…" at bounding box center [428, 204] width 856 height 409
paste input "Healthtrax Cafe Drinks"
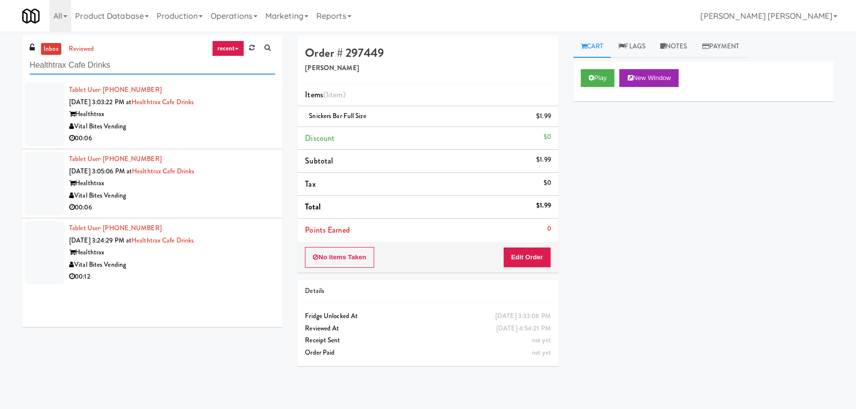
type input "Healthtrax Cafe Drinks"
click at [217, 126] on div "Vital Bites Vending" at bounding box center [172, 127] width 206 height 12
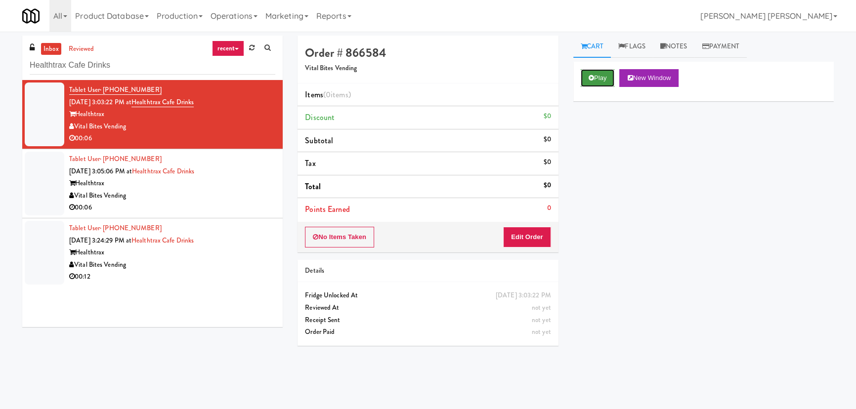
click at [598, 79] on button "Play" at bounding box center [598, 78] width 34 height 18
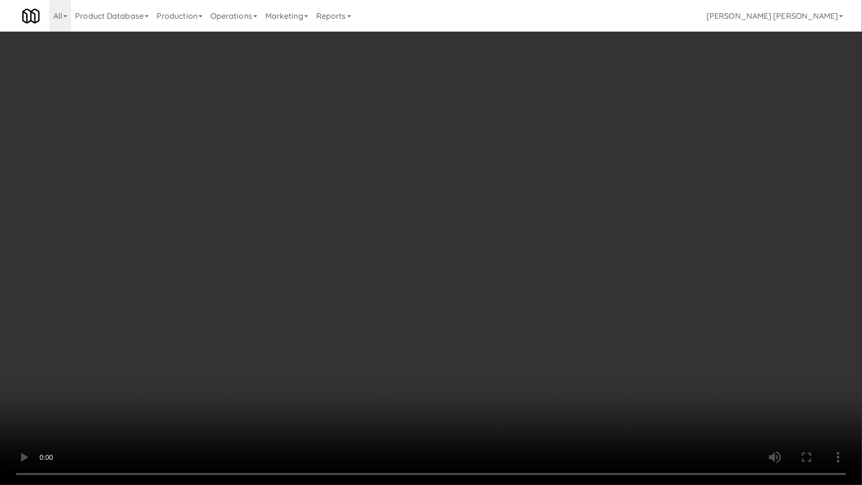
click at [495, 409] on video at bounding box center [431, 242] width 862 height 485
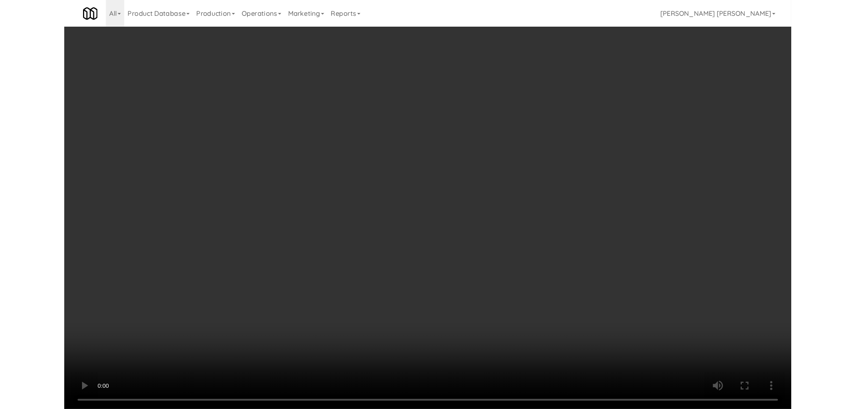
scroll to position [20, 0]
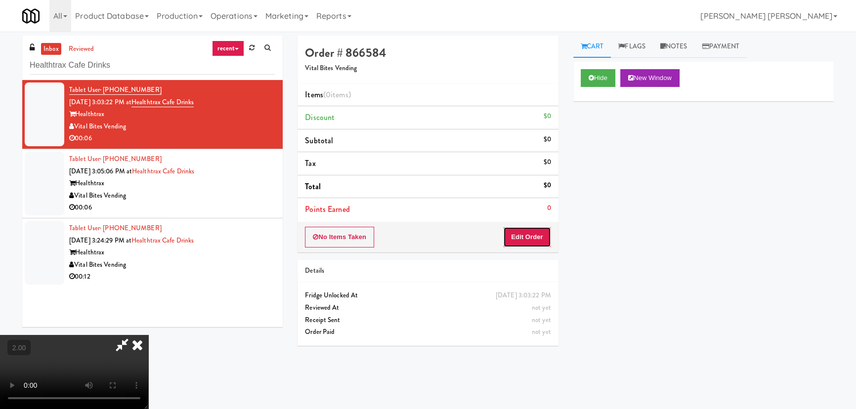
click at [541, 242] on button "Edit Order" at bounding box center [527, 237] width 48 height 21
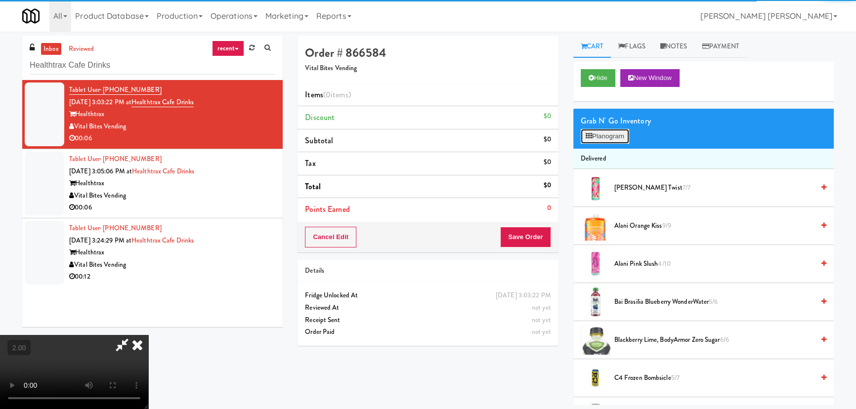
click at [606, 130] on button "Planogram" at bounding box center [605, 136] width 48 height 15
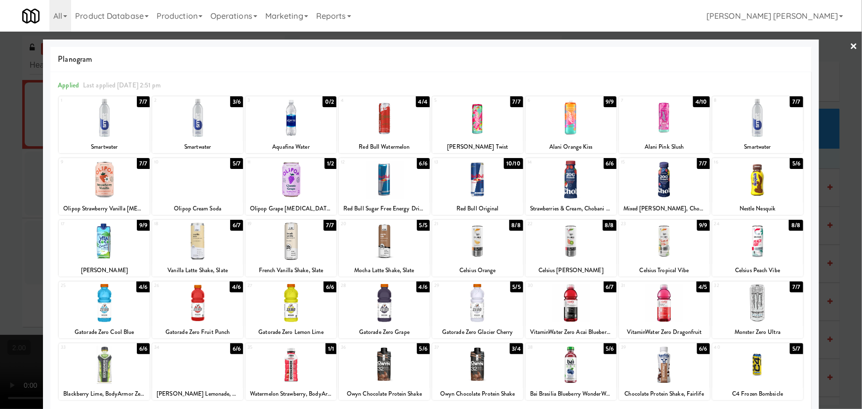
click at [756, 373] on div at bounding box center [758, 365] width 91 height 38
click at [850, 44] on link "×" at bounding box center [854, 47] width 8 height 31
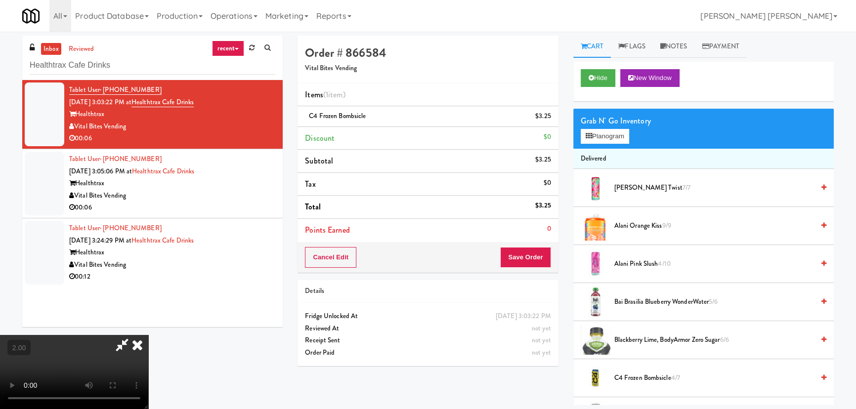
click at [148, 335] on icon at bounding box center [137, 345] width 22 height 20
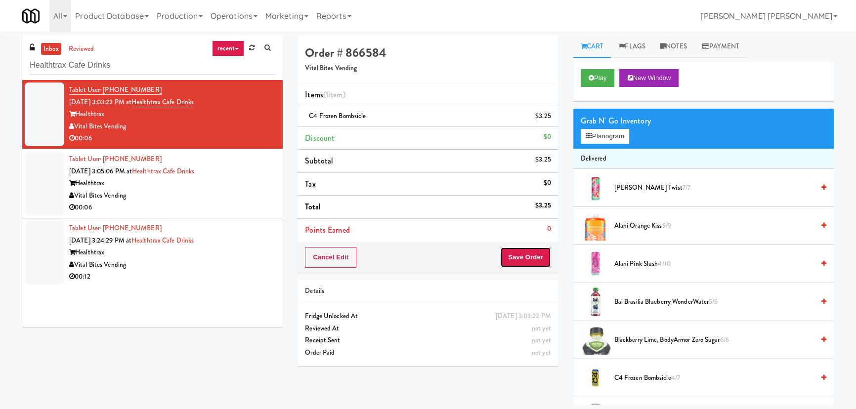
click at [523, 258] on button "Save Order" at bounding box center [525, 257] width 50 height 21
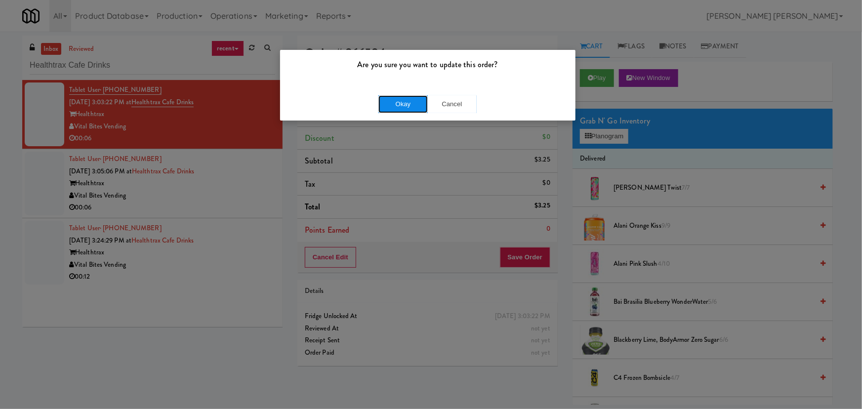
click at [389, 104] on button "Okay" at bounding box center [402, 104] width 49 height 18
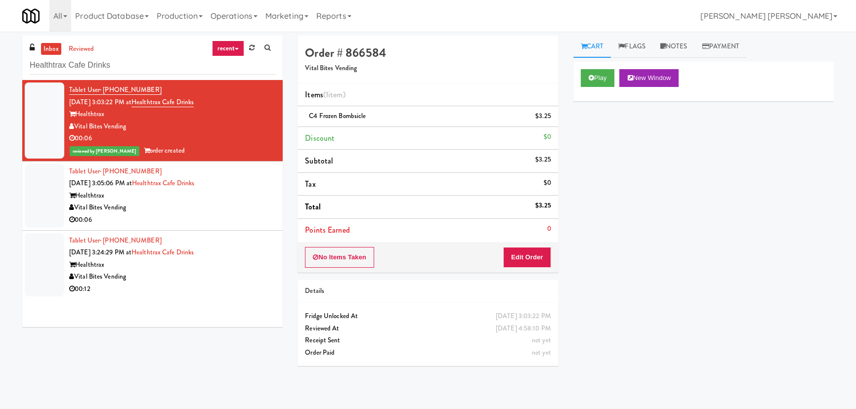
click at [230, 212] on div "Vital Bites Vending" at bounding box center [172, 208] width 206 height 12
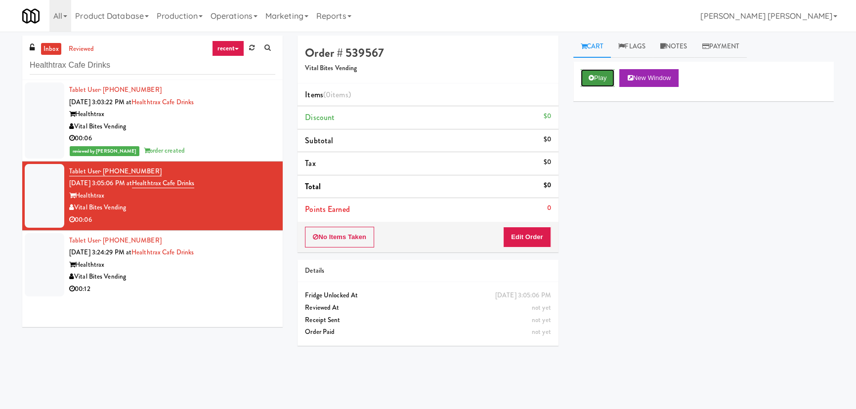
click at [595, 80] on button "Play" at bounding box center [598, 78] width 34 height 18
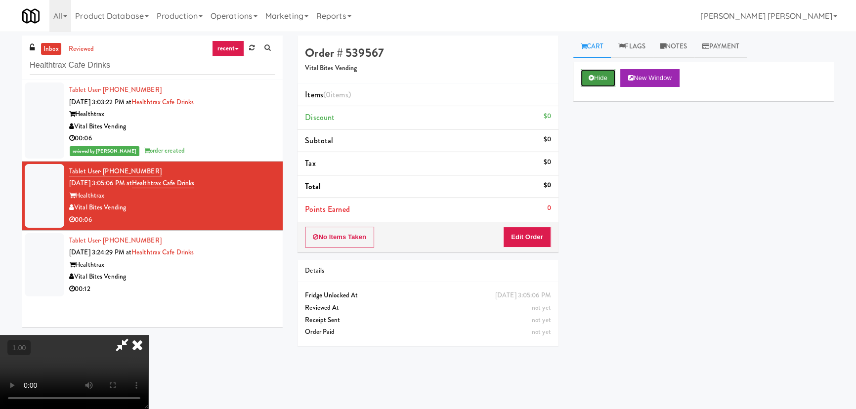
click at [595, 75] on button "Hide" at bounding box center [598, 78] width 35 height 18
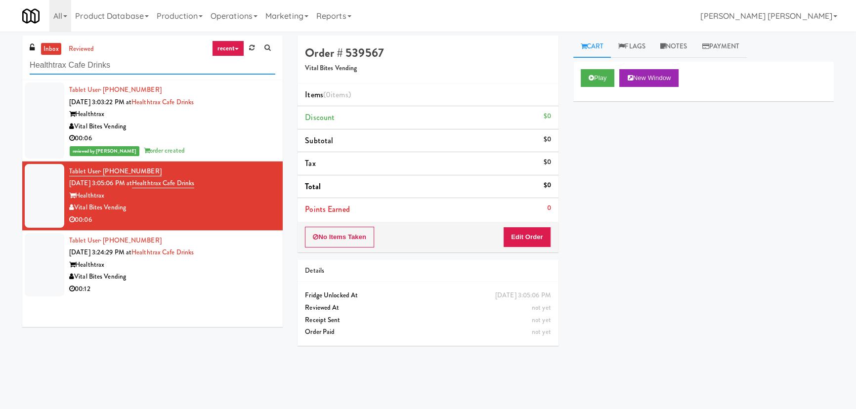
drag, startPoint x: 115, startPoint y: 68, endPoint x: 20, endPoint y: 67, distance: 94.9
click at [20, 67] on div "inbox reviewed recent all unclear take inventory issue suspicious failed recent…" at bounding box center [152, 185] width 275 height 299
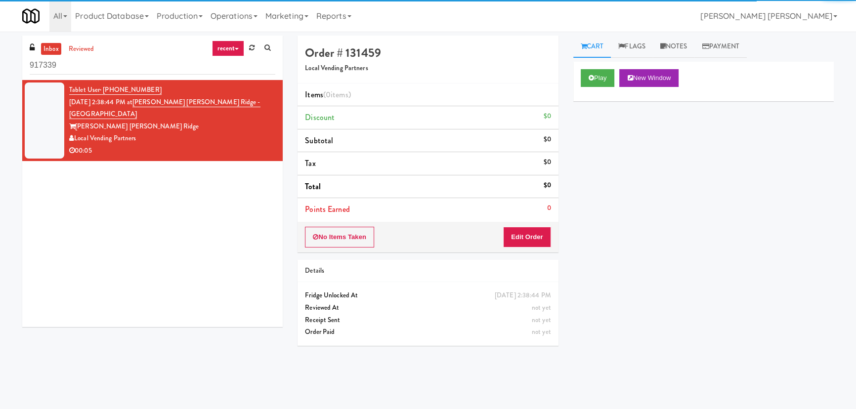
drag, startPoint x: 74, startPoint y: 69, endPoint x: 17, endPoint y: 64, distance: 57.0
click at [17, 64] on div "inbox reviewed recent all unclear take inventory issue suspicious failed recent…" at bounding box center [152, 185] width 275 height 299
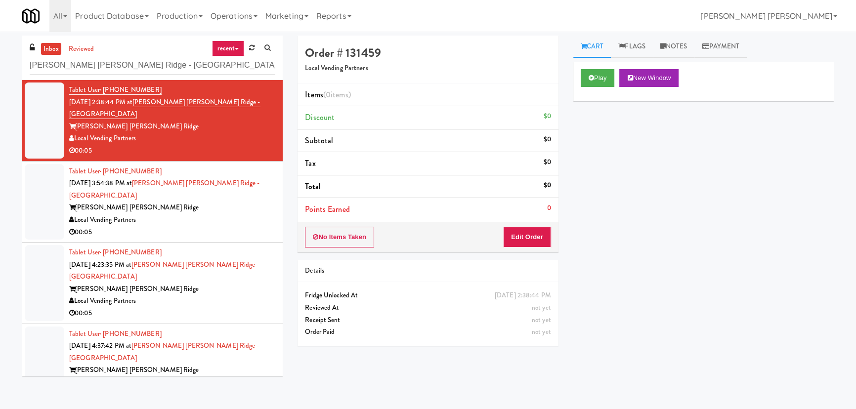
type input "[PERSON_NAME] [PERSON_NAME] Ridge - [GEOGRAPHIC_DATA]"
click at [219, 377] on div "Local Vending Partners" at bounding box center [172, 383] width 206 height 12
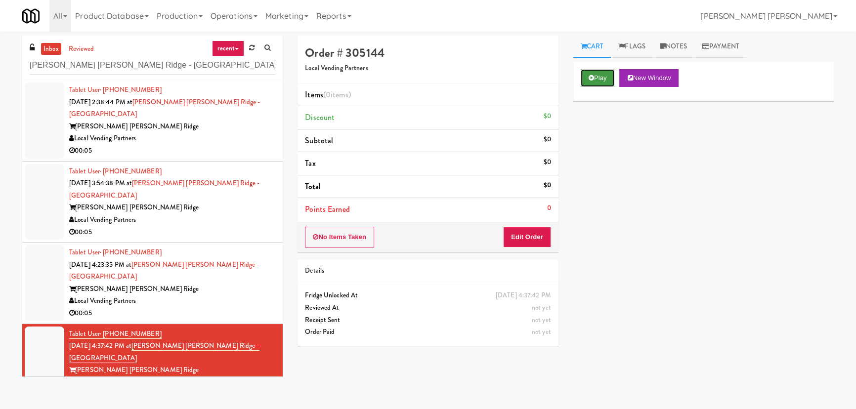
click at [588, 75] on icon at bounding box center [590, 78] width 5 height 6
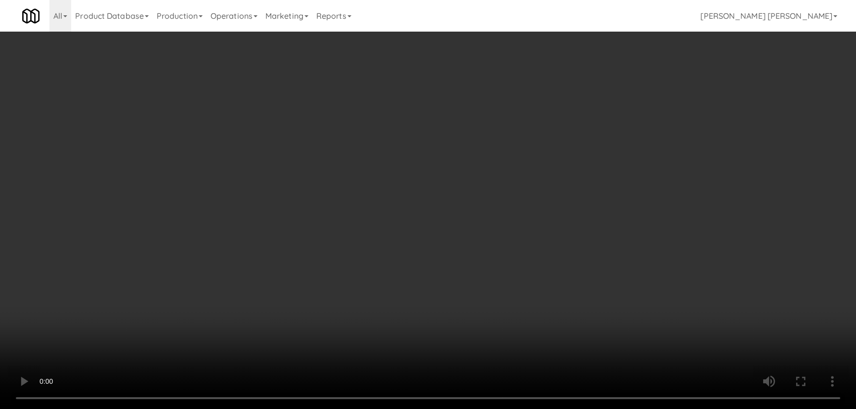
click at [504, 409] on video at bounding box center [428, 204] width 856 height 409
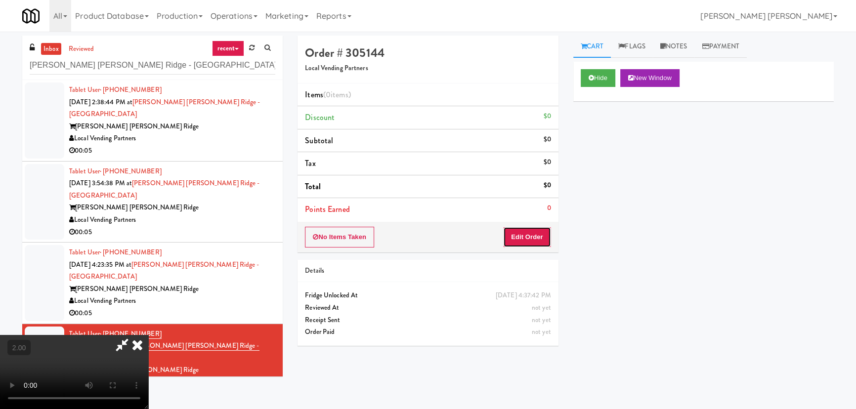
click at [529, 237] on button "Edit Order" at bounding box center [527, 237] width 48 height 21
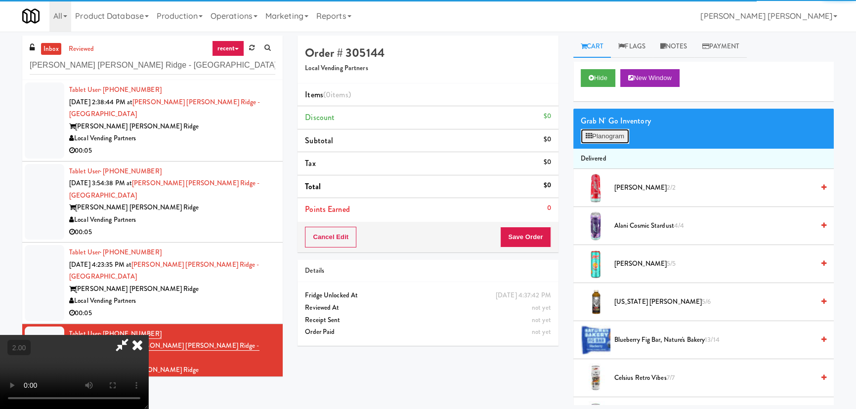
click at [608, 139] on button "Planogram" at bounding box center [605, 136] width 48 height 15
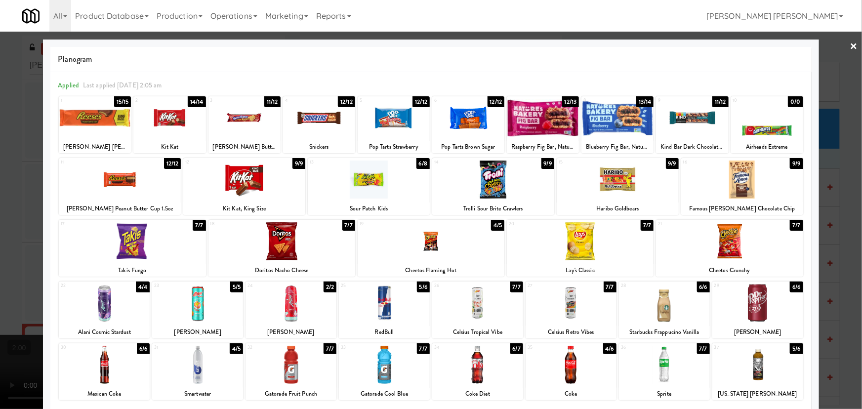
click at [572, 253] on div at bounding box center [580, 241] width 147 height 38
click at [850, 43] on link "×" at bounding box center [854, 47] width 8 height 31
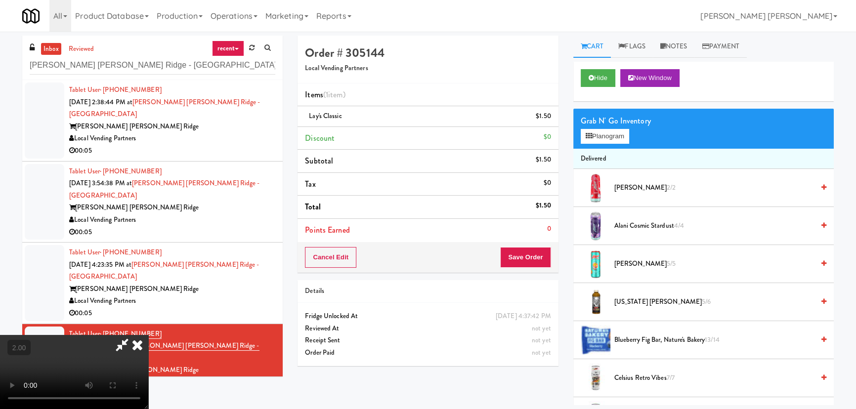
click at [148, 335] on icon at bounding box center [137, 345] width 22 height 20
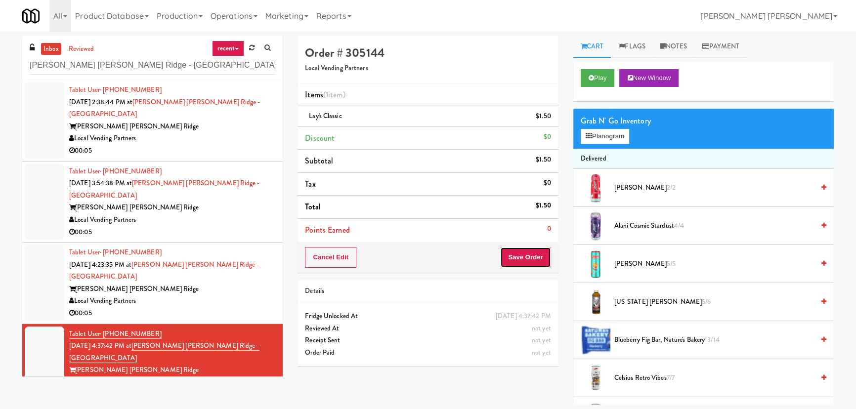
click at [520, 256] on button "Save Order" at bounding box center [525, 257] width 50 height 21
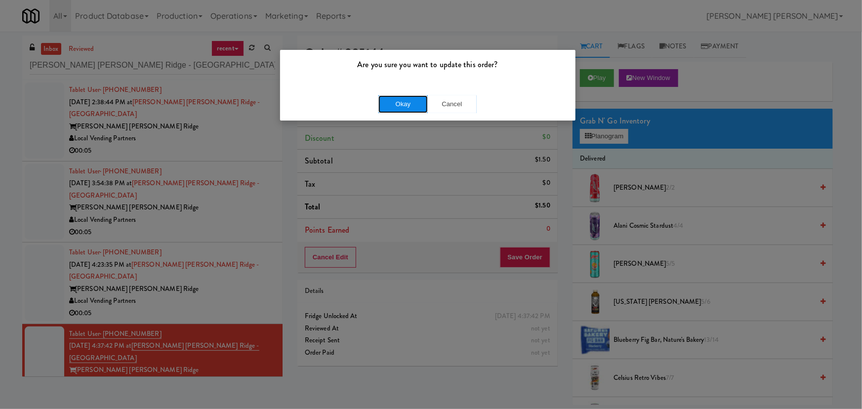
click at [404, 104] on button "Okay" at bounding box center [402, 104] width 49 height 18
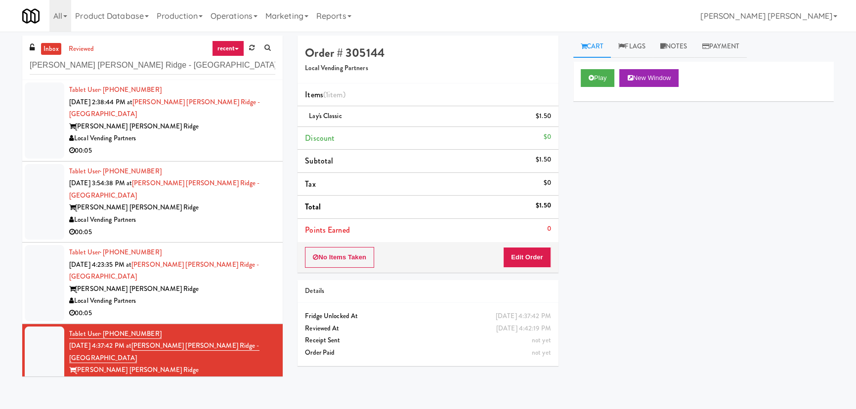
click at [244, 295] on div "Local Vending Partners" at bounding box center [172, 301] width 206 height 12
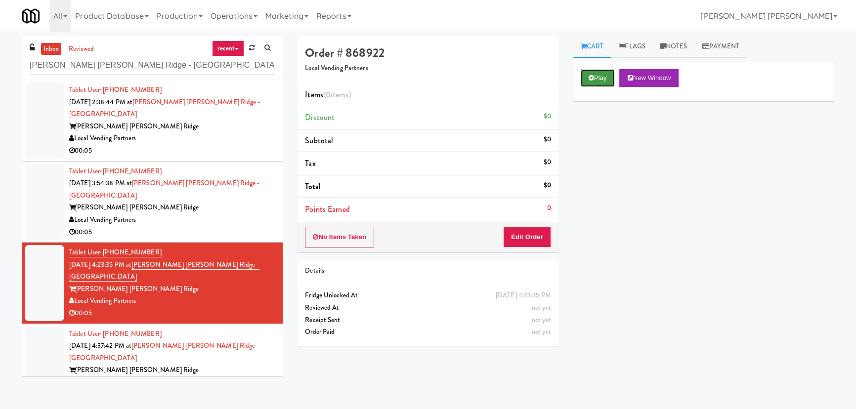
click at [600, 77] on button "Play" at bounding box center [598, 78] width 34 height 18
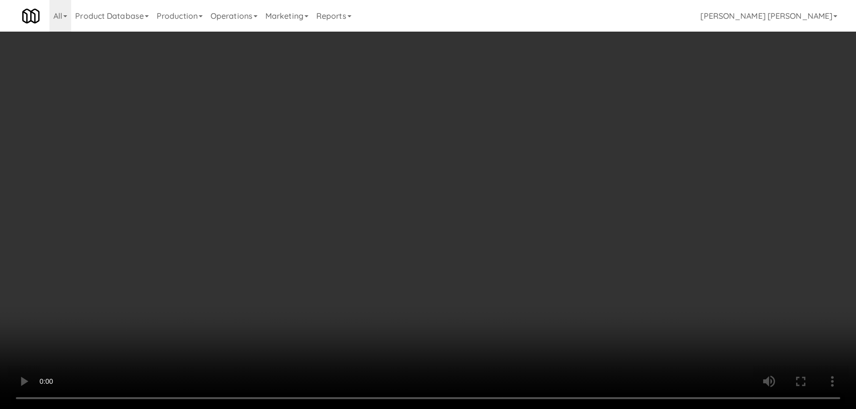
click at [480, 409] on video at bounding box center [428, 204] width 856 height 409
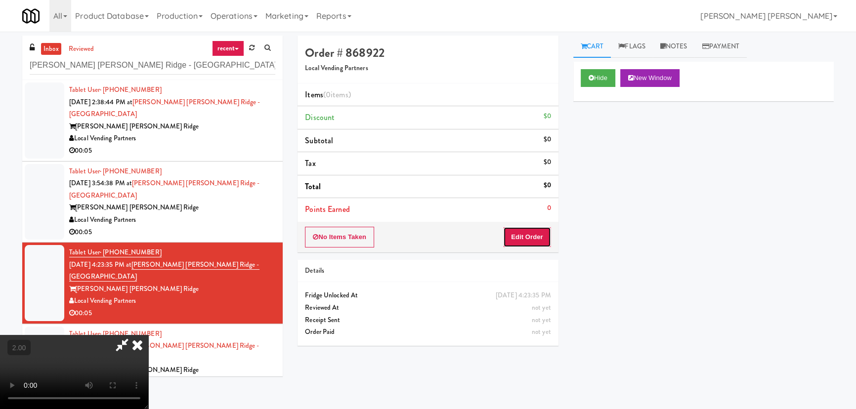
click at [549, 235] on button "Edit Order" at bounding box center [527, 237] width 48 height 21
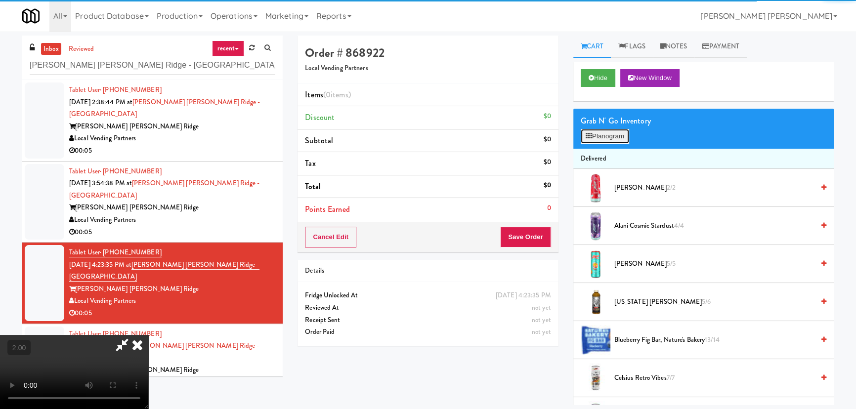
click at [604, 136] on button "Planogram" at bounding box center [605, 136] width 48 height 15
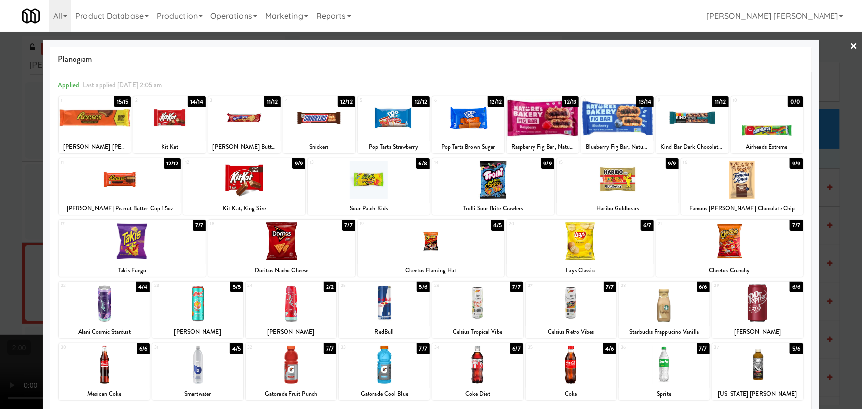
click at [753, 370] on div at bounding box center [758, 365] width 91 height 38
click at [850, 42] on link "×" at bounding box center [854, 47] width 8 height 31
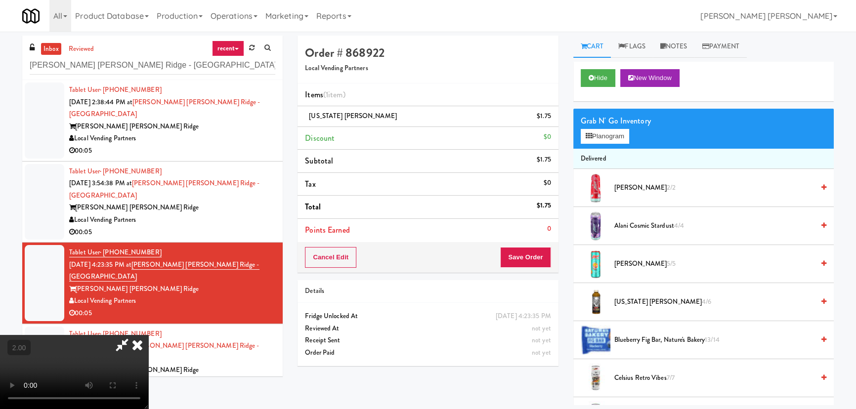
click at [148, 335] on icon at bounding box center [137, 345] width 22 height 20
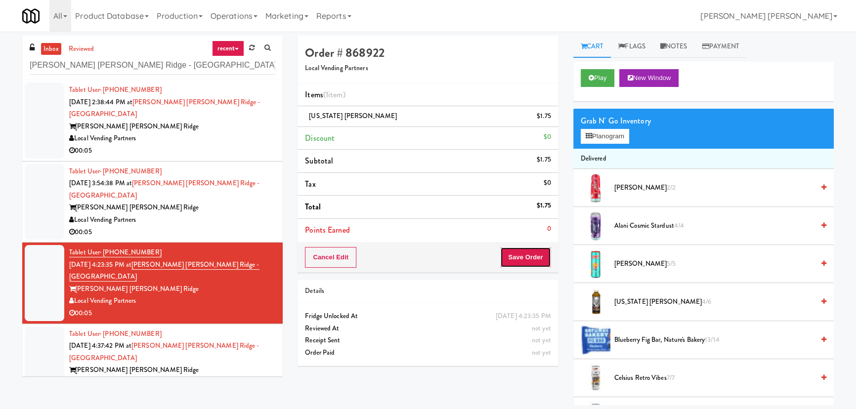
click at [522, 261] on button "Save Order" at bounding box center [525, 257] width 50 height 21
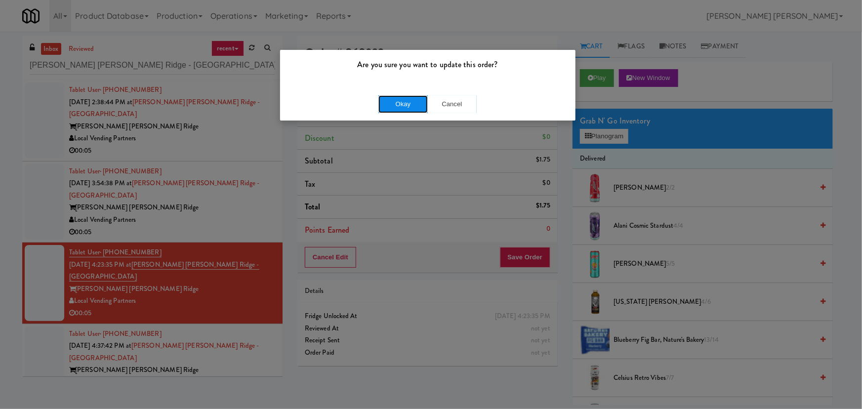
click at [402, 100] on button "Okay" at bounding box center [402, 104] width 49 height 18
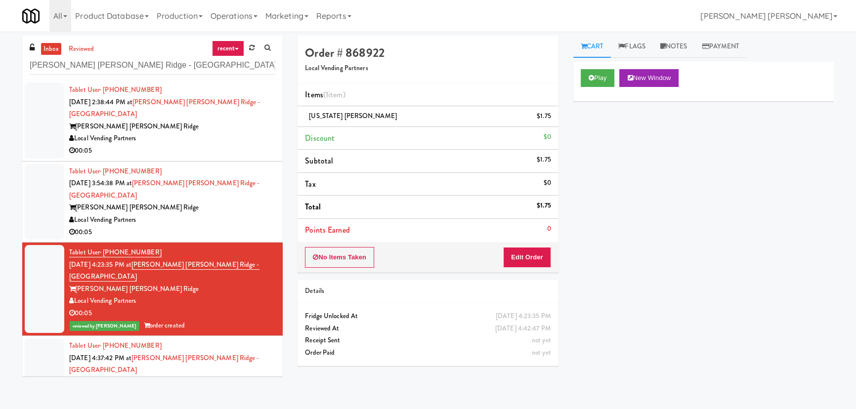
click at [243, 226] on div "00:05" at bounding box center [172, 232] width 206 height 12
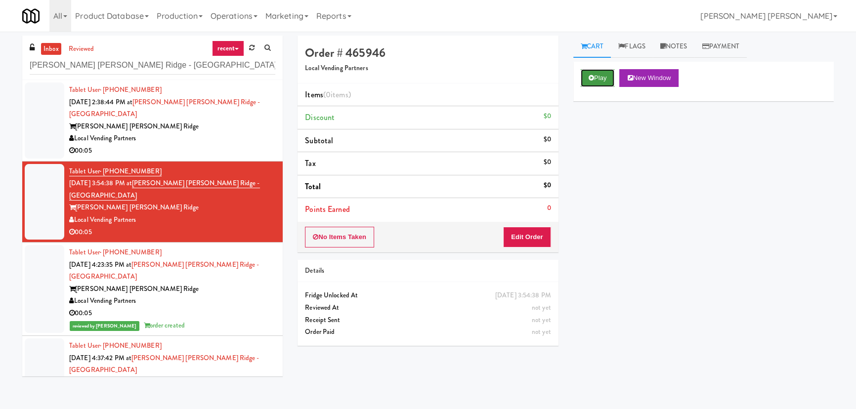
click at [598, 80] on button "Play" at bounding box center [598, 78] width 34 height 18
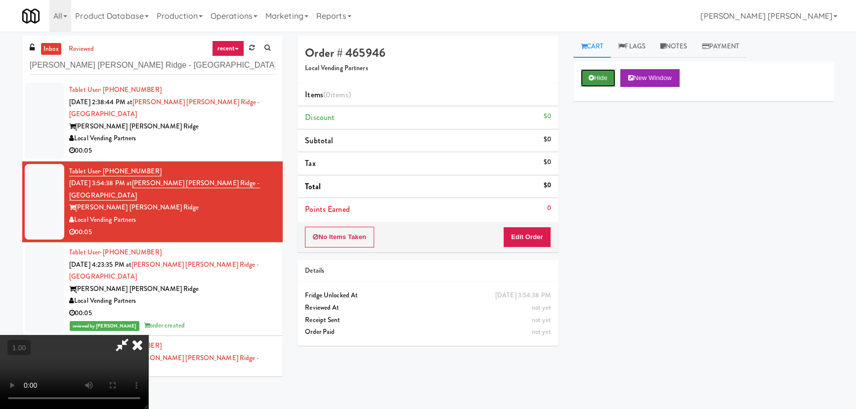
click at [596, 79] on button "Hide" at bounding box center [598, 78] width 35 height 18
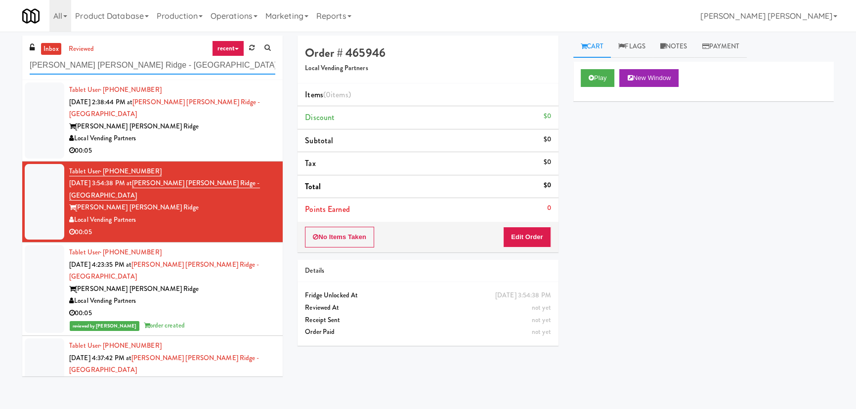
drag, startPoint x: 157, startPoint y: 62, endPoint x: 20, endPoint y: 70, distance: 137.6
click at [20, 70] on div "inbox reviewed recent all unclear take inventory issue suspicious failed recent…" at bounding box center [152, 210] width 275 height 348
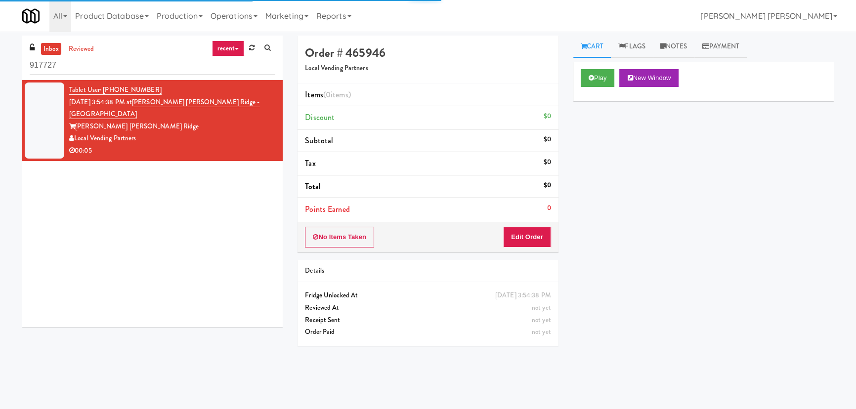
drag, startPoint x: 61, startPoint y: 63, endPoint x: 8, endPoint y: 58, distance: 53.1
click at [8, 58] on div "inbox reviewed recent all unclear take inventory issue suspicious failed recent…" at bounding box center [428, 221] width 856 height 370
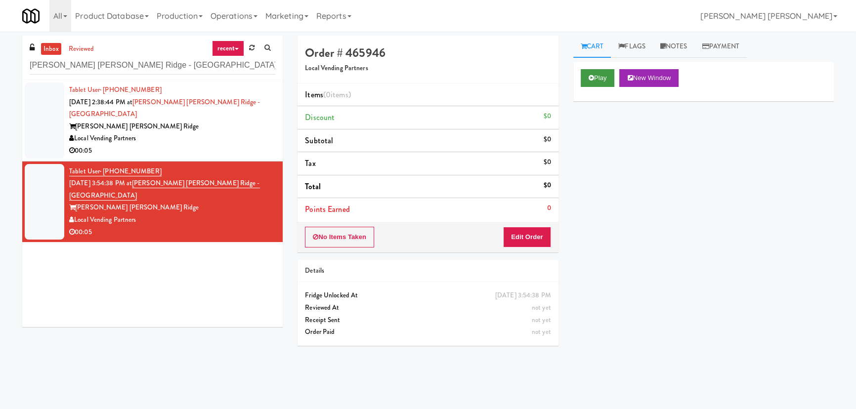
type input "[PERSON_NAME] [PERSON_NAME] Ridge - [GEOGRAPHIC_DATA]"
click at [587, 77] on button "Play" at bounding box center [598, 78] width 34 height 18
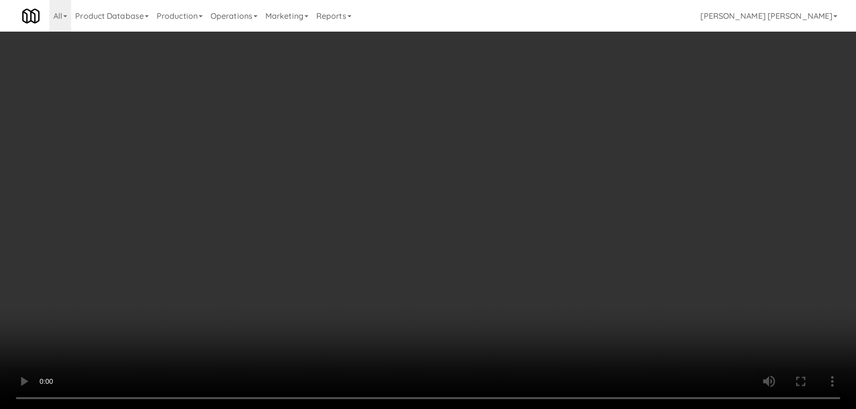
click at [478, 409] on video at bounding box center [428, 204] width 856 height 409
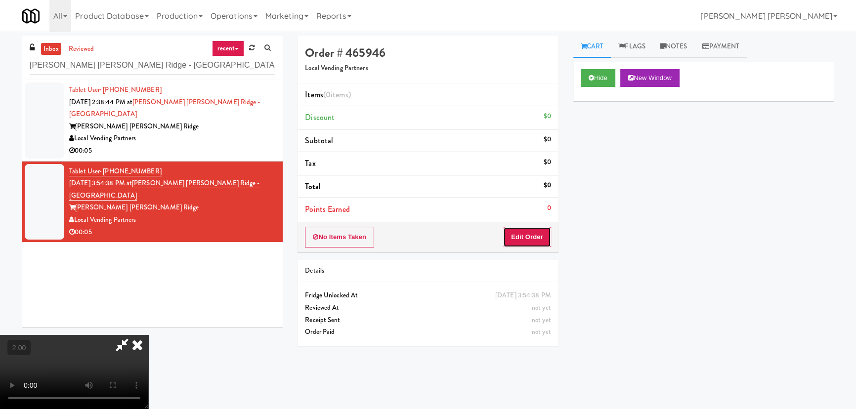
click at [539, 238] on button "Edit Order" at bounding box center [527, 237] width 48 height 21
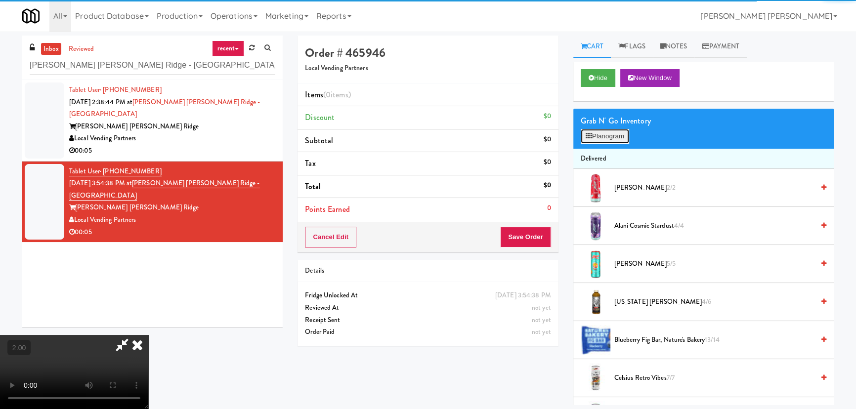
click at [622, 137] on button "Planogram" at bounding box center [605, 136] width 48 height 15
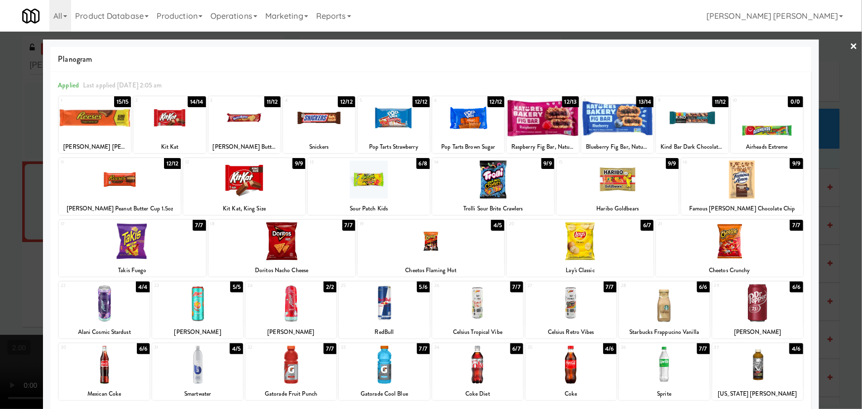
click at [569, 373] on div at bounding box center [571, 365] width 91 height 38
click at [850, 46] on link "×" at bounding box center [854, 47] width 8 height 31
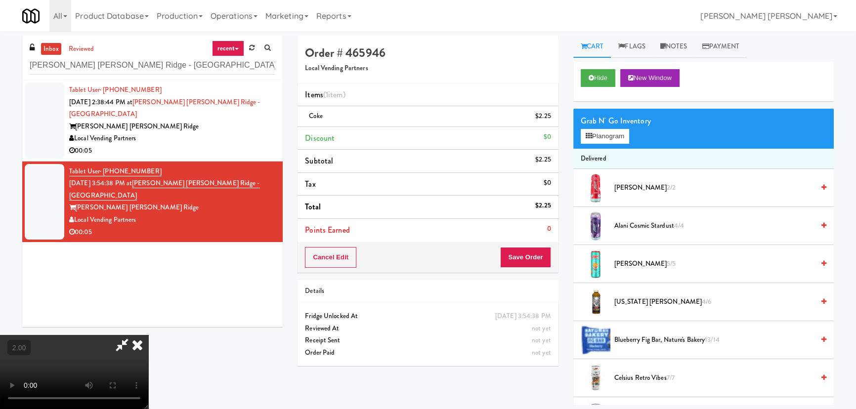
click at [148, 335] on icon at bounding box center [137, 345] width 22 height 20
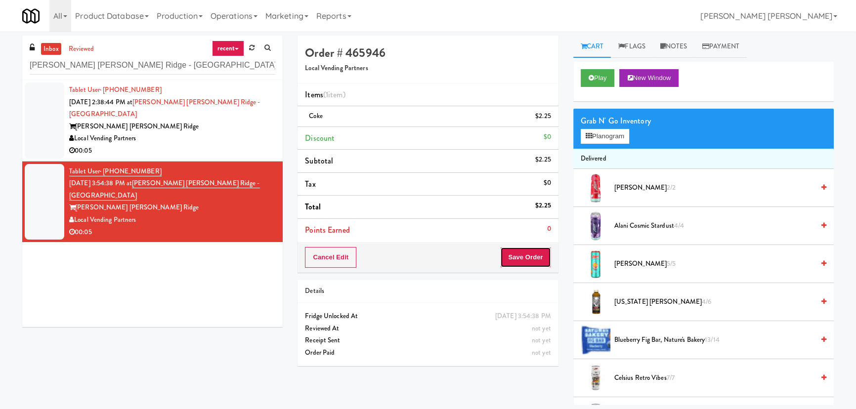
click at [529, 251] on button "Save Order" at bounding box center [525, 257] width 50 height 21
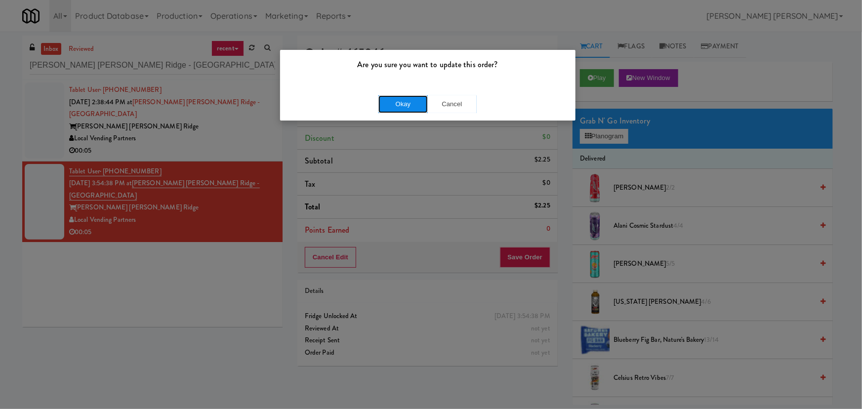
click at [396, 106] on button "Okay" at bounding box center [402, 104] width 49 height 18
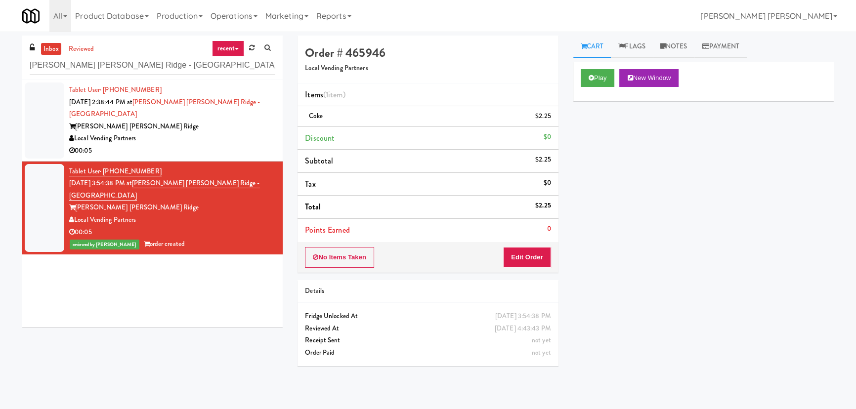
click at [230, 132] on div "Local Vending Partners" at bounding box center [172, 138] width 206 height 12
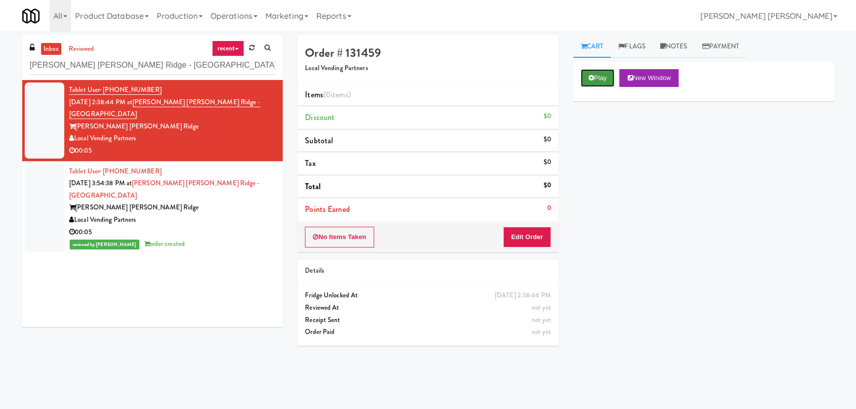
click at [593, 78] on icon at bounding box center [590, 78] width 5 height 6
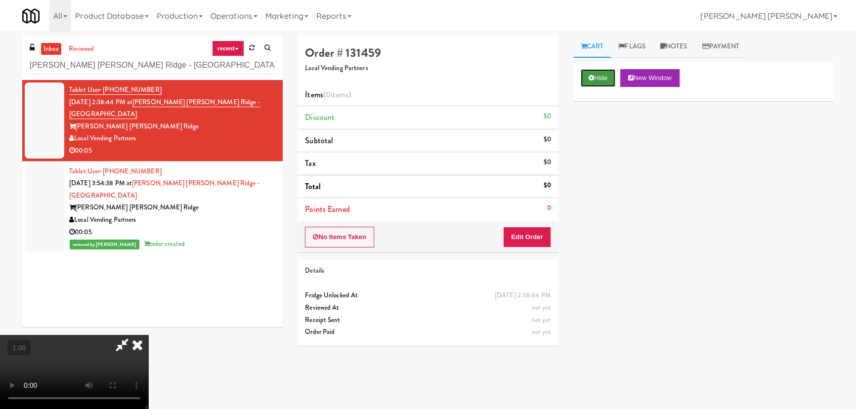
click at [597, 79] on button "Hide" at bounding box center [598, 78] width 35 height 18
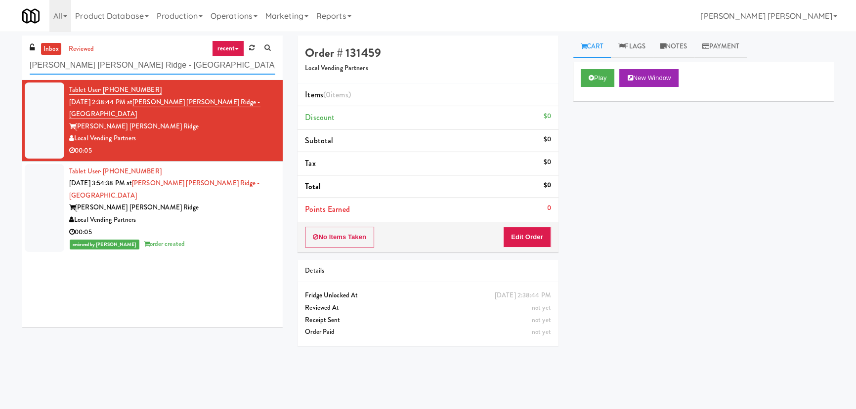
drag, startPoint x: 173, startPoint y: 63, endPoint x: -14, endPoint y: 54, distance: 187.0
click at [0, 54] on html "Are you sure you want to update this order? Okay Cancel Okay Are you sure you w…" at bounding box center [428, 204] width 856 height 409
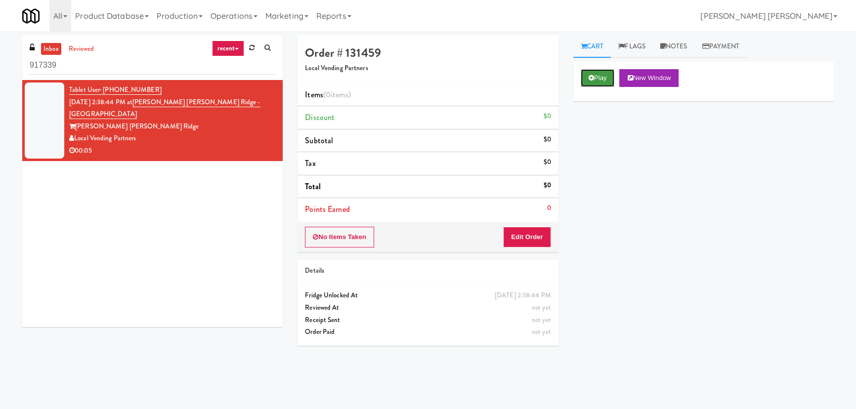
click at [603, 79] on button "Play" at bounding box center [598, 78] width 34 height 18
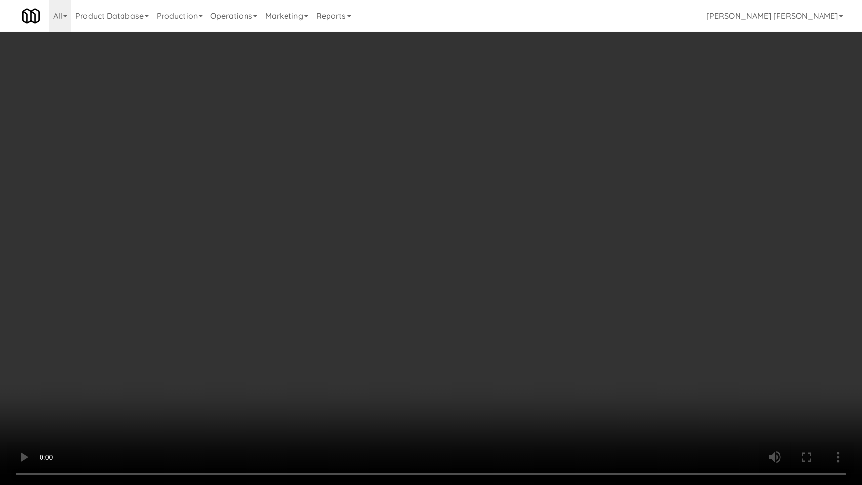
click at [486, 409] on video at bounding box center [431, 242] width 862 height 485
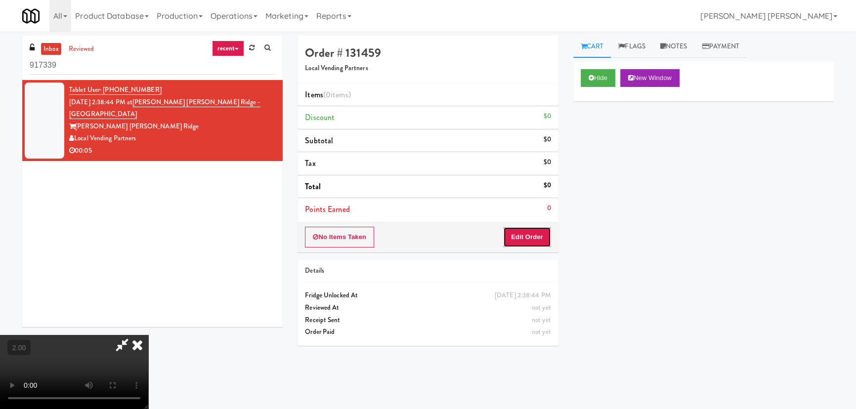
click at [536, 232] on button "Edit Order" at bounding box center [527, 237] width 48 height 21
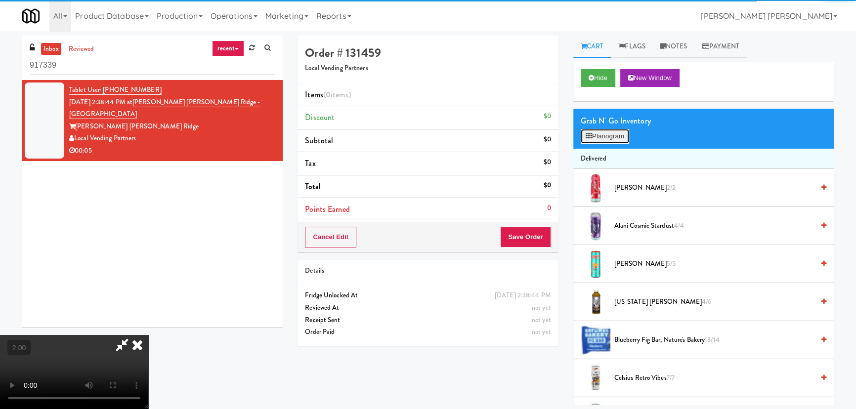
click at [600, 130] on button "Planogram" at bounding box center [605, 136] width 48 height 15
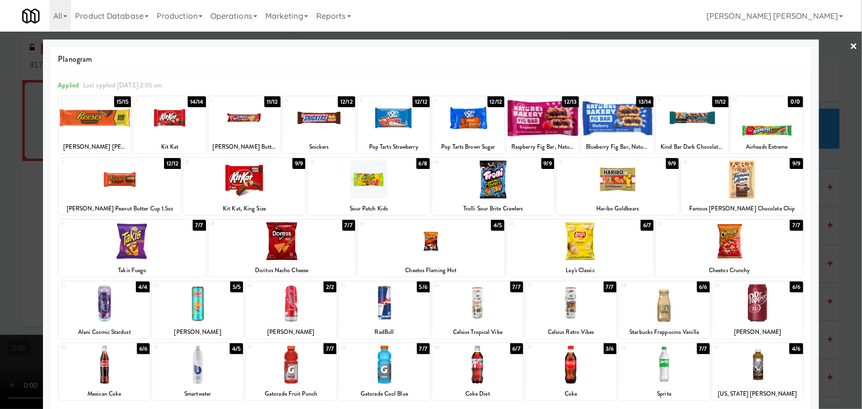
click at [105, 372] on div at bounding box center [104, 365] width 91 height 38
click at [850, 44] on link "×" at bounding box center [854, 47] width 8 height 31
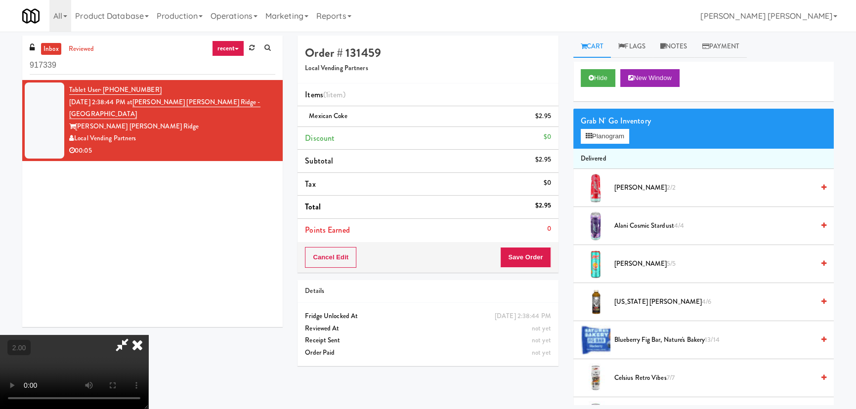
click at [148, 335] on icon at bounding box center [137, 345] width 22 height 20
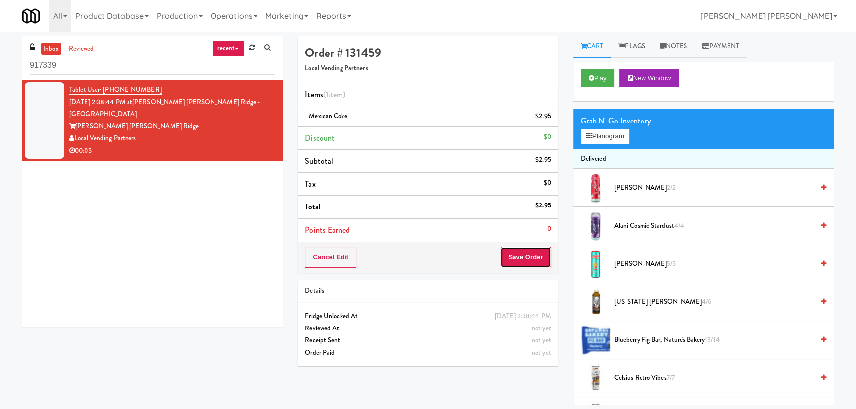
click at [517, 260] on button "Save Order" at bounding box center [525, 257] width 50 height 21
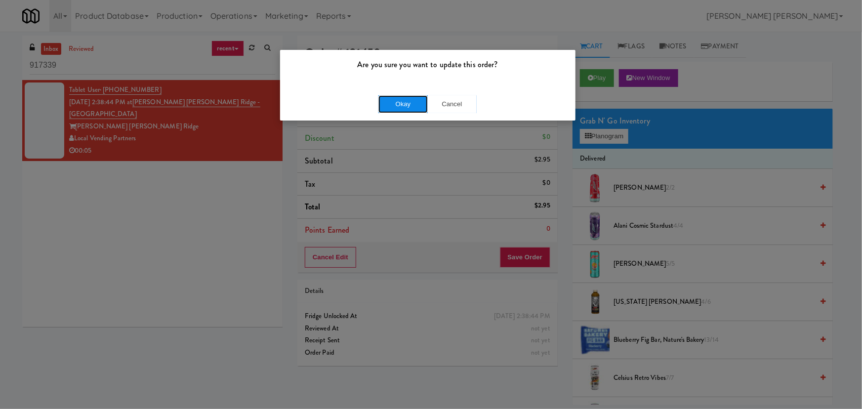
click at [404, 107] on button "Okay" at bounding box center [402, 104] width 49 height 18
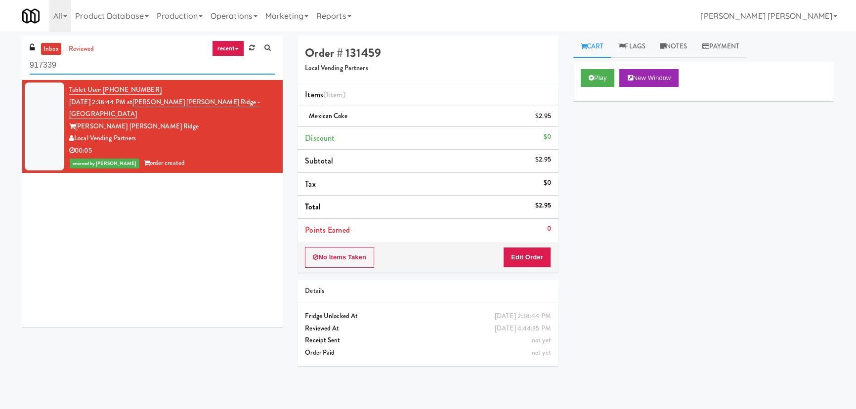
drag, startPoint x: 77, startPoint y: 63, endPoint x: -34, endPoint y: 60, distance: 111.2
click at [0, 60] on html "Are you sure you want to update this order? Okay Cancel Okay Are you sure you w…" at bounding box center [428, 204] width 856 height 409
paste input "Staff Dormitory"
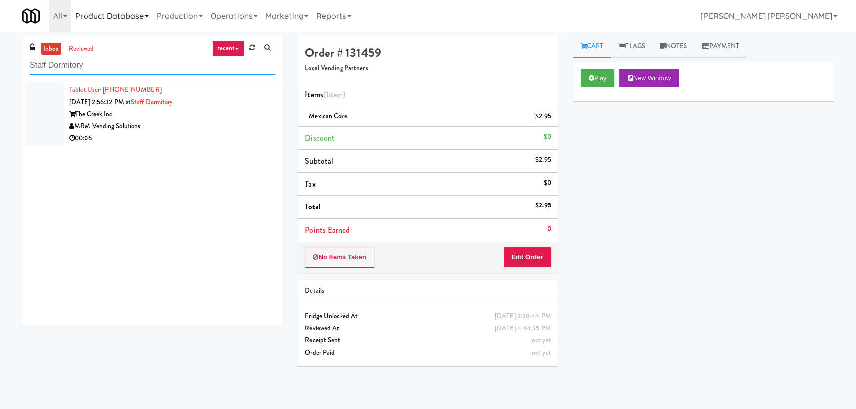
type input "Staff Dormitory"
click at [229, 115] on div "The Creek Inc" at bounding box center [172, 114] width 206 height 12
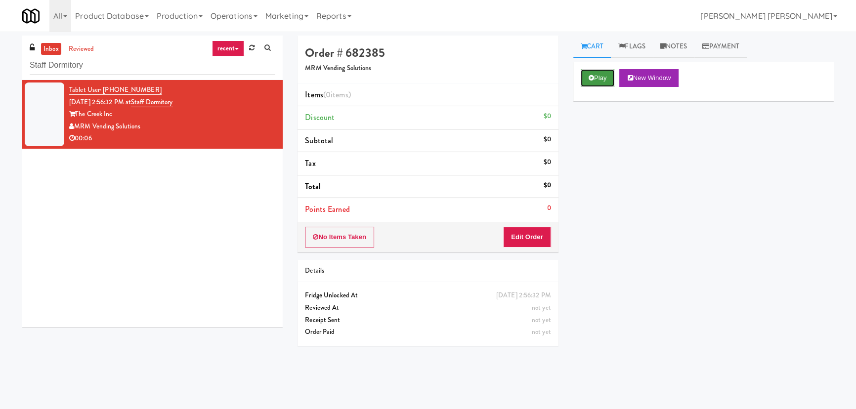
click at [590, 78] on icon at bounding box center [590, 78] width 5 height 6
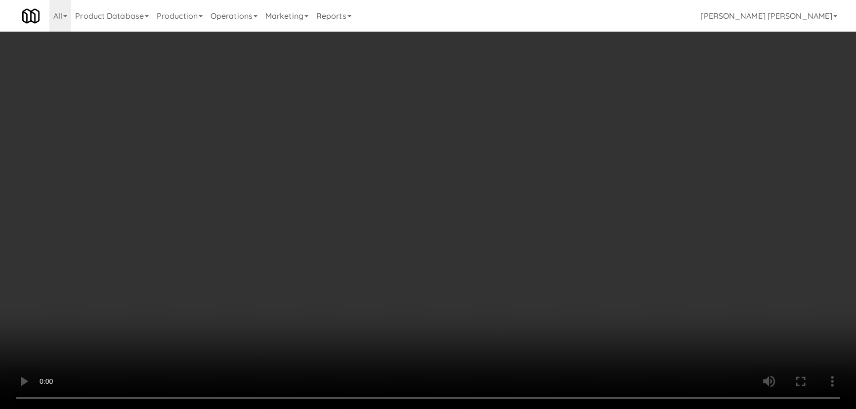
click at [477, 409] on video at bounding box center [428, 204] width 856 height 409
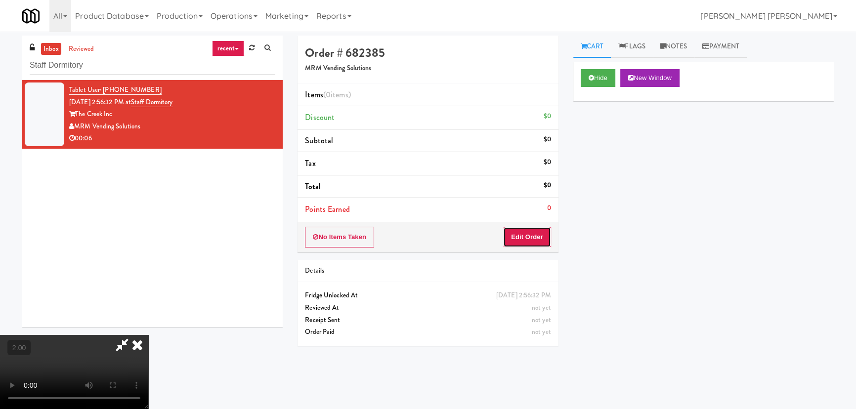
click at [547, 238] on button "Edit Order" at bounding box center [527, 237] width 48 height 21
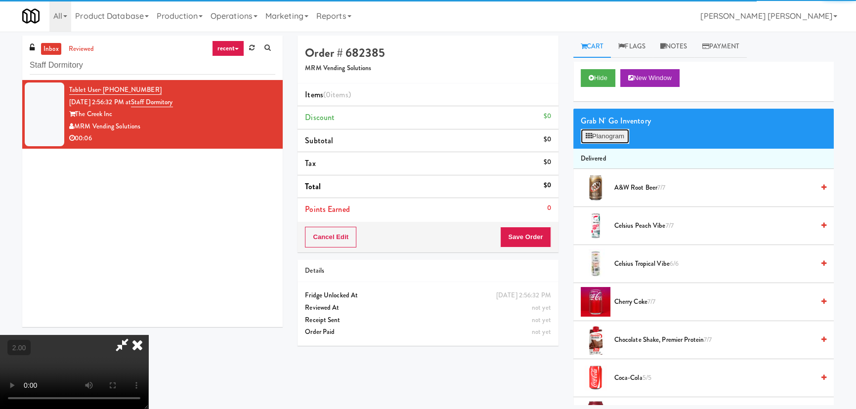
click at [613, 138] on button "Planogram" at bounding box center [605, 136] width 48 height 15
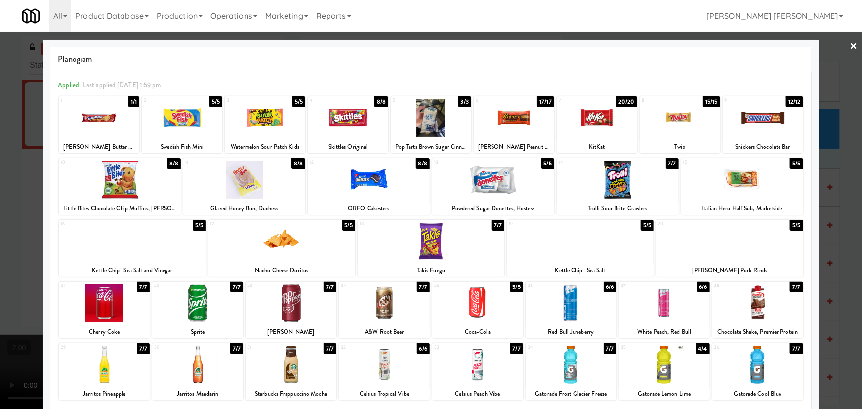
click at [377, 375] on div at bounding box center [384, 365] width 91 height 38
click at [850, 46] on link "×" at bounding box center [854, 47] width 8 height 31
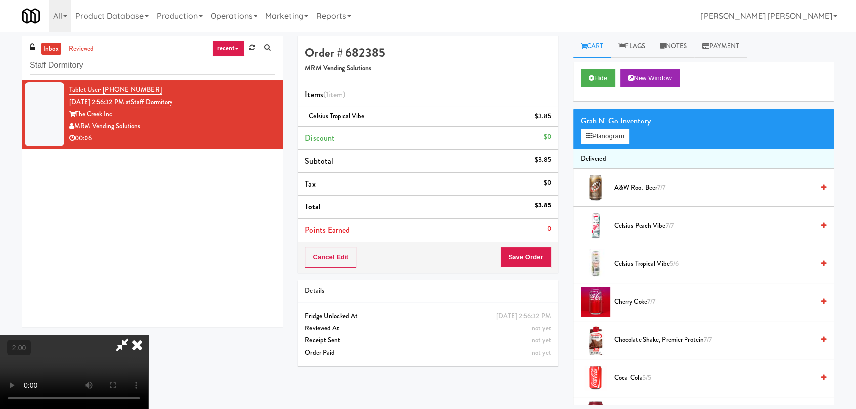
scroll to position [157, 0]
click at [148, 335] on video at bounding box center [74, 372] width 148 height 74
click at [148, 335] on icon at bounding box center [137, 345] width 22 height 20
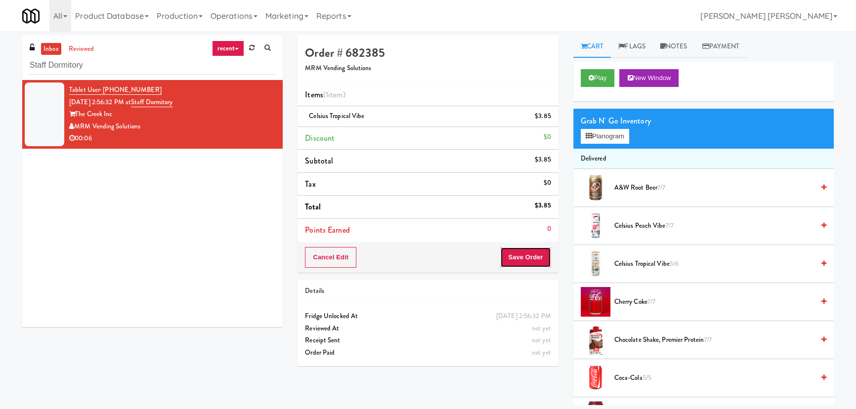
click at [523, 259] on button "Save Order" at bounding box center [525, 257] width 50 height 21
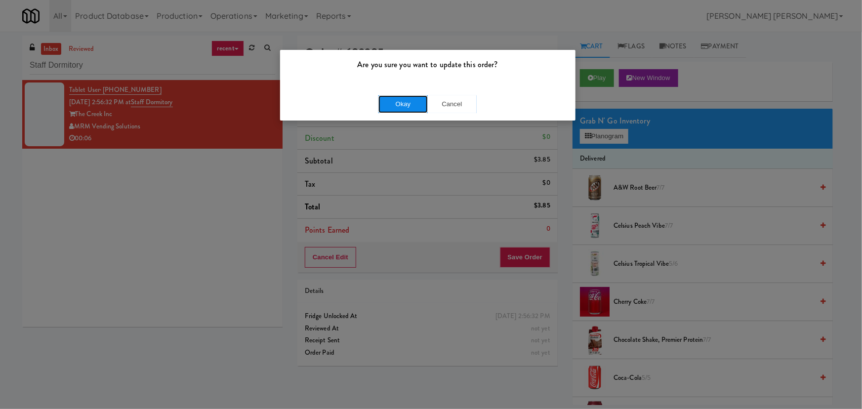
click at [406, 98] on button "Okay" at bounding box center [402, 104] width 49 height 18
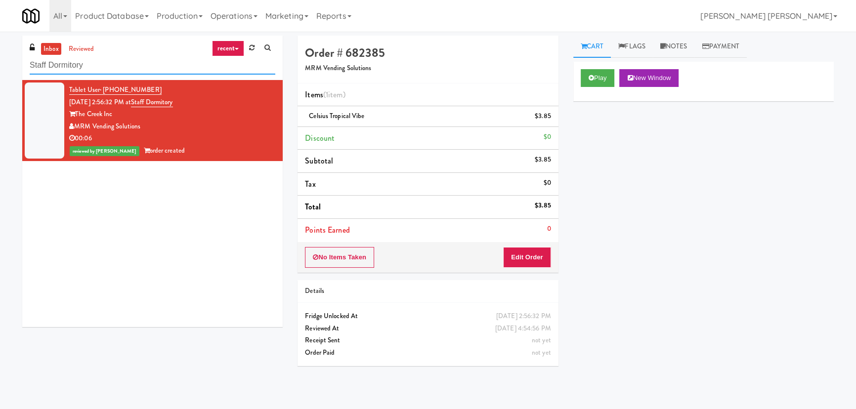
drag, startPoint x: -6, startPoint y: 70, endPoint x: -43, endPoint y: 70, distance: 37.1
click at [0, 70] on html "Are you sure you want to update this order? Okay Cancel Okay Are you sure you w…" at bounding box center [428, 204] width 856 height 409
paste input "IKEA North York Store"
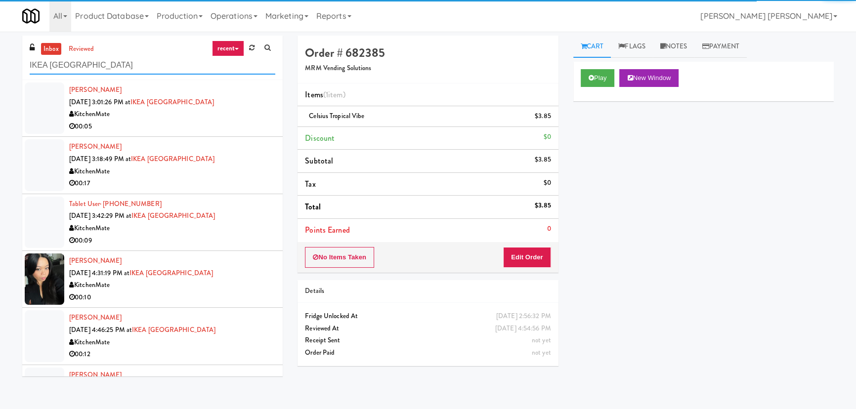
type input "IKEA North York Store"
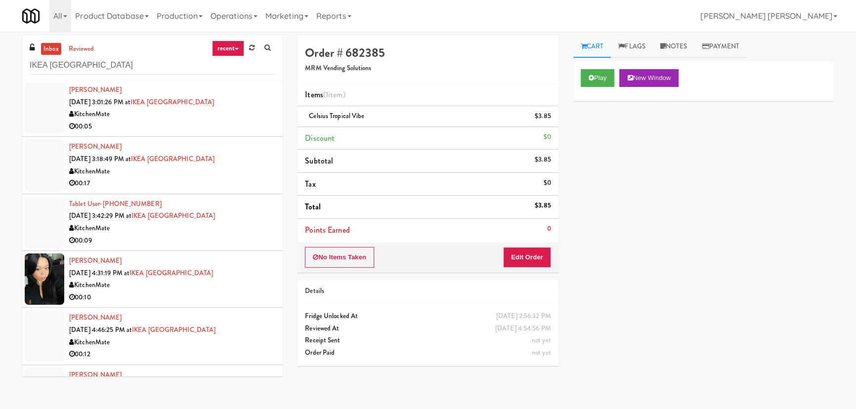
click at [243, 118] on div "KitchenMate" at bounding box center [172, 114] width 206 height 12
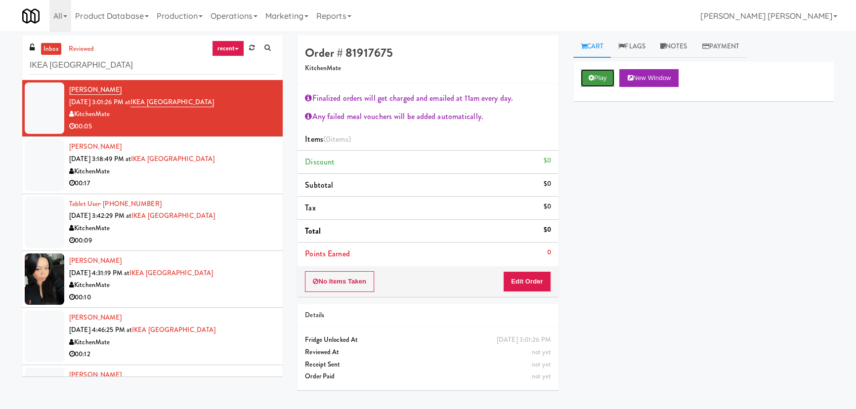
click at [606, 76] on button "Play" at bounding box center [598, 78] width 34 height 18
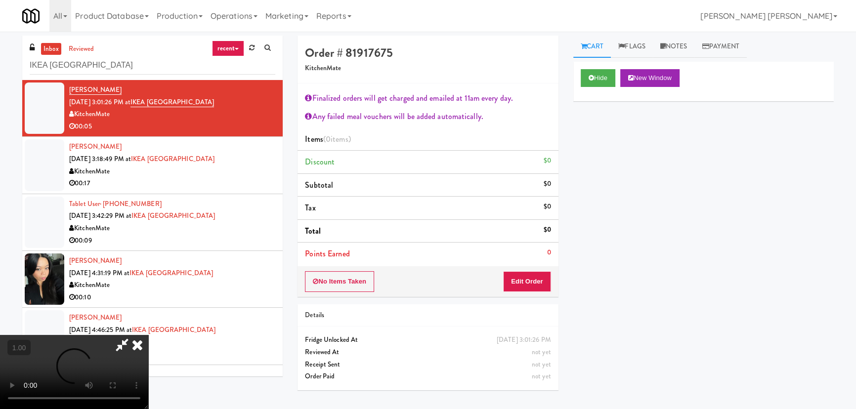
scroll to position [20, 0]
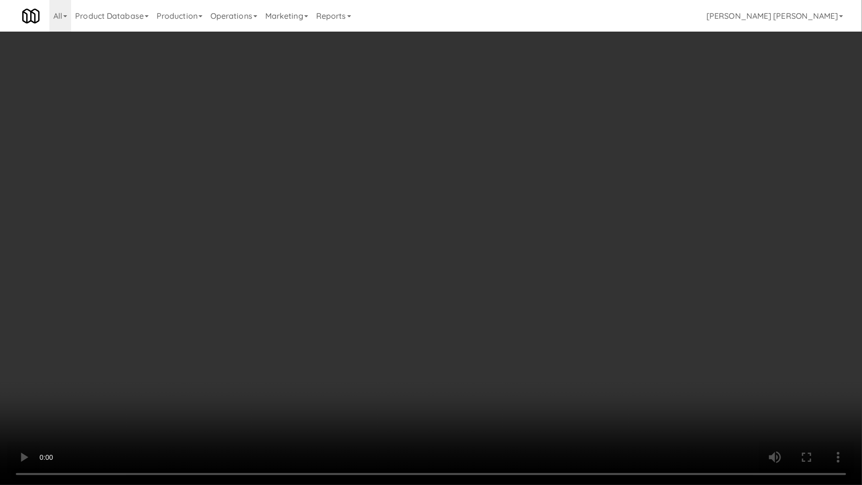
drag, startPoint x: 302, startPoint y: 376, endPoint x: 194, endPoint y: 388, distance: 108.9
click at [301, 376] on video at bounding box center [431, 242] width 862 height 485
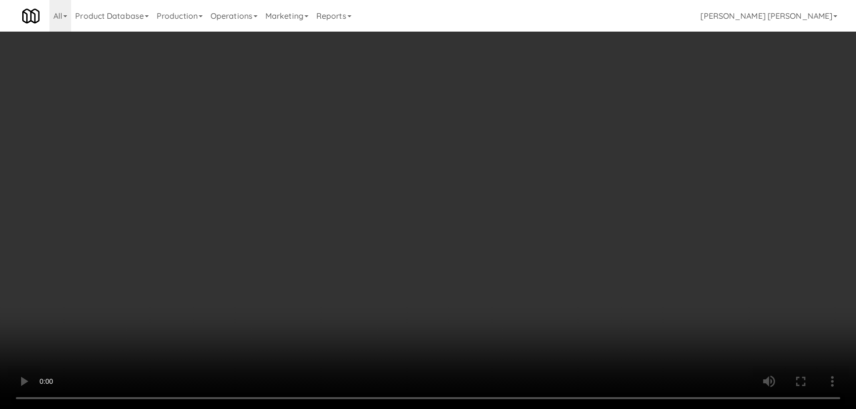
scroll to position [0, 0]
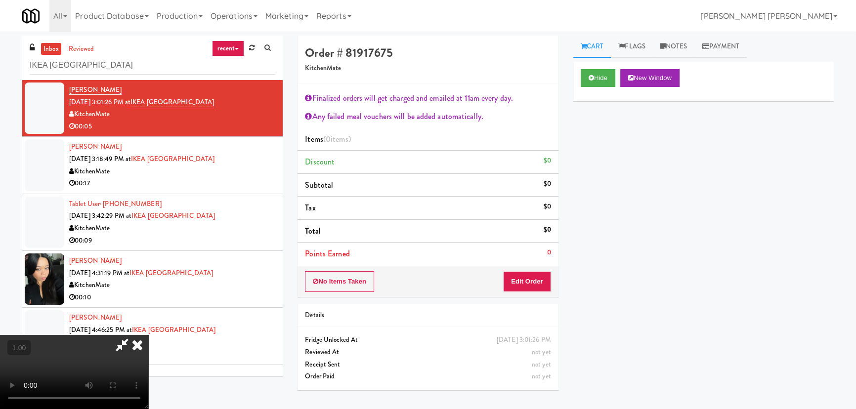
click at [148, 335] on icon at bounding box center [137, 345] width 22 height 20
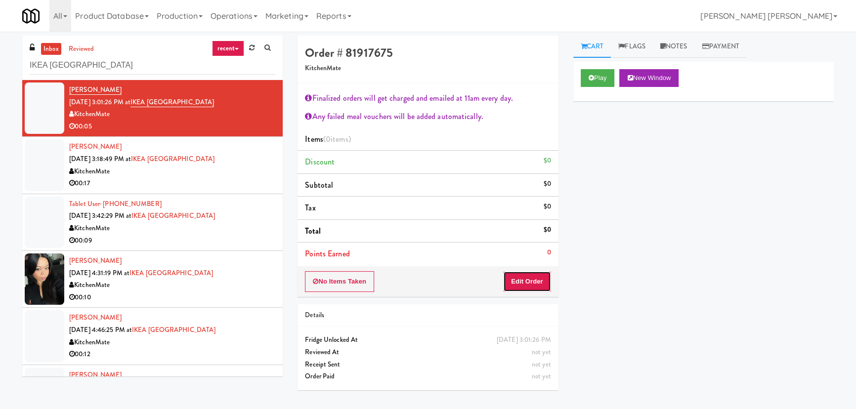
click at [524, 282] on button "Edit Order" at bounding box center [527, 281] width 48 height 21
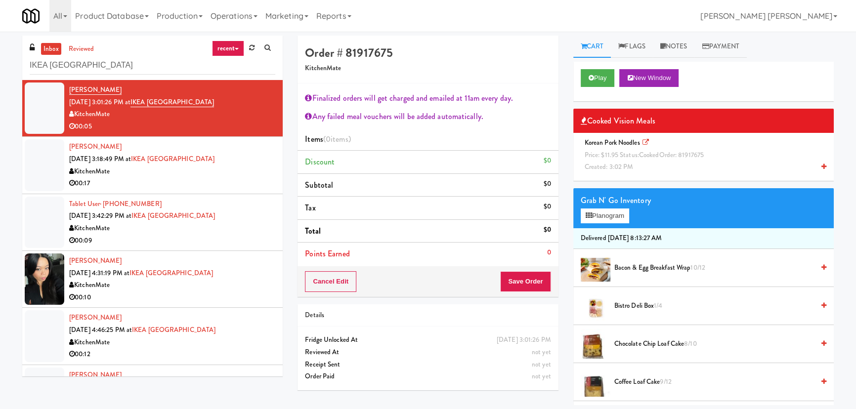
click at [628, 158] on span "Price: $11.95 Status: cooked Order: 81917675" at bounding box center [644, 154] width 119 height 9
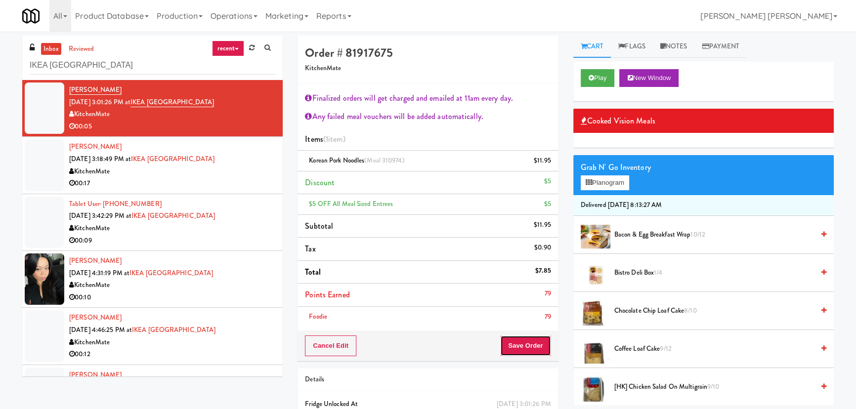
click at [524, 353] on button "Save Order" at bounding box center [525, 346] width 50 height 21
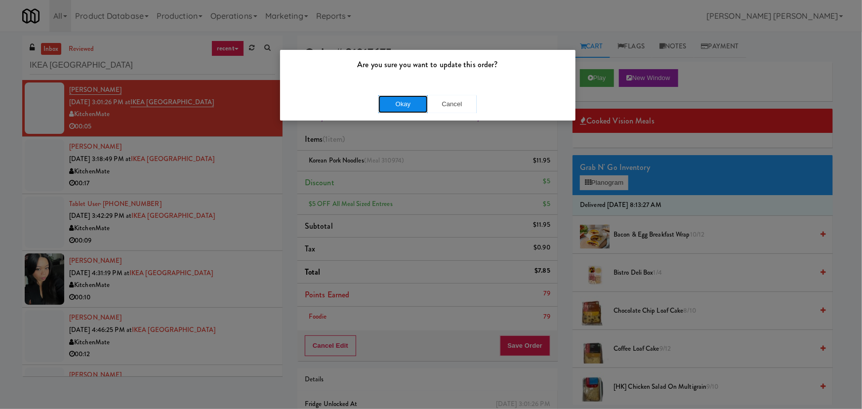
click at [405, 108] on button "Okay" at bounding box center [402, 104] width 49 height 18
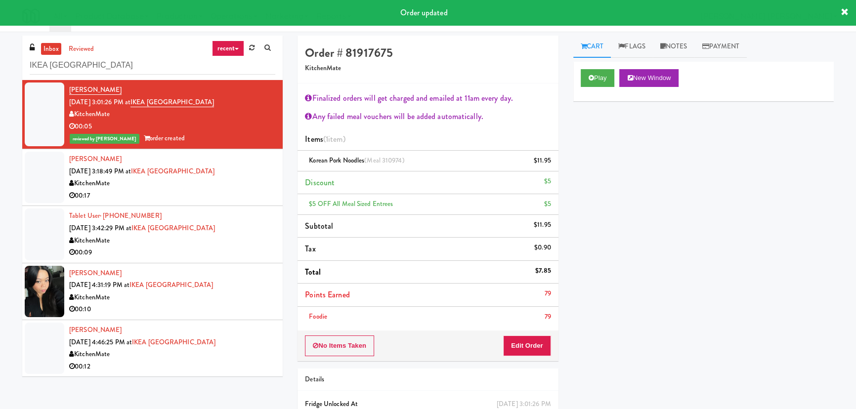
click at [246, 183] on div "KitchenMate" at bounding box center [172, 183] width 206 height 12
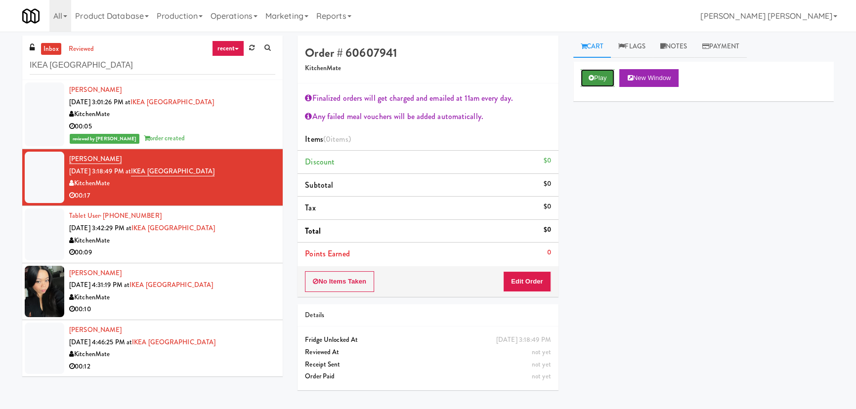
click at [594, 80] on button "Play" at bounding box center [598, 78] width 34 height 18
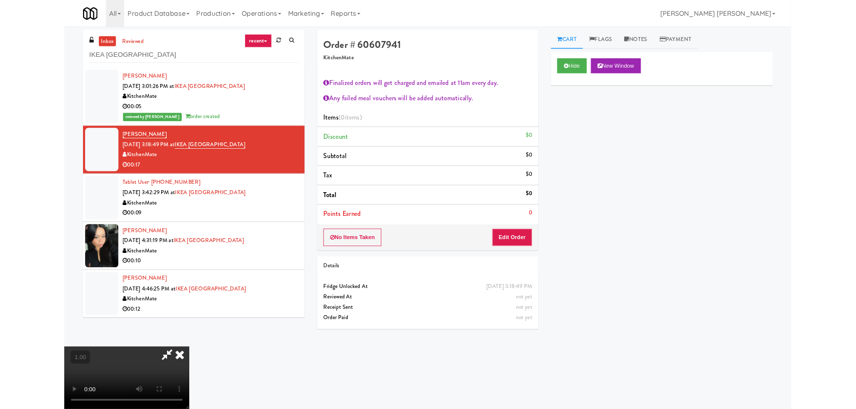
scroll to position [20, 0]
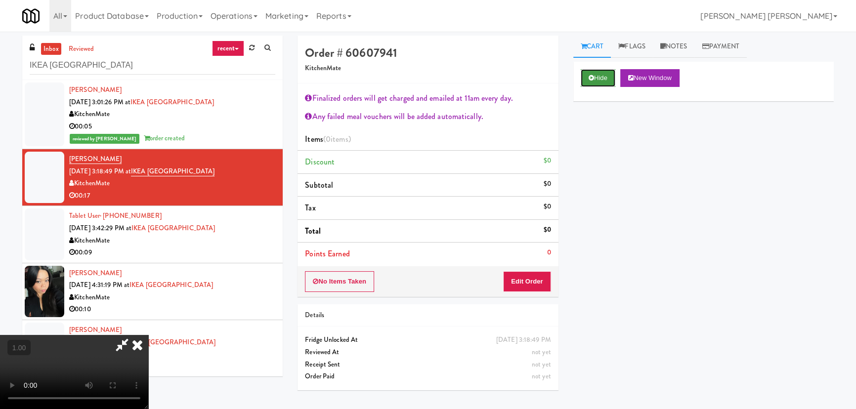
click at [600, 73] on button "Hide" at bounding box center [598, 78] width 35 height 18
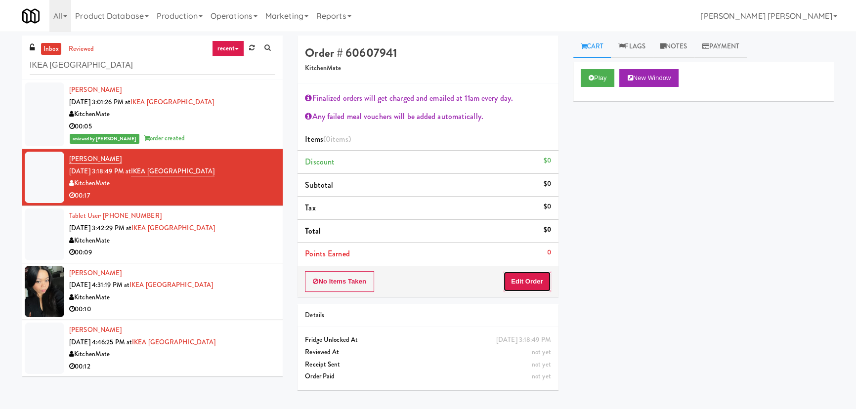
click at [528, 282] on button "Edit Order" at bounding box center [527, 281] width 48 height 21
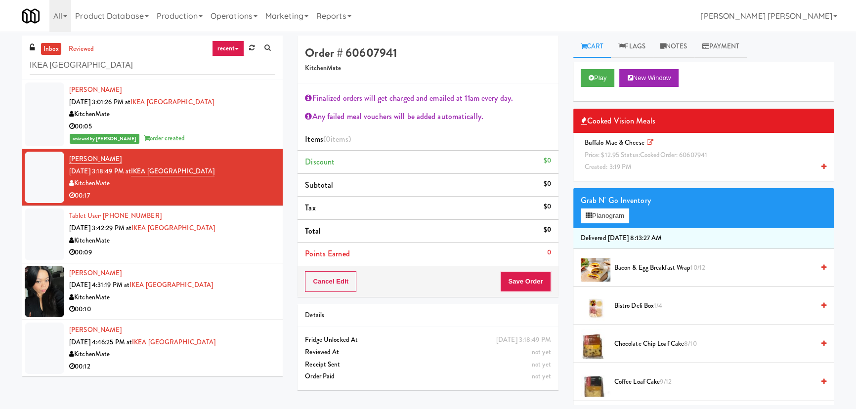
click at [599, 159] on span "Price: $12.95 Status: cooked Order: 60607941" at bounding box center [646, 154] width 123 height 9
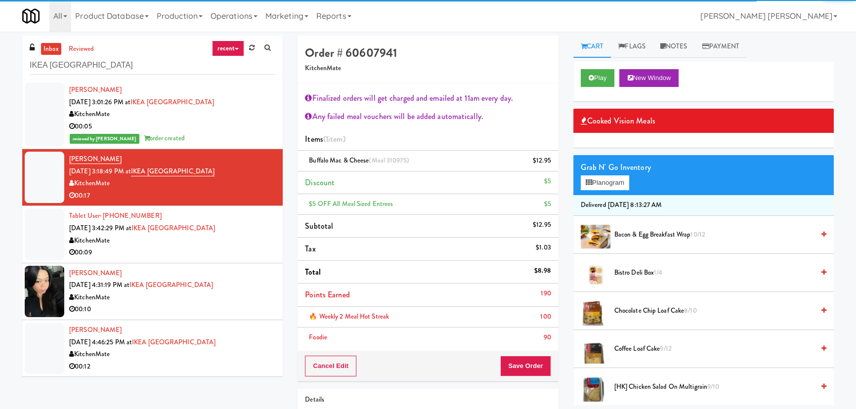
click at [529, 309] on ul "Items (1 item ) Buffalo Mac & Cheese (Meal 310975) $12.95 Discount $5 $5 OFF Al…" at bounding box center [427, 238] width 260 height 220
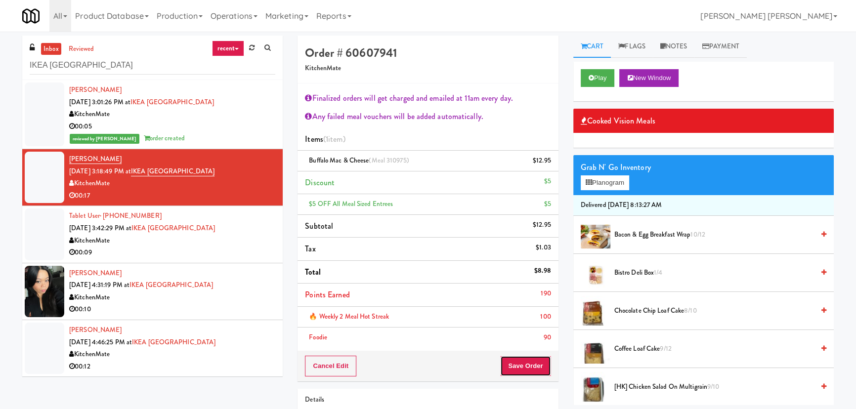
click at [526, 370] on button "Save Order" at bounding box center [525, 366] width 50 height 21
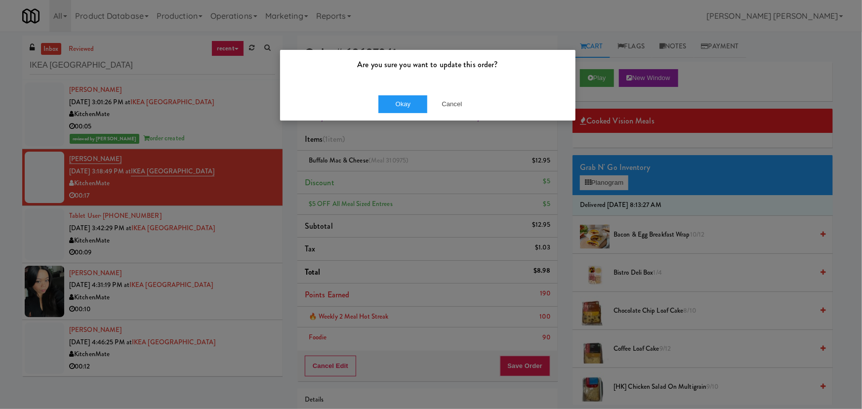
click at [401, 113] on div "Okay Cancel" at bounding box center [427, 103] width 295 height 33
click at [400, 107] on button "Okay" at bounding box center [402, 104] width 49 height 18
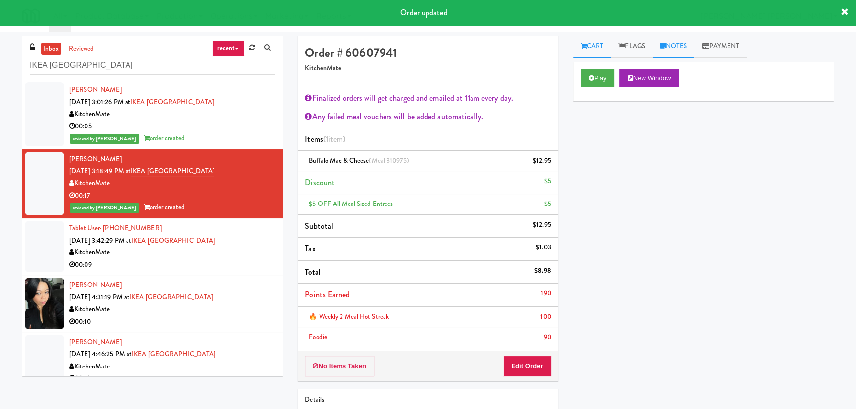
click at [680, 47] on link "Notes" at bounding box center [674, 47] width 42 height 22
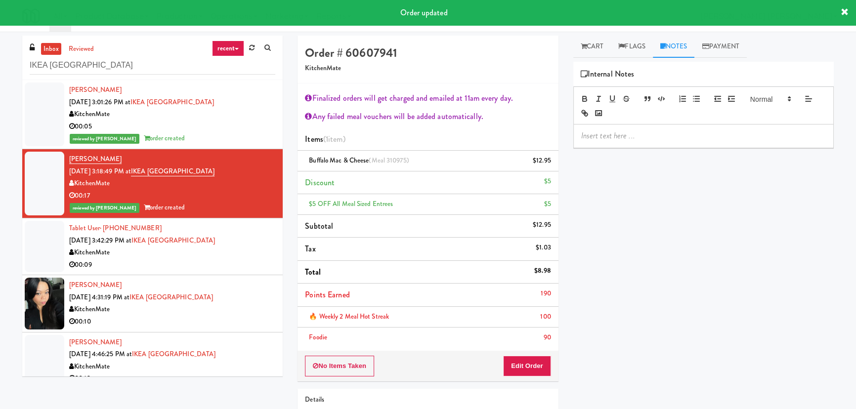
click at [650, 131] on p at bounding box center [703, 135] width 245 height 11
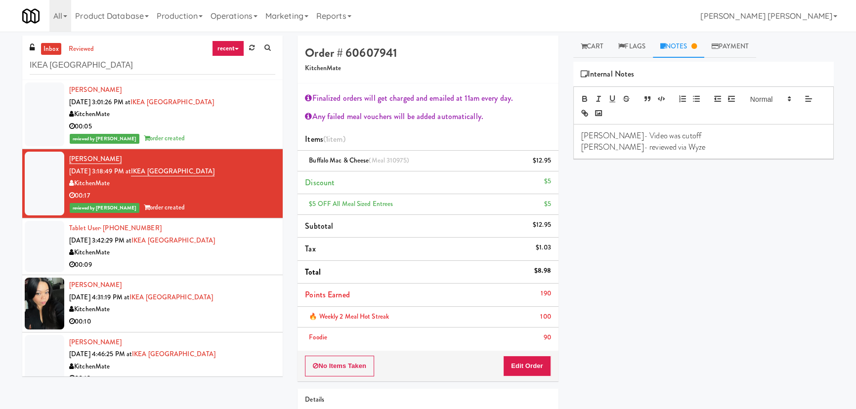
click at [223, 265] on div "00:09" at bounding box center [172, 265] width 206 height 12
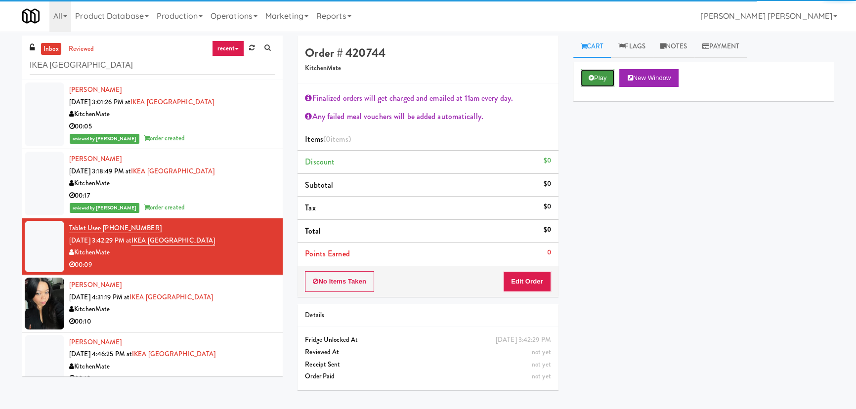
click at [611, 78] on button "Play" at bounding box center [598, 78] width 34 height 18
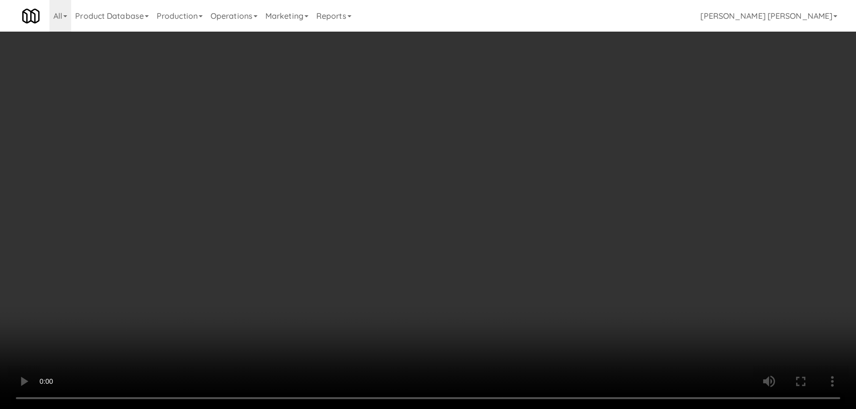
scroll to position [20, 0]
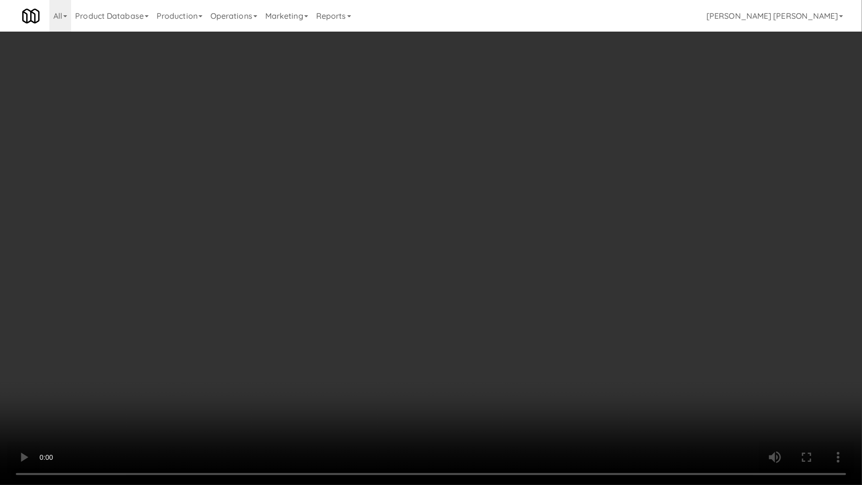
drag, startPoint x: 466, startPoint y: 435, endPoint x: 513, endPoint y: 421, distance: 48.8
click at [484, 409] on video at bounding box center [431, 242] width 862 height 485
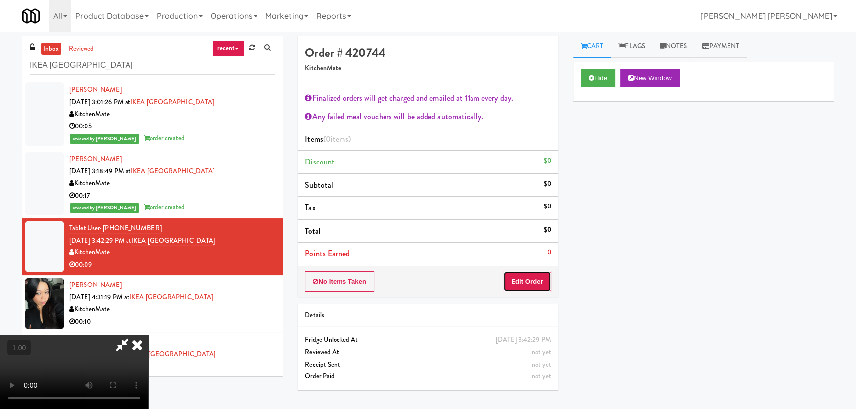
click at [540, 281] on button "Edit Order" at bounding box center [527, 281] width 48 height 21
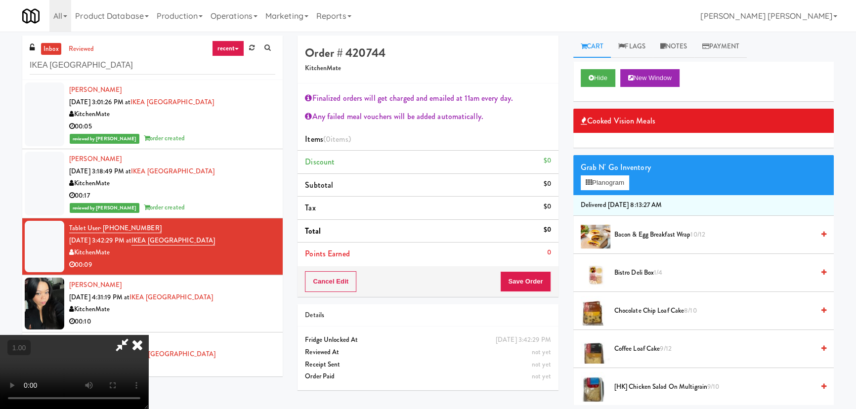
click at [632, 273] on span "Bistro Deli Box 1/4" at bounding box center [714, 273] width 200 height 12
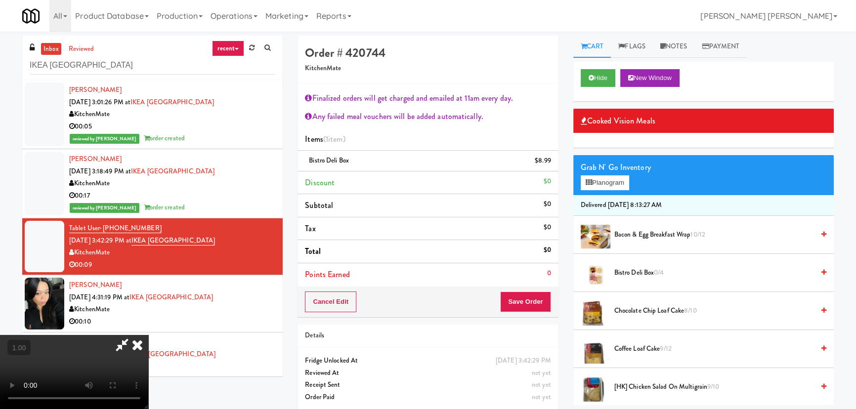
click at [632, 311] on span "Chocolate Chip Loaf Cake 8/10" at bounding box center [714, 311] width 200 height 12
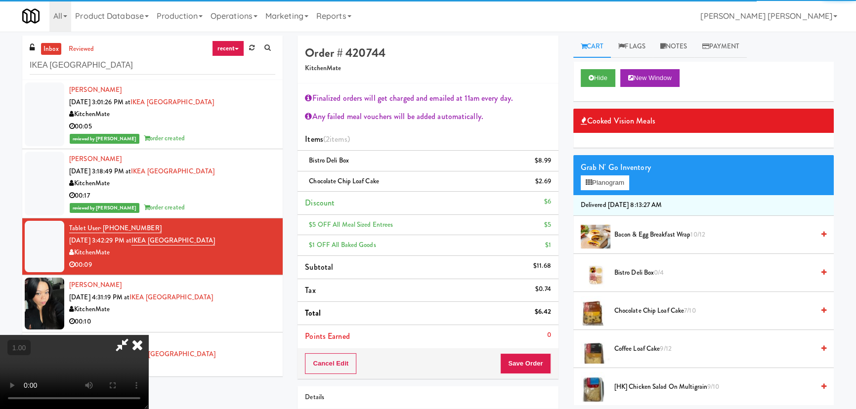
scroll to position [0, 0]
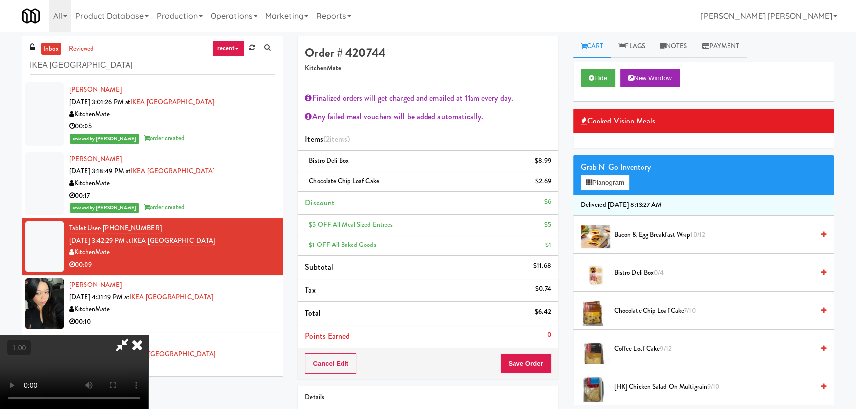
click at [148, 335] on icon at bounding box center [137, 345] width 22 height 20
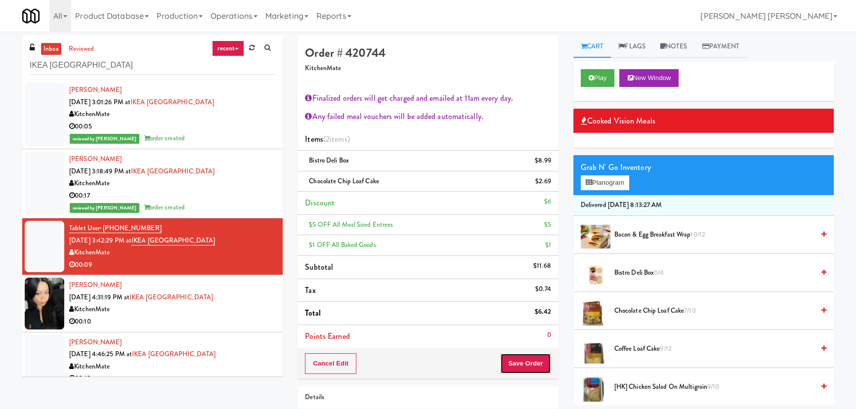
click at [524, 359] on button "Save Order" at bounding box center [525, 363] width 50 height 21
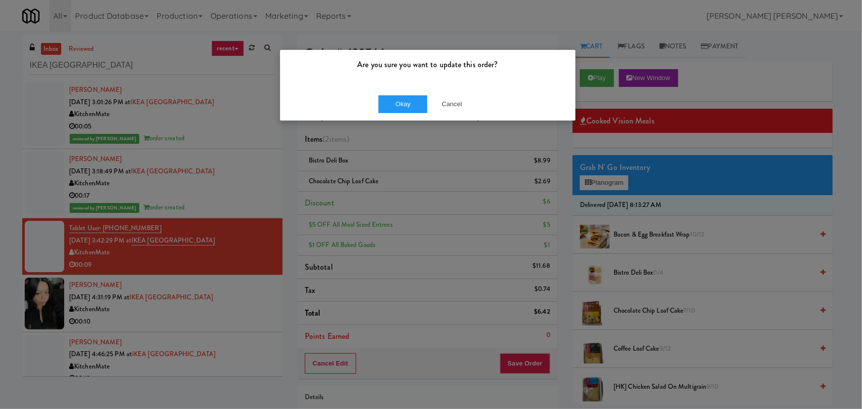
click at [393, 94] on div "Okay Cancel" at bounding box center [427, 103] width 295 height 33
click at [405, 103] on button "Okay" at bounding box center [402, 104] width 49 height 18
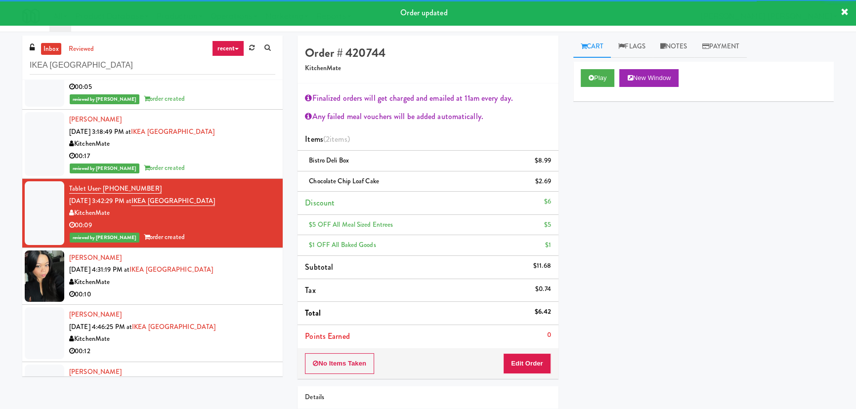
scroll to position [69, 0]
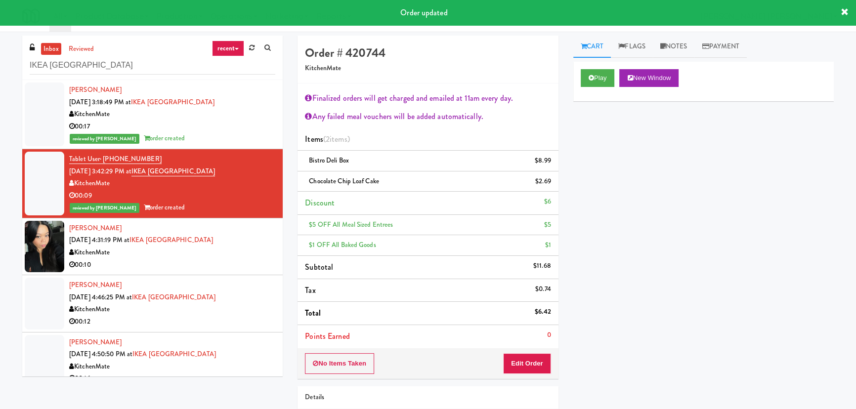
click at [228, 256] on div "KitchenMate" at bounding box center [172, 253] width 206 height 12
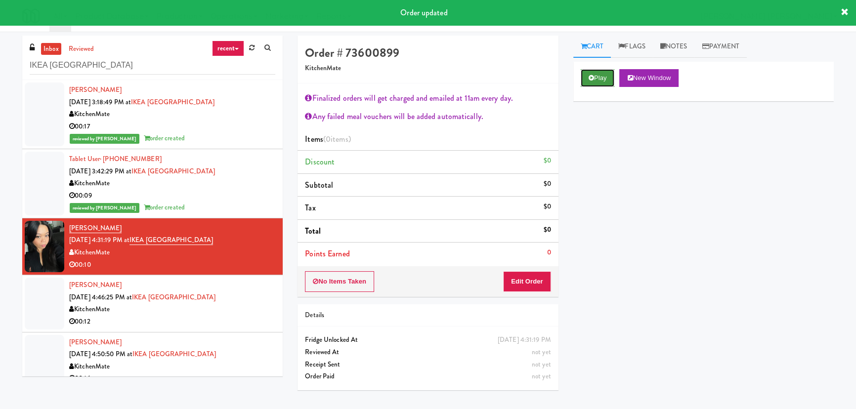
click at [598, 79] on button "Play" at bounding box center [598, 78] width 34 height 18
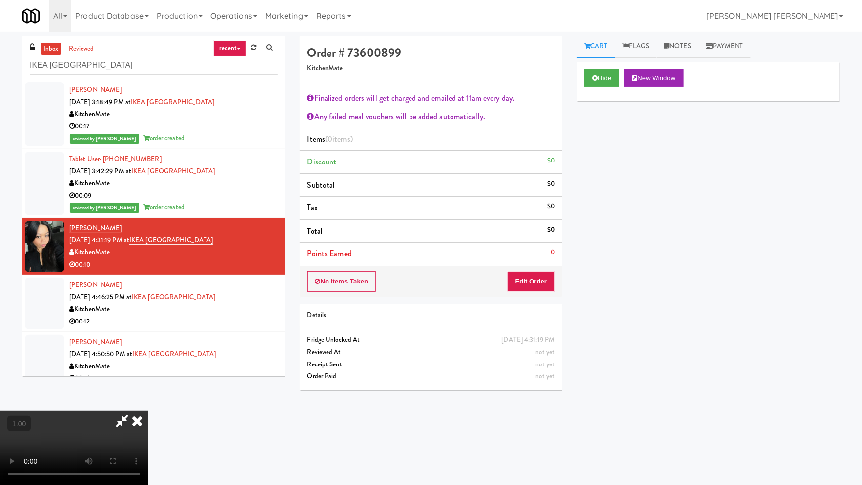
click at [148, 409] on video at bounding box center [74, 448] width 148 height 74
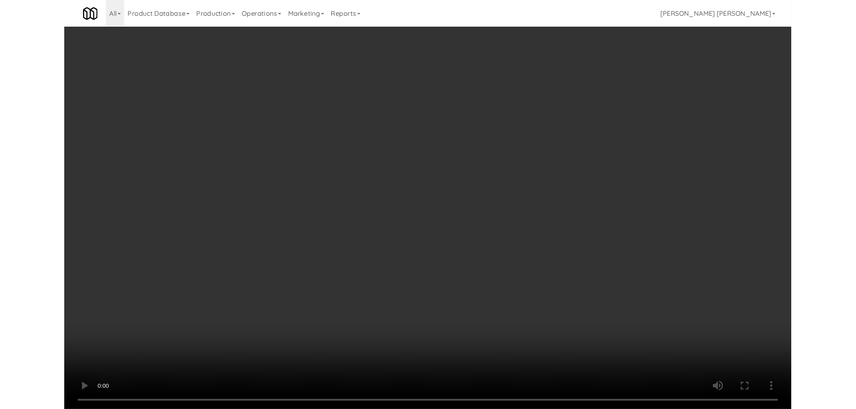
scroll to position [20, 0]
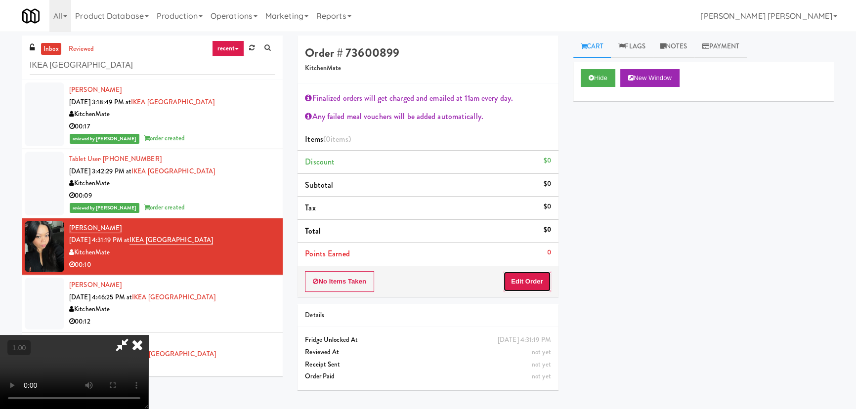
click at [538, 274] on button "Edit Order" at bounding box center [527, 281] width 48 height 21
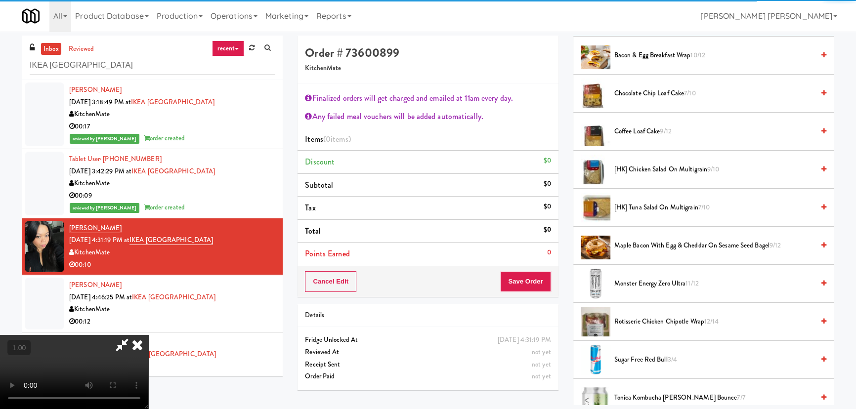
scroll to position [224, 0]
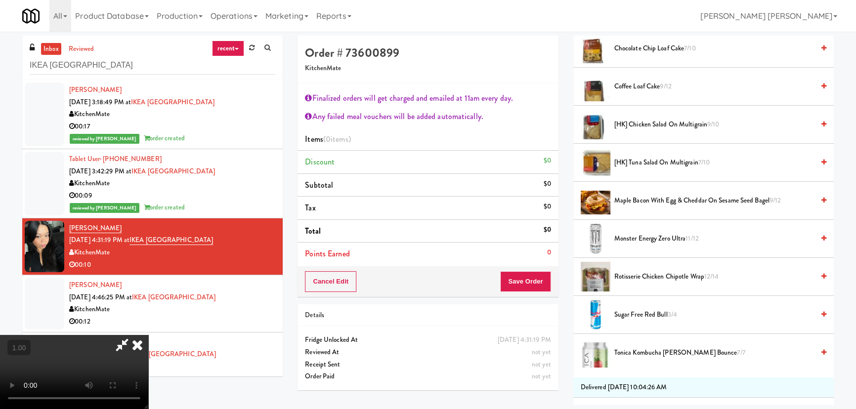
click at [629, 275] on span "Rotisserie Chicken Chipotle Wrap 12/14" at bounding box center [714, 277] width 200 height 12
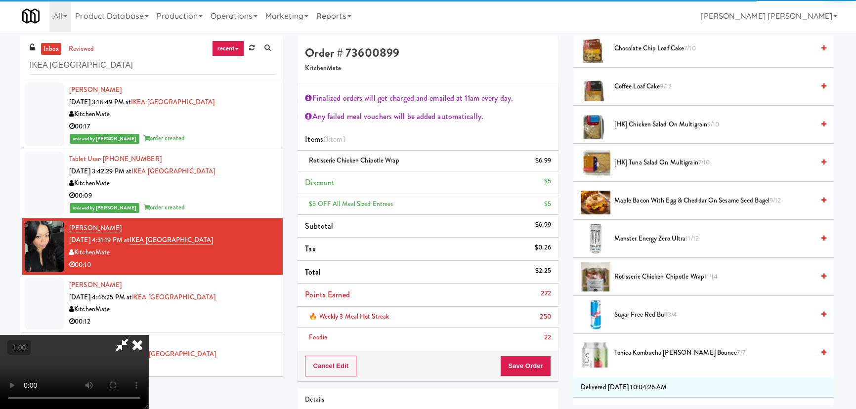
scroll to position [0, 0]
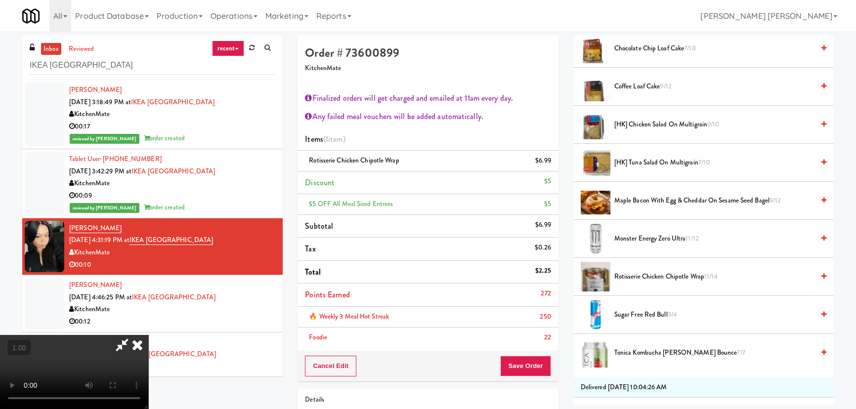
click at [148, 335] on icon at bounding box center [137, 345] width 22 height 20
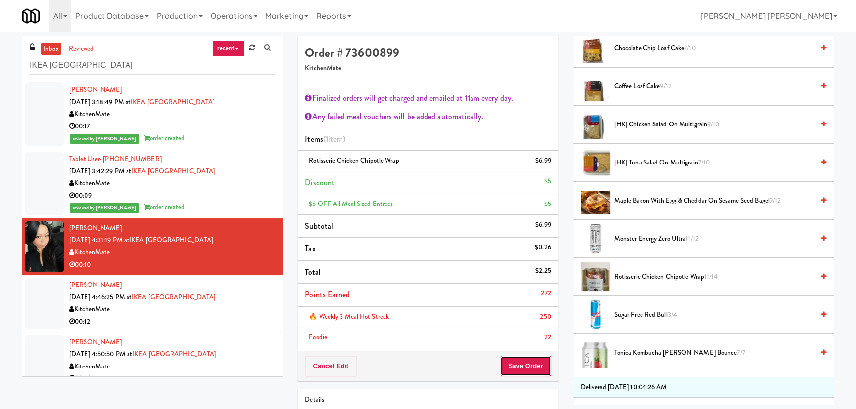
click at [521, 374] on button "Save Order" at bounding box center [525, 366] width 50 height 21
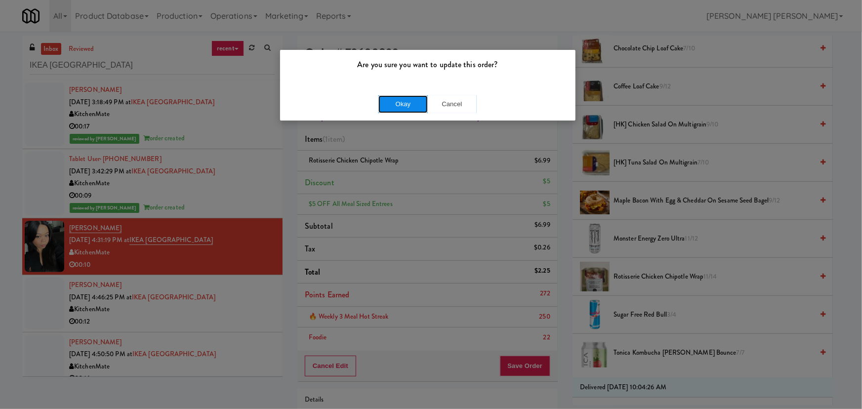
click at [408, 100] on button "Okay" at bounding box center [402, 104] width 49 height 18
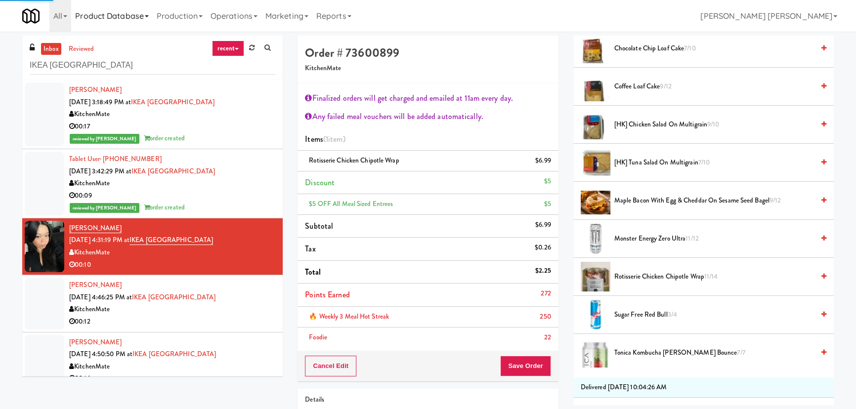
scroll to position [27, 0]
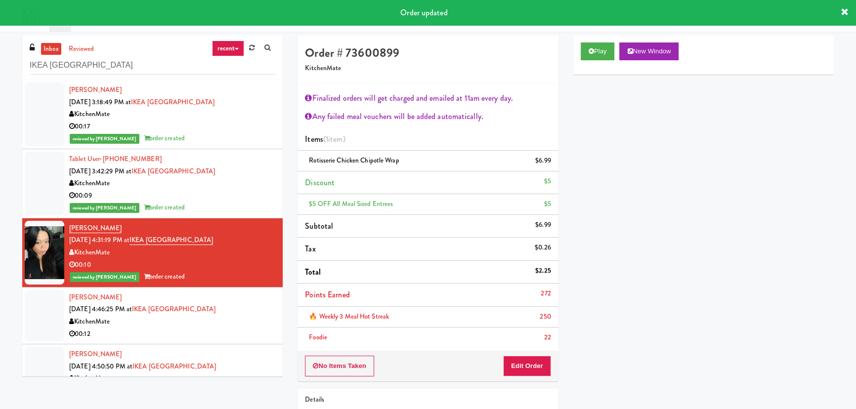
click at [227, 329] on div "00:12" at bounding box center [172, 334] width 206 height 12
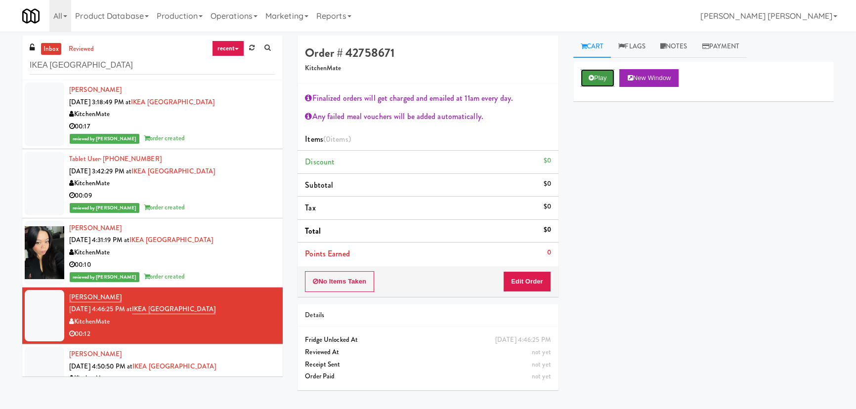
click at [604, 81] on button "Play" at bounding box center [598, 78] width 34 height 18
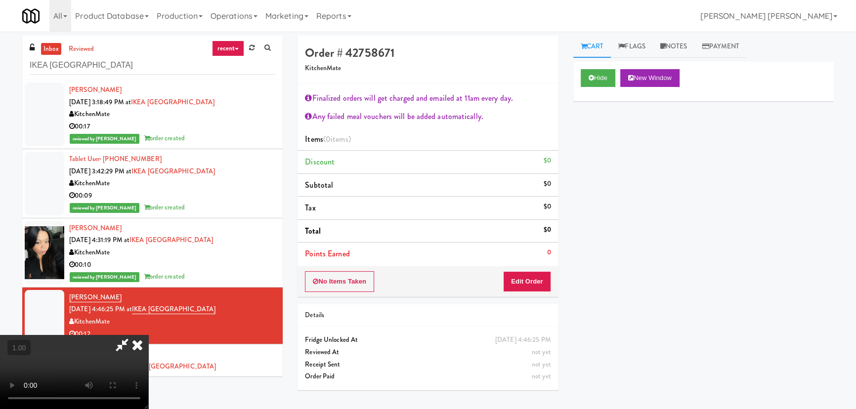
scroll to position [20, 0]
click at [539, 276] on button "Edit Order" at bounding box center [527, 281] width 48 height 21
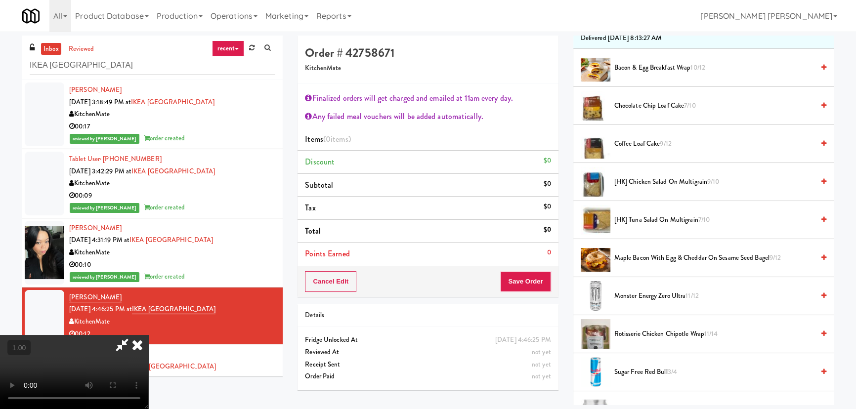
scroll to position [269, 0]
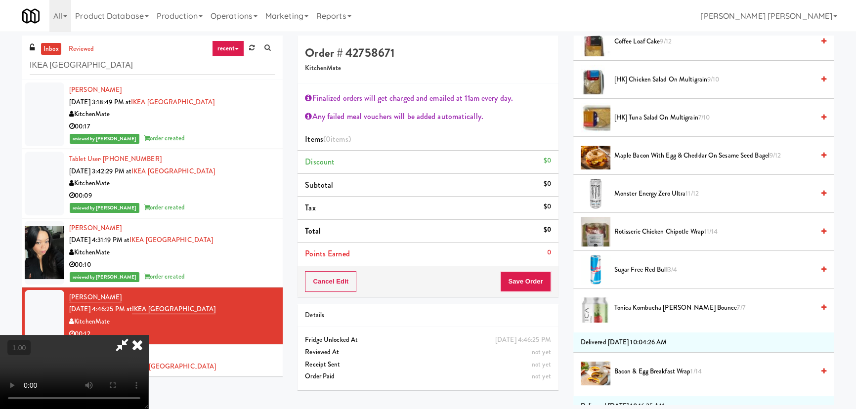
click at [641, 232] on span "Rotisserie Chicken Chipotle Wrap 11/14" at bounding box center [714, 232] width 200 height 12
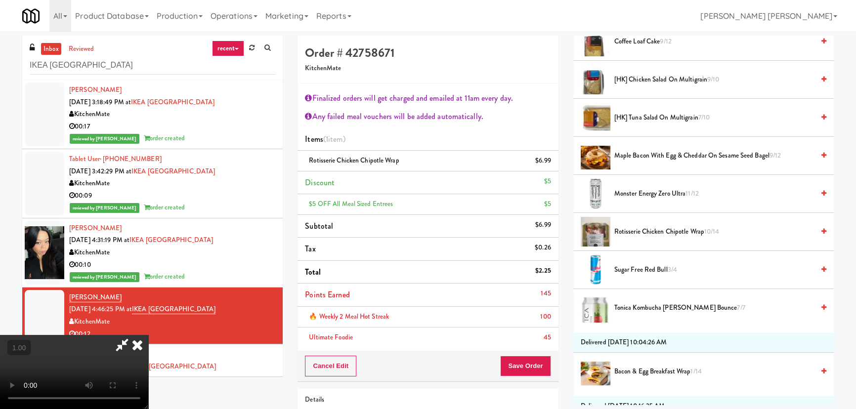
scroll to position [0, 0]
click at [148, 335] on icon at bounding box center [137, 345] width 22 height 20
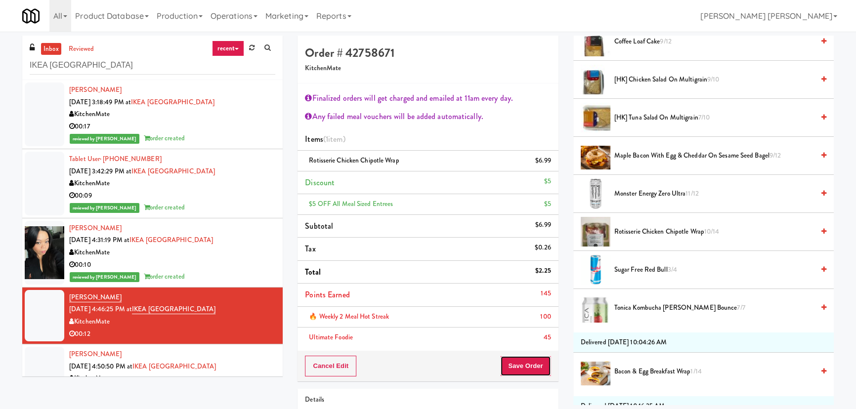
click at [530, 363] on button "Save Order" at bounding box center [525, 366] width 50 height 21
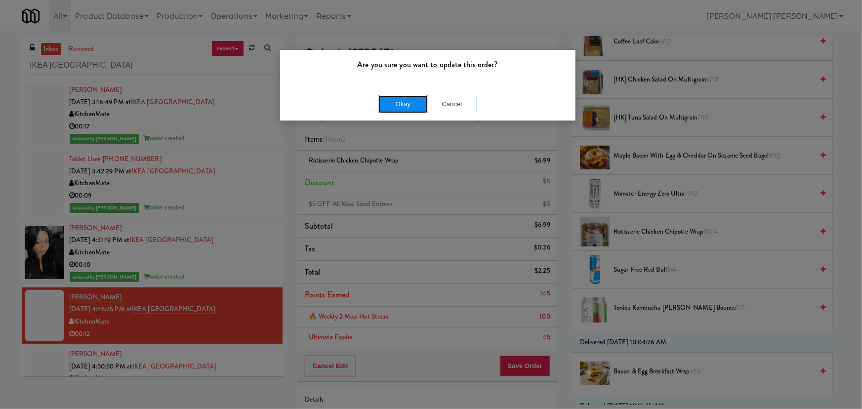
click at [403, 104] on button "Okay" at bounding box center [402, 104] width 49 height 18
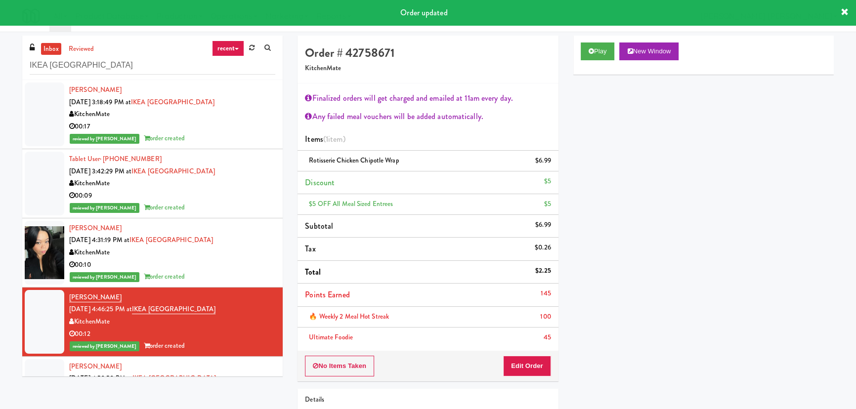
scroll to position [106, 0]
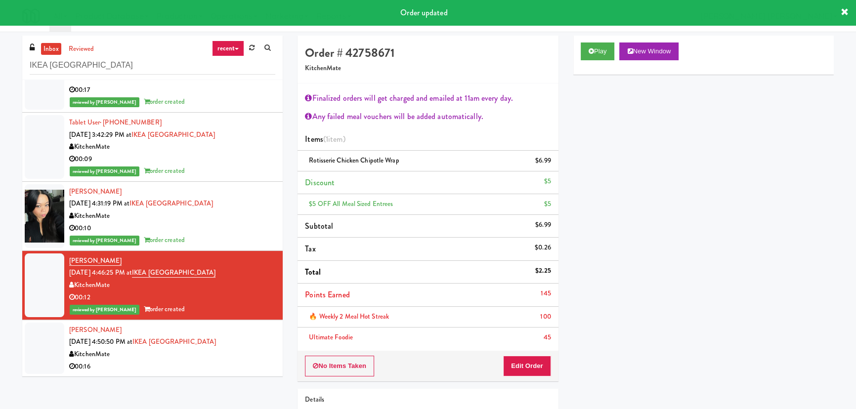
click at [236, 349] on div "KitchenMate" at bounding box center [172, 354] width 206 height 12
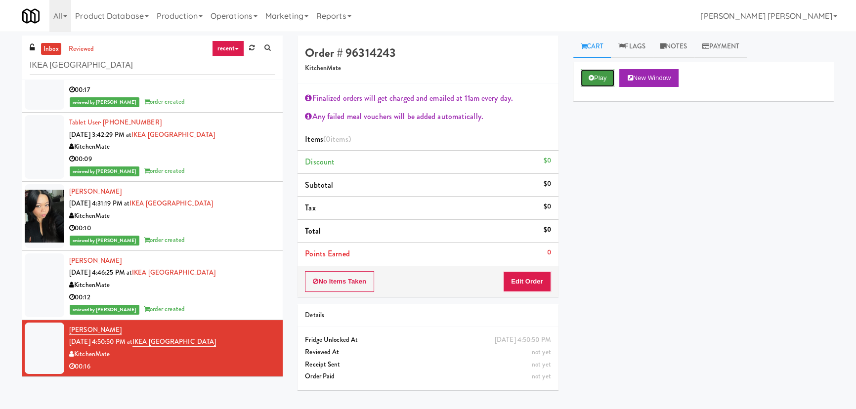
click at [613, 74] on button "Play" at bounding box center [598, 78] width 34 height 18
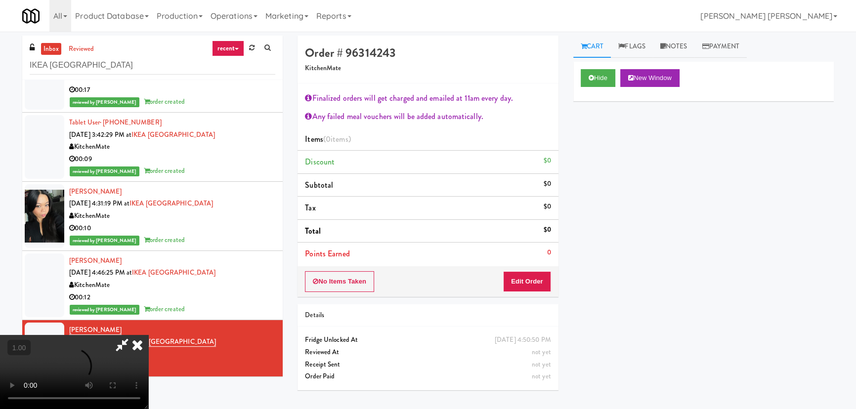
scroll to position [20, 0]
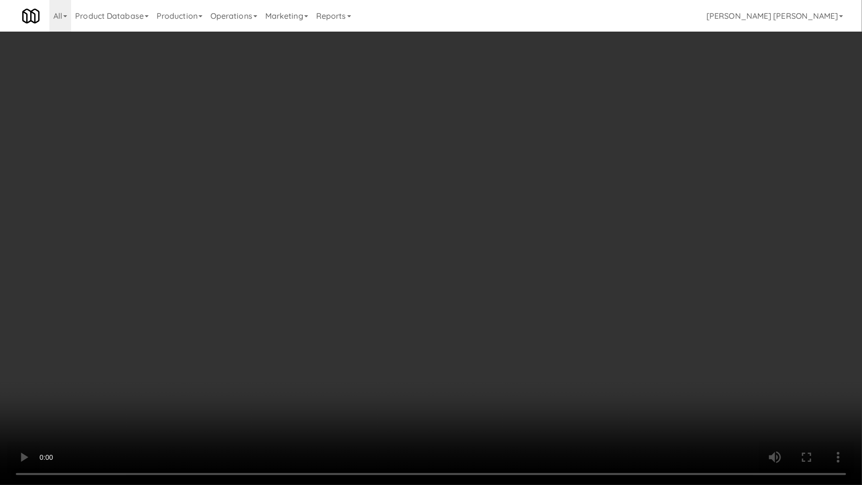
click at [483, 409] on video at bounding box center [431, 242] width 862 height 485
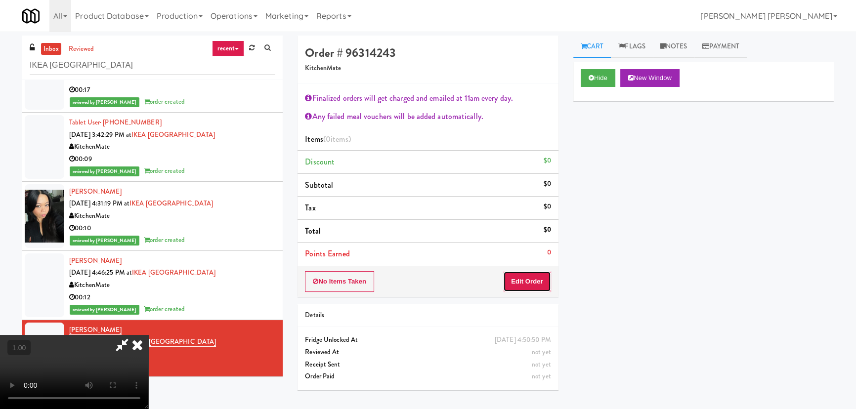
click at [536, 277] on button "Edit Order" at bounding box center [527, 281] width 48 height 21
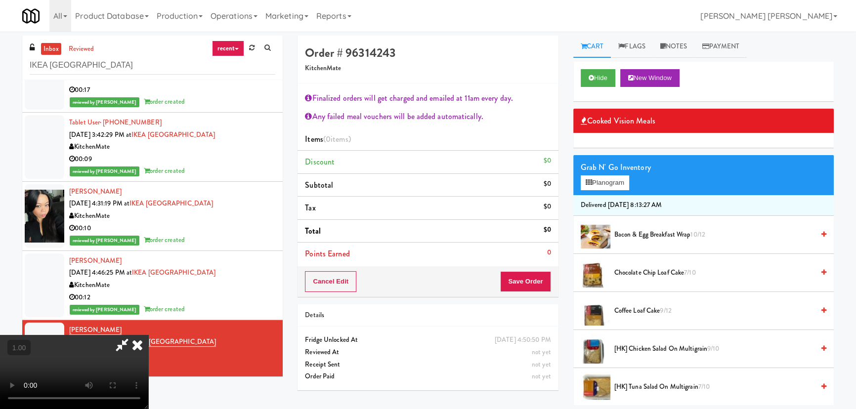
click at [626, 310] on span "Coffee Loaf Cake 9/12" at bounding box center [714, 311] width 200 height 12
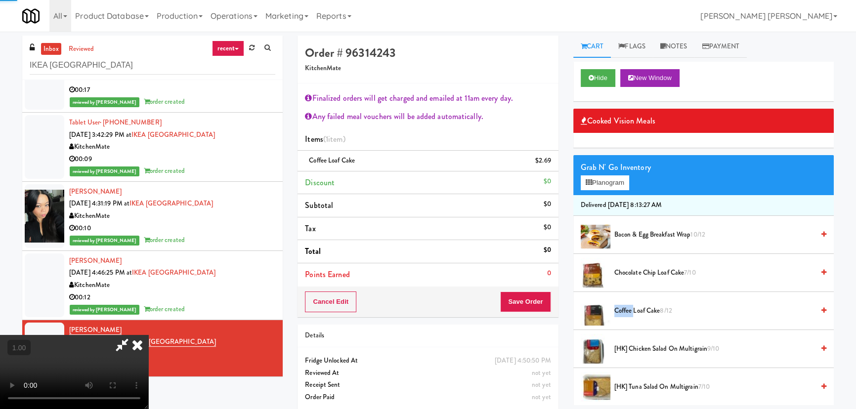
click at [626, 310] on span "Coffee Loaf Cake 8/12" at bounding box center [714, 311] width 200 height 12
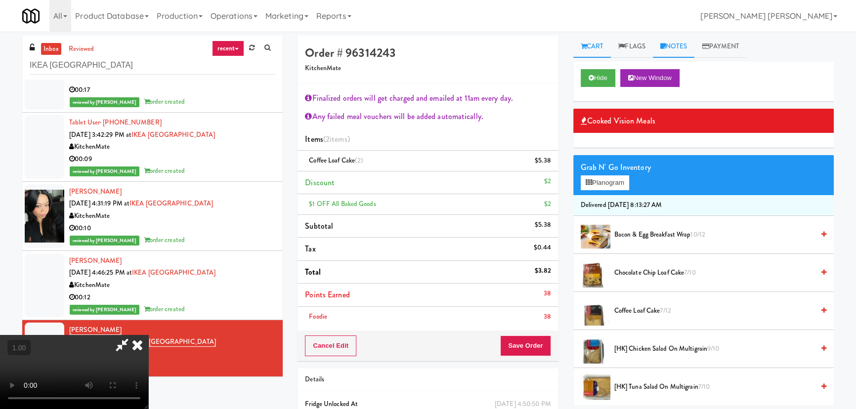
drag, startPoint x: 679, startPoint y: 40, endPoint x: 639, endPoint y: 117, distance: 86.9
click at [679, 41] on link "Notes" at bounding box center [674, 47] width 42 height 22
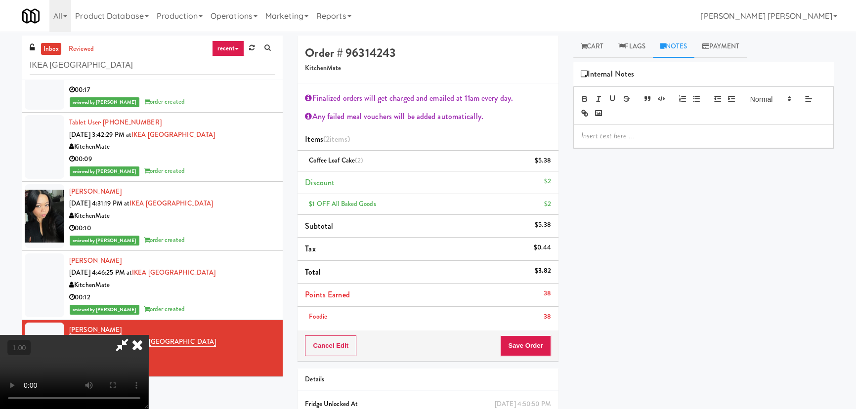
click at [630, 141] on div at bounding box center [703, 136] width 259 height 23
click at [672, 134] on p "Erick- User did not returned 2 coffee bread she" at bounding box center [703, 135] width 245 height 11
click at [769, 133] on p "Erick- User did not returned to proper place 2 coffee bread she" at bounding box center [703, 135] width 245 height 11
click at [767, 133] on p "Erick- User did not returned to proper place 2 coffee bread she" at bounding box center [703, 135] width 245 height 11
click at [804, 138] on p "Erick- User did not returned to proper place 2 coffee bread that she" at bounding box center [703, 141] width 245 height 22
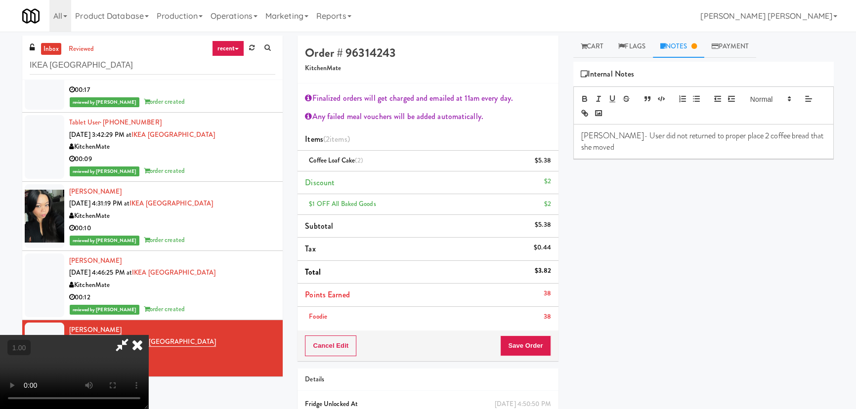
scroll to position [0, 0]
click at [148, 335] on icon at bounding box center [137, 345] width 22 height 20
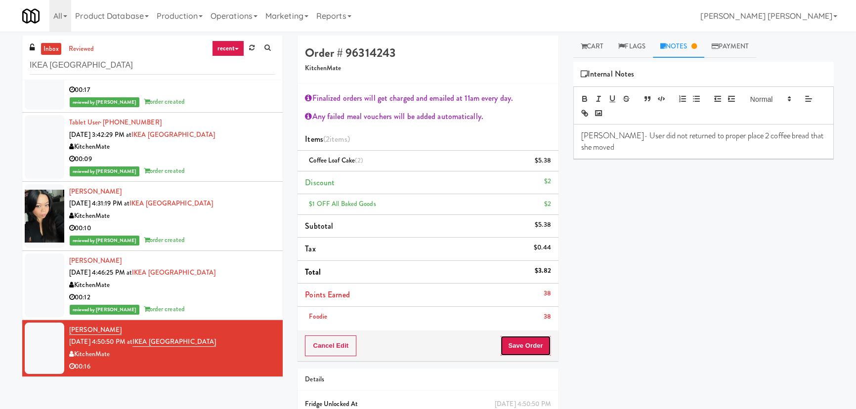
click at [524, 350] on button "Save Order" at bounding box center [525, 346] width 50 height 21
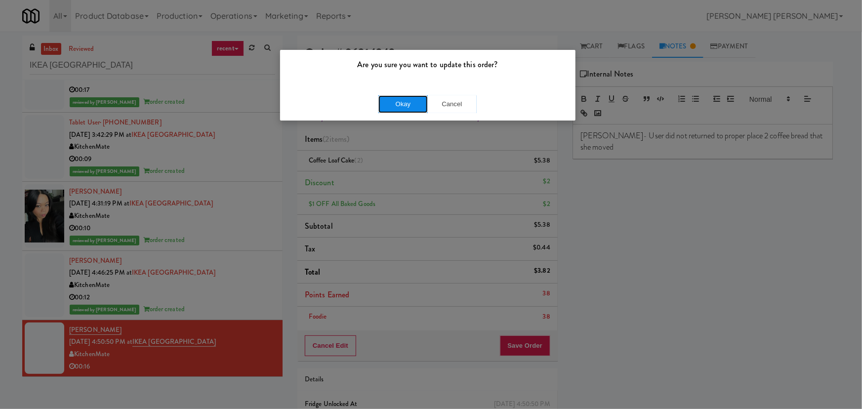
click at [411, 105] on button "Okay" at bounding box center [402, 104] width 49 height 18
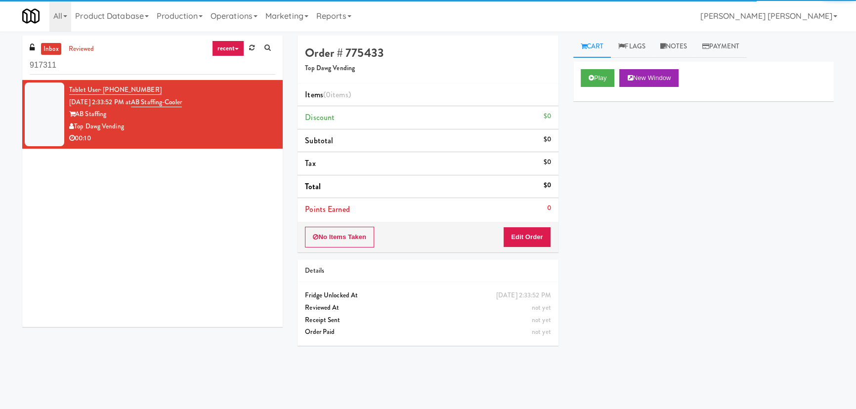
drag, startPoint x: 62, startPoint y: 69, endPoint x: 24, endPoint y: 66, distance: 38.1
click at [24, 66] on div "inbox reviewed recent all unclear take inventory issue suspicious failed recent…" at bounding box center [152, 58] width 260 height 44
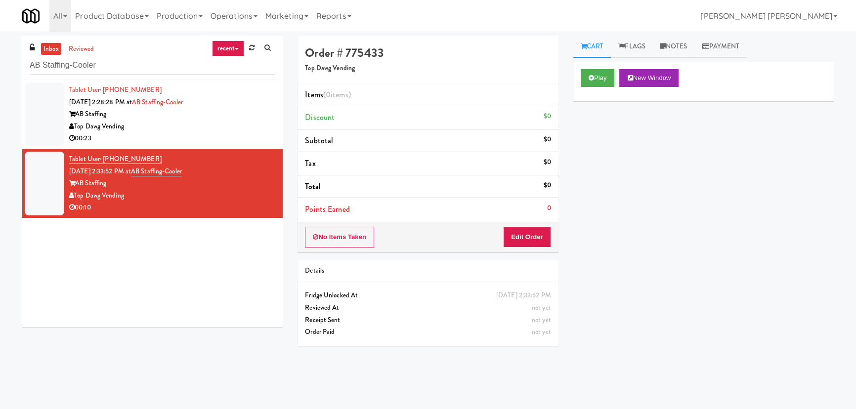
type input "AB Staffing-Cooler"
click at [217, 112] on div "AB Staffing" at bounding box center [172, 114] width 206 height 12
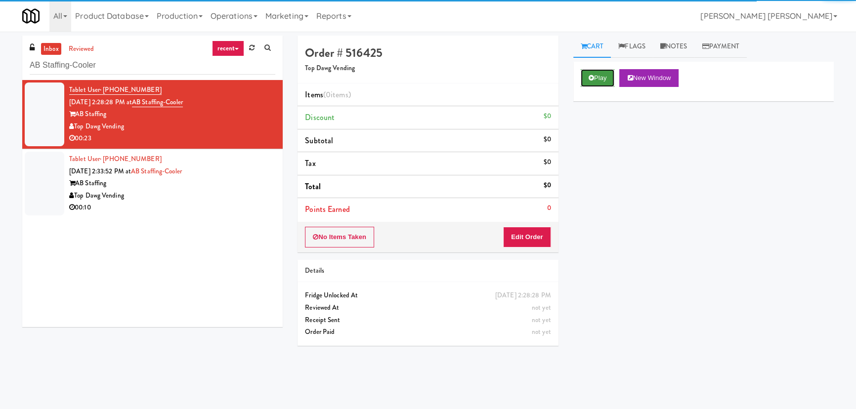
click at [604, 75] on button "Play" at bounding box center [598, 78] width 34 height 18
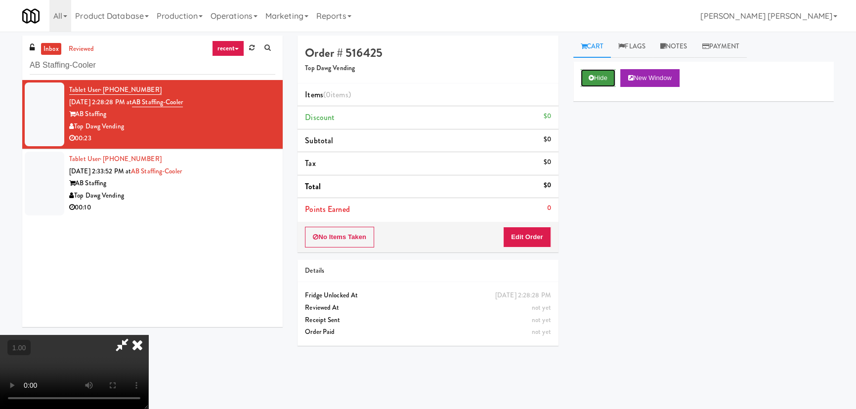
click at [596, 76] on button "Hide" at bounding box center [598, 78] width 35 height 18
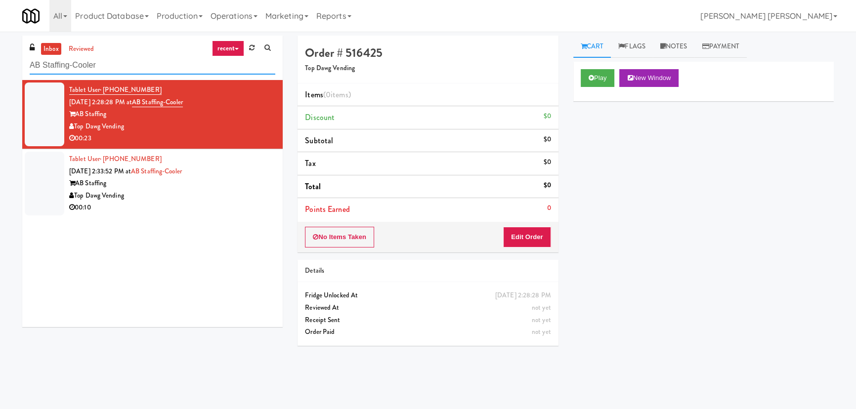
drag, startPoint x: 121, startPoint y: 69, endPoint x: -5, endPoint y: 63, distance: 126.1
click at [0, 63] on html "Okay Okay Select date: previous 2025-Aug next Su Mo Tu We Th Fr Sa 27 28 29 30 …" at bounding box center [428, 204] width 856 height 409
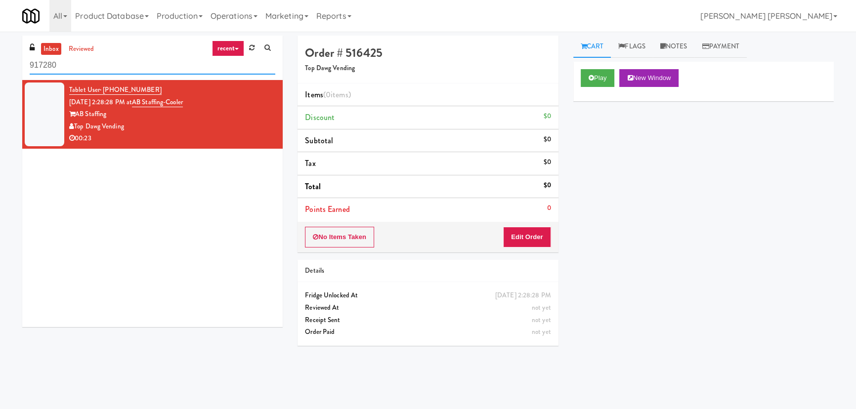
drag, startPoint x: 48, startPoint y: 66, endPoint x: 3, endPoint y: 63, distance: 45.0
click at [3, 63] on div "inbox reviewed recent all unclear take inventory issue suspicious failed recent…" at bounding box center [428, 221] width 856 height 370
paste input "1331 - Combo Cooler - (Middle)"
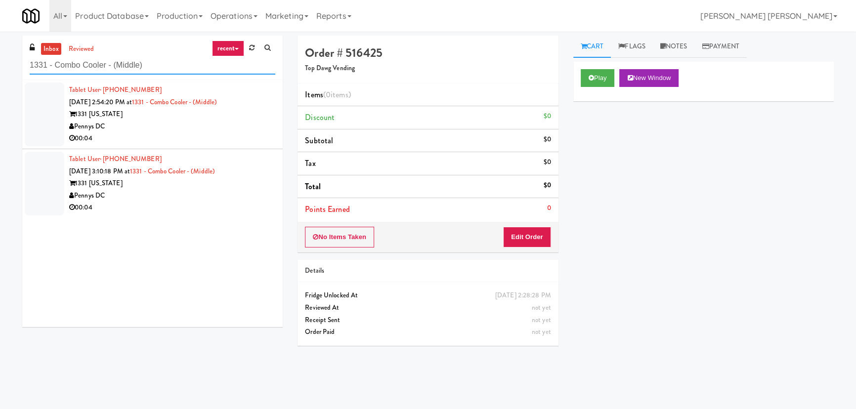
type input "1331 - Combo Cooler - (Middle)"
click at [188, 123] on div "Pennys DC" at bounding box center [172, 127] width 206 height 12
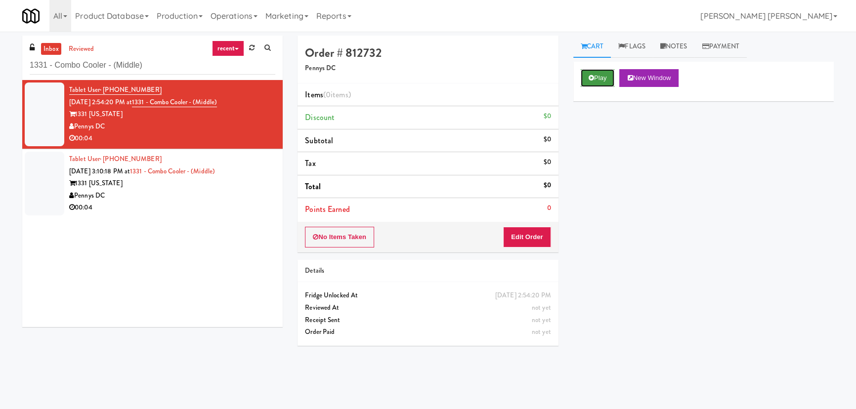
click at [592, 82] on button "Play" at bounding box center [598, 78] width 34 height 18
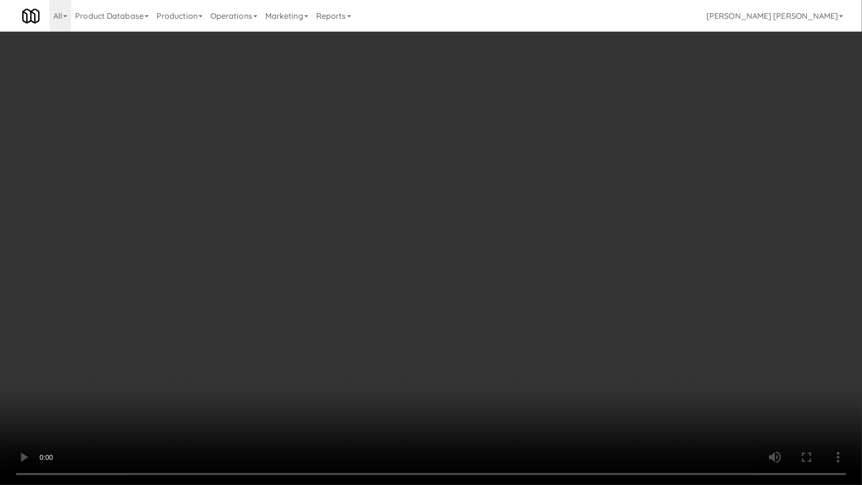
click at [502, 409] on video at bounding box center [431, 242] width 862 height 485
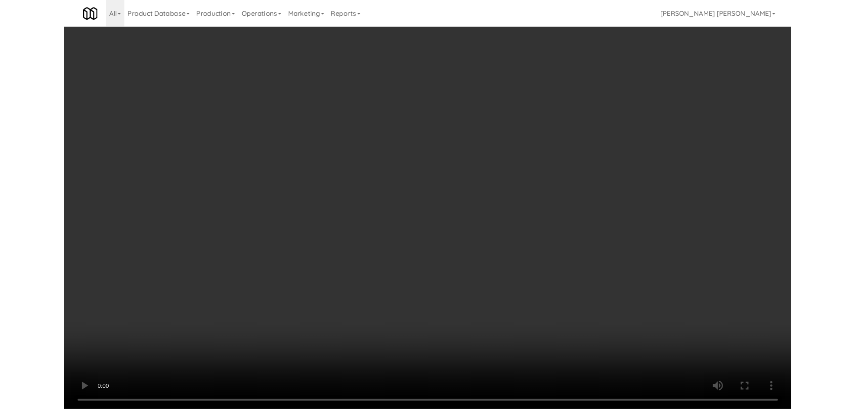
scroll to position [20, 0]
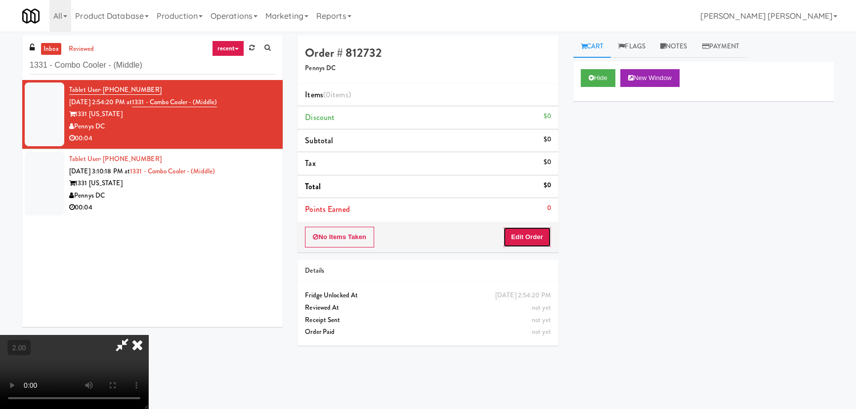
click at [537, 233] on button "Edit Order" at bounding box center [527, 237] width 48 height 21
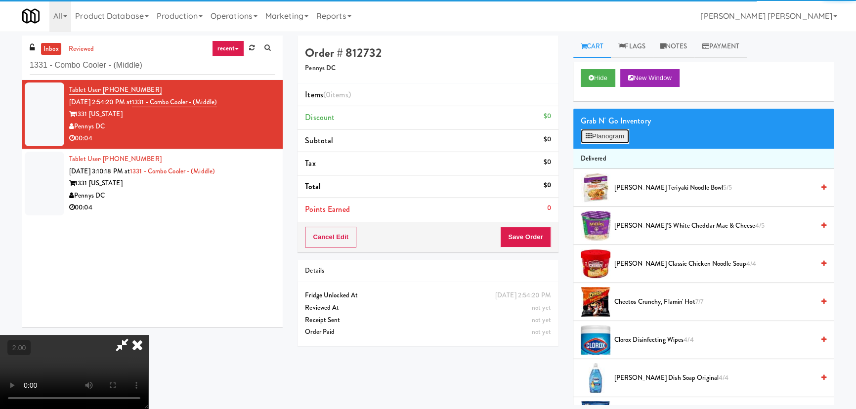
click at [603, 133] on button "Planogram" at bounding box center [605, 136] width 48 height 15
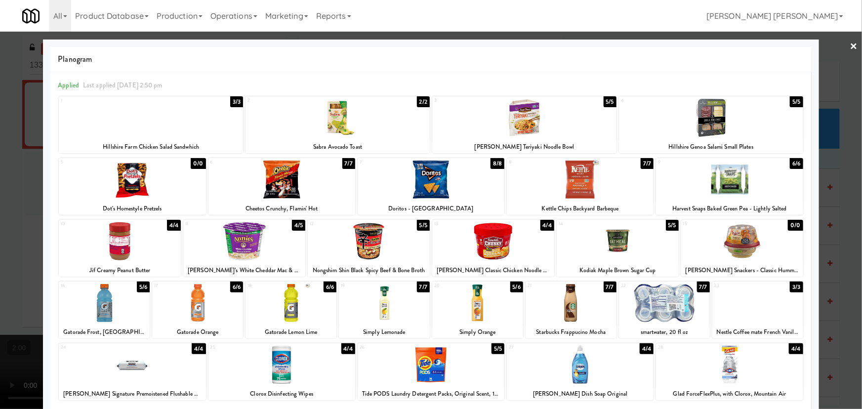
click at [419, 181] on div at bounding box center [431, 180] width 147 height 38
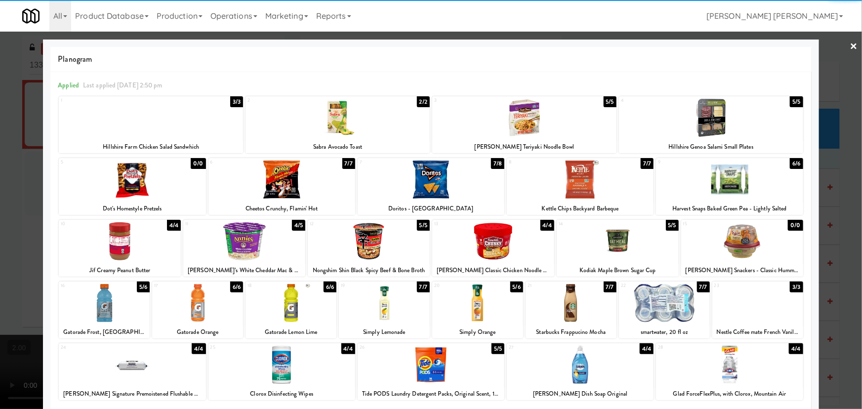
click at [850, 47] on link "×" at bounding box center [854, 47] width 8 height 31
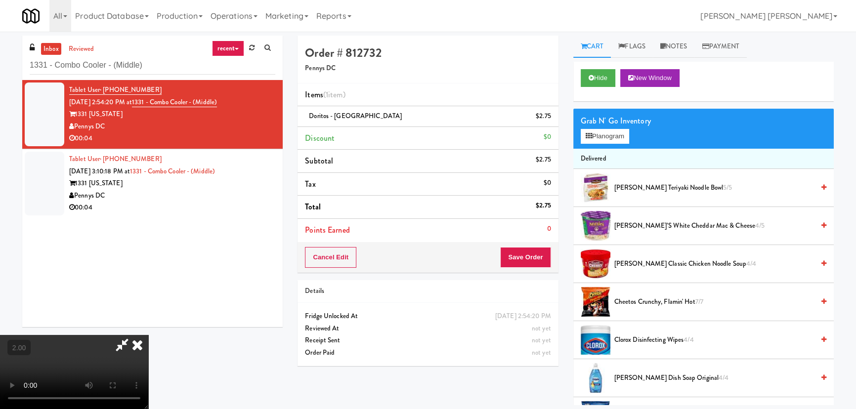
click at [148, 335] on icon at bounding box center [137, 345] width 22 height 20
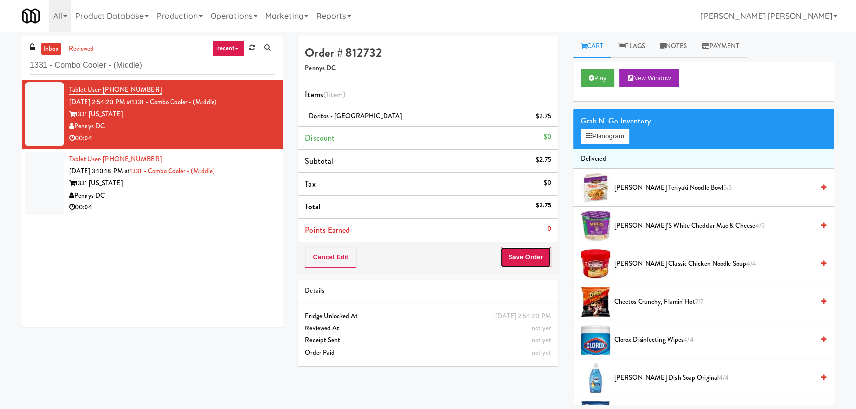
click at [527, 262] on button "Save Order" at bounding box center [525, 257] width 50 height 21
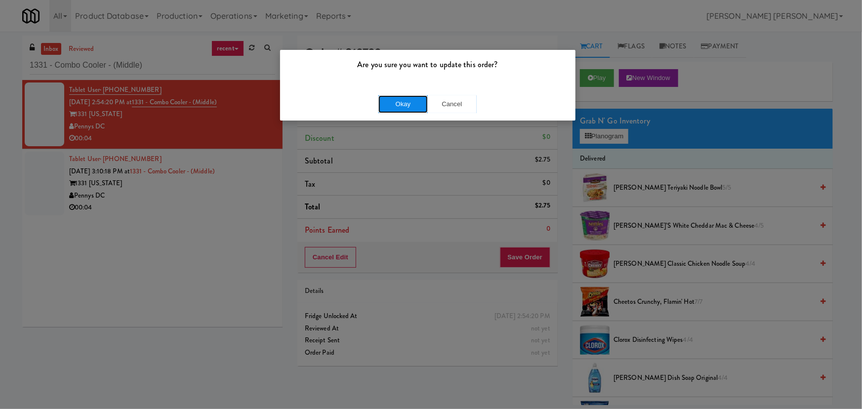
click at [406, 95] on button "Okay" at bounding box center [402, 104] width 49 height 18
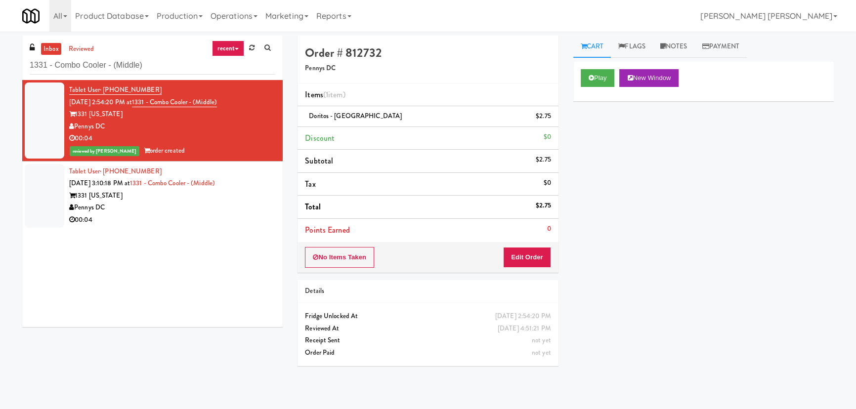
click at [202, 206] on div "Pennys DC" at bounding box center [172, 208] width 206 height 12
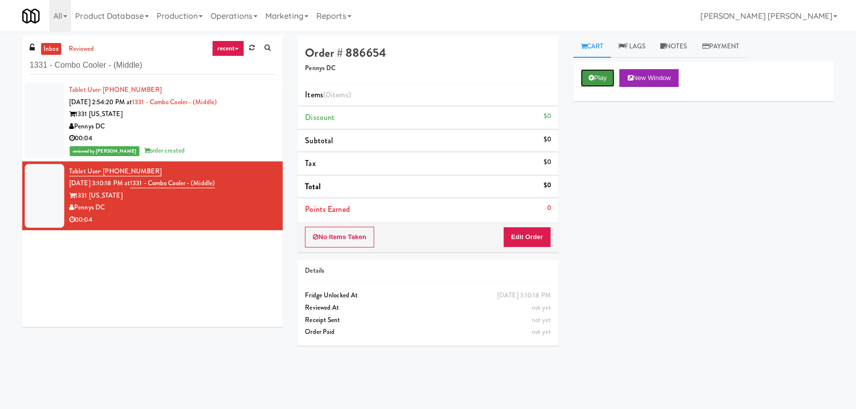
click at [598, 76] on button "Play" at bounding box center [598, 78] width 34 height 18
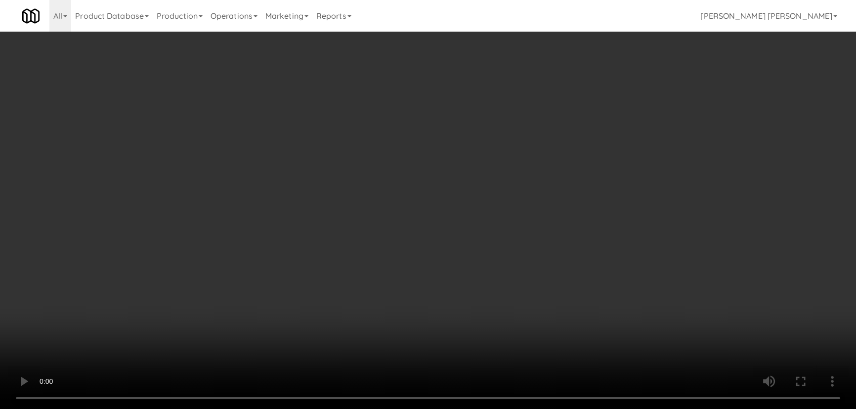
click at [485, 409] on video at bounding box center [428, 204] width 856 height 409
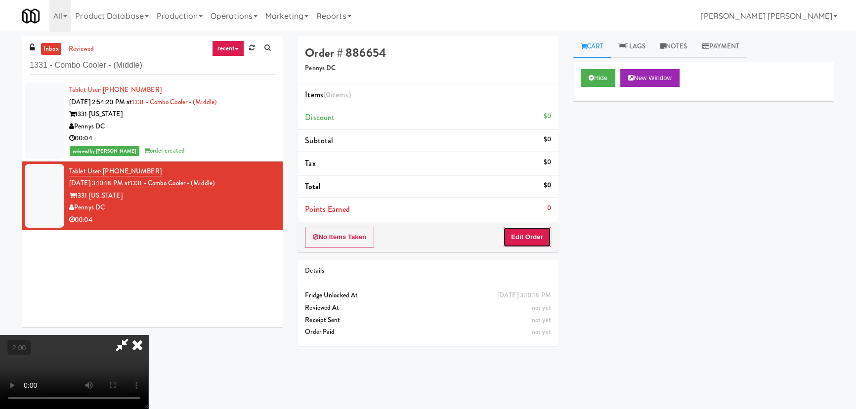
click at [534, 238] on button "Edit Order" at bounding box center [527, 237] width 48 height 21
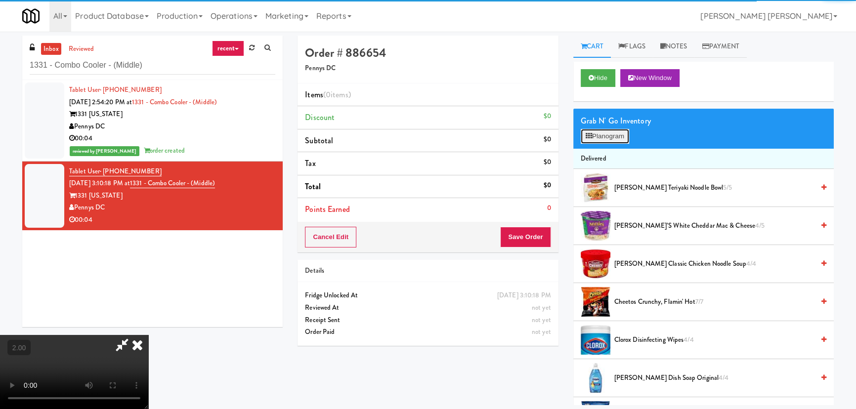
click at [588, 140] on button "Planogram" at bounding box center [605, 136] width 48 height 15
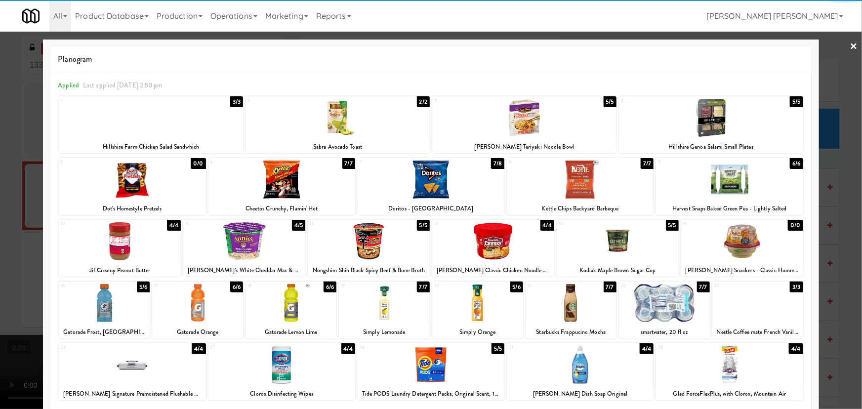
click at [427, 370] on div at bounding box center [431, 365] width 147 height 38
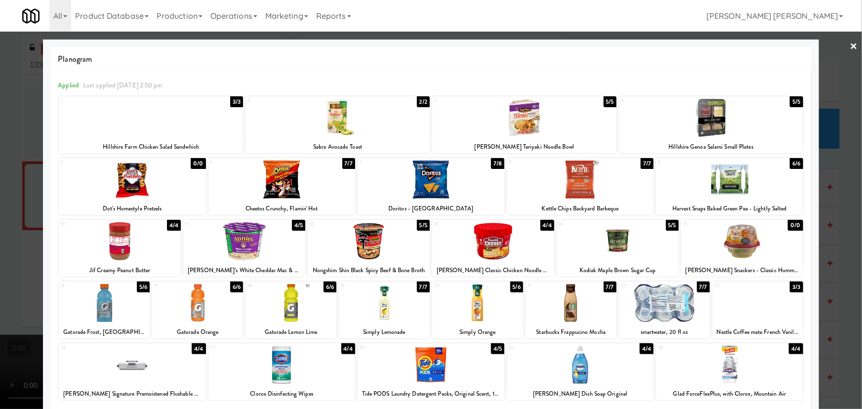
click at [850, 46] on link "×" at bounding box center [854, 47] width 8 height 31
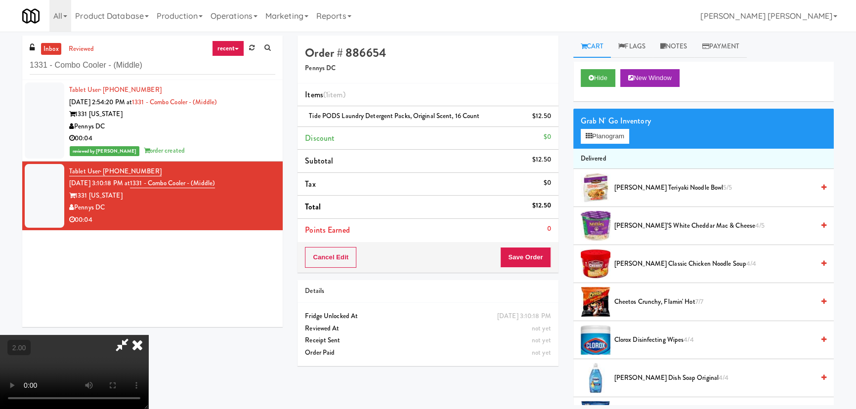
click at [148, 335] on icon at bounding box center [137, 345] width 22 height 20
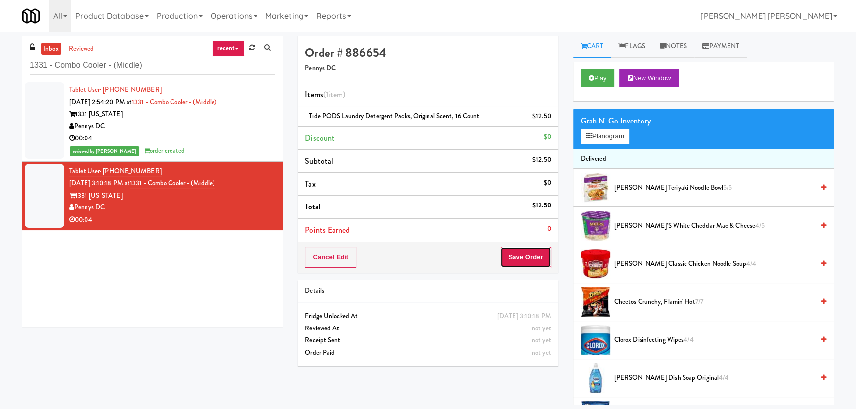
click at [527, 259] on button "Save Order" at bounding box center [525, 257] width 50 height 21
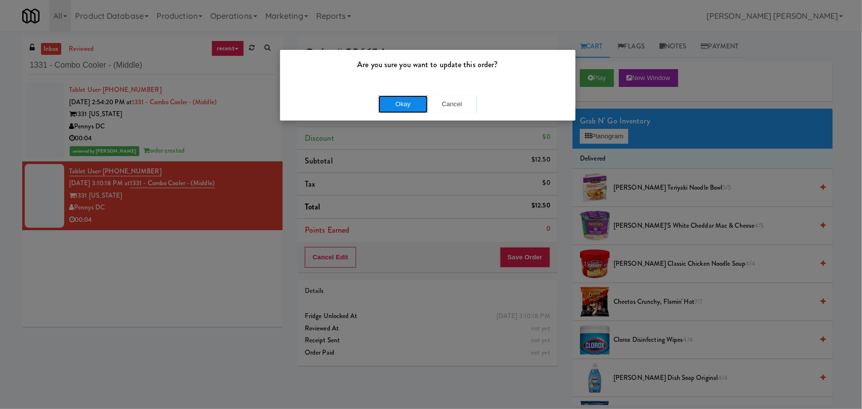
click at [405, 99] on button "Okay" at bounding box center [402, 104] width 49 height 18
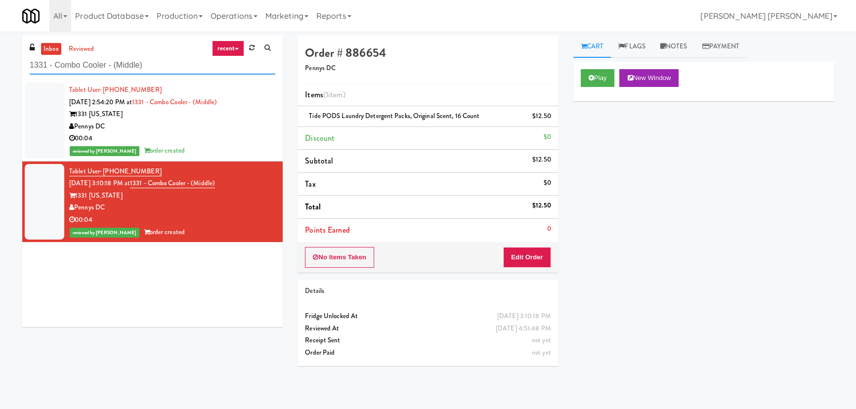
drag, startPoint x: 163, startPoint y: 65, endPoint x: 15, endPoint y: 63, distance: 147.7
click at [15, 63] on div "inbox reviewed recent all unclear take inventory issue suspicious failed recent…" at bounding box center [152, 185] width 275 height 299
paste input "APCU - Pantry - Left"
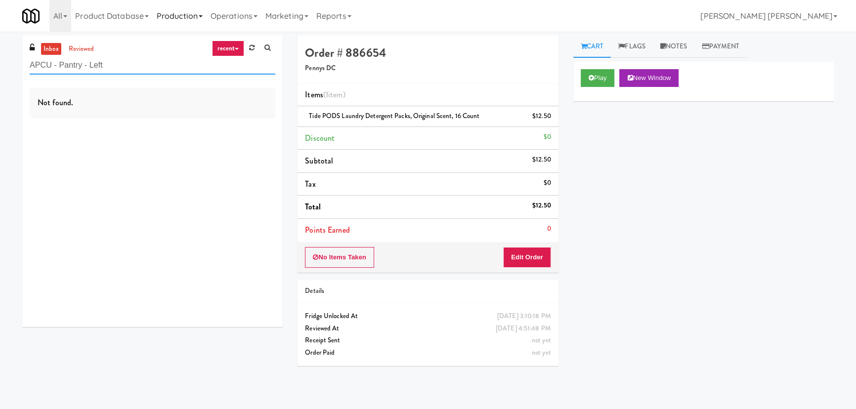
type input "APCU - Pantry - Left"
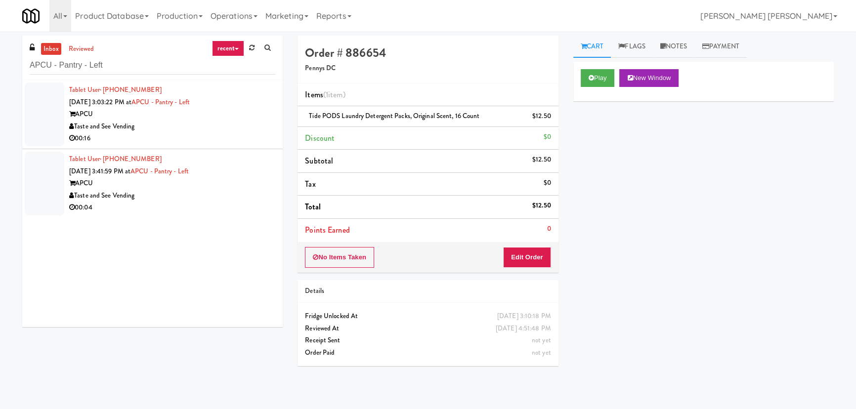
click at [181, 194] on div "Taste and See Vending" at bounding box center [172, 196] width 206 height 12
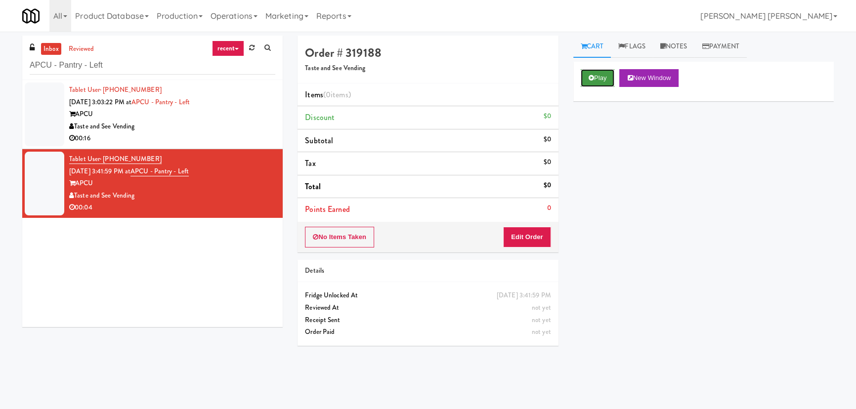
click at [596, 79] on button "Play" at bounding box center [598, 78] width 34 height 18
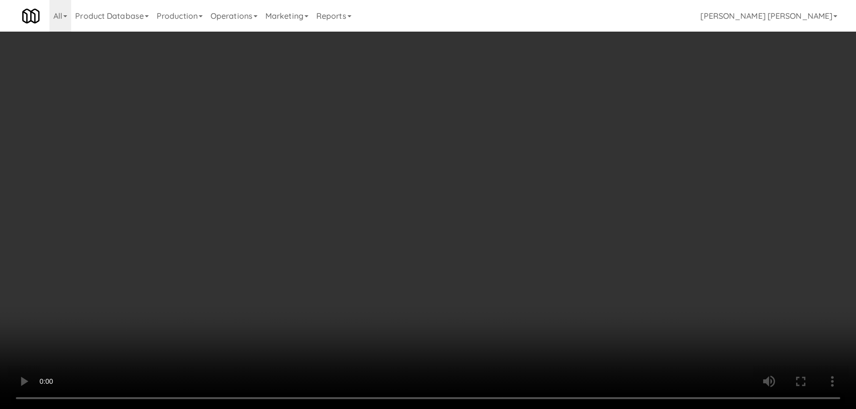
click at [490, 409] on video at bounding box center [428, 204] width 856 height 409
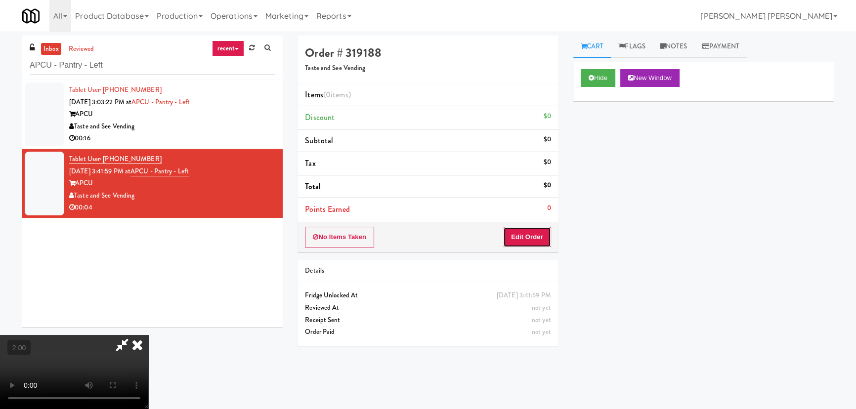
click at [536, 232] on button "Edit Order" at bounding box center [527, 237] width 48 height 21
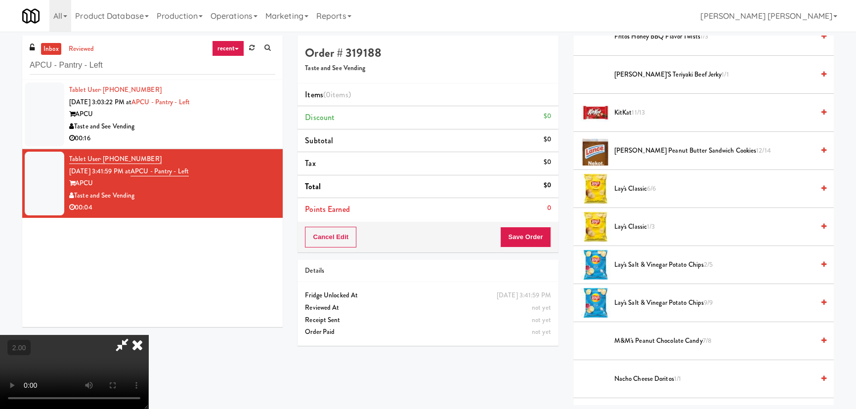
scroll to position [494, 0]
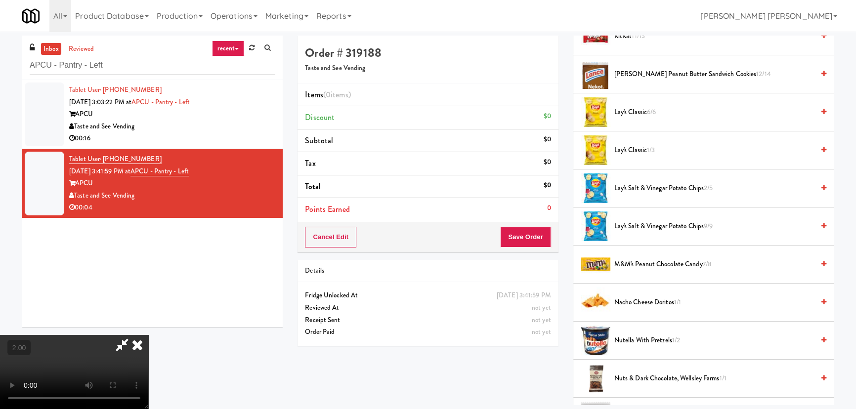
drag, startPoint x: 630, startPoint y: 262, endPoint x: 534, endPoint y: 239, distance: 99.7
click at [630, 262] on span "M&M's Peanut Chocolate Candy 7/8" at bounding box center [714, 264] width 200 height 12
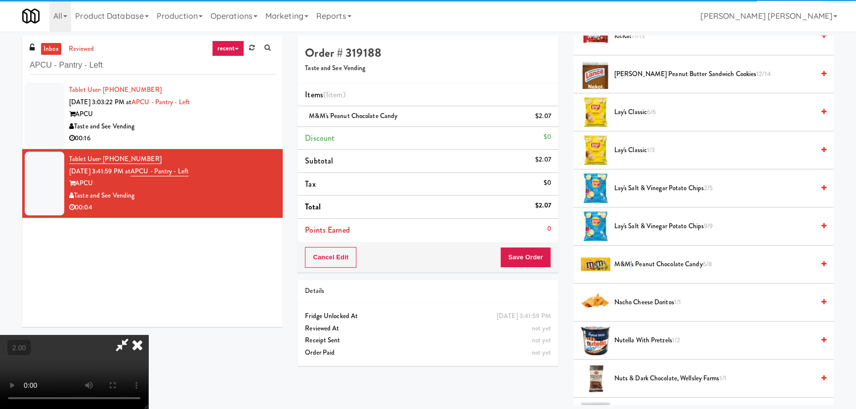
scroll to position [0, 0]
click at [148, 335] on icon at bounding box center [137, 345] width 22 height 20
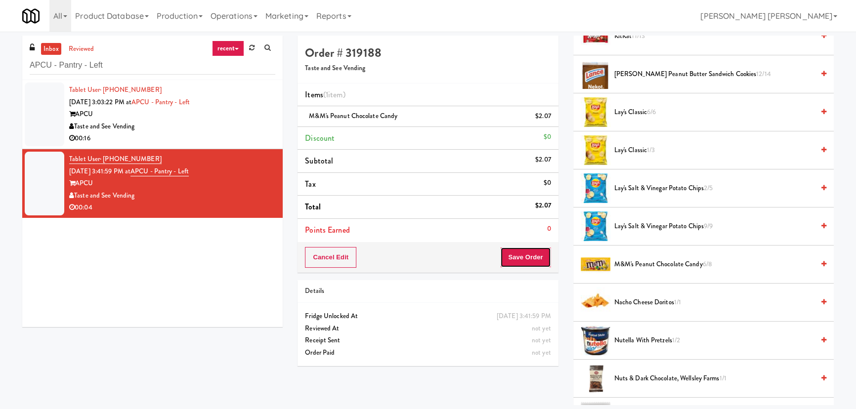
click at [521, 256] on button "Save Order" at bounding box center [525, 257] width 50 height 21
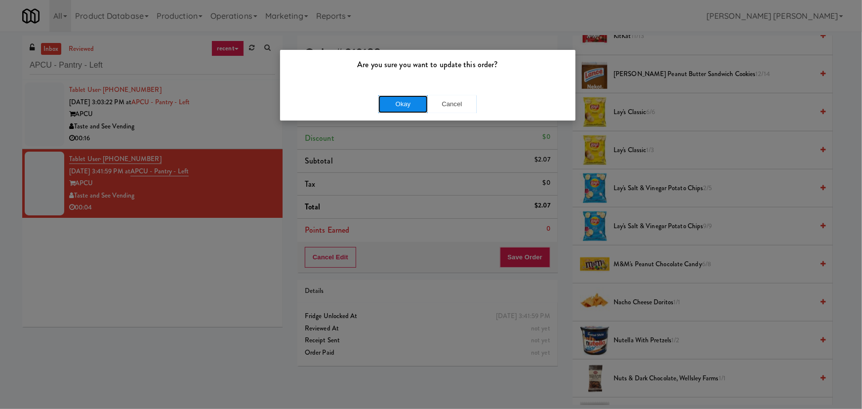
click at [400, 100] on button "Okay" at bounding box center [402, 104] width 49 height 18
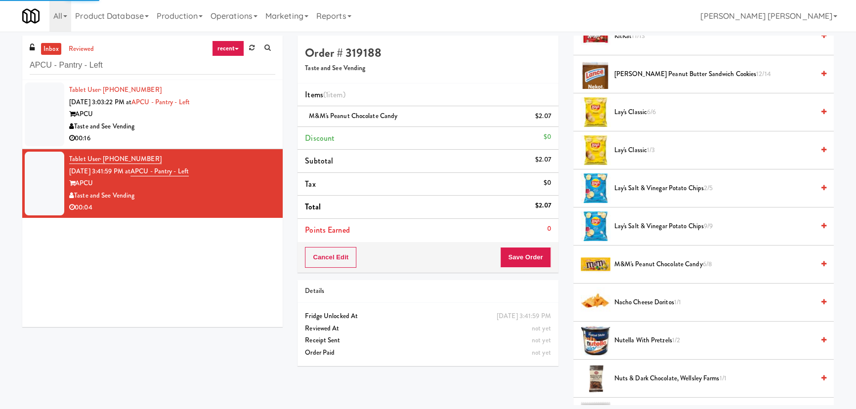
scroll to position [27, 0]
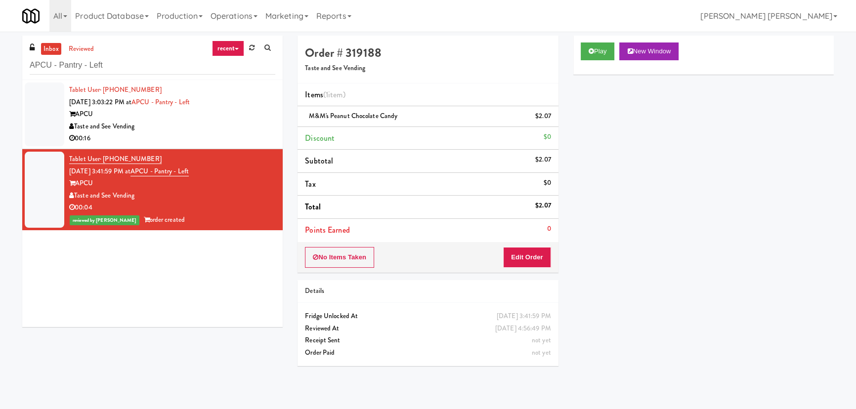
click at [189, 141] on div "00:16" at bounding box center [172, 138] width 206 height 12
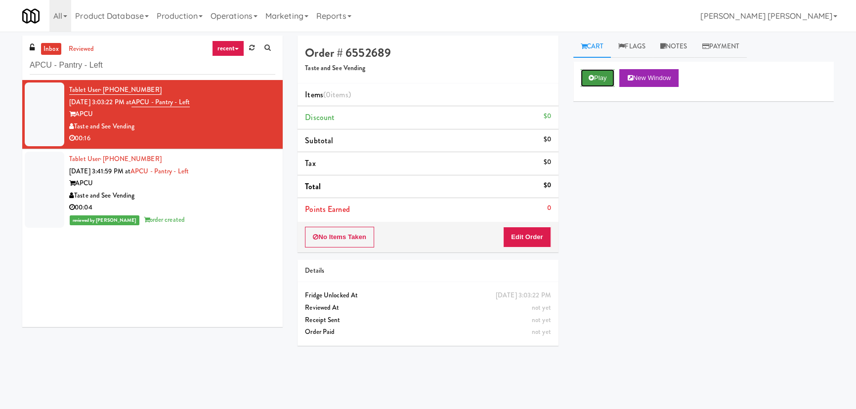
click at [605, 77] on button "Play" at bounding box center [598, 78] width 34 height 18
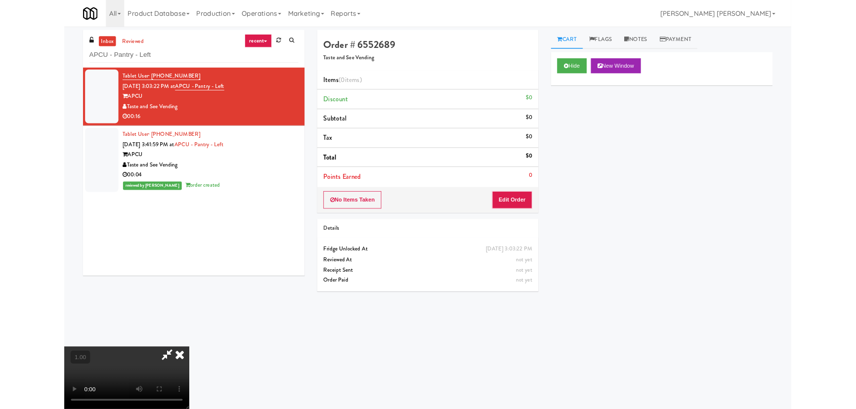
scroll to position [20, 0]
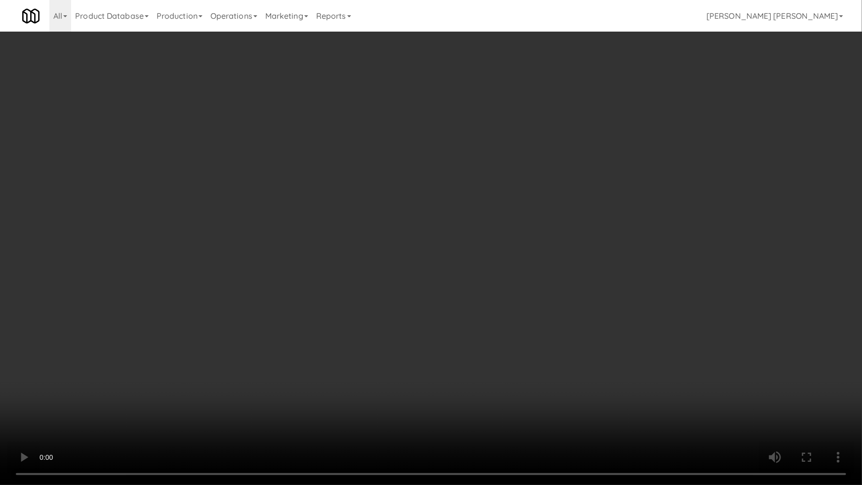
drag, startPoint x: 623, startPoint y: 395, endPoint x: 563, endPoint y: 376, distance: 62.5
click at [618, 394] on video at bounding box center [431, 242] width 862 height 485
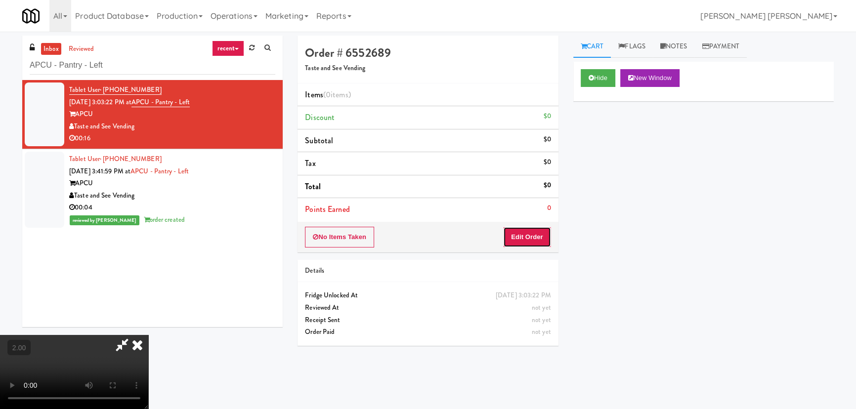
click at [534, 241] on button "Edit Order" at bounding box center [527, 237] width 48 height 21
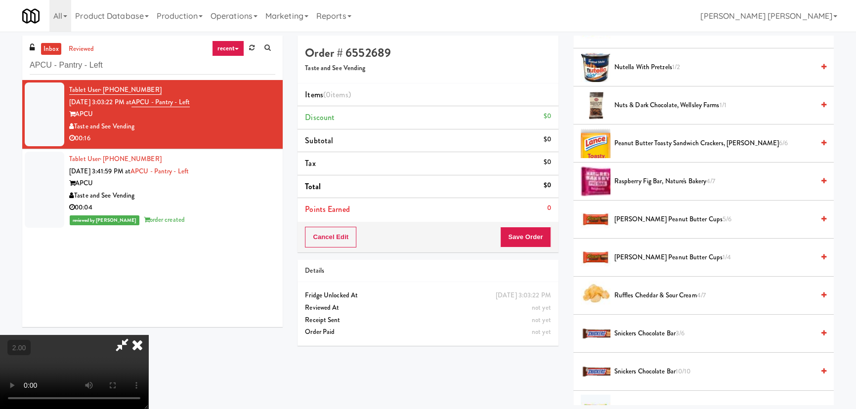
scroll to position [763, 0]
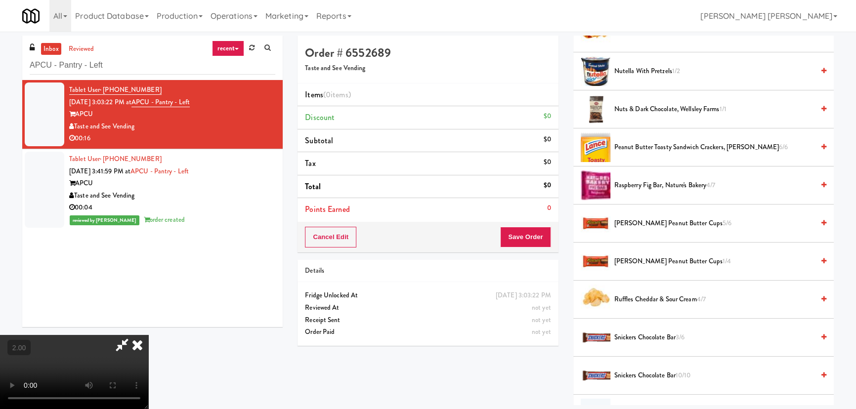
click at [638, 298] on span "Ruffles Cheddar & Sour Cream 4/7" at bounding box center [714, 300] width 200 height 12
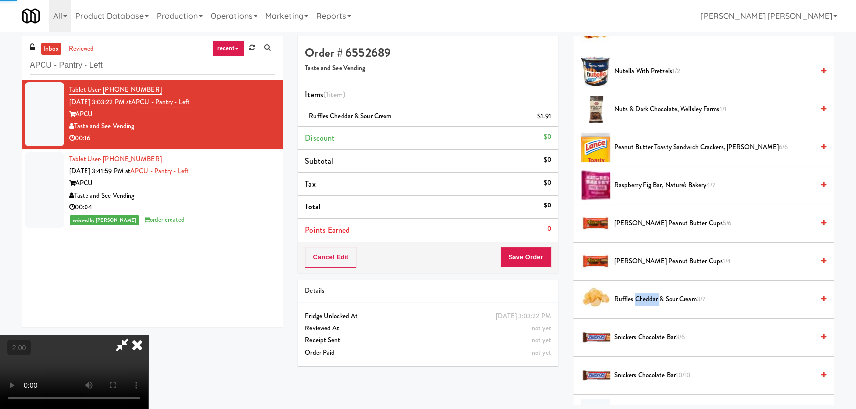
click at [638, 298] on span "Ruffles Cheddar & Sour Cream 3/7" at bounding box center [714, 300] width 200 height 12
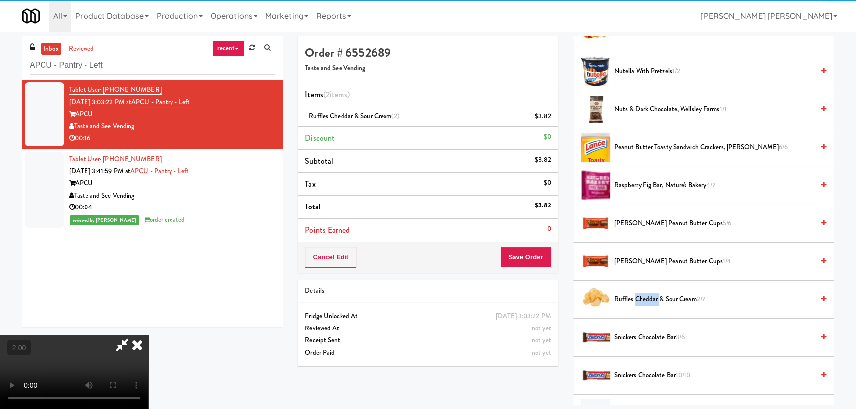
scroll to position [0, 0]
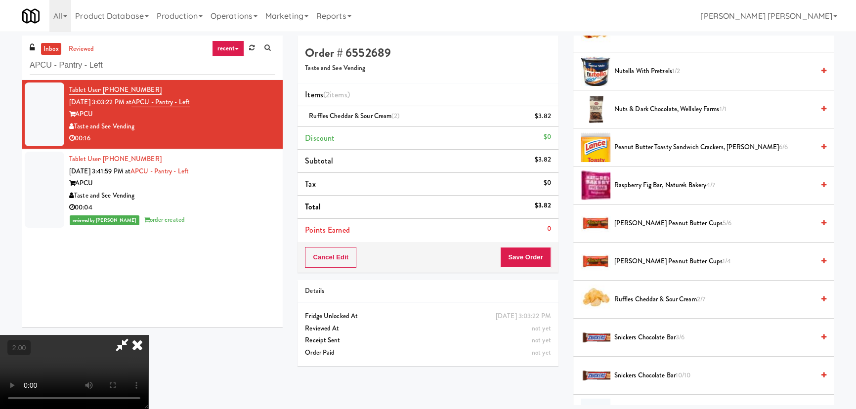
click at [133, 335] on icon at bounding box center [122, 345] width 23 height 20
click at [535, 257] on button "Save Order" at bounding box center [525, 257] width 50 height 21
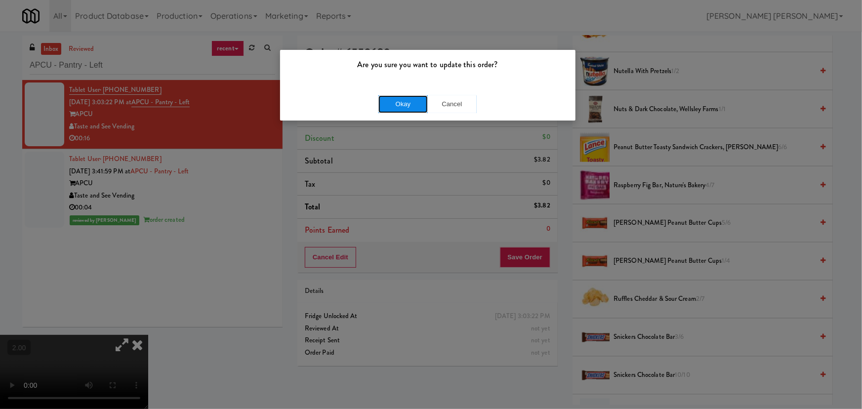
click at [401, 110] on button "Okay" at bounding box center [402, 104] width 49 height 18
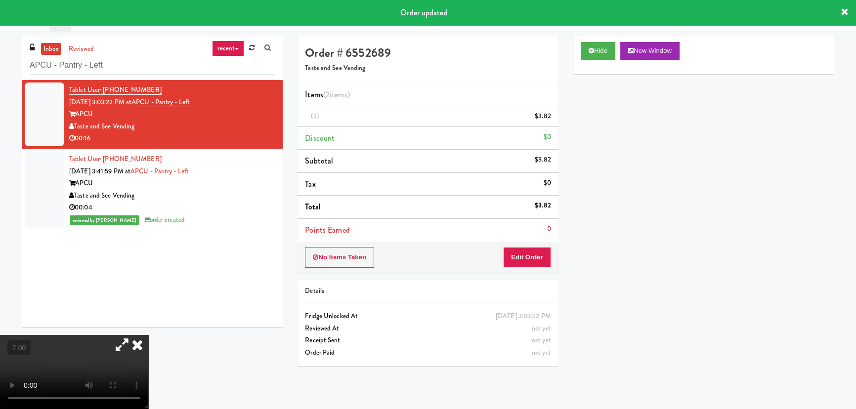
scroll to position [27, 0]
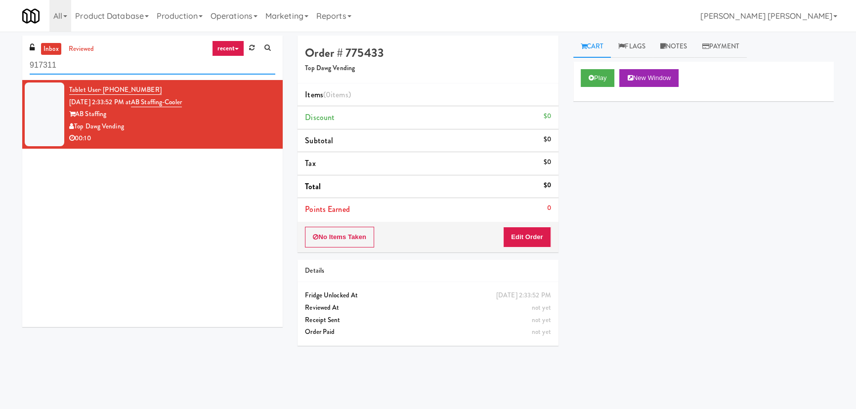
drag, startPoint x: 65, startPoint y: 63, endPoint x: -1, endPoint y: 62, distance: 66.7
click at [0, 62] on html "Okay Okay Select date: previous 2025-Aug next Su Mo Tu We Th Fr Sa 27 28 29 30 …" at bounding box center [428, 204] width 856 height 409
paste input "Gallerie Apartments"
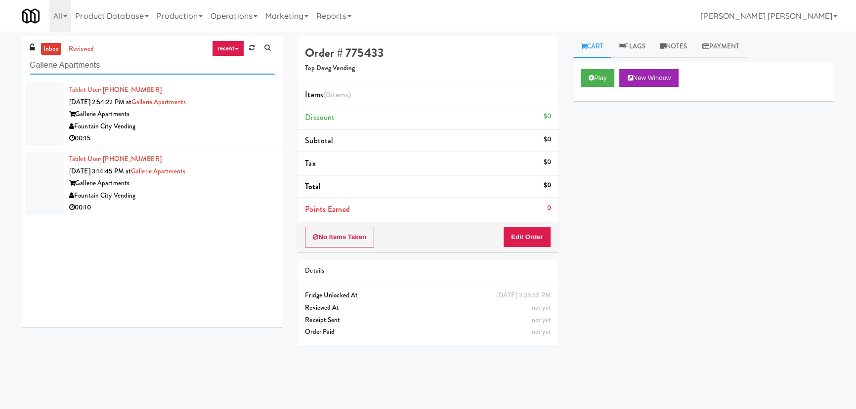
type input "Gallerie Apartments"
click at [257, 124] on div "Fountain City Vending" at bounding box center [172, 127] width 206 height 12
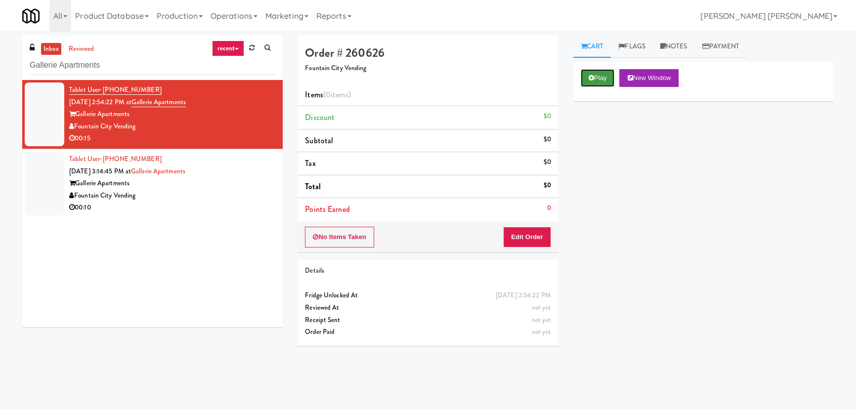
click at [598, 73] on button "Play" at bounding box center [598, 78] width 34 height 18
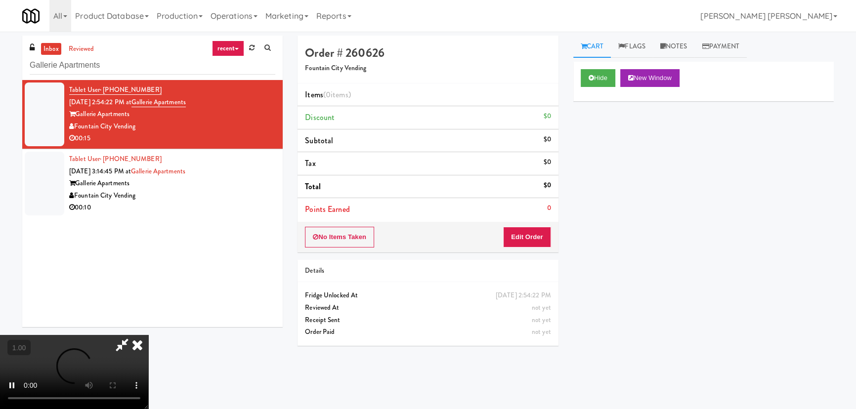
scroll to position [20, 0]
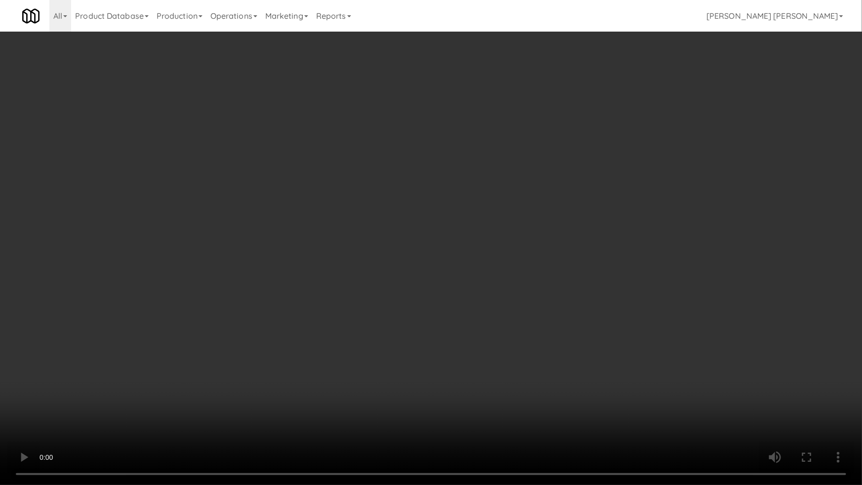
click at [490, 409] on video at bounding box center [431, 242] width 862 height 485
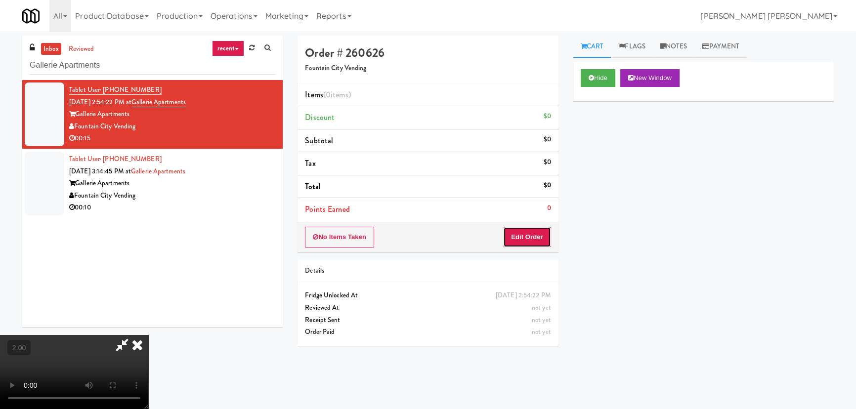
click at [546, 237] on button "Edit Order" at bounding box center [527, 237] width 48 height 21
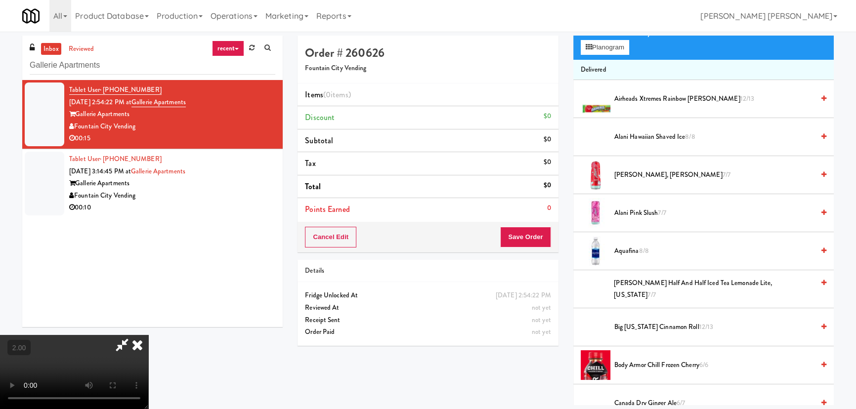
scroll to position [179, 0]
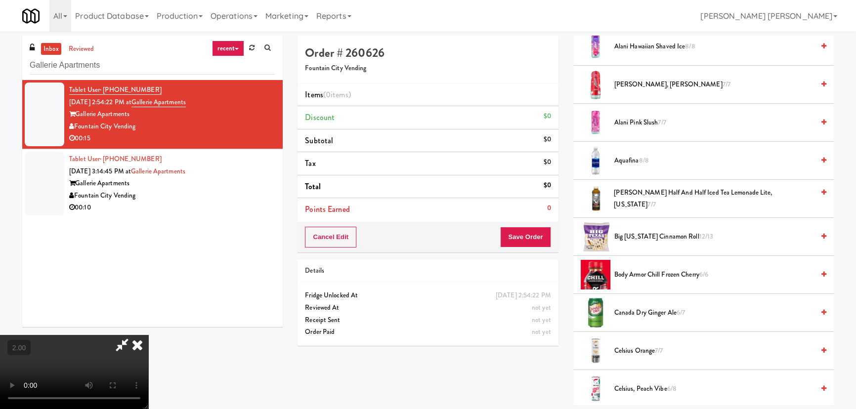
click at [645, 383] on span "Celsius, Peach Vibe 6/8" at bounding box center [714, 389] width 200 height 12
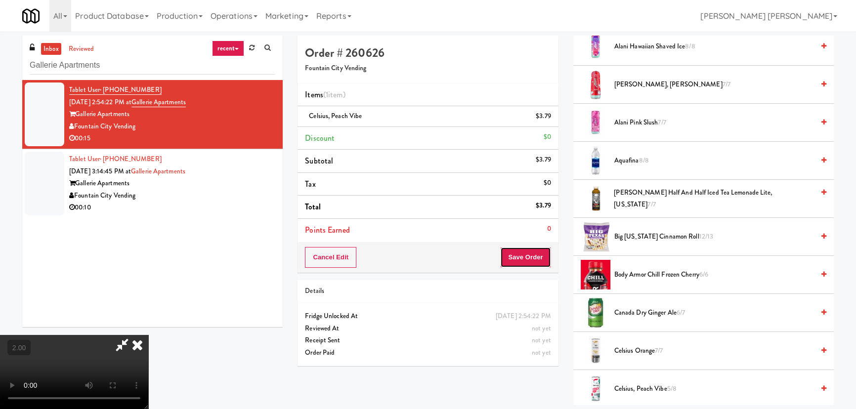
click at [534, 257] on button "Save Order" at bounding box center [525, 257] width 50 height 21
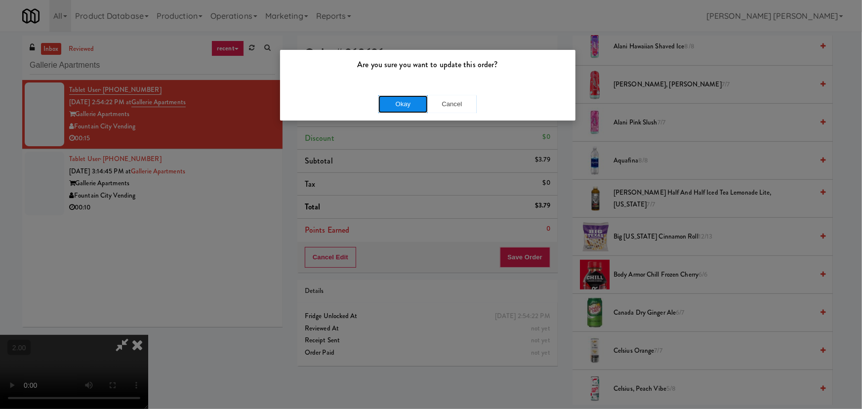
click at [402, 105] on button "Okay" at bounding box center [402, 104] width 49 height 18
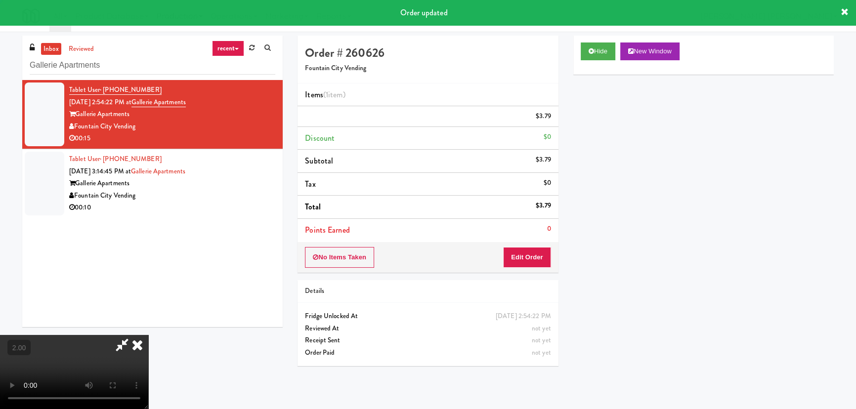
scroll to position [0, 0]
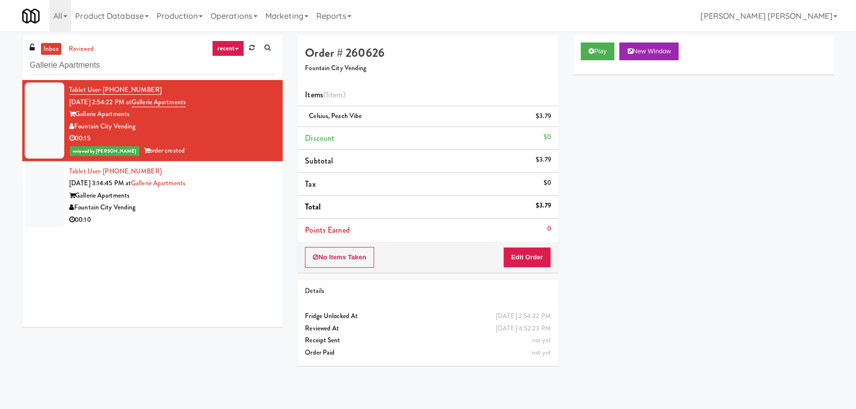
click at [217, 196] on div "Gallerie Apartments" at bounding box center [172, 196] width 206 height 12
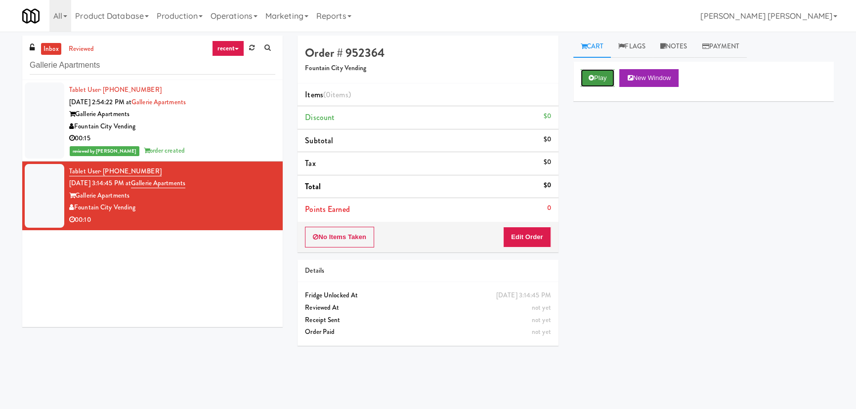
click at [606, 75] on button "Play" at bounding box center [598, 78] width 34 height 18
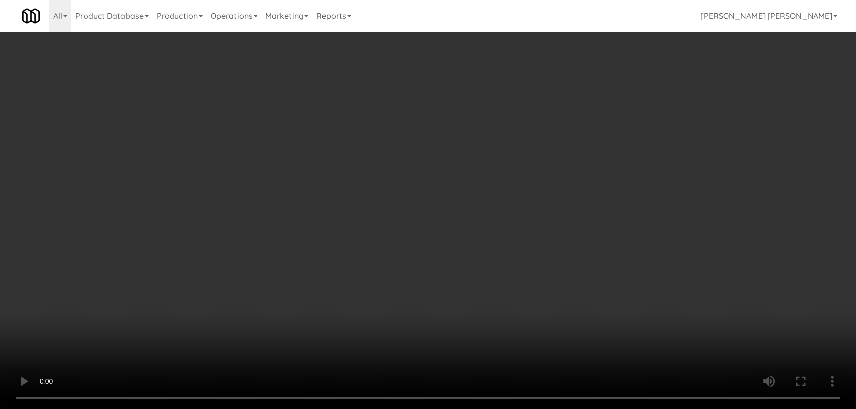
scroll to position [20, 0]
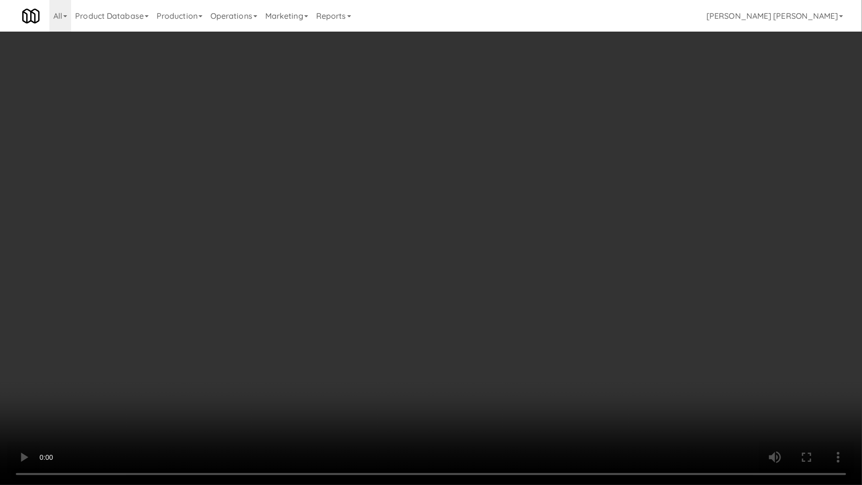
drag, startPoint x: 471, startPoint y: 437, endPoint x: 862, endPoint y: 434, distance: 390.4
click at [474, 409] on video at bounding box center [431, 242] width 862 height 485
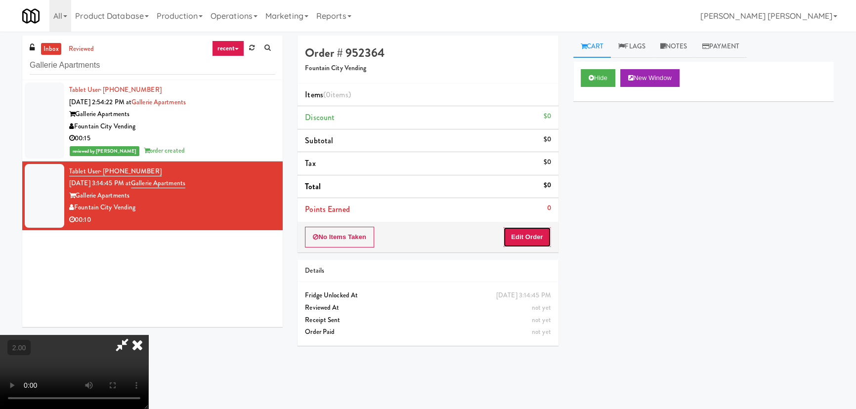
click at [544, 238] on button "Edit Order" at bounding box center [527, 237] width 48 height 21
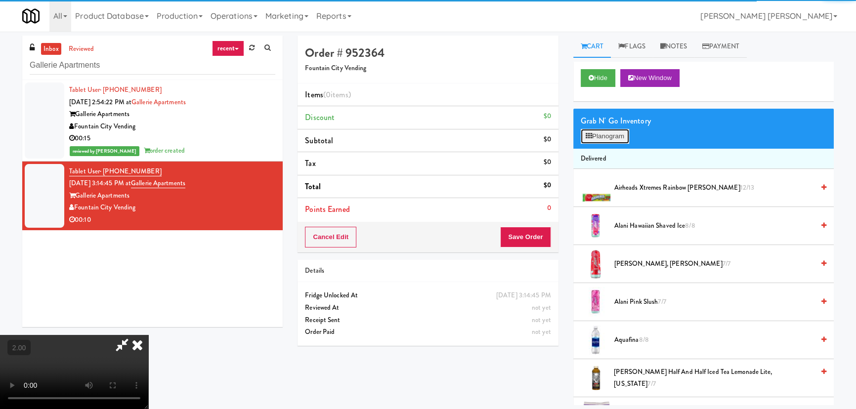
click at [593, 139] on button "Planogram" at bounding box center [605, 136] width 48 height 15
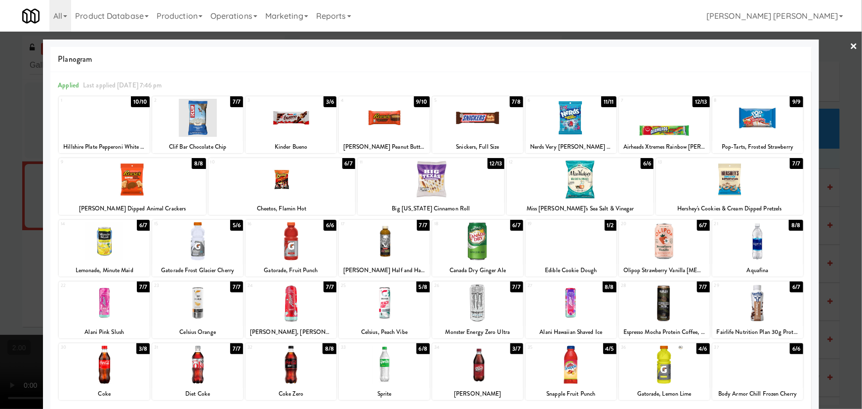
click at [104, 379] on div at bounding box center [104, 365] width 91 height 38
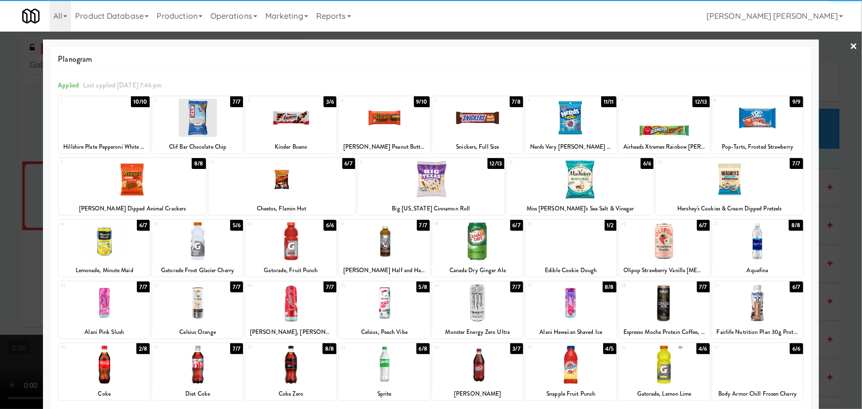
click at [119, 107] on div at bounding box center [104, 118] width 91 height 38
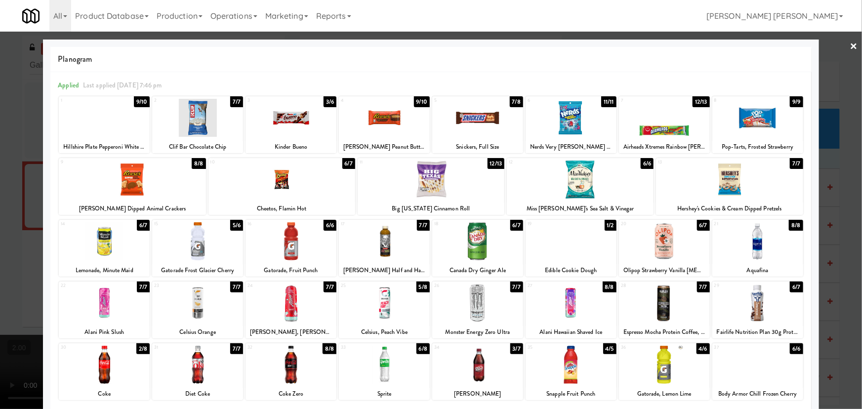
click at [843, 43] on div "× Planogram Applied Last applied Tuesday 7:46 pm 1 9/10 Hillshire Plate Peppero…" at bounding box center [431, 204] width 862 height 409
drag, startPoint x: 849, startPoint y: 44, endPoint x: 611, endPoint y: 83, distance: 240.9
click at [850, 44] on link "×" at bounding box center [854, 47] width 8 height 31
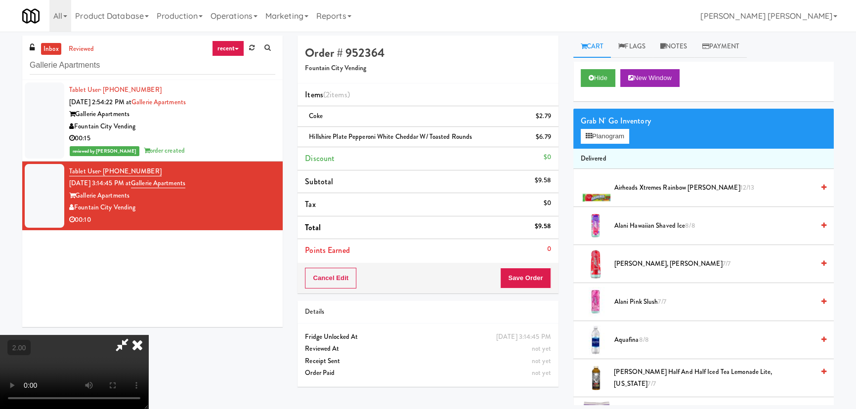
click at [148, 335] on icon at bounding box center [137, 345] width 22 height 20
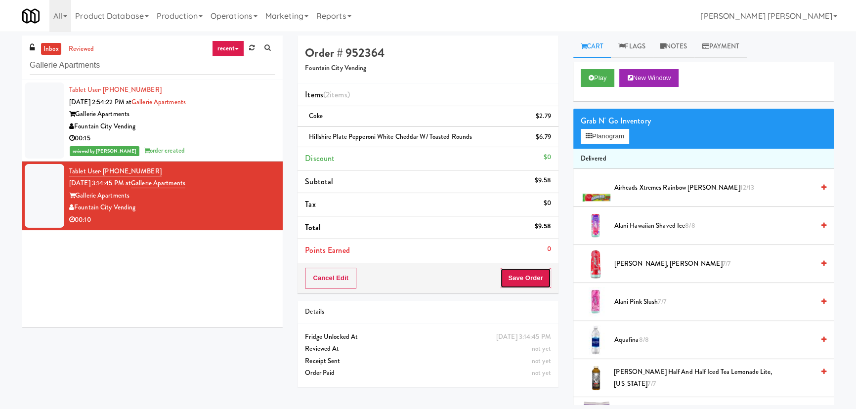
click at [521, 272] on button "Save Order" at bounding box center [525, 278] width 50 height 21
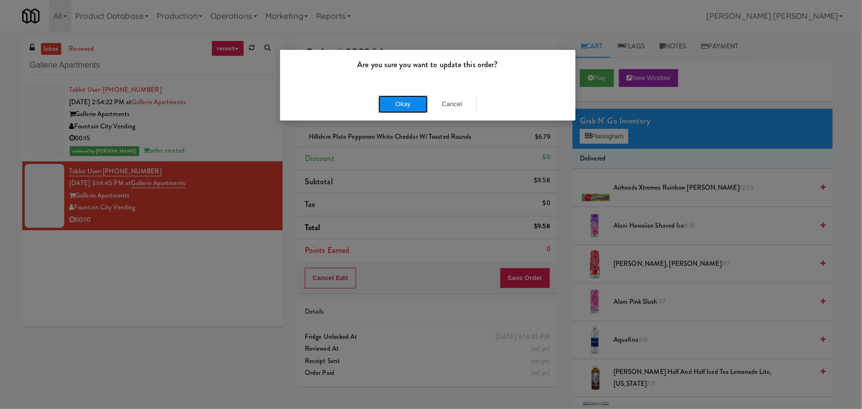
click at [405, 97] on button "Okay" at bounding box center [402, 104] width 49 height 18
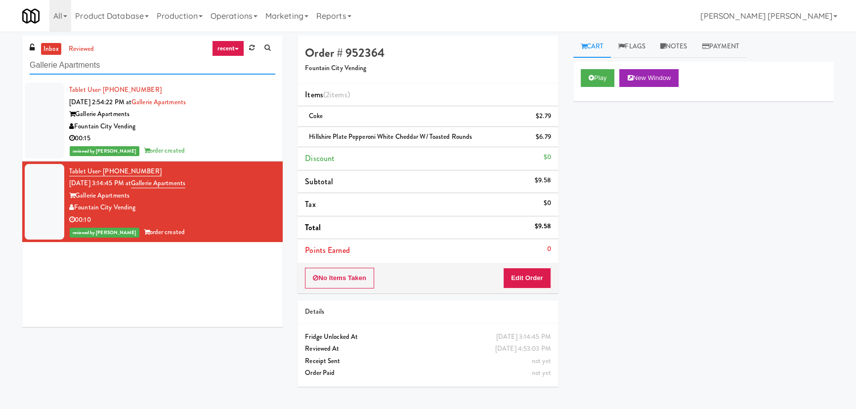
drag, startPoint x: 125, startPoint y: 66, endPoint x: 11, endPoint y: 66, distance: 113.2
click at [11, 66] on div "inbox reviewed recent all unclear take inventory issue suspicious failed recent…" at bounding box center [428, 221] width 856 height 370
paste input "APCU - Pantry - Left"
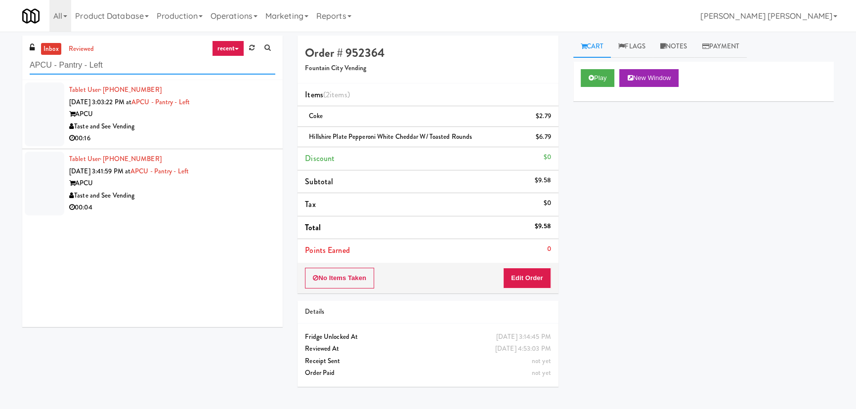
type input "APCU - Pantry - Left"
click at [198, 132] on div "00:16" at bounding box center [172, 138] width 206 height 12
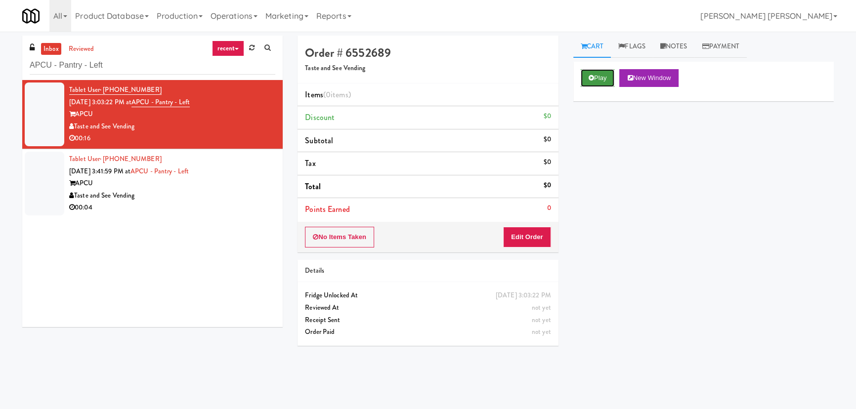
click at [595, 80] on button "Play" at bounding box center [598, 78] width 34 height 18
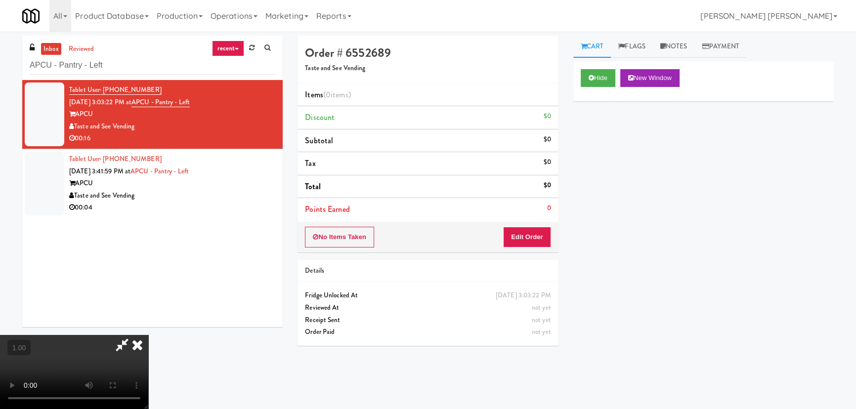
scroll to position [157, 0]
click at [593, 78] on icon at bounding box center [590, 78] width 5 height 6
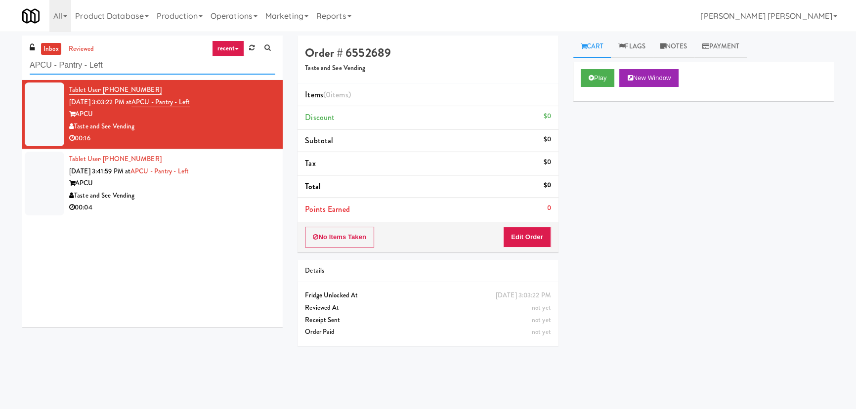
drag, startPoint x: 118, startPoint y: 61, endPoint x: -12, endPoint y: 59, distance: 129.5
click at [0, 59] on html "Are you sure you want to update this order? Okay Cancel Okay Are you sure you w…" at bounding box center [428, 204] width 856 height 409
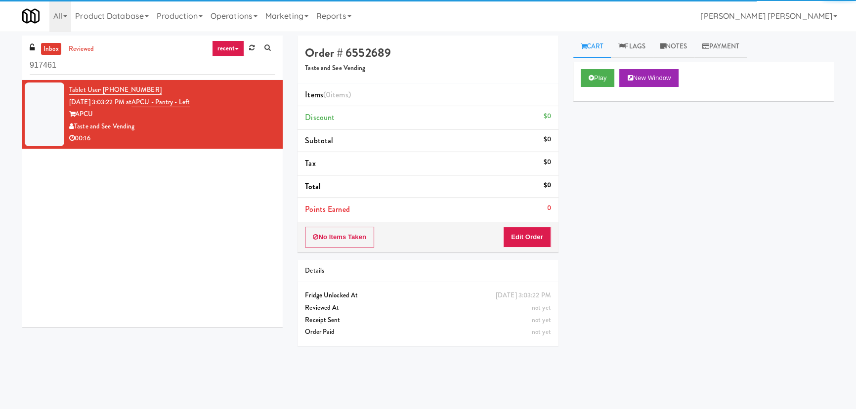
drag, startPoint x: 56, startPoint y: 69, endPoint x: 5, endPoint y: 65, distance: 51.6
click at [5, 65] on div "inbox reviewed recent all unclear take inventory issue suspicious failed recent…" at bounding box center [428, 221] width 856 height 370
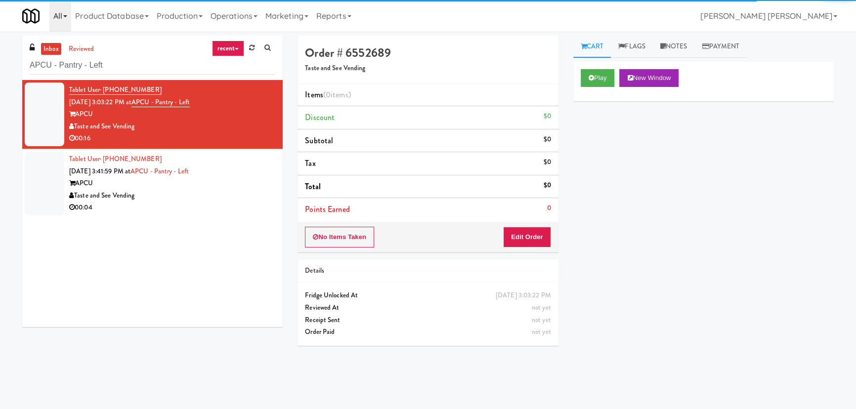
type input "APCU - Pantry - Left"
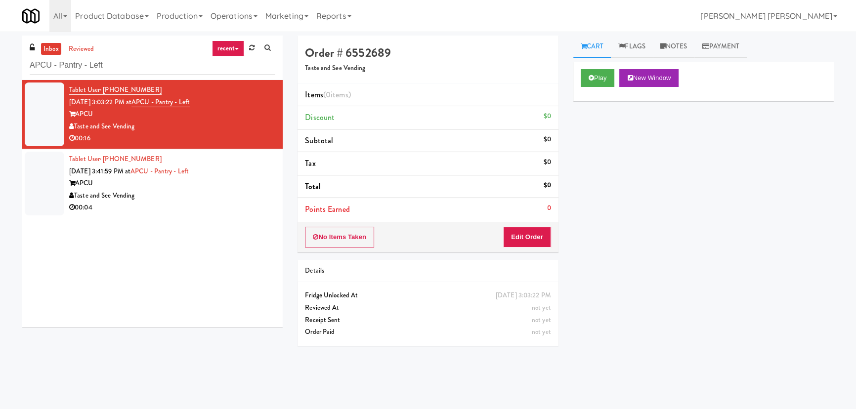
click at [49, 48] on link "inbox" at bounding box center [51, 49] width 20 height 12
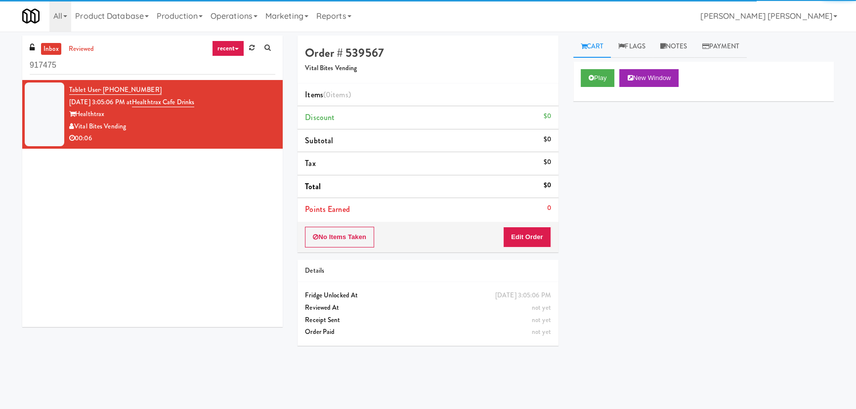
drag, startPoint x: 69, startPoint y: 68, endPoint x: -8, endPoint y: 68, distance: 77.1
click at [0, 68] on html "Okay Okay Select date: previous 2025-Aug next Su Mo Tu We Th Fr Sa 27 28 29 30 …" at bounding box center [428, 204] width 856 height 409
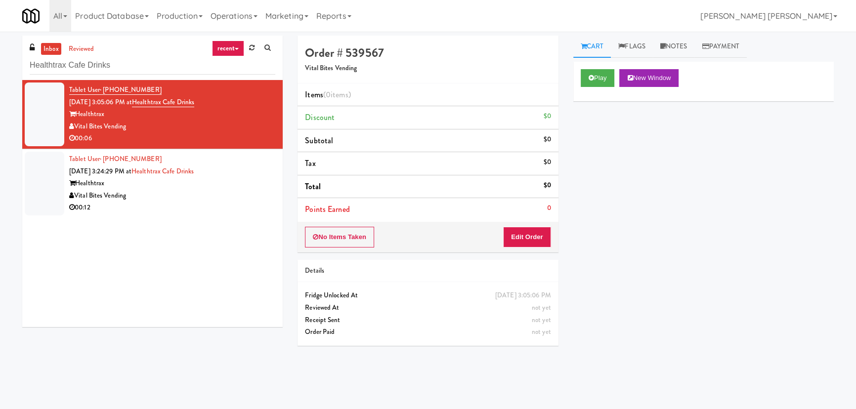
type input "Healthtrax Cafe Drinks"
click at [191, 202] on div "00:12" at bounding box center [172, 208] width 206 height 12
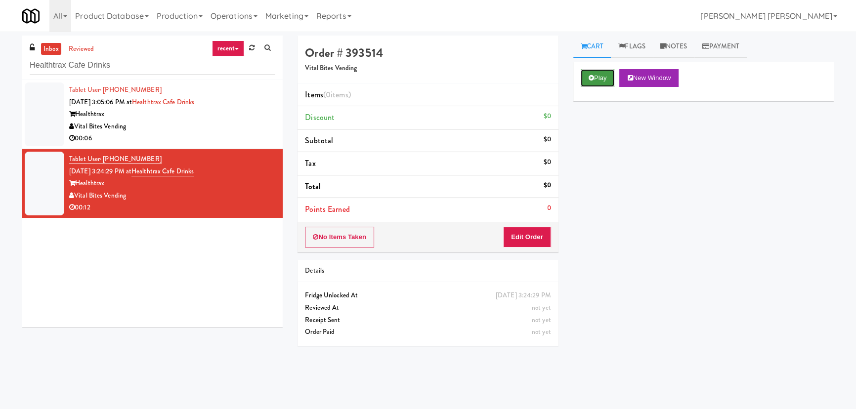
click at [610, 79] on button "Play" at bounding box center [598, 78] width 34 height 18
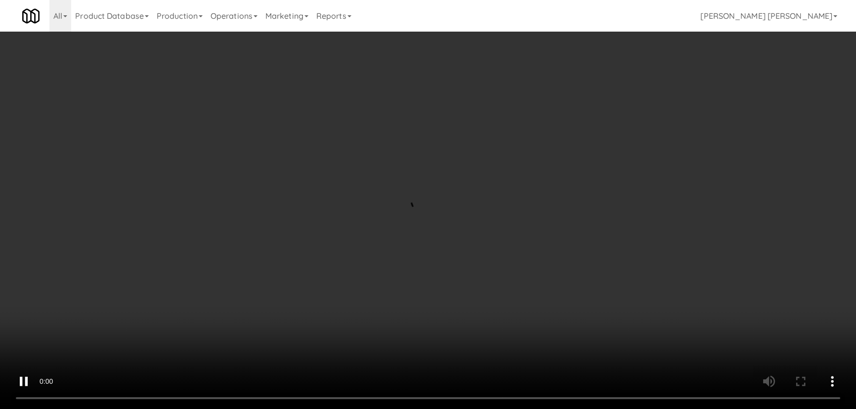
drag, startPoint x: 479, startPoint y: 441, endPoint x: 572, endPoint y: 435, distance: 93.1
click at [479, 409] on video at bounding box center [428, 204] width 856 height 409
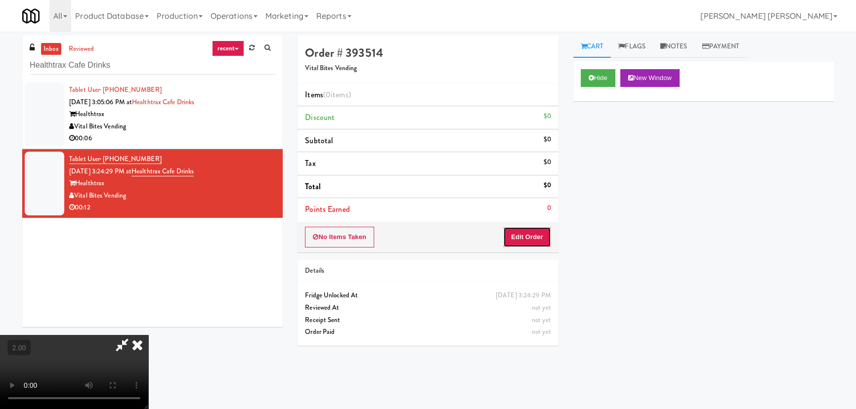
click at [547, 240] on button "Edit Order" at bounding box center [527, 237] width 48 height 21
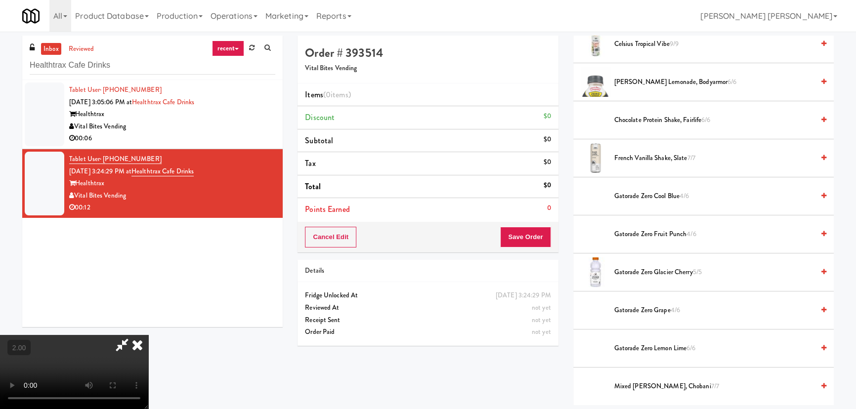
scroll to position [584, 0]
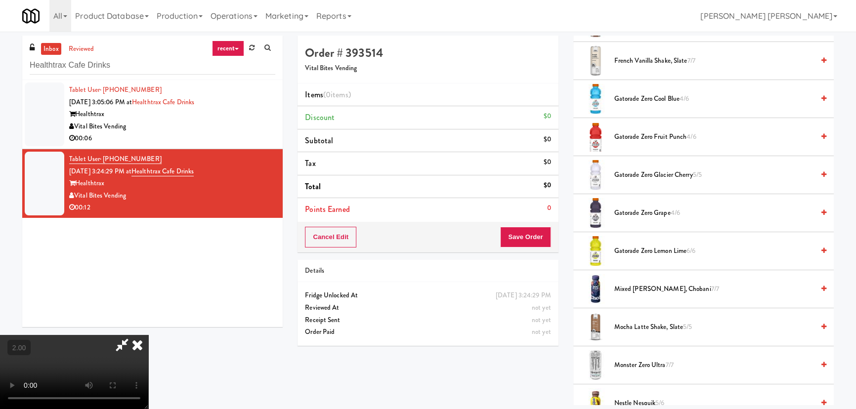
click at [631, 139] on span "Gatorade Zero Fruit Punch 4/6" at bounding box center [714, 137] width 200 height 12
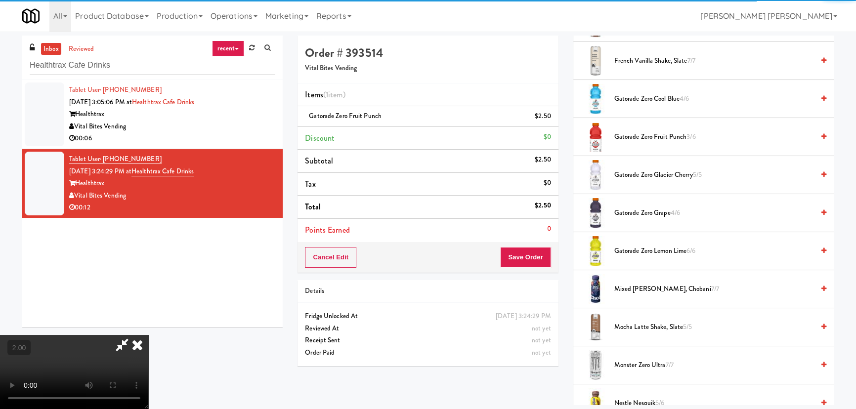
scroll to position [0, 0]
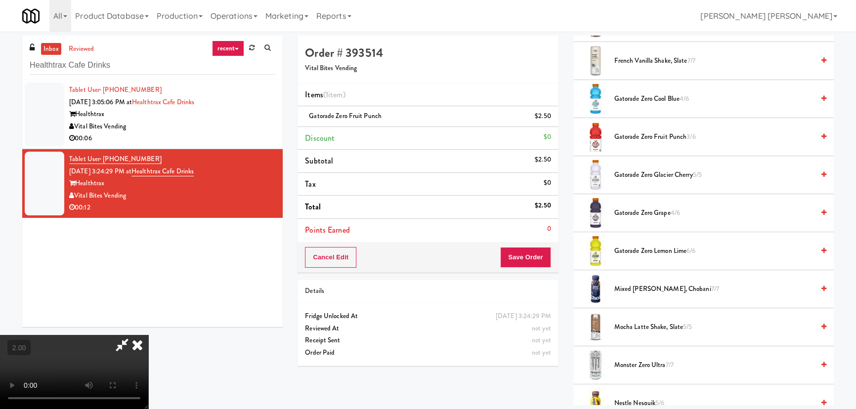
click at [148, 335] on icon at bounding box center [137, 345] width 22 height 20
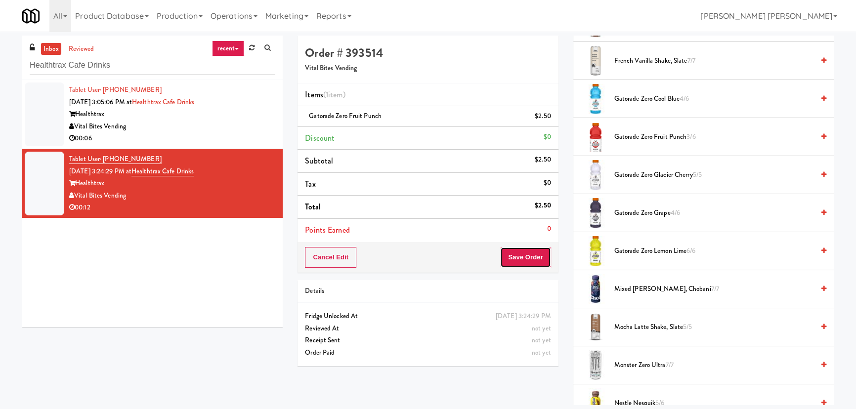
click at [521, 254] on button "Save Order" at bounding box center [525, 257] width 50 height 21
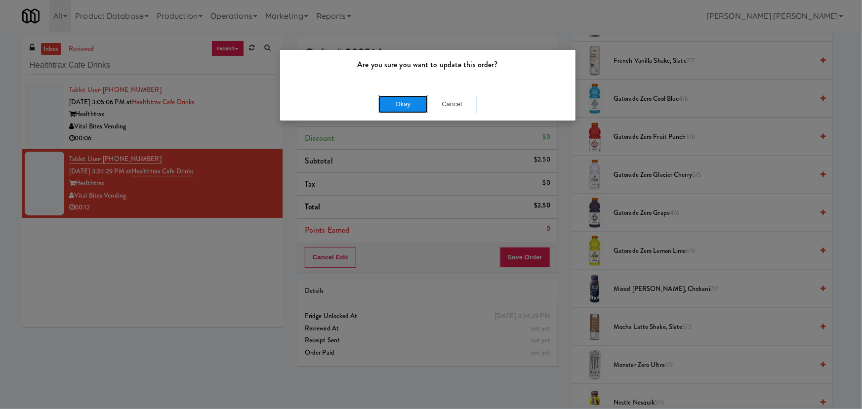
click at [412, 109] on button "Okay" at bounding box center [402, 104] width 49 height 18
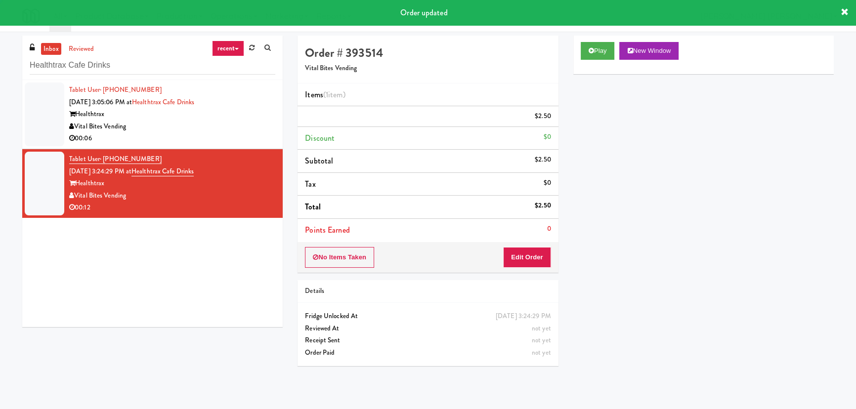
scroll to position [27, 0]
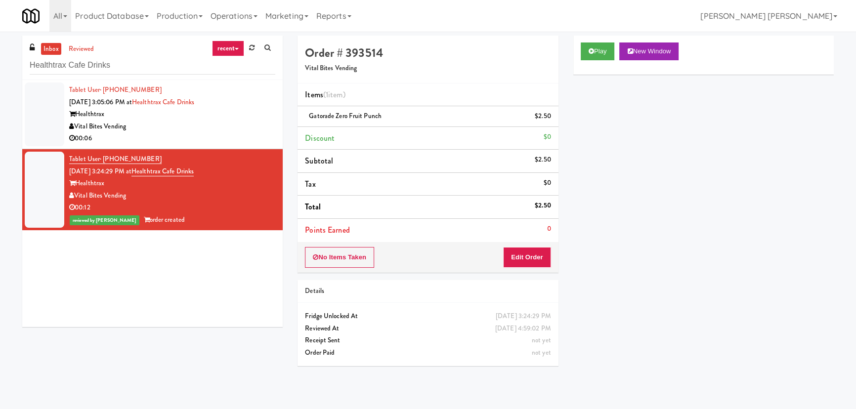
click at [215, 125] on div "Vital Bites Vending" at bounding box center [172, 127] width 206 height 12
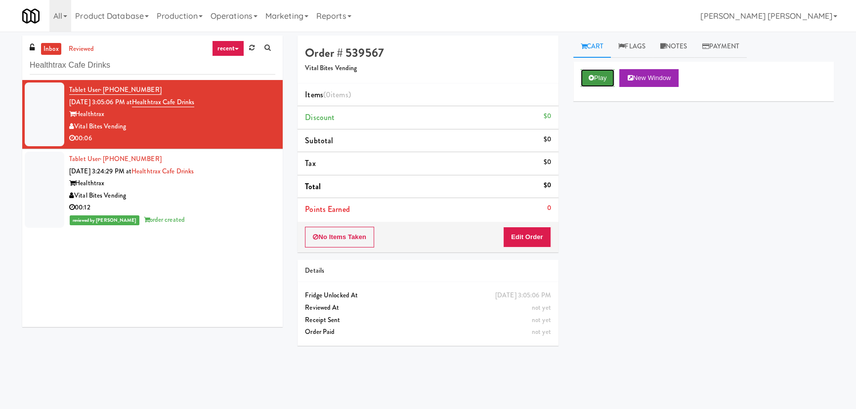
click at [596, 79] on button "Play" at bounding box center [598, 78] width 34 height 18
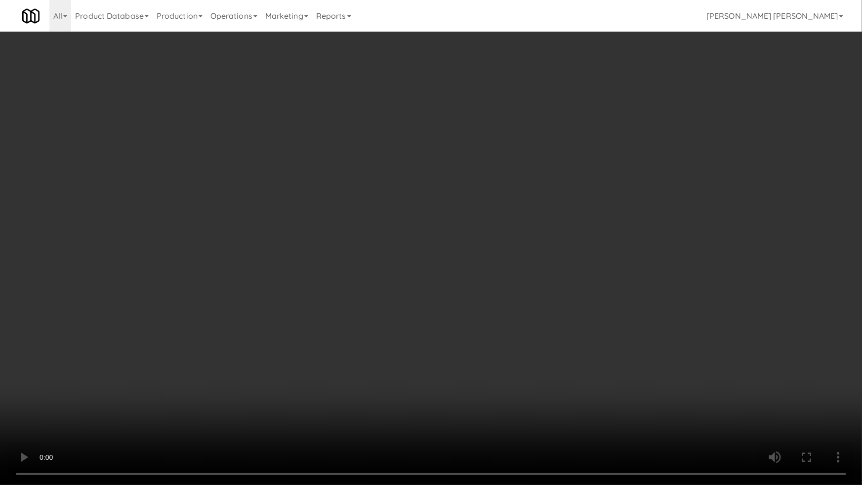
click at [505, 409] on video at bounding box center [431, 242] width 862 height 485
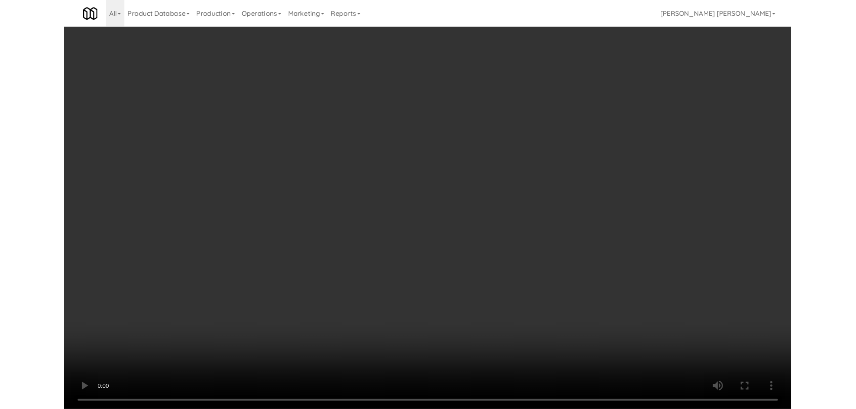
scroll to position [20, 0]
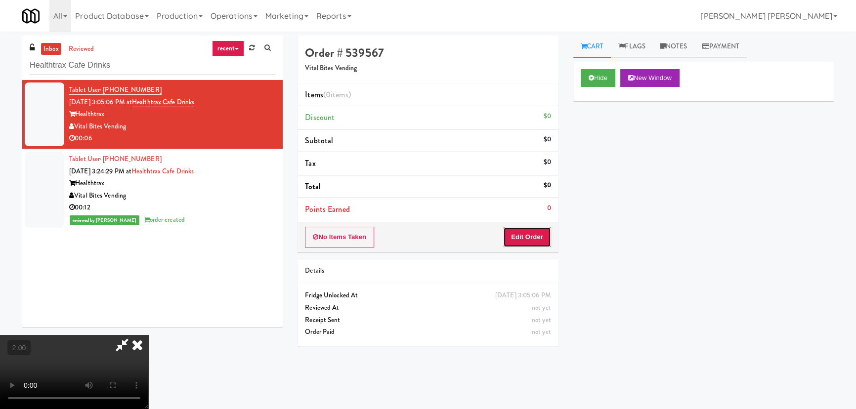
click at [535, 229] on button "Edit Order" at bounding box center [527, 237] width 48 height 21
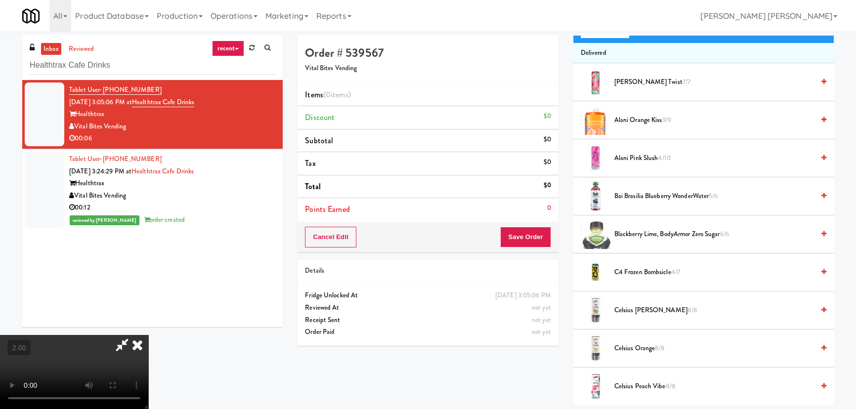
scroll to position [179, 0]
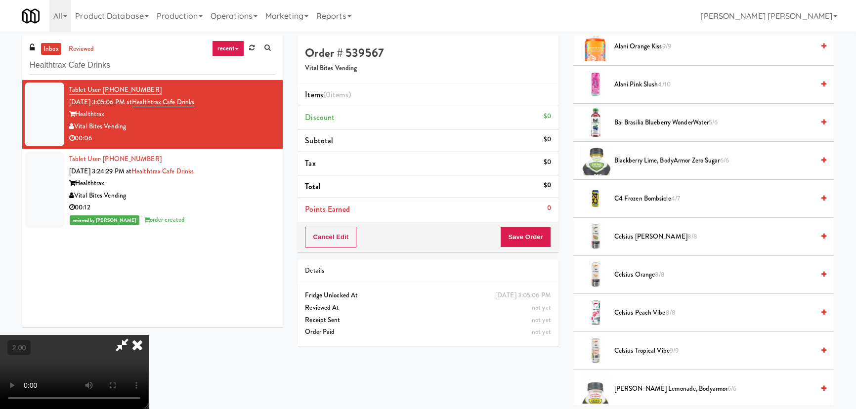
click at [629, 194] on span "C4 Frozen Bombsicle 4/7" at bounding box center [714, 199] width 200 height 12
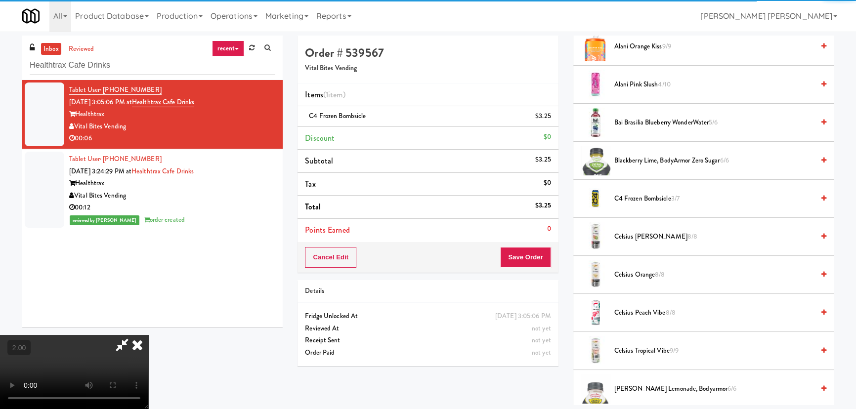
scroll to position [0, 0]
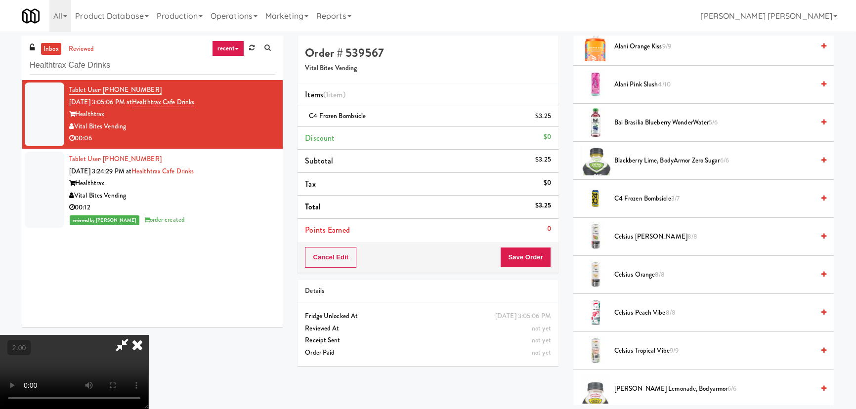
click at [148, 335] on icon at bounding box center [137, 345] width 22 height 20
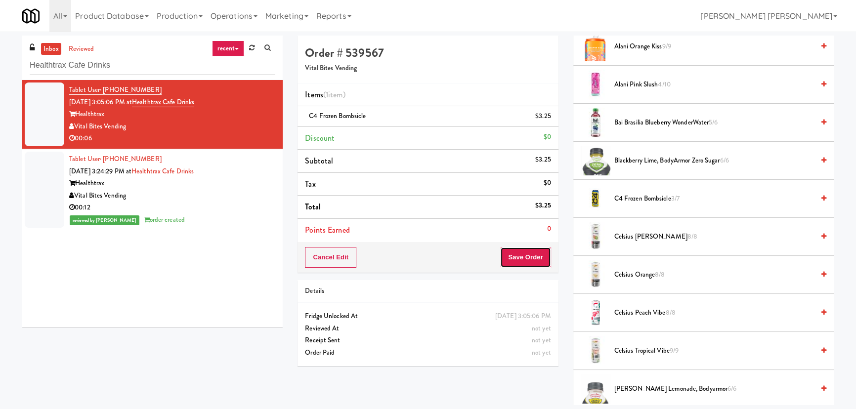
click at [537, 253] on button "Save Order" at bounding box center [525, 257] width 50 height 21
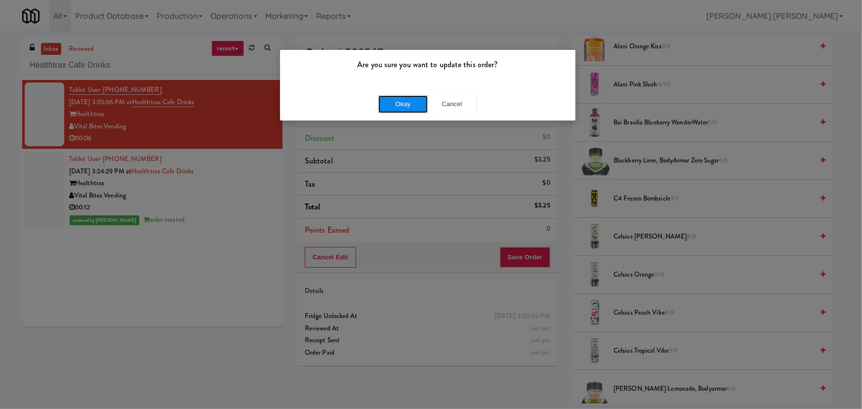
click at [403, 99] on button "Okay" at bounding box center [402, 104] width 49 height 18
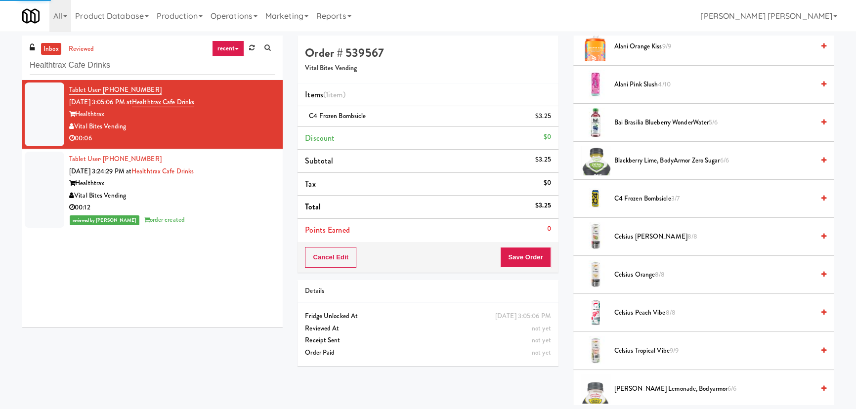
scroll to position [27, 0]
